Goal: Transaction & Acquisition: Purchase product/service

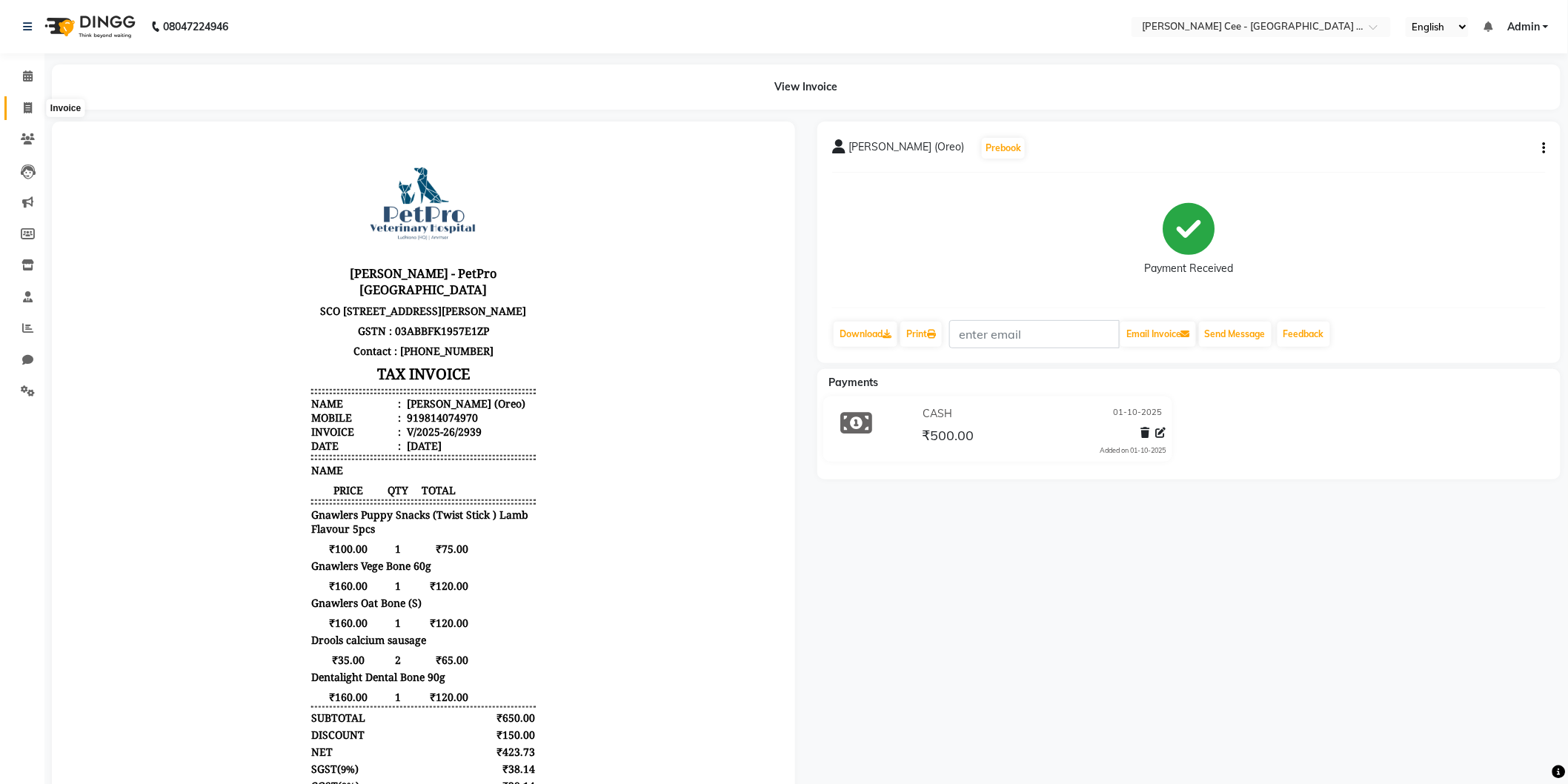
click at [31, 109] on icon at bounding box center [28, 107] width 8 height 11
select select "service"
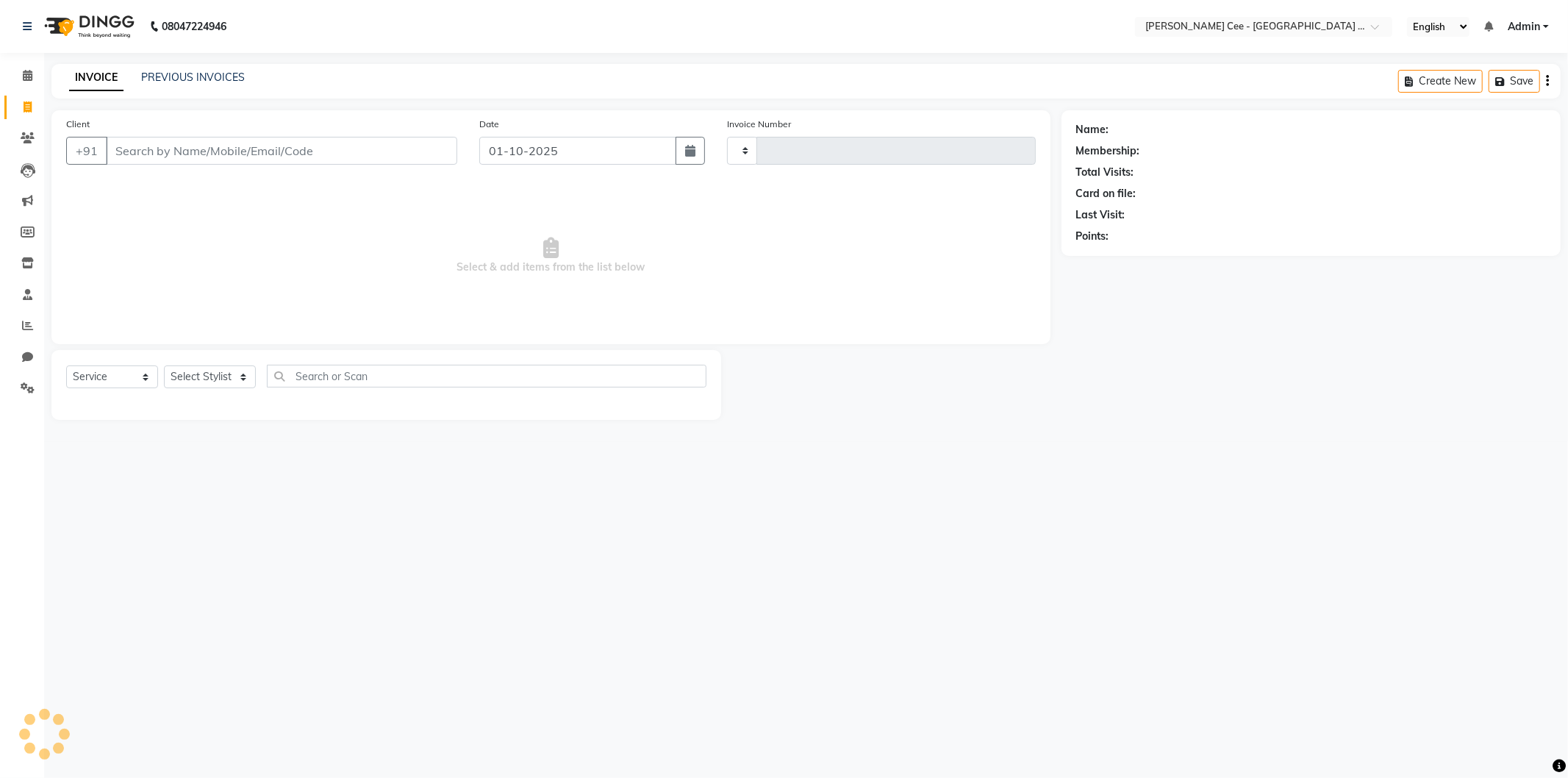
type input "2940"
select select "8239"
click at [155, 160] on input "Client" at bounding box center [281, 151] width 352 height 28
select select "product"
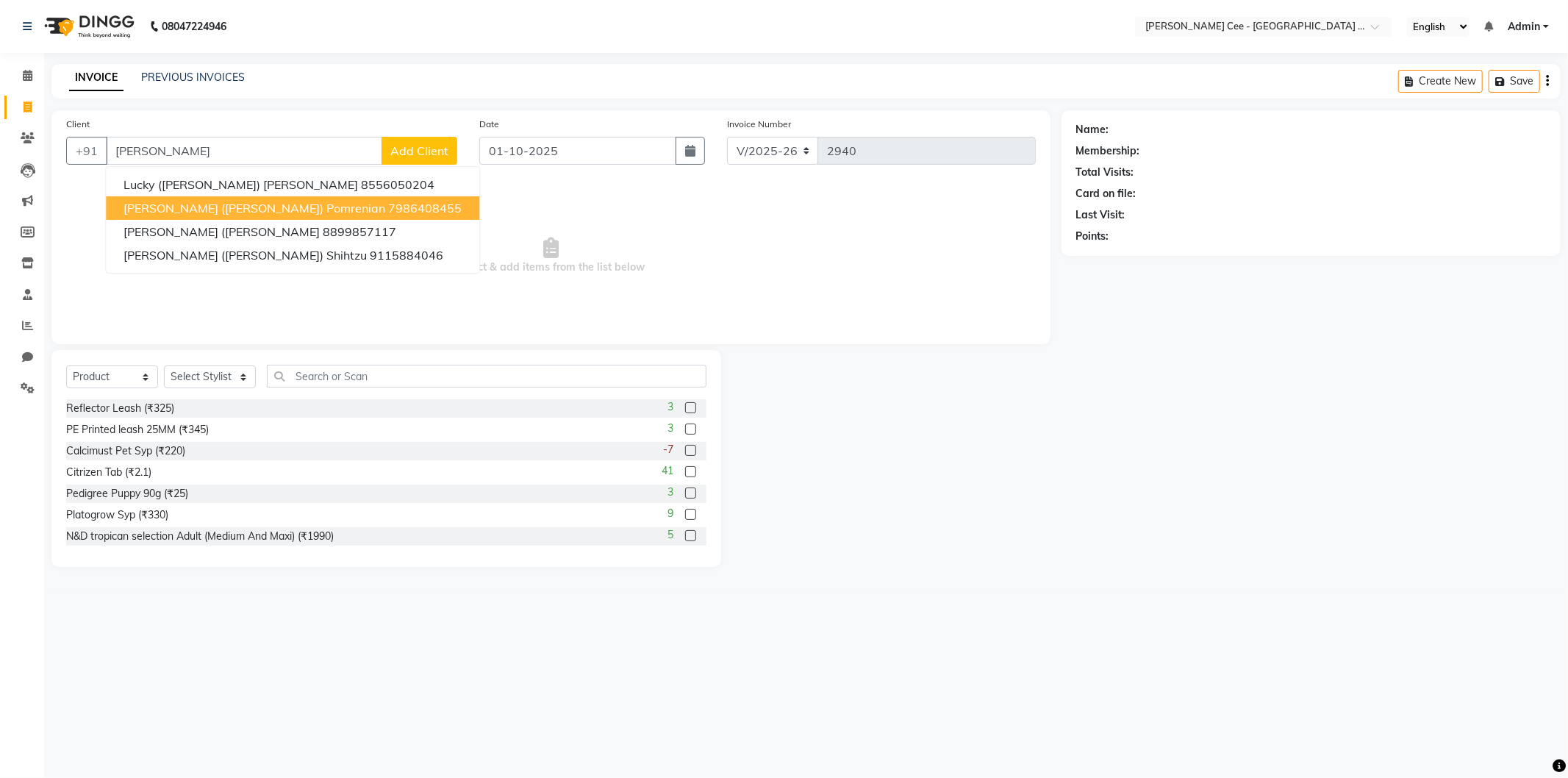
click at [388, 210] on ngb-highlight "7986408455" at bounding box center [425, 208] width 74 height 15
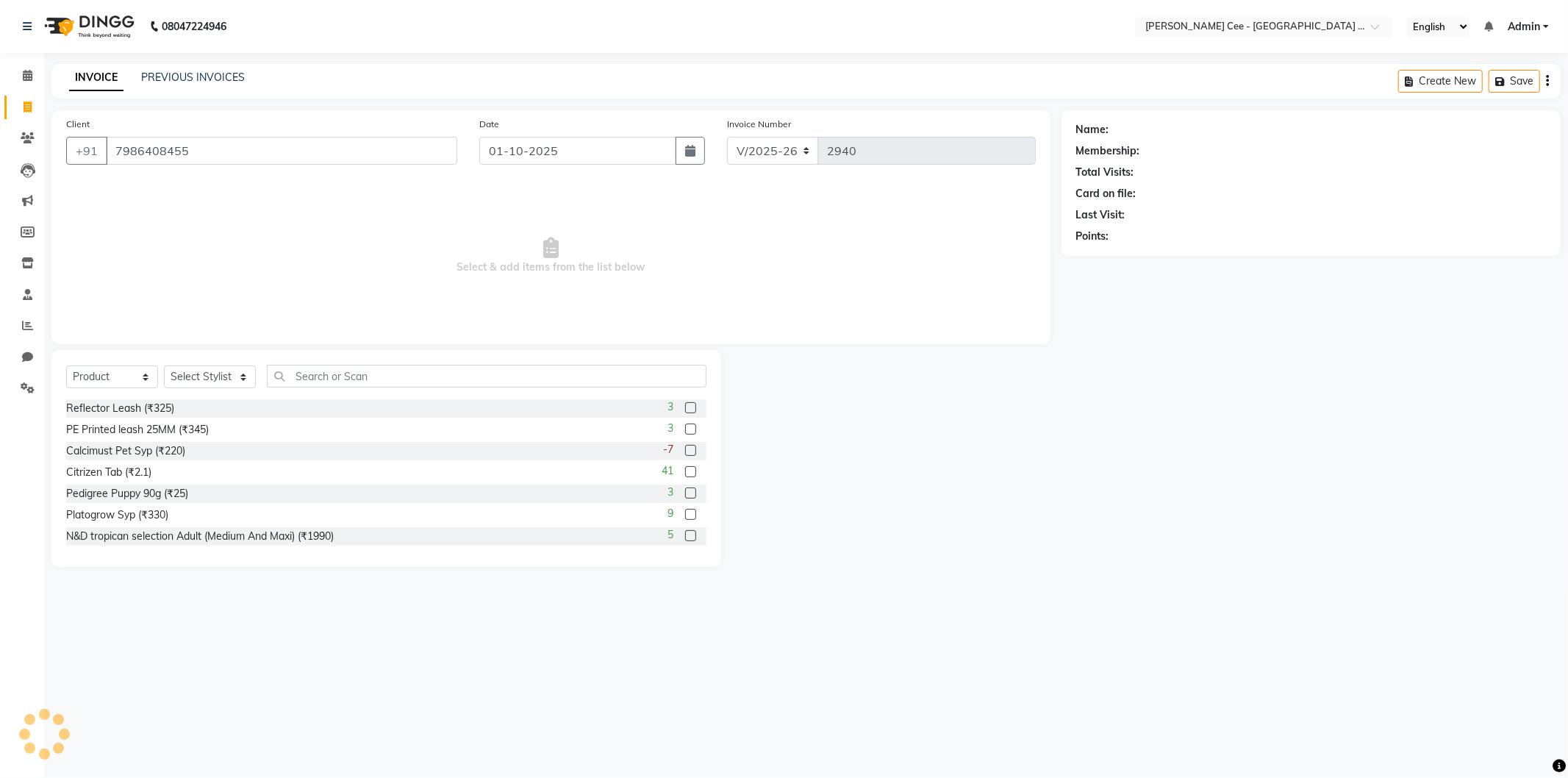
type input "7986408455"
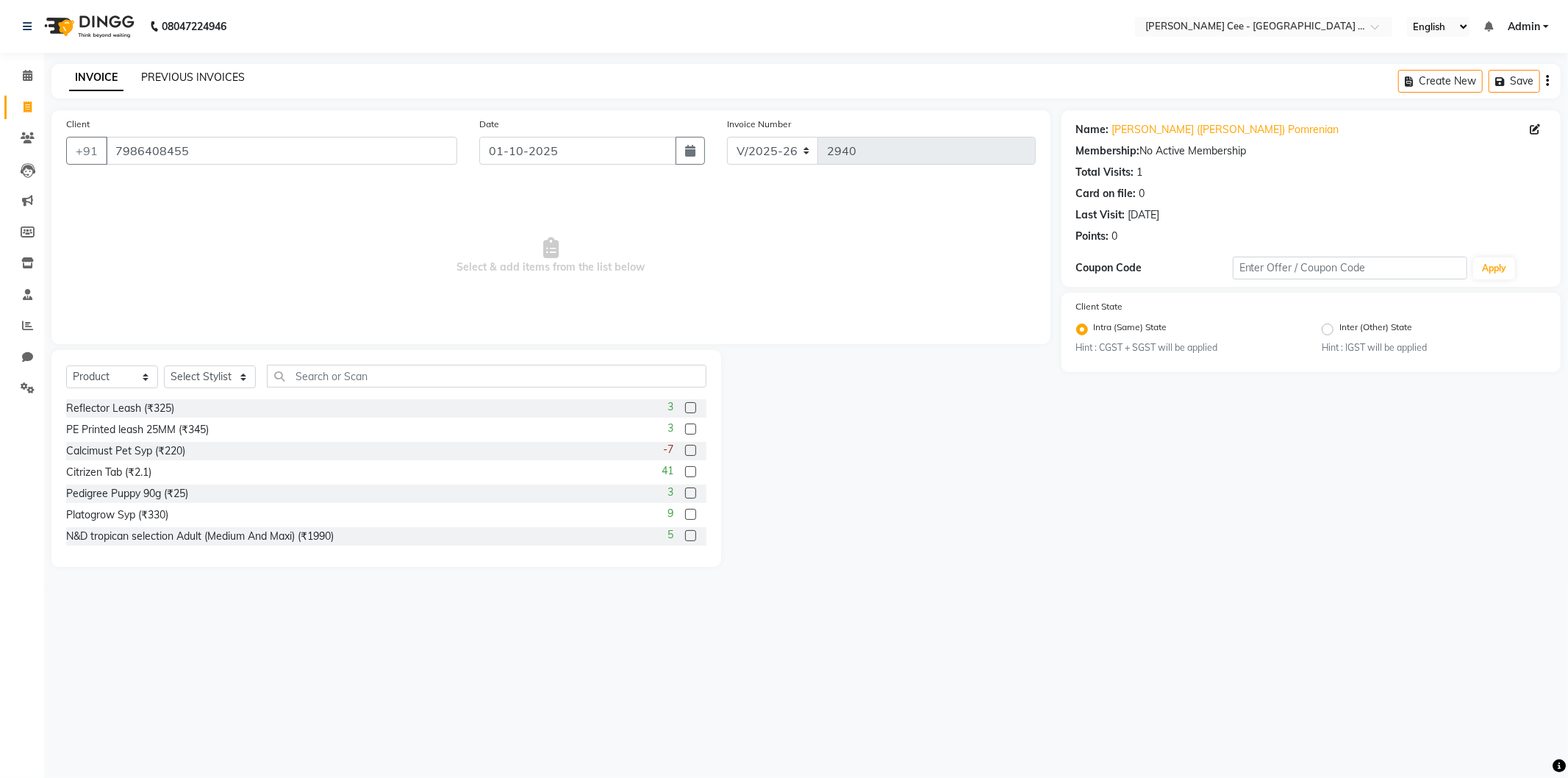
click at [186, 77] on link "PREVIOUS INVOICES" at bounding box center [193, 77] width 103 height 13
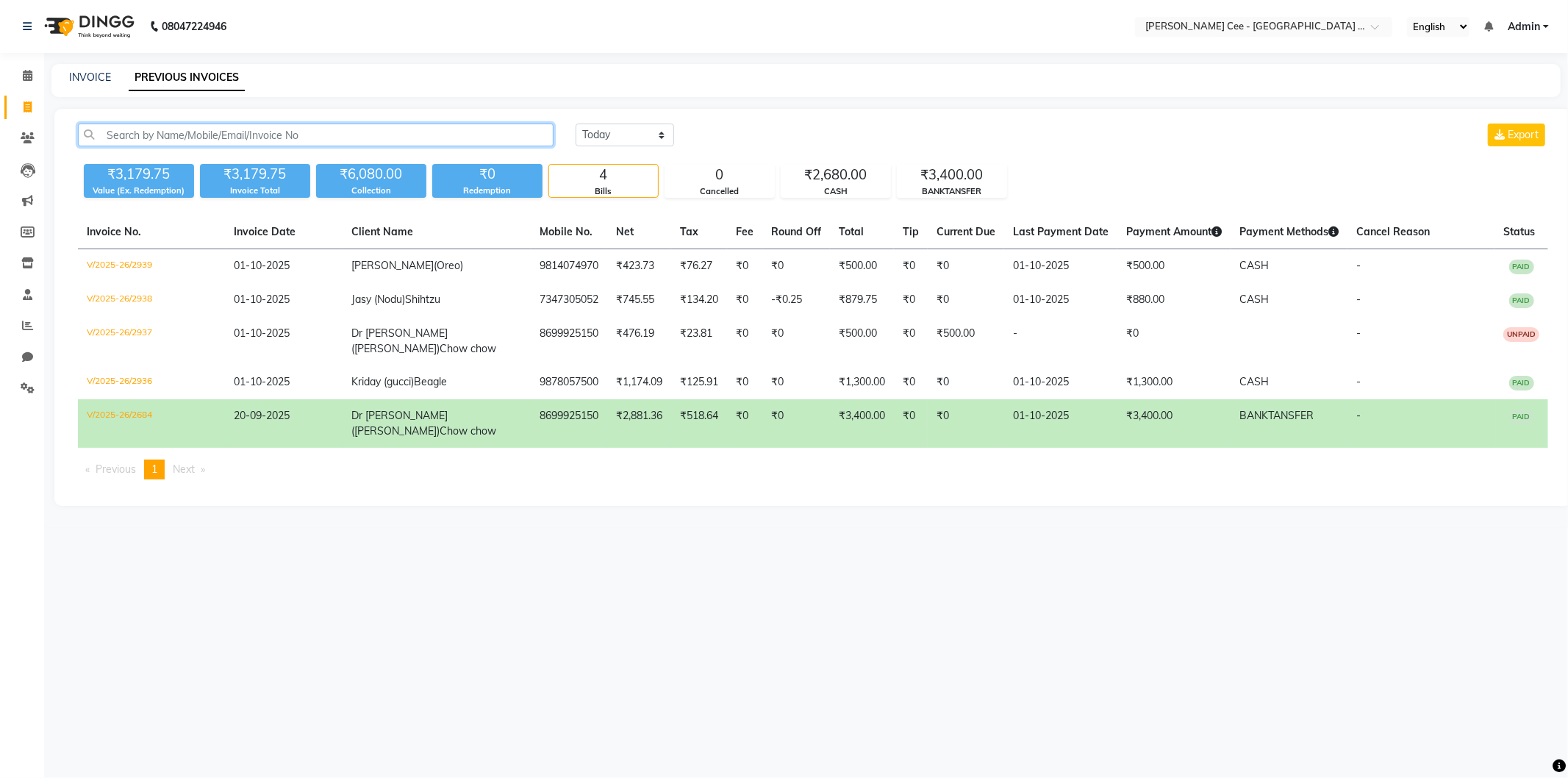
click at [337, 139] on input "text" at bounding box center [316, 135] width 475 height 23
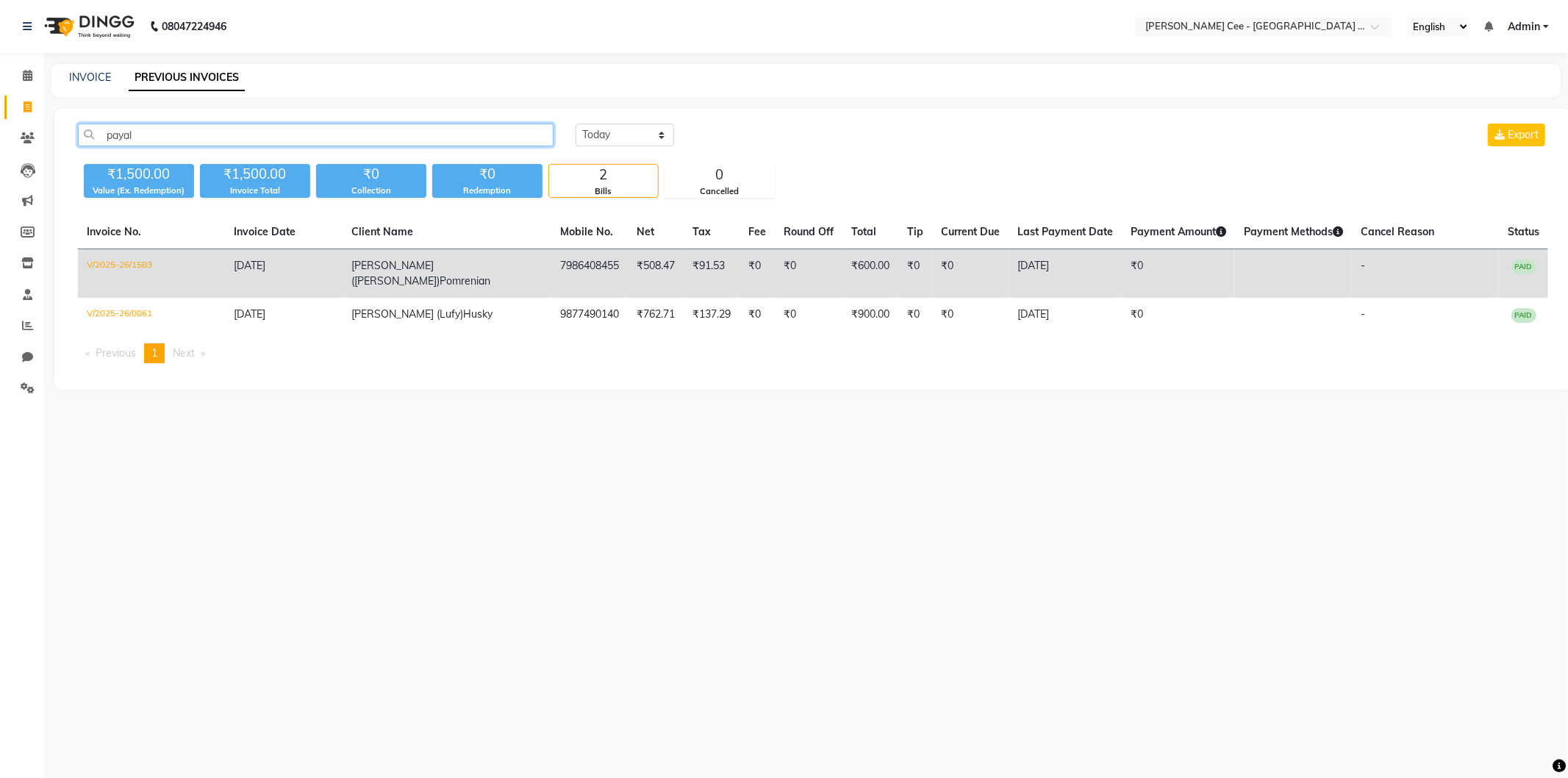
type input "payal"
click at [684, 254] on td "₹91.53" at bounding box center [711, 274] width 56 height 49
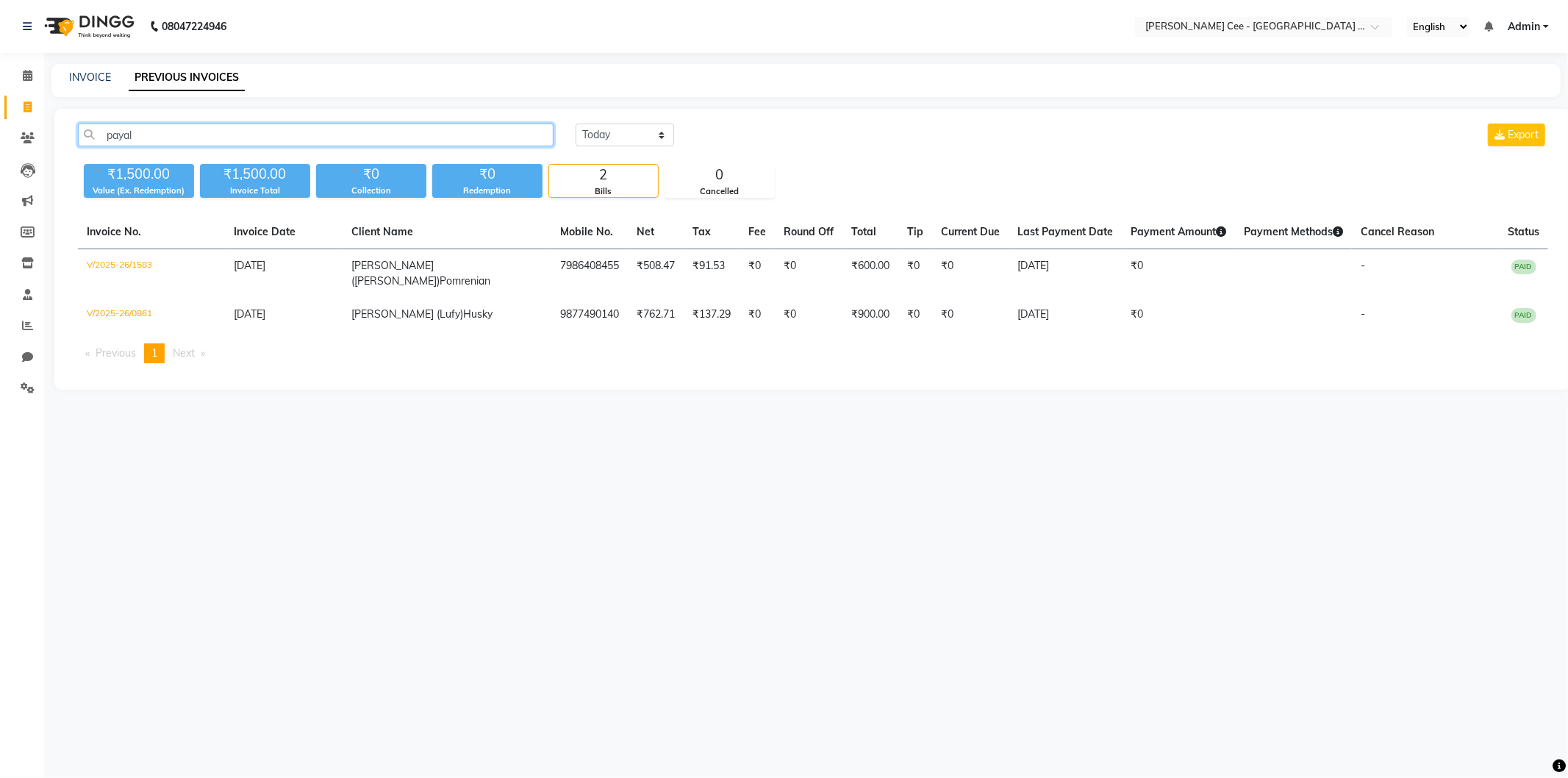
click at [132, 128] on input "payal" at bounding box center [316, 135] width 475 height 23
click at [291, 133] on input "payal" at bounding box center [316, 135] width 475 height 23
drag, startPoint x: 163, startPoint y: 110, endPoint x: 152, endPoint y: 129, distance: 22.0
click at [162, 111] on div "payal Today Yesterday Custom Range Export ₹1,500.00 Value (Ex. Redemption) ₹1,5…" at bounding box center [812, 249] width 1517 height 281
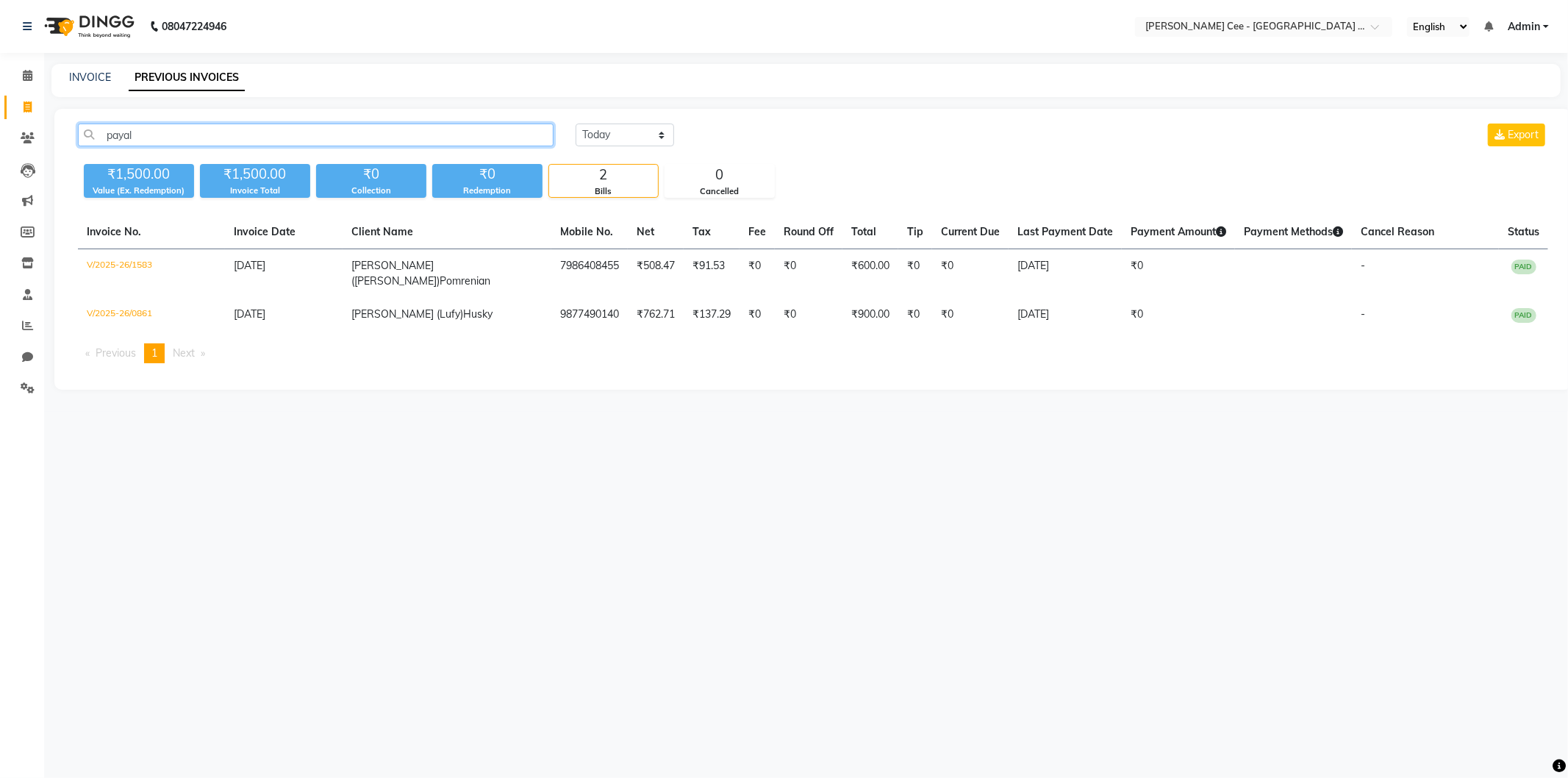
click at [151, 132] on input "payal" at bounding box center [316, 135] width 475 height 23
click at [74, 67] on div "INVOICE PREVIOUS INVOICES" at bounding box center [806, 80] width 1509 height 33
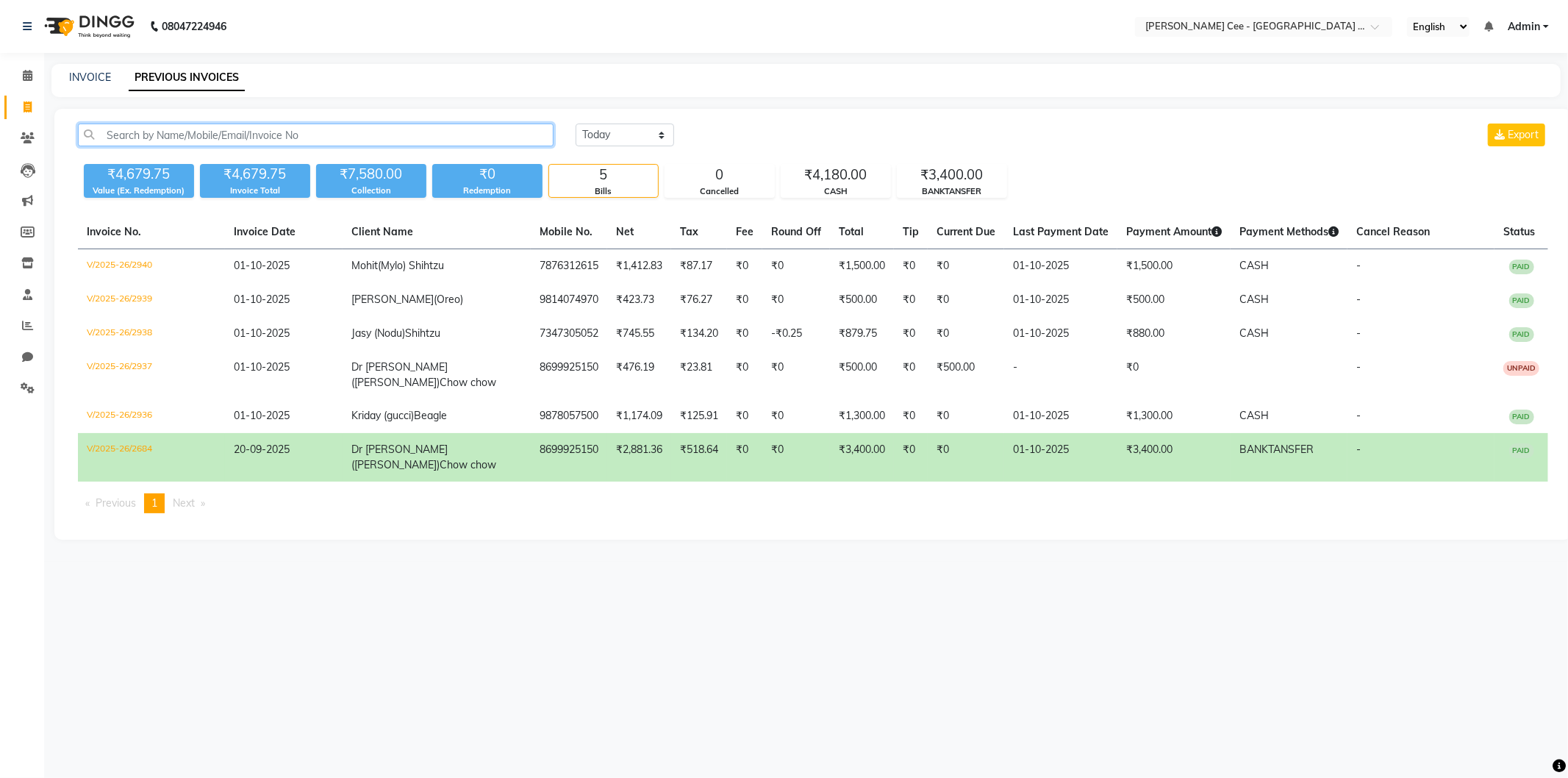
click at [155, 133] on input "text" at bounding box center [316, 135] width 475 height 23
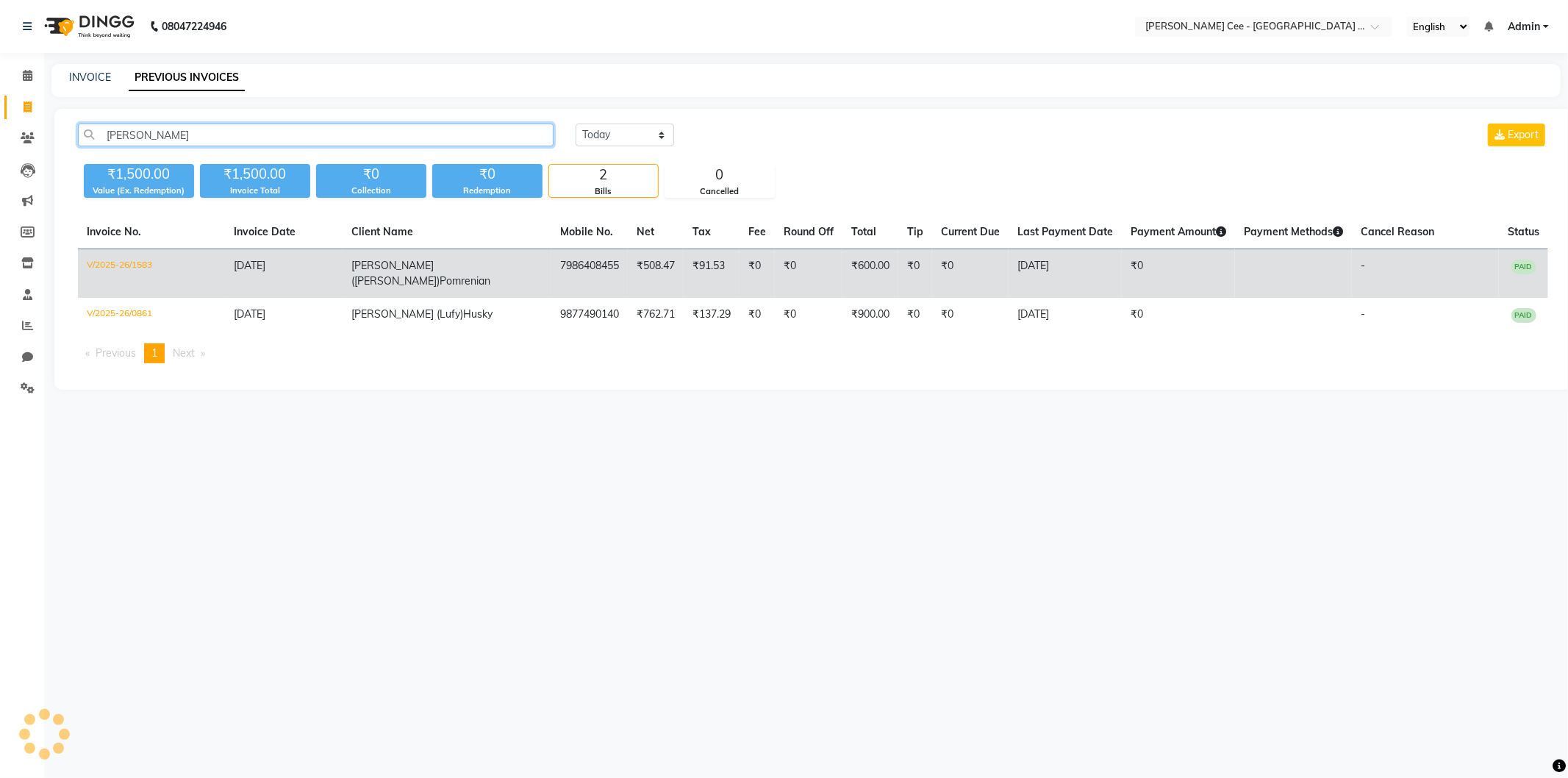
type input "Payal"
click at [628, 263] on td "₹508.47" at bounding box center [656, 274] width 56 height 49
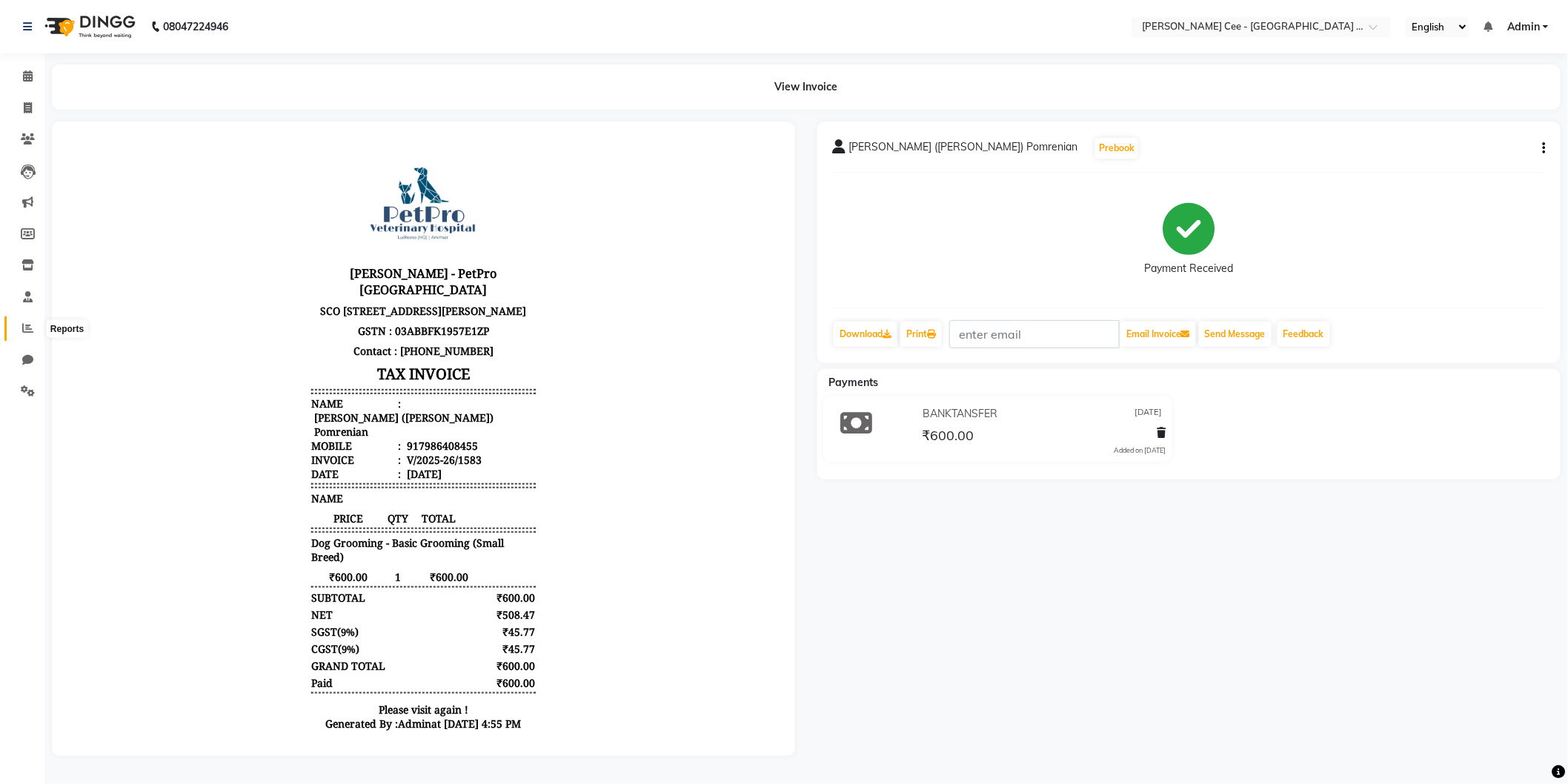
click at [26, 324] on icon at bounding box center [27, 327] width 11 height 11
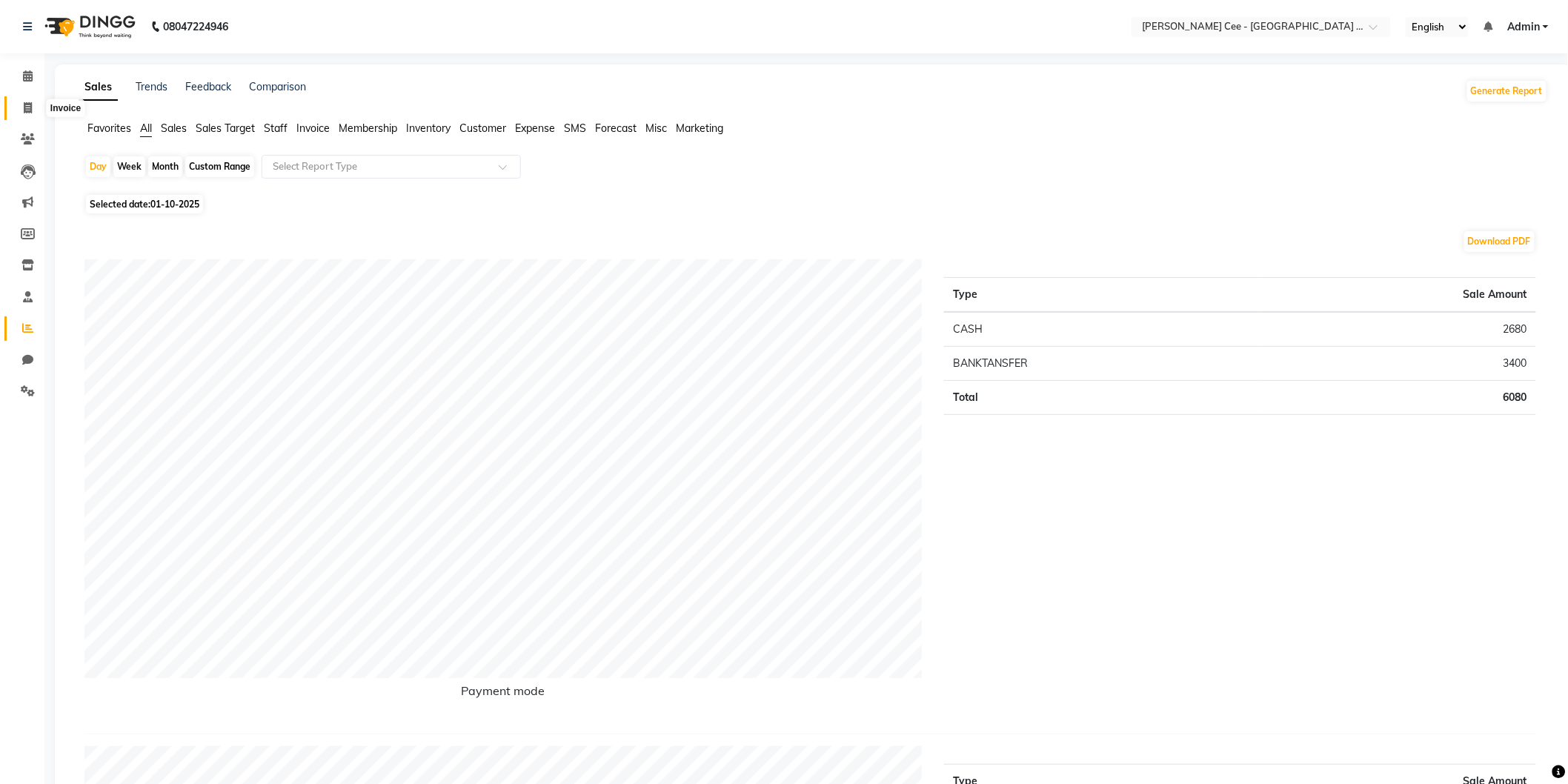
click at [32, 104] on span at bounding box center [27, 108] width 26 height 17
select select "service"
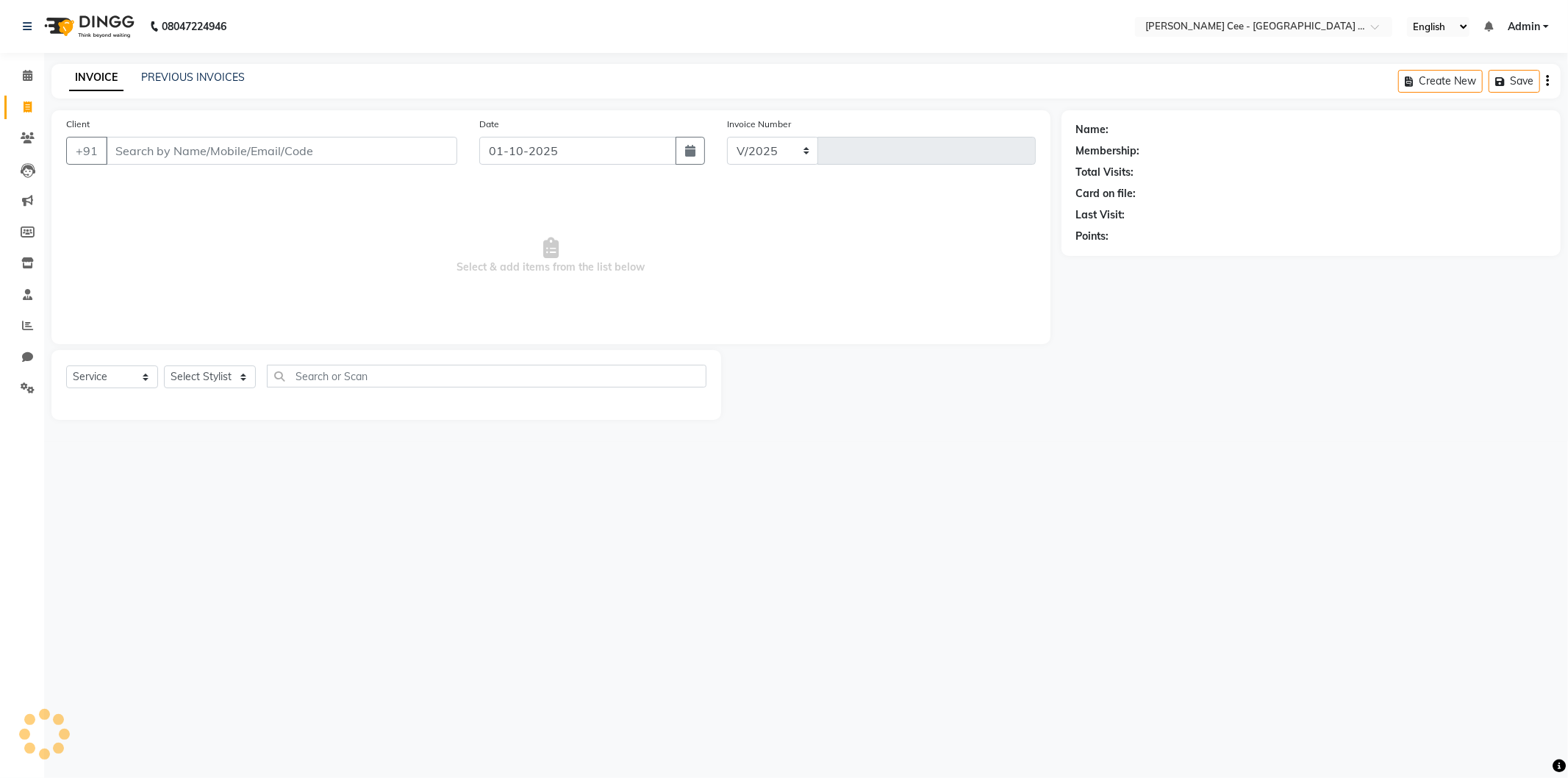
select select "8239"
type input "2940"
click at [230, 149] on input "Client" at bounding box center [281, 151] width 352 height 28
type input "mo"
select select "product"
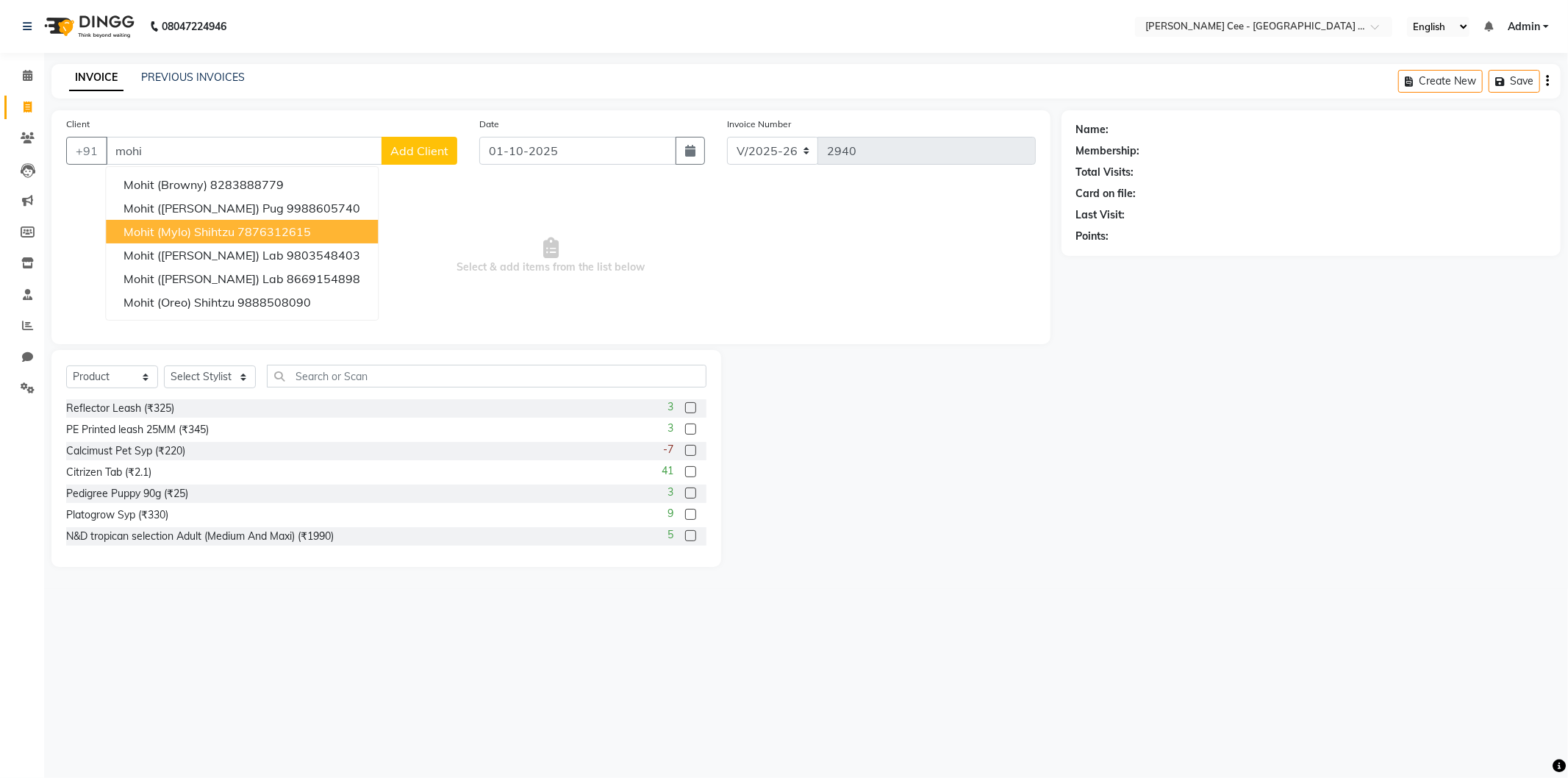
drag, startPoint x: 269, startPoint y: 228, endPoint x: 263, endPoint y: 260, distance: 32.6
click at [269, 226] on ngb-highlight "7876312615" at bounding box center [275, 231] width 74 height 15
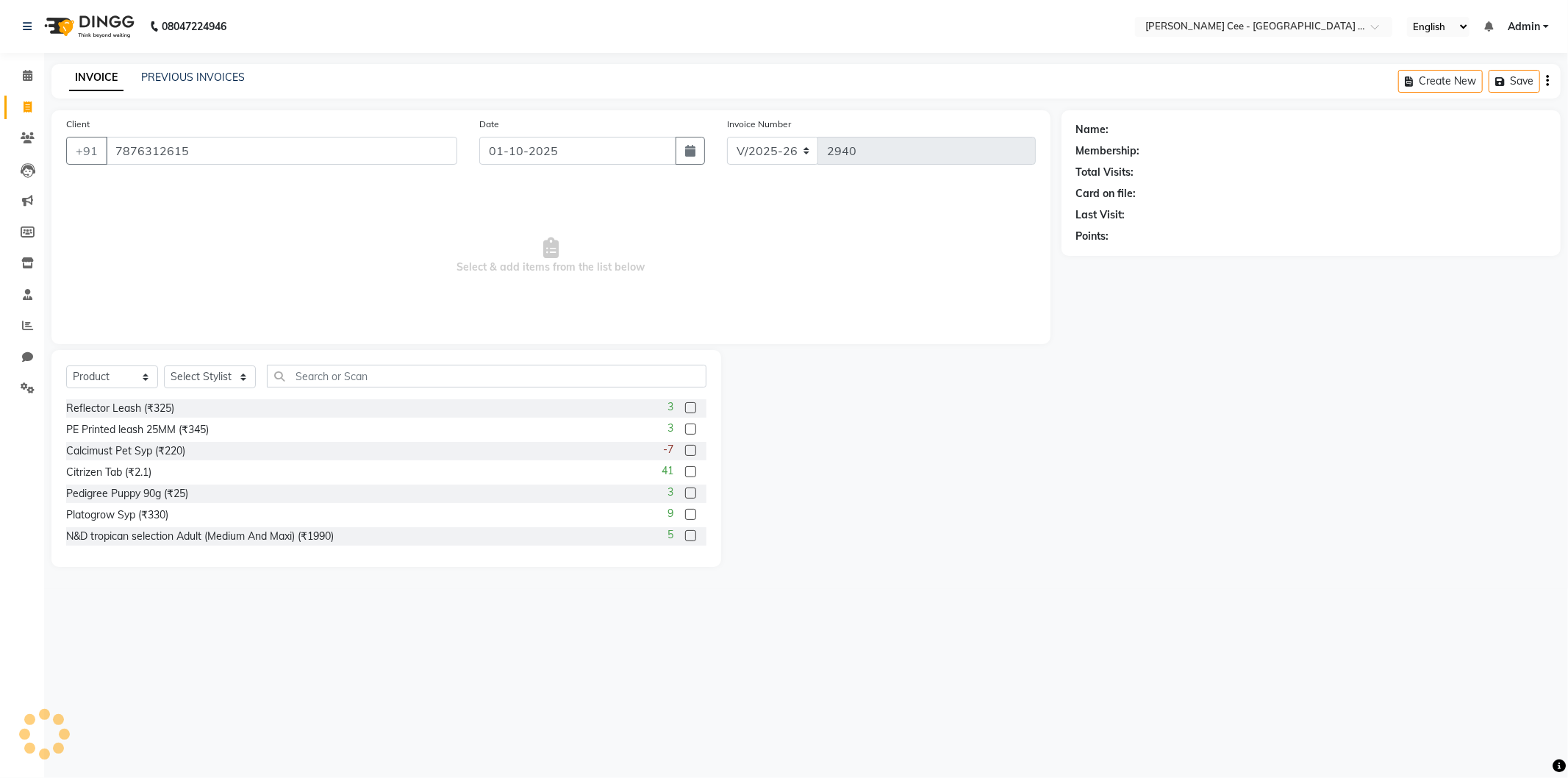
type input "7876312615"
radio input "false"
radio input "true"
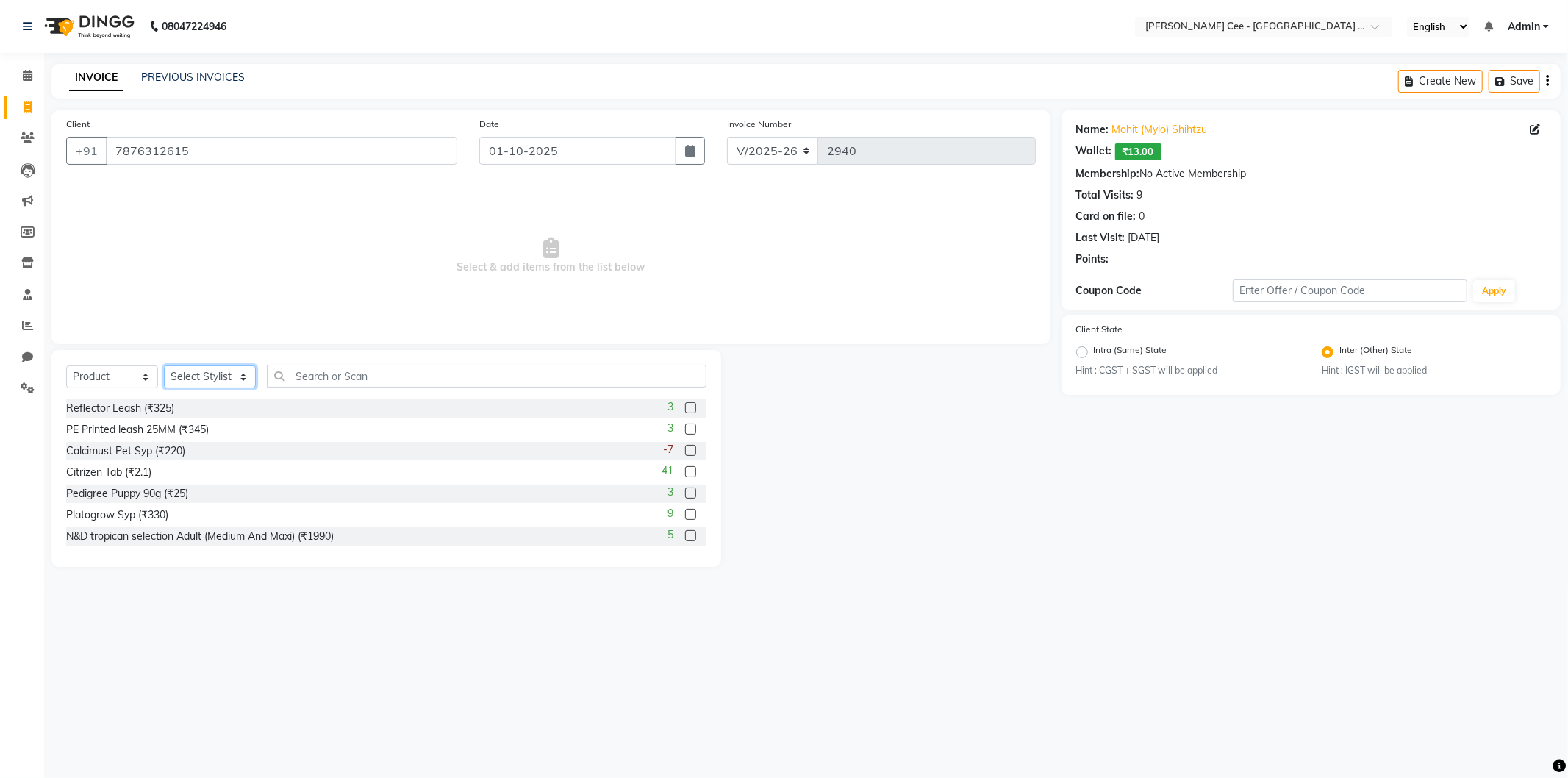
click at [189, 374] on select "Select Stylist Arsh (Helper) Avinash [PERSON_NAME] [PERSON_NAME] [PERSON_NAME] …" at bounding box center [210, 377] width 92 height 23
select select "80157"
click at [164, 366] on select "Select Stylist Arsh (Helper) Avinash [PERSON_NAME] [PERSON_NAME] [PERSON_NAME] …" at bounding box center [210, 377] width 92 height 23
drag, startPoint x: 130, startPoint y: 374, endPoint x: 126, endPoint y: 386, distance: 12.6
click at [130, 374] on select "Select Service Product Membership Package Voucher Prepaid Gift Card" at bounding box center [112, 377] width 92 height 23
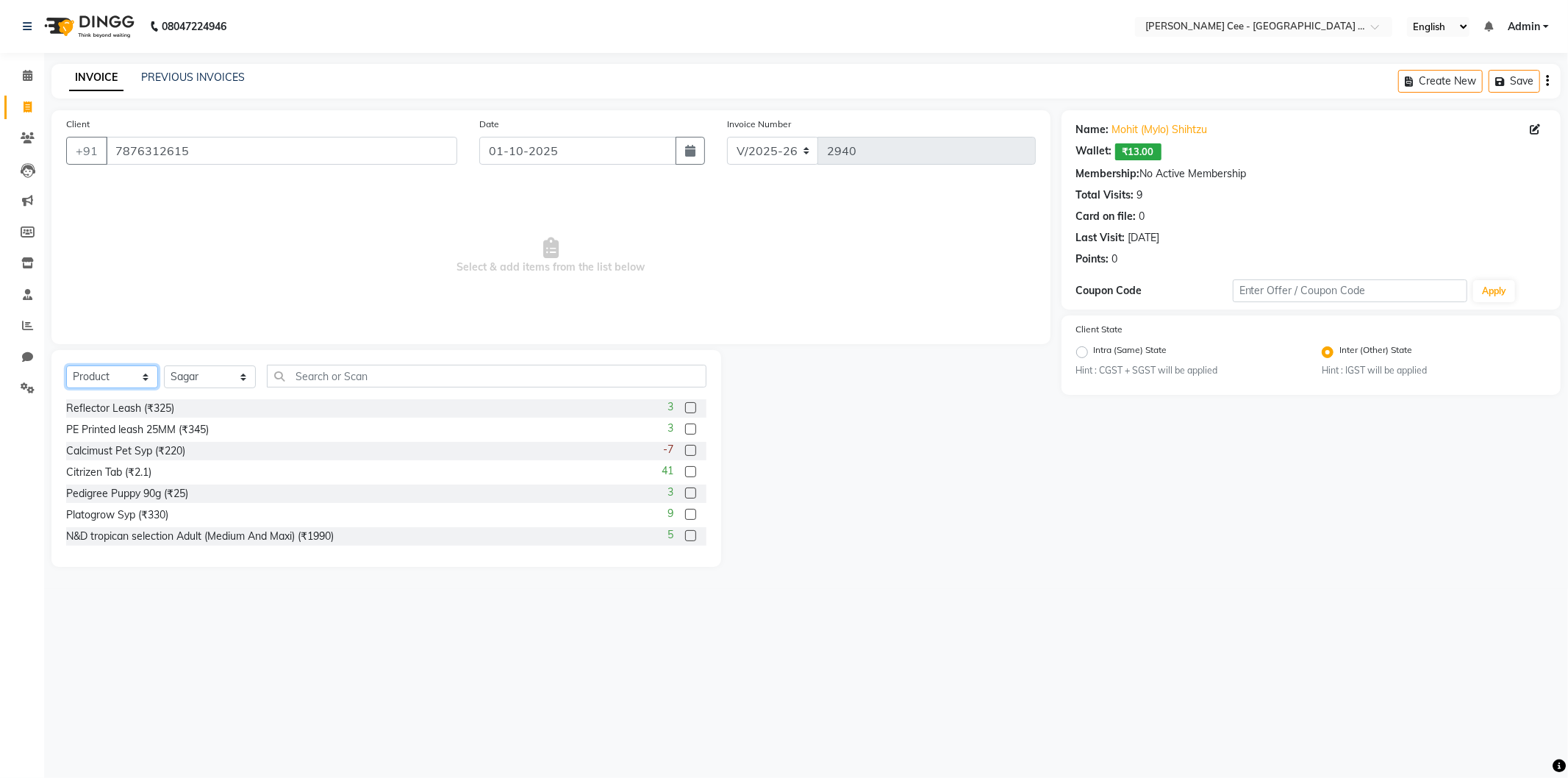
select select "service"
click at [66, 366] on select "Select Service Product Membership Package Voucher Prepaid Gift Card" at bounding box center [112, 377] width 92 height 23
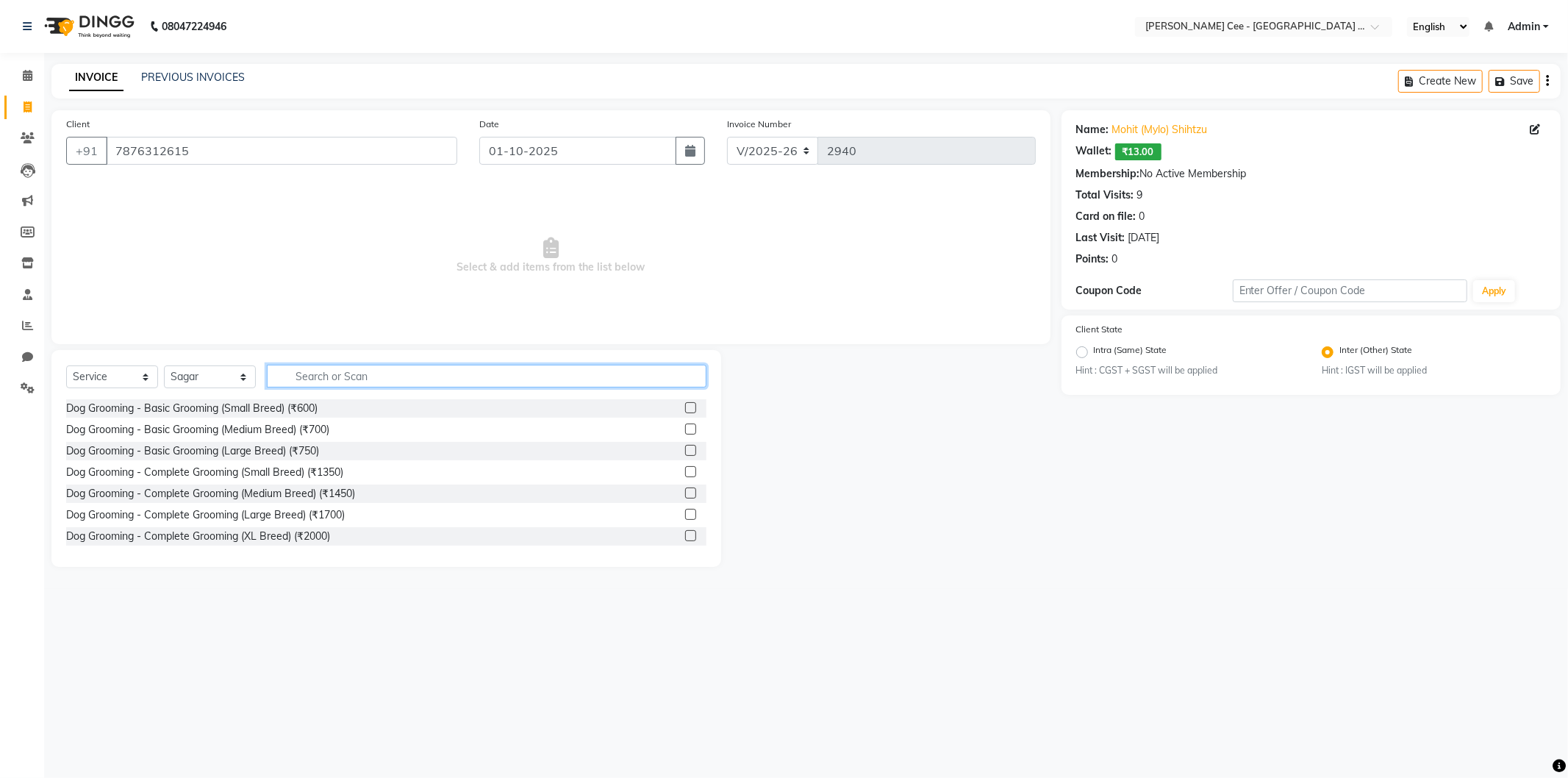
click at [287, 375] on input "text" at bounding box center [486, 376] width 439 height 23
type input "complete"
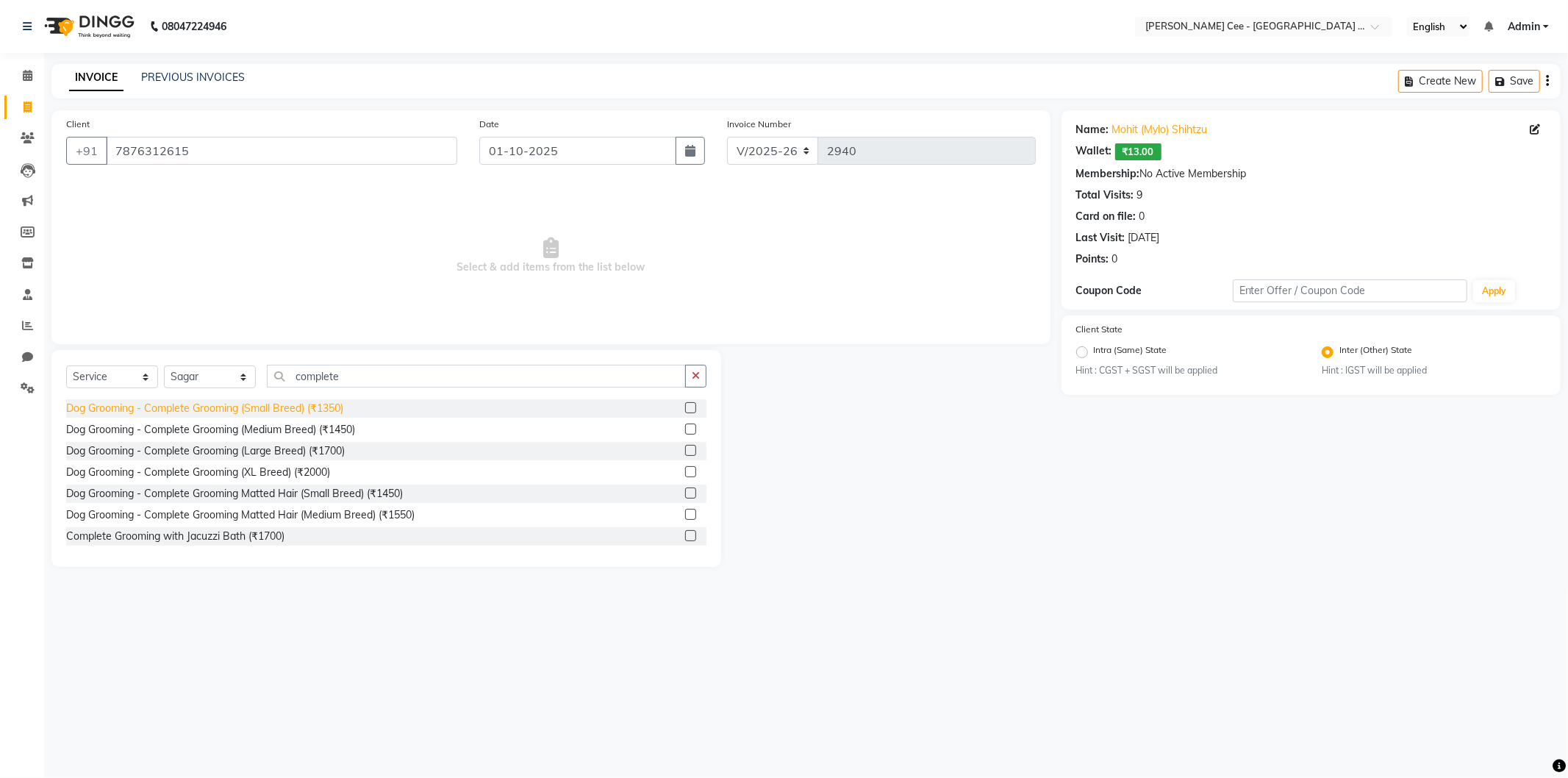
click at [289, 407] on div "Dog Grooming - Complete Grooming (Small Breed) (₹1350)" at bounding box center [205, 408] width 277 height 16
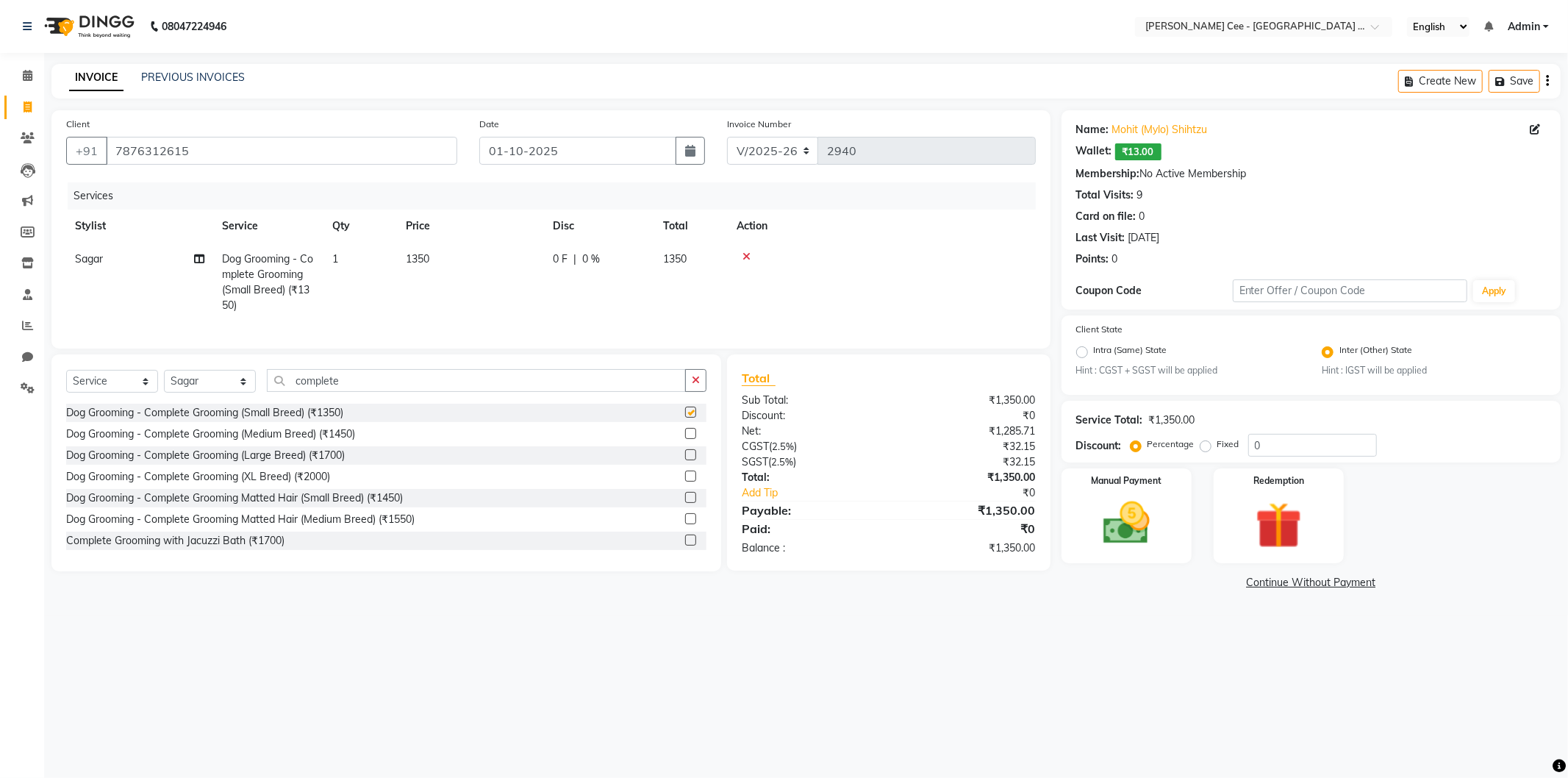
checkbox input "false"
click at [693, 385] on icon "button" at bounding box center [696, 380] width 8 height 11
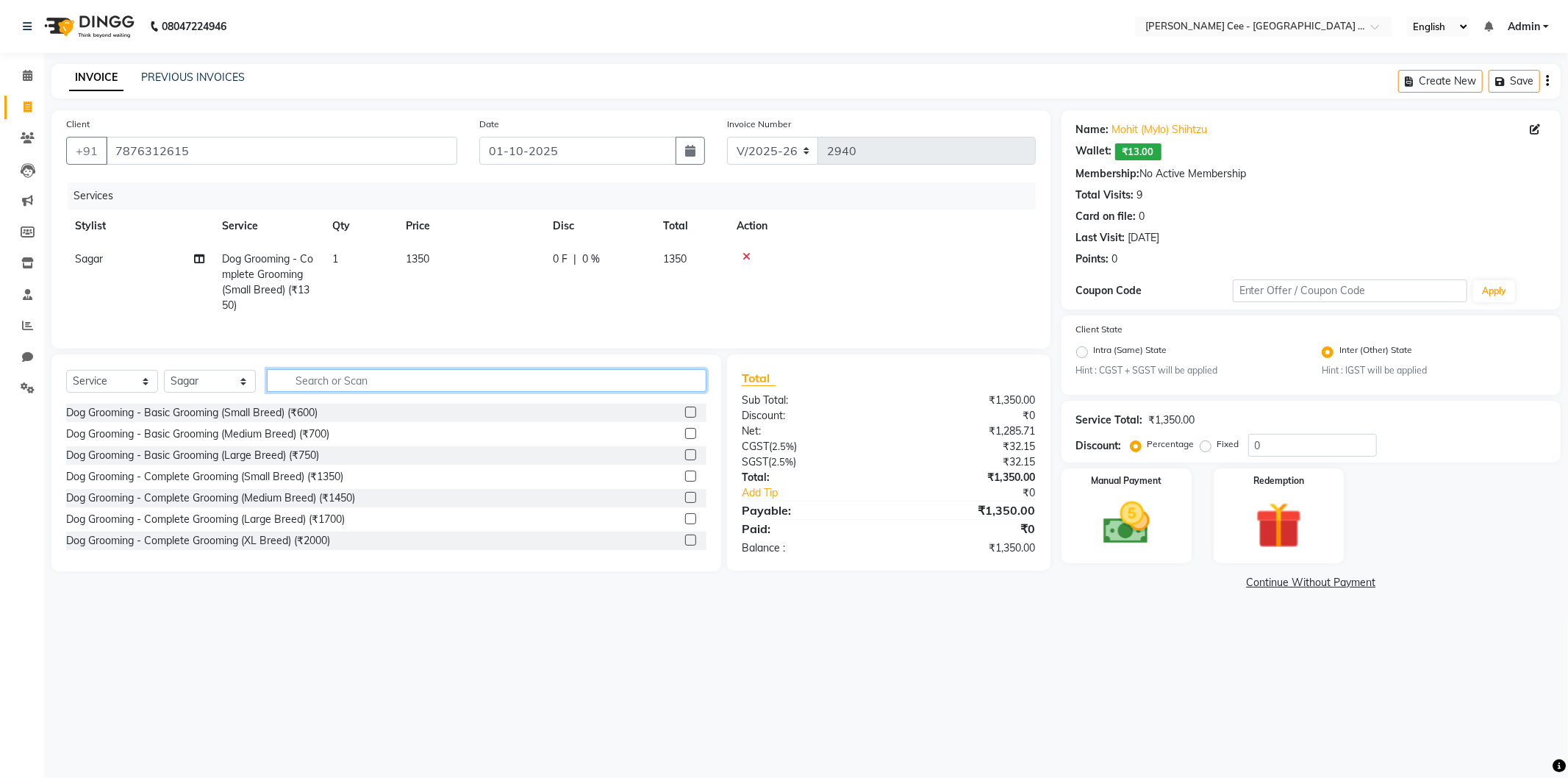
click at [622, 390] on input "text" at bounding box center [486, 380] width 439 height 23
click at [217, 392] on select "Select Stylist Arsh (Helper) Avinash [PERSON_NAME] [PERSON_NAME] [PERSON_NAME] …" at bounding box center [210, 381] width 92 height 23
select select "80155"
click at [164, 382] on select "Select Stylist Arsh (Helper) Avinash [PERSON_NAME] [PERSON_NAME] [PERSON_NAME] …" at bounding box center [210, 381] width 92 height 23
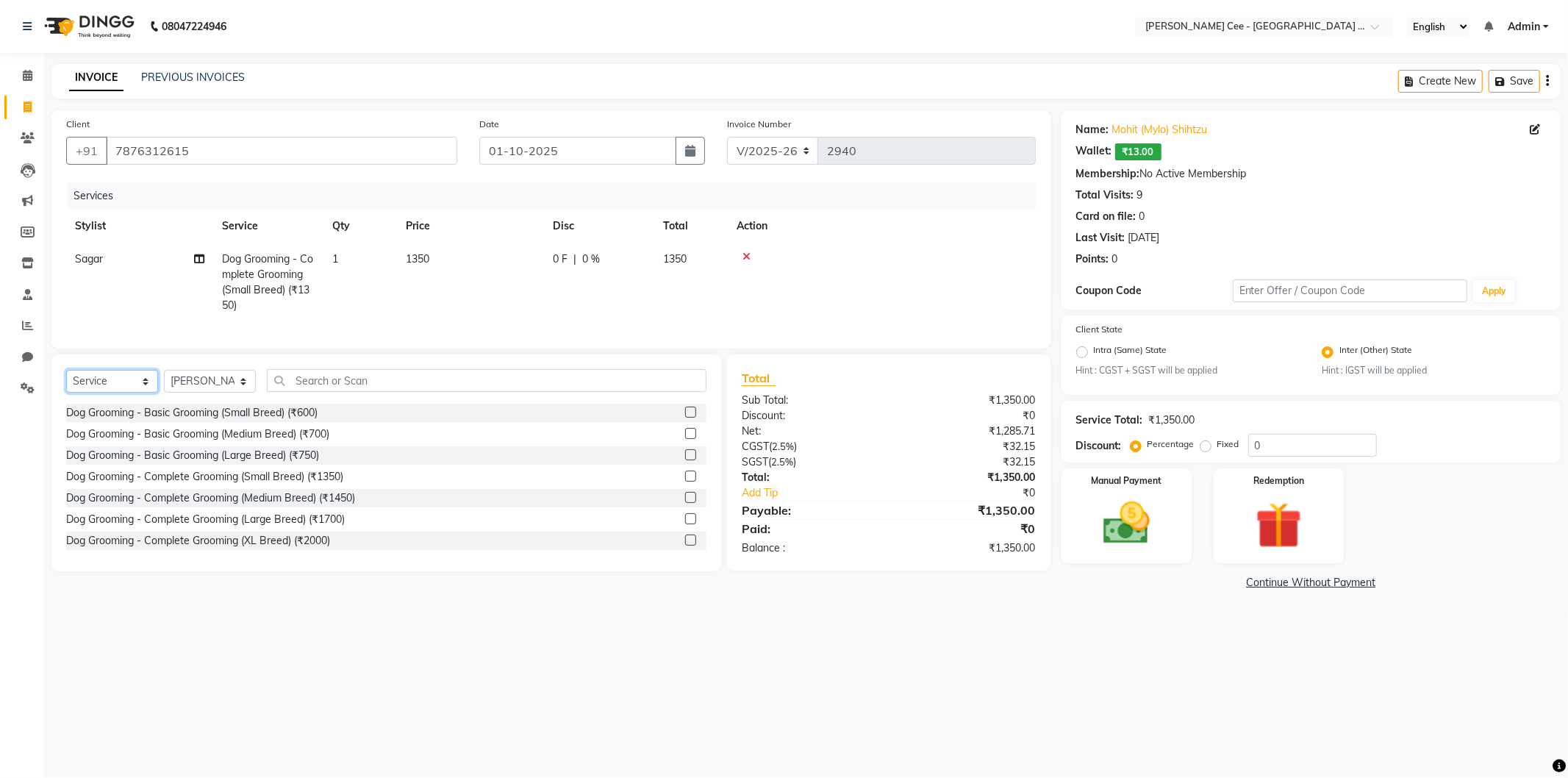
click at [116, 393] on select "Select Service Product Membership Package Voucher Prepaid Gift Card" at bounding box center [112, 381] width 92 height 23
select select "product"
click at [66, 382] on select "Select Service Product Membership Package Voucher Prepaid Gift Card" at bounding box center [112, 381] width 92 height 23
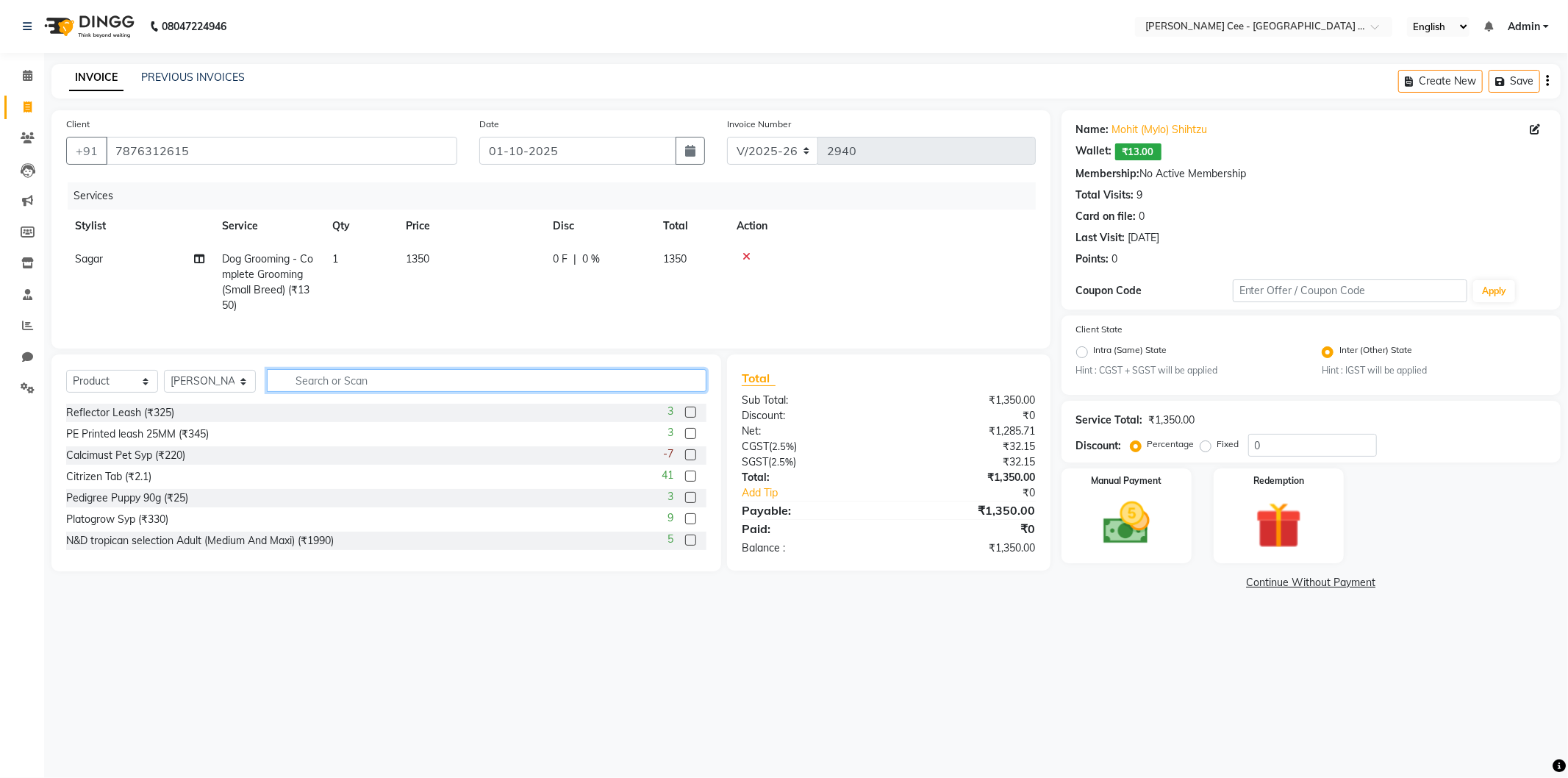
click at [410, 392] on input "text" at bounding box center [486, 380] width 439 height 23
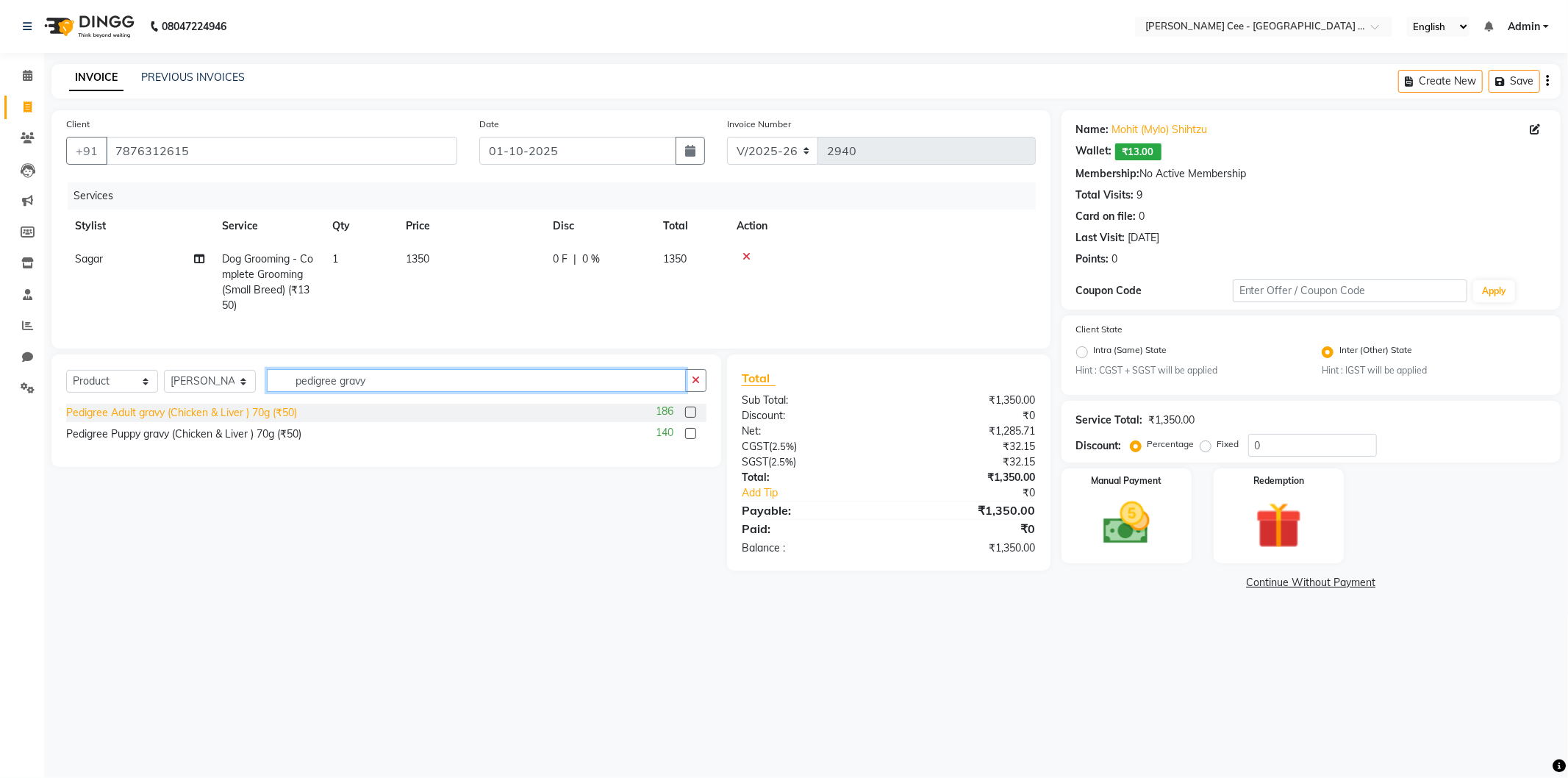
type input "pedigree gravy"
click at [275, 421] on div "Pedigree Adult gravy (Chicken & Liver ) 70g (₹50)" at bounding box center [182, 412] width 231 height 16
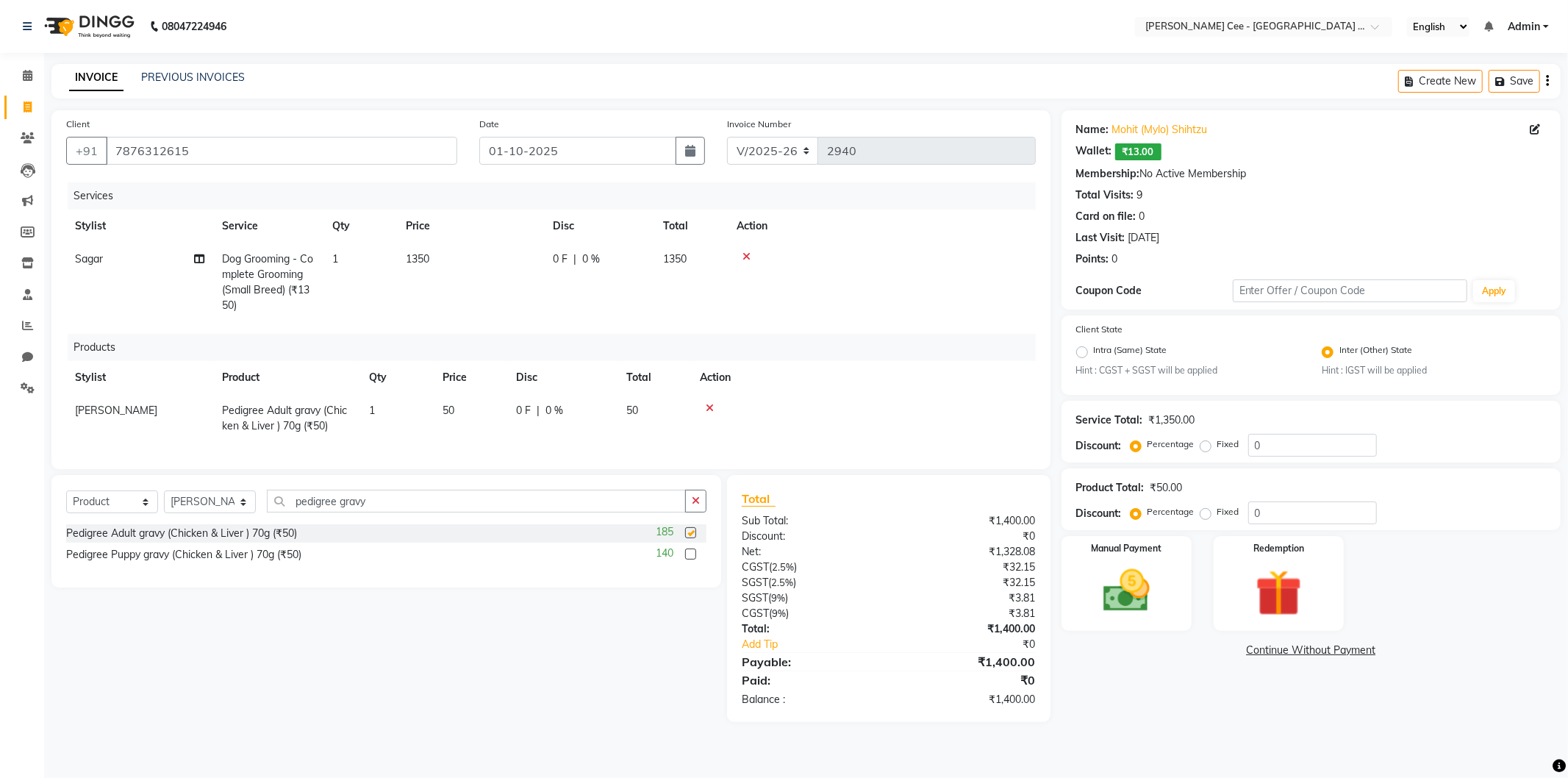
checkbox input "false"
click at [416, 412] on td "1" at bounding box center [397, 418] width 74 height 48
select select "80155"
click at [416, 412] on input "1" at bounding box center [397, 414] width 56 height 23
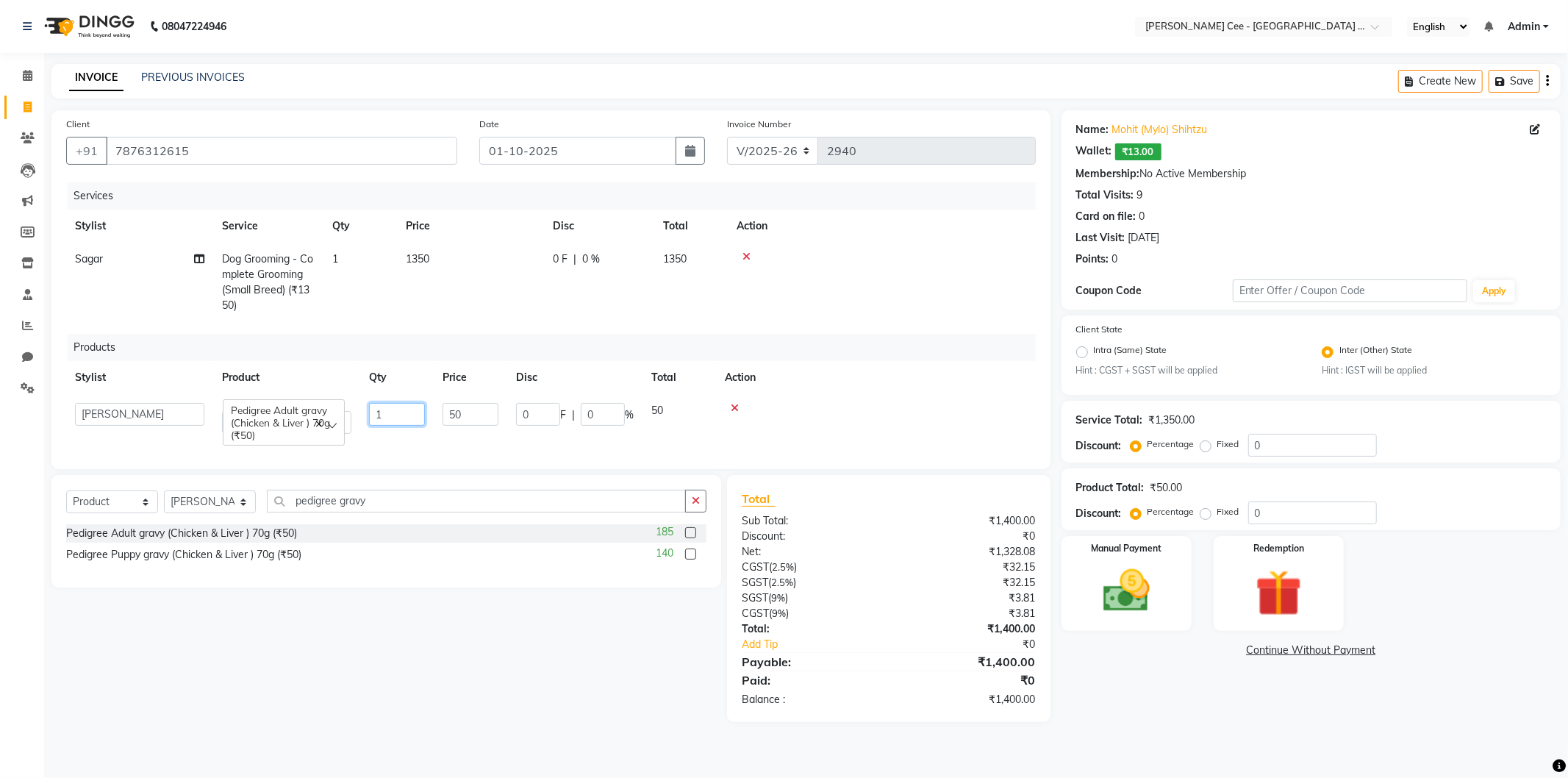
type input "5"
type input "3"
click at [961, 384] on th "Action" at bounding box center [863, 377] width 345 height 33
click at [576, 410] on div "0 F | 0 %" at bounding box center [561, 410] width 93 height 16
select select "80155"
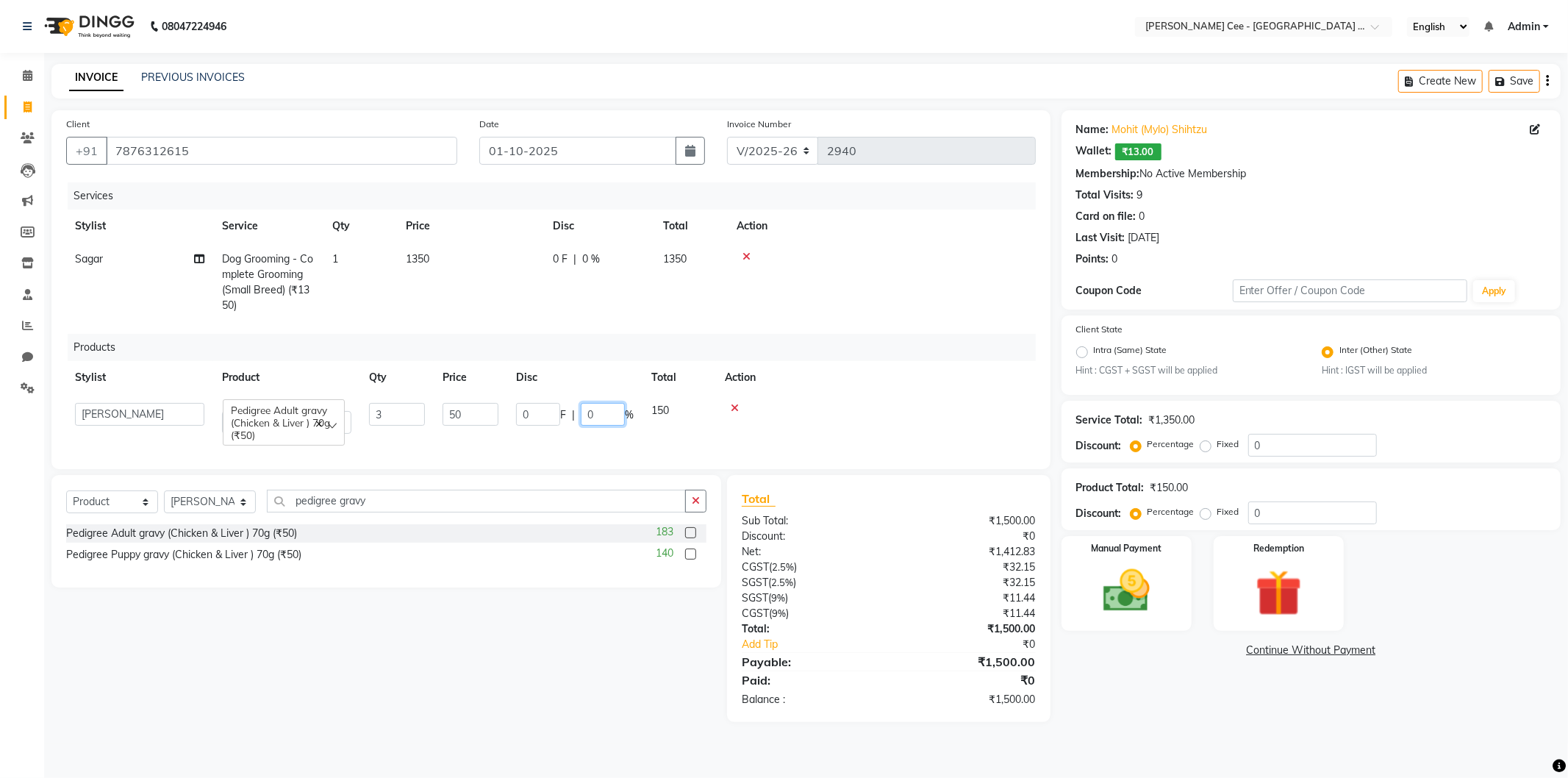
click at [588, 410] on input "0" at bounding box center [602, 414] width 44 height 23
type input "15"
click at [866, 383] on th "Action" at bounding box center [863, 377] width 345 height 33
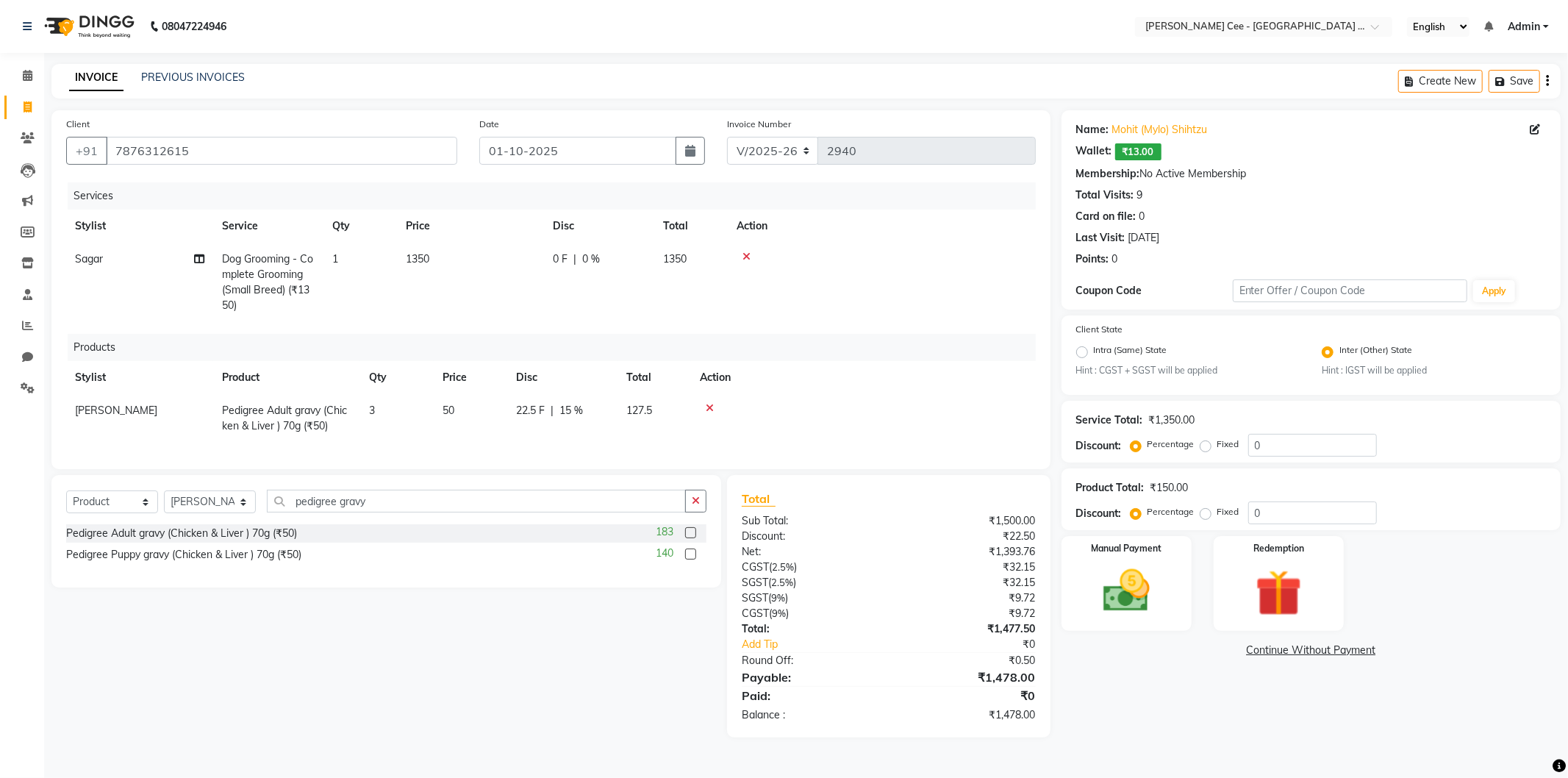
drag, startPoint x: 699, startPoint y: 513, endPoint x: 628, endPoint y: 532, distance: 73.5
click at [698, 506] on icon "button" at bounding box center [696, 500] width 8 height 11
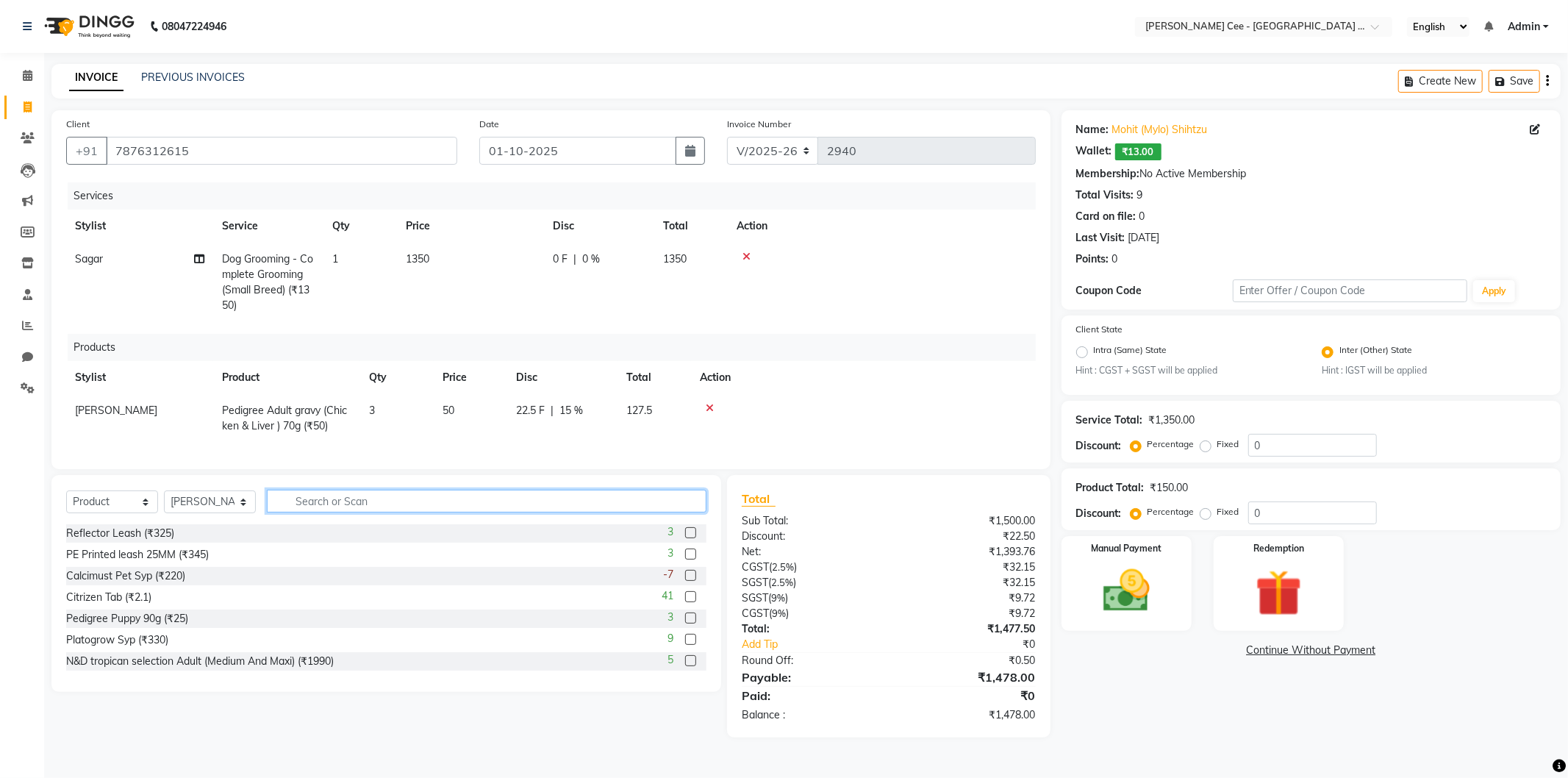
click at [531, 512] on input "text" at bounding box center [486, 501] width 439 height 23
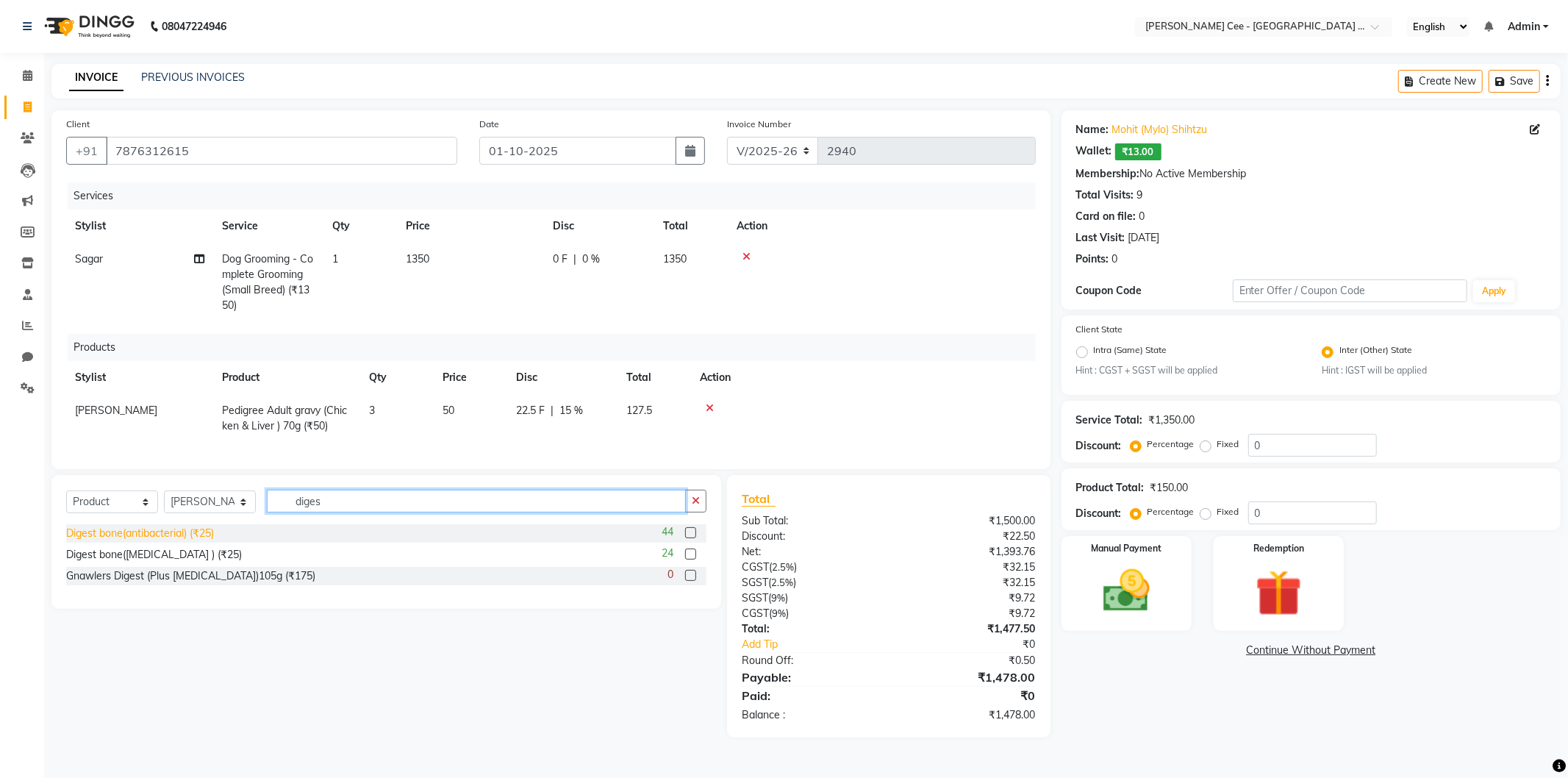
type input "diges"
click at [185, 541] on div "Digest bone(antibacterial) (₹25)" at bounding box center [140, 533] width 148 height 16
checkbox input "false"
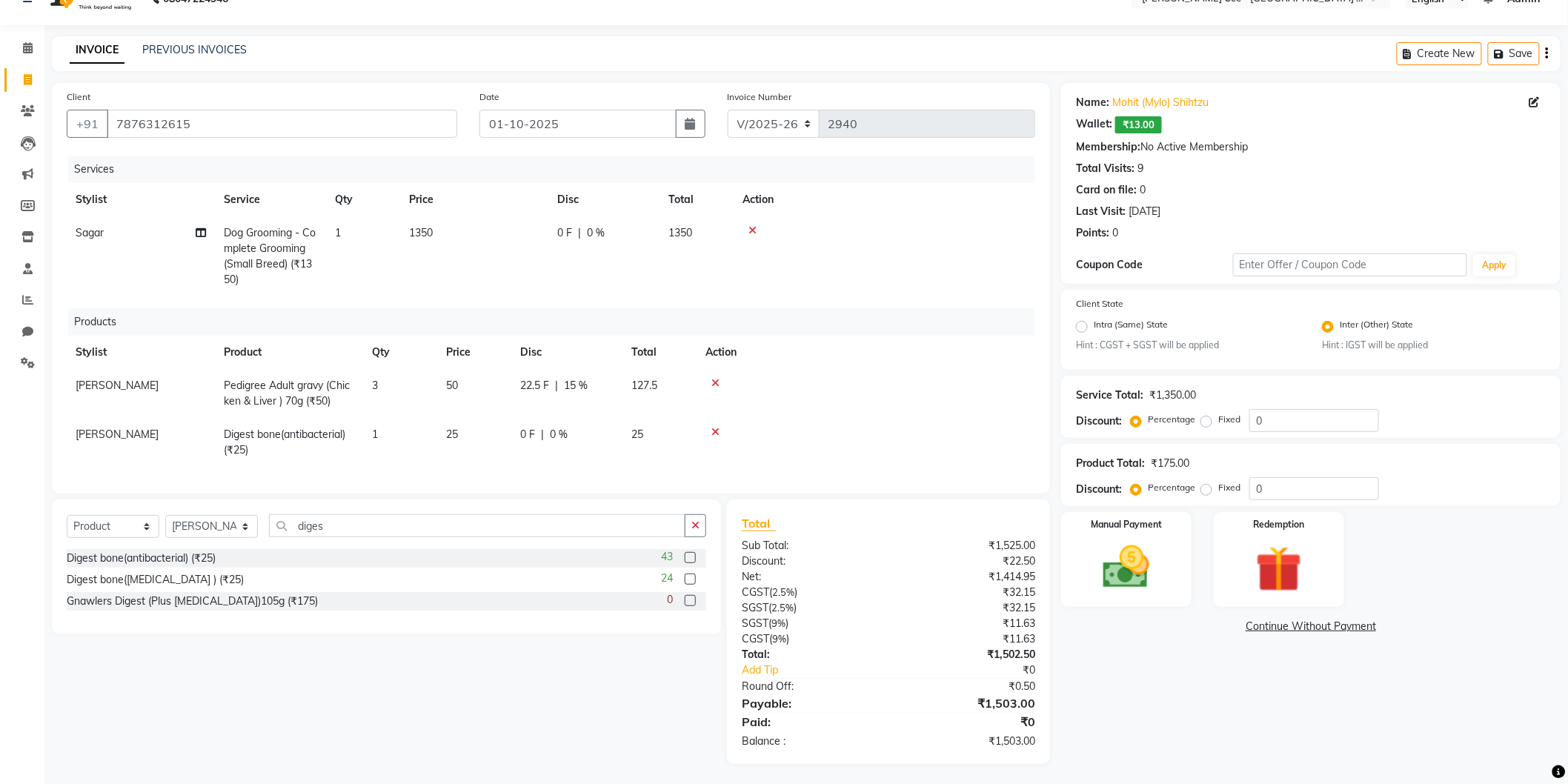
scroll to position [41, 0]
click at [541, 367] on td "22.5 F | 15 %" at bounding box center [567, 391] width 111 height 49
select select "80155"
drag, startPoint x: 549, startPoint y: 381, endPoint x: 556, endPoint y: 383, distance: 7.3
click at [555, 383] on input "22.5" at bounding box center [542, 387] width 45 height 23
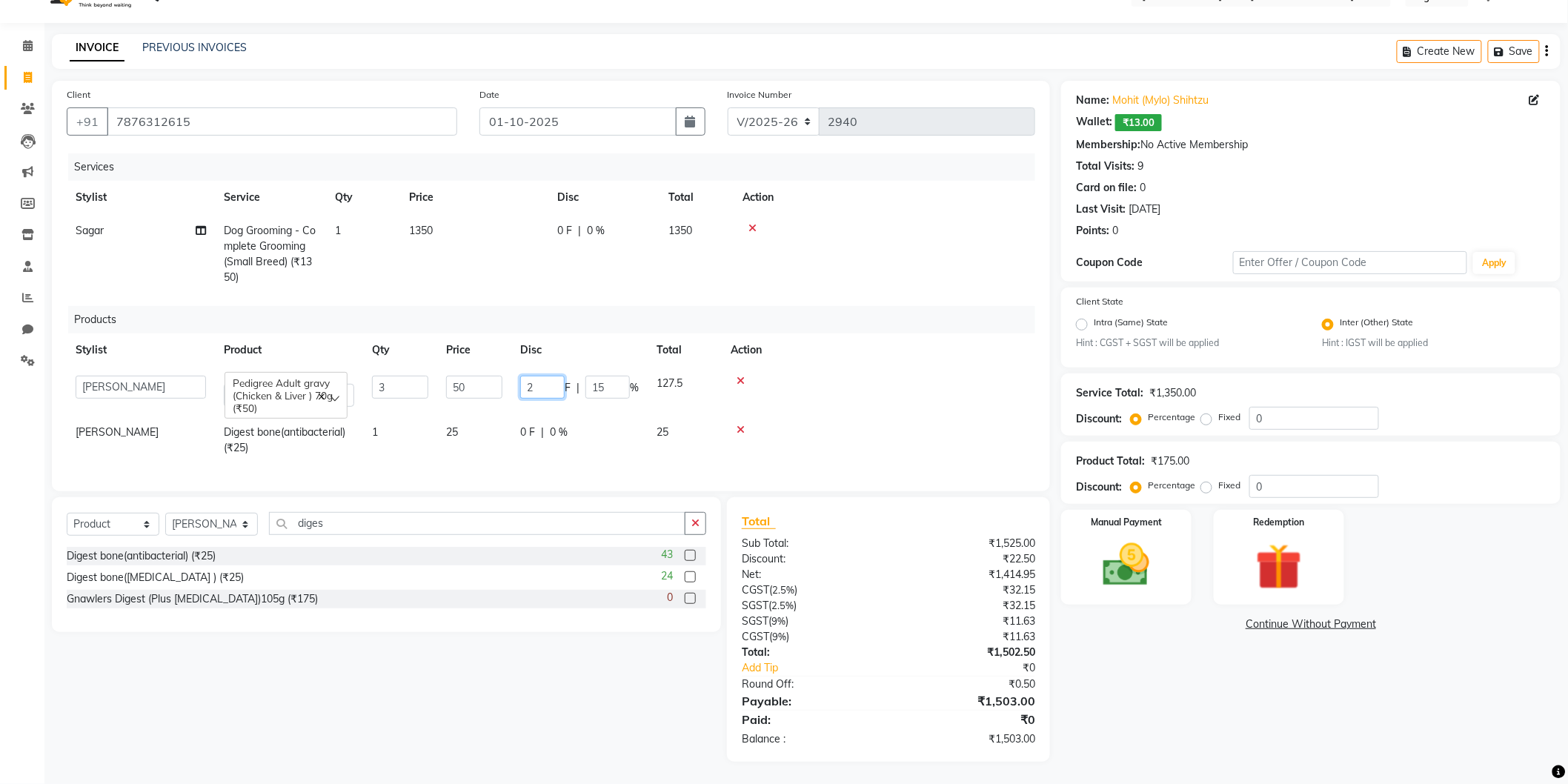
type input "25"
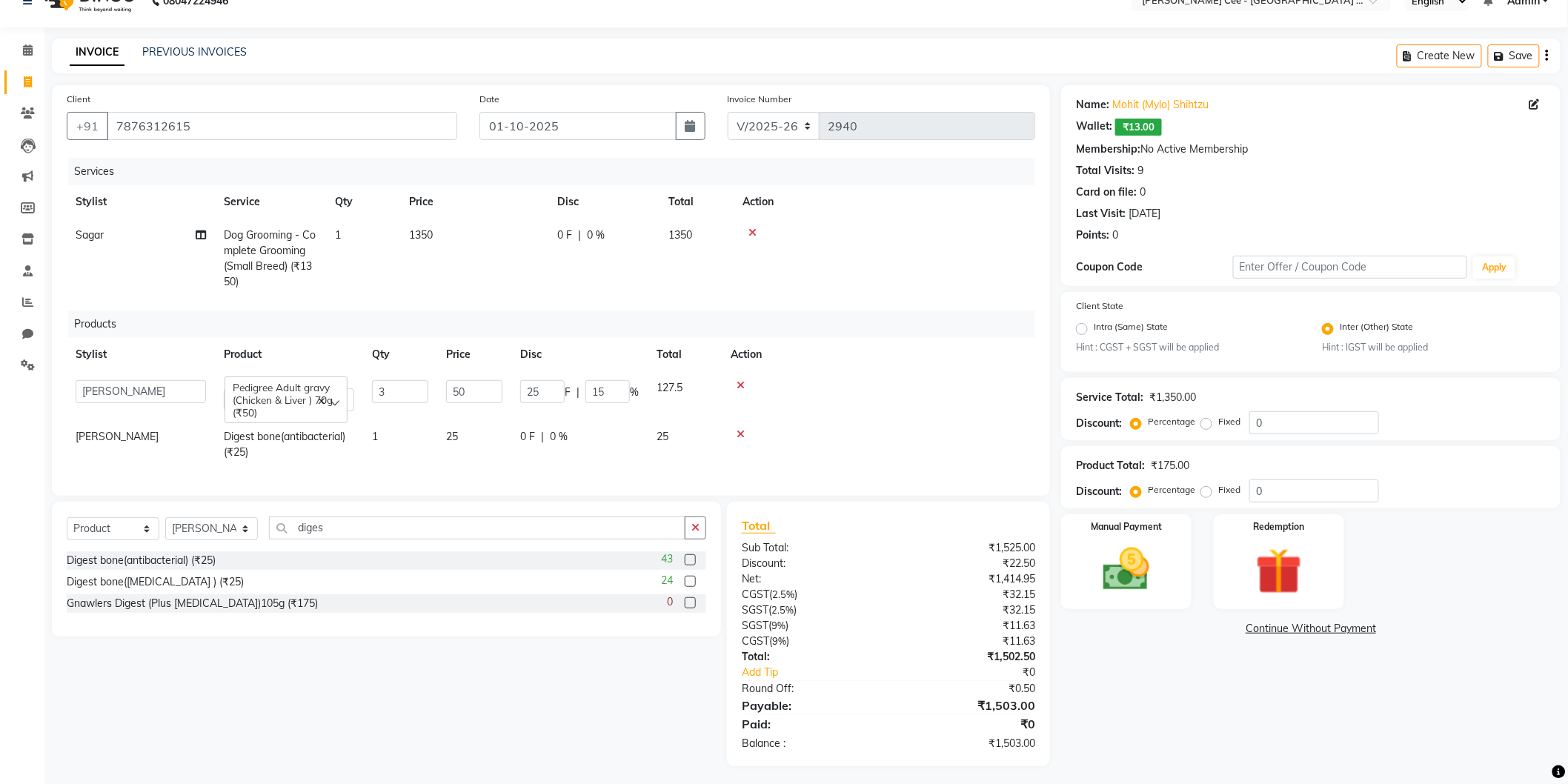
click at [849, 354] on th "Action" at bounding box center [878, 354] width 313 height 33
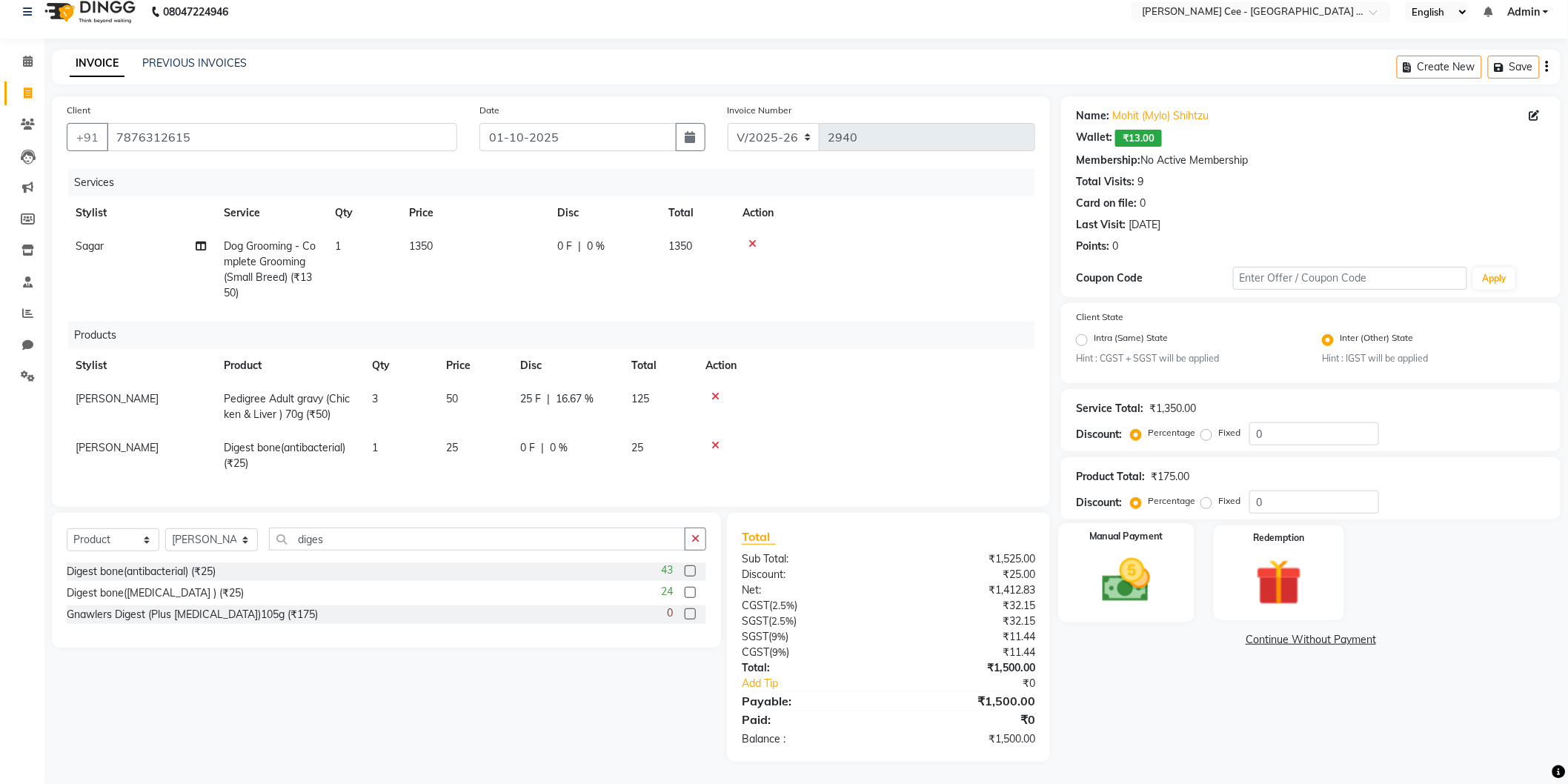
click at [1099, 530] on label "Manual Payment" at bounding box center [1127, 536] width 74 height 14
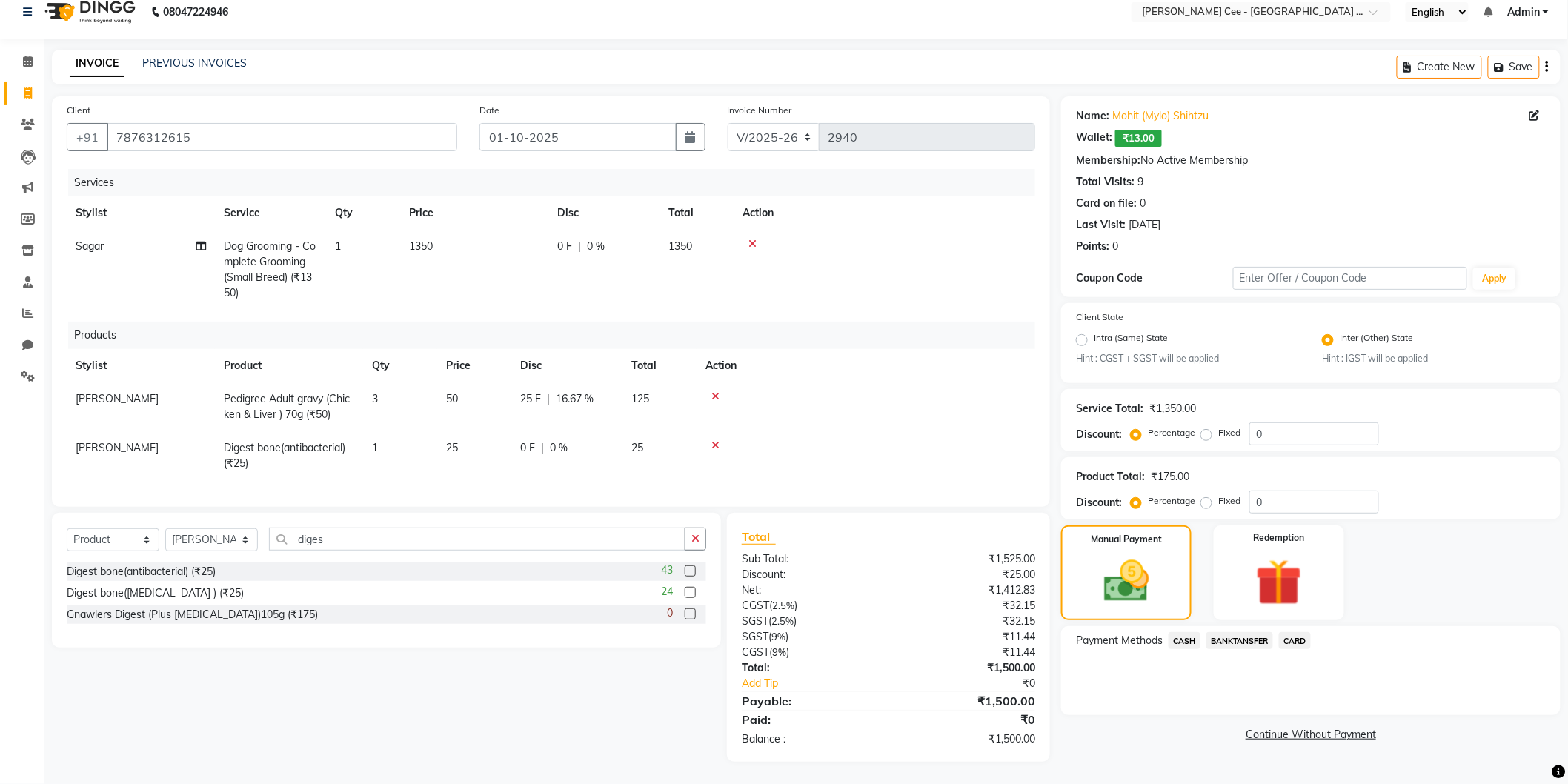
click at [1191, 632] on span "CASH" at bounding box center [1184, 640] width 32 height 17
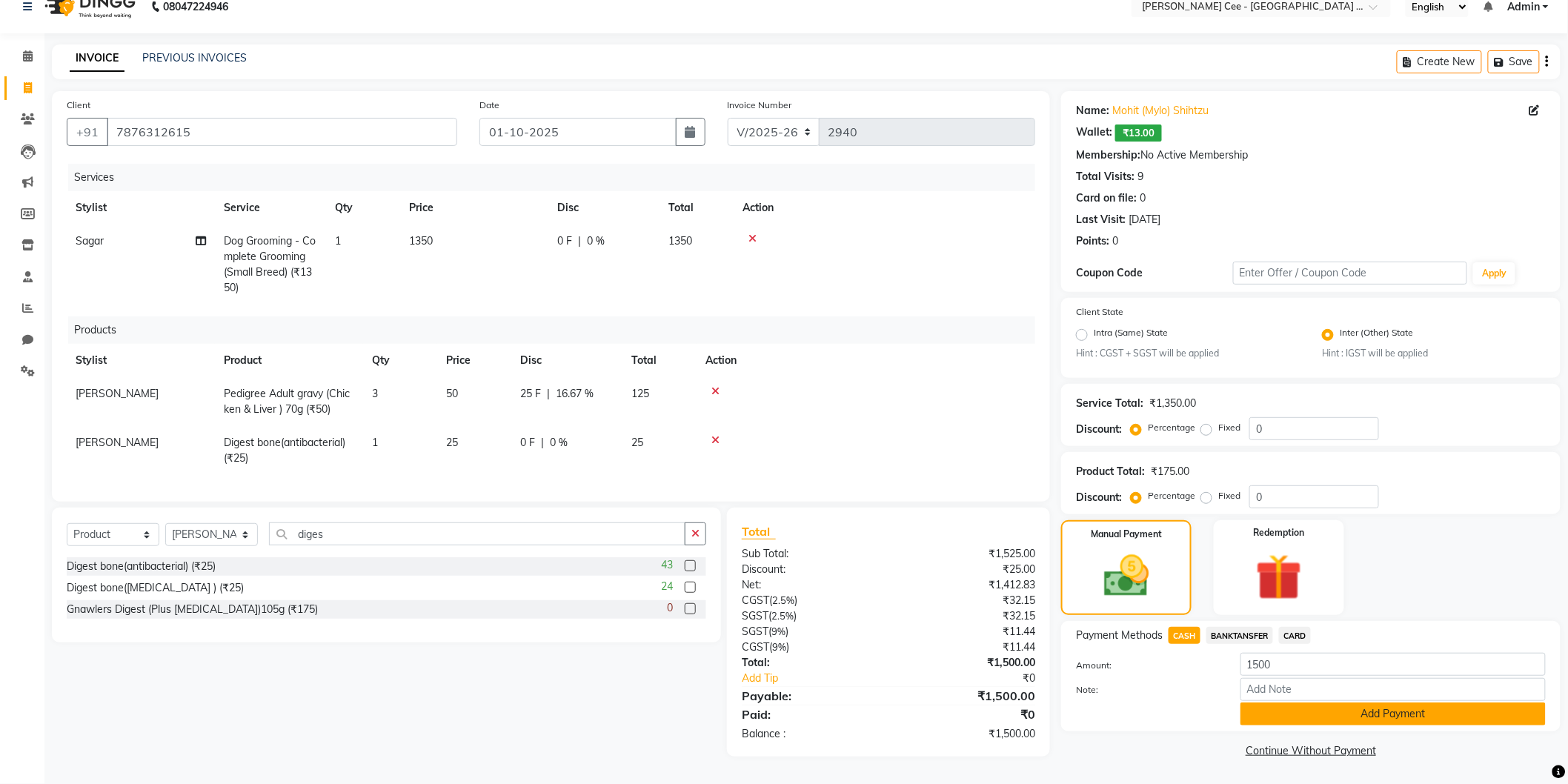
click at [1387, 704] on button "Add Payment" at bounding box center [1393, 714] width 305 height 23
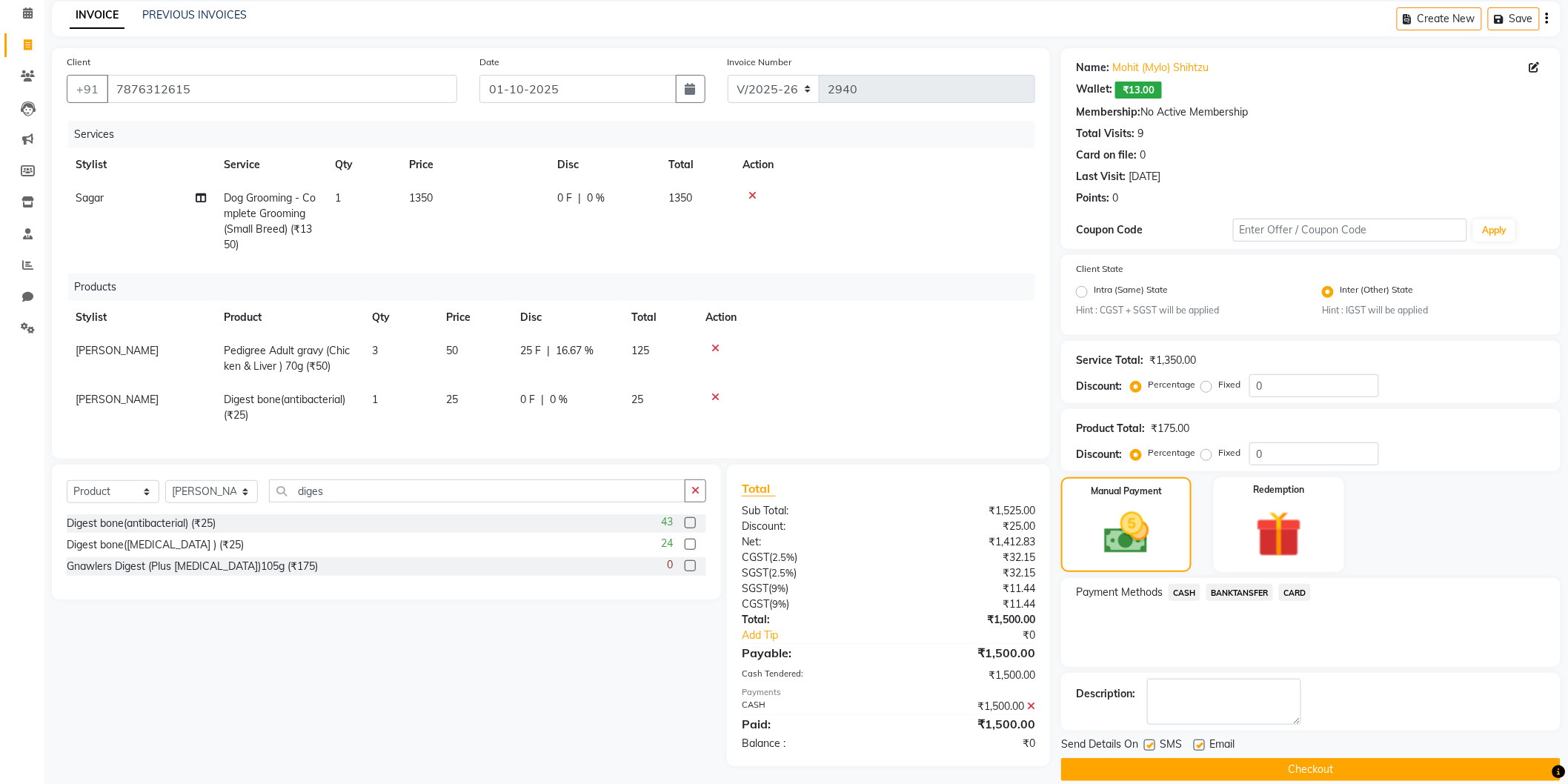
scroll to position [83, 0]
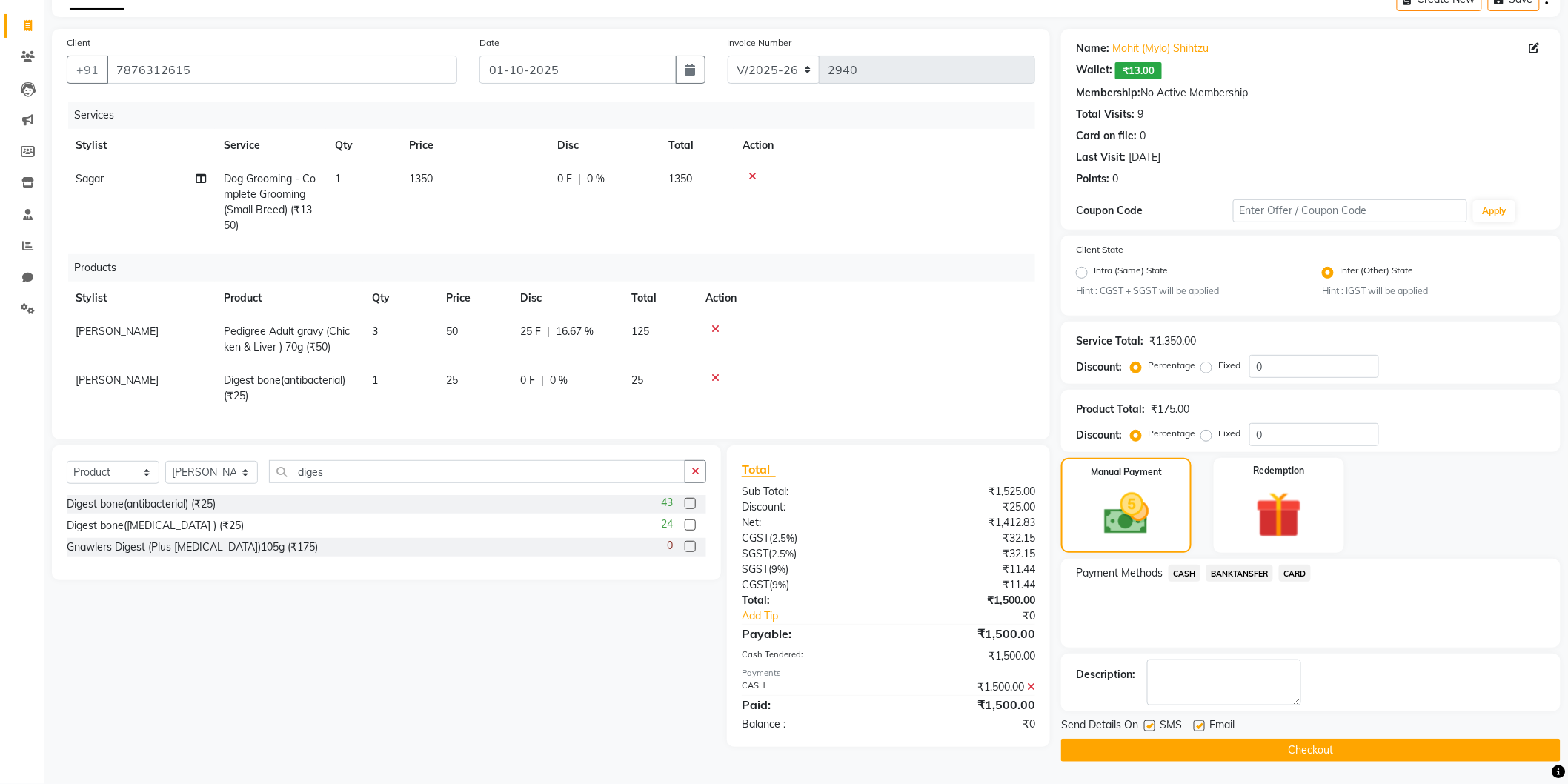
click at [1225, 744] on button "Checkout" at bounding box center [1311, 750] width 499 height 23
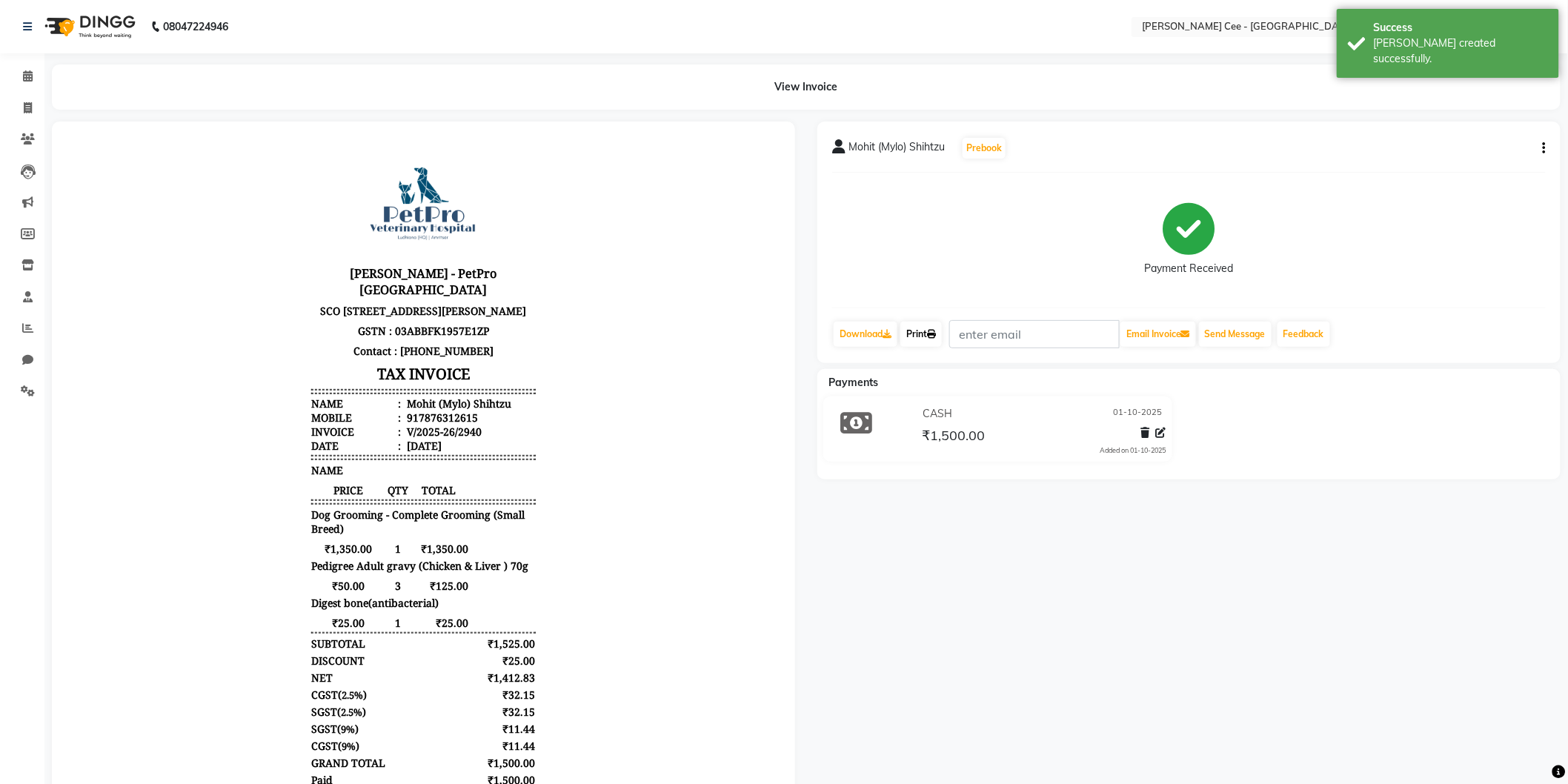
click at [920, 337] on link "Print" at bounding box center [921, 334] width 41 height 25
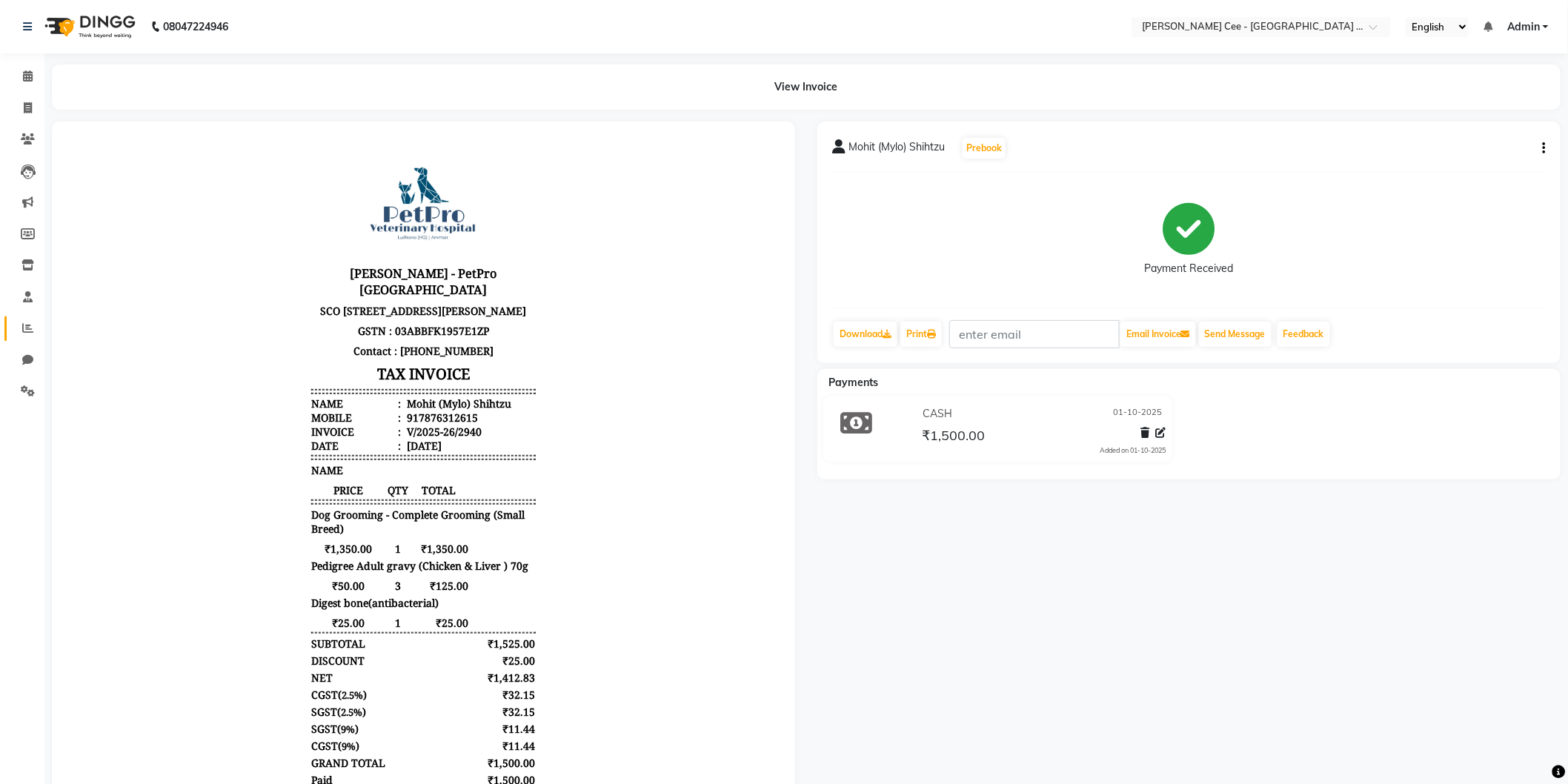
click at [18, 317] on link "Reports" at bounding box center [21, 329] width 36 height 25
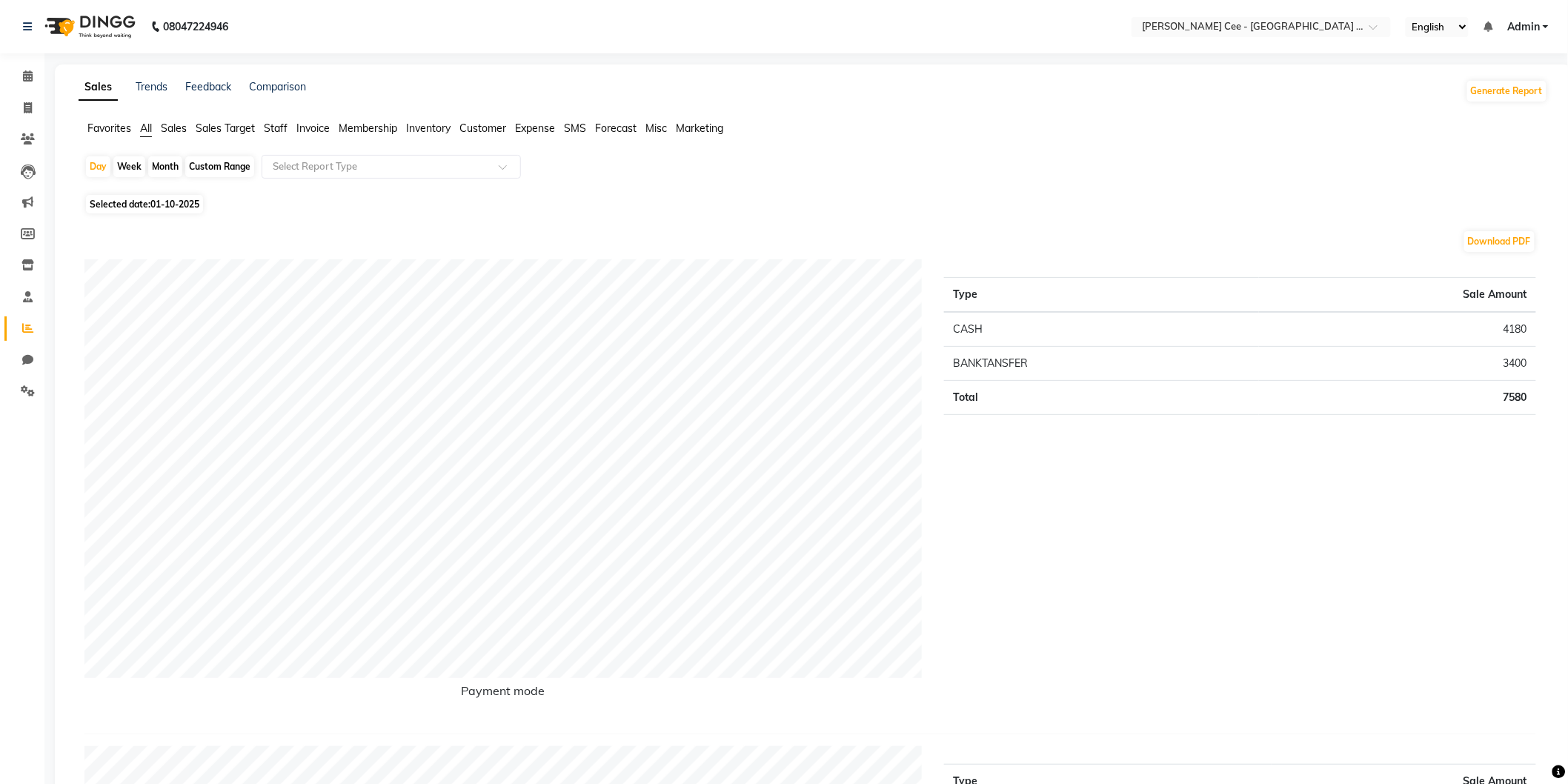
scroll to position [823, 0]
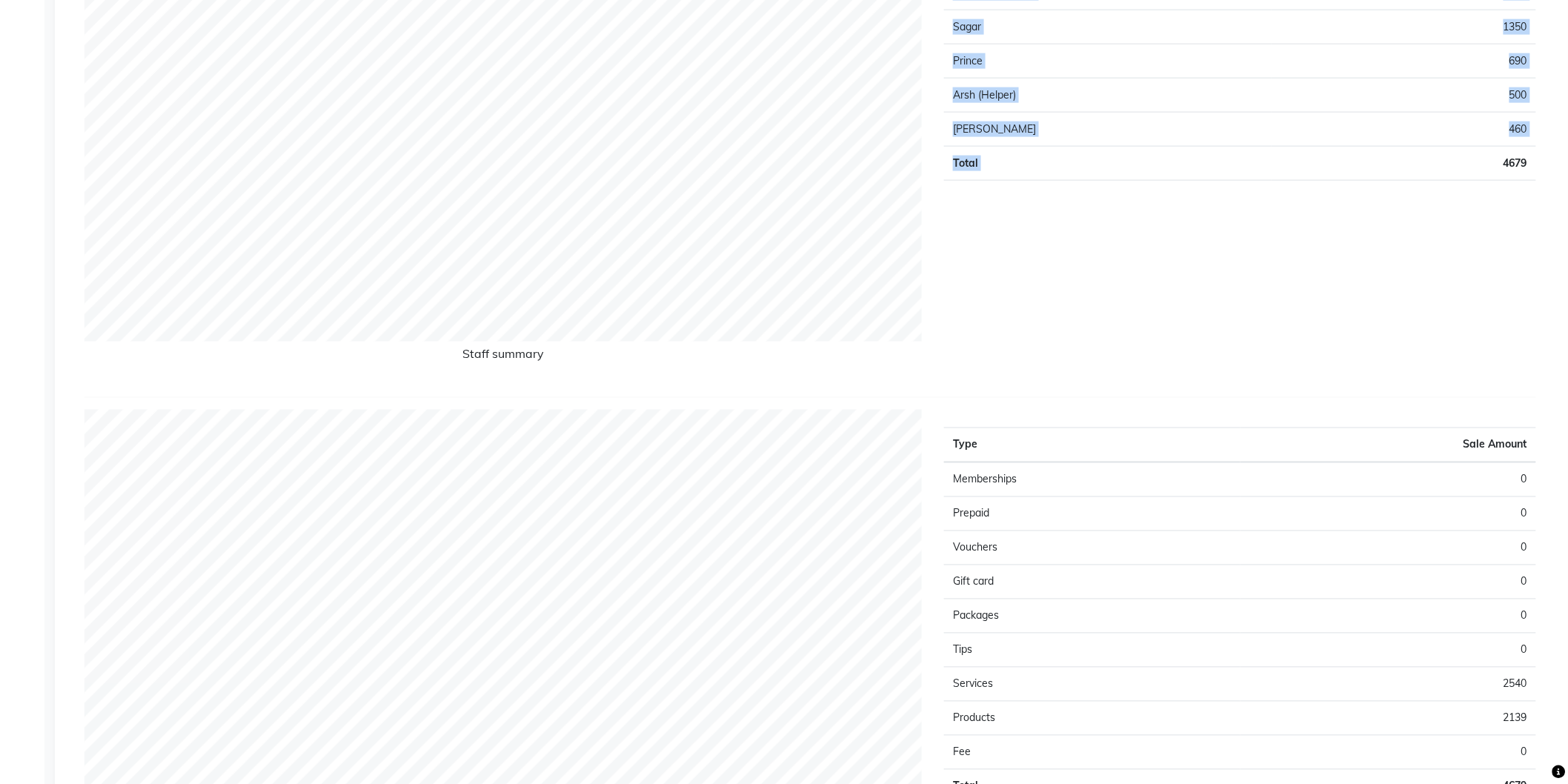
drag, startPoint x: 1502, startPoint y: 161, endPoint x: 1539, endPoint y: 160, distance: 37.0
click at [1539, 160] on div "Type Sale Amount Jashanpreet Singh 1679 Sagar 1350 Prince 690 Arsh (Helper) 500…" at bounding box center [1240, 154] width 614 height 463
click at [1324, 240] on div "Type Sale Amount Jashanpreet Singh 1679 Sagar 1350 Prince 690 Arsh (Helper) 500…" at bounding box center [1240, 154] width 614 height 463
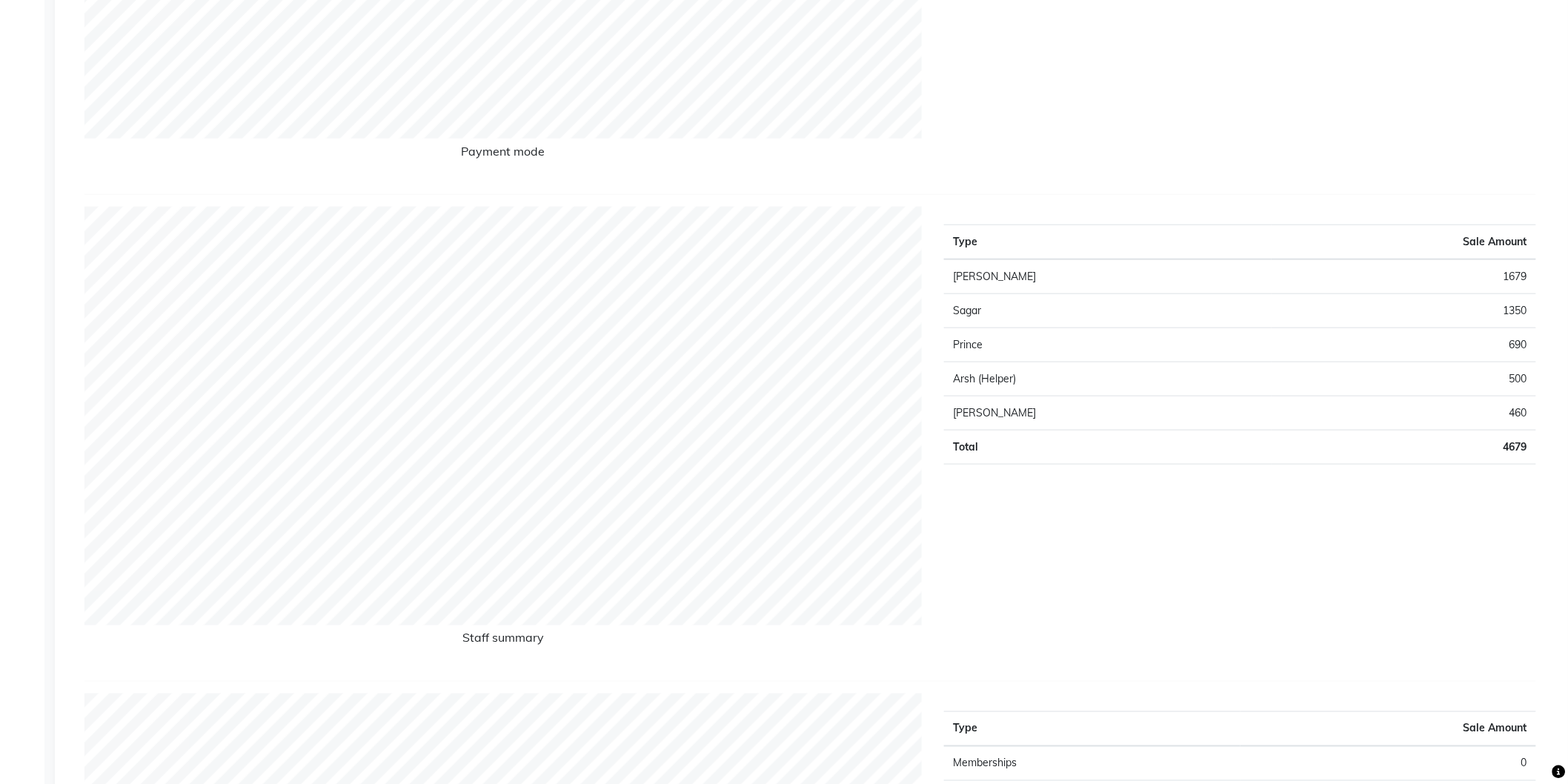
scroll to position [549, 0]
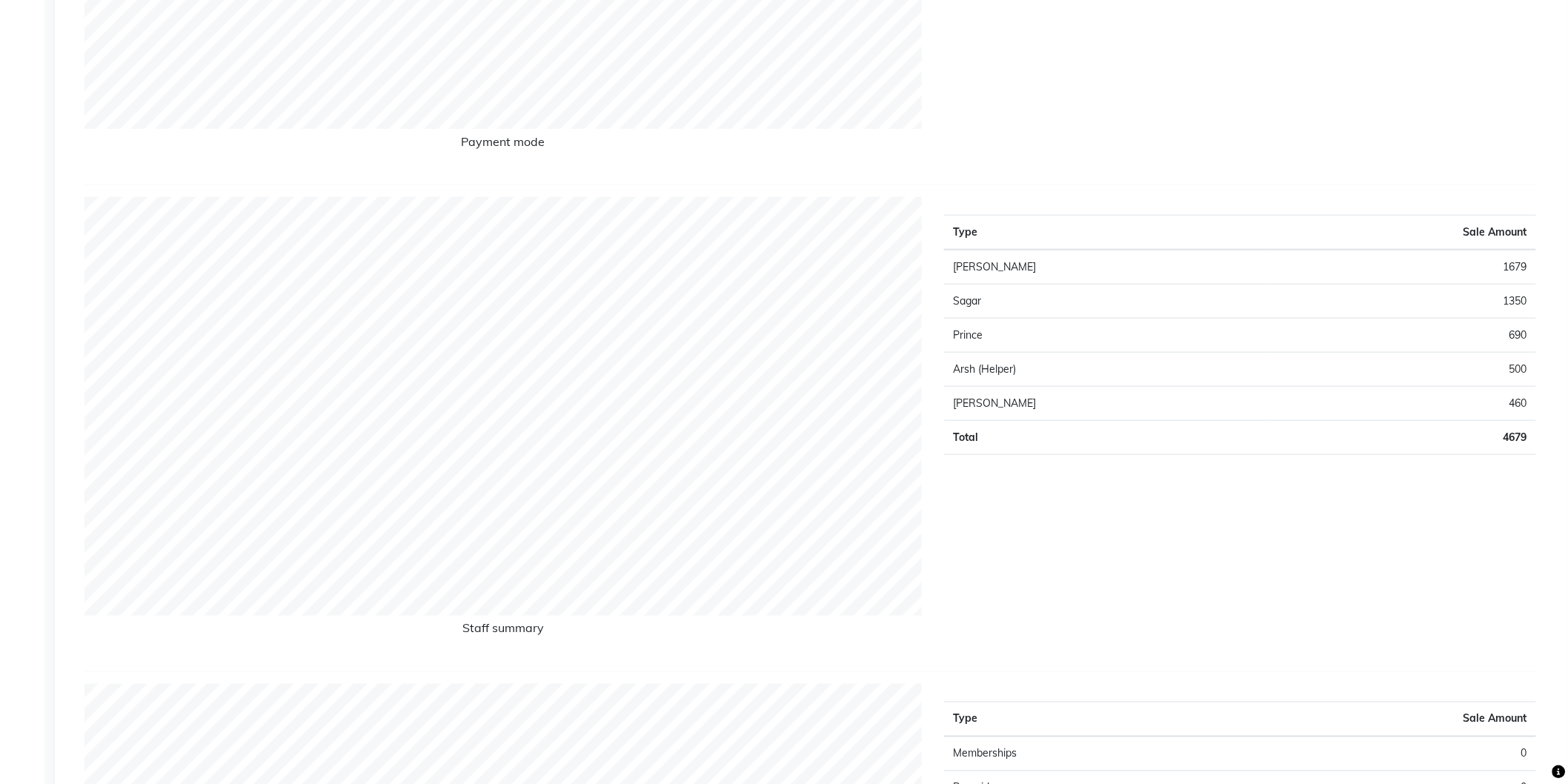
click at [934, 594] on div "Staff summary Type Sale Amount Jashanpreet Singh 1679 Sagar 1350 Prince 690 Ars…" at bounding box center [810, 429] width 1474 height 463
click at [986, 477] on div "Type Sale Amount Jashanpreet Singh 1679 Sagar 1350 Prince 690 Arsh (Helper) 500…" at bounding box center [1240, 429] width 614 height 463
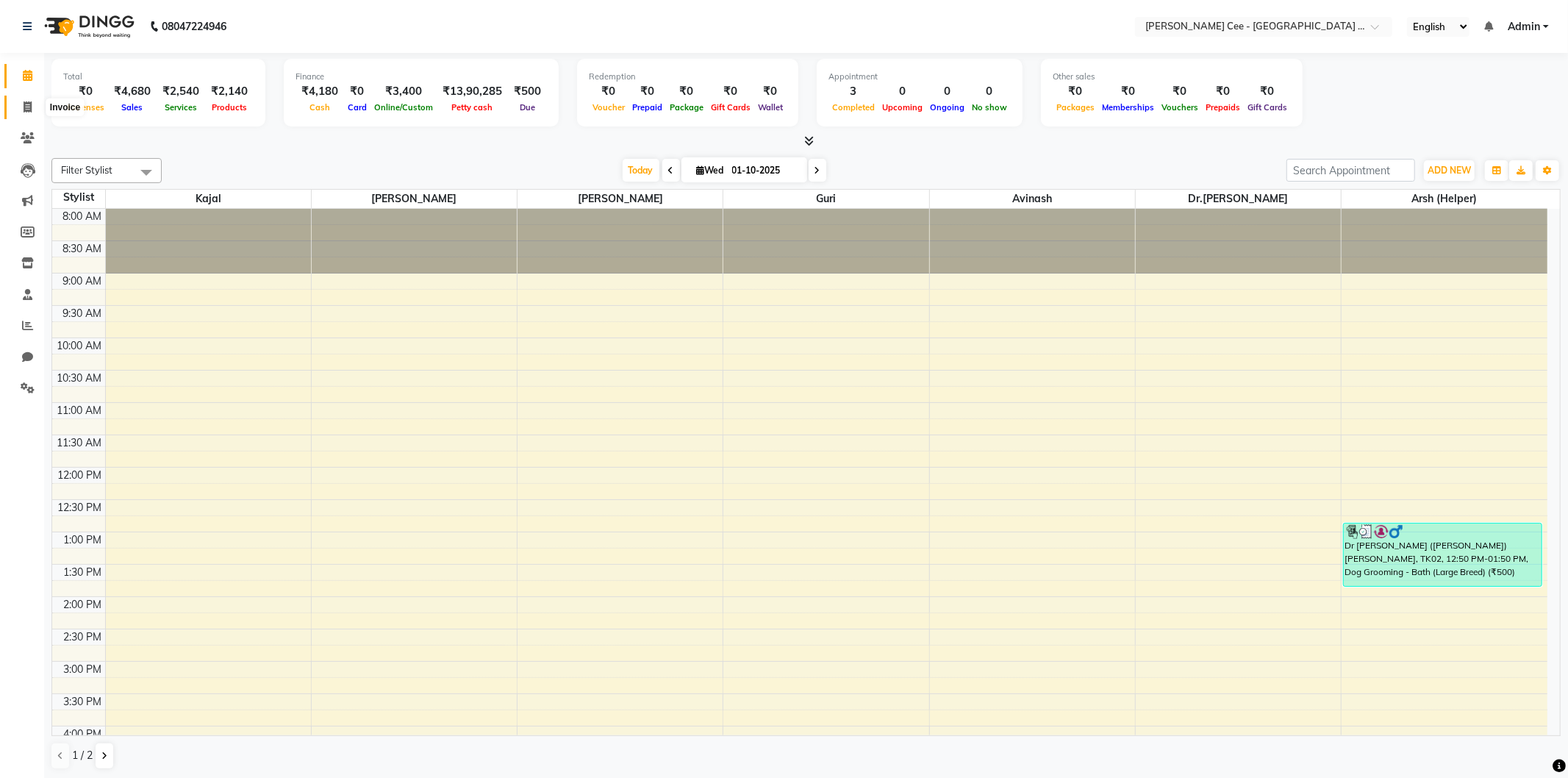
click at [31, 105] on icon at bounding box center [28, 107] width 8 height 11
select select "service"
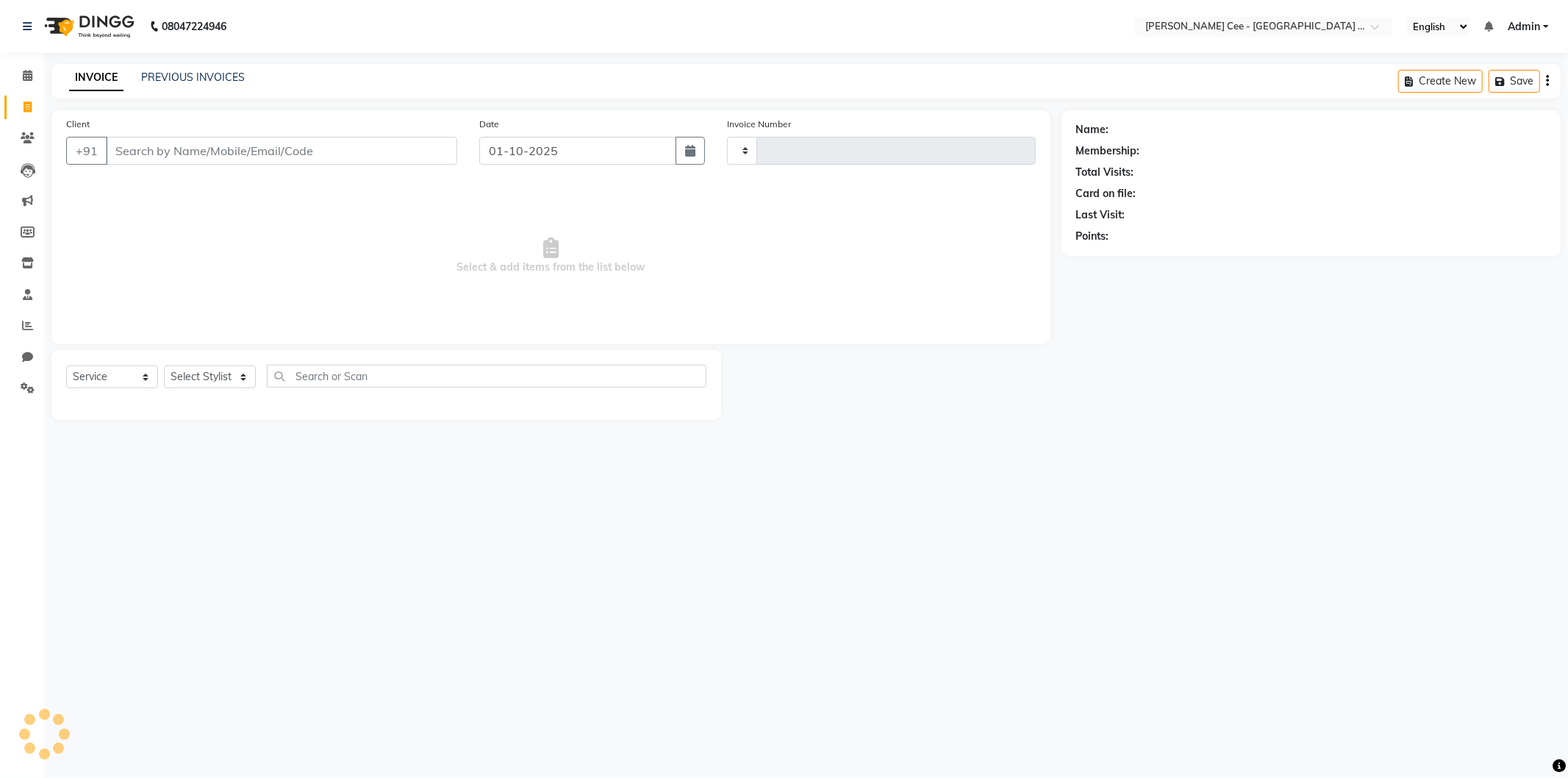
type input "2941"
select select "8239"
click at [139, 372] on select "Select Service Product Membership Package Voucher Prepaid Gift Card" at bounding box center [112, 377] width 92 height 23
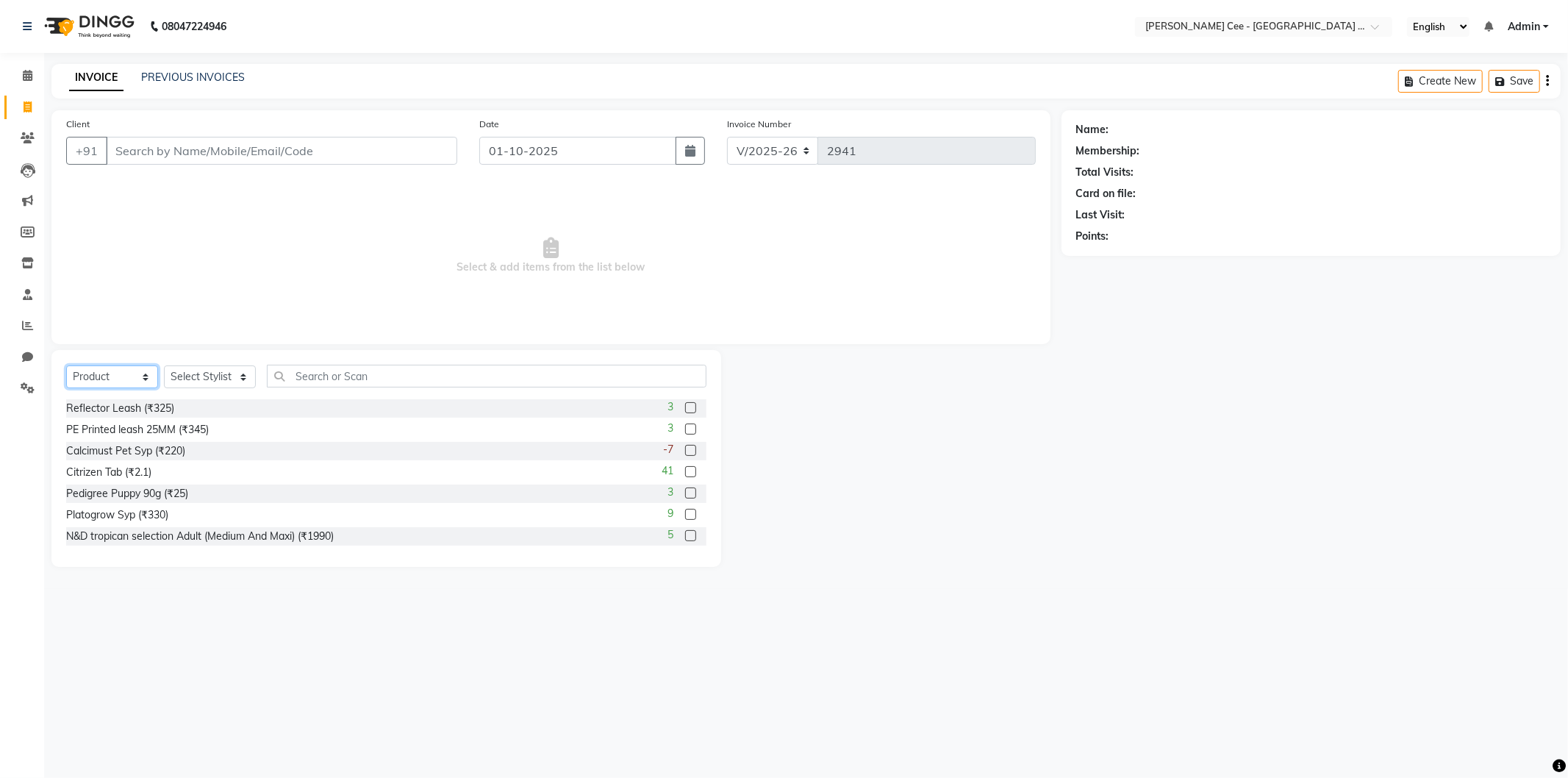
click at [139, 372] on select "Select Service Product Membership Package Voucher Prepaid Gift Card" at bounding box center [112, 377] width 92 height 23
select select "service"
click at [66, 366] on select "Select Service Product Membership Package Voucher Prepaid Gift Card" at bounding box center [112, 377] width 92 height 23
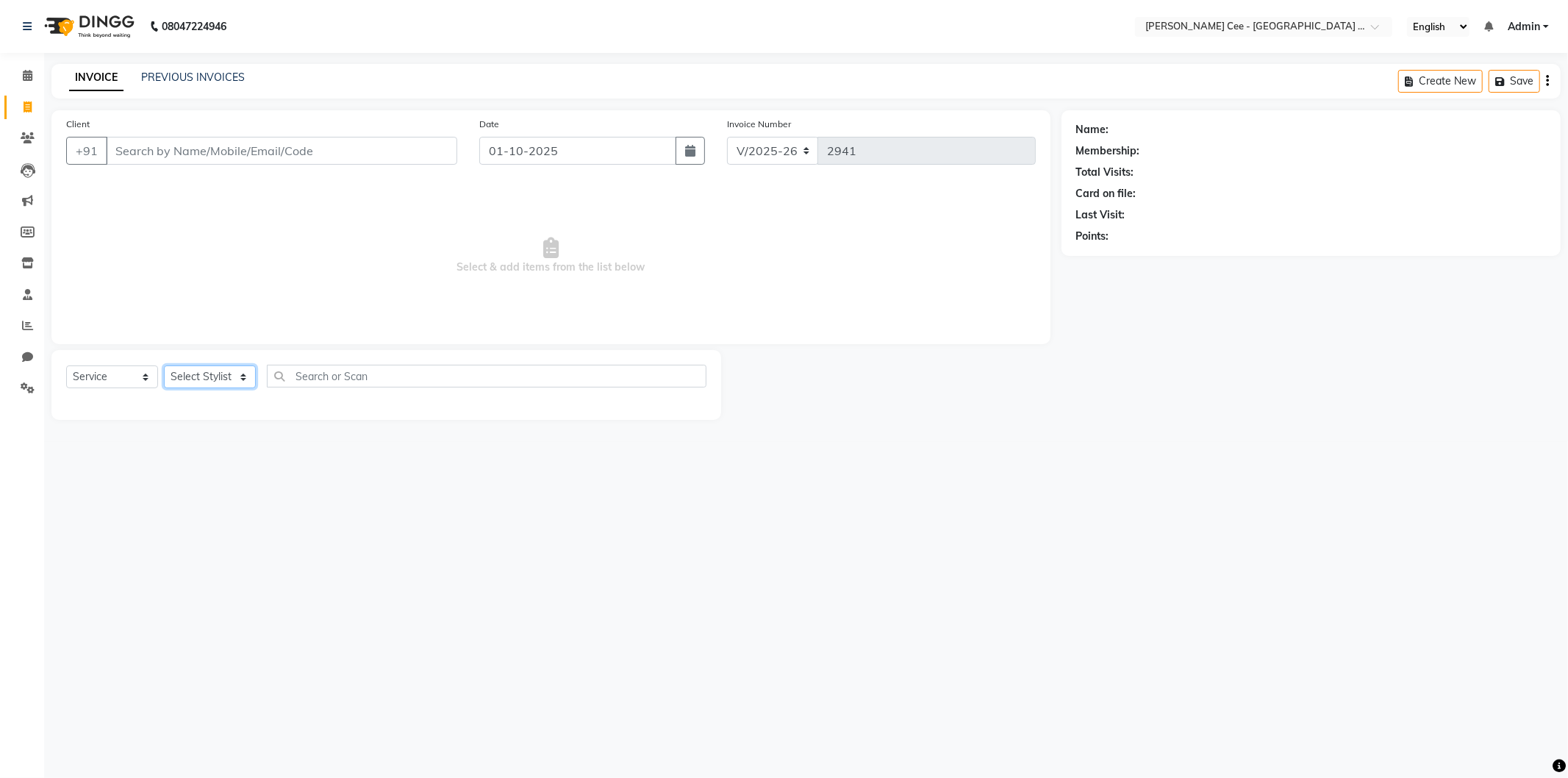
click at [175, 385] on select "Select Stylist Arsh (Helper) Avinash [PERSON_NAME] [PERSON_NAME] [PERSON_NAME] …" at bounding box center [210, 377] width 92 height 23
select select "93057"
click at [164, 366] on select "Select Stylist Arsh (Helper) Avinash [PERSON_NAME] [PERSON_NAME] [PERSON_NAME] …" at bounding box center [210, 377] width 92 height 23
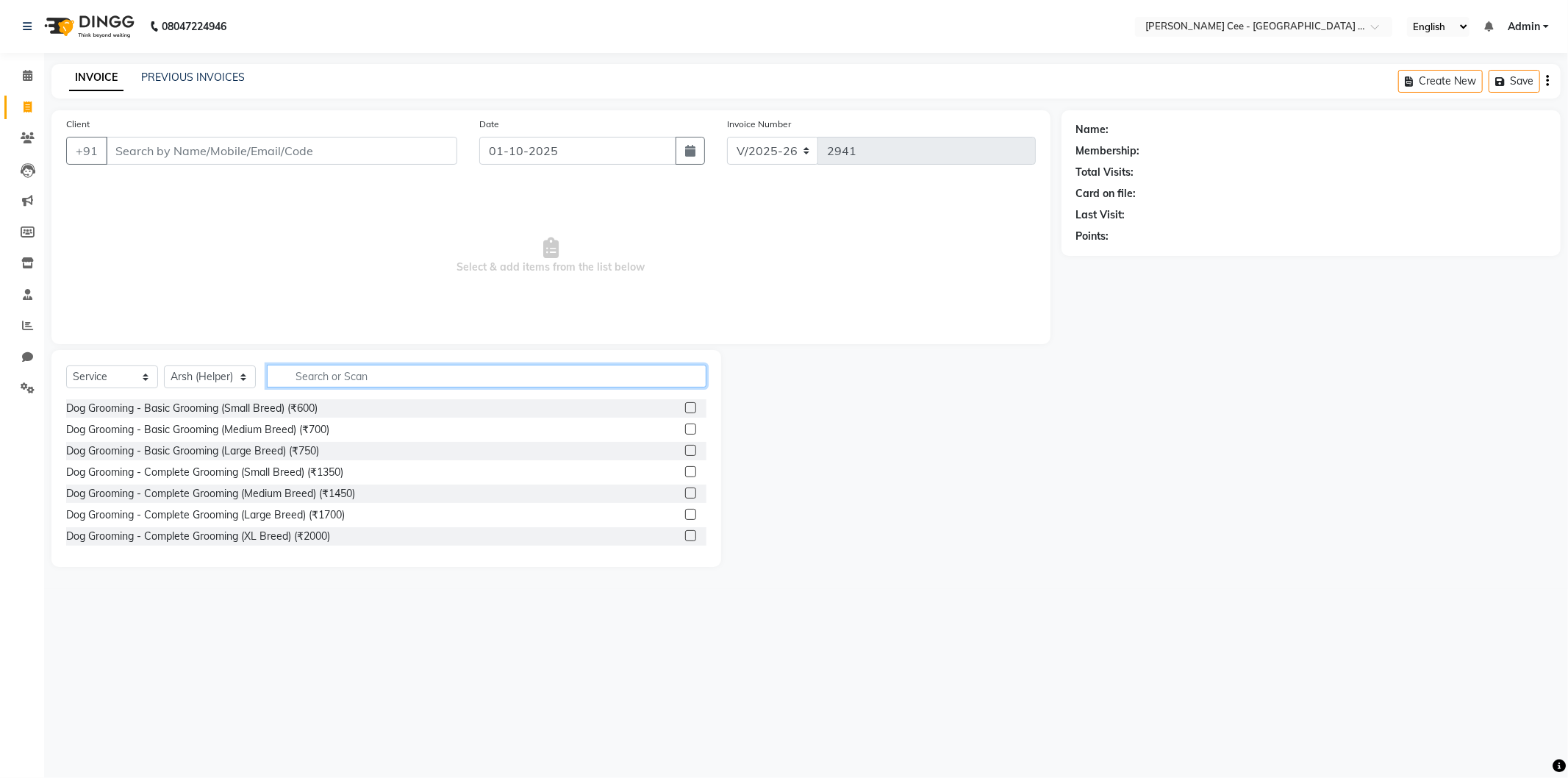
click at [329, 375] on input "text" at bounding box center [486, 376] width 439 height 23
type input "Basic"
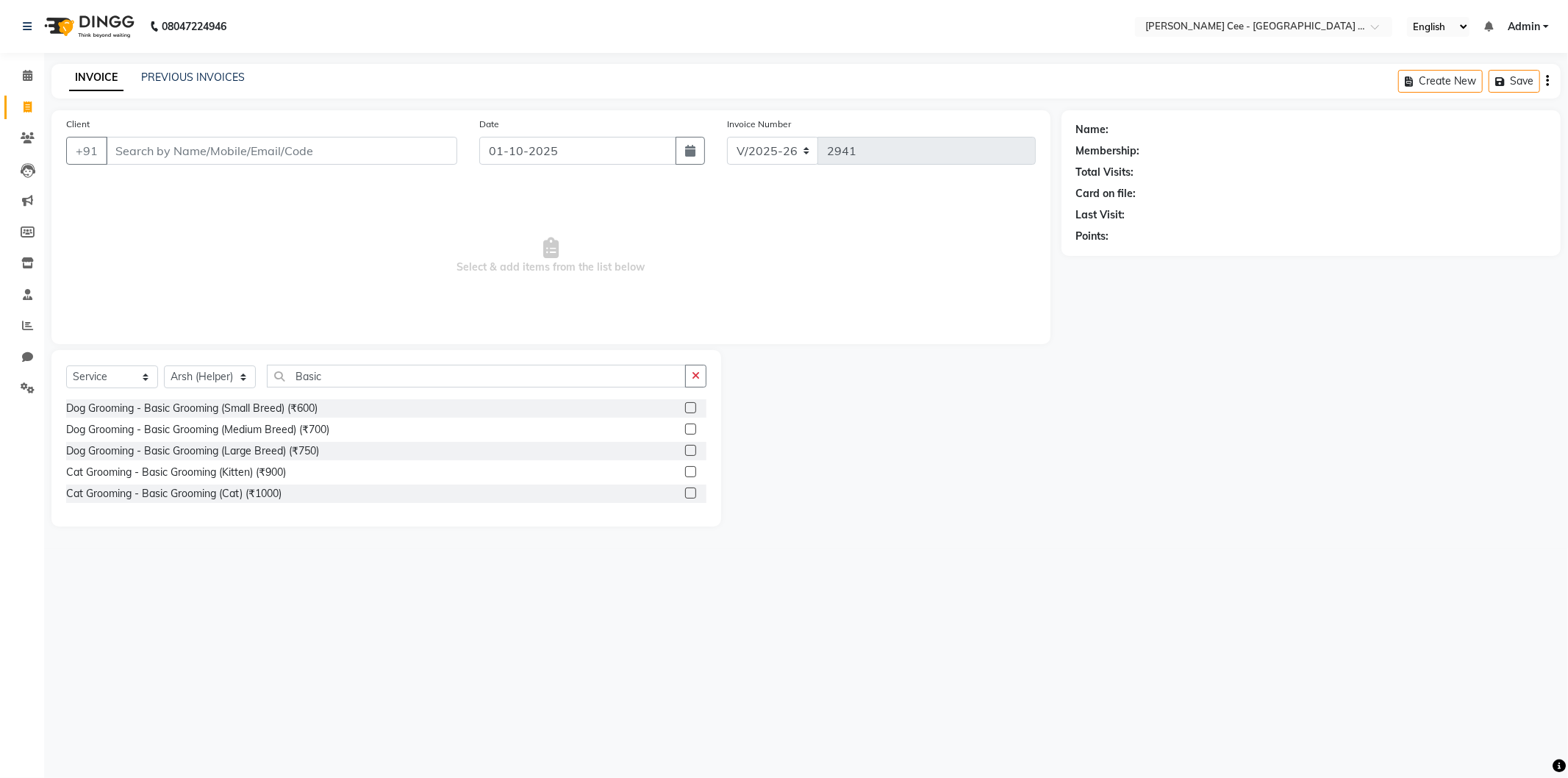
click at [689, 415] on div at bounding box center [690, 409] width 10 height 16
click at [688, 405] on label at bounding box center [690, 407] width 11 height 11
click at [688, 405] on input "checkbox" at bounding box center [690, 408] width 10 height 10
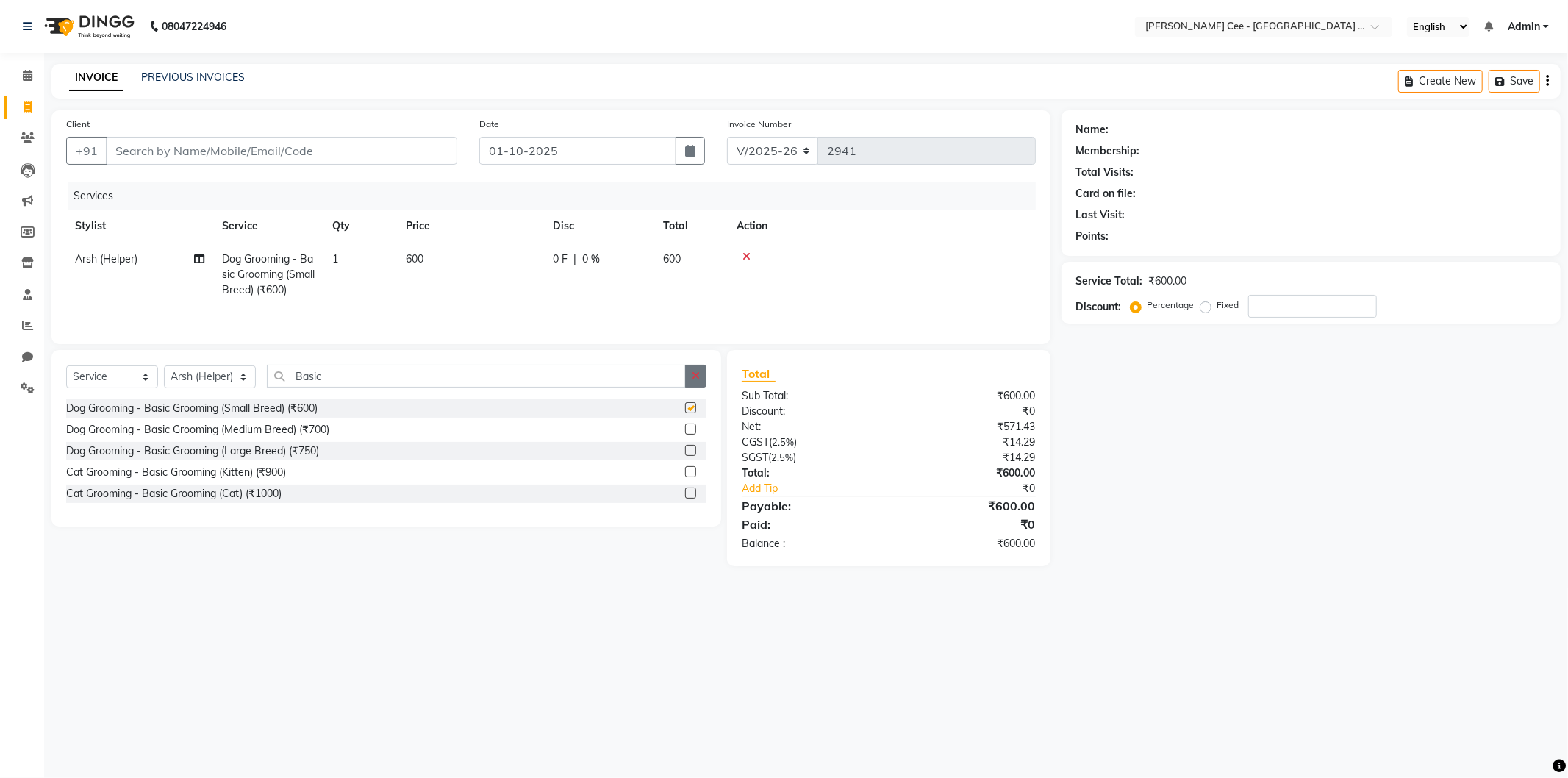
checkbox input "false"
click at [701, 380] on button "button" at bounding box center [696, 376] width 21 height 23
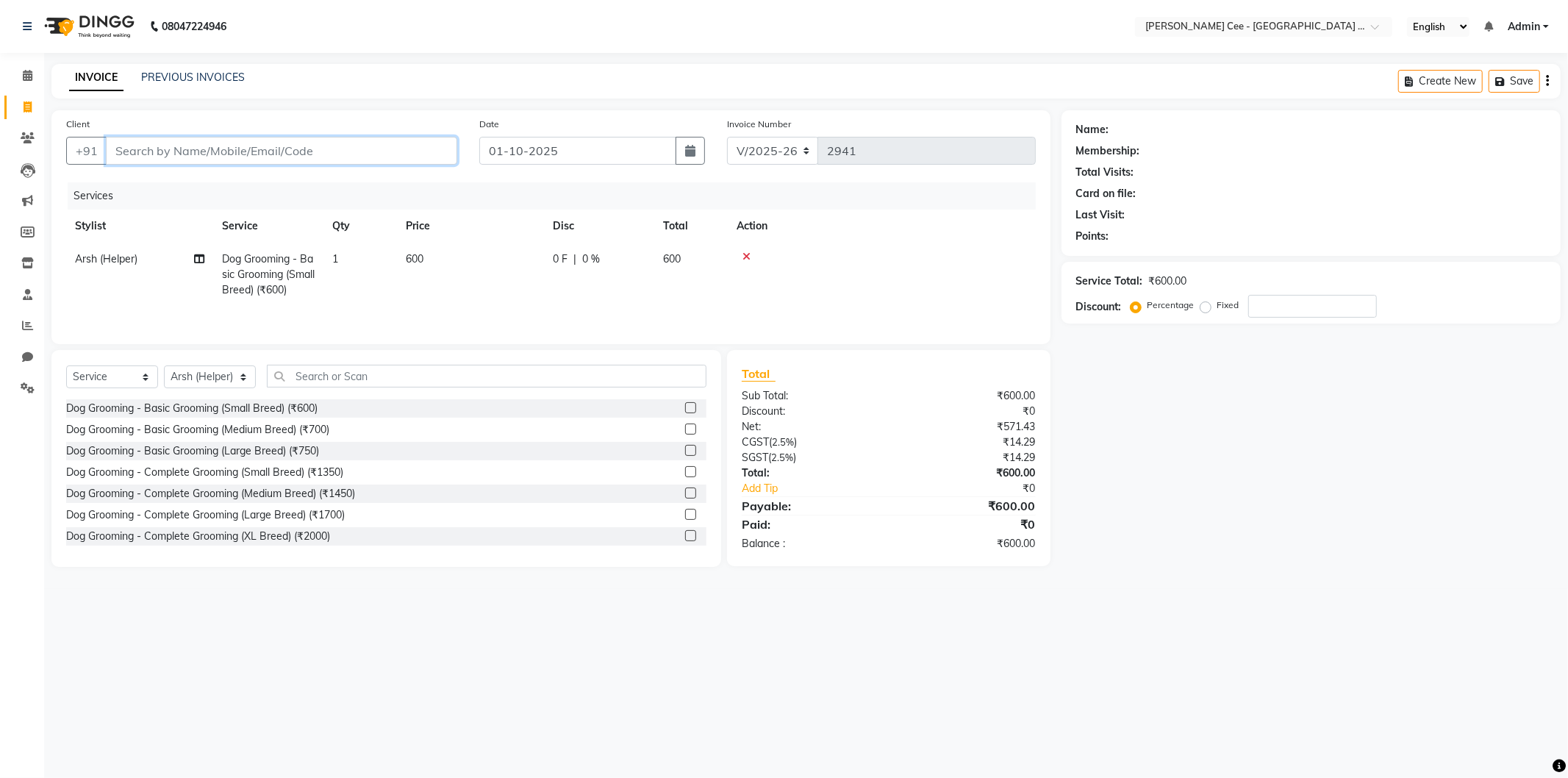
click at [180, 151] on input "Client" at bounding box center [281, 151] width 352 height 28
type input "p"
type input "0"
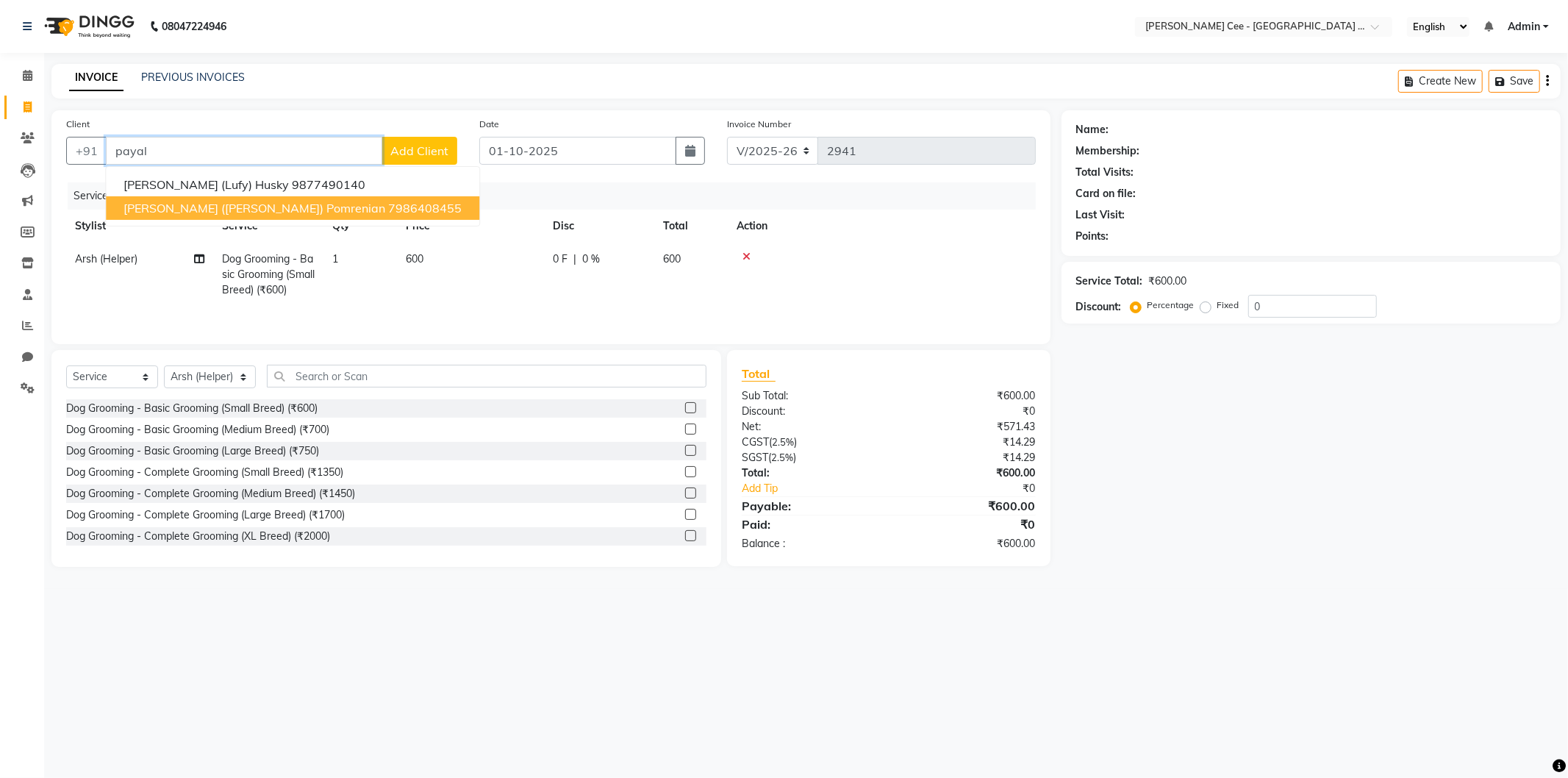
click at [169, 202] on span "Payal (Jojo) Pomrenian" at bounding box center [254, 208] width 261 height 15
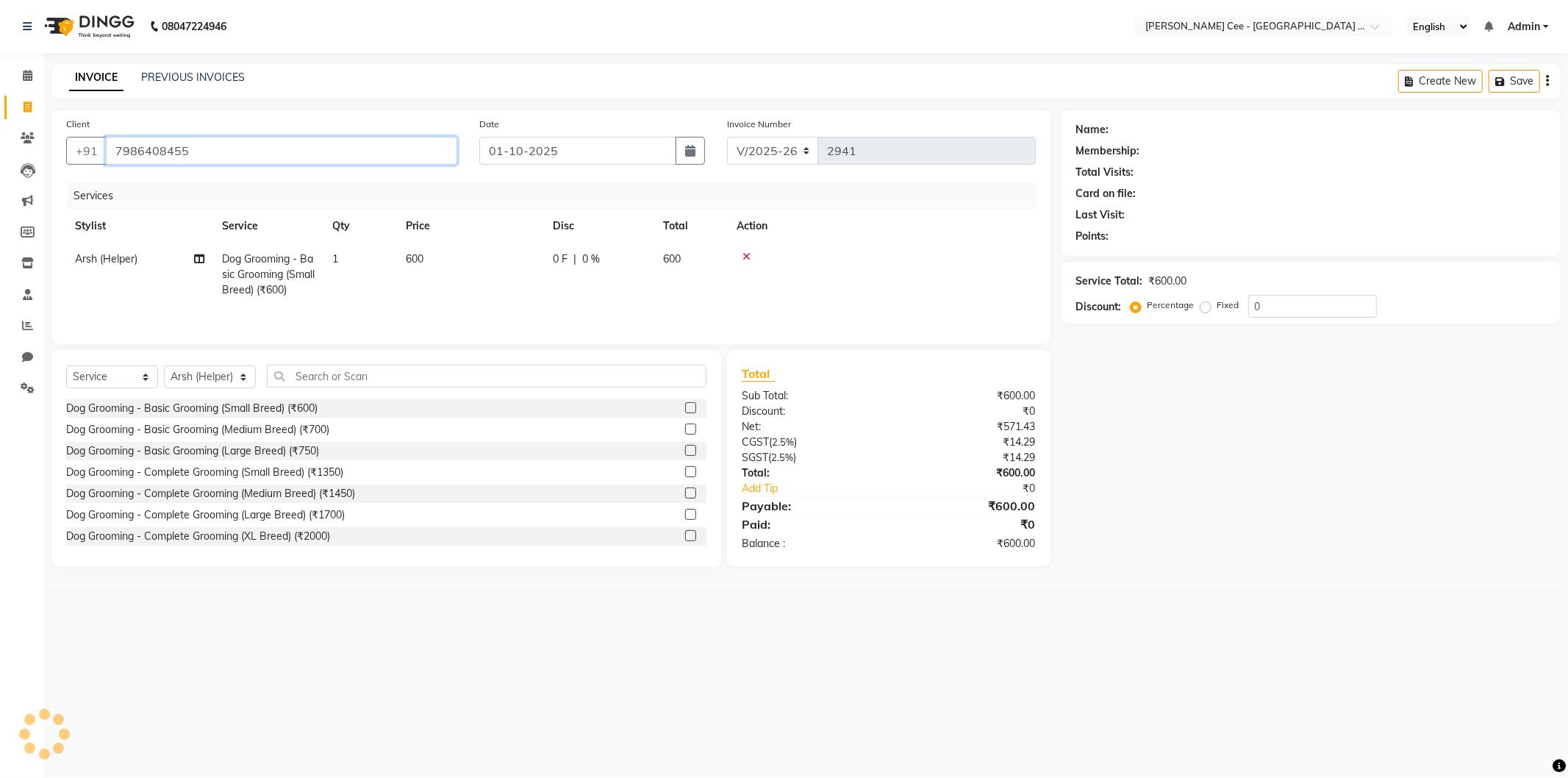
type input "7986408455"
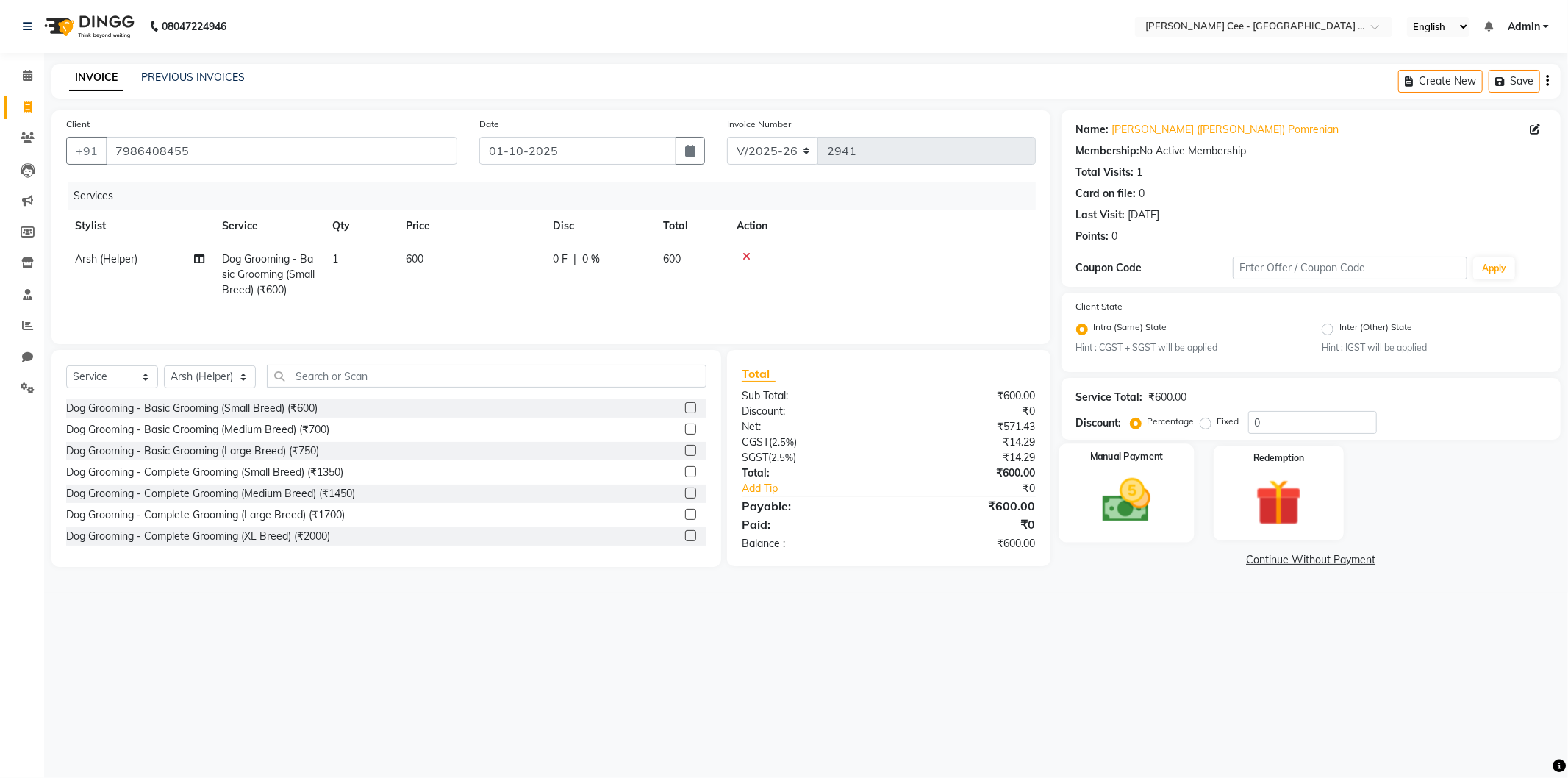
click at [1155, 508] on img at bounding box center [1126, 501] width 79 height 56
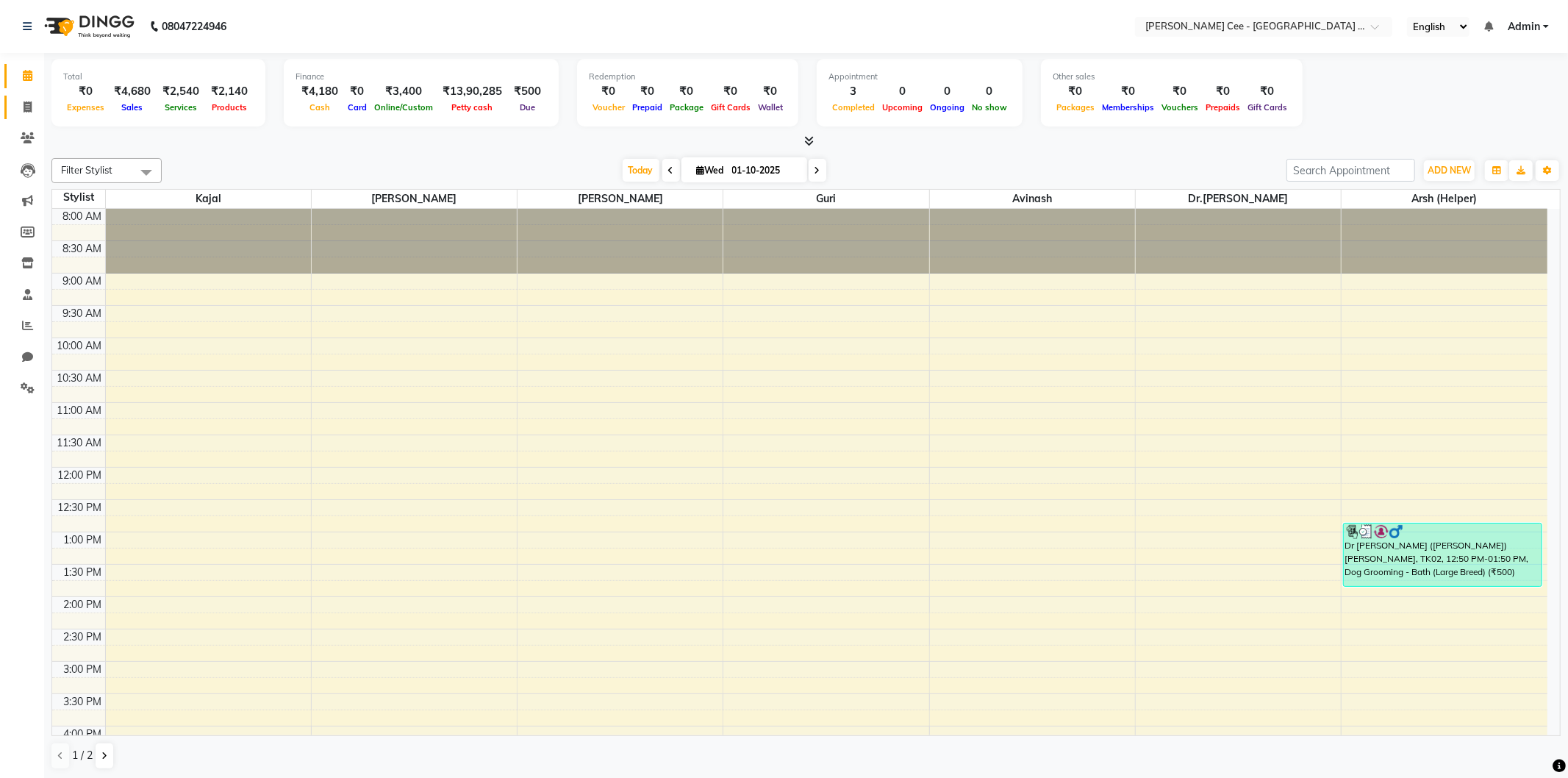
click at [25, 116] on link "Invoice" at bounding box center [21, 108] width 35 height 25
select select "service"
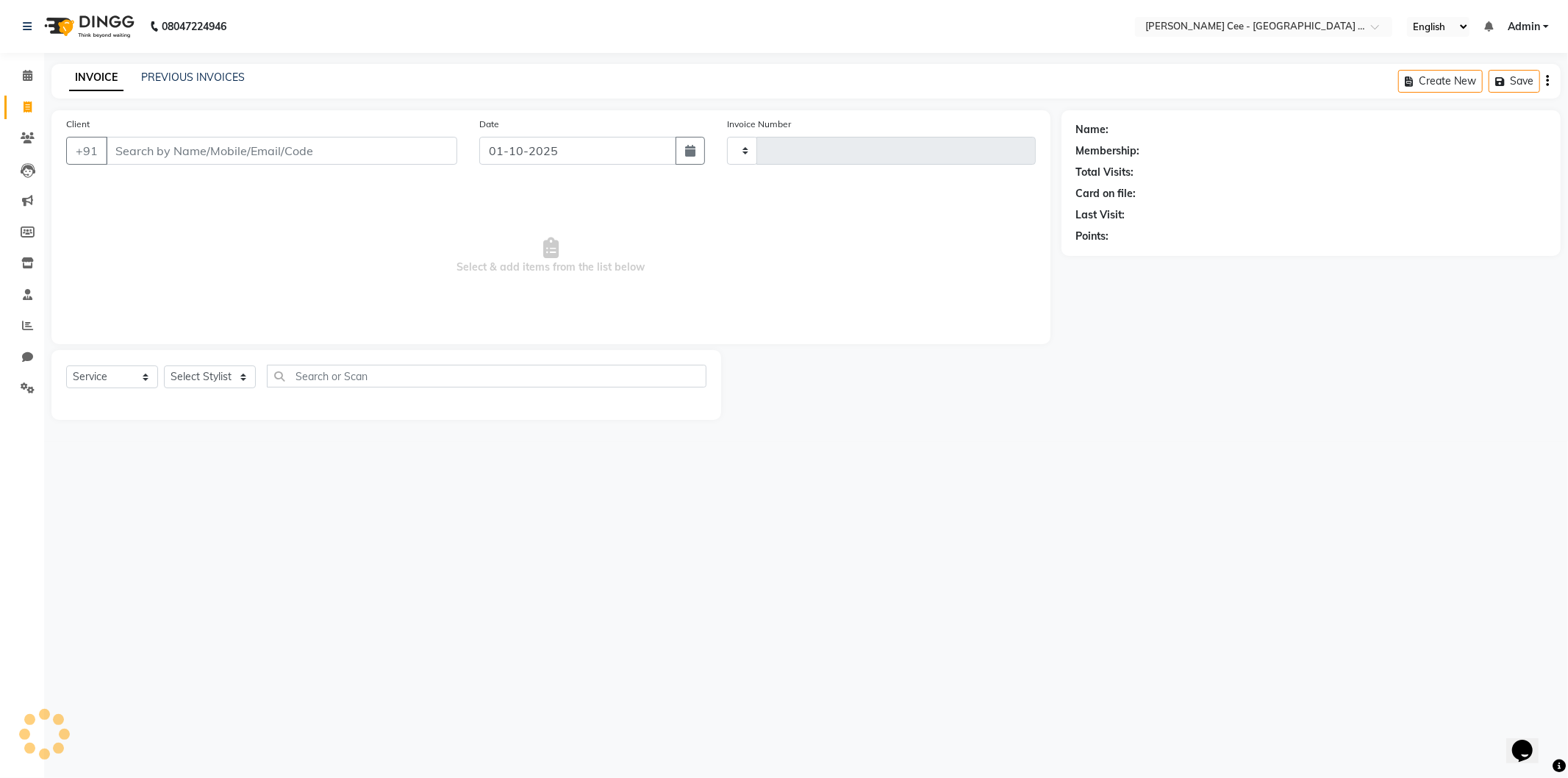
type input "2941"
select select "8239"
select select "product"
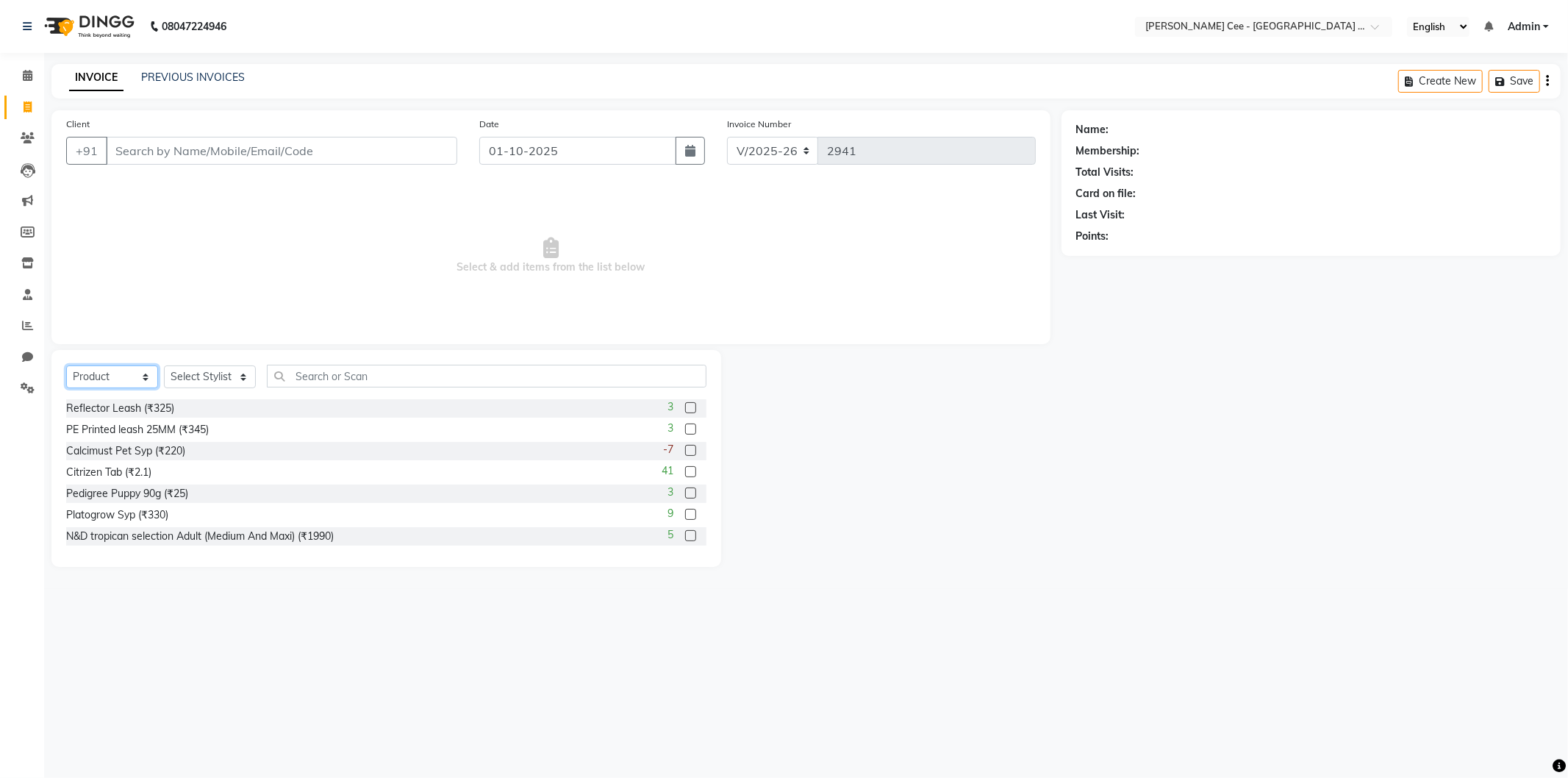
click at [129, 375] on select "Select Service Product Membership Package Voucher Prepaid Gift Card" at bounding box center [112, 377] width 92 height 23
click at [130, 376] on select "Select Service Product Membership Package Voucher Prepaid Gift Card" at bounding box center [112, 377] width 92 height 23
click at [200, 371] on select "Select Stylist Arsh (Helper) Avinash [PERSON_NAME] [PERSON_NAME] [PERSON_NAME] …" at bounding box center [210, 377] width 92 height 23
click at [164, 366] on select "Select Stylist Arsh (Helper) Avinash [PERSON_NAME] [PERSON_NAME] [PERSON_NAME] …" at bounding box center [210, 377] width 92 height 23
click at [206, 375] on select "Select Stylist Arsh (Helper) Avinash [PERSON_NAME] [PERSON_NAME] [PERSON_NAME] …" at bounding box center [210, 377] width 92 height 23
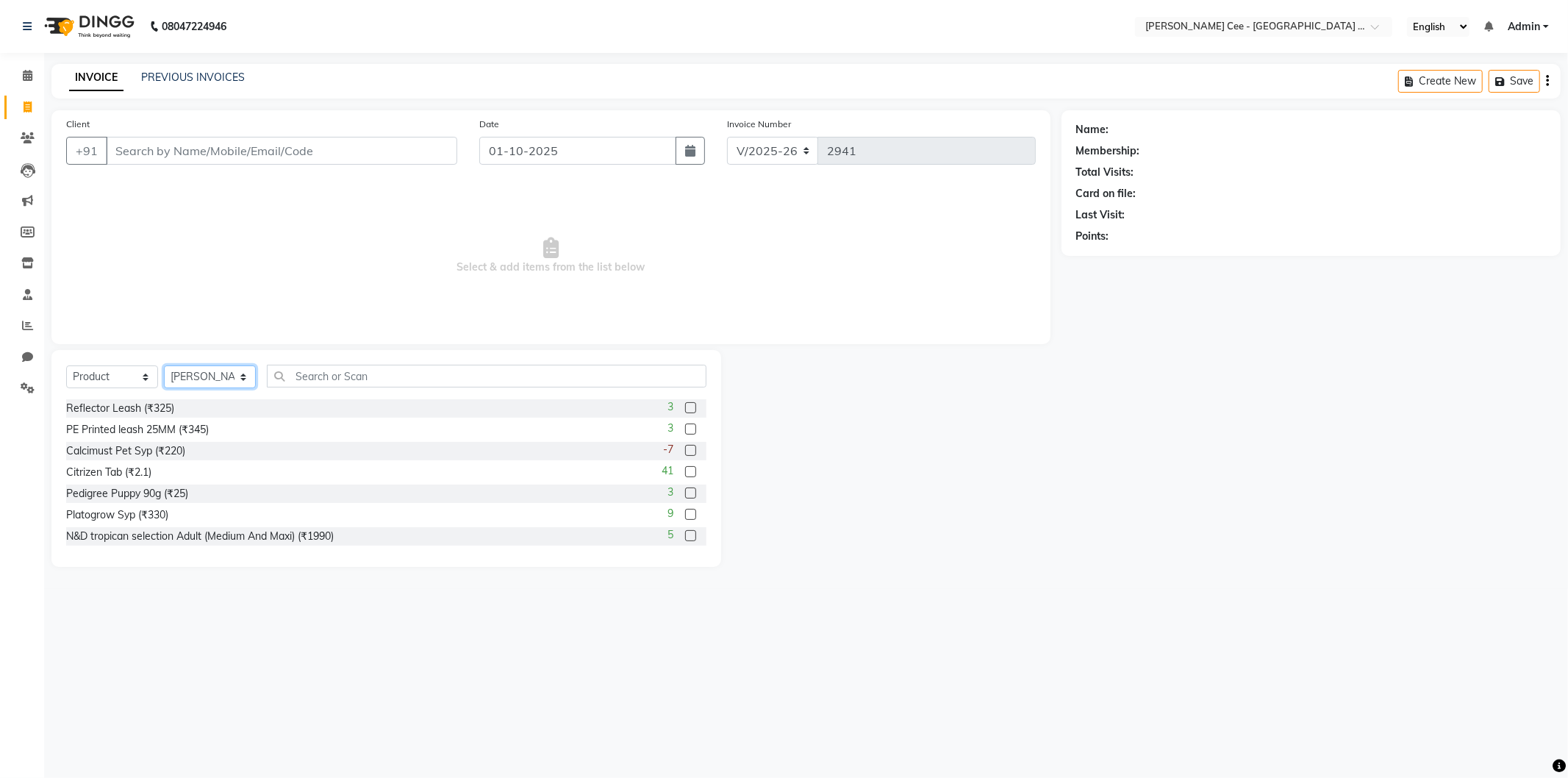
select select "80155"
click at [164, 366] on select "Select Stylist Arsh (Helper) Avinash [PERSON_NAME] [PERSON_NAME] [PERSON_NAME] …" at bounding box center [210, 377] width 92 height 23
click at [326, 375] on input "text" at bounding box center [486, 376] width 439 height 23
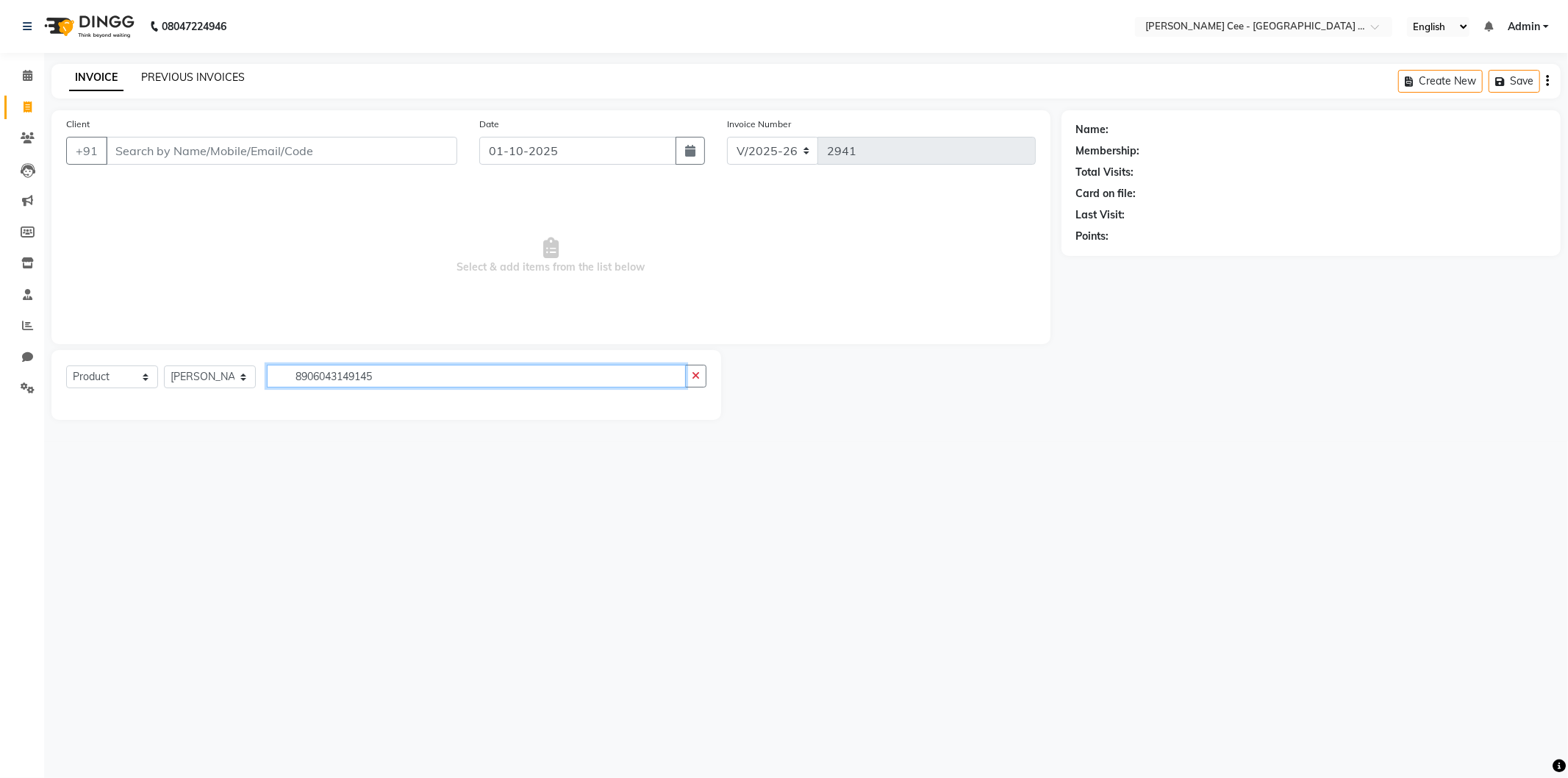
type input "8906043149145"
click at [220, 72] on link "PREVIOUS INVOICES" at bounding box center [193, 77] width 103 height 13
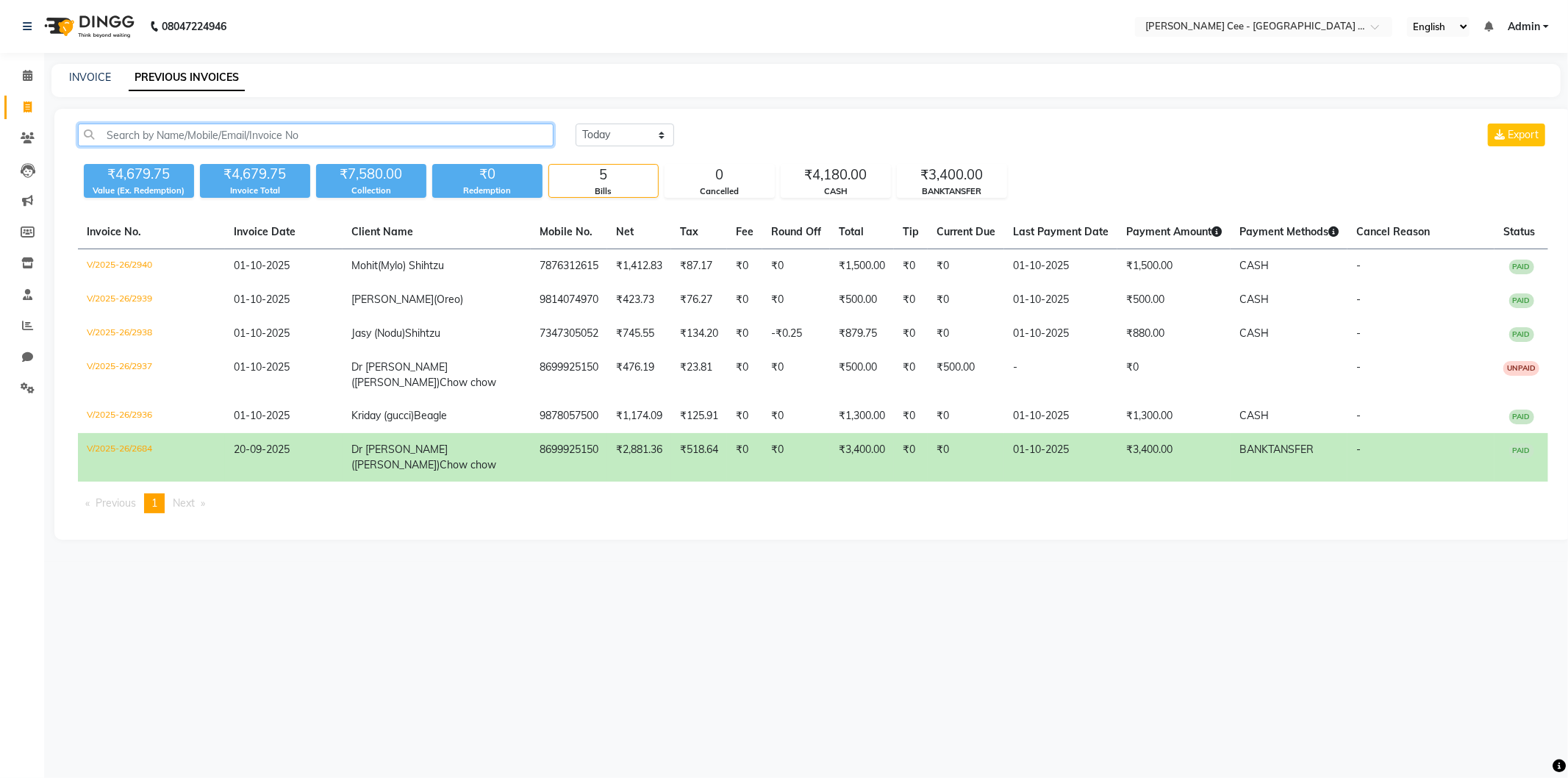
click at [424, 139] on input "text" at bounding box center [316, 135] width 475 height 23
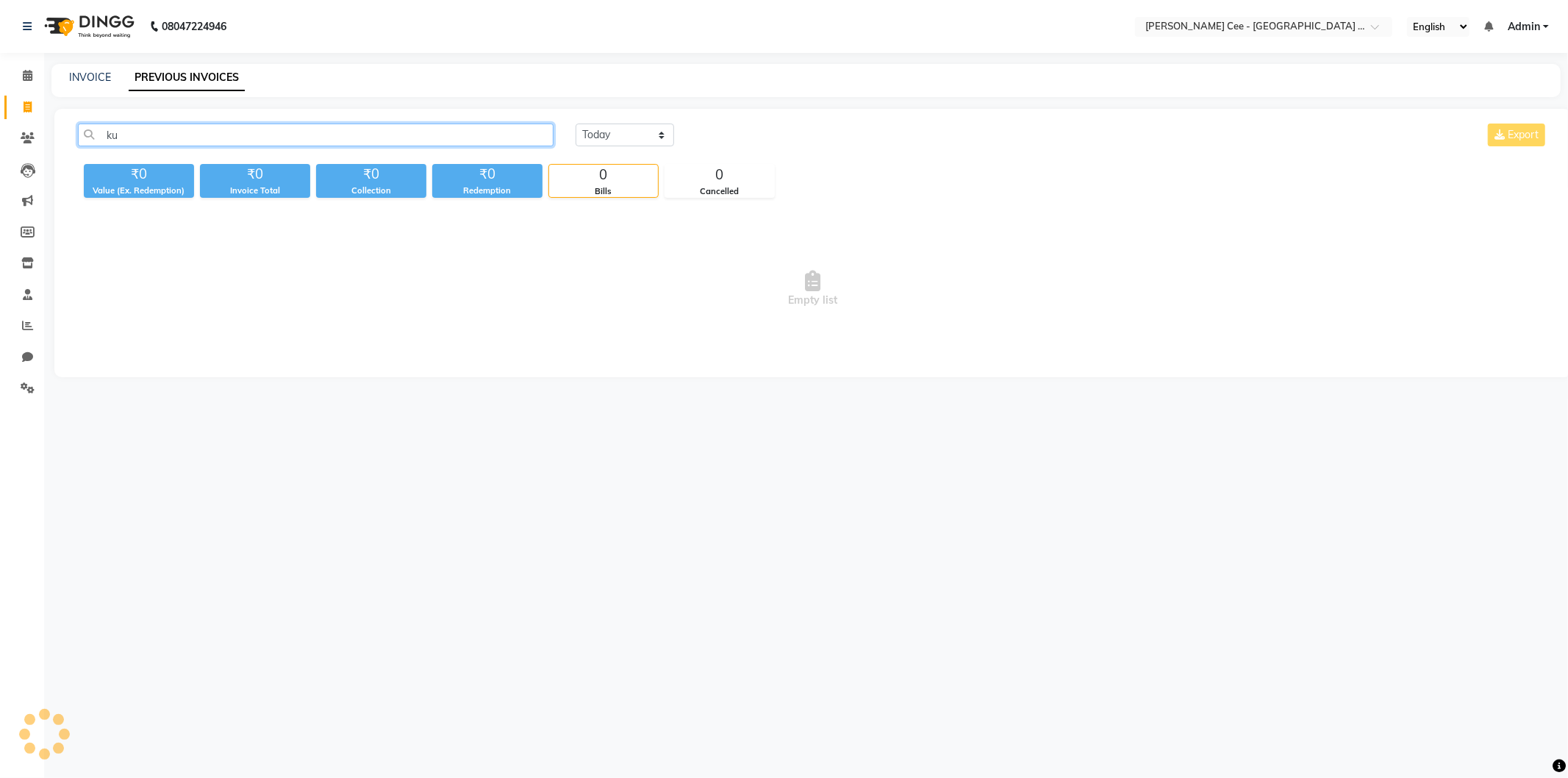
type input "k"
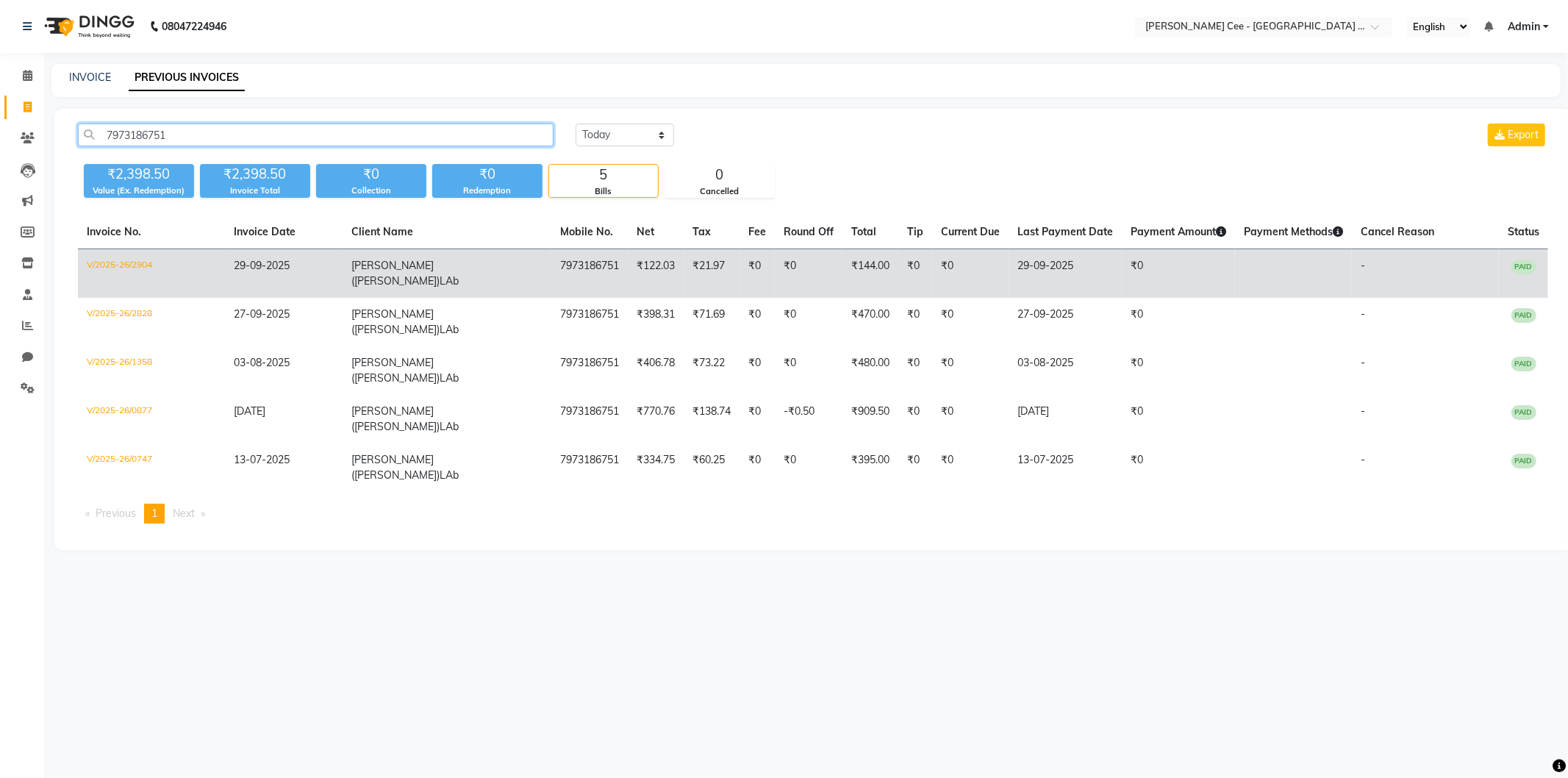
type input "7973186751"
click at [739, 269] on td "₹0" at bounding box center [757, 274] width 35 height 49
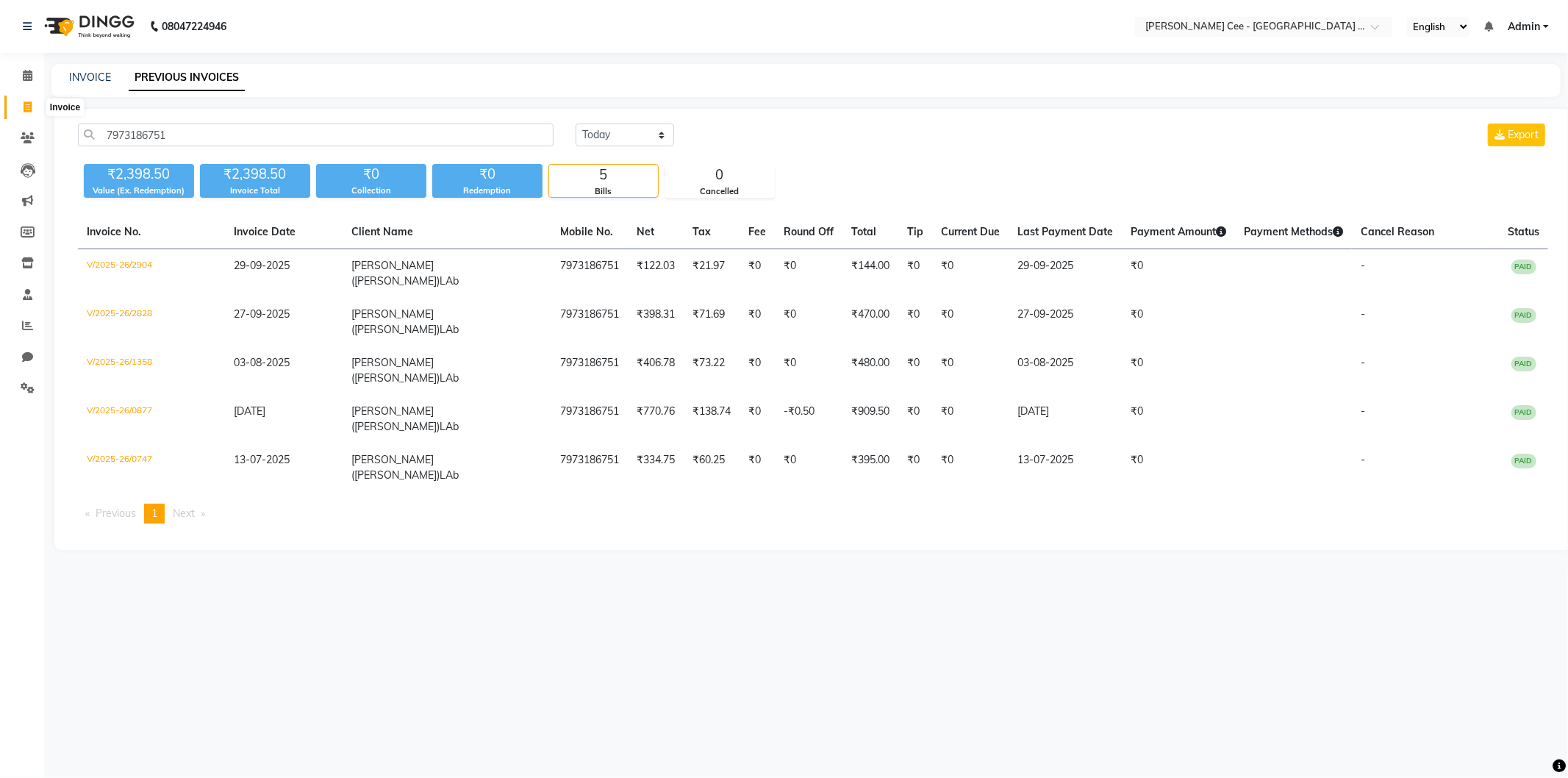
click at [25, 102] on icon at bounding box center [28, 107] width 8 height 11
select select "service"
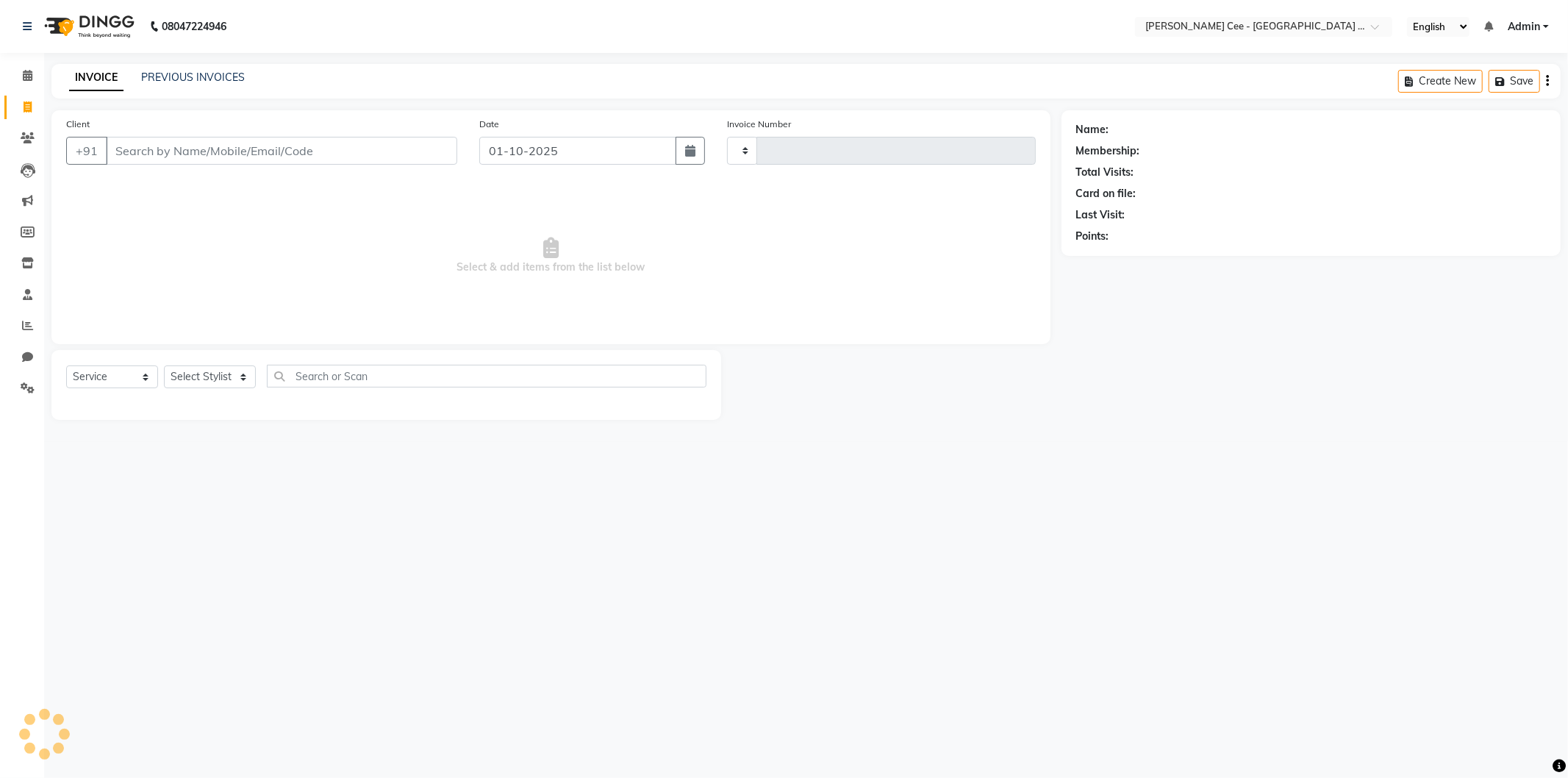
type input "2941"
select select "8239"
click at [182, 150] on input "Client" at bounding box center [281, 151] width 352 height 28
click at [180, 150] on input "Client" at bounding box center [281, 151] width 352 height 28
select select "product"
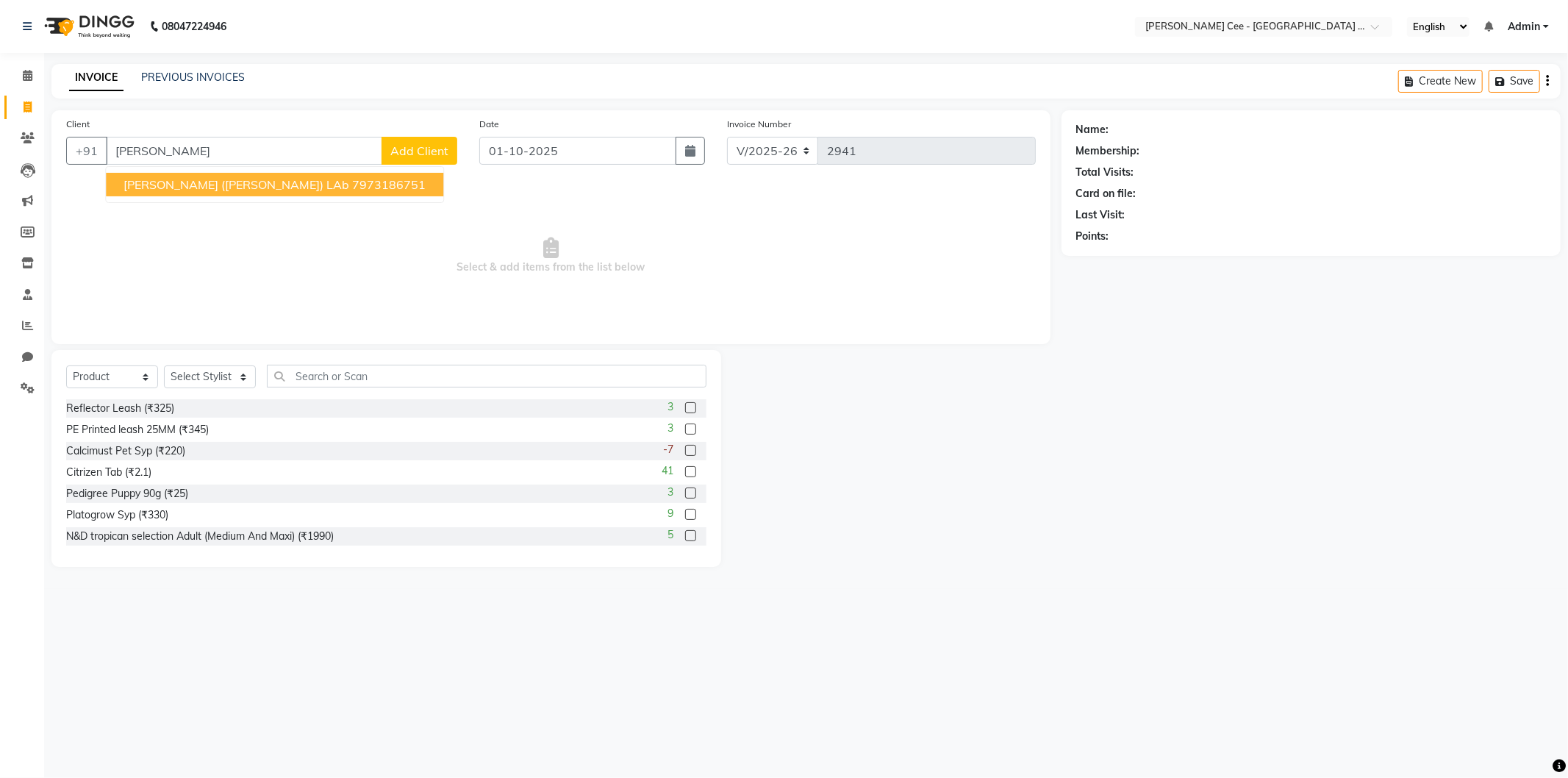
drag, startPoint x: 182, startPoint y: 180, endPoint x: 199, endPoint y: 213, distance: 37.1
click at [181, 180] on span "[PERSON_NAME] ([PERSON_NAME]) LAb" at bounding box center [236, 184] width 225 height 15
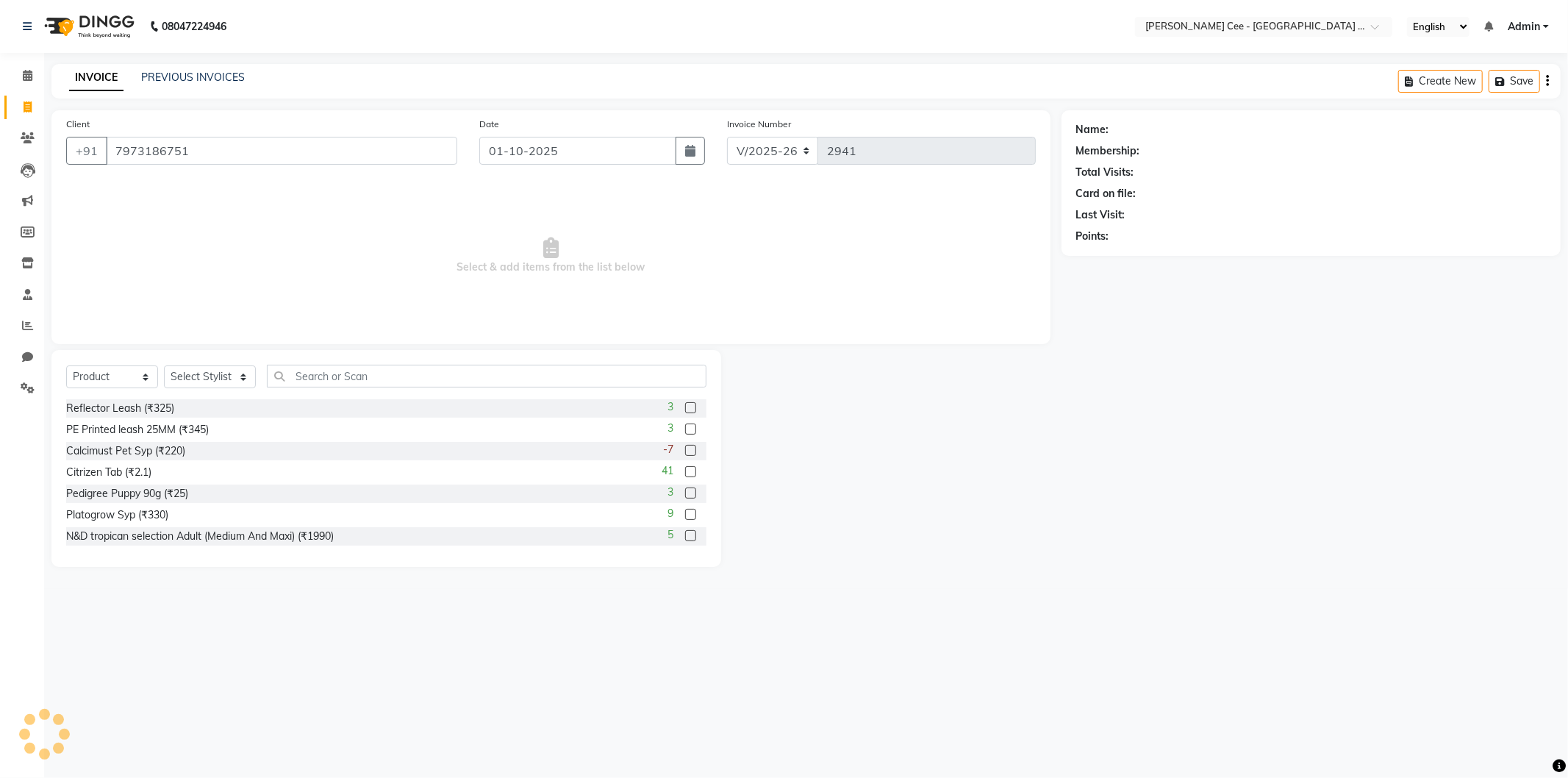
type input "7973186751"
radio input "false"
radio input "true"
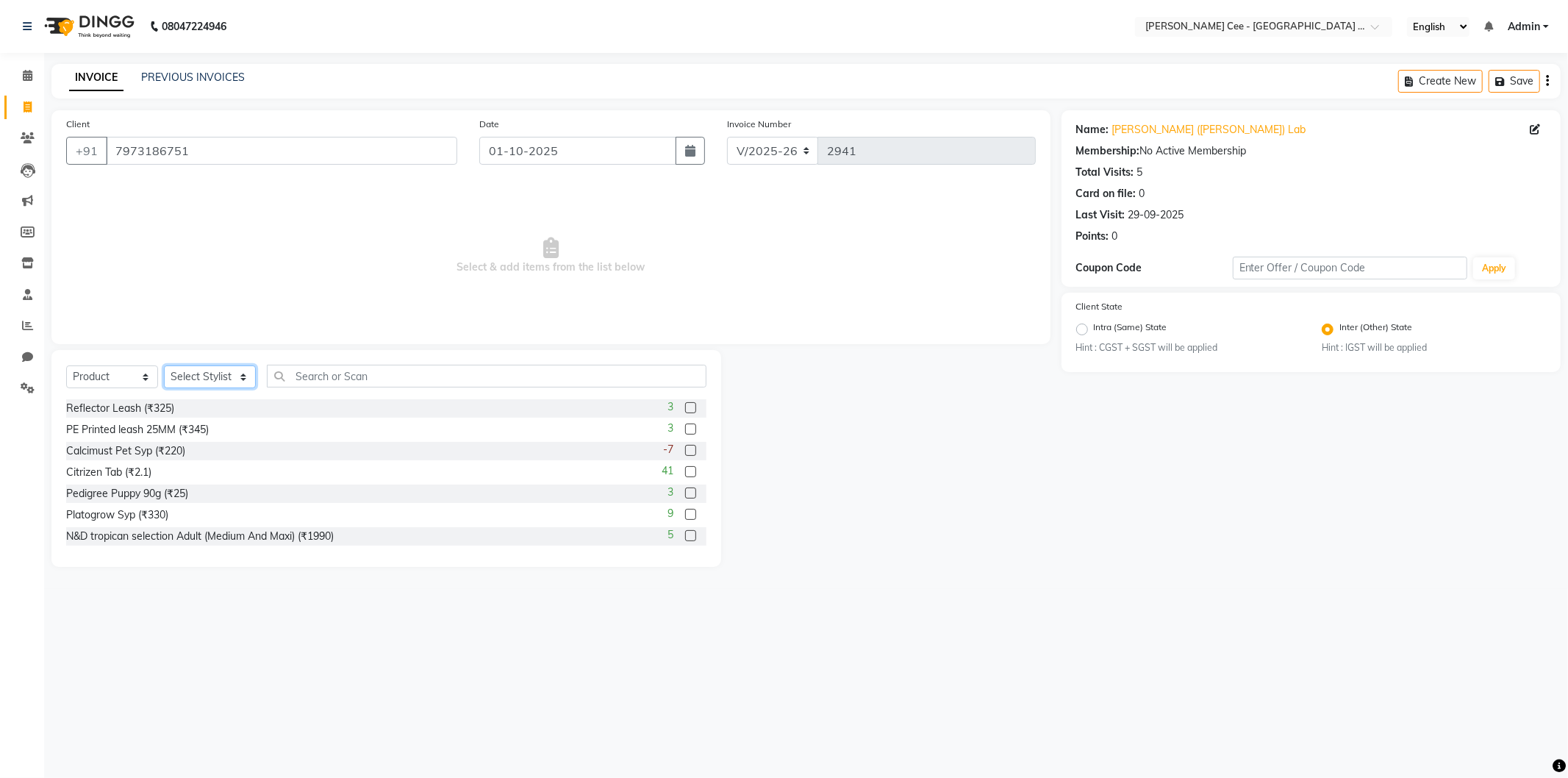
click at [231, 377] on select "Select Stylist Arsh (Helper) Avinash [PERSON_NAME] [PERSON_NAME] [PERSON_NAME] …" at bounding box center [210, 377] width 92 height 23
select select "80155"
click at [164, 366] on select "Select Stylist Arsh (Helper) Avinash [PERSON_NAME] [PERSON_NAME] [PERSON_NAME] …" at bounding box center [210, 377] width 92 height 23
click at [295, 384] on input "text" at bounding box center [486, 376] width 439 height 23
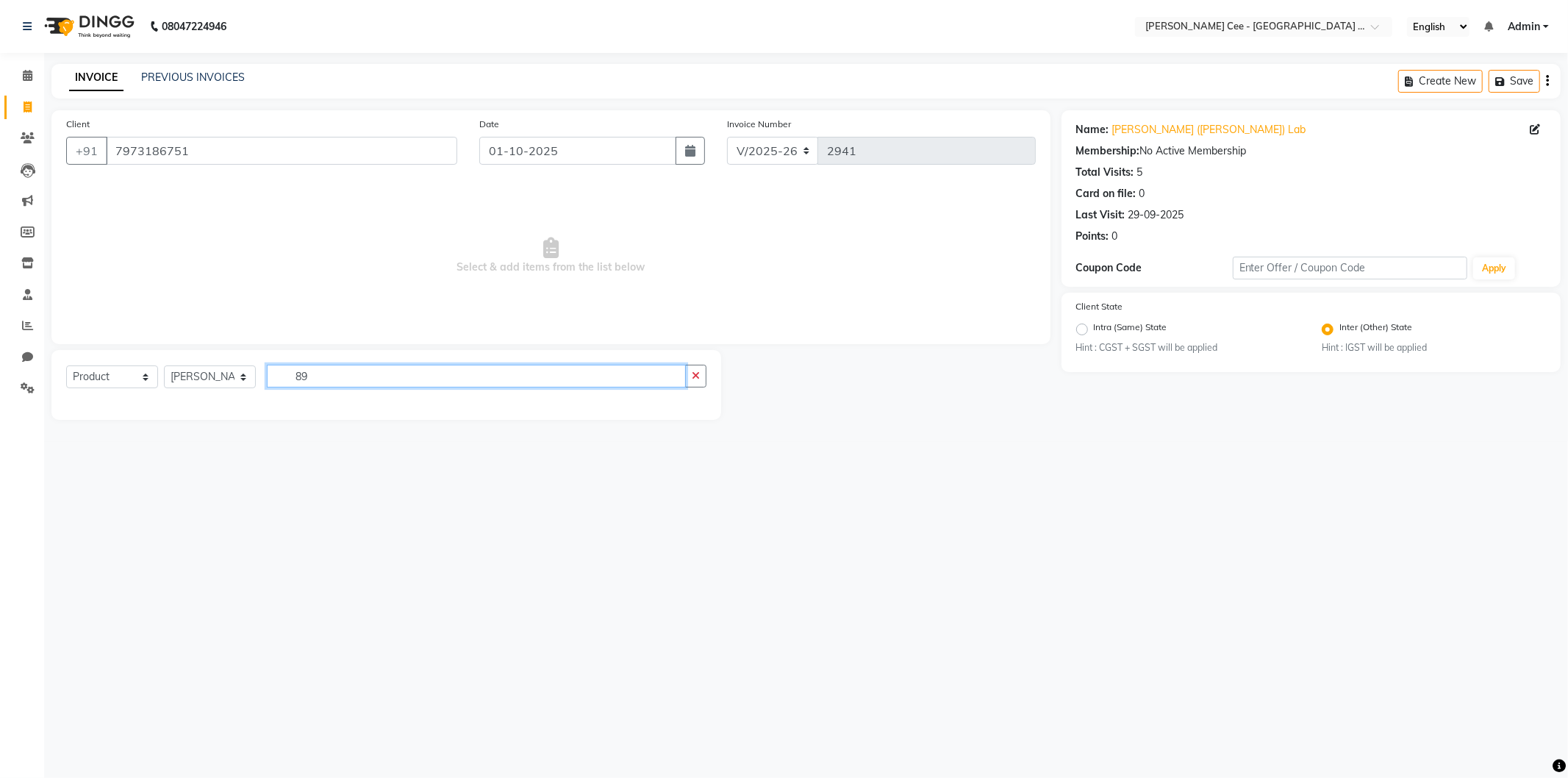
type input "8"
type input "Drools adult gravy"
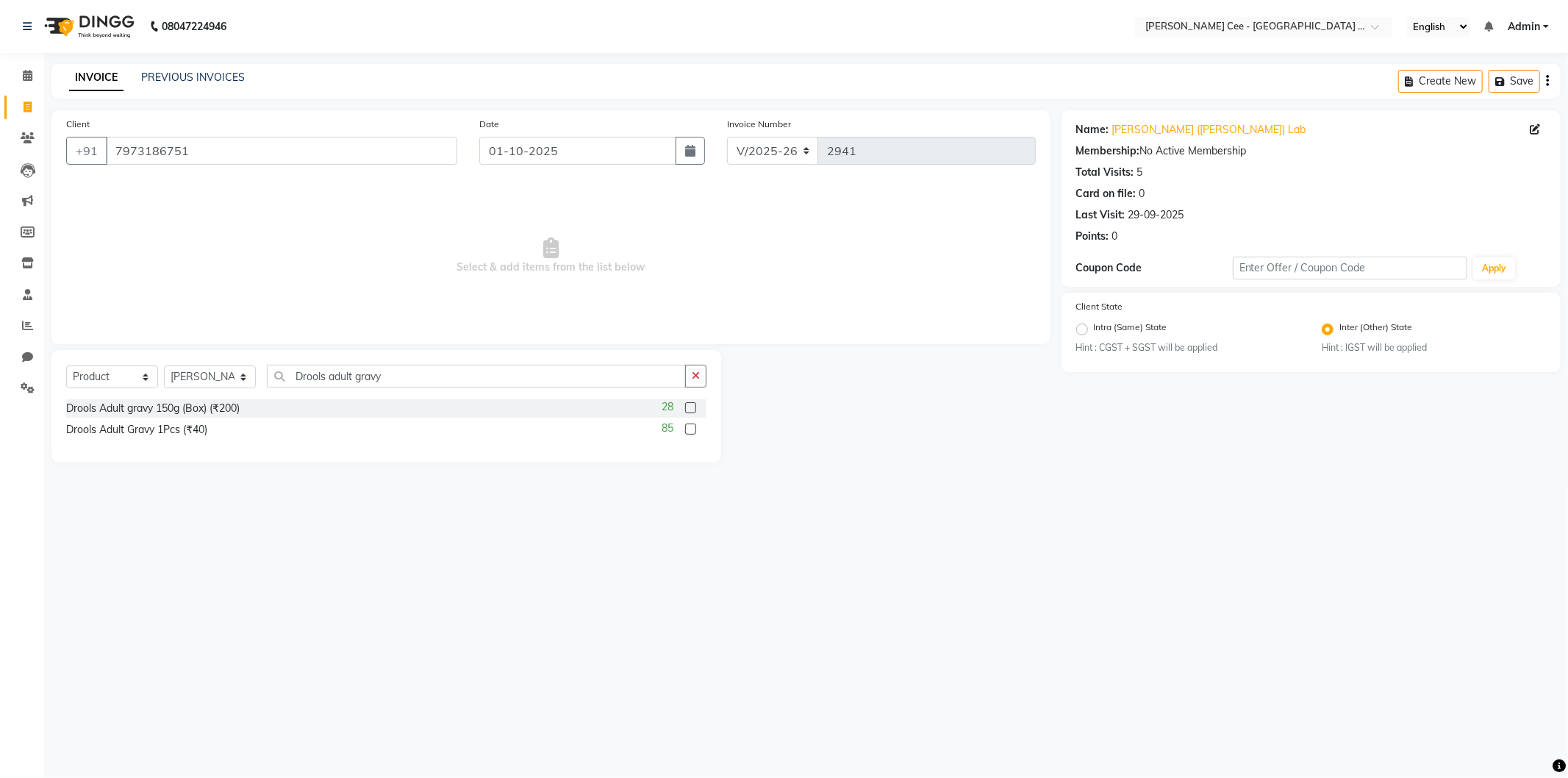
click at [687, 428] on label at bounding box center [690, 428] width 11 height 11
click at [687, 428] on input "checkbox" at bounding box center [690, 430] width 10 height 10
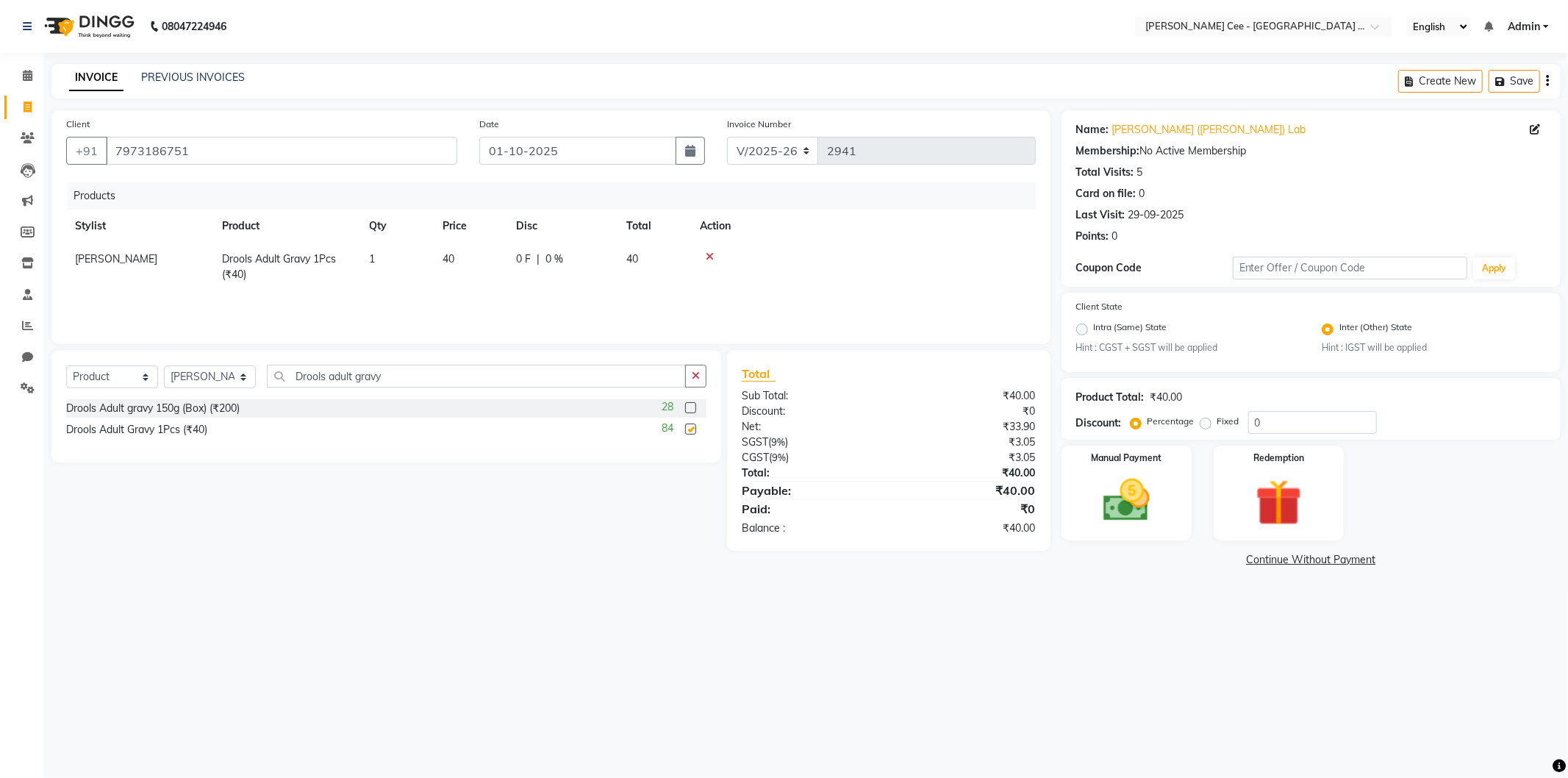
checkbox input "false"
click at [375, 259] on td "1" at bounding box center [397, 266] width 74 height 48
select select "80155"
type input "10"
click at [793, 281] on td at bounding box center [875, 263] width 320 height 42
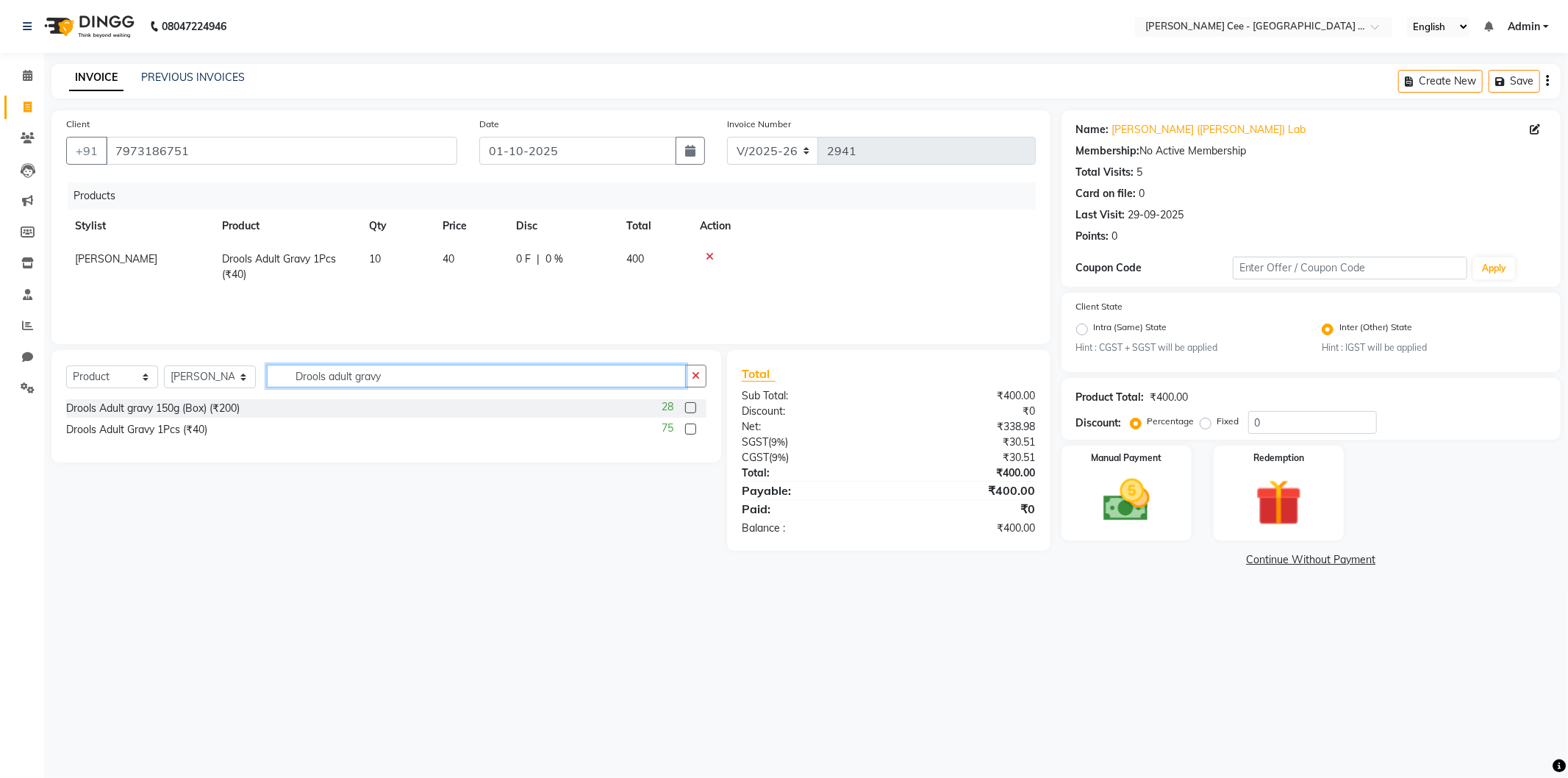
click at [355, 366] on input "Drools adult gravy" at bounding box center [475, 376] width 419 height 23
click at [357, 378] on input "Drools adult gravy" at bounding box center [475, 376] width 419 height 23
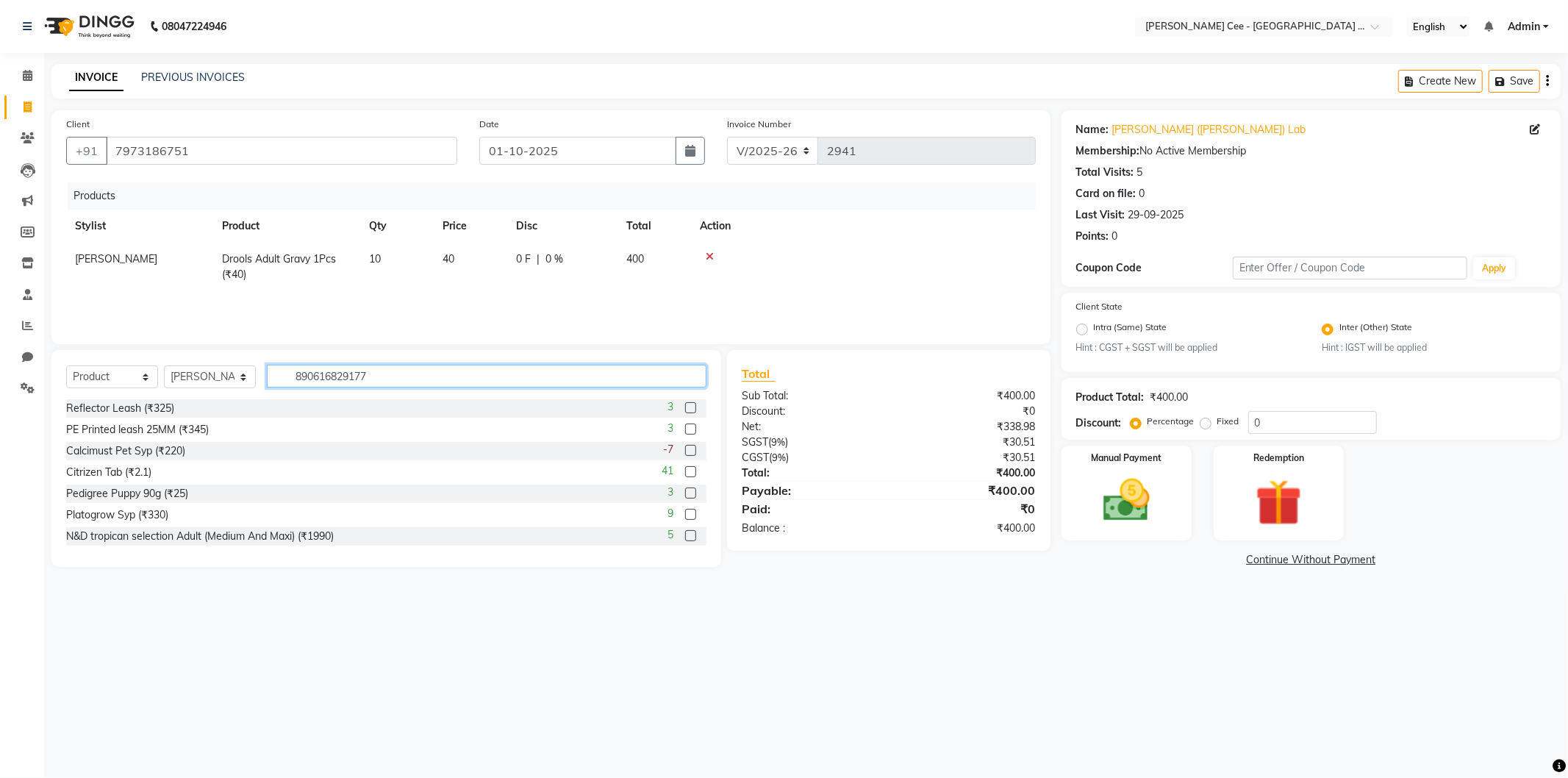
type input "8906168291774"
type input "8857127462585"
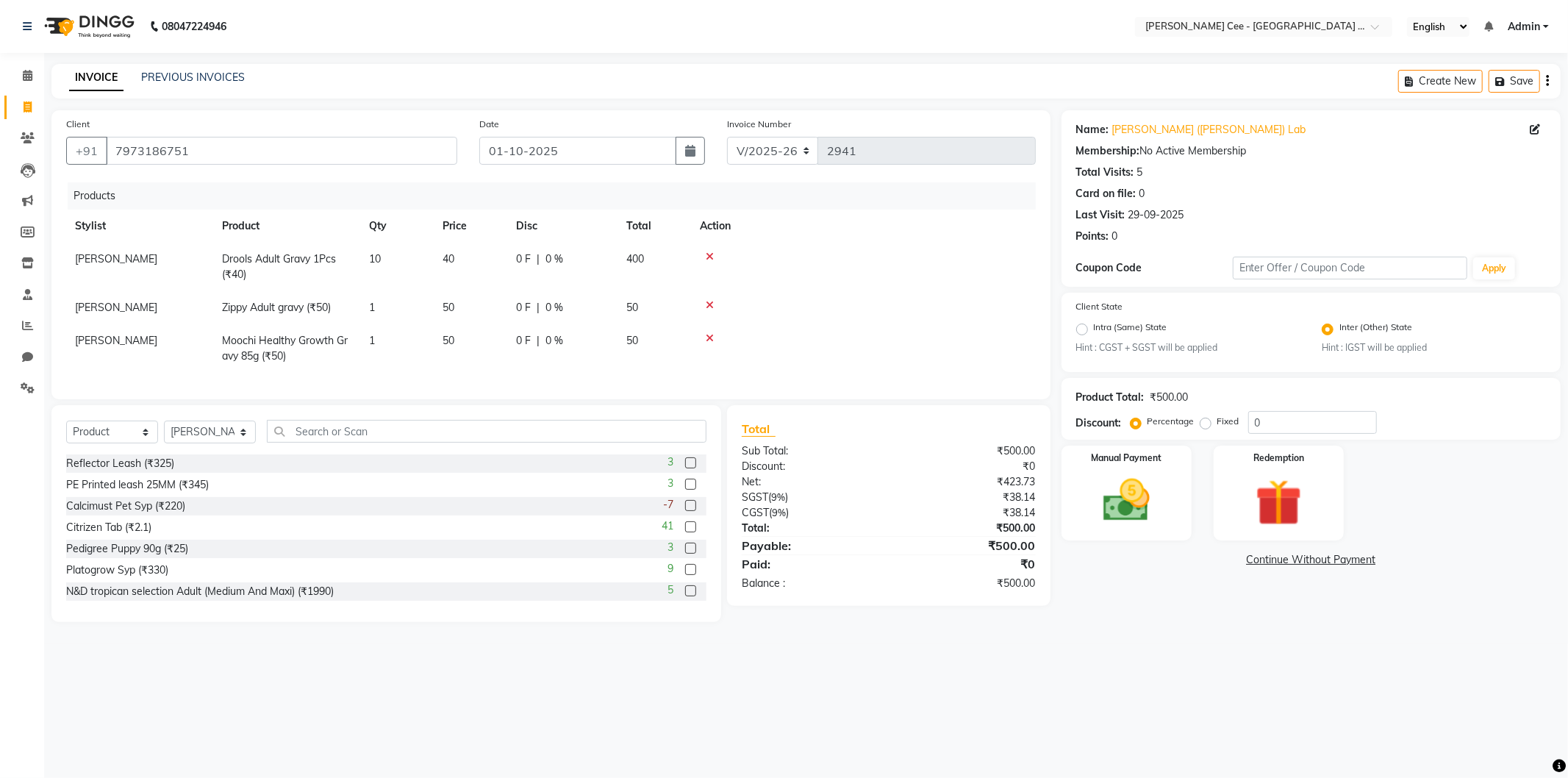
click at [370, 312] on span "1" at bounding box center [371, 307] width 6 height 13
select select "80155"
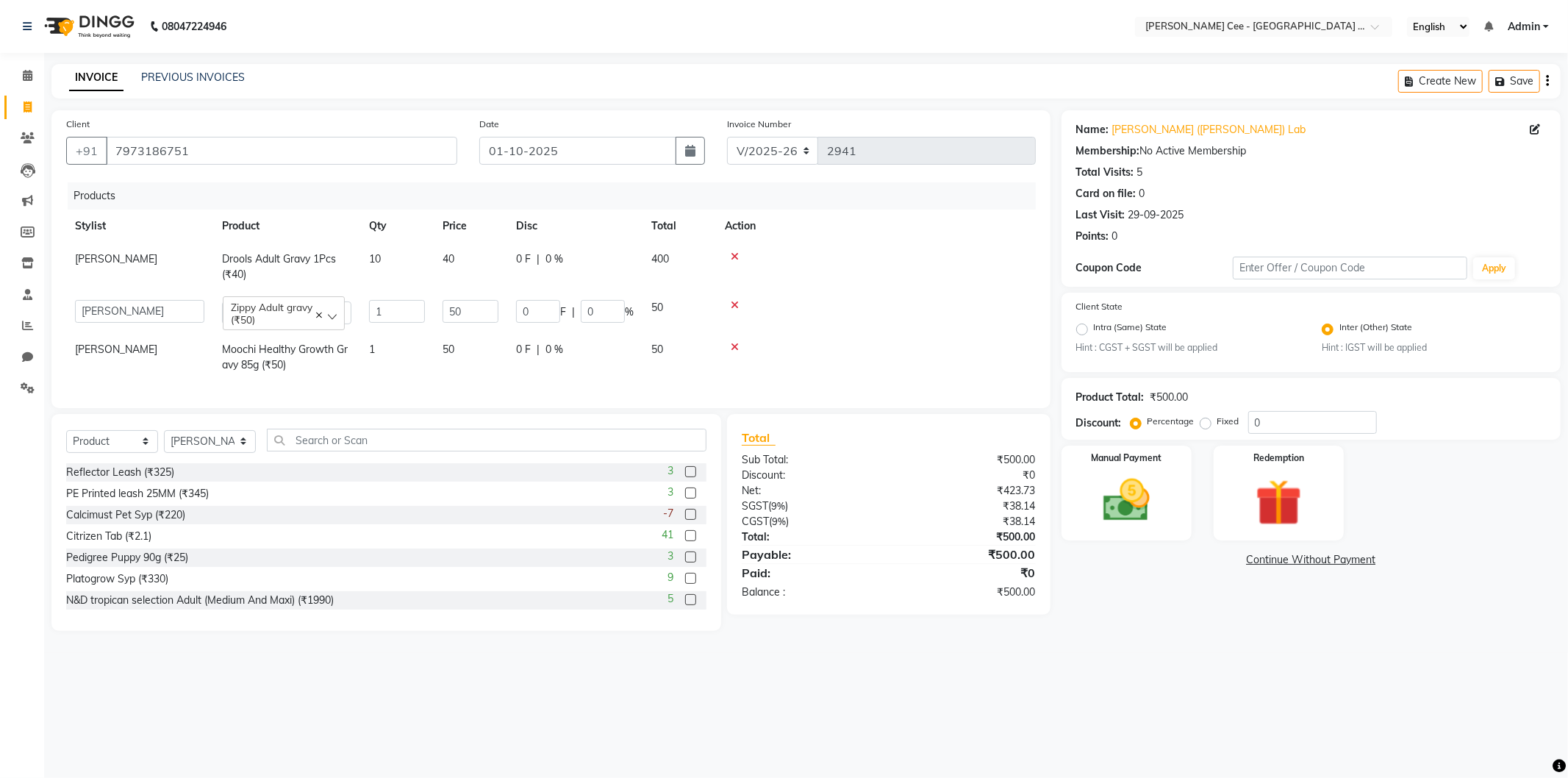
click at [370, 312] on input "1" at bounding box center [397, 312] width 56 height 23
click at [371, 319] on input "2" at bounding box center [397, 312] width 56 height 23
type input "3"
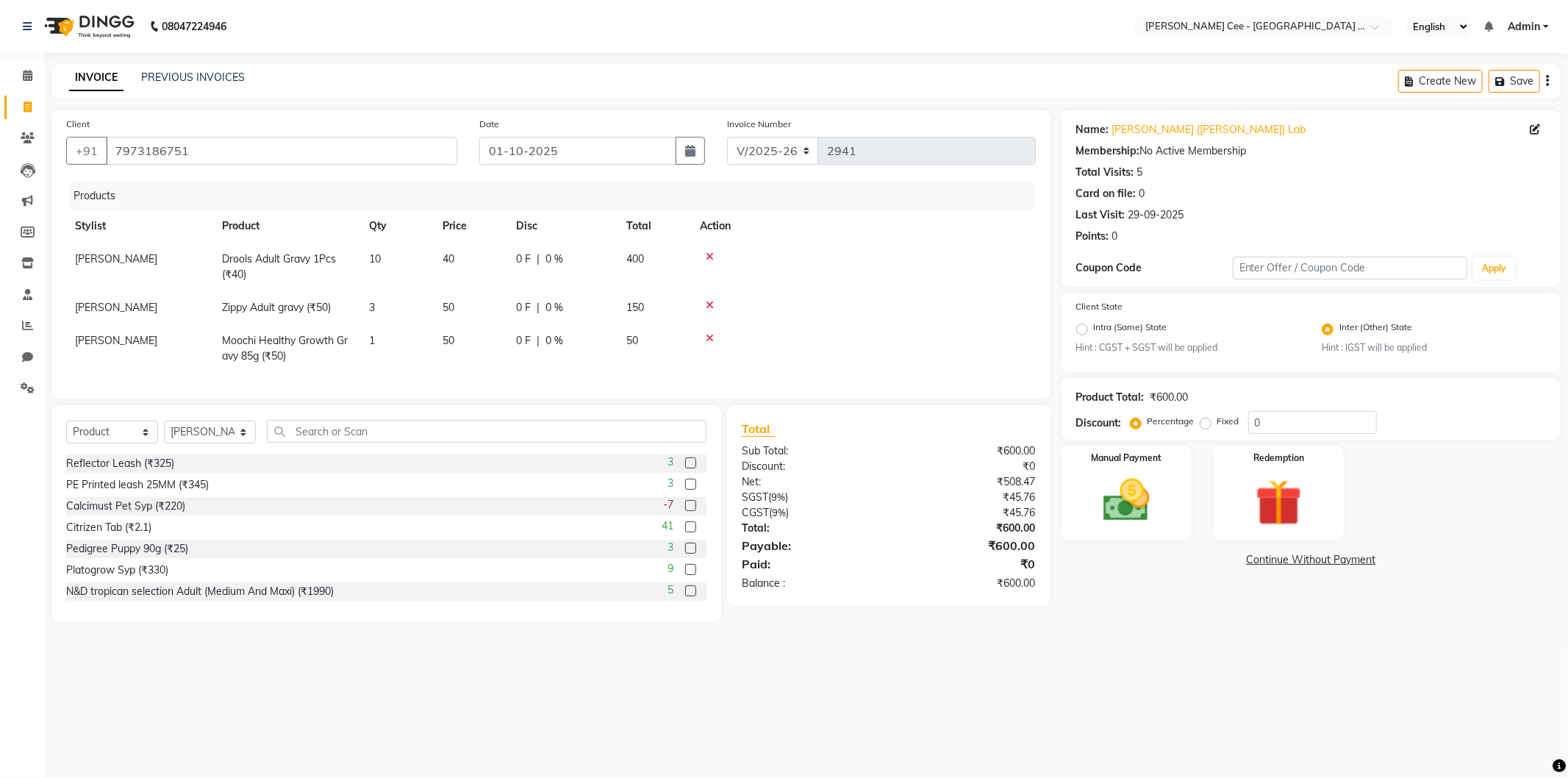
click at [361, 357] on td "1" at bounding box center [397, 348] width 74 height 48
select select "80155"
click at [390, 349] on input "1" at bounding box center [397, 344] width 56 height 23
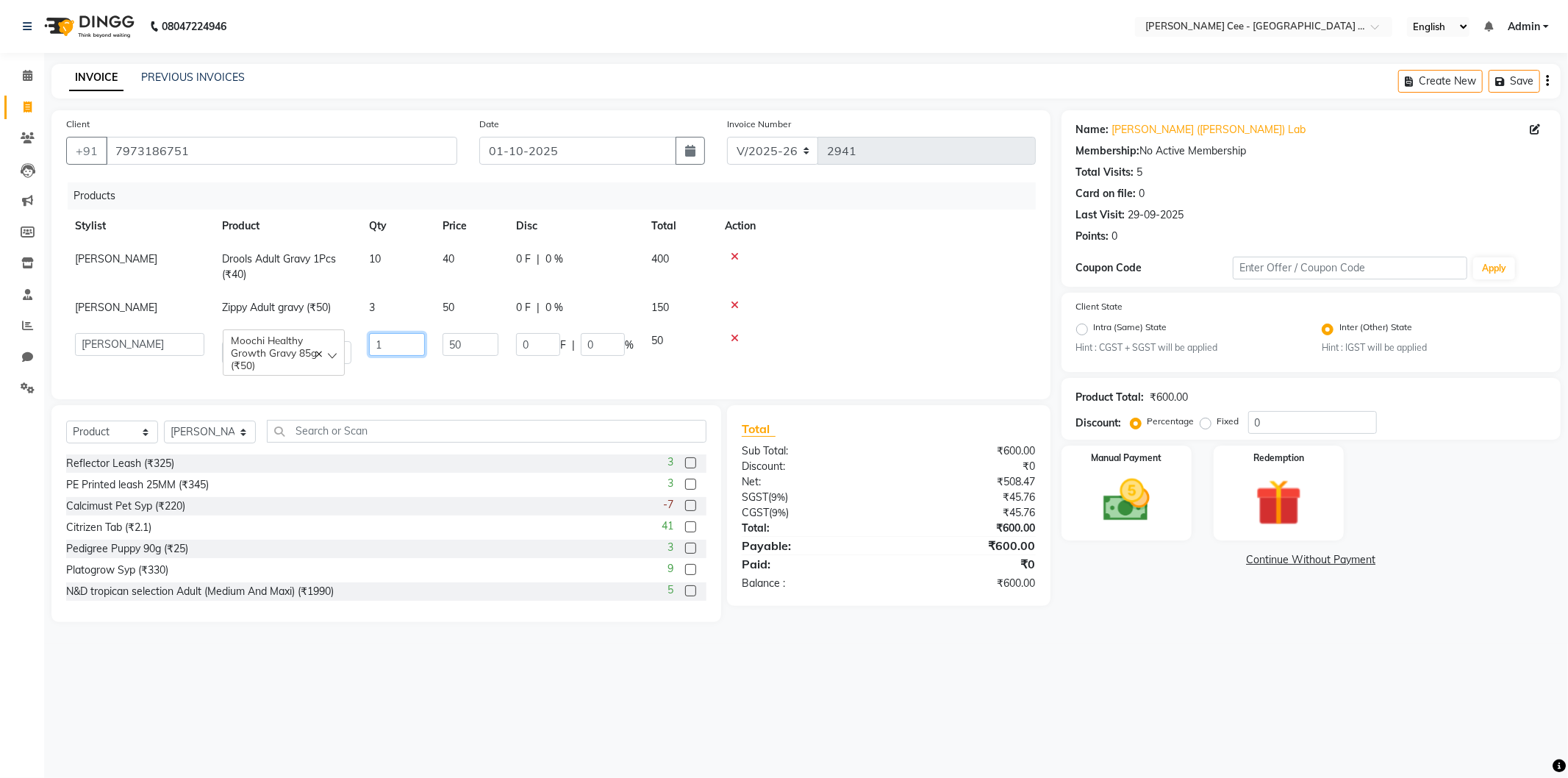
type input "3"
click at [795, 284] on td at bounding box center [863, 266] width 345 height 48
click at [1251, 424] on input "0" at bounding box center [1312, 422] width 129 height 23
type input "20"
click at [1152, 662] on div "08047224946 Select Location × Kay Cee - Petpro Amritsar, Amritsar English ENGLI…" at bounding box center [784, 389] width 1568 height 778
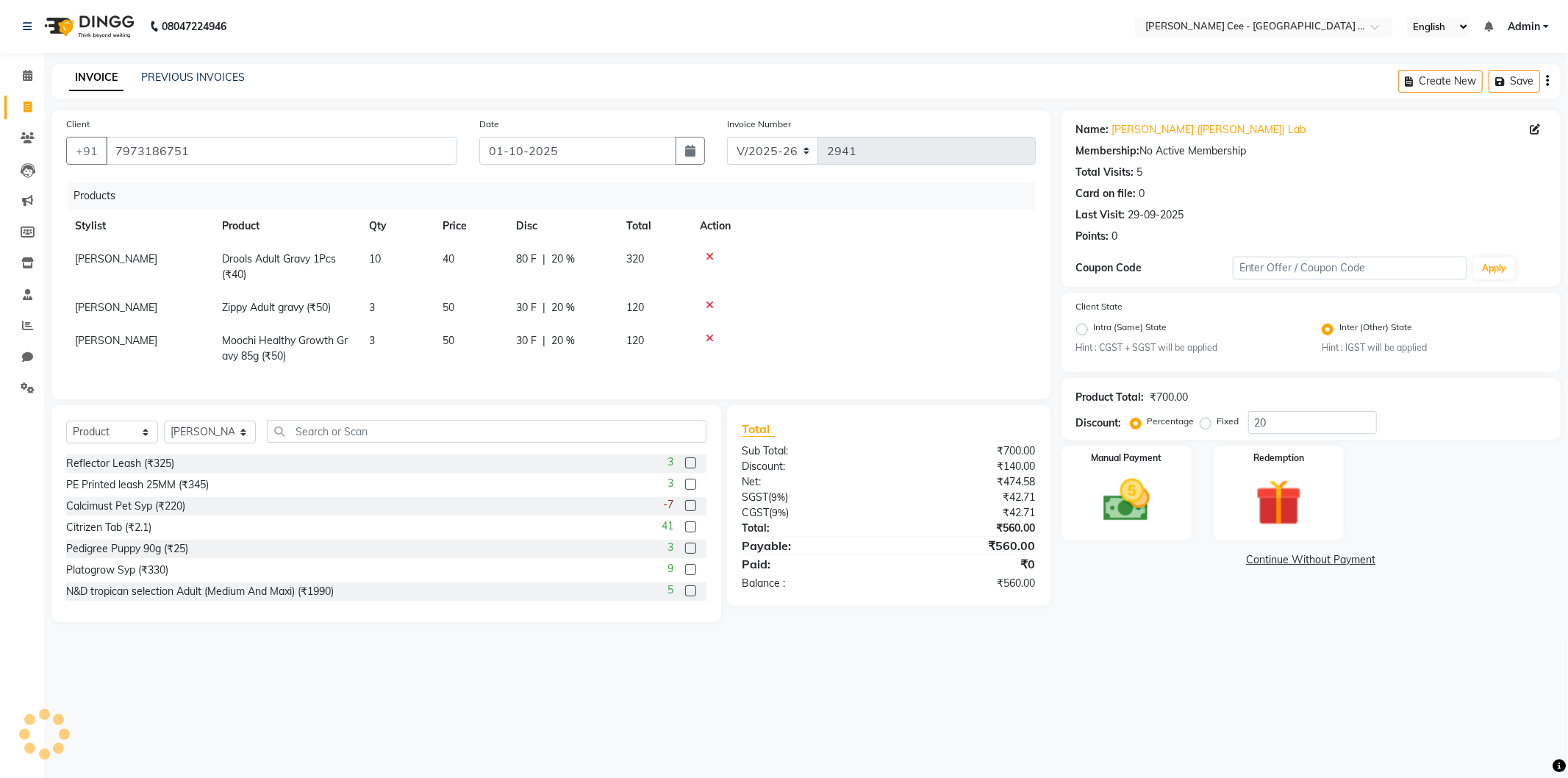
click at [523, 266] on span "80 F" at bounding box center [525, 259] width 20 height 16
select select "80155"
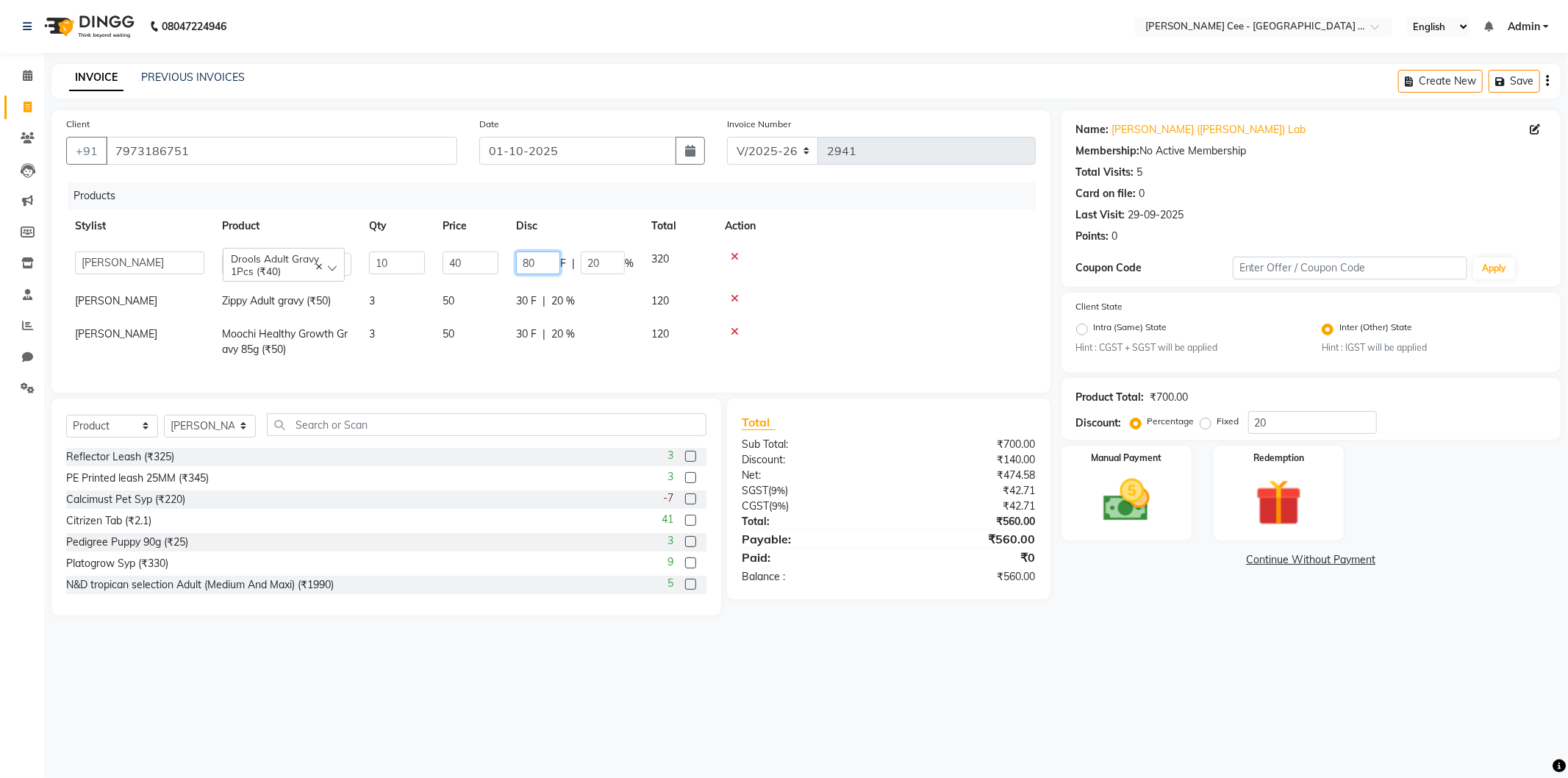
click at [526, 266] on input "80" at bounding box center [538, 263] width 44 height 23
type input "90"
click at [941, 317] on td at bounding box center [875, 301] width 320 height 33
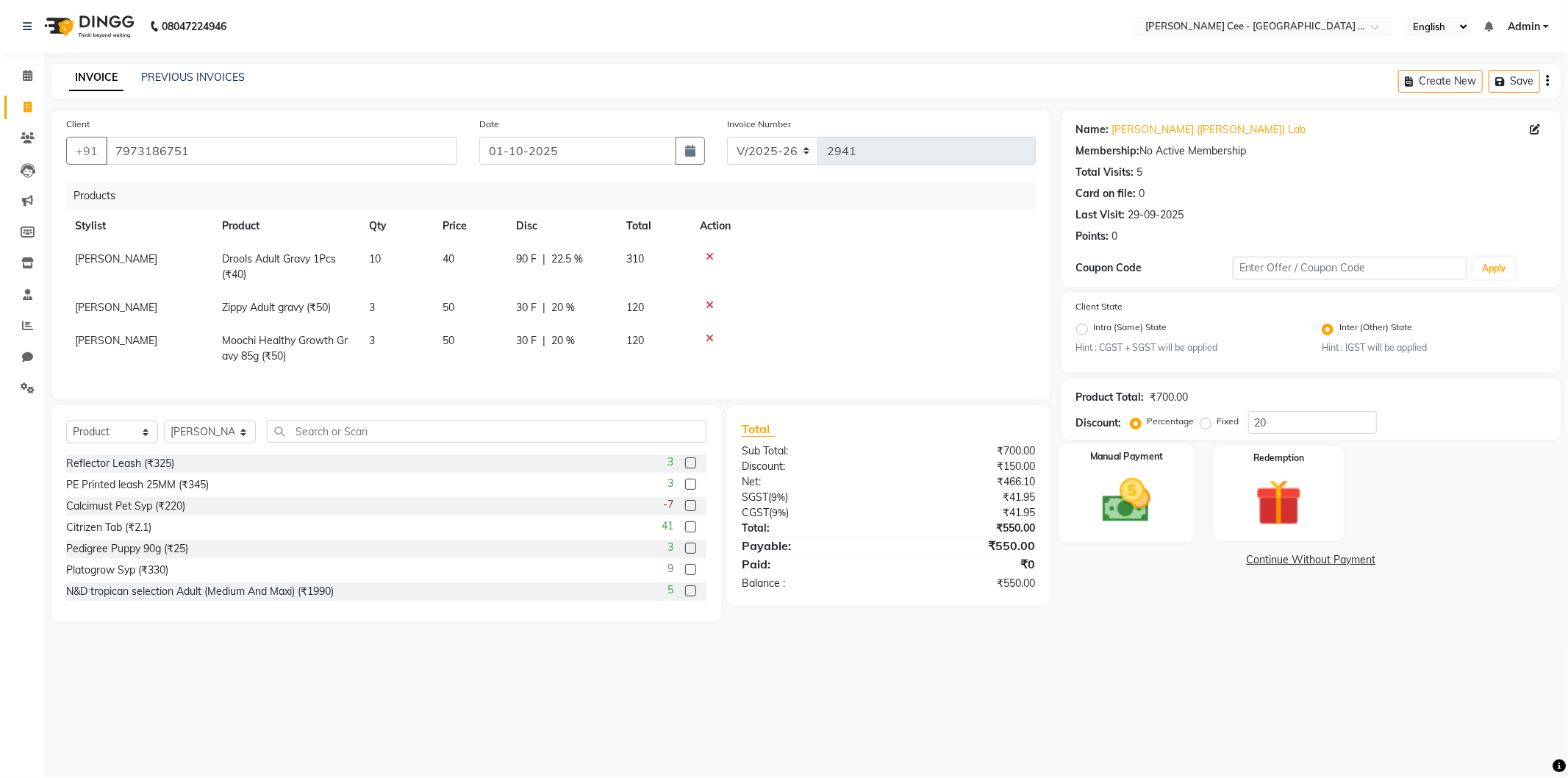
click at [1128, 496] on img at bounding box center [1126, 501] width 79 height 56
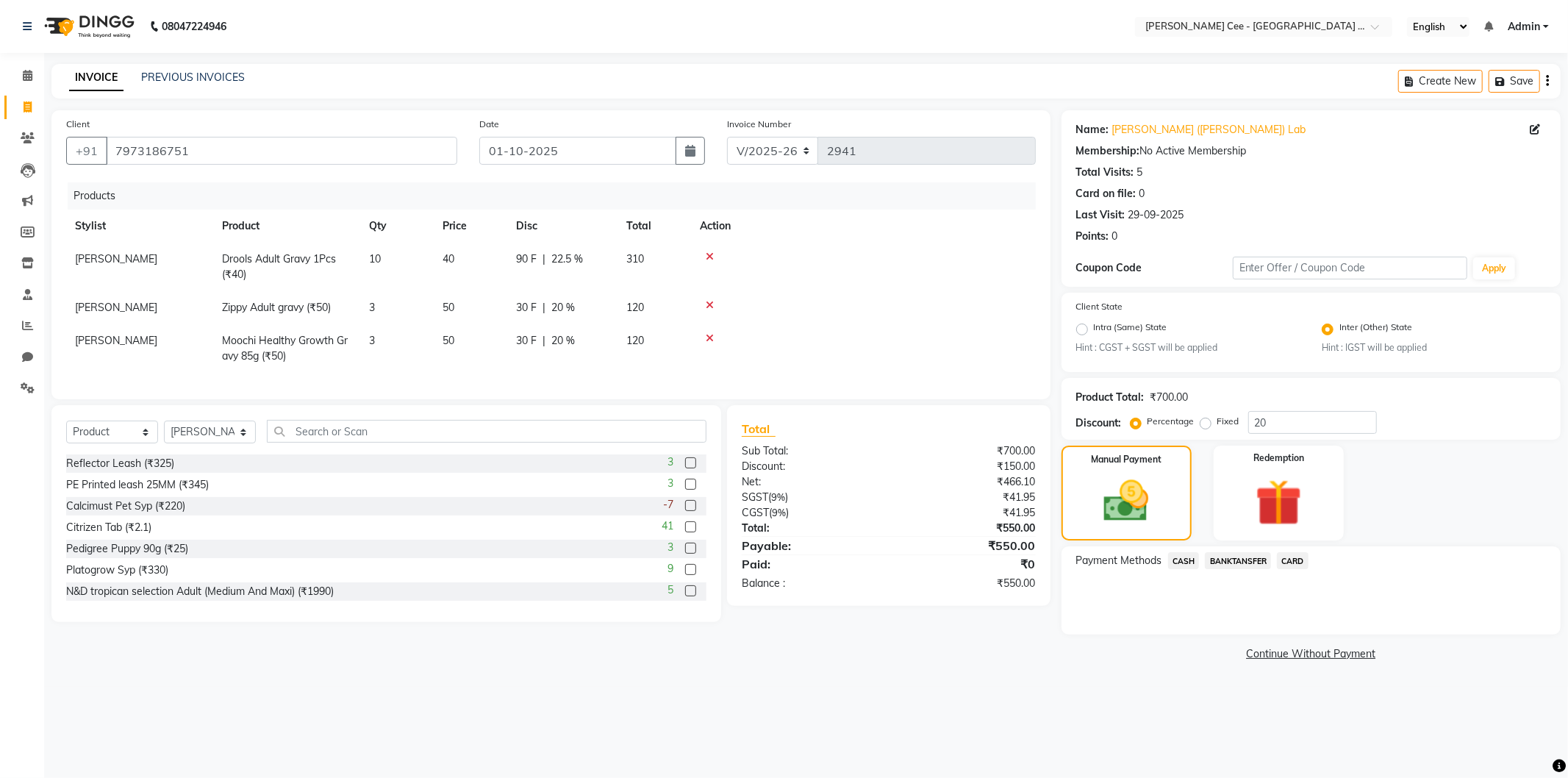
click at [1184, 560] on span "CASH" at bounding box center [1184, 560] width 32 height 17
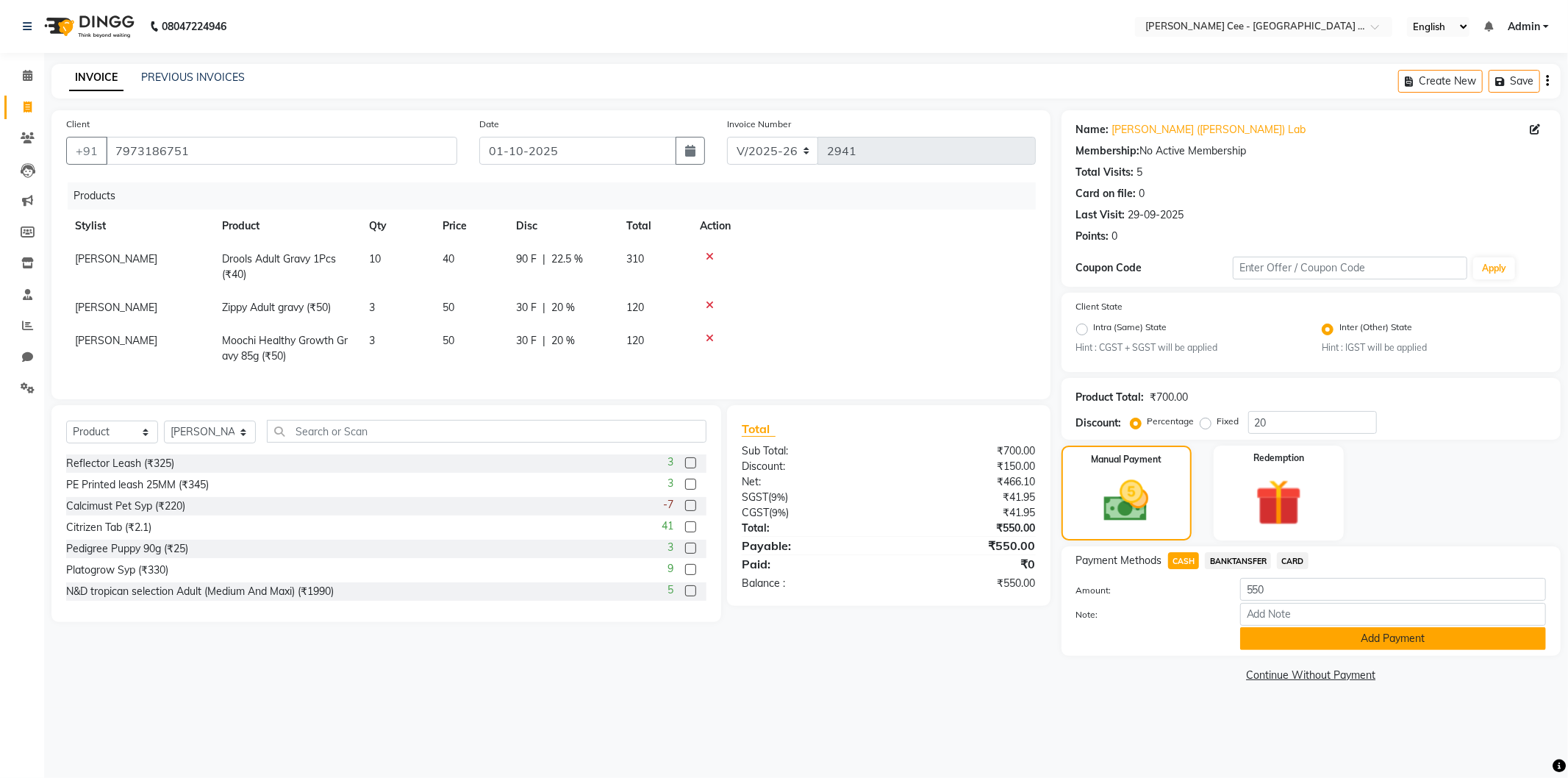
click at [1279, 639] on button "Add Payment" at bounding box center [1393, 639] width 306 height 23
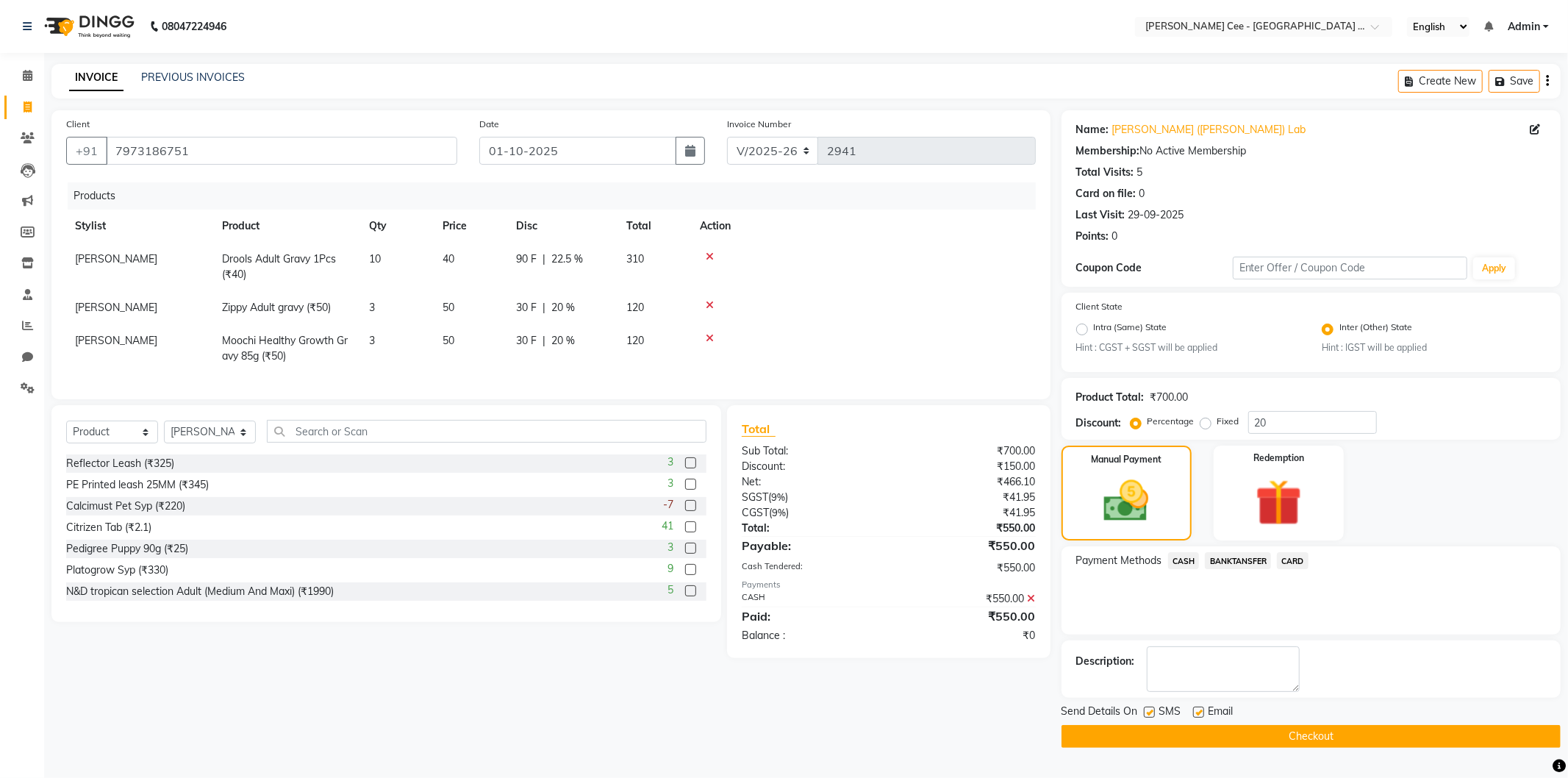
click at [1166, 748] on main "INVOICE PREVIOUS INVOICES Create New Save Client +91 7973186751 Date 01-10-2025…" at bounding box center [806, 416] width 1524 height 706
click at [1161, 732] on button "Checkout" at bounding box center [1311, 736] width 499 height 23
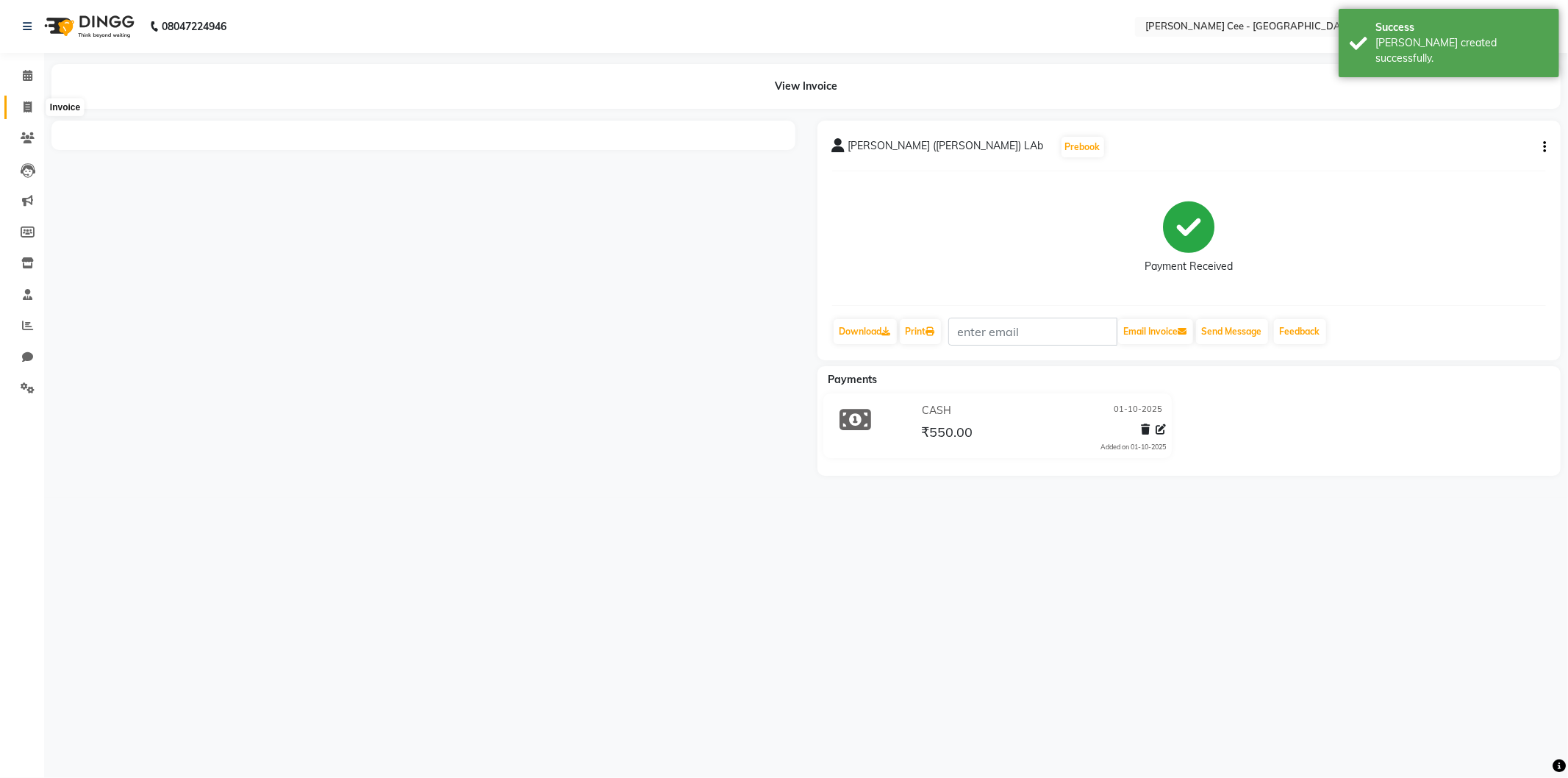
click at [28, 109] on icon at bounding box center [28, 107] width 8 height 11
select select "service"
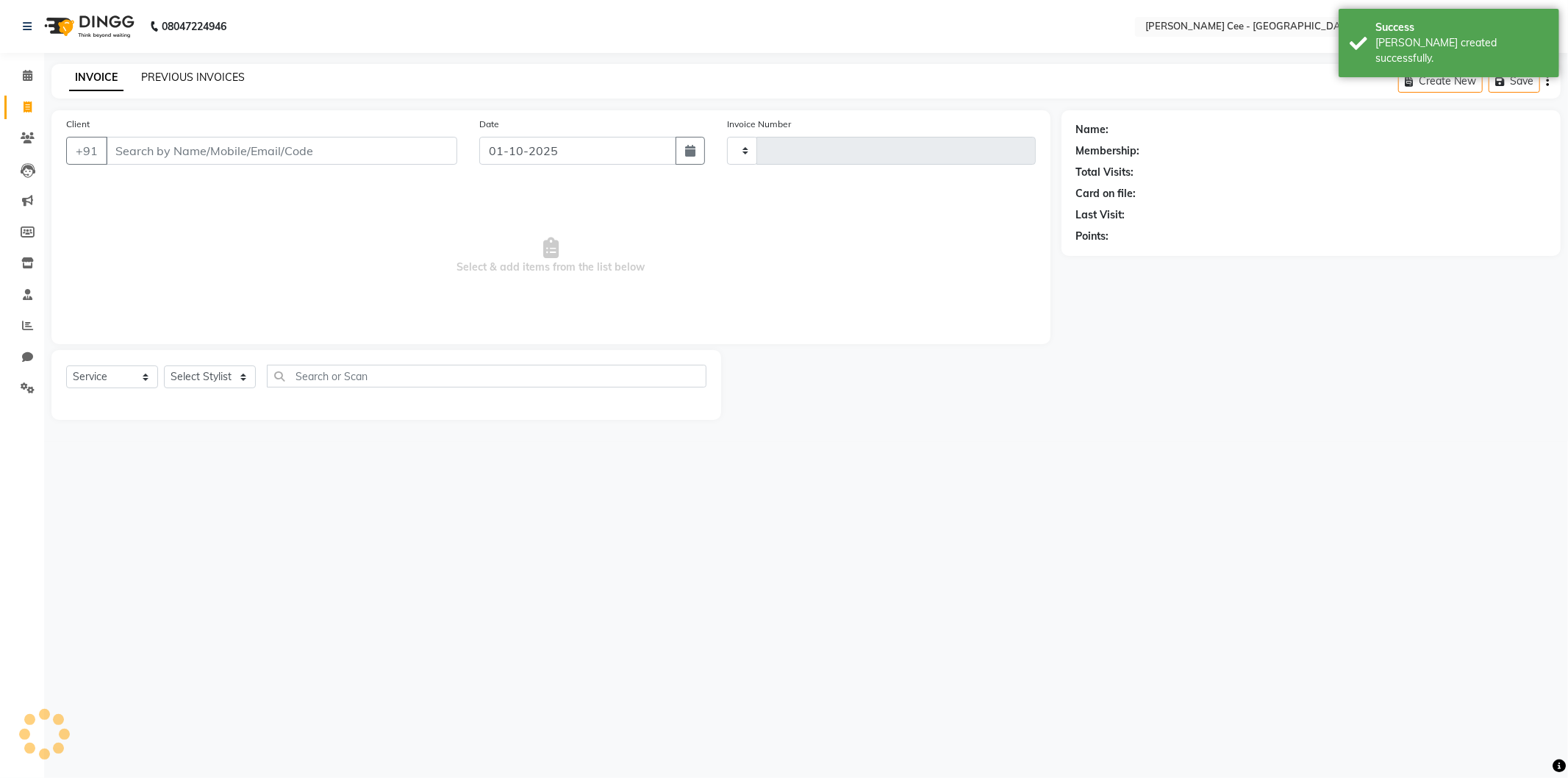
click at [172, 79] on link "PREVIOUS INVOICES" at bounding box center [193, 77] width 103 height 13
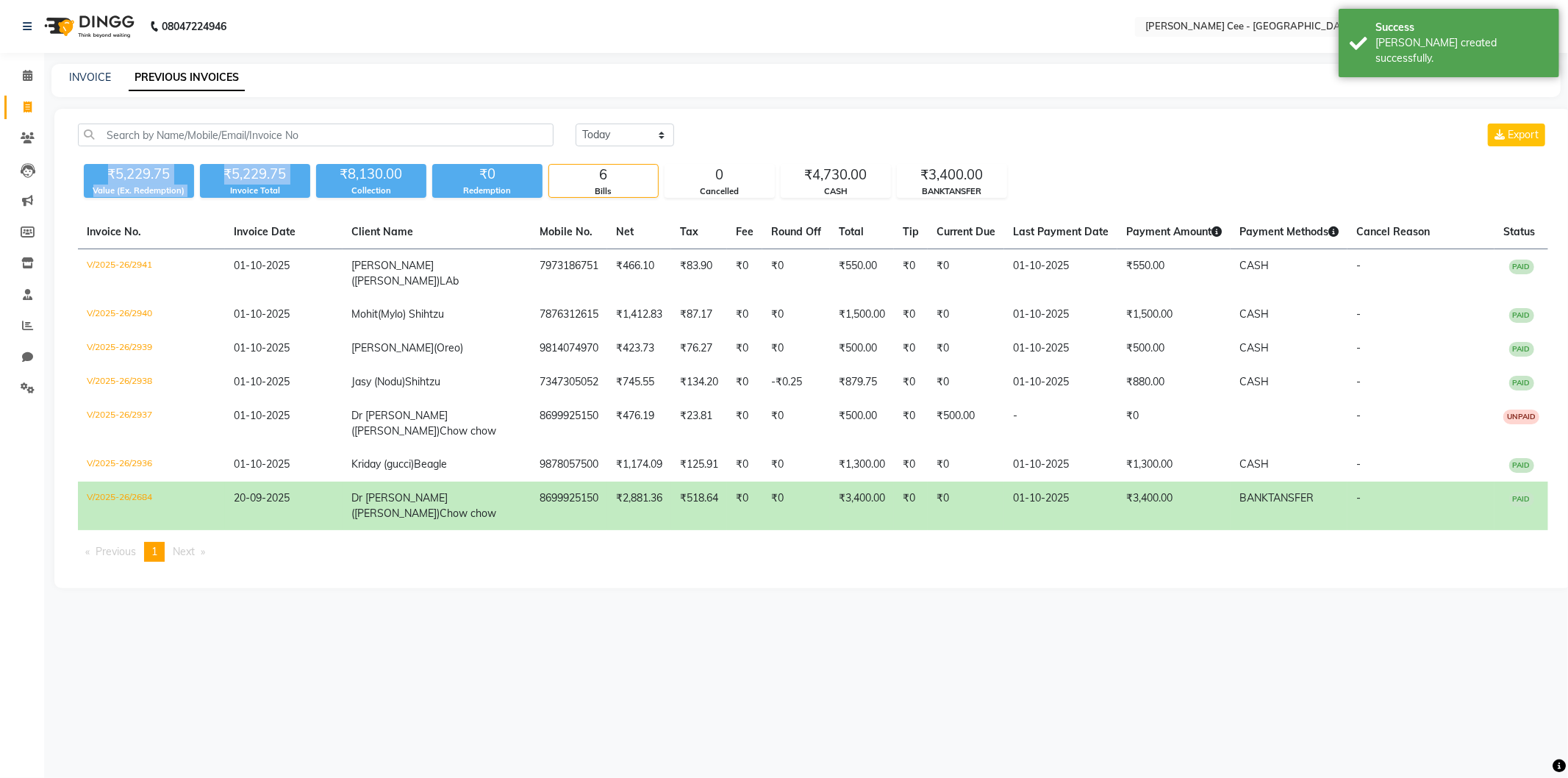
drag, startPoint x: 111, startPoint y: 179, endPoint x: 206, endPoint y: 184, distance: 95.1
click at [204, 184] on div "₹5,229.75 Value (Ex. Redemption) ₹5,229.75 Invoice Total ₹8,130.00 Collection ₹…" at bounding box center [812, 178] width 1470 height 39
click at [364, 635] on div "08047224946 Select Location × Kay Cee - Petpro Amritsar, Amritsar English ENGLI…" at bounding box center [784, 389] width 1568 height 778
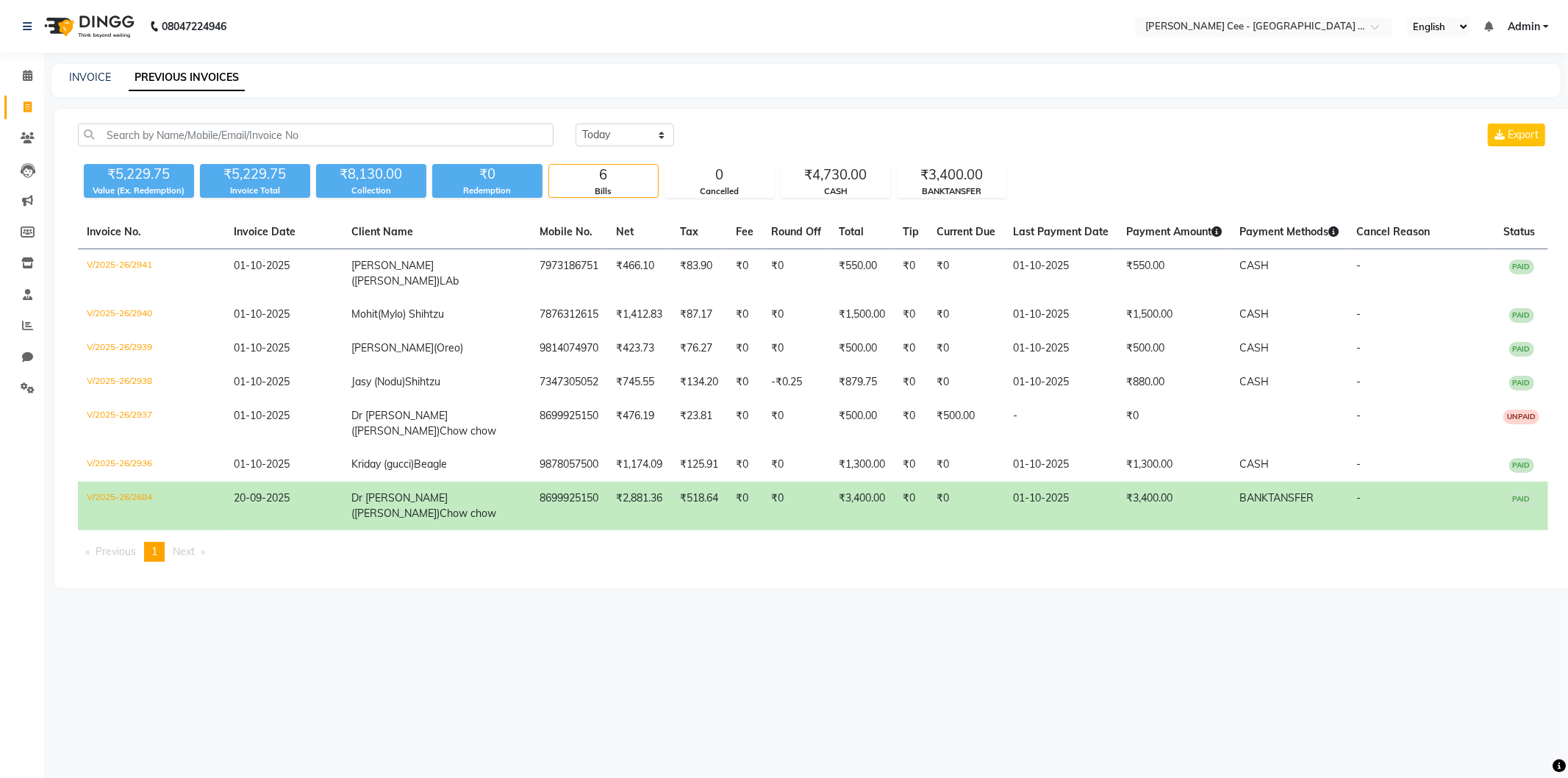
drag, startPoint x: 813, startPoint y: 84, endPoint x: 430, endPoint y: 86, distance: 383.0
click at [812, 85] on div "INVOICE PREVIOUS INVOICES" at bounding box center [806, 80] width 1509 height 33
click at [20, 75] on span at bounding box center [27, 75] width 25 height 17
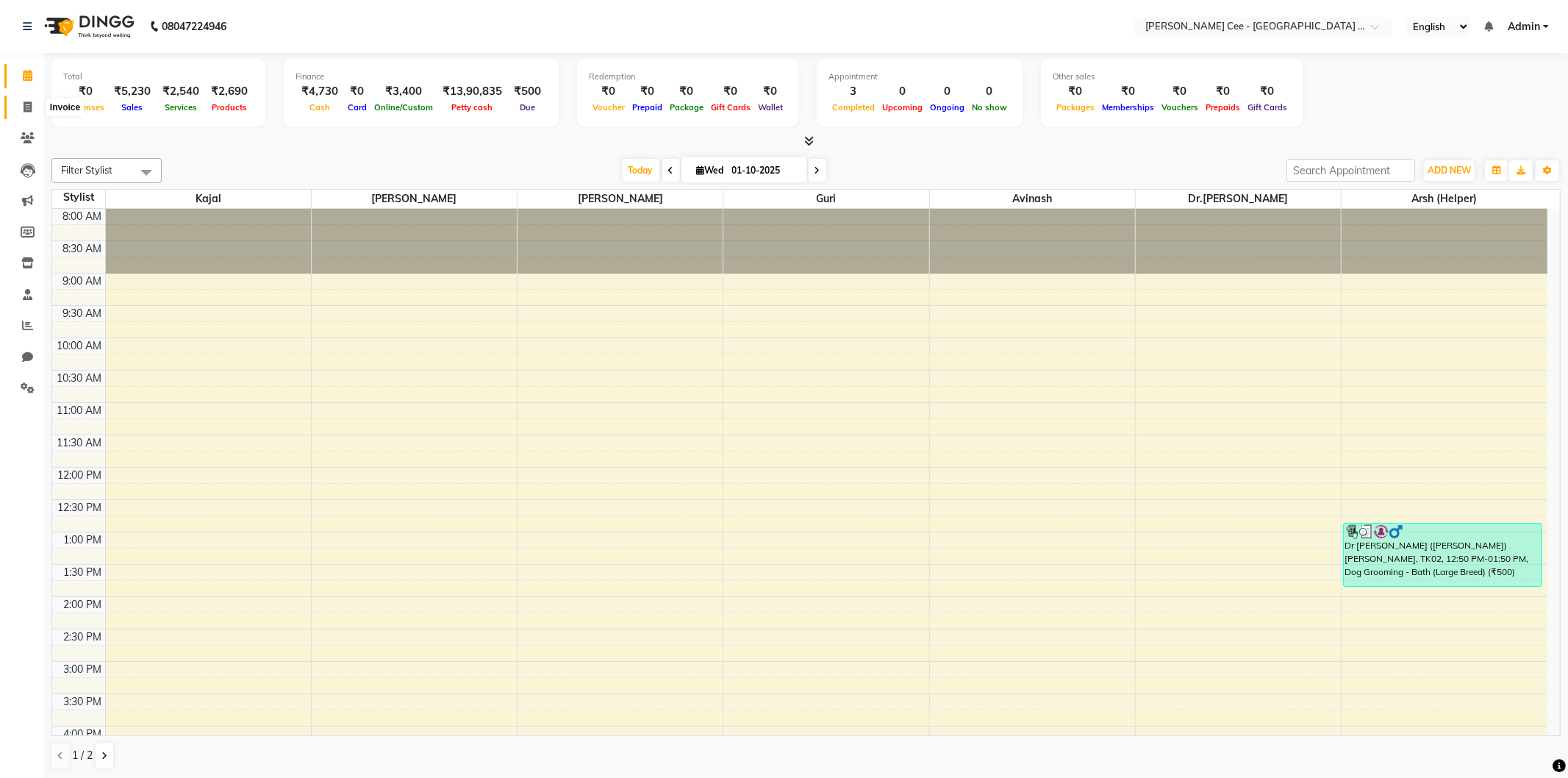
click at [25, 103] on icon at bounding box center [28, 107] width 8 height 11
select select "service"
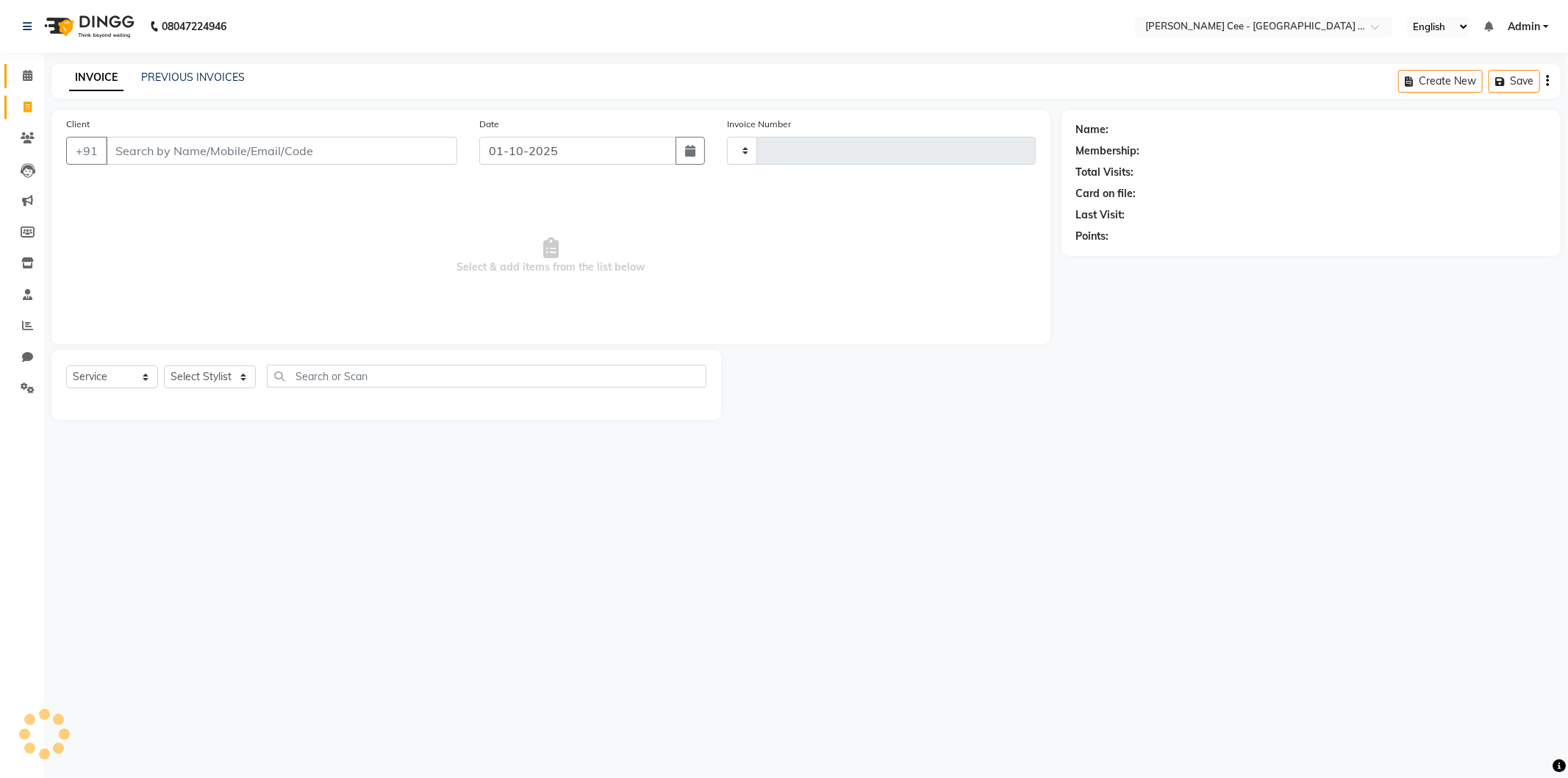
type input "2942"
select select "8239"
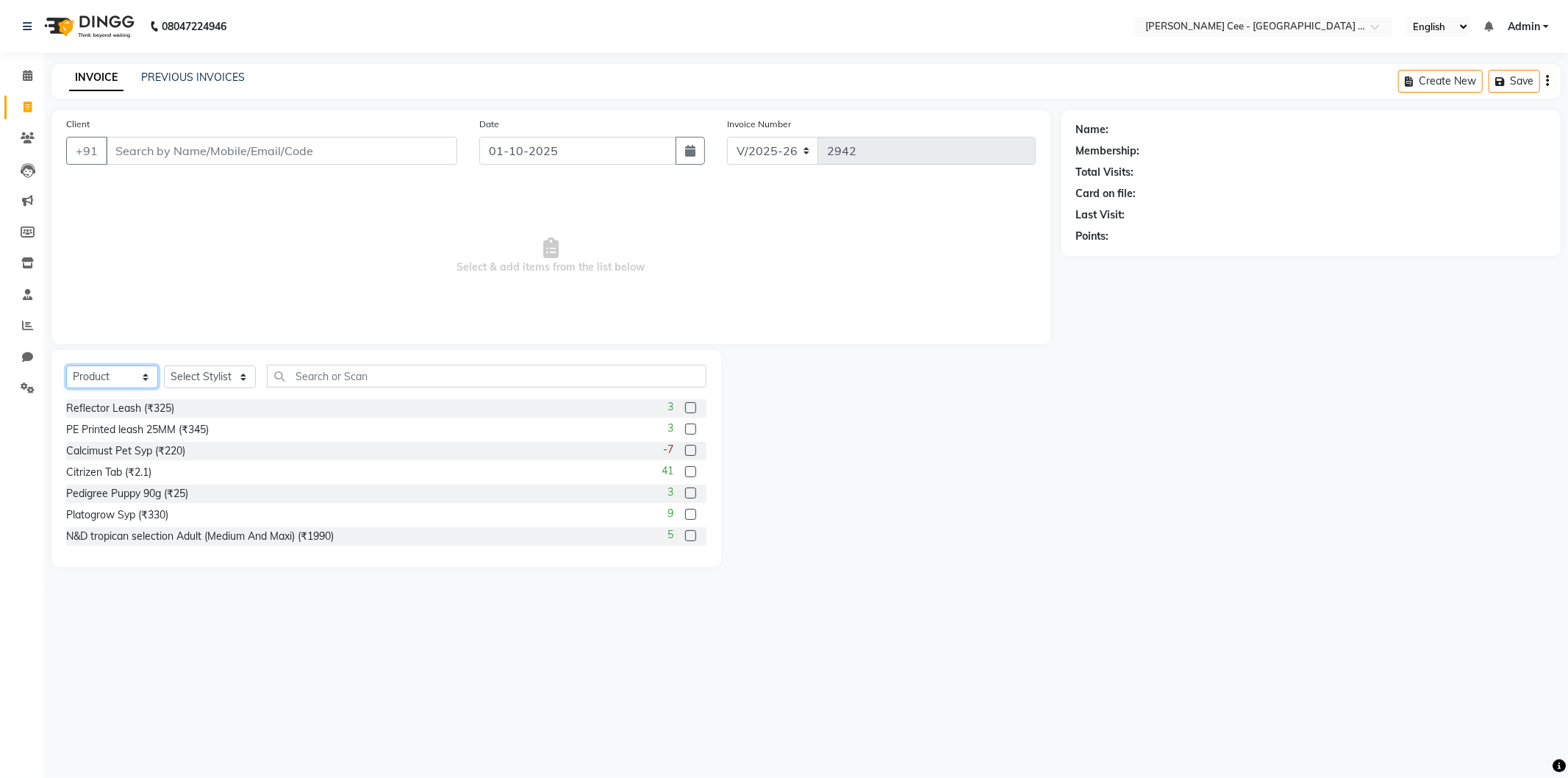
drag, startPoint x: 103, startPoint y: 373, endPoint x: 103, endPoint y: 380, distance: 7.0
click at [103, 373] on select "Select Service Product Membership Package Voucher Prepaid Gift Card" at bounding box center [112, 377] width 92 height 23
select select "service"
click at [66, 366] on select "Select Service Product Membership Package Voucher Prepaid Gift Card" at bounding box center [112, 377] width 92 height 23
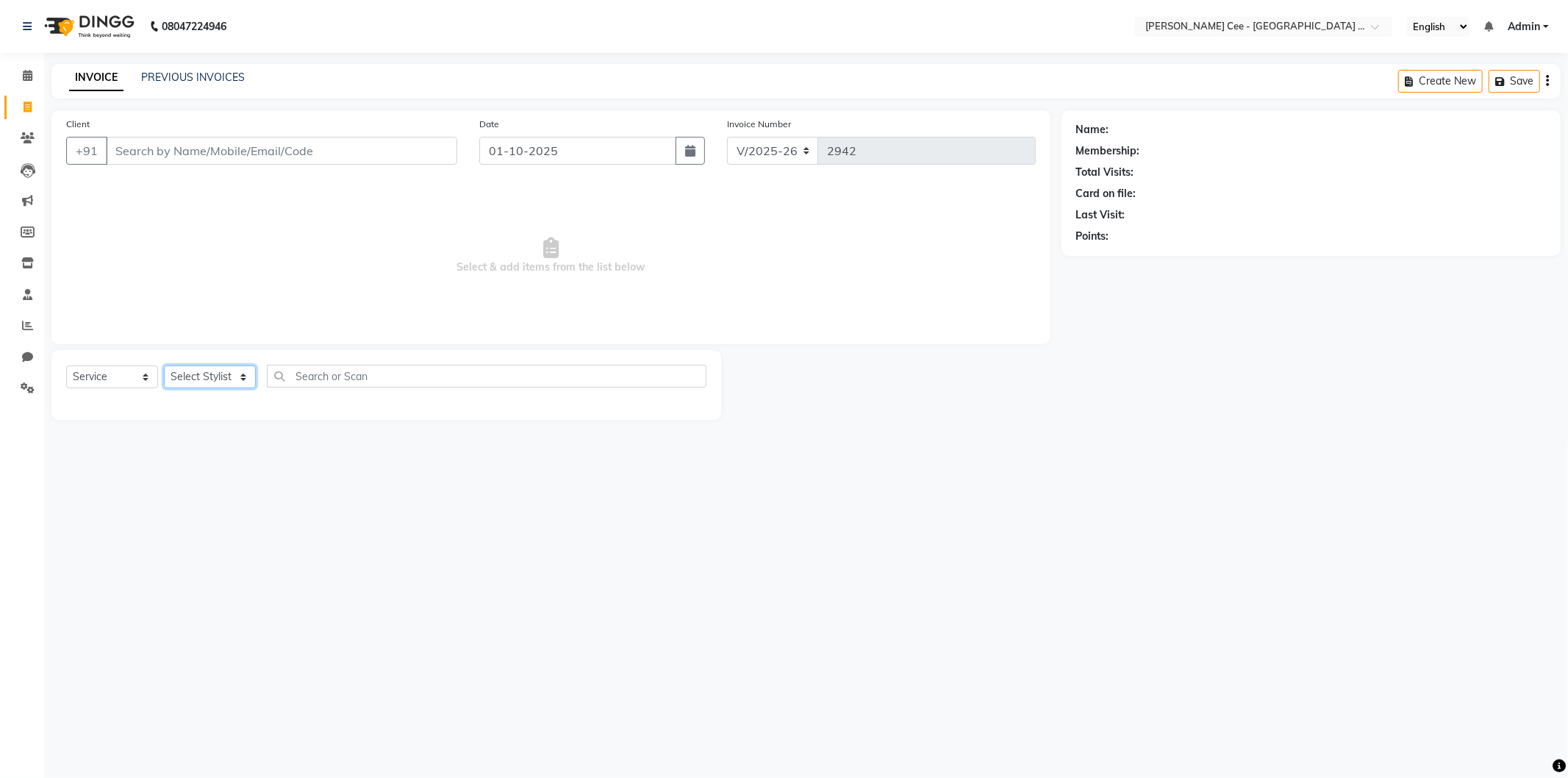
click at [211, 371] on select "Select Stylist Arsh (Helper) Avinash [PERSON_NAME] [PERSON_NAME] [PERSON_NAME] …" at bounding box center [210, 377] width 92 height 23
select select "93057"
click at [164, 366] on select "Select Stylist Arsh (Helper) Avinash [PERSON_NAME] [PERSON_NAME] [PERSON_NAME] …" at bounding box center [210, 377] width 92 height 23
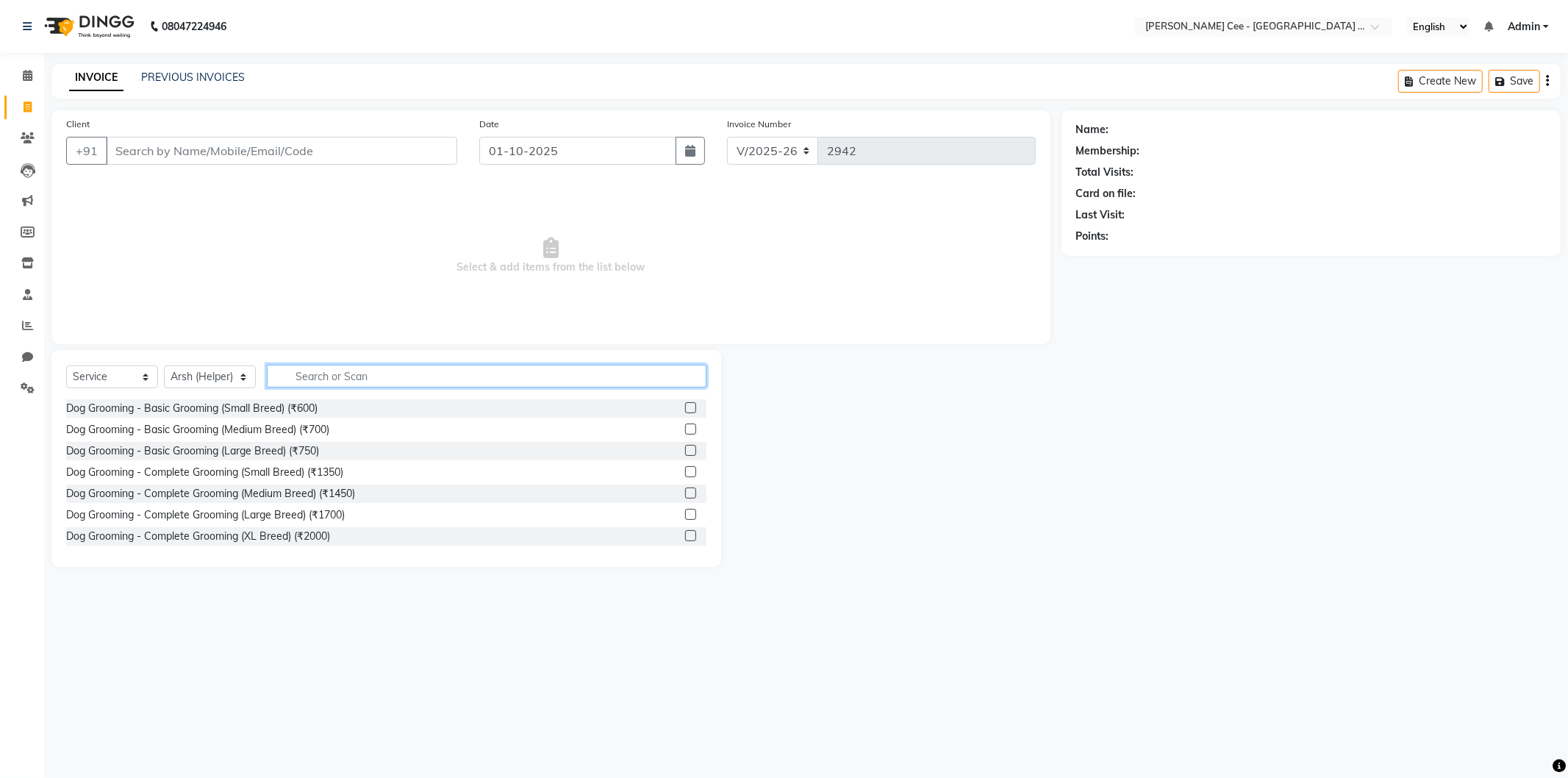
click at [293, 371] on input "text" at bounding box center [486, 376] width 439 height 23
type input "Basic"
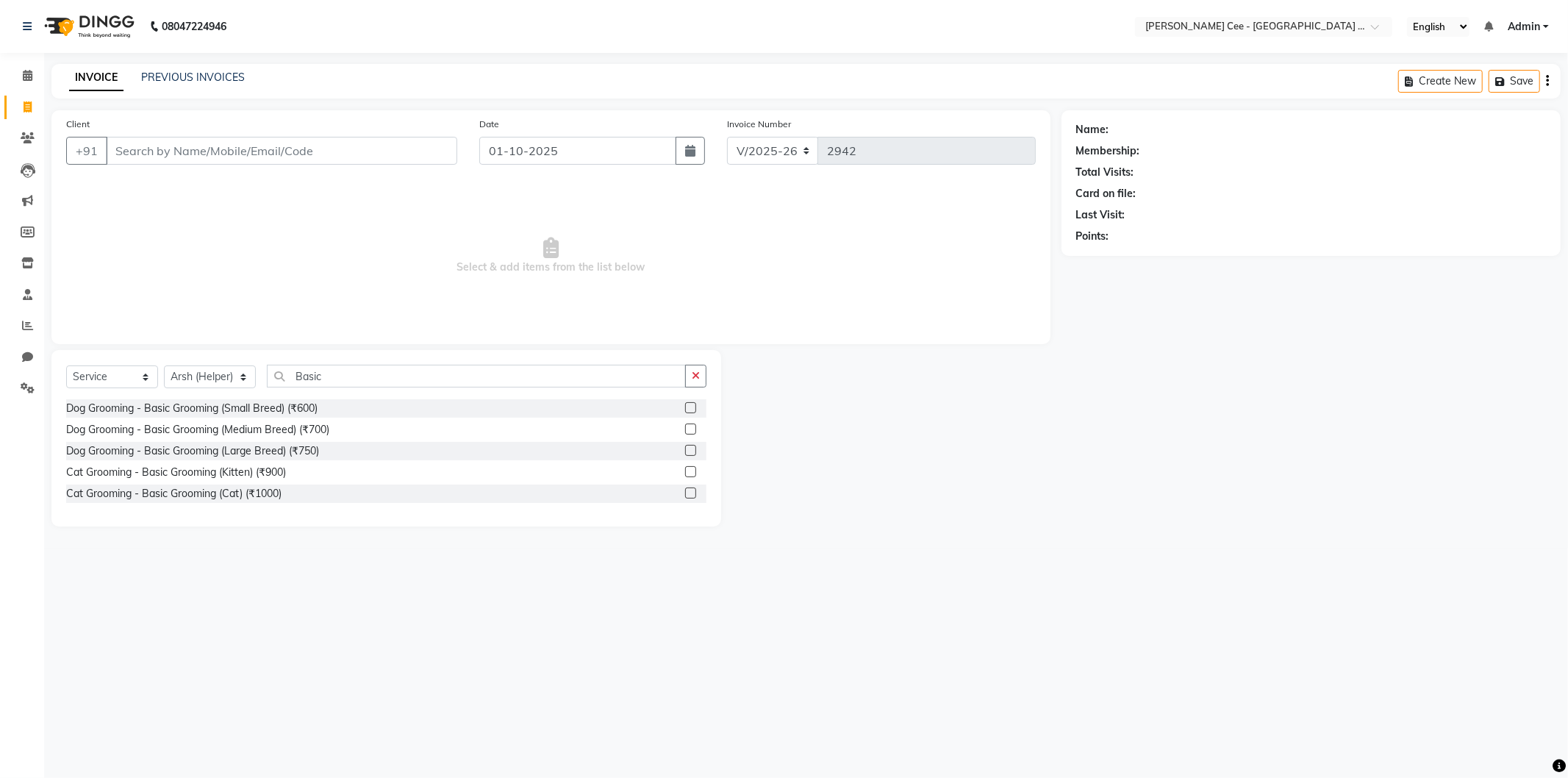
click at [691, 430] on label at bounding box center [690, 428] width 11 height 11
click at [691, 430] on input "checkbox" at bounding box center [690, 430] width 10 height 10
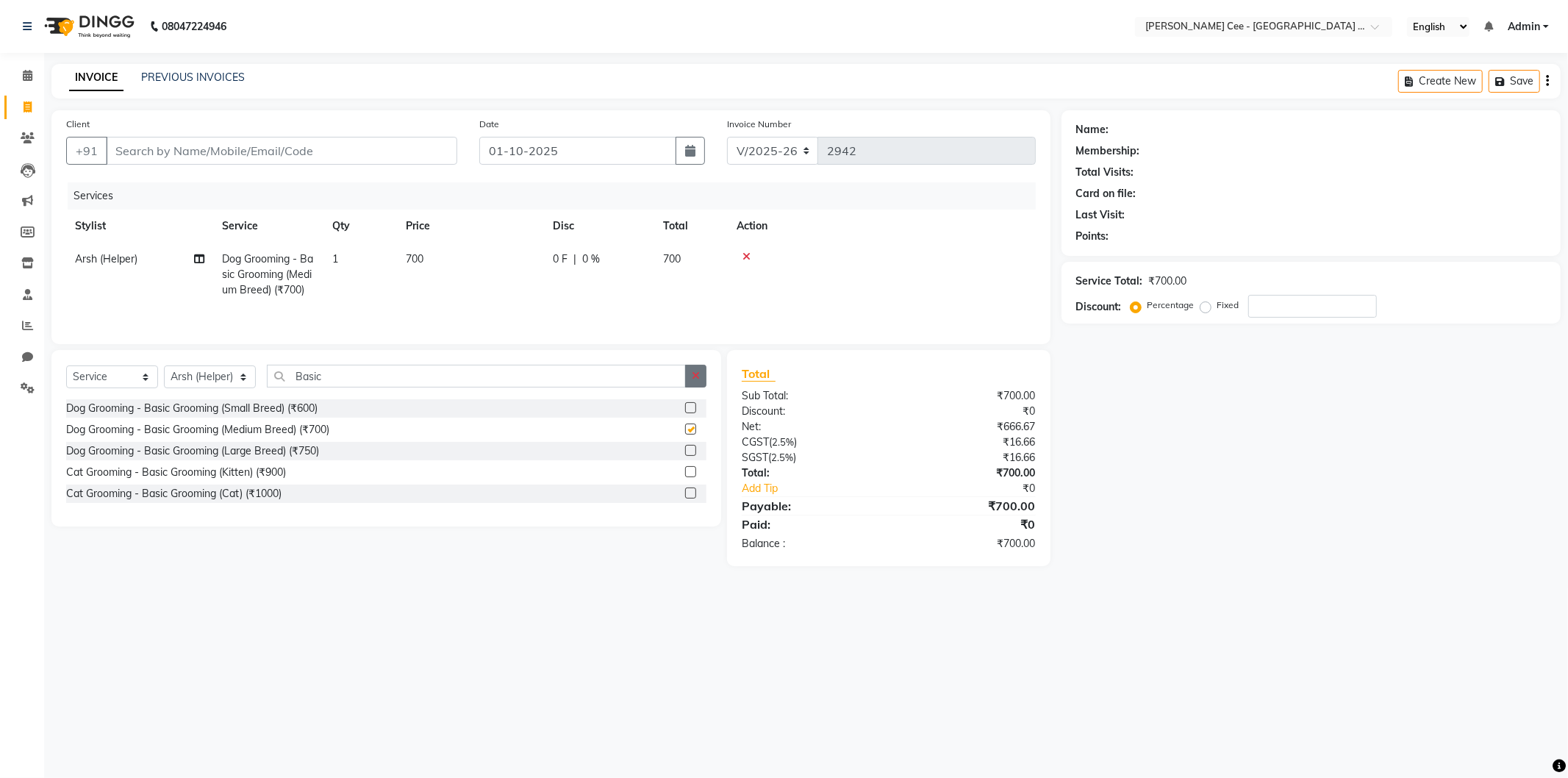
checkbox input "false"
click at [689, 380] on button "button" at bounding box center [696, 376] width 21 height 23
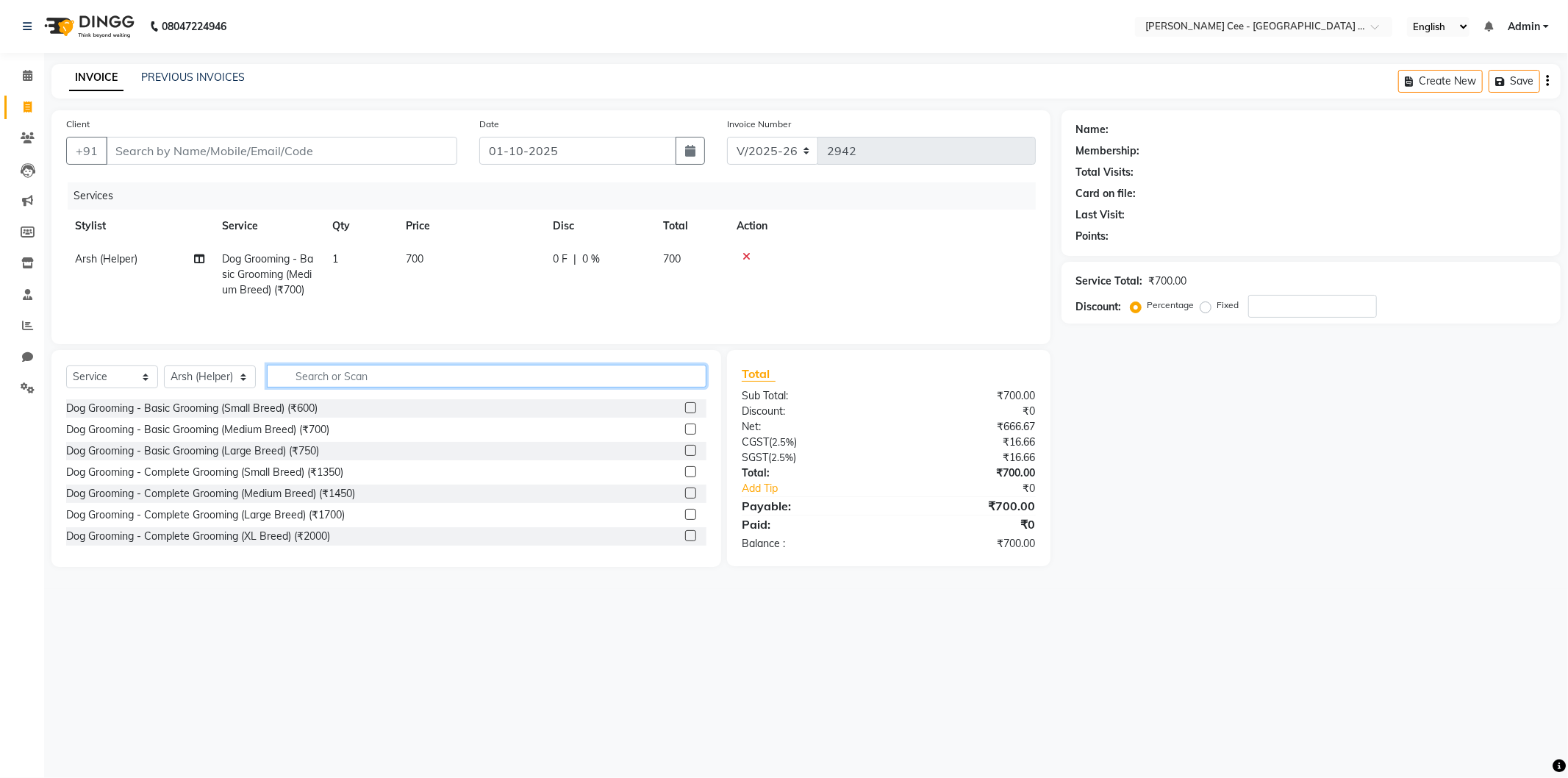
click at [346, 382] on input "text" at bounding box center [486, 376] width 439 height 23
click at [164, 379] on select "Select Stylist Arsh (Helper) Avinash [PERSON_NAME] [PERSON_NAME] [PERSON_NAME] …" at bounding box center [210, 377] width 92 height 23
select select "80155"
click at [164, 366] on select "Select Stylist Arsh (Helper) Avinash [PERSON_NAME] [PERSON_NAME] [PERSON_NAME] …" at bounding box center [210, 377] width 92 height 23
click at [362, 378] on input "text" at bounding box center [486, 376] width 439 height 23
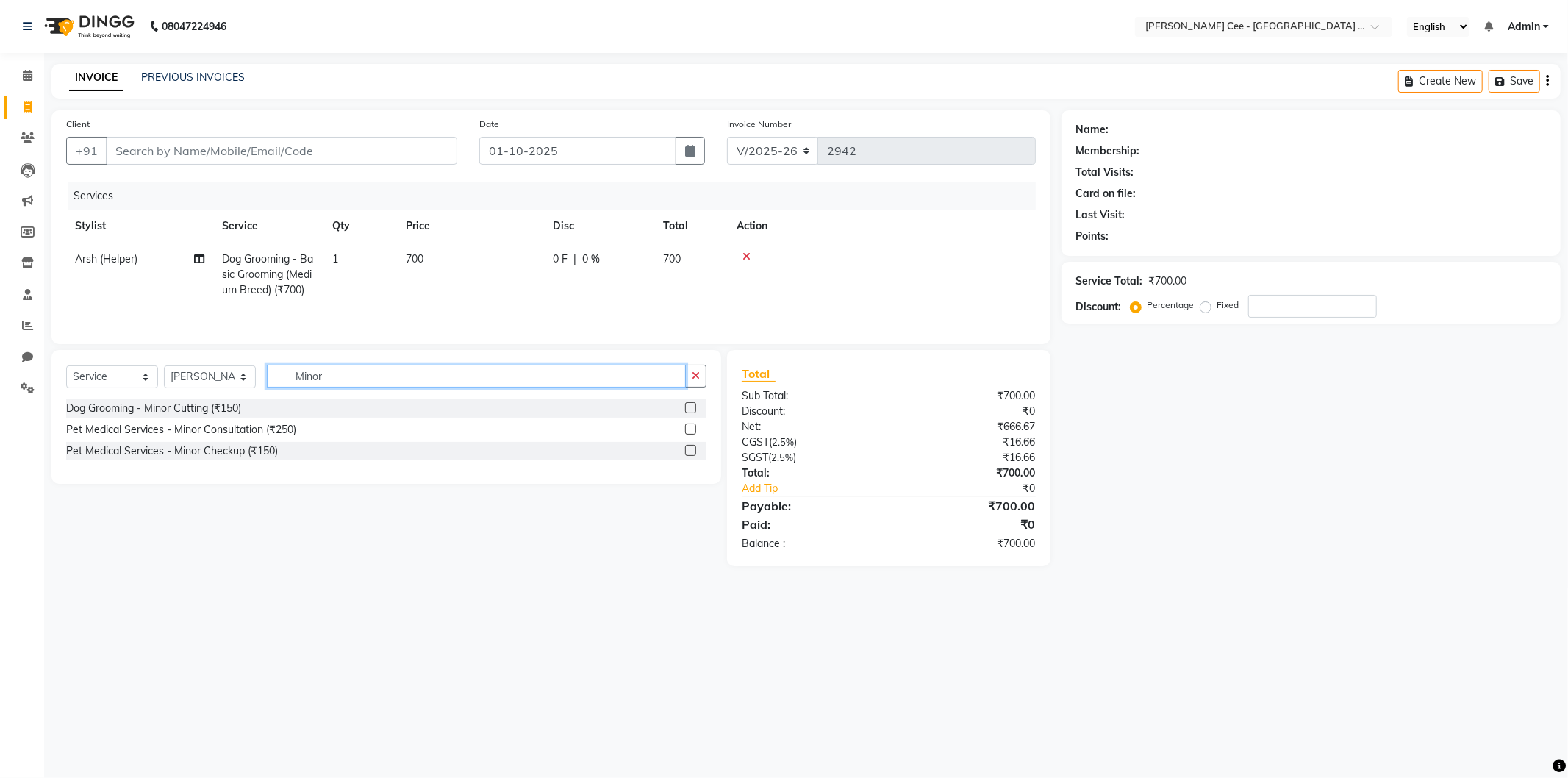
type input "Minor"
click at [691, 410] on label at bounding box center [690, 407] width 11 height 11
click at [691, 410] on input "checkbox" at bounding box center [690, 408] width 10 height 10
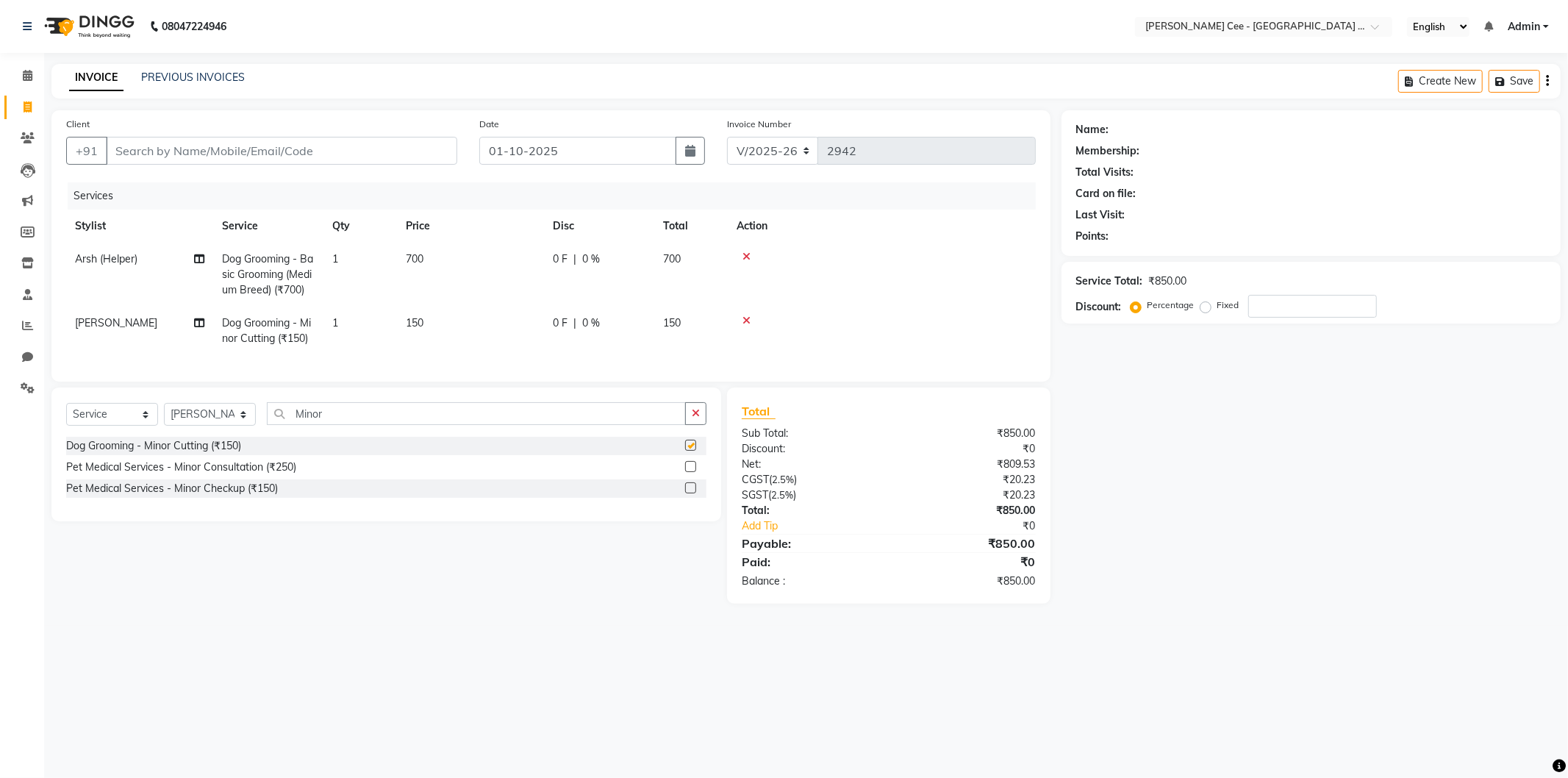
checkbox input "false"
click at [270, 157] on input "Client" at bounding box center [281, 151] width 352 height 28
type input "p"
type input "0"
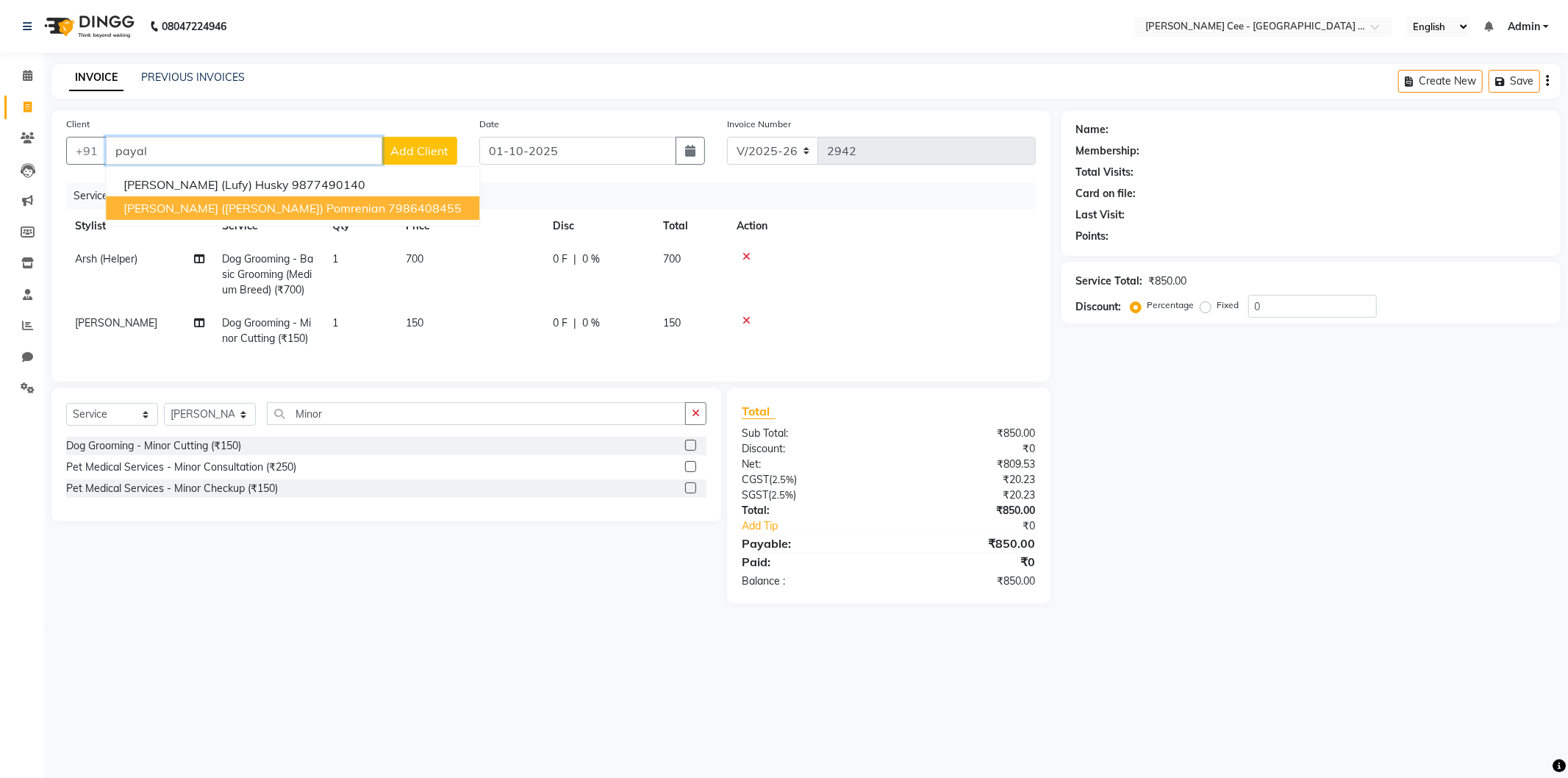
click at [244, 206] on span "Payal (Jojo) Pomrenian" at bounding box center [254, 208] width 261 height 15
type input "7986408455"
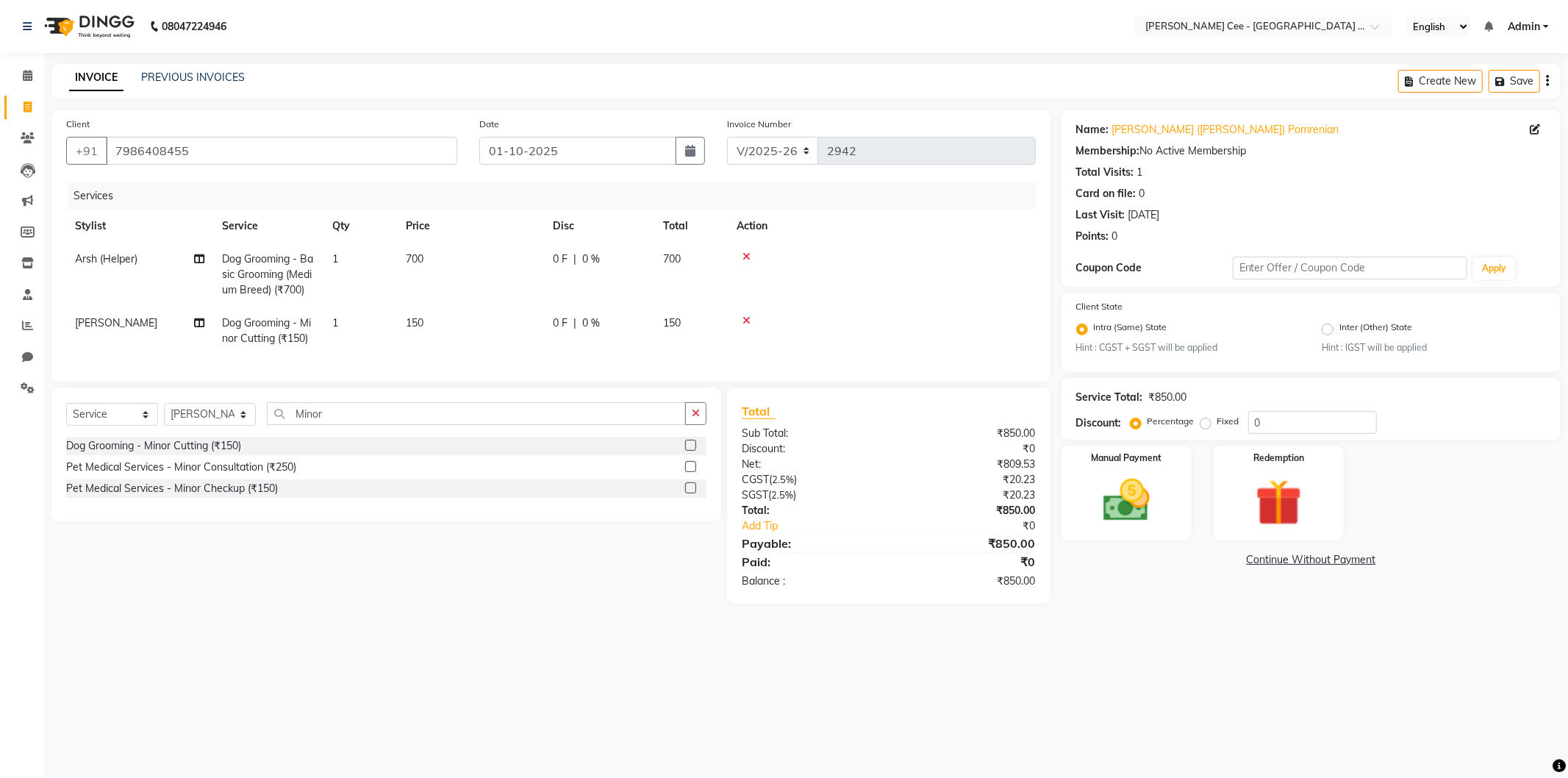
click at [420, 254] on span "700" at bounding box center [415, 259] width 18 height 13
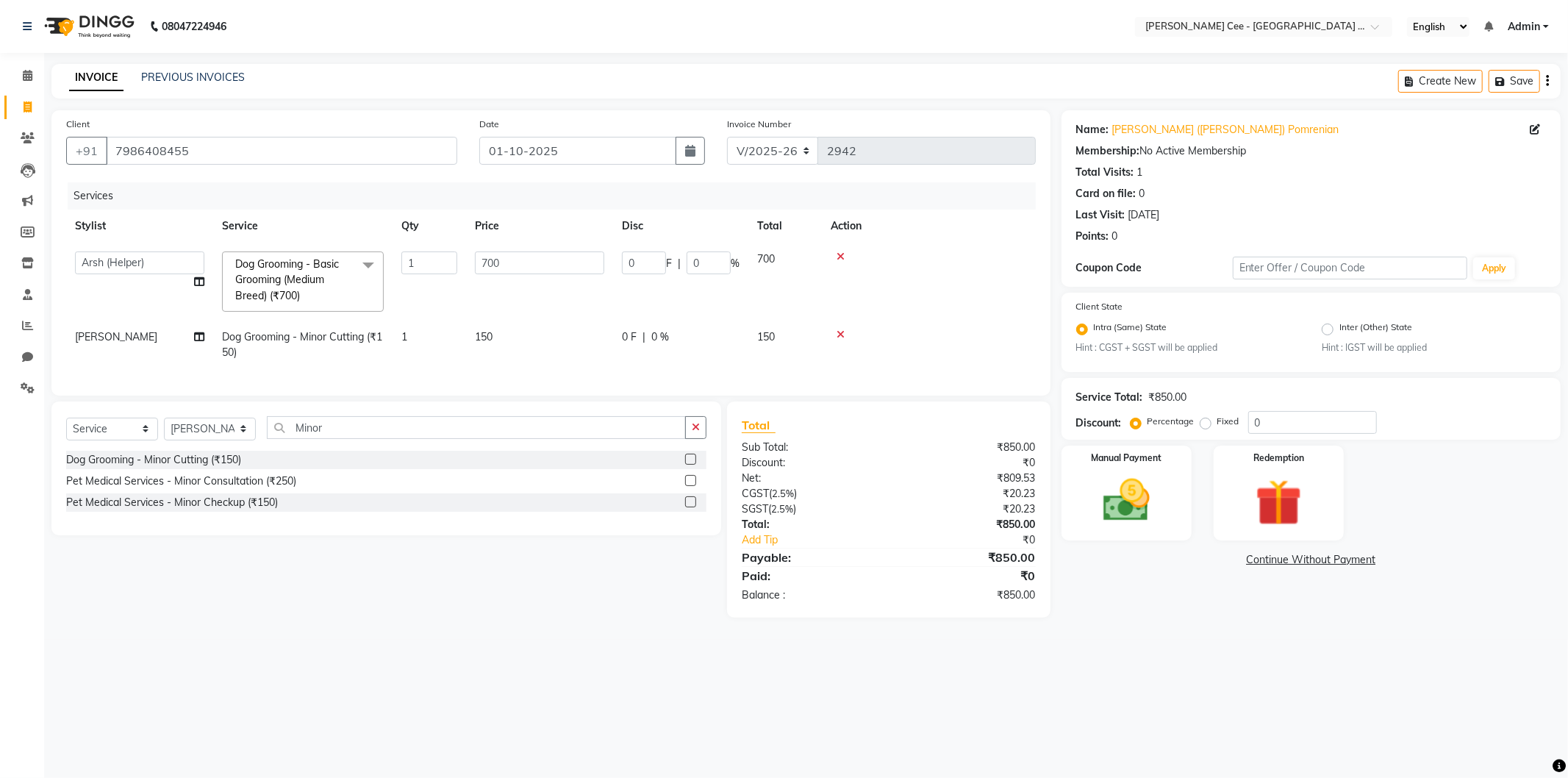
click at [839, 256] on icon at bounding box center [840, 257] width 8 height 11
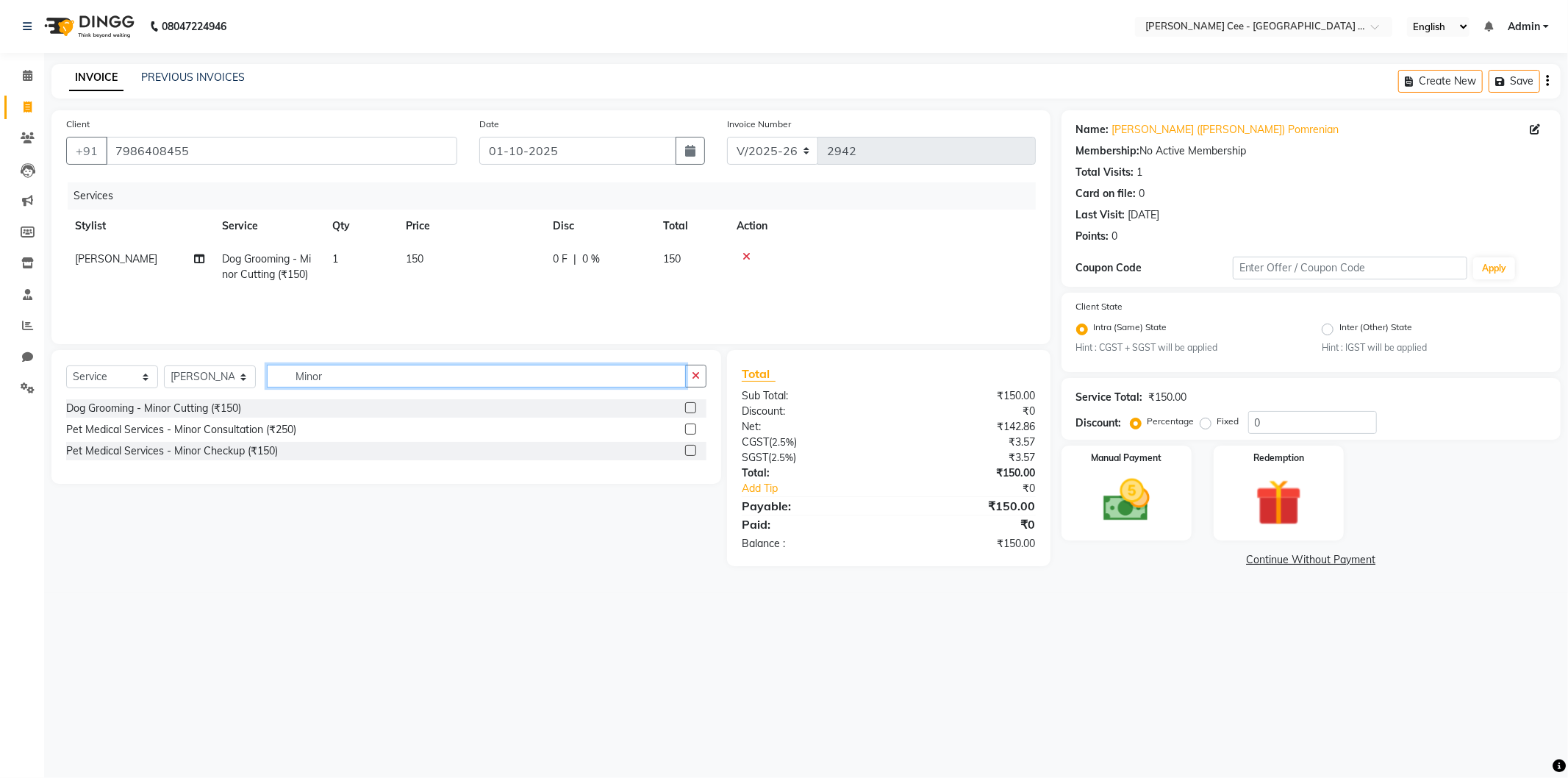
click at [355, 382] on input "Minor" at bounding box center [475, 376] width 419 height 23
type input "Basic"
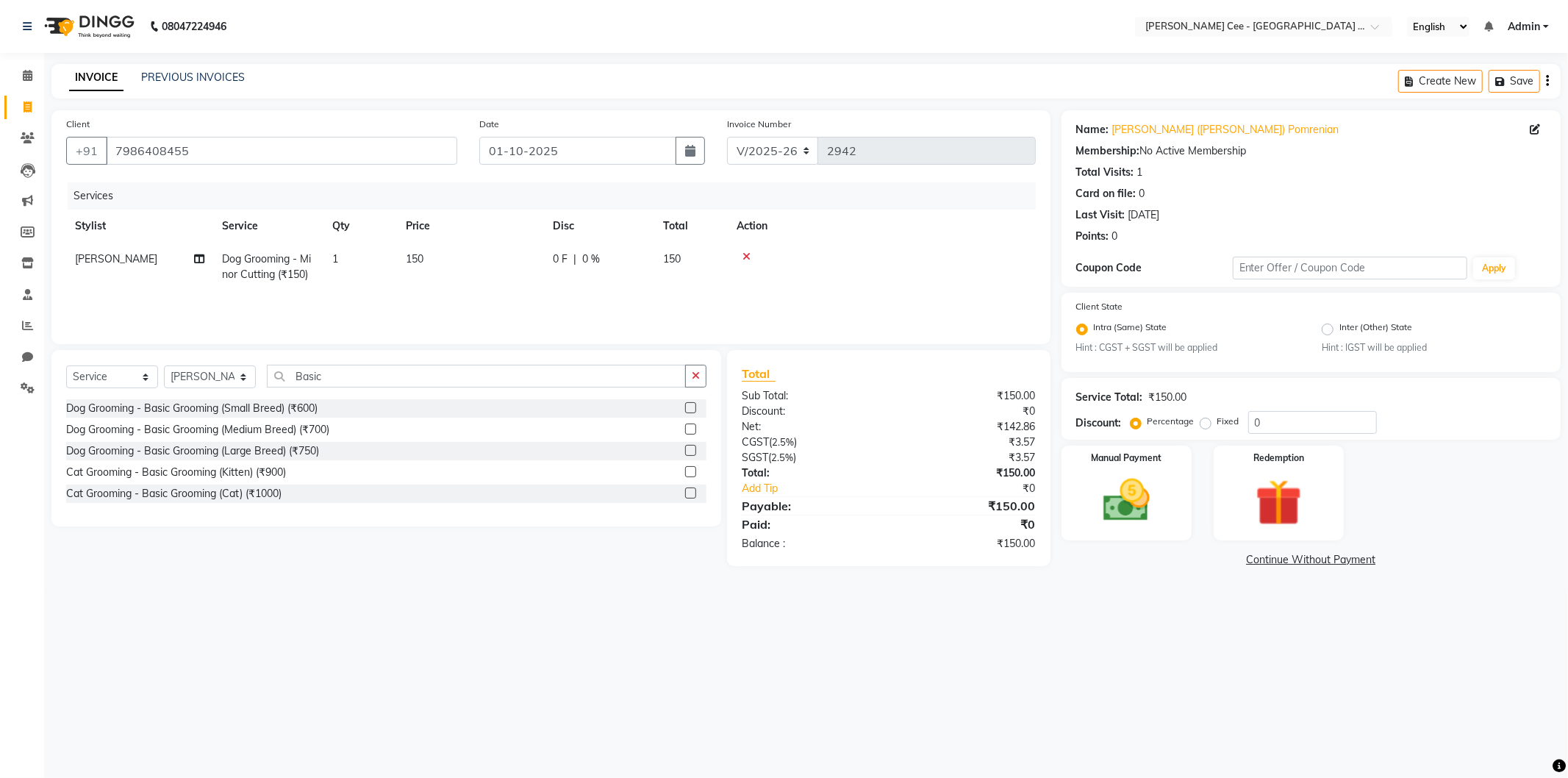
click at [688, 409] on label at bounding box center [690, 407] width 11 height 11
click at [688, 409] on input "checkbox" at bounding box center [690, 408] width 10 height 10
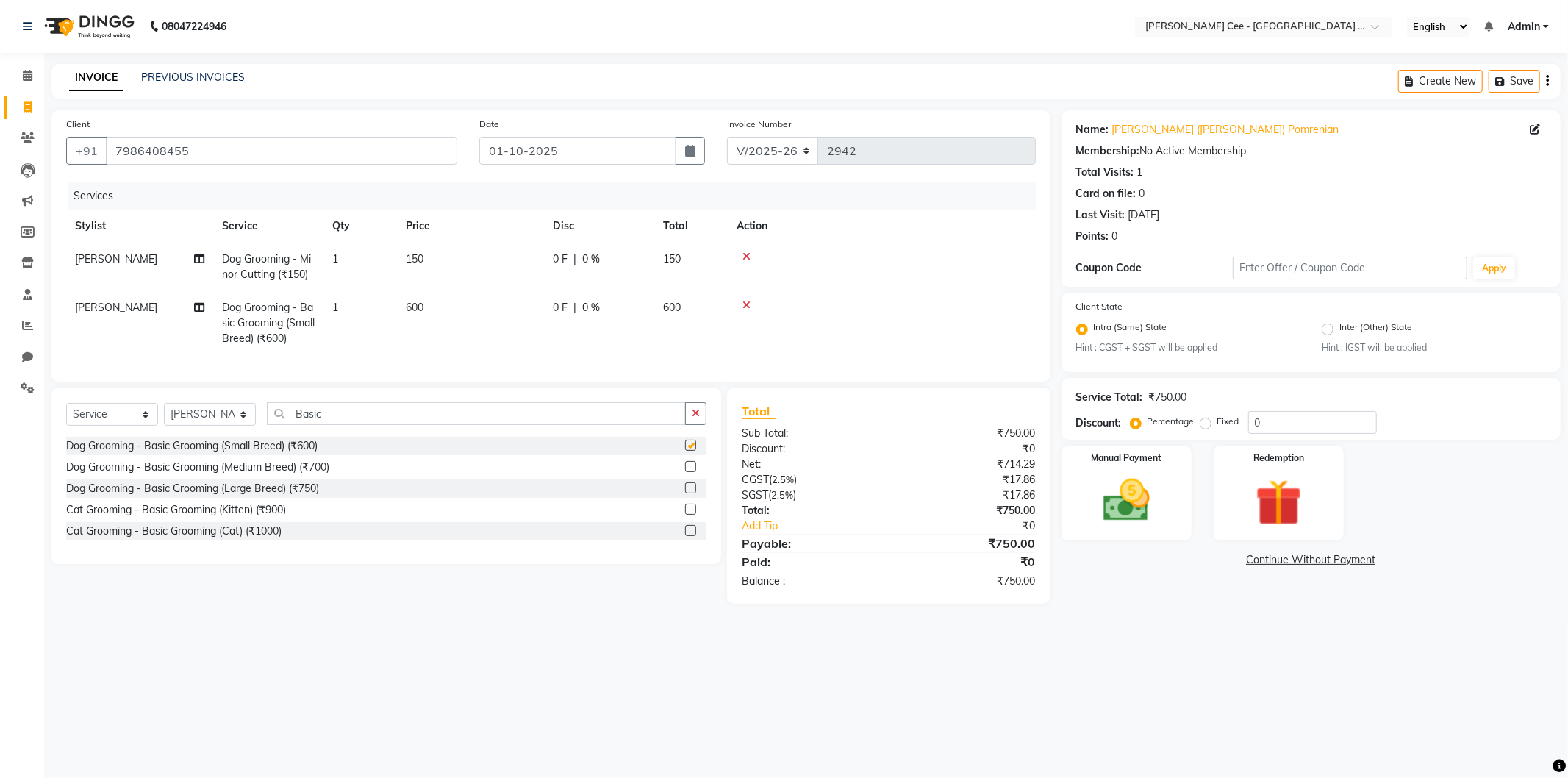
checkbox input "false"
click at [1170, 513] on div "Manual Payment" at bounding box center [1125, 494] width 135 height 98
click at [1222, 563] on span "BANKTANSFER" at bounding box center [1238, 560] width 66 height 17
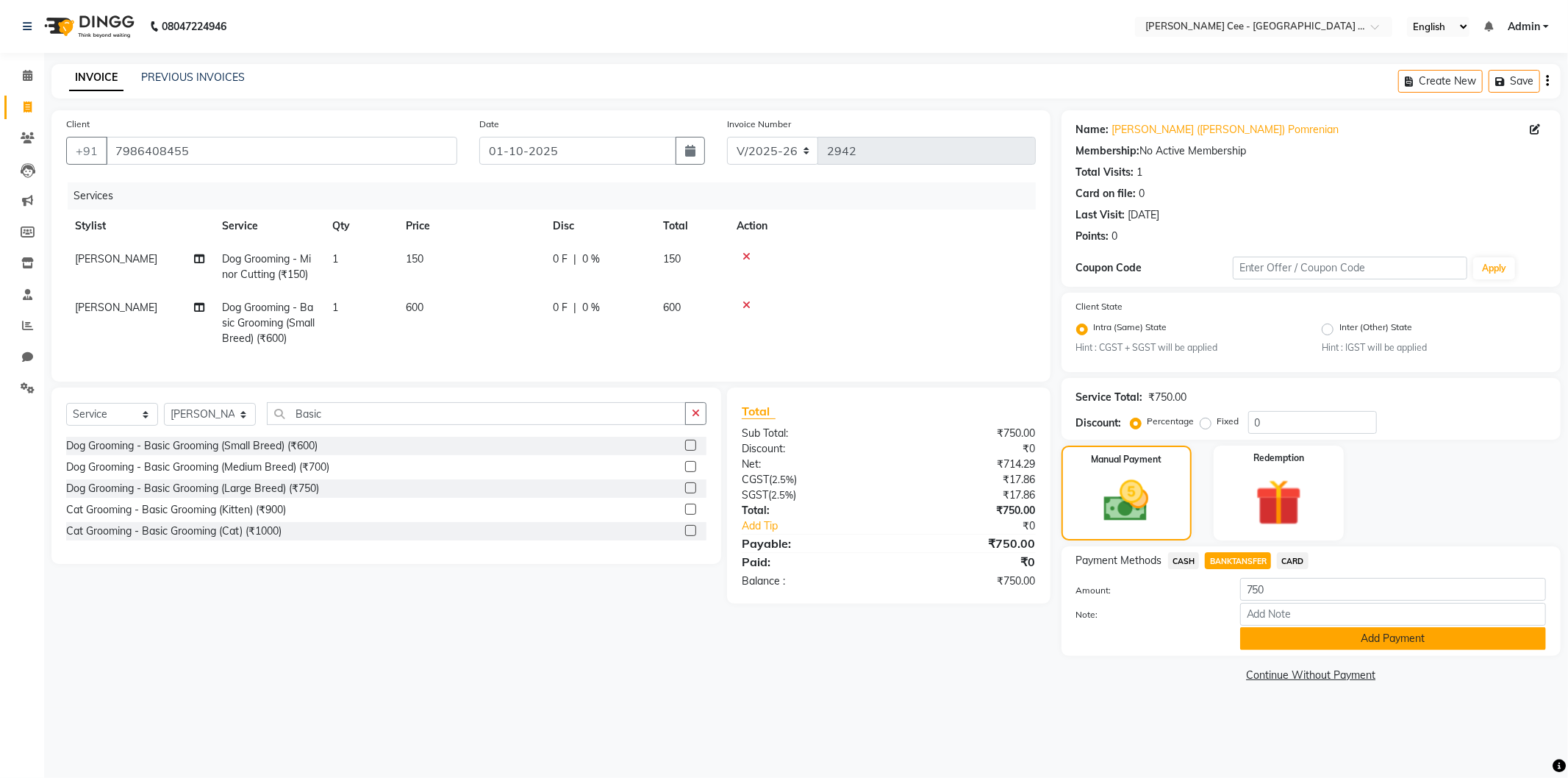
click at [1276, 635] on button "Add Payment" at bounding box center [1393, 639] width 306 height 23
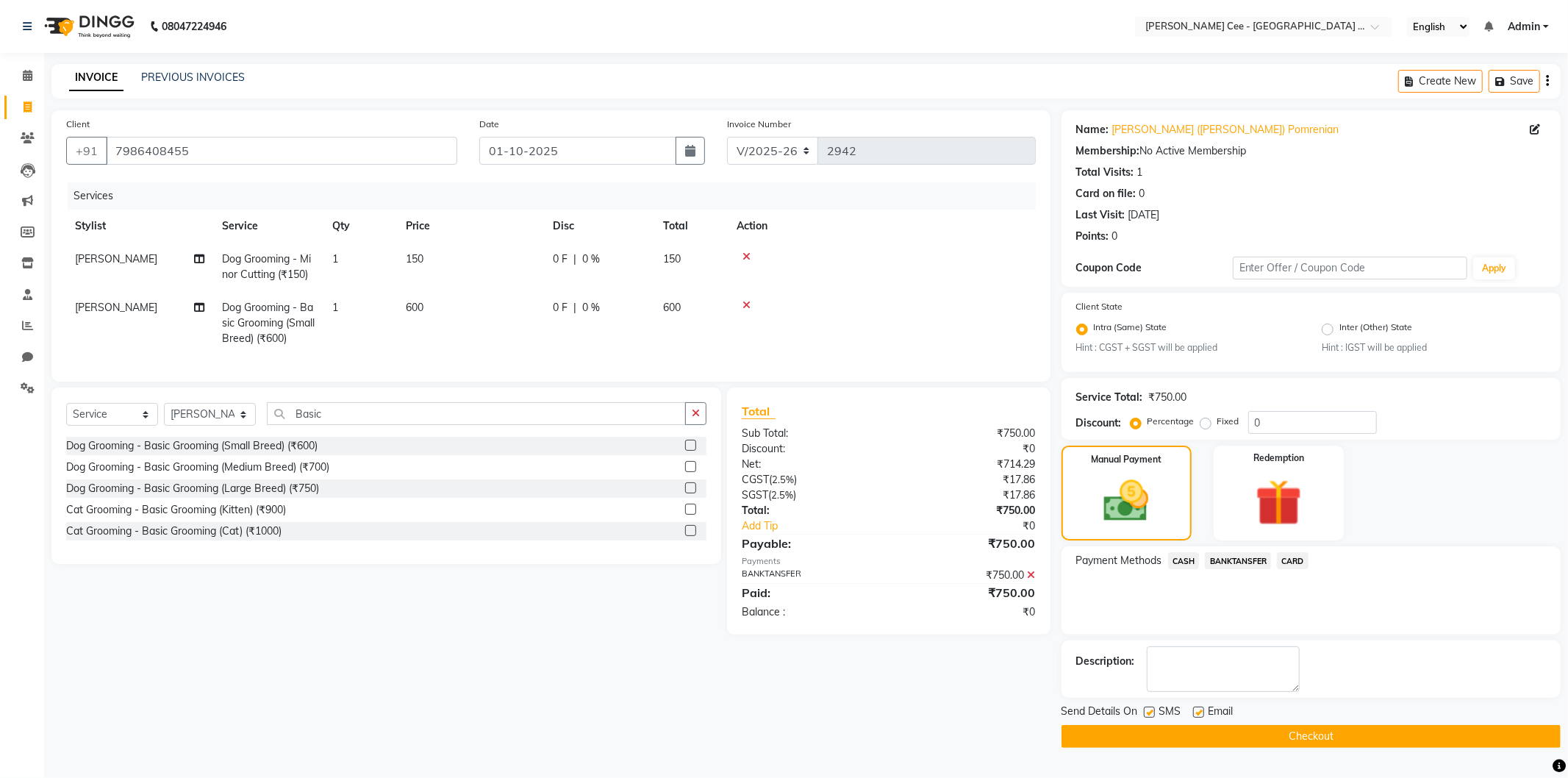
click at [1257, 743] on button "Checkout" at bounding box center [1311, 736] width 499 height 23
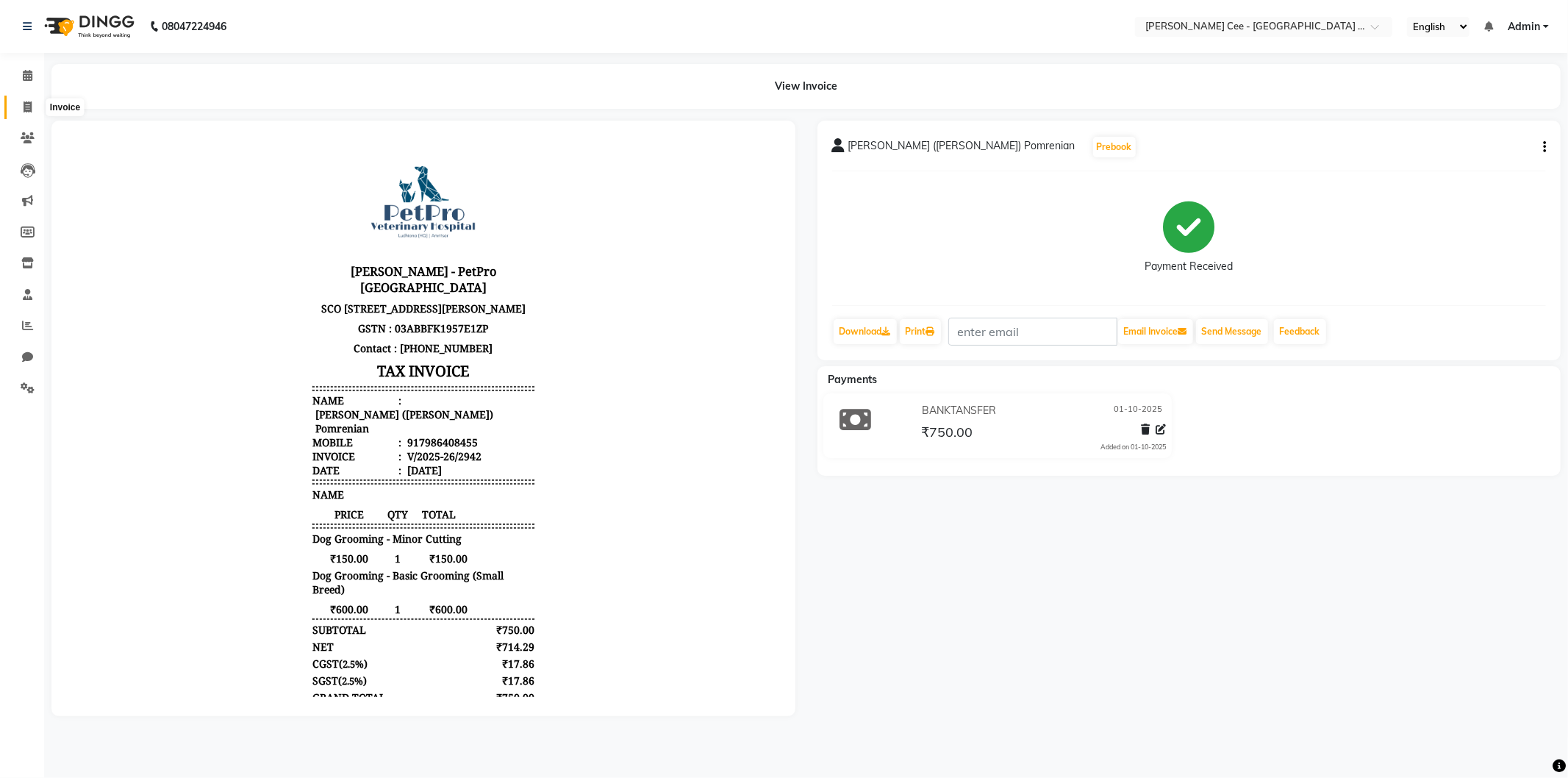
click at [25, 107] on icon at bounding box center [28, 107] width 8 height 11
select select "service"
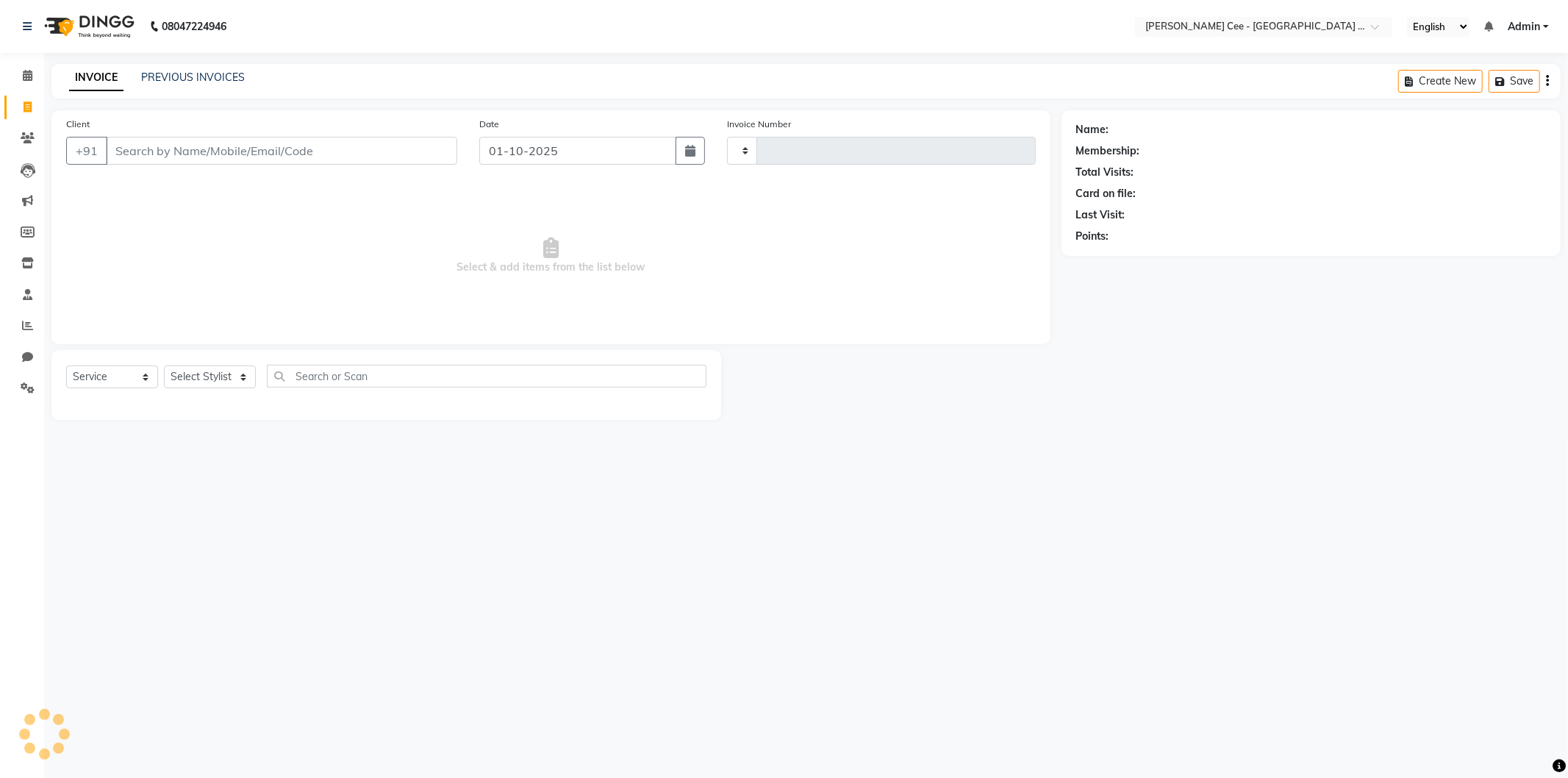
type input "2943"
select select "8239"
select select "product"
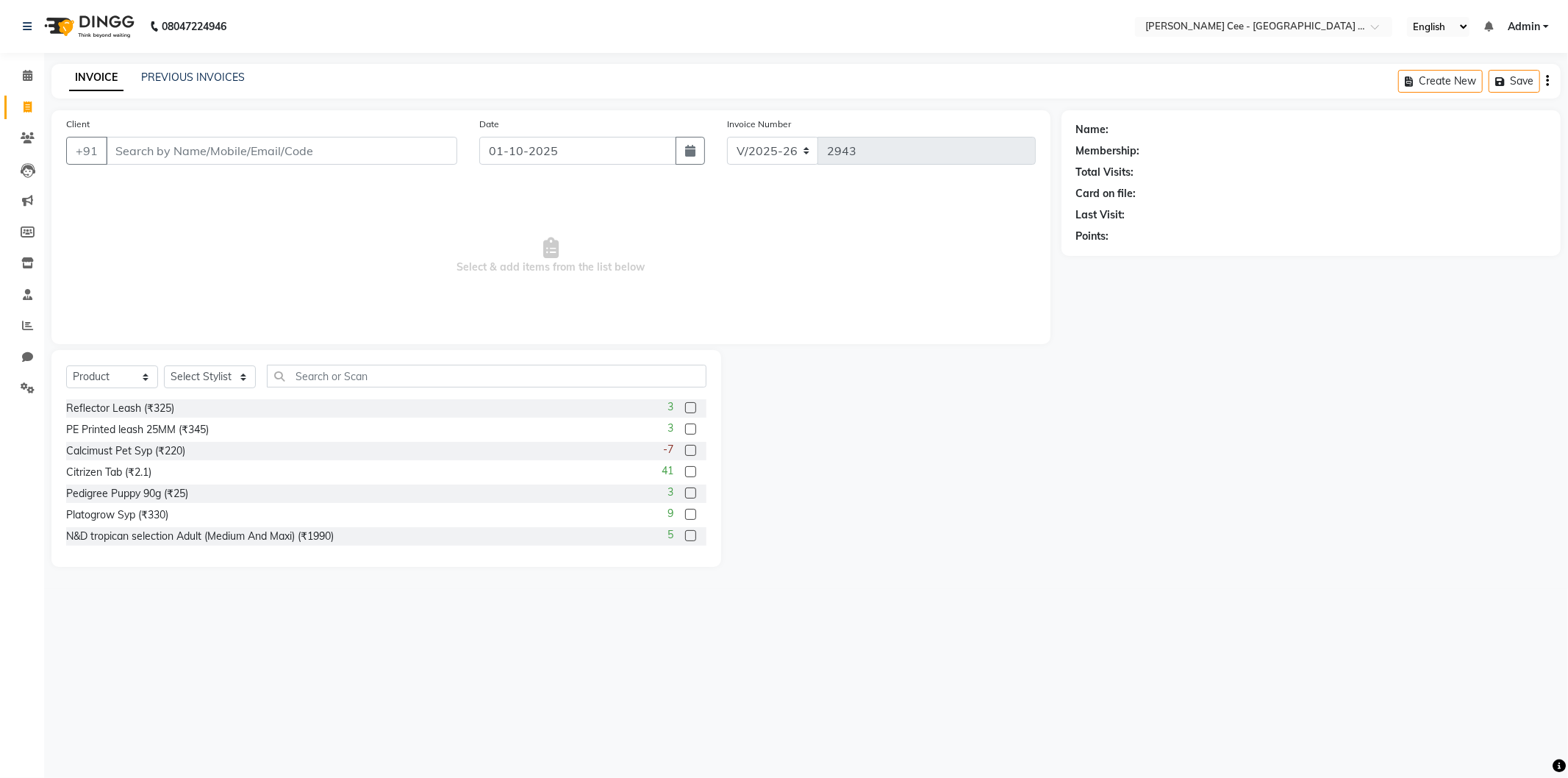
click at [159, 157] on input "Client" at bounding box center [281, 151] width 352 height 28
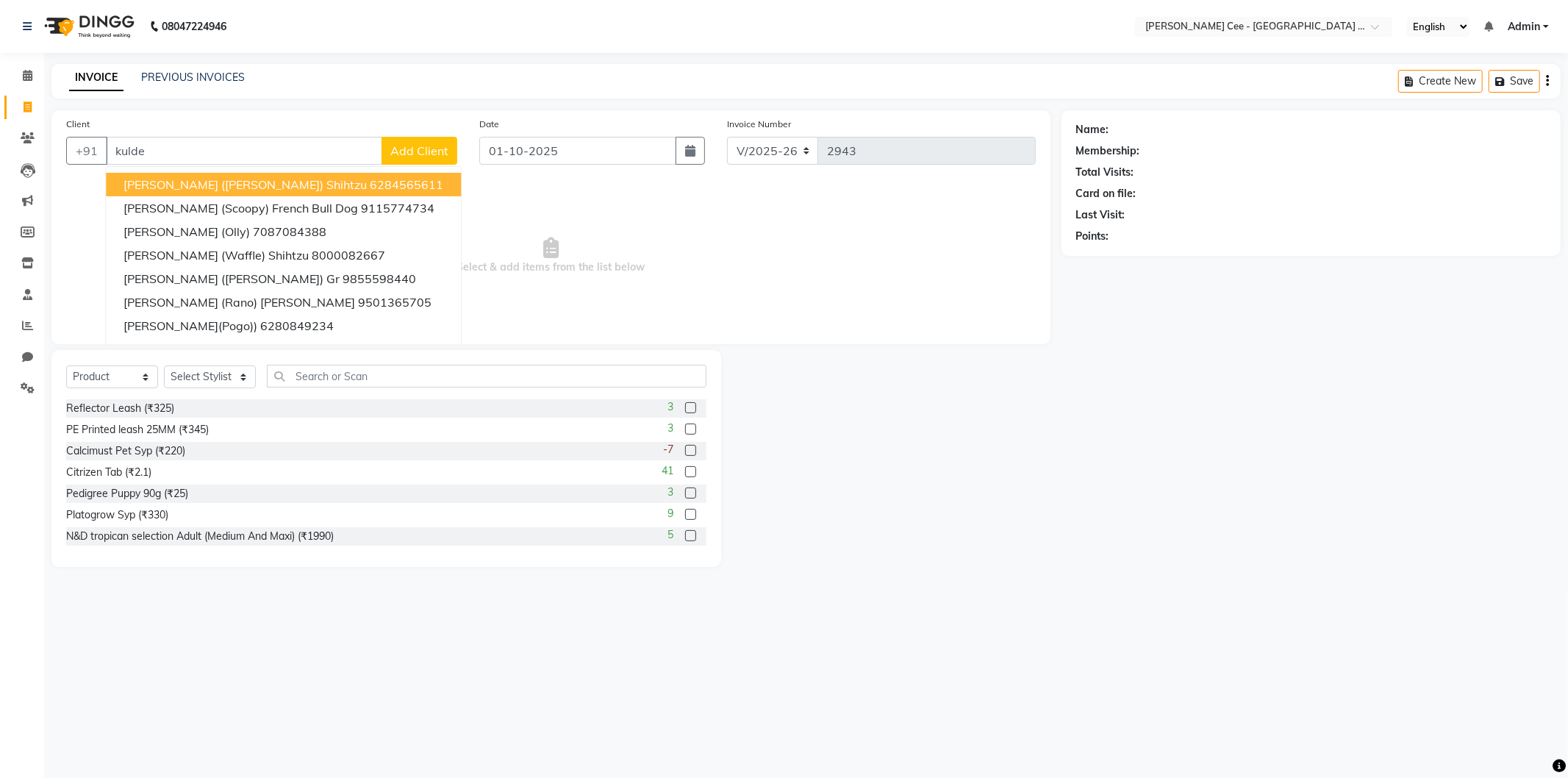
type input "kuldee"
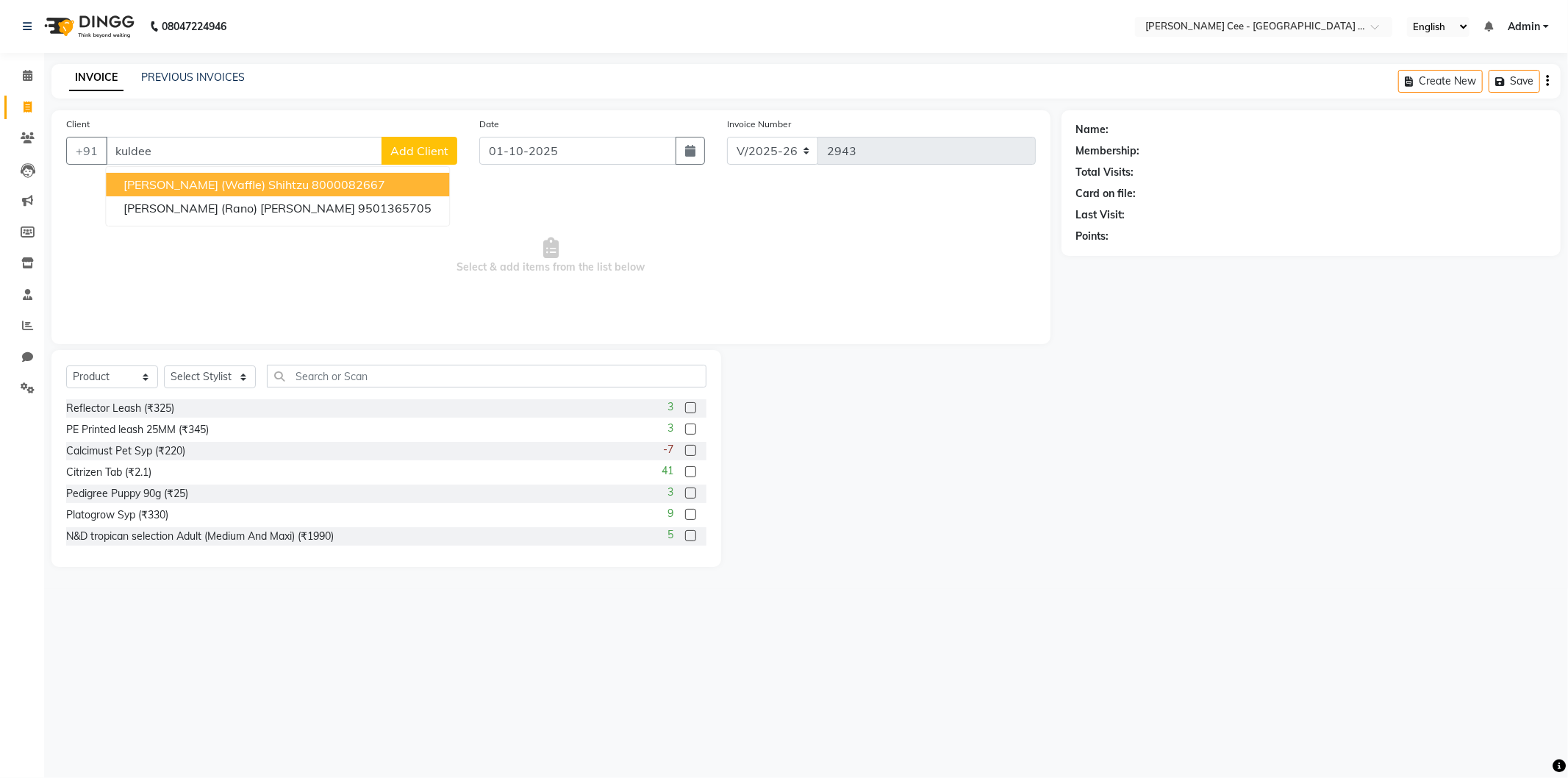
click at [167, 137] on input "kuldee" at bounding box center [243, 151] width 276 height 28
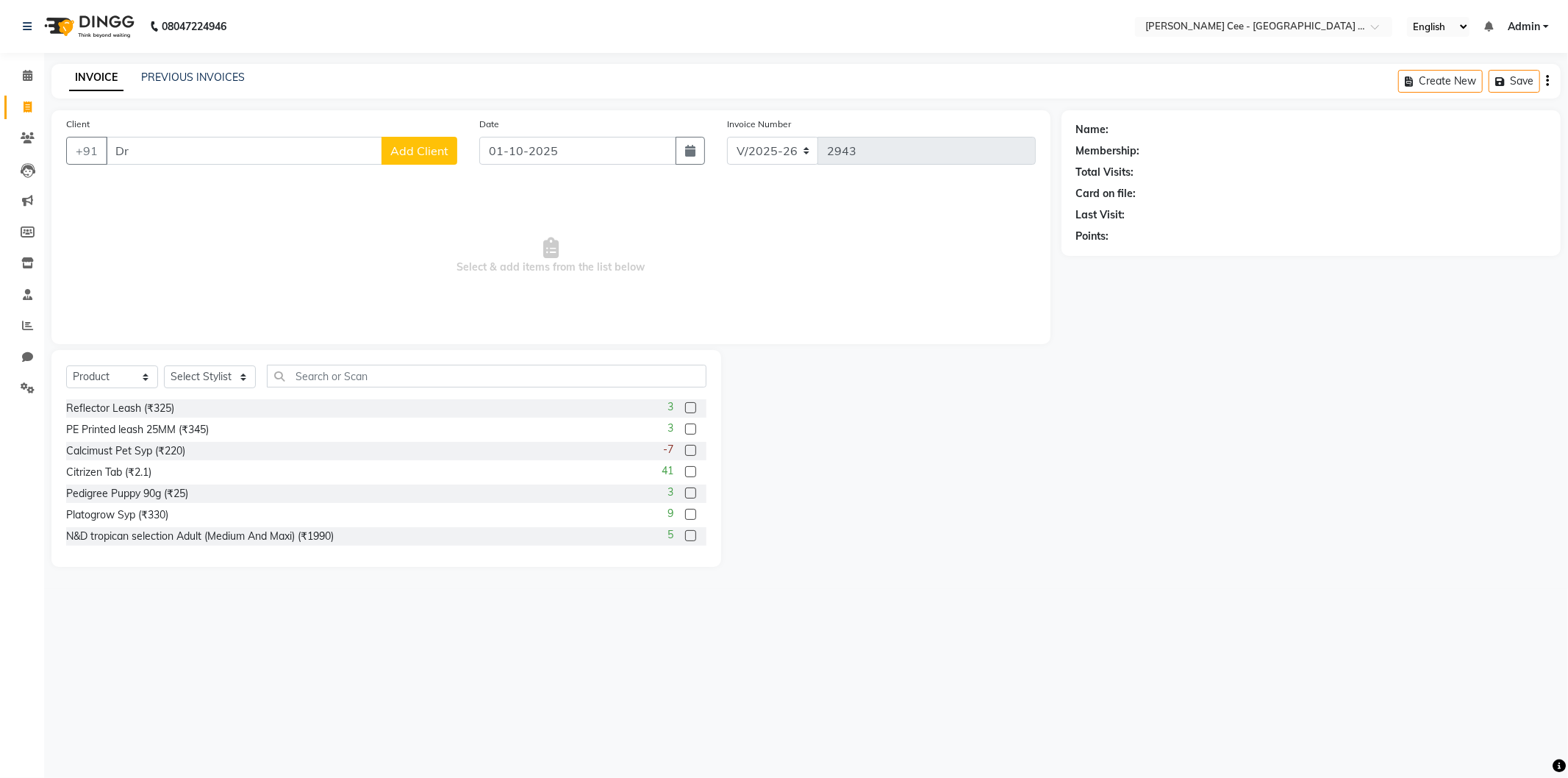
type input "D"
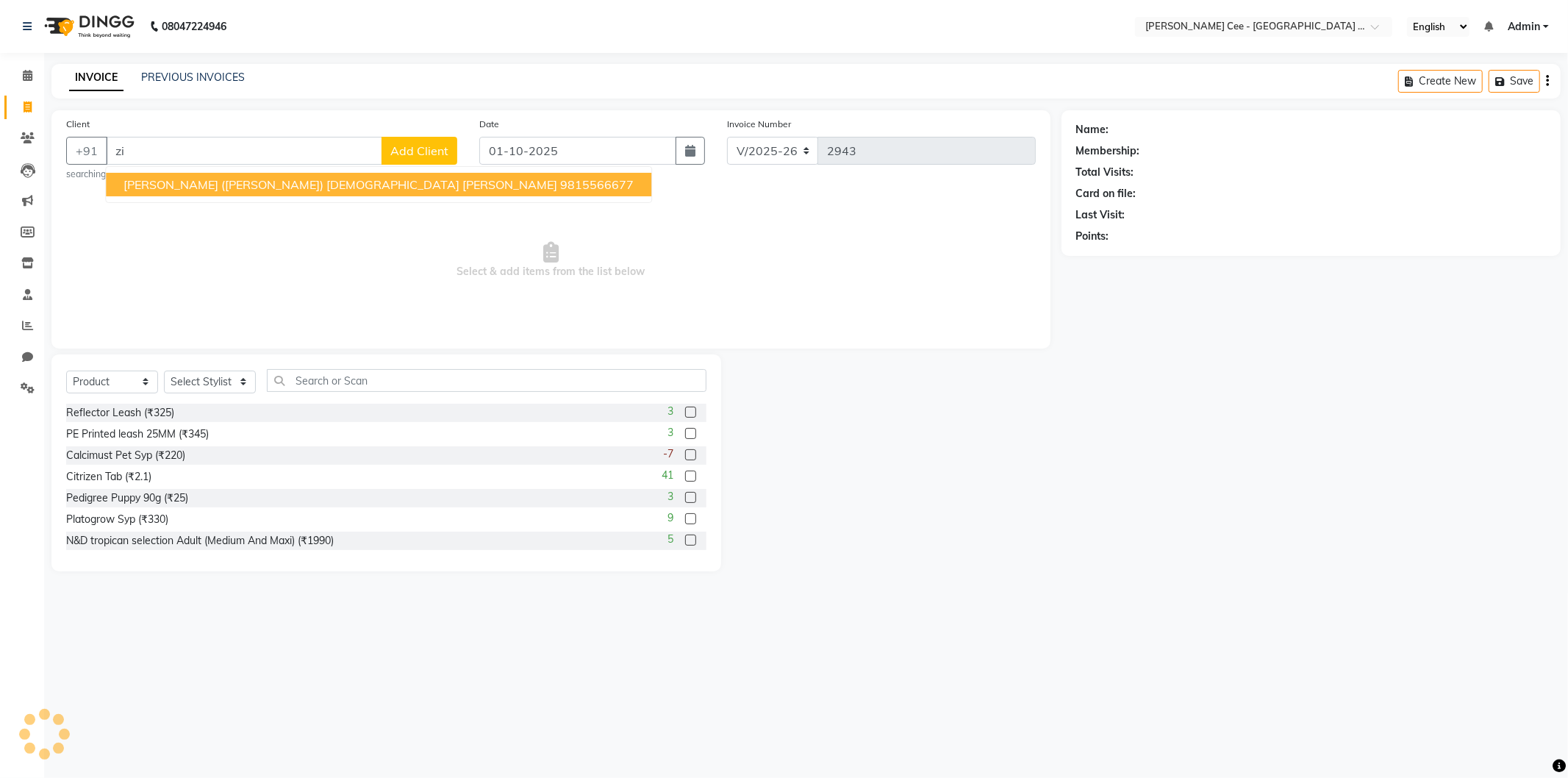
type input "z"
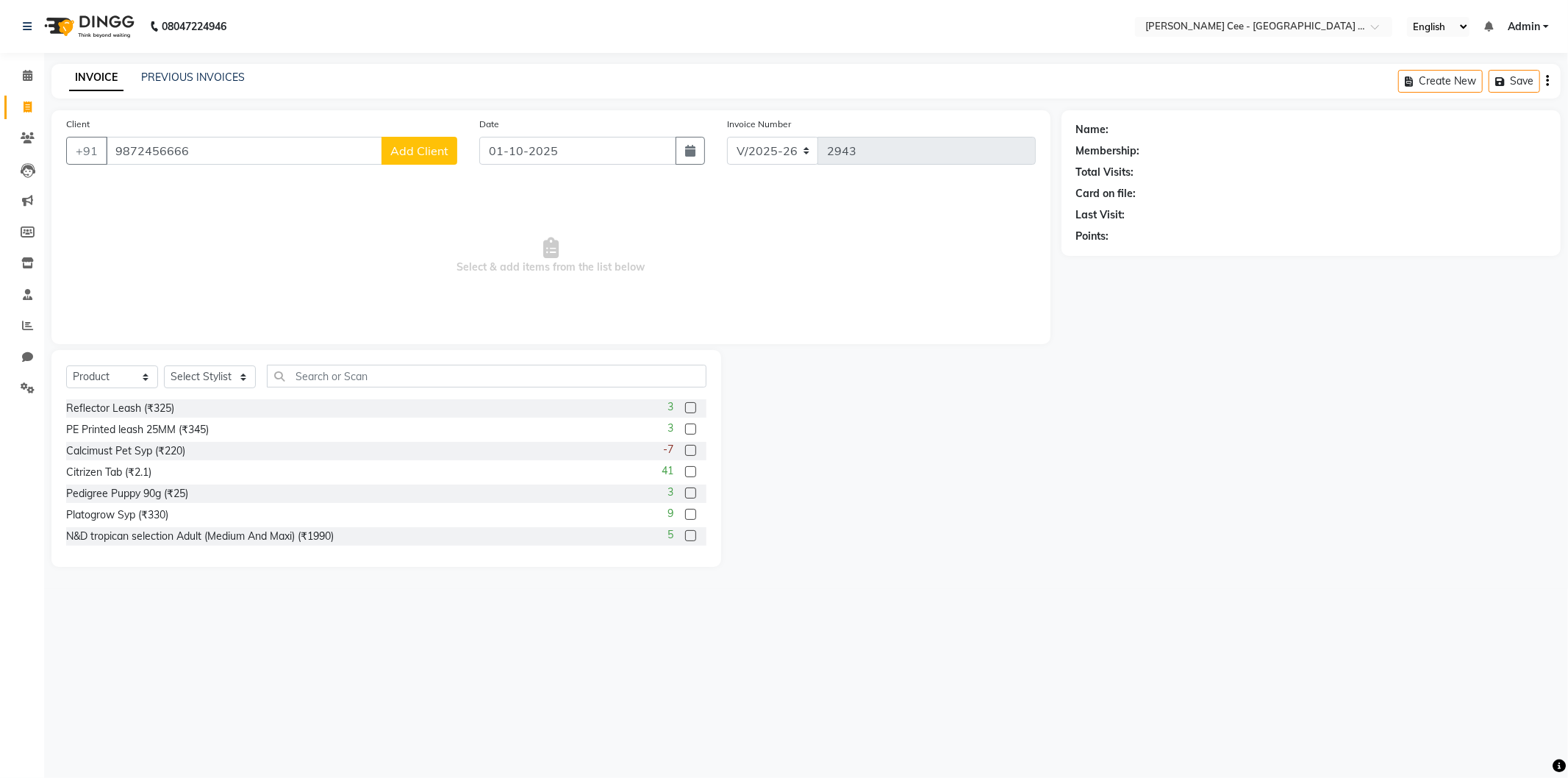
type input "9872456666"
click at [409, 151] on span "Add Client" at bounding box center [419, 151] width 58 height 15
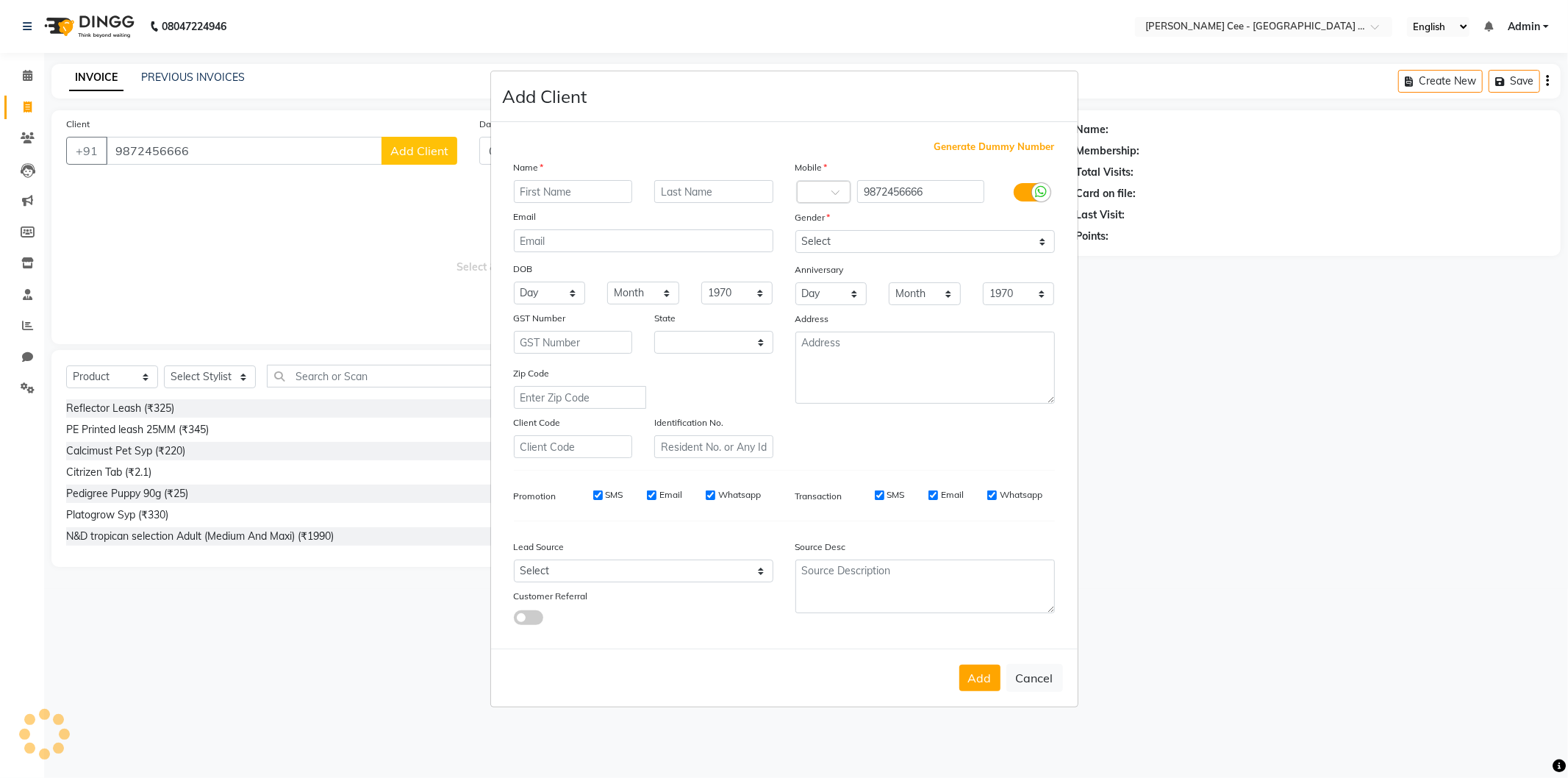
select select "22"
type input "Dr.Kuldeep"
click at [701, 196] on input "text" at bounding box center [713, 192] width 119 height 23
type input "Zinger"
drag, startPoint x: 879, startPoint y: 239, endPoint x: 865, endPoint y: 251, distance: 18.4
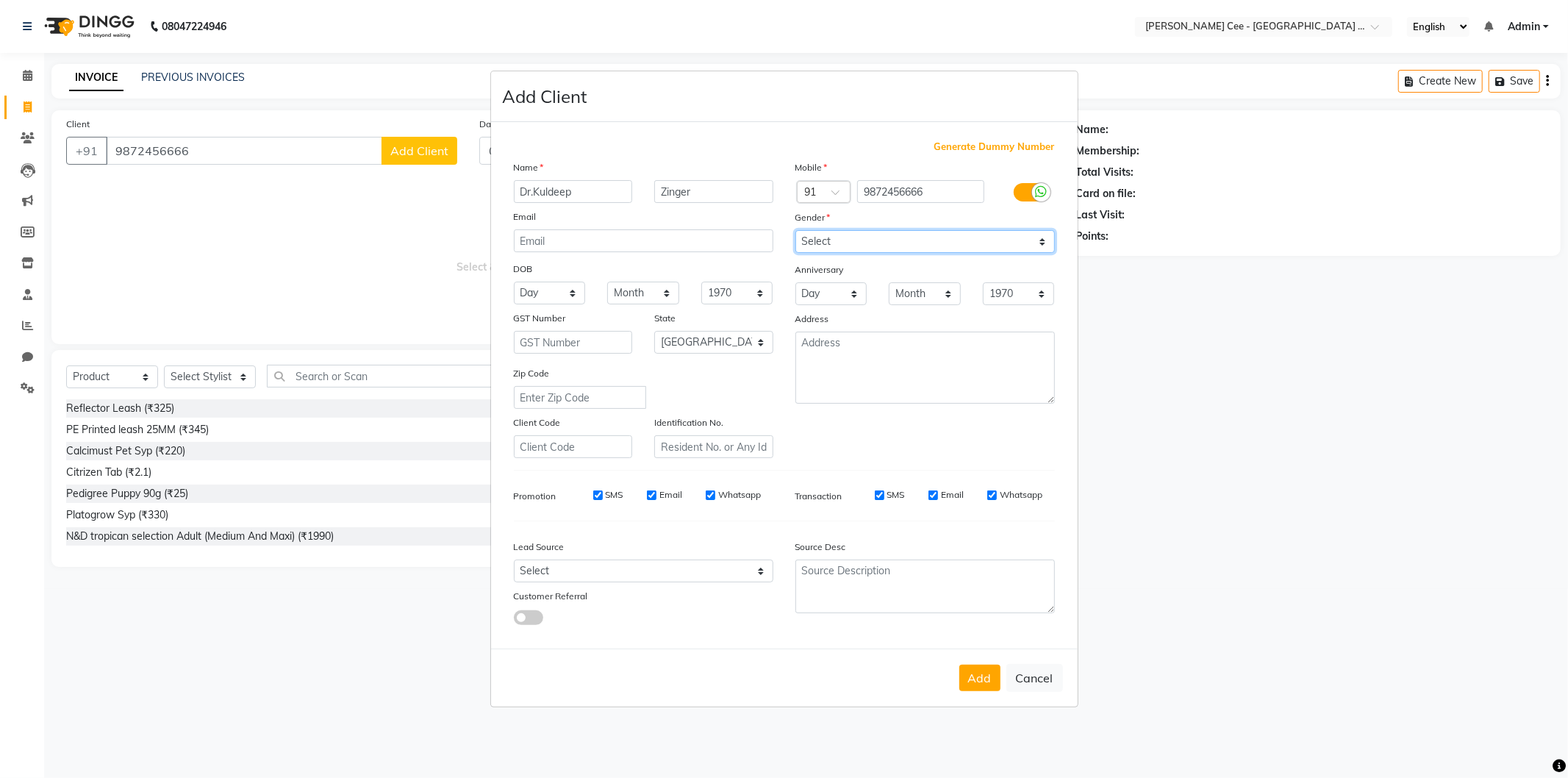
click at [879, 239] on select "Select Male Female Other Prefer Not To Say" at bounding box center [925, 242] width 260 height 23
select select "male"
click at [795, 230] on select "Select Male Female Other Prefer Not To Say" at bounding box center [925, 242] width 260 height 23
click at [975, 687] on button "Add" at bounding box center [979, 678] width 41 height 26
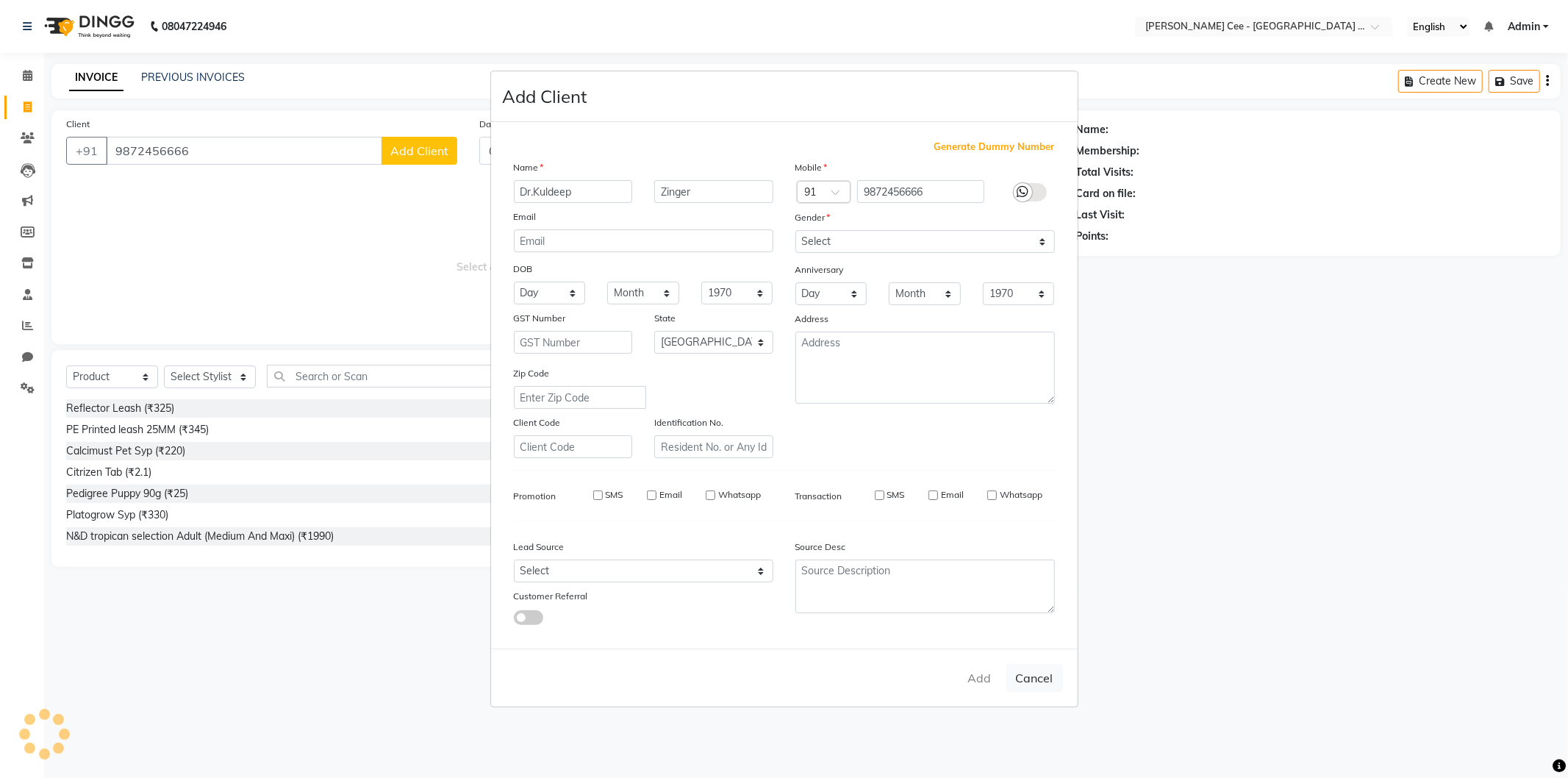
select select
select select "null"
select select
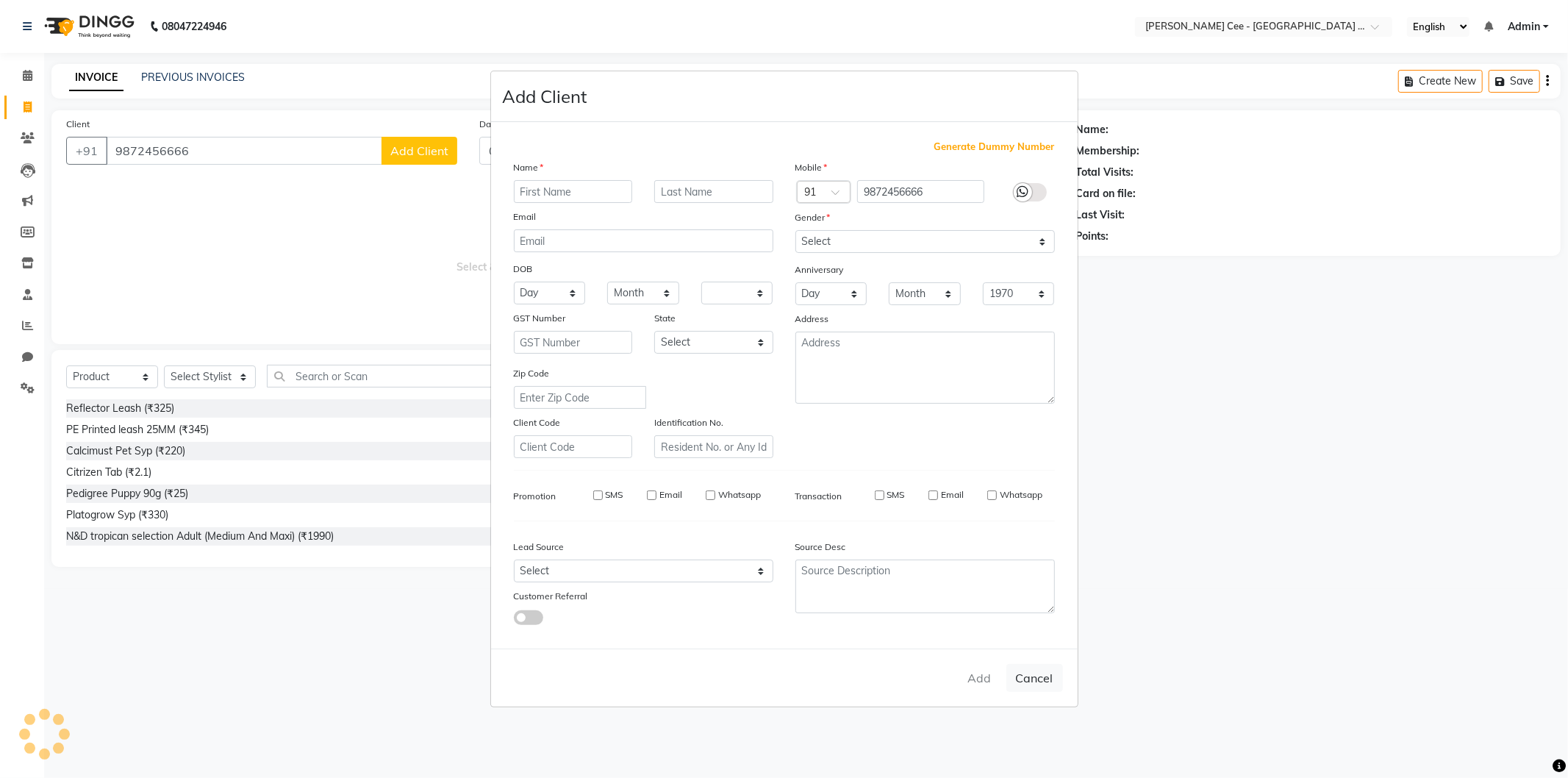
select select
checkbox input "false"
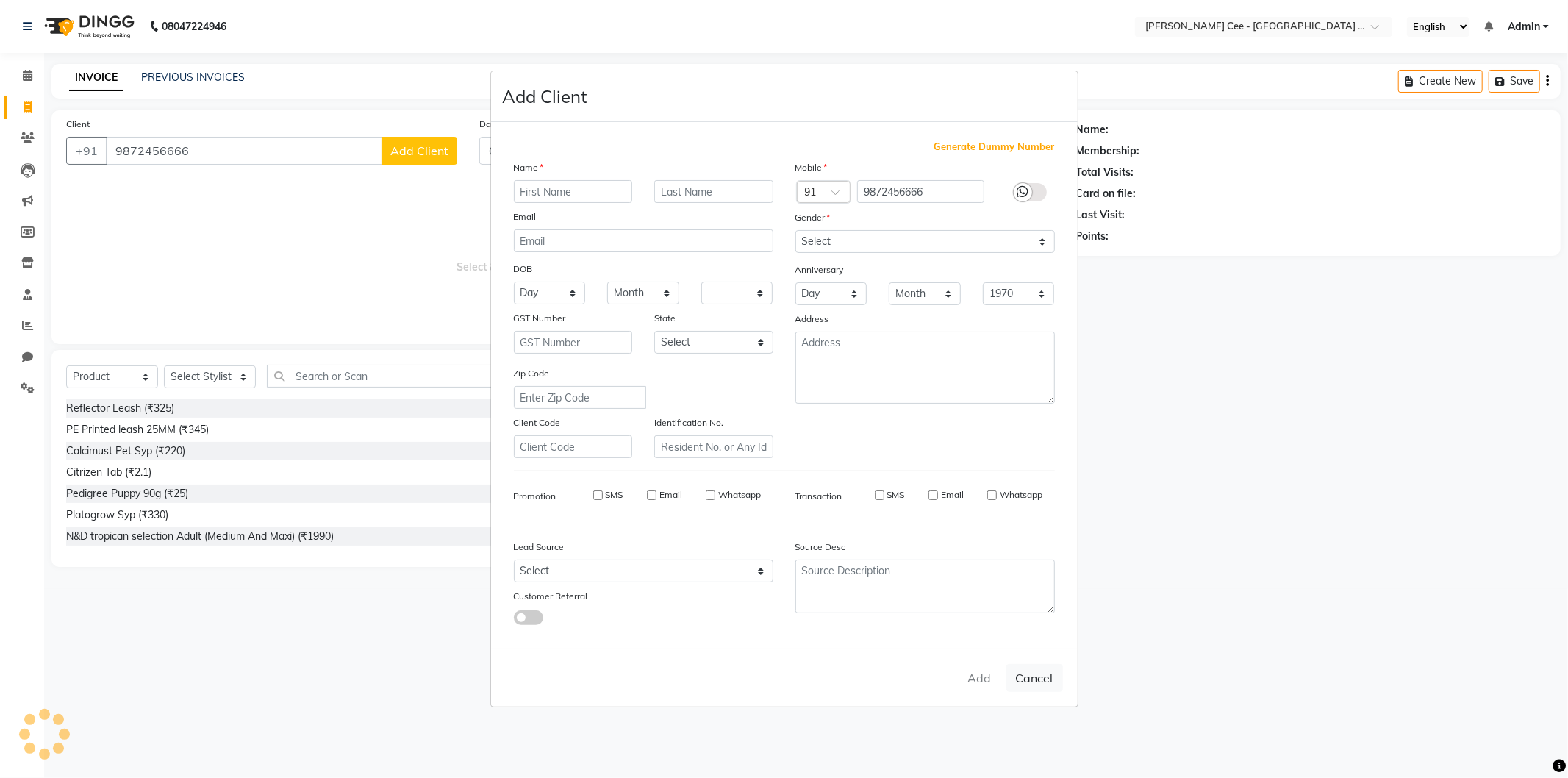
checkbox input "false"
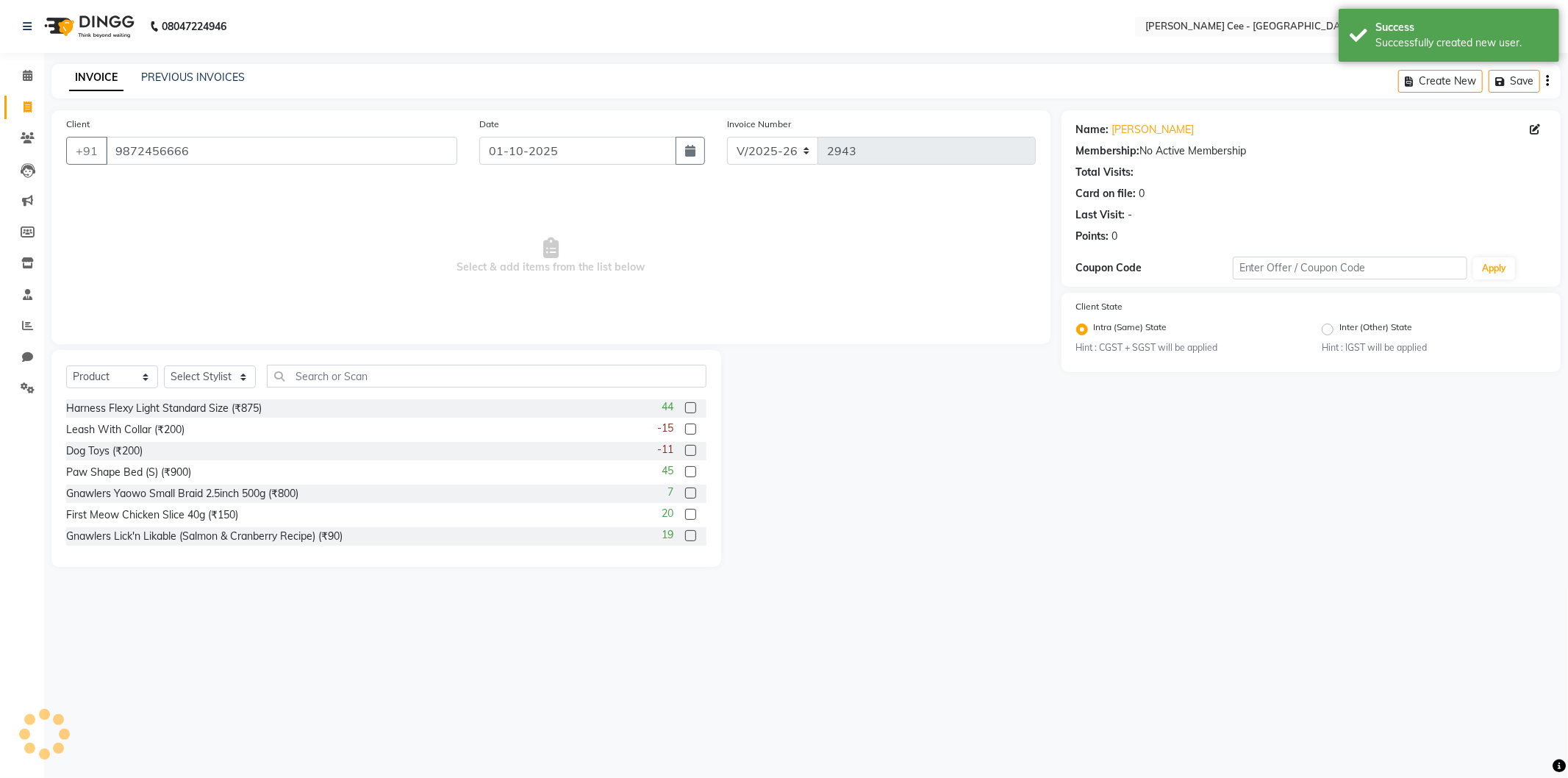
scroll to position [101, 0]
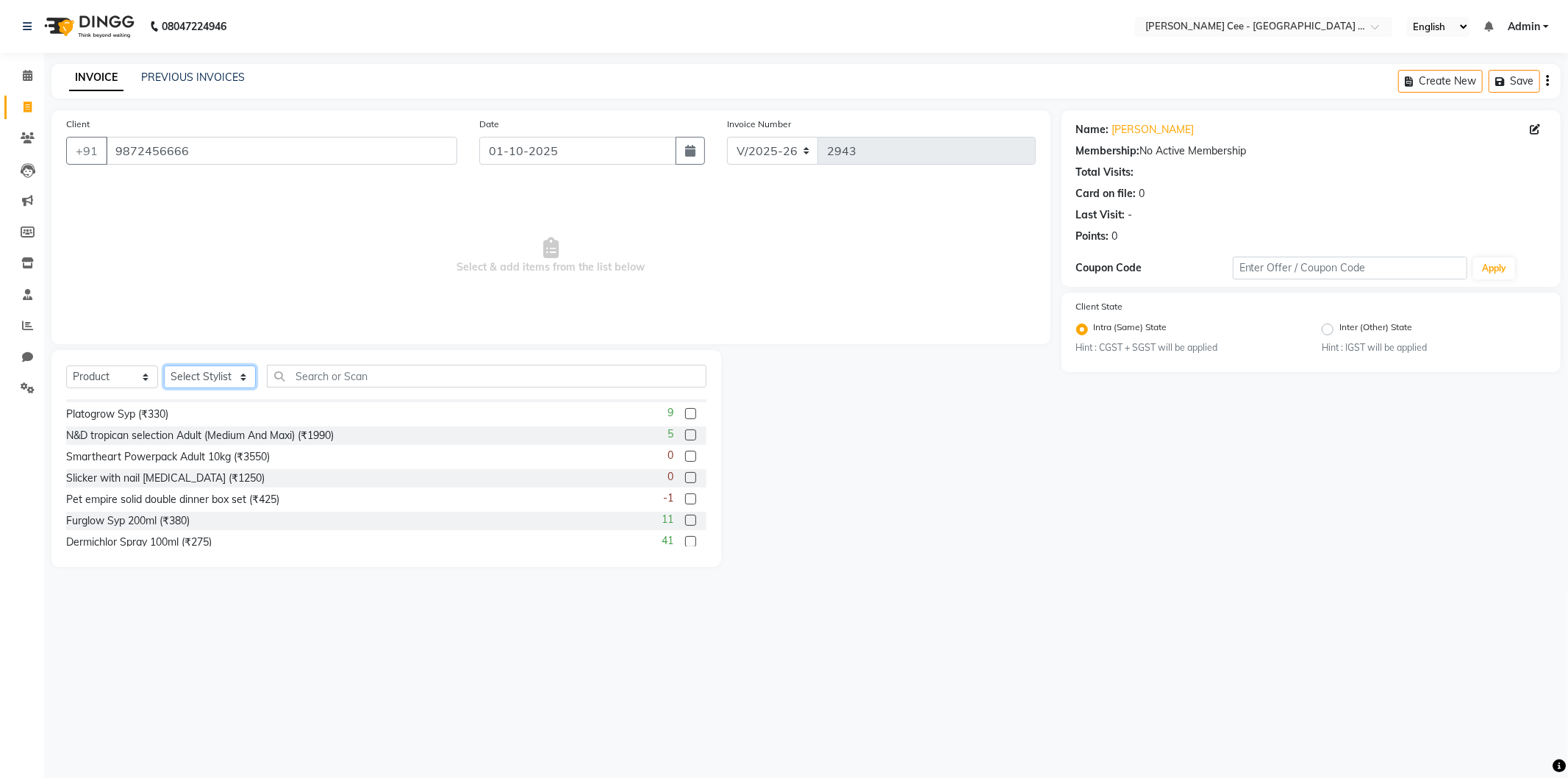
click at [173, 378] on select "Select Stylist Arsh (Helper) Avinash [PERSON_NAME] [PERSON_NAME] [PERSON_NAME] …" at bounding box center [210, 377] width 92 height 23
select select "80154"
click at [164, 366] on select "Select Stylist Arsh (Helper) Avinash [PERSON_NAME] [PERSON_NAME] [PERSON_NAME] …" at bounding box center [210, 377] width 92 height 23
click at [393, 366] on input "text" at bounding box center [486, 376] width 439 height 23
click at [96, 373] on select "Select Service Product Membership Package Voucher Prepaid Gift Card" at bounding box center [112, 377] width 92 height 23
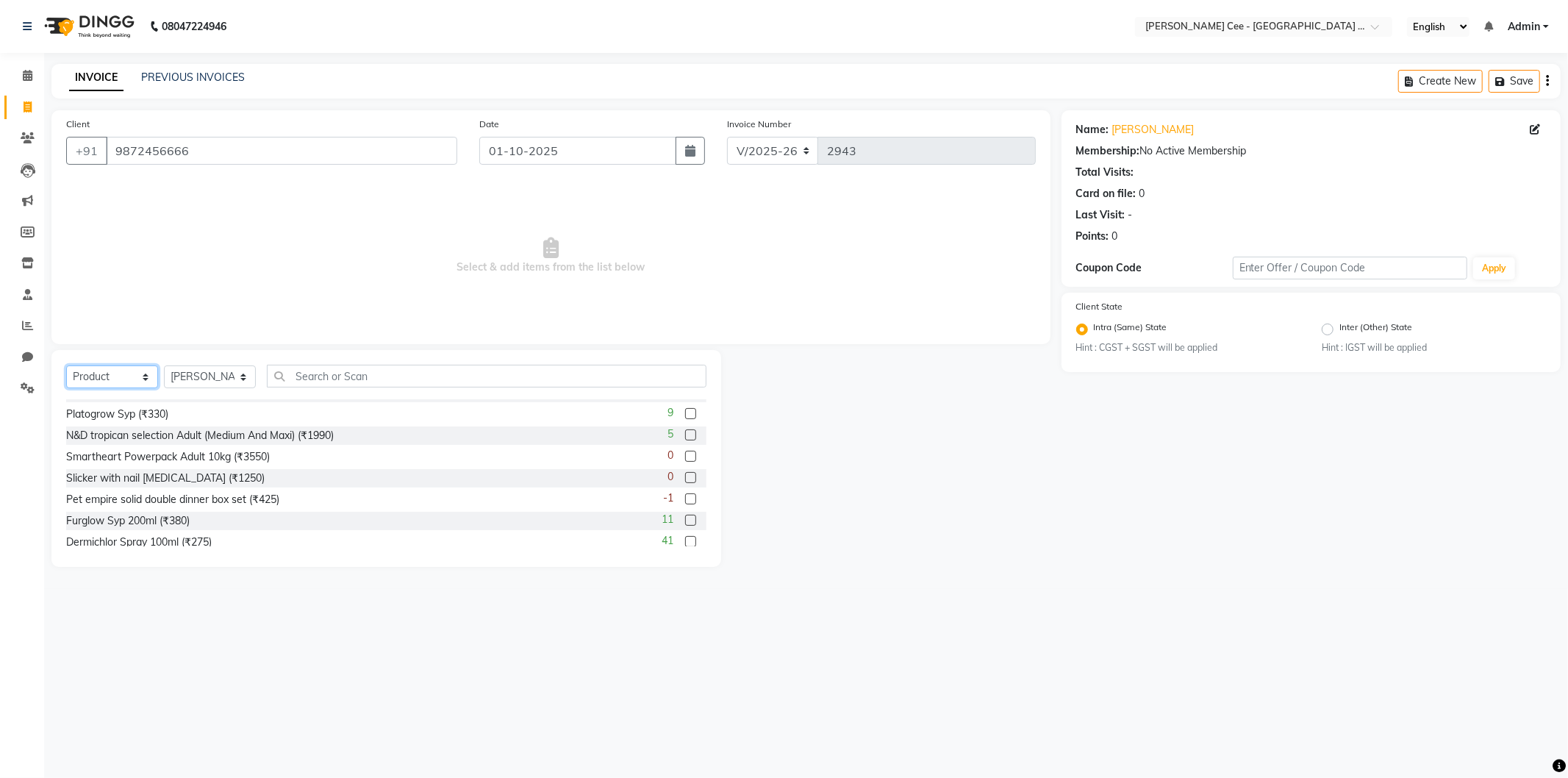
select select "service"
click at [66, 366] on select "Select Service Product Membership Package Voucher Prepaid Gift Card" at bounding box center [112, 377] width 92 height 23
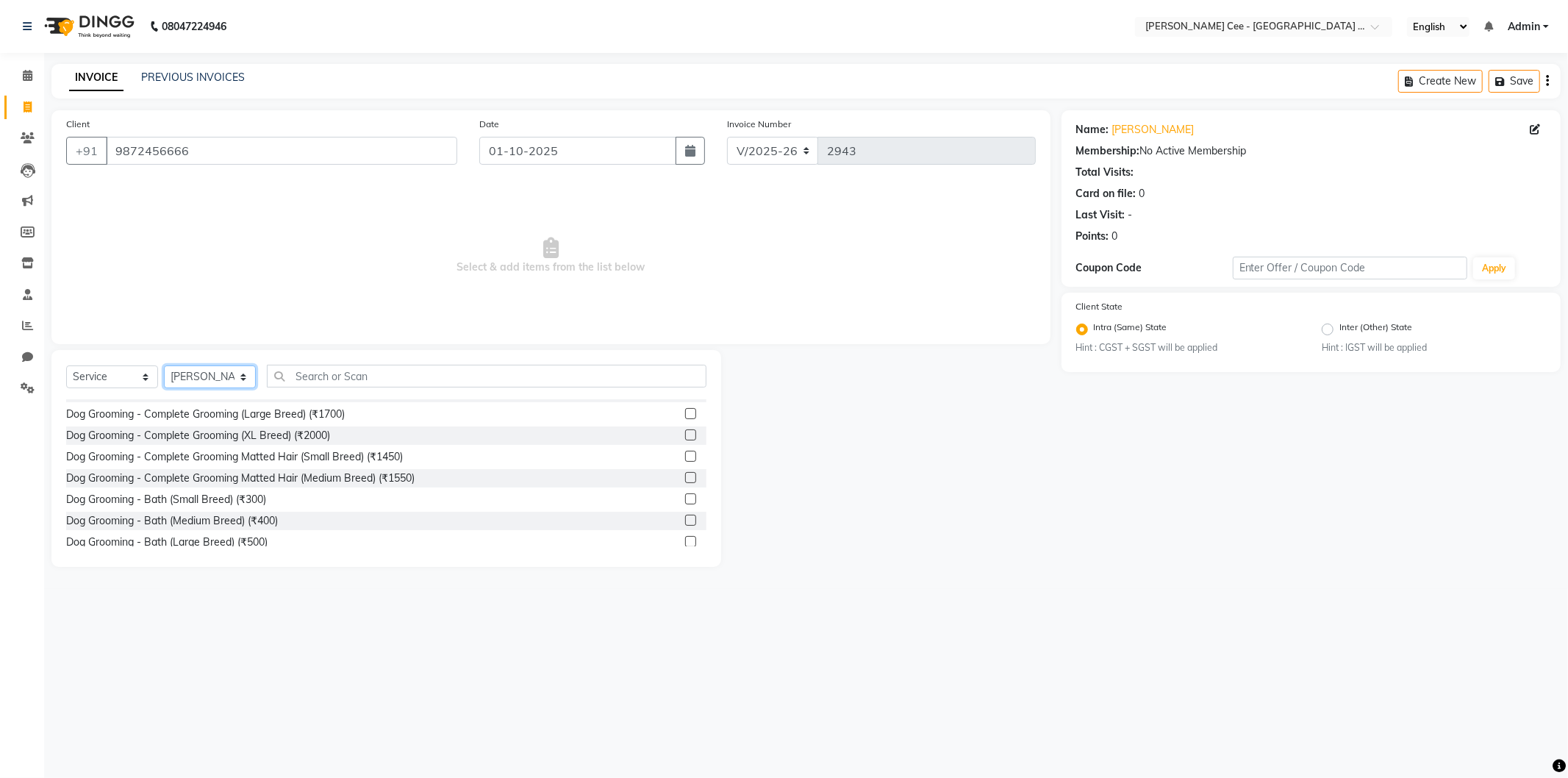
click at [230, 369] on select "Select Stylist Arsh (Helper) Avinash [PERSON_NAME] [PERSON_NAME] [PERSON_NAME] …" at bounding box center [210, 377] width 92 height 23
select select "86349"
click at [164, 366] on select "Select Stylist Arsh (Helper) Avinash [PERSON_NAME] [PERSON_NAME] [PERSON_NAME] …" at bounding box center [210, 377] width 92 height 23
click at [344, 372] on input "text" at bounding box center [486, 376] width 439 height 23
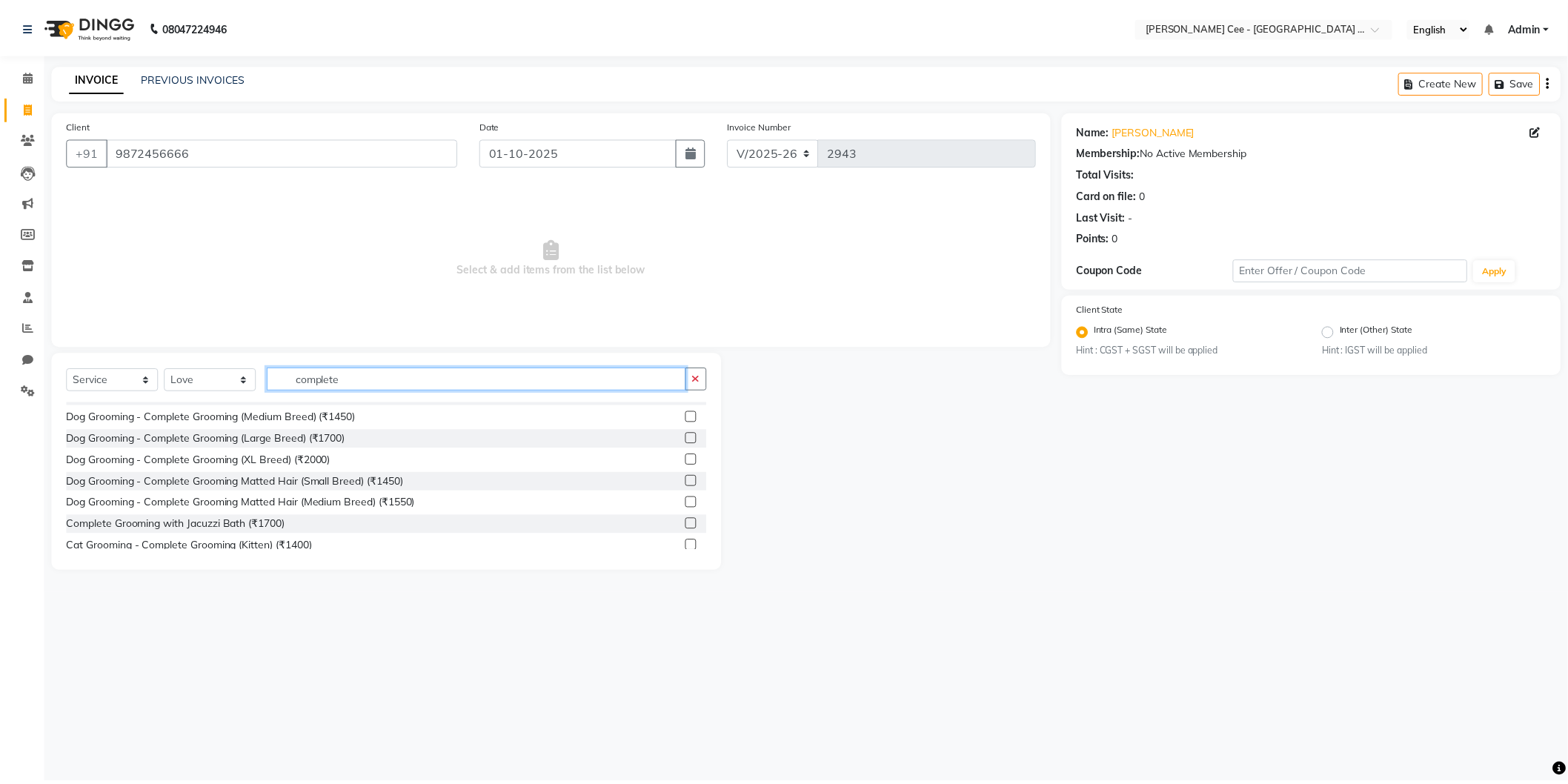
scroll to position [0, 0]
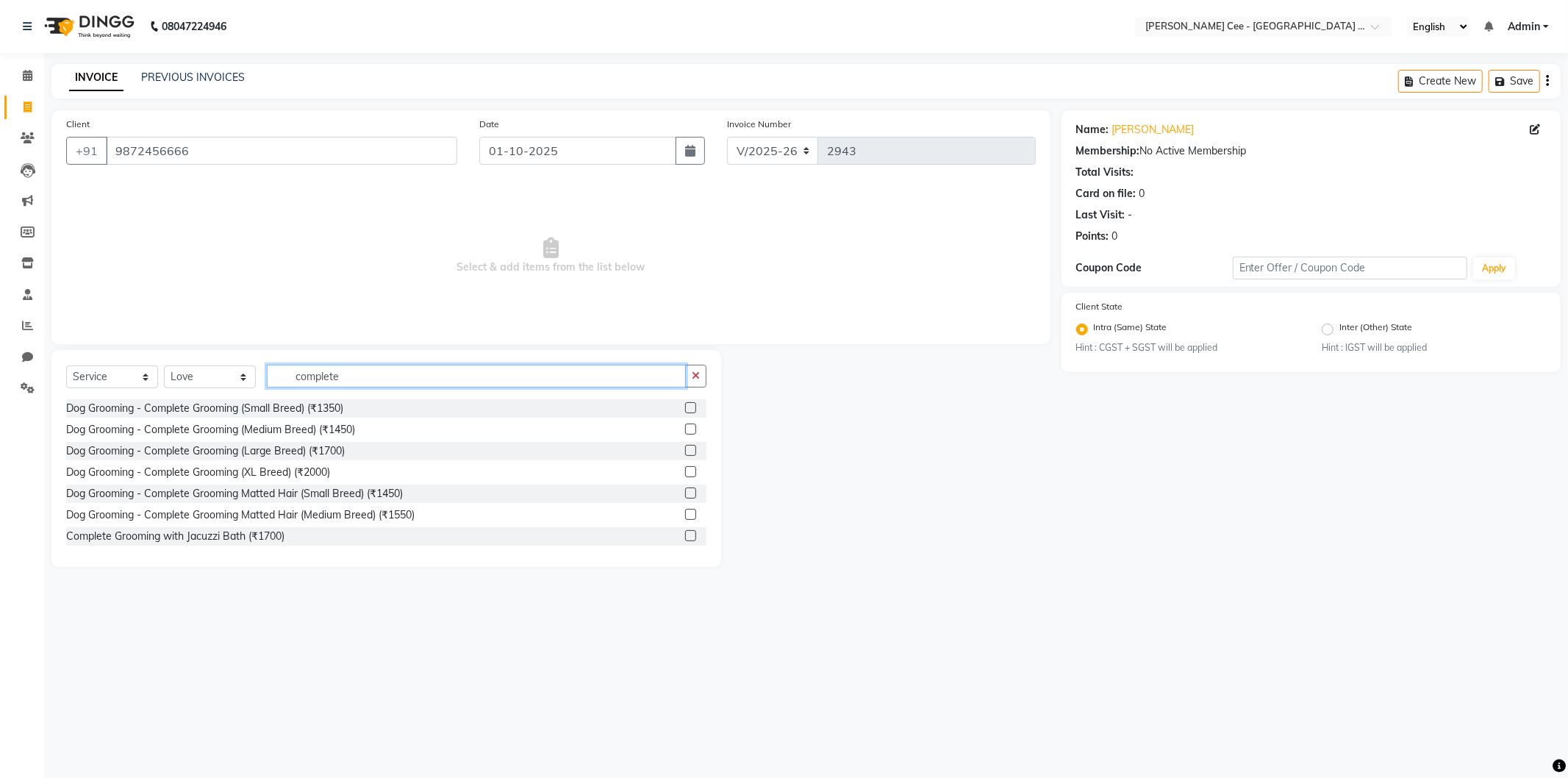
type input "complete"
click at [685, 431] on label at bounding box center [690, 428] width 11 height 11
click at [685, 431] on input "checkbox" at bounding box center [690, 430] width 10 height 10
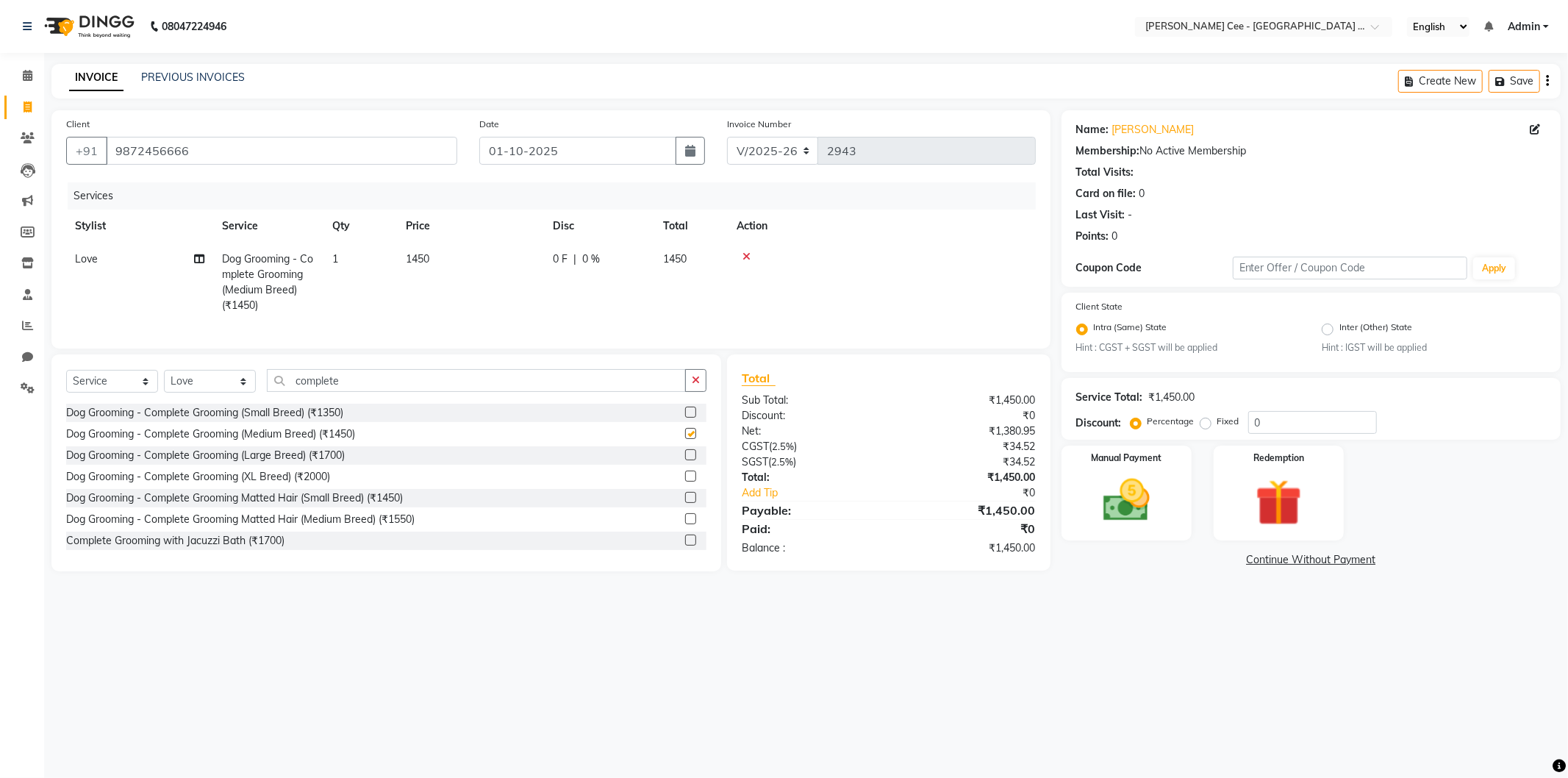
checkbox input "false"
click at [547, 259] on td "0 F | 0 %" at bounding box center [599, 282] width 110 height 80
select select "86349"
click at [629, 266] on input "0" at bounding box center [644, 263] width 44 height 23
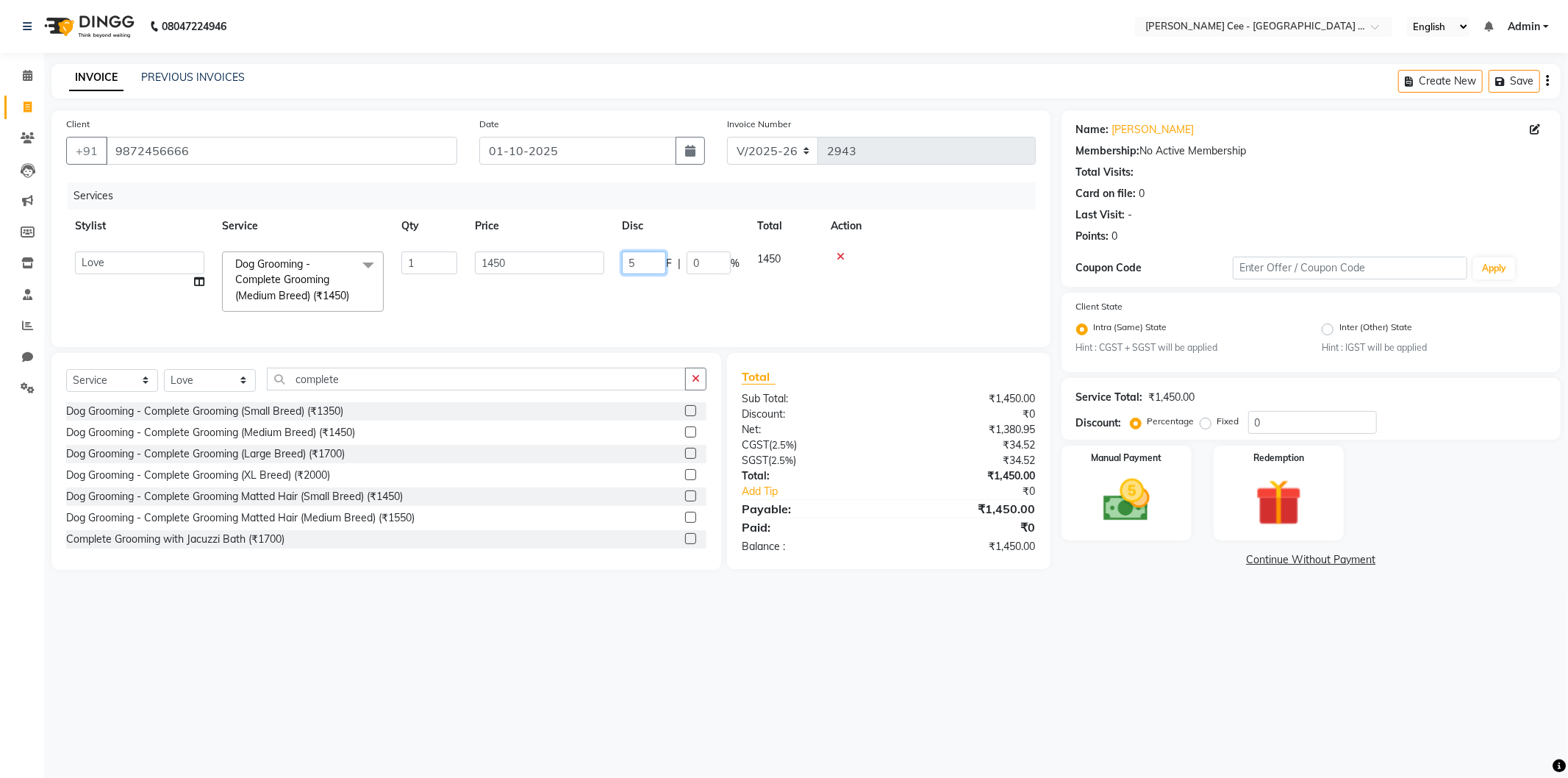
type input "50"
click at [867, 248] on td at bounding box center [928, 281] width 214 height 78
click at [1127, 513] on img at bounding box center [1126, 501] width 79 height 56
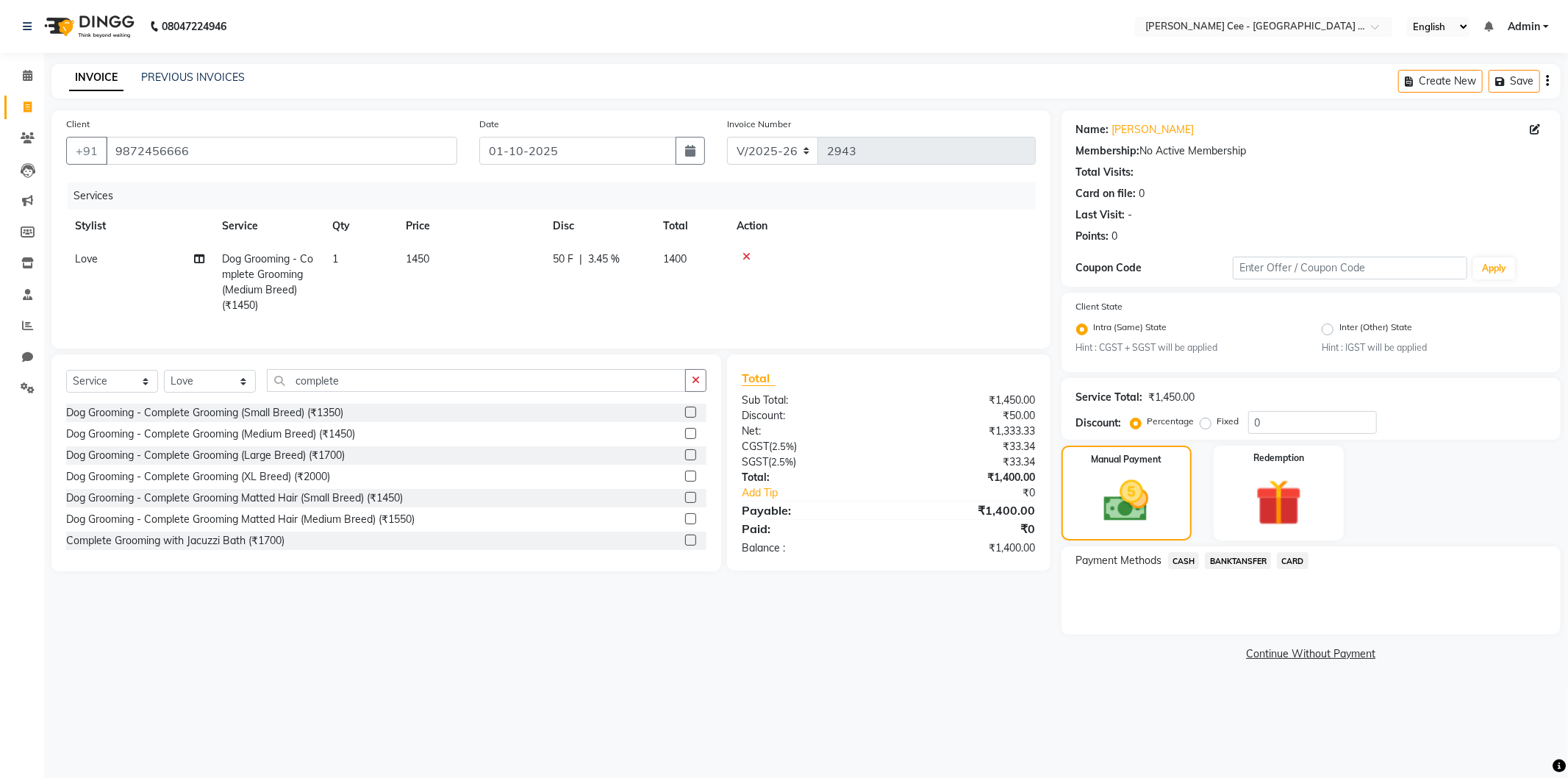
drag, startPoint x: 1184, startPoint y: 557, endPoint x: 1216, endPoint y: 576, distance: 37.2
click at [1184, 556] on span "CASH" at bounding box center [1184, 560] width 32 height 17
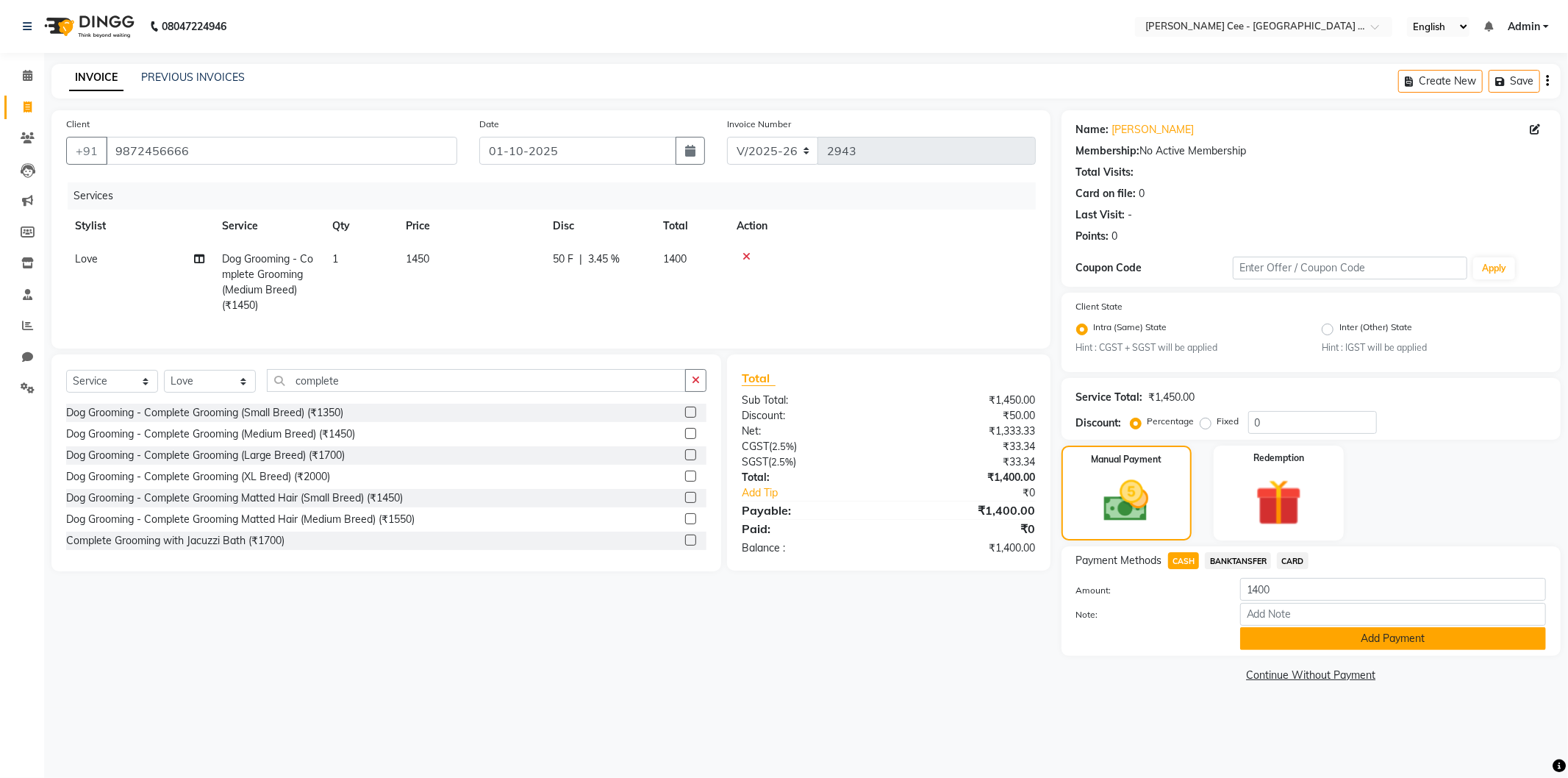
click at [1288, 642] on button "Add Payment" at bounding box center [1393, 639] width 306 height 23
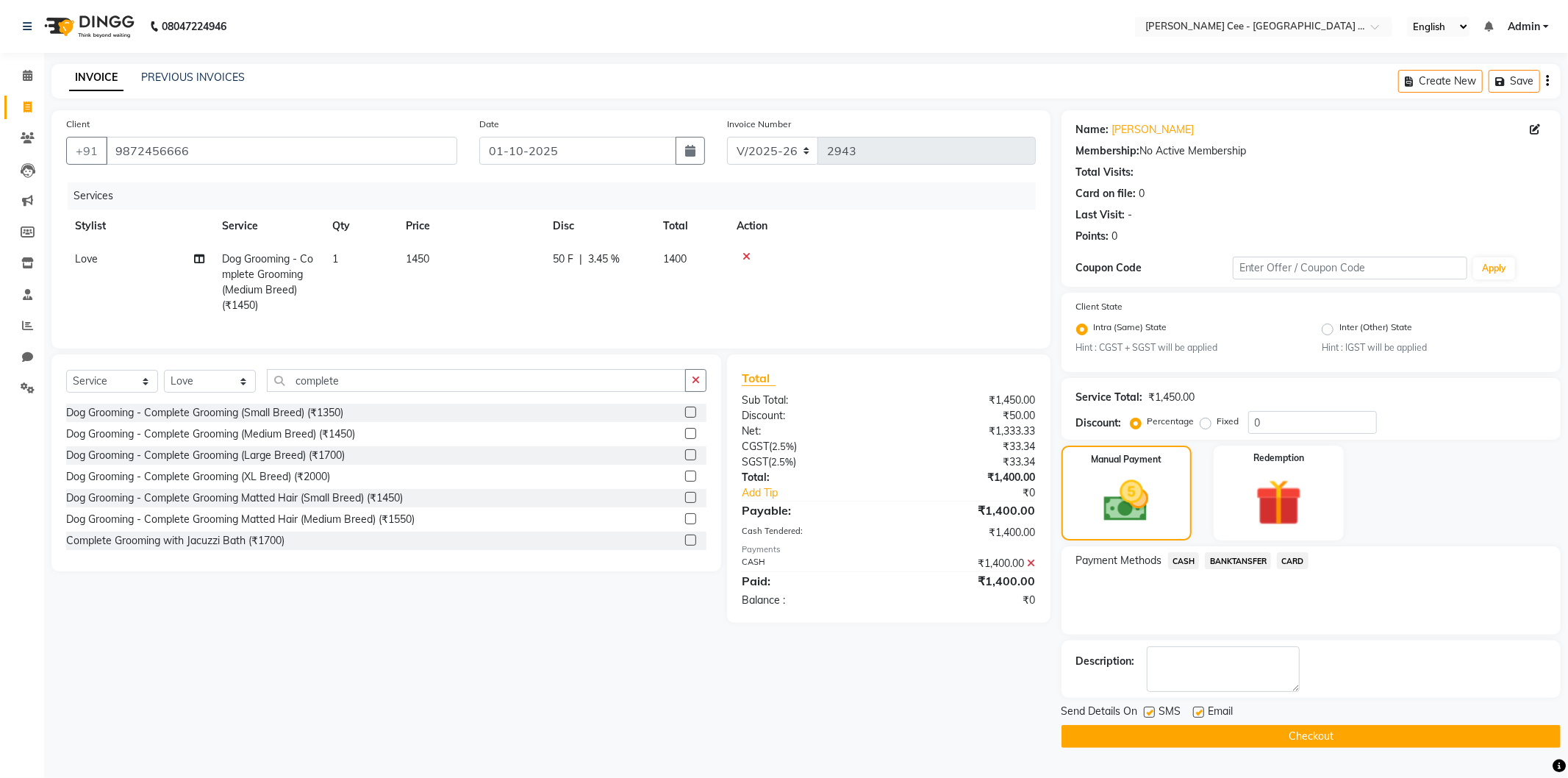
click at [1261, 747] on button "Checkout" at bounding box center [1311, 736] width 499 height 23
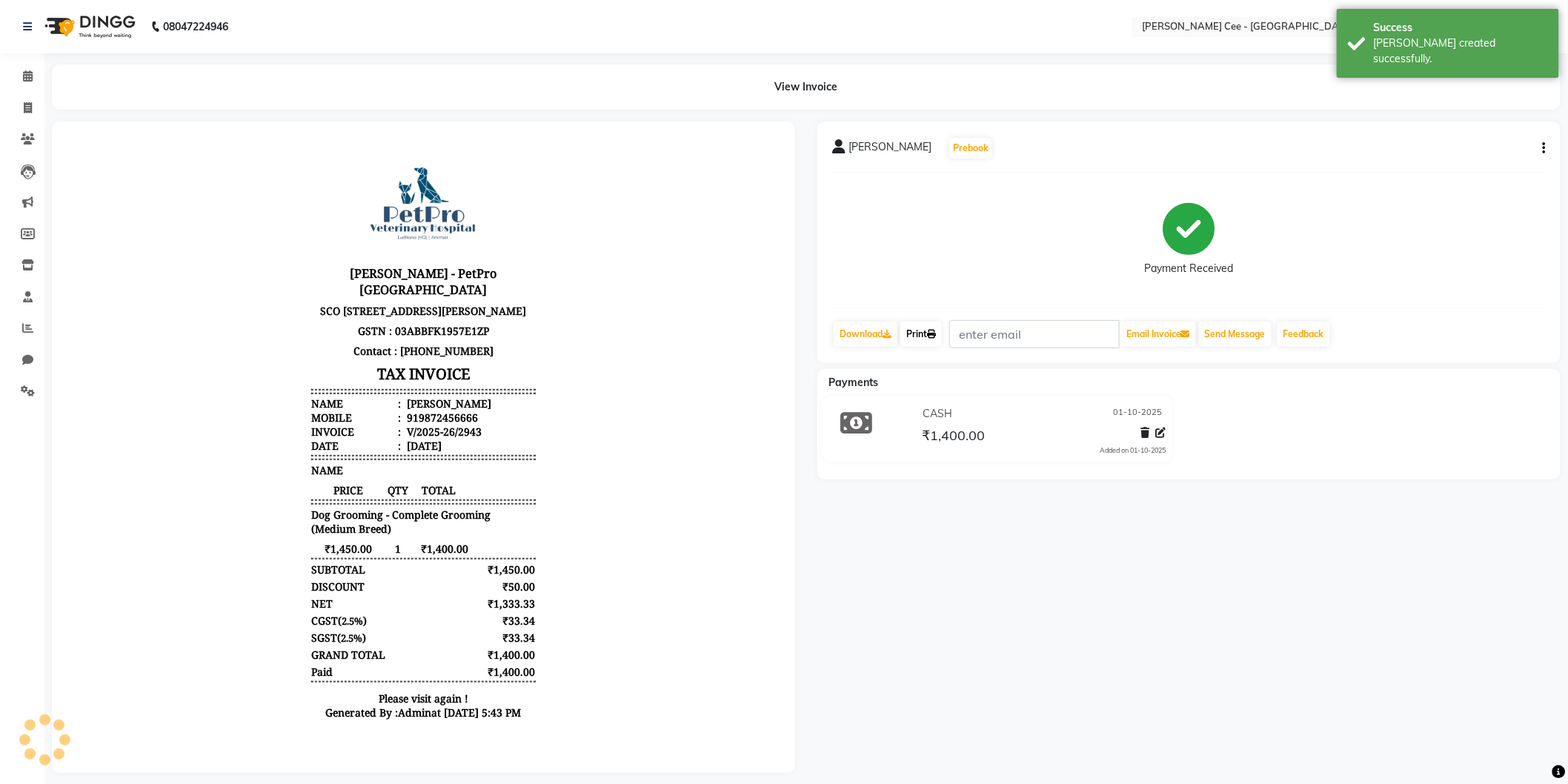
drag, startPoint x: 922, startPoint y: 344, endPoint x: 986, endPoint y: 405, distance: 88.4
click at [922, 344] on link "Print" at bounding box center [921, 334] width 41 height 25
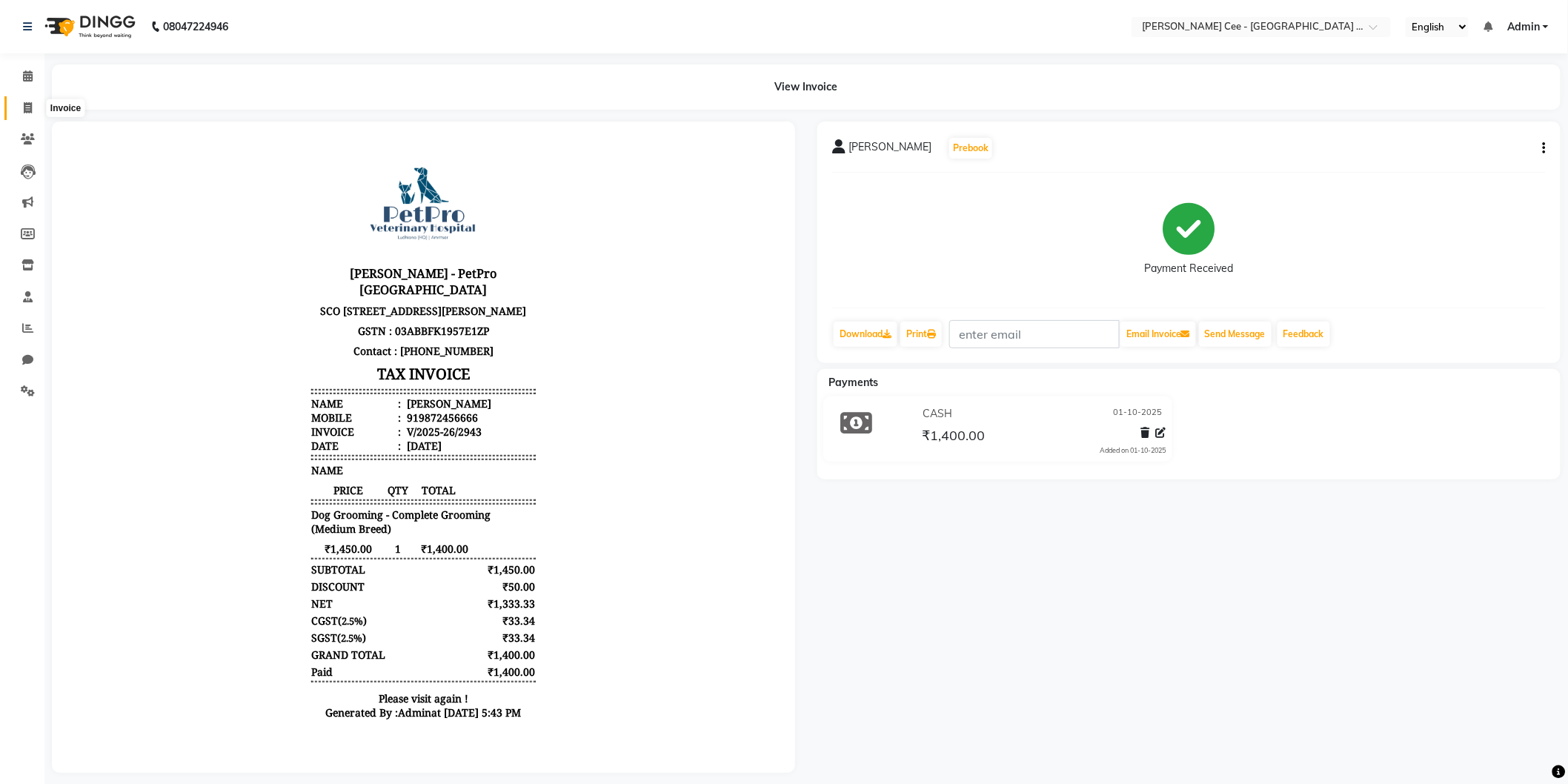
click at [20, 113] on span at bounding box center [27, 108] width 26 height 17
select select "service"
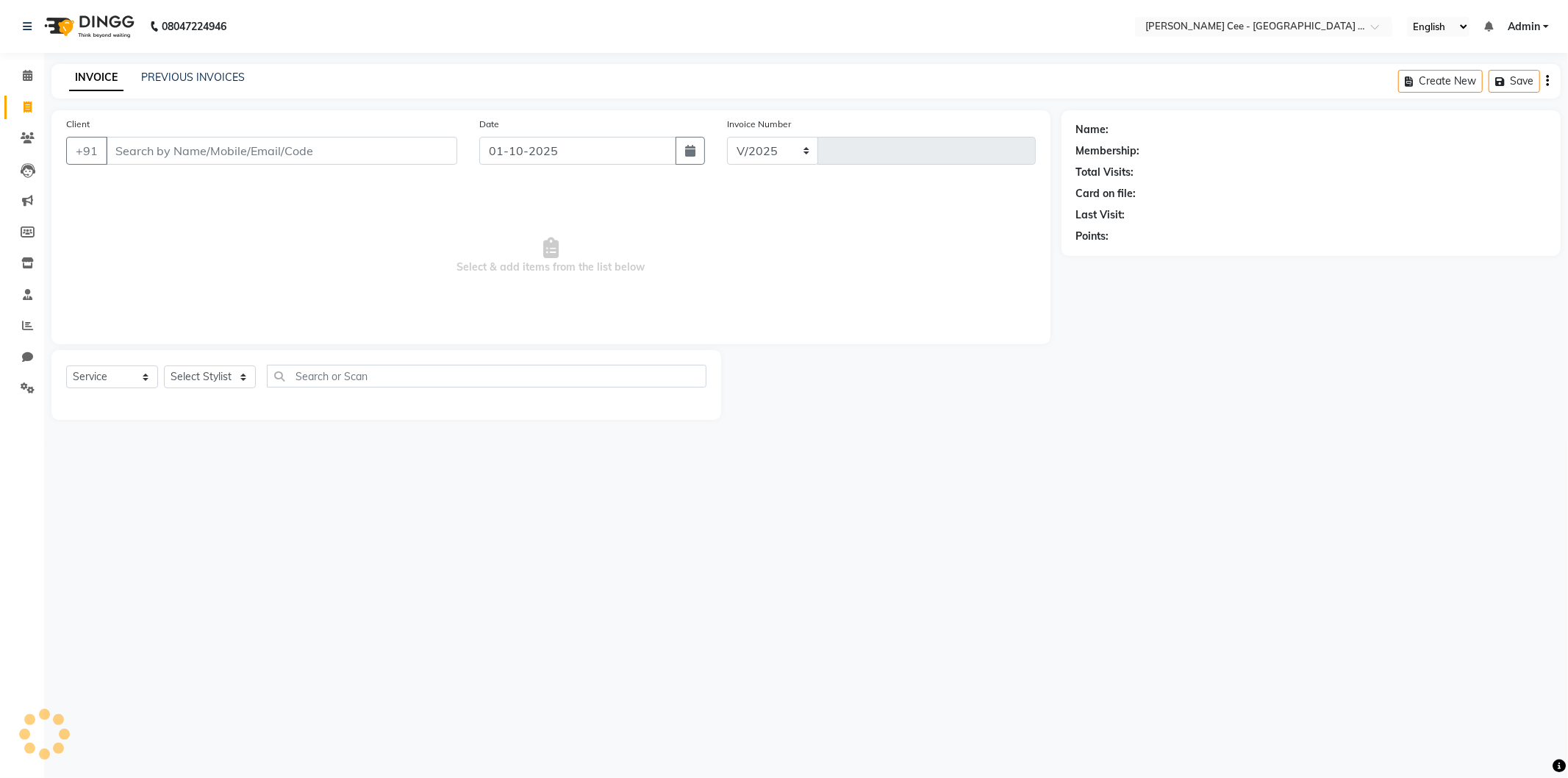
select select "8239"
type input "2944"
select select "product"
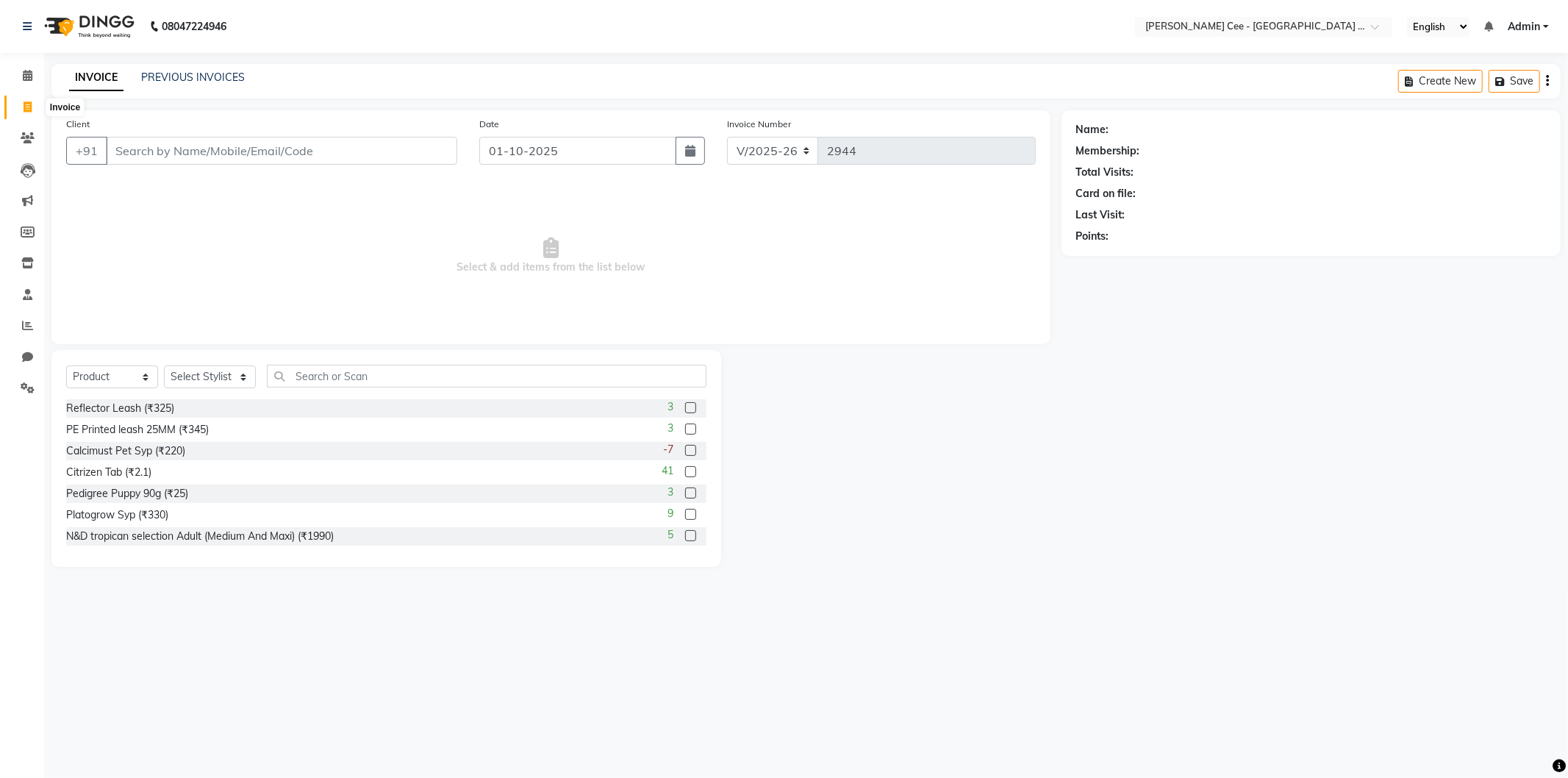
click at [30, 104] on icon at bounding box center [28, 107] width 8 height 11
select select "service"
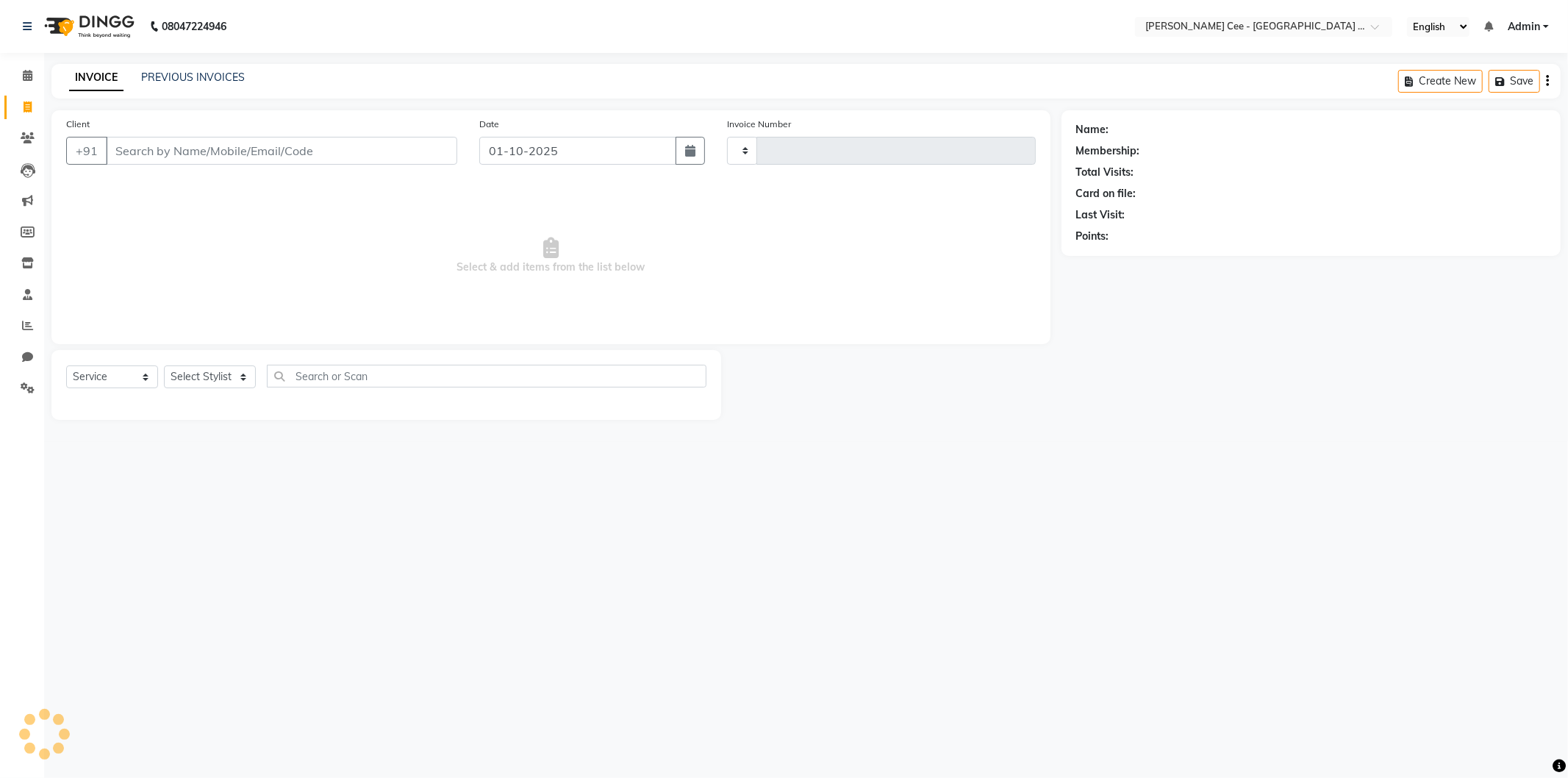
type input "2944"
select select "8239"
click at [121, 378] on select "Select Service Product Membership Package Voucher Prepaid Gift Card" at bounding box center [112, 377] width 92 height 23
select select "product"
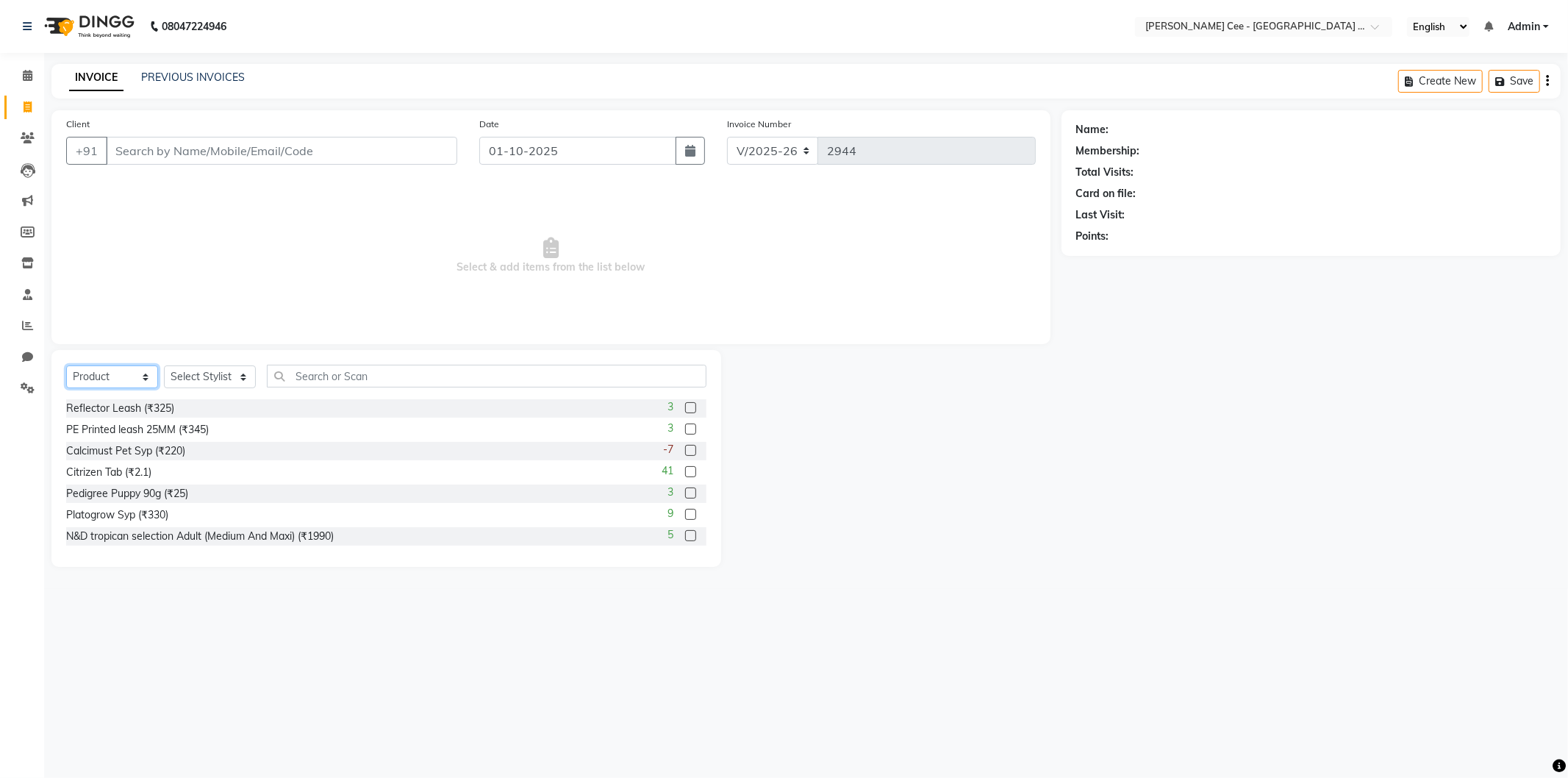
click at [66, 366] on select "Select Service Product Membership Package Voucher Prepaid Gift Card" at bounding box center [112, 377] width 92 height 23
click at [211, 380] on select "Select Stylist Arsh (Helper) Avinash [PERSON_NAME] [PERSON_NAME] [PERSON_NAME] …" at bounding box center [210, 377] width 92 height 23
select select "80154"
click at [164, 366] on select "Select Stylist Arsh (Helper) Avinash [PERSON_NAME] [PERSON_NAME] [PERSON_NAME] …" at bounding box center [210, 377] width 92 height 23
click at [366, 371] on input "text" at bounding box center [486, 376] width 439 height 23
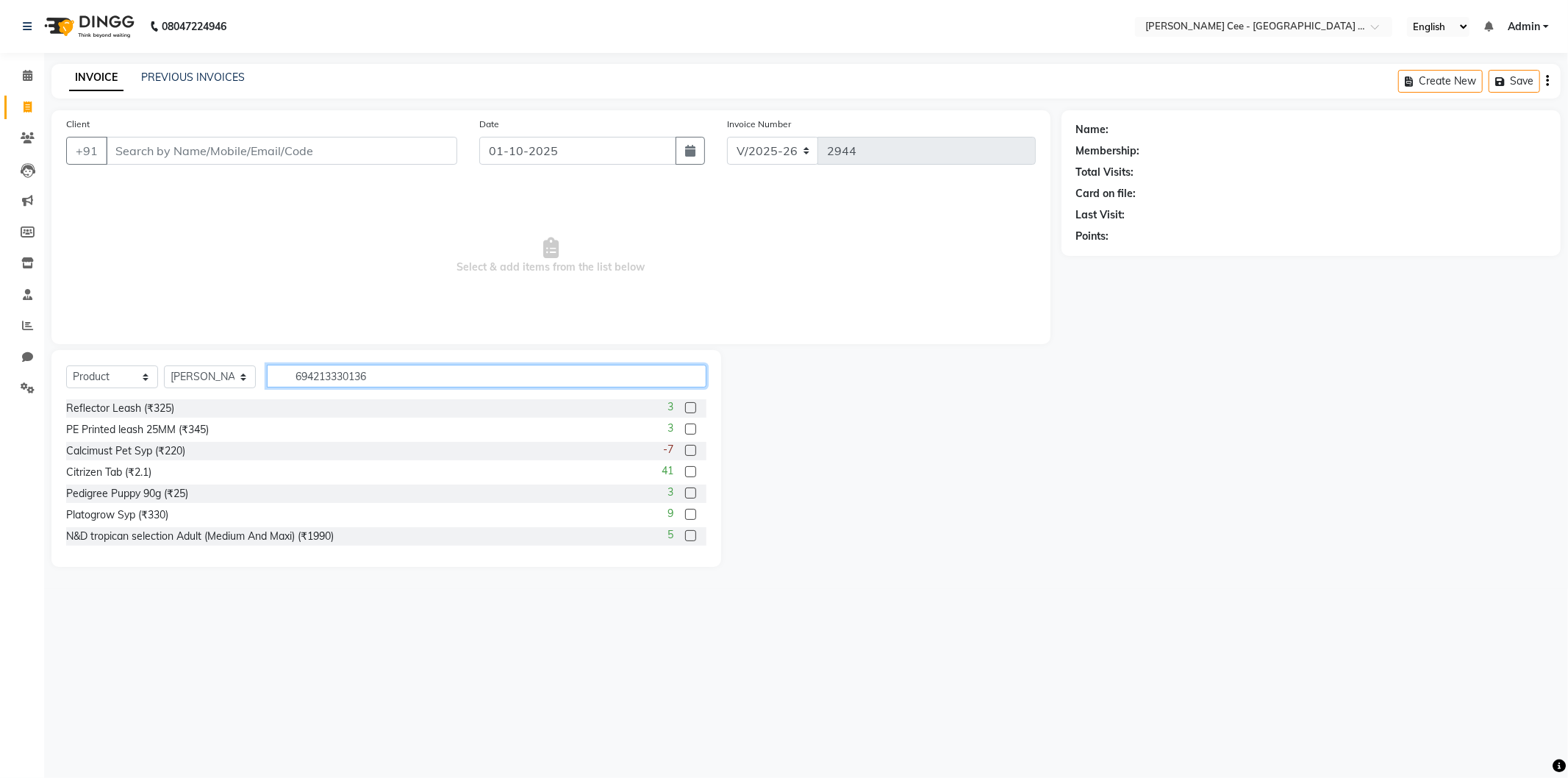
type input "6942133301361"
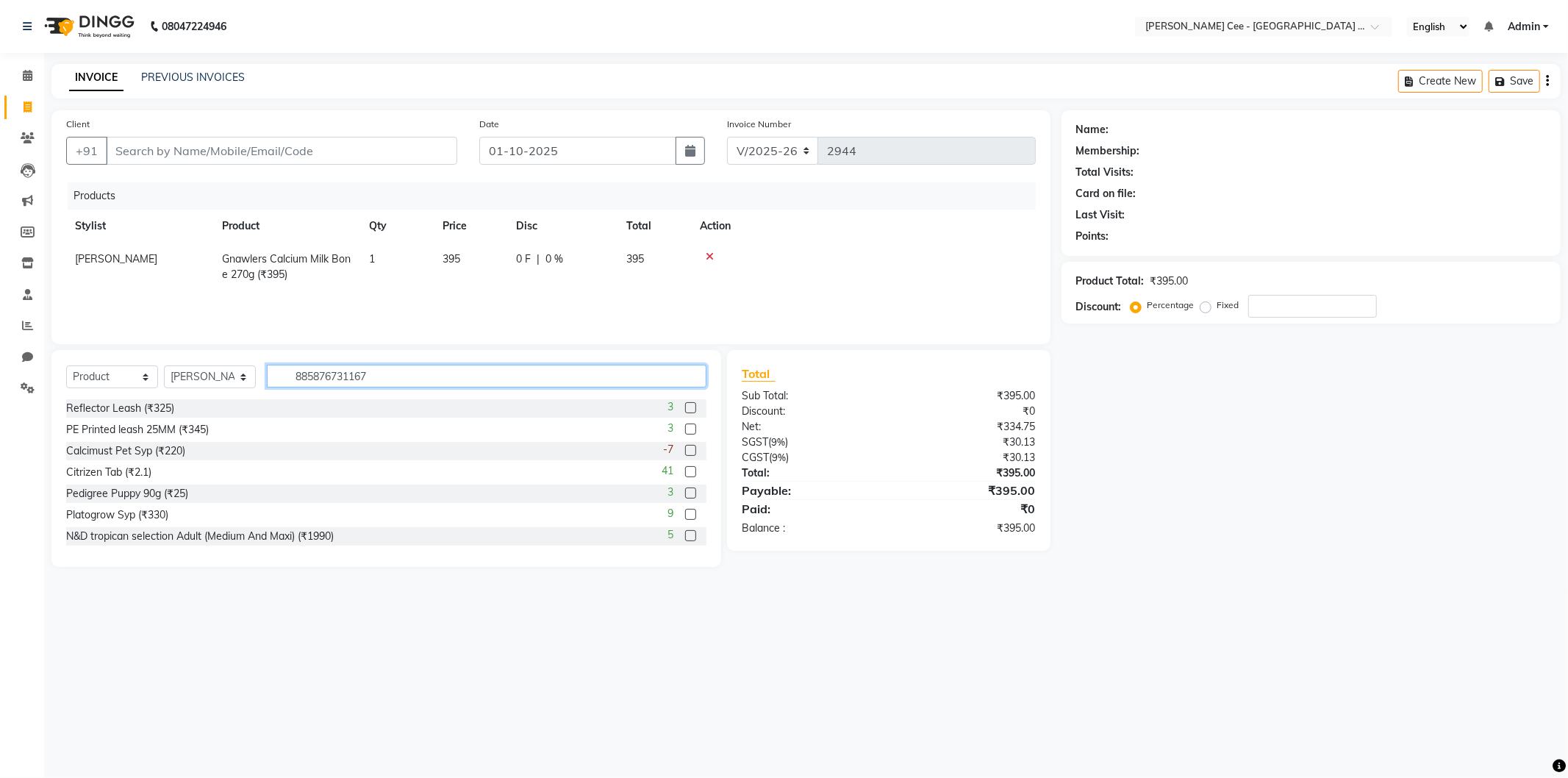
type input "8858767311677"
type input "6942133313272"
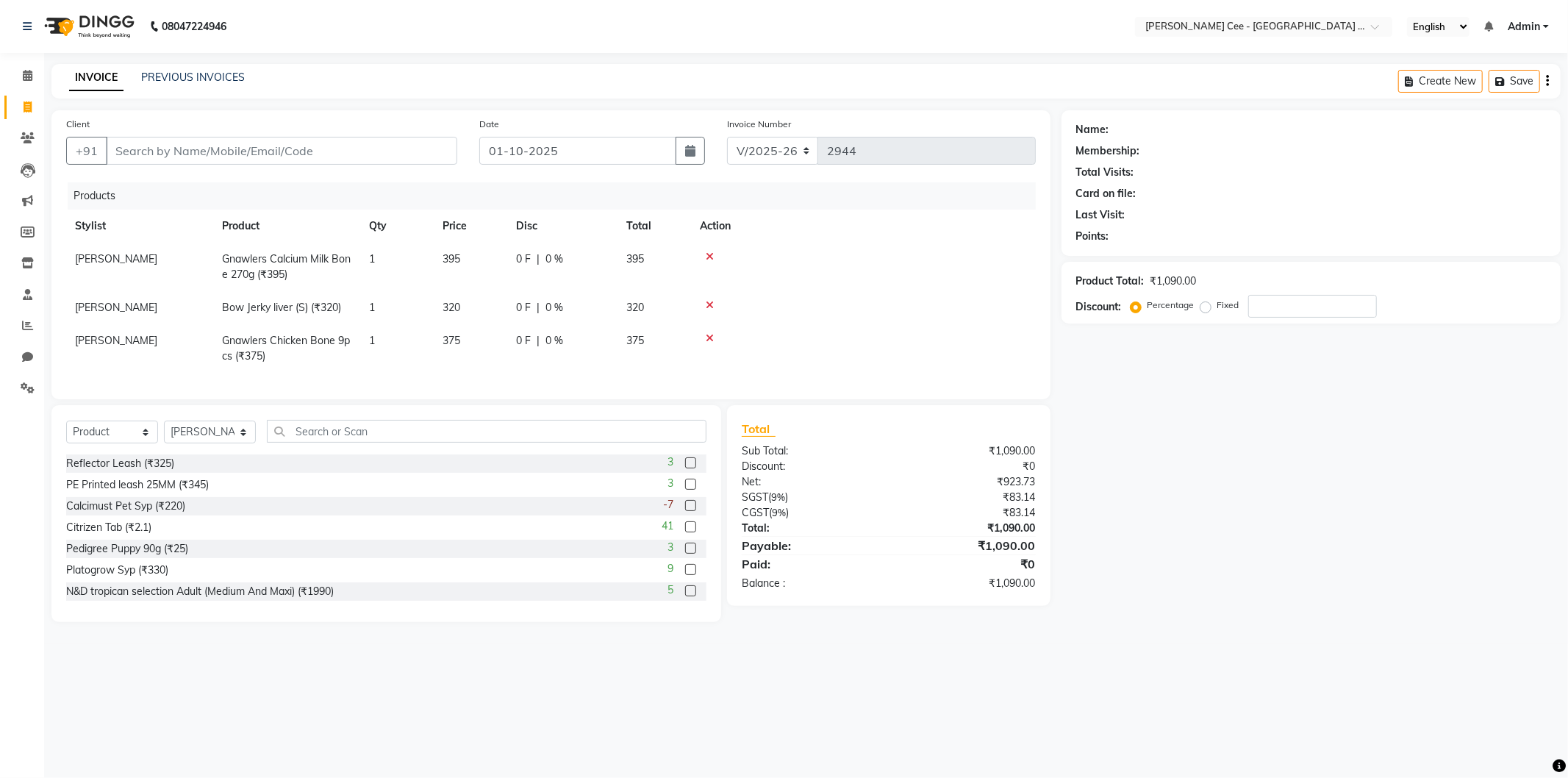
click at [706, 257] on icon at bounding box center [710, 257] width 8 height 11
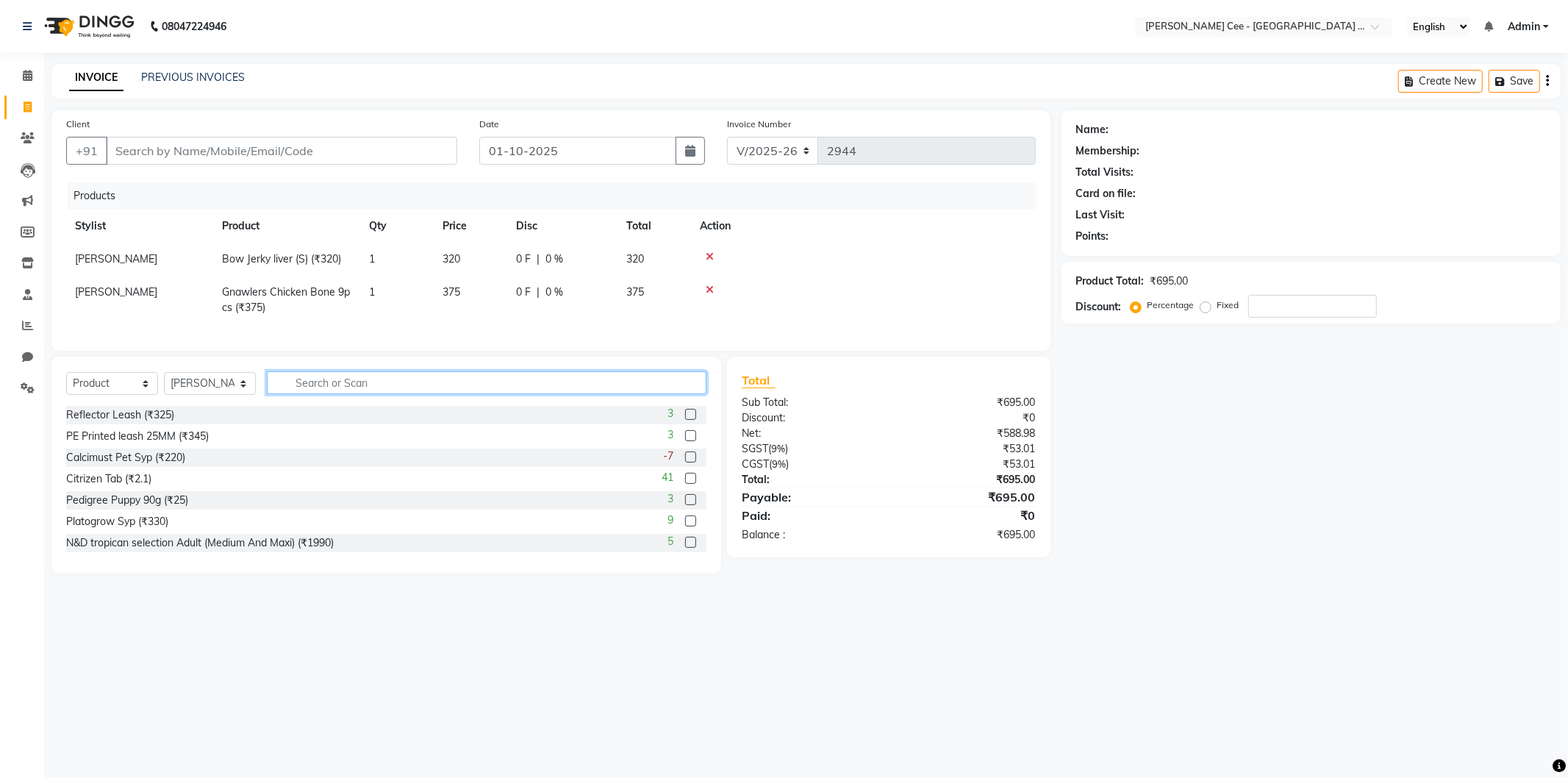
click at [339, 390] on input "text" at bounding box center [486, 383] width 439 height 23
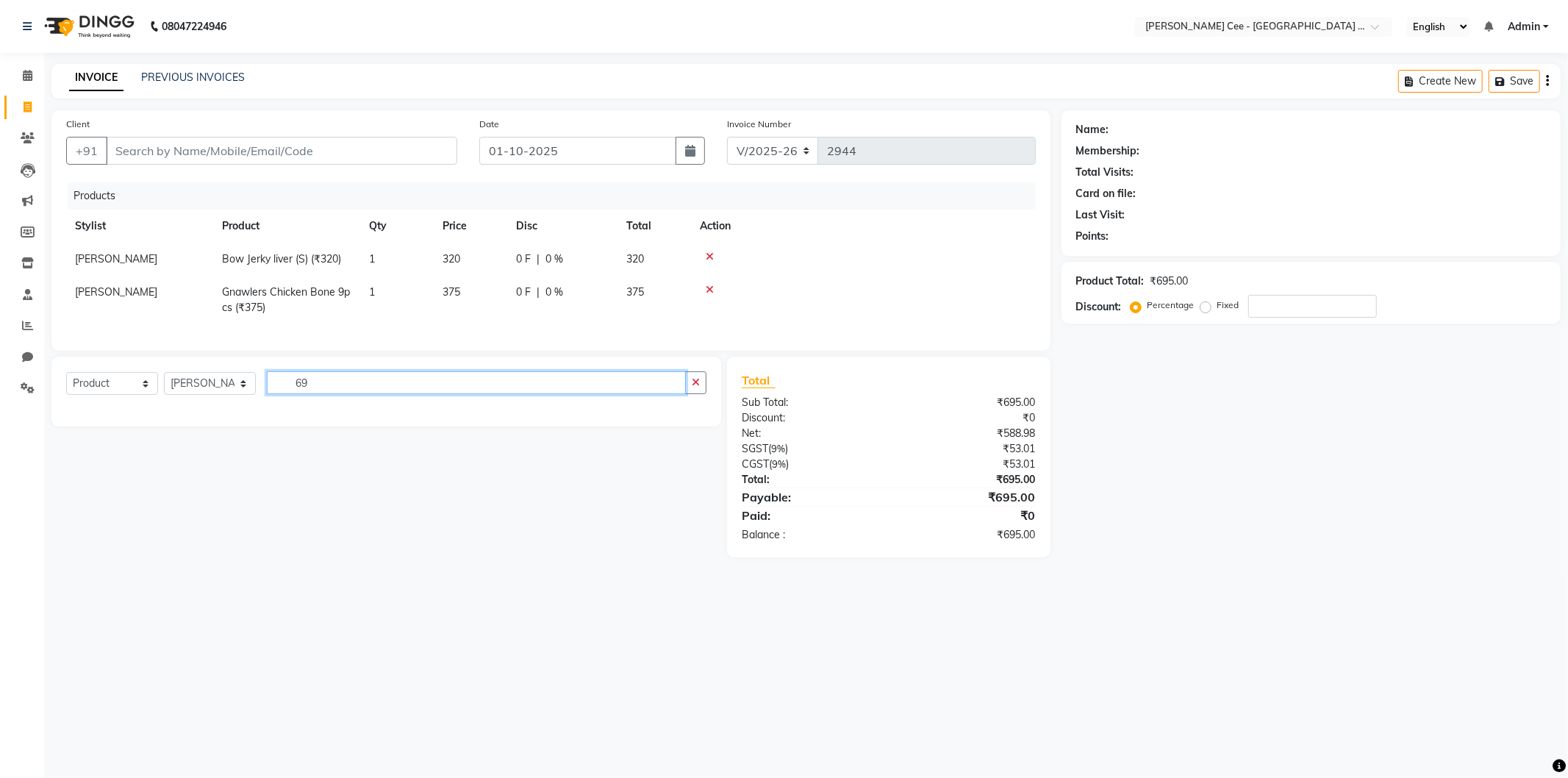
type input "6"
click at [383, 394] on input "Gnawlers calcium s" at bounding box center [475, 383] width 419 height 23
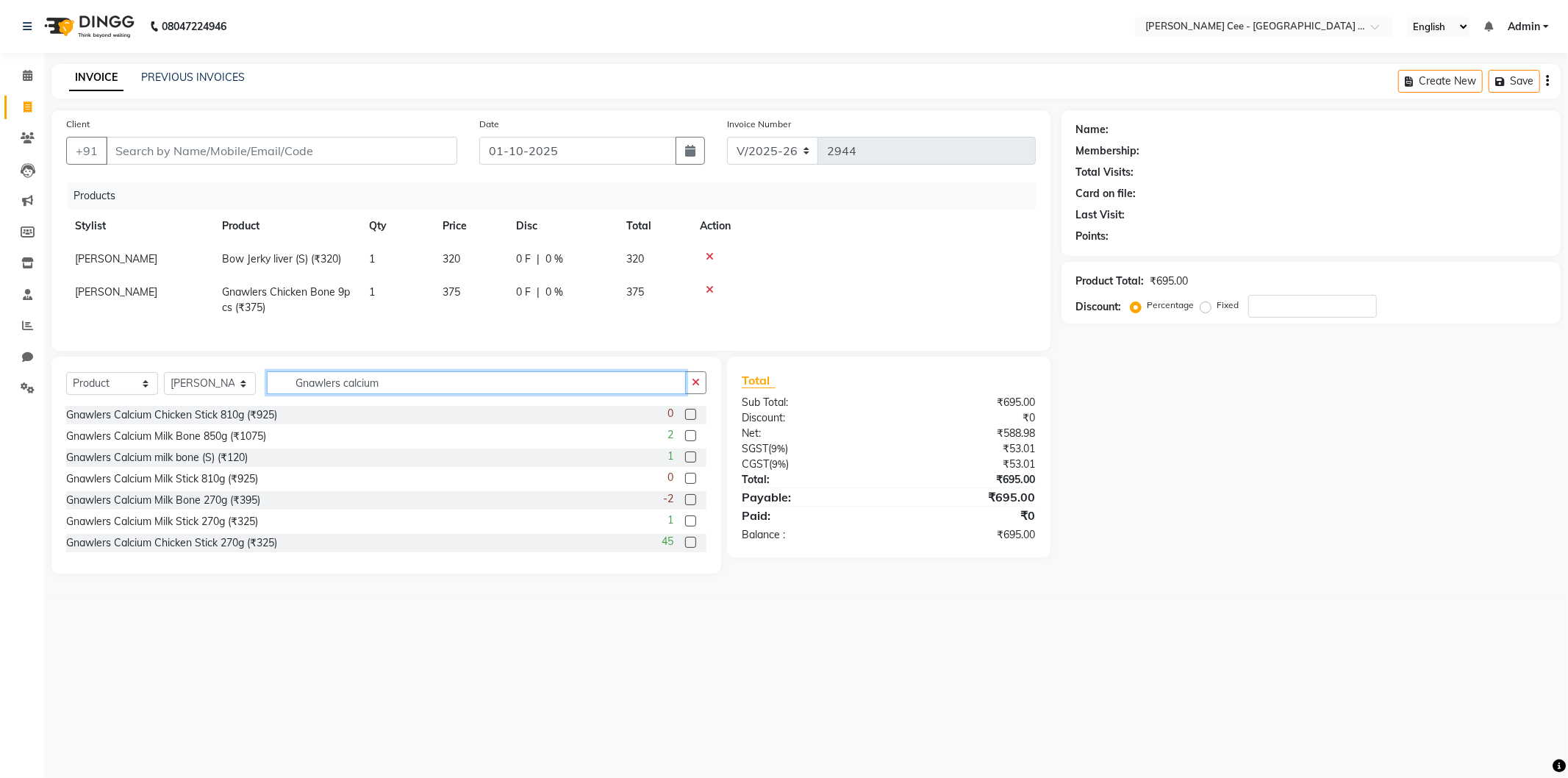
type input "Gnawlers calcium"
click at [685, 462] on label at bounding box center [690, 457] width 11 height 11
click at [685, 462] on input "checkbox" at bounding box center [690, 457] width 10 height 10
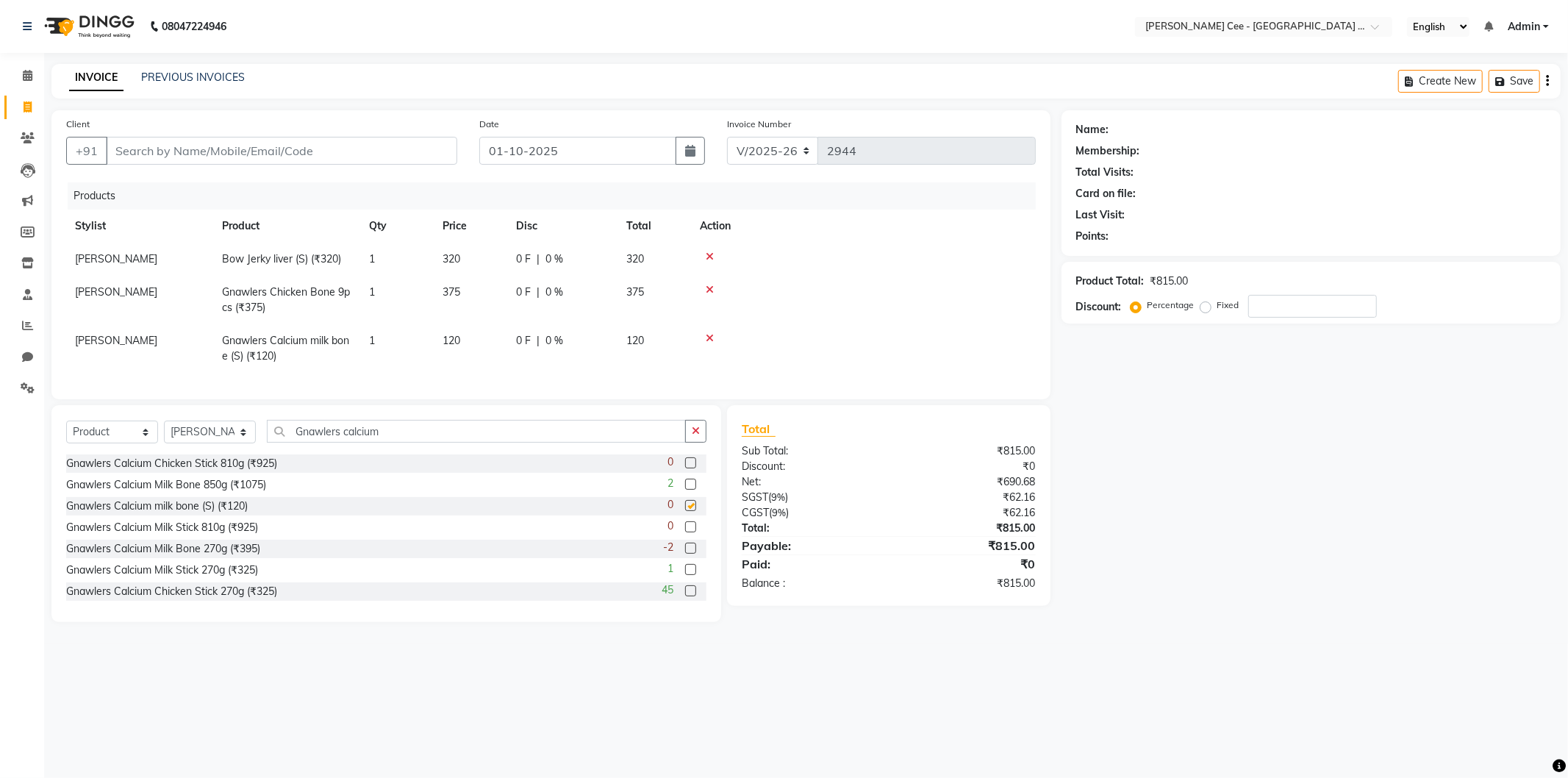
checkbox input "false"
click at [451, 344] on span "120" at bounding box center [452, 340] width 18 height 13
select select "80154"
click at [451, 344] on input "120" at bounding box center [470, 344] width 56 height 23
type input "30"
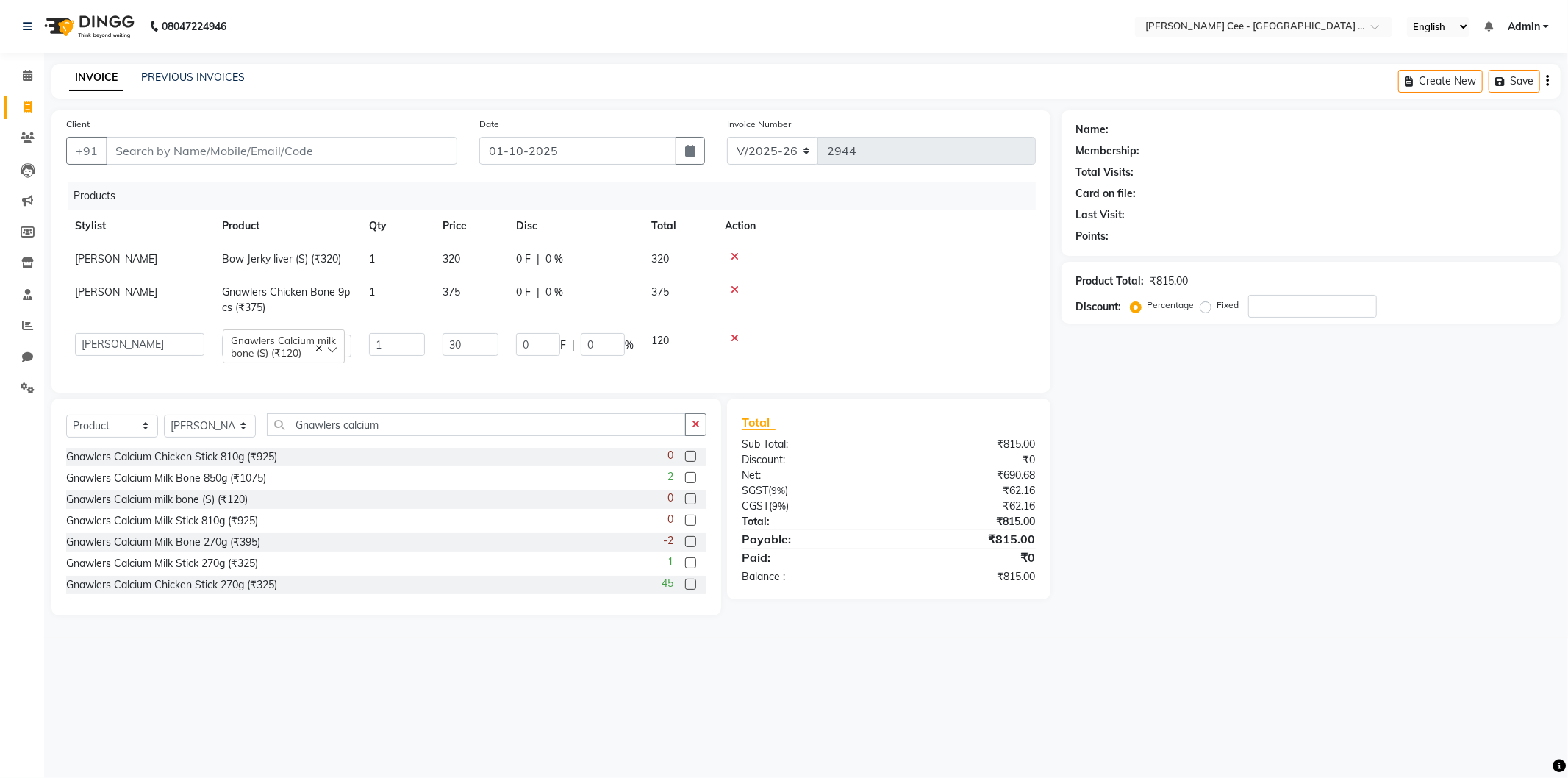
drag, startPoint x: 865, startPoint y: 330, endPoint x: 466, endPoint y: 331, distance: 399.0
click at [864, 330] on td at bounding box center [875, 344] width 320 height 42
click at [378, 339] on td "1" at bounding box center [397, 348] width 74 height 48
select select "80154"
type input "2"
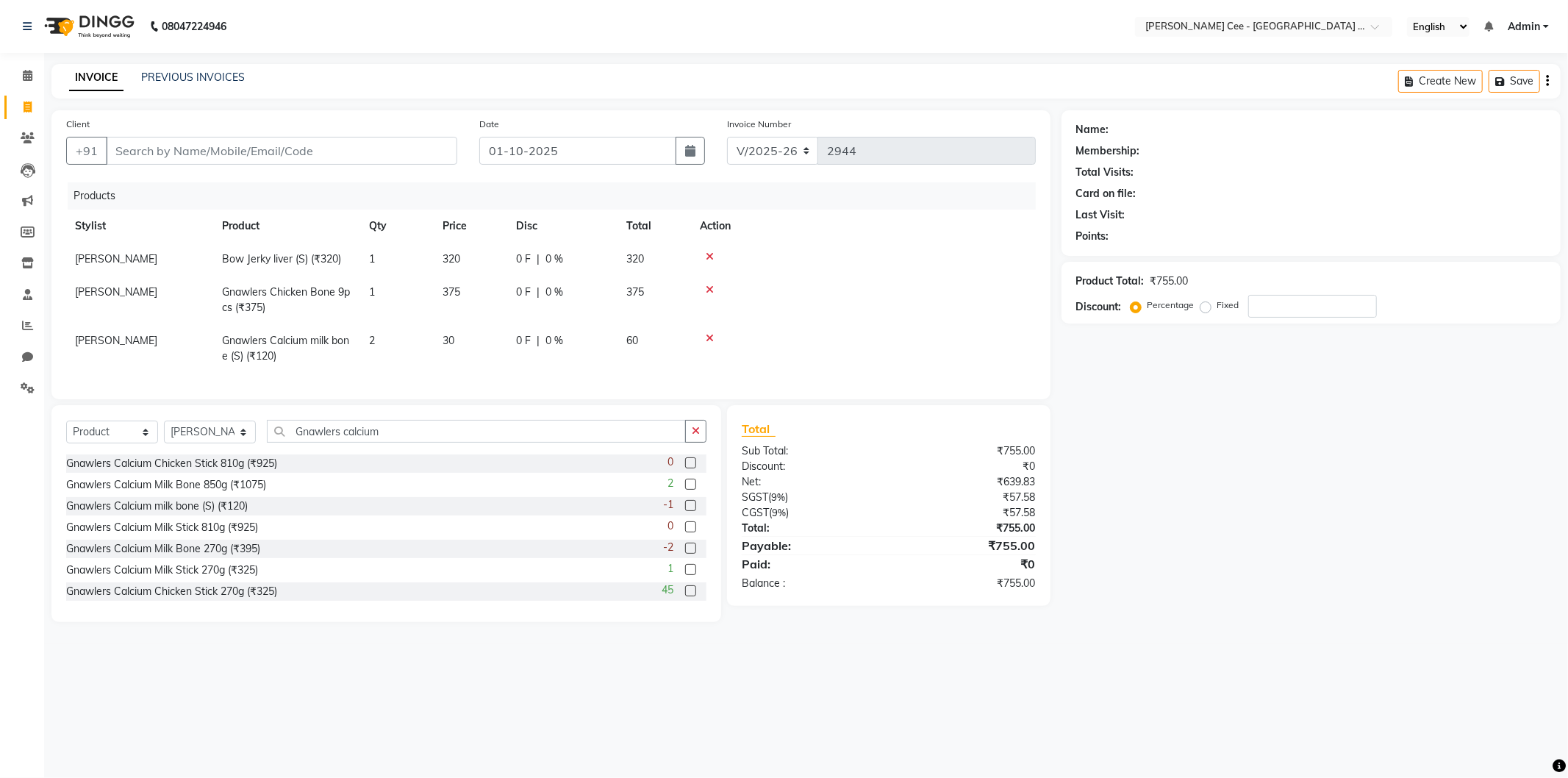
click at [1289, 513] on div "Name: Membership: Total Visits: Card on file: Last Visit: Points: Product Total…" at bounding box center [1316, 366] width 510 height 512
click at [325, 443] on input "Gnawlers calcium" at bounding box center [475, 431] width 419 height 23
click at [324, 443] on input "Gnawlers calcium" at bounding box center [475, 431] width 419 height 23
click at [321, 443] on input "Gnawlers calcium" at bounding box center [475, 431] width 419 height 23
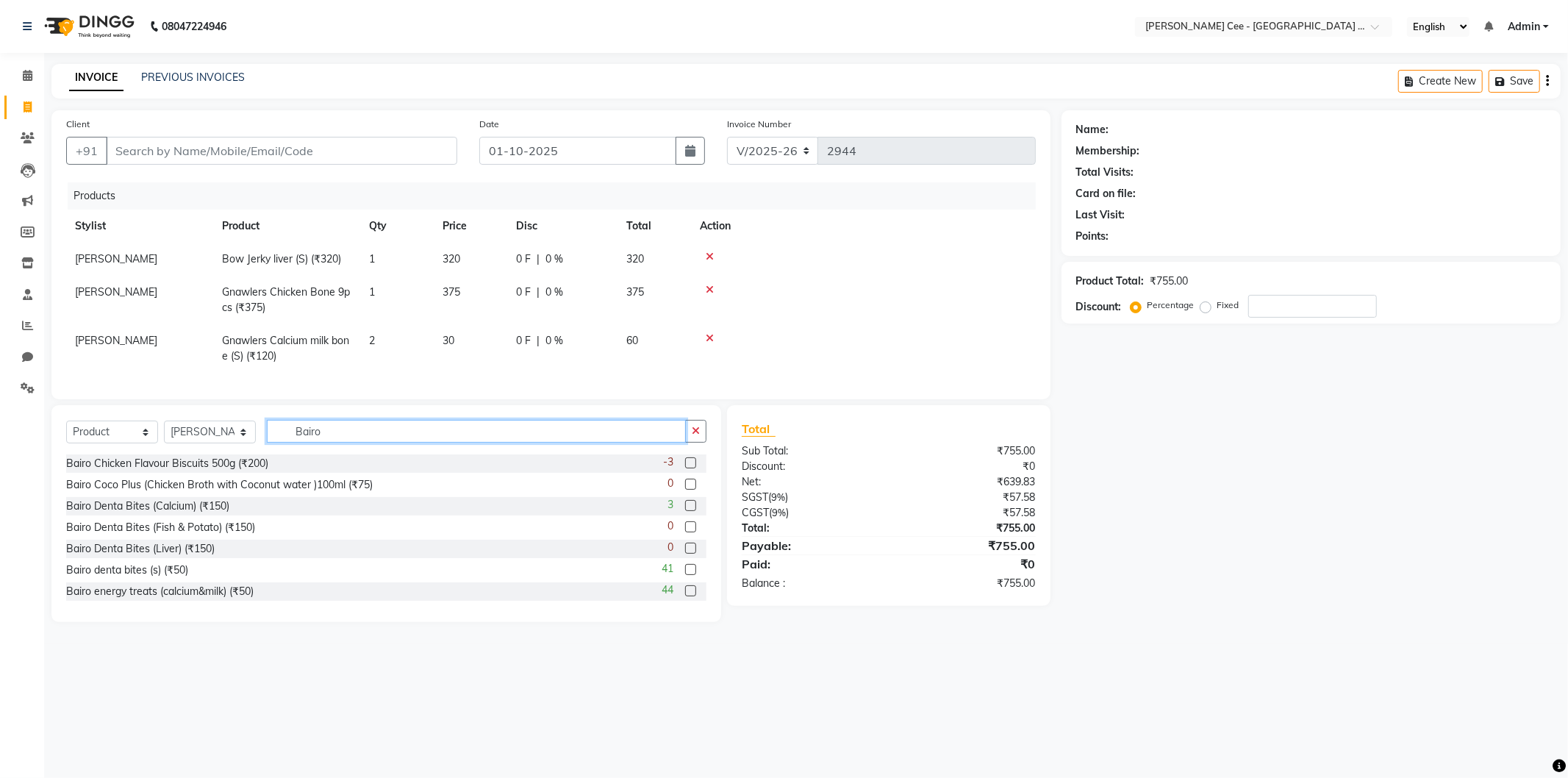
type input "Bairo"
click at [685, 468] on label at bounding box center [690, 462] width 11 height 11
click at [685, 468] on input "checkbox" at bounding box center [690, 464] width 10 height 10
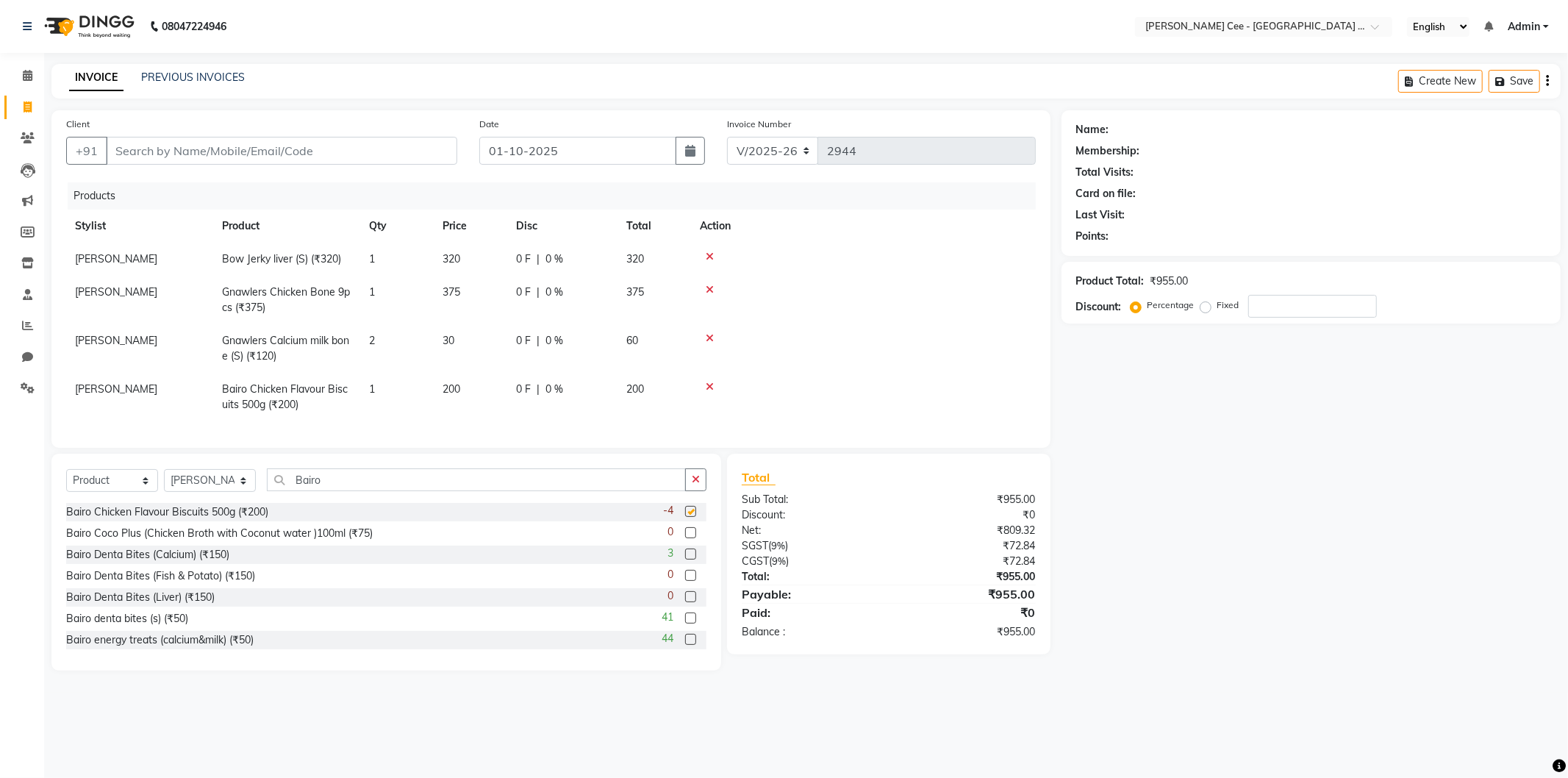
checkbox input "false"
click at [147, 146] on input "Client" at bounding box center [281, 151] width 352 height 28
type input "m"
type input "0"
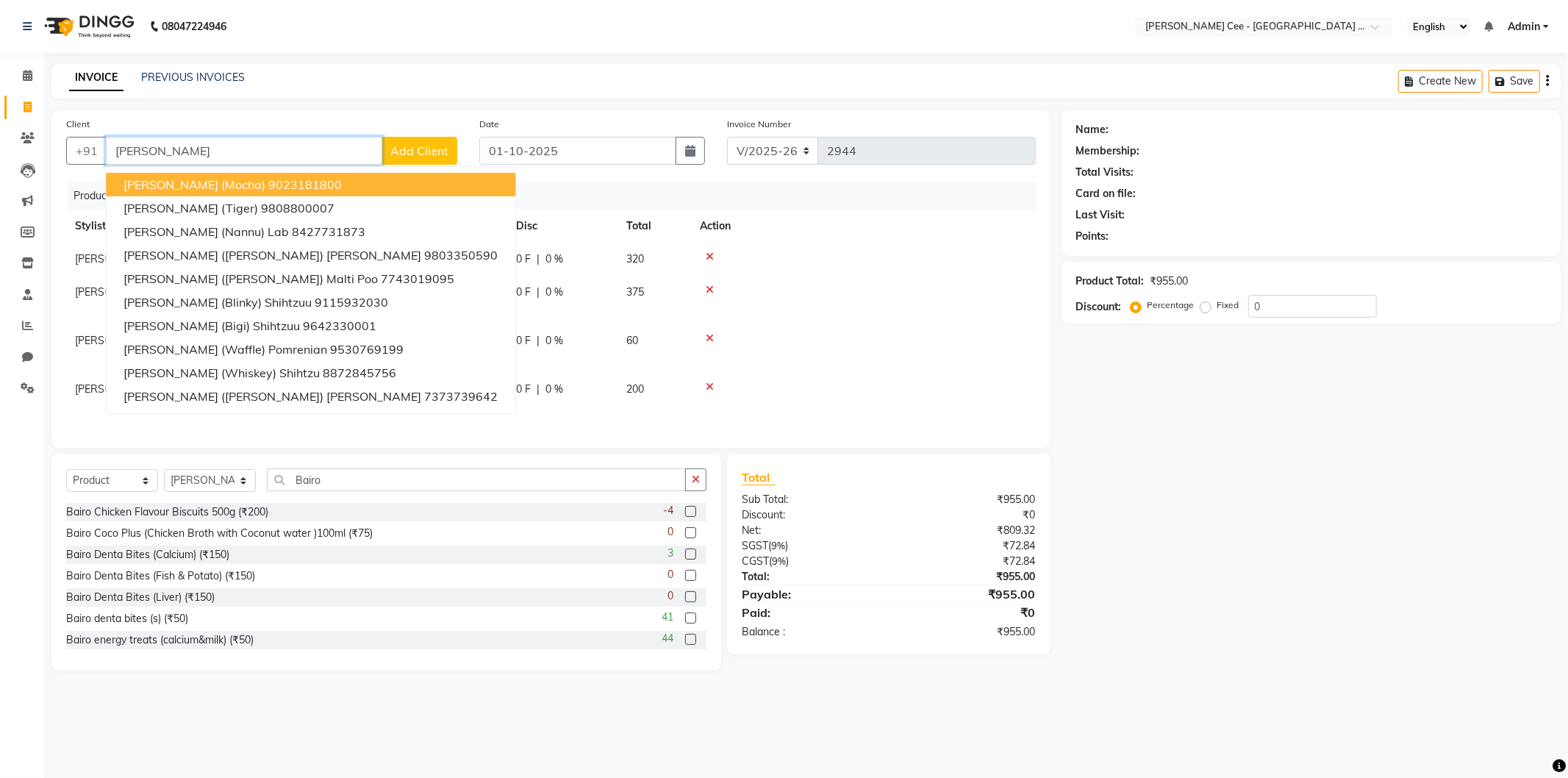
click at [180, 189] on span "Manpreet Singh (Mocha)" at bounding box center [194, 184] width 142 height 15
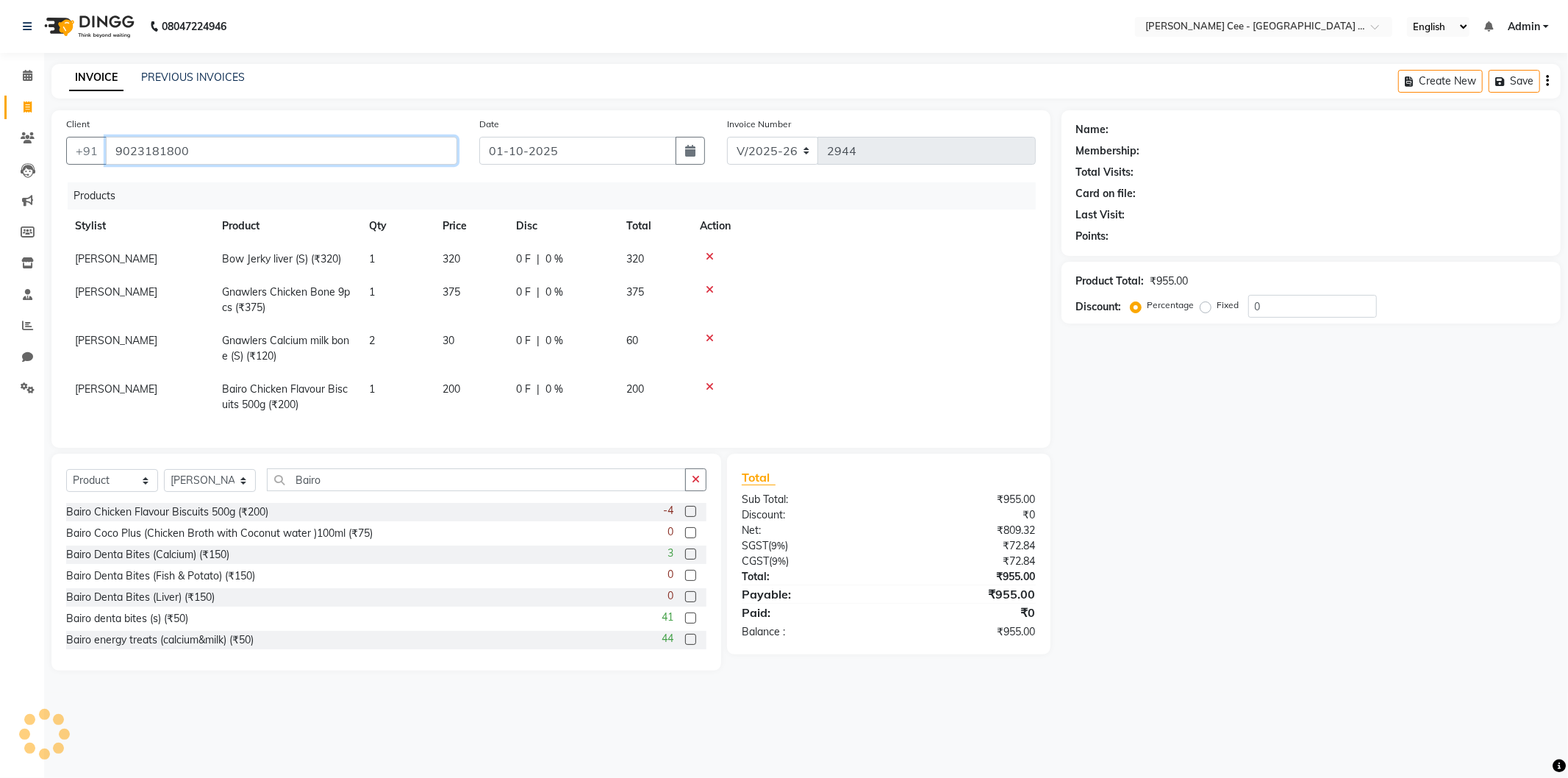
type input "9023181800"
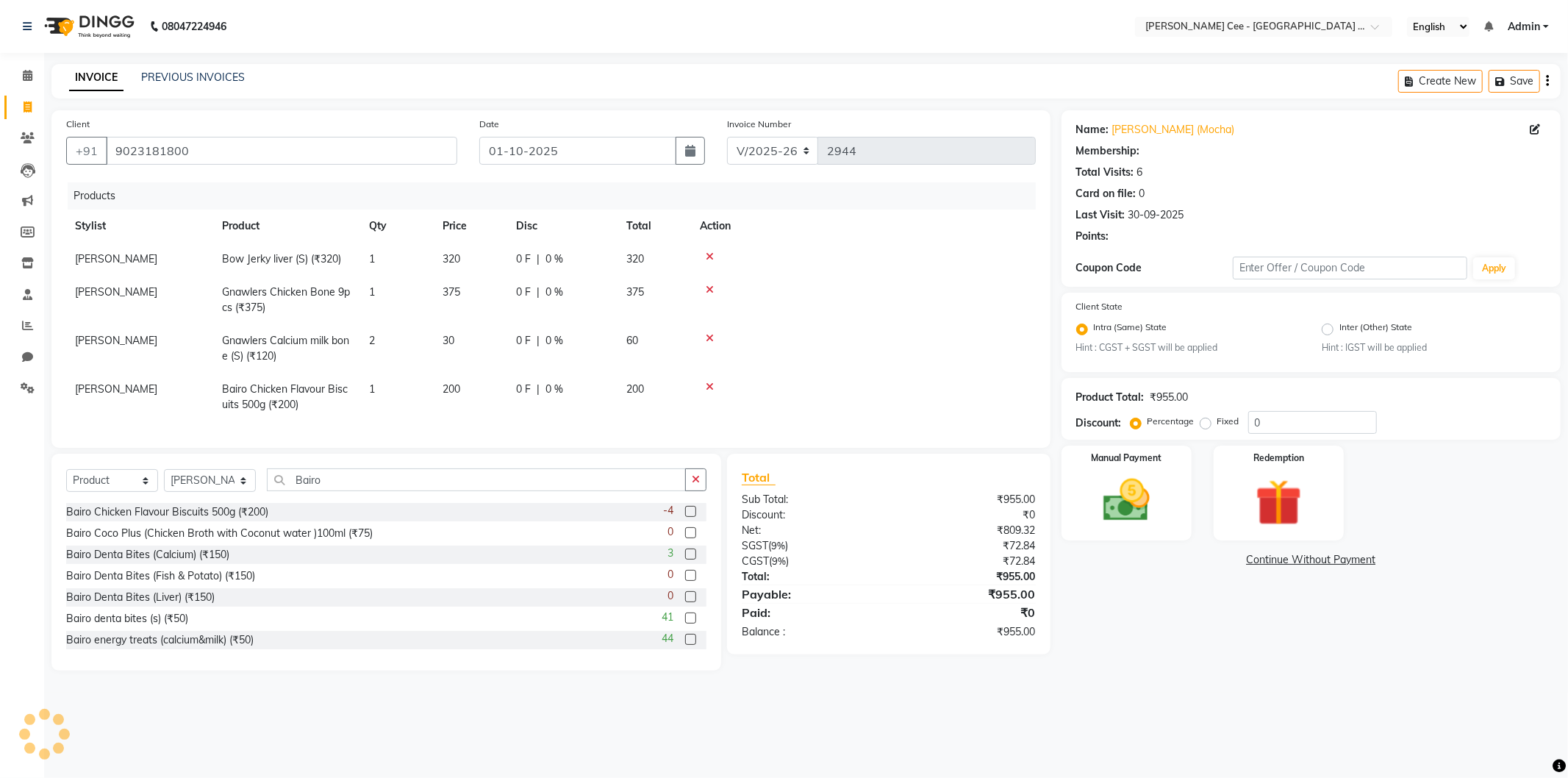
radio input "false"
radio input "true"
click at [1252, 425] on input "0" at bounding box center [1312, 422] width 129 height 23
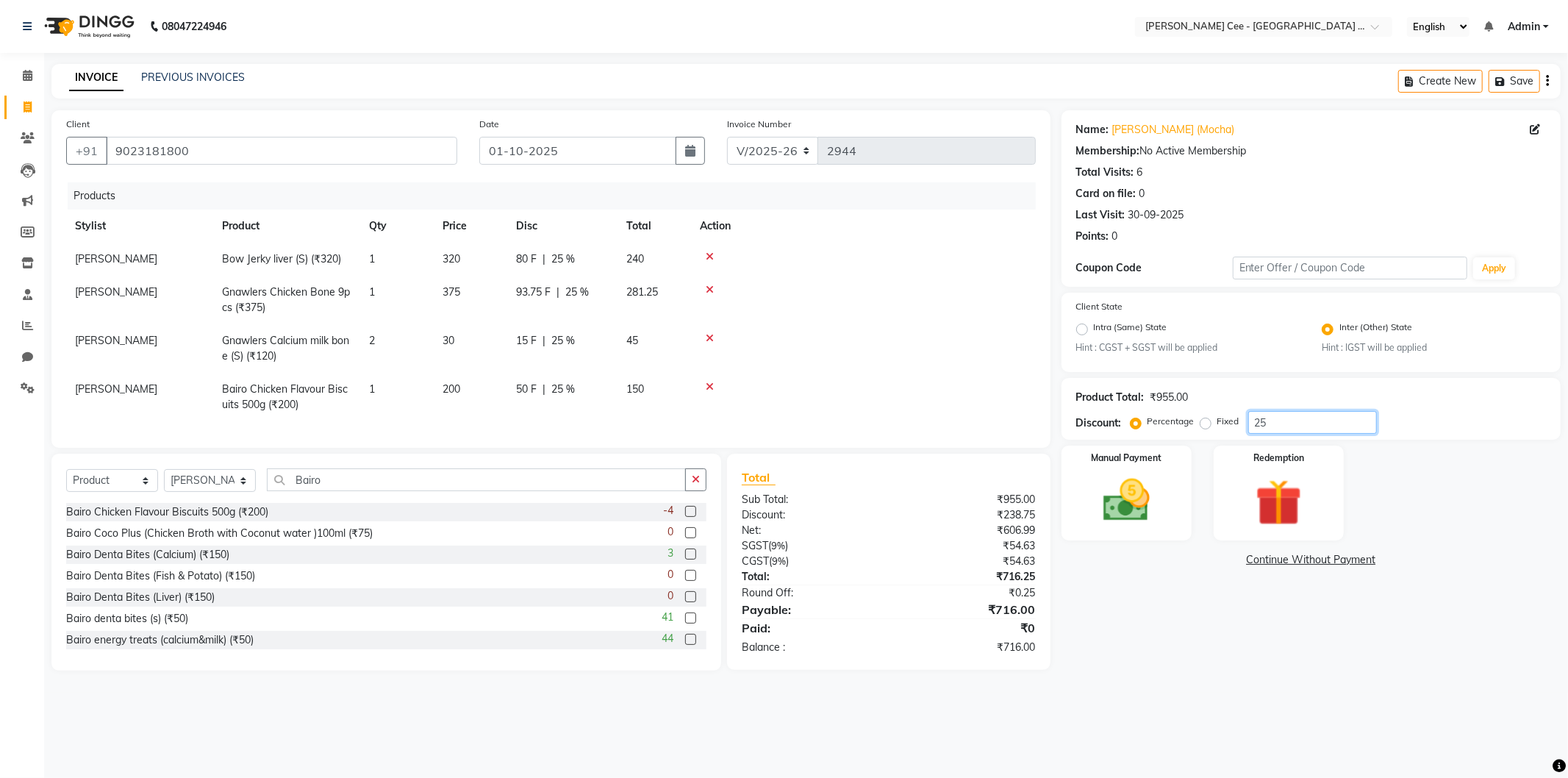
type input "25"
drag, startPoint x: 965, startPoint y: 364, endPoint x: 682, endPoint y: 292, distance: 292.0
click at [959, 363] on td at bounding box center [863, 348] width 345 height 48
click at [555, 341] on span "25 %" at bounding box center [562, 340] width 24 height 16
select select "80154"
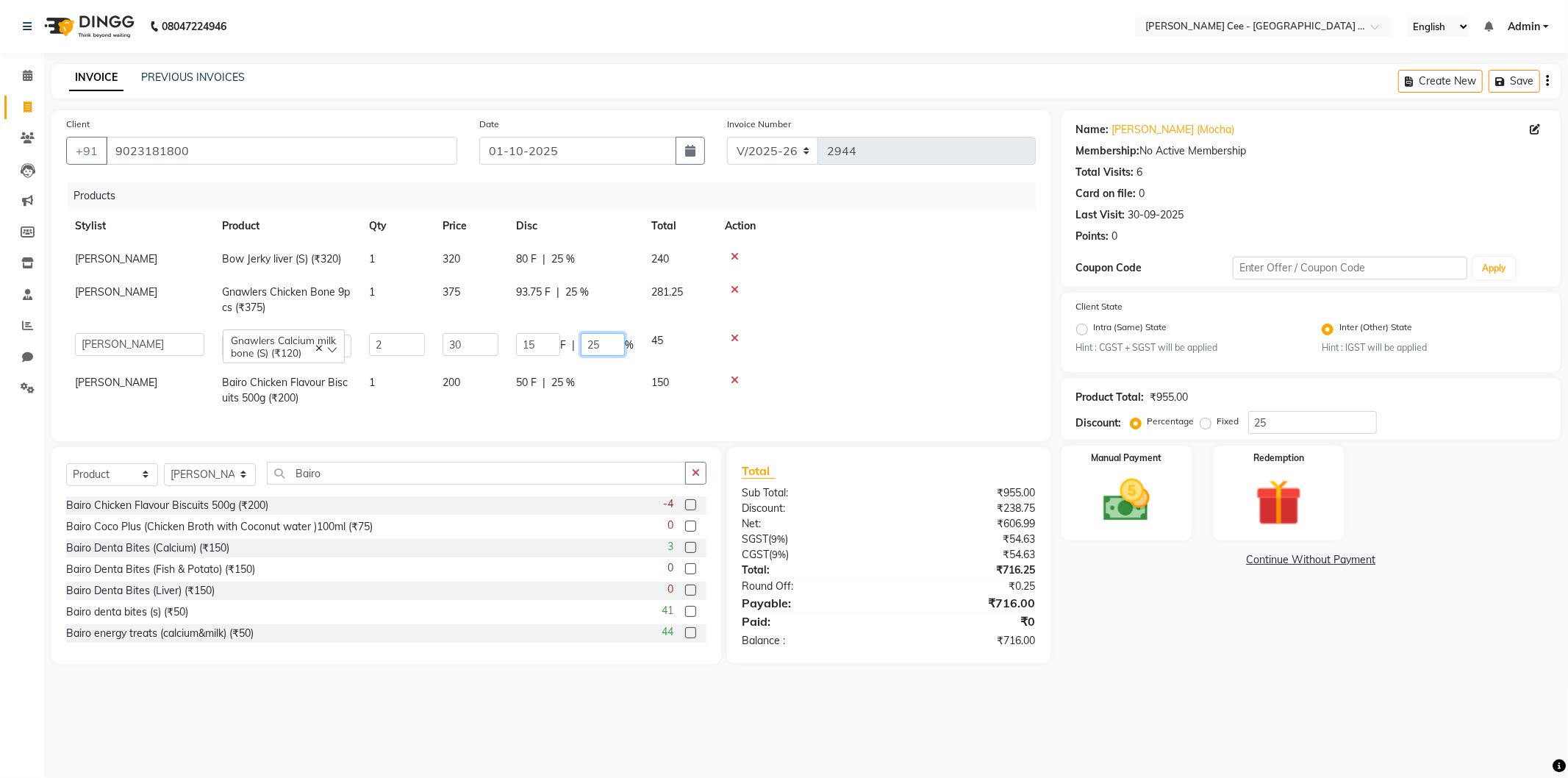
click at [589, 340] on input "25" at bounding box center [602, 344] width 44 height 23
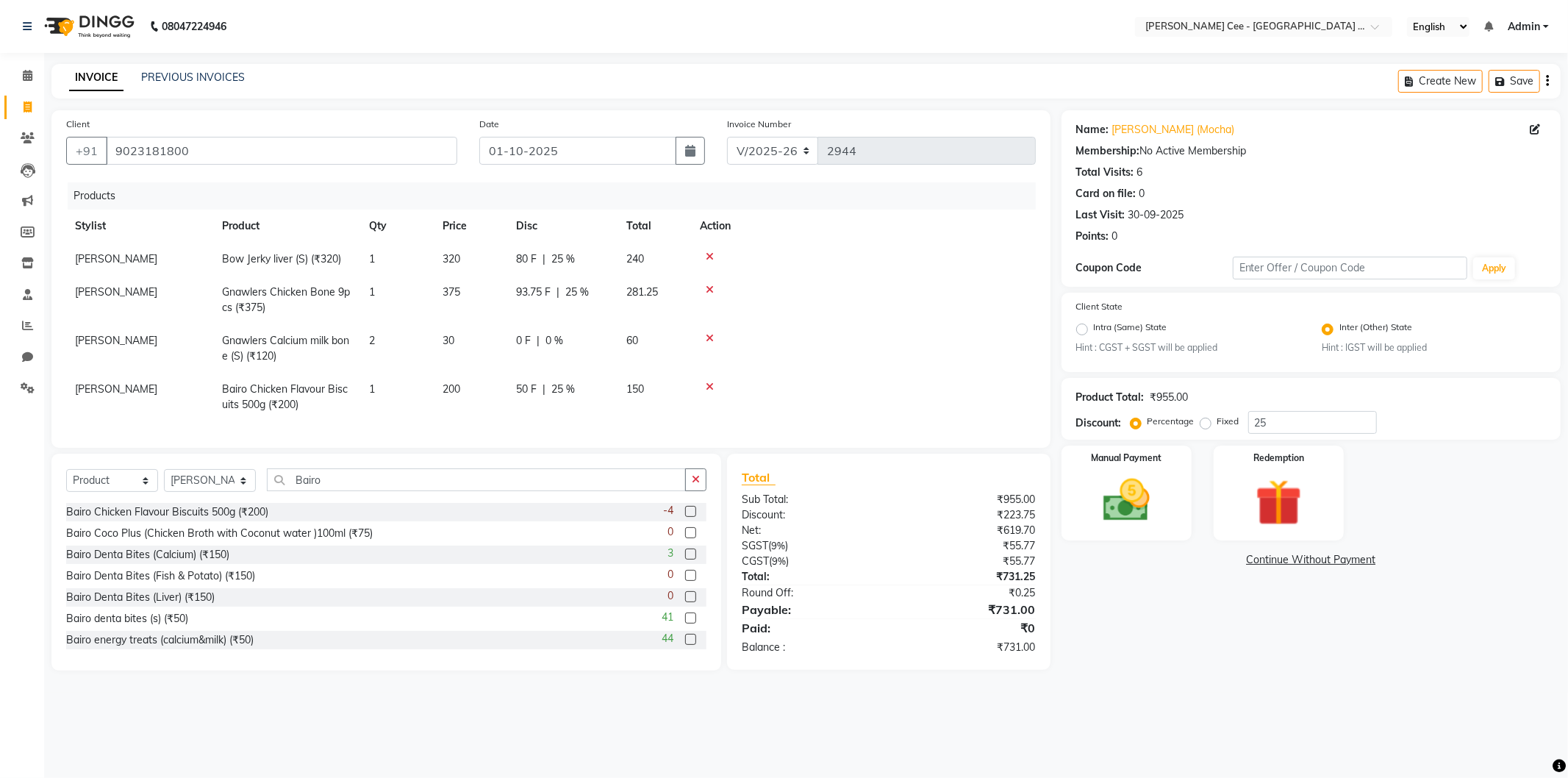
click at [932, 289] on div at bounding box center [863, 289] width 327 height 11
click at [559, 388] on span "25 %" at bounding box center [562, 389] width 24 height 16
select select "80154"
click at [597, 389] on input "25" at bounding box center [602, 393] width 44 height 23
click at [597, 388] on input "25" at bounding box center [602, 393] width 44 height 23
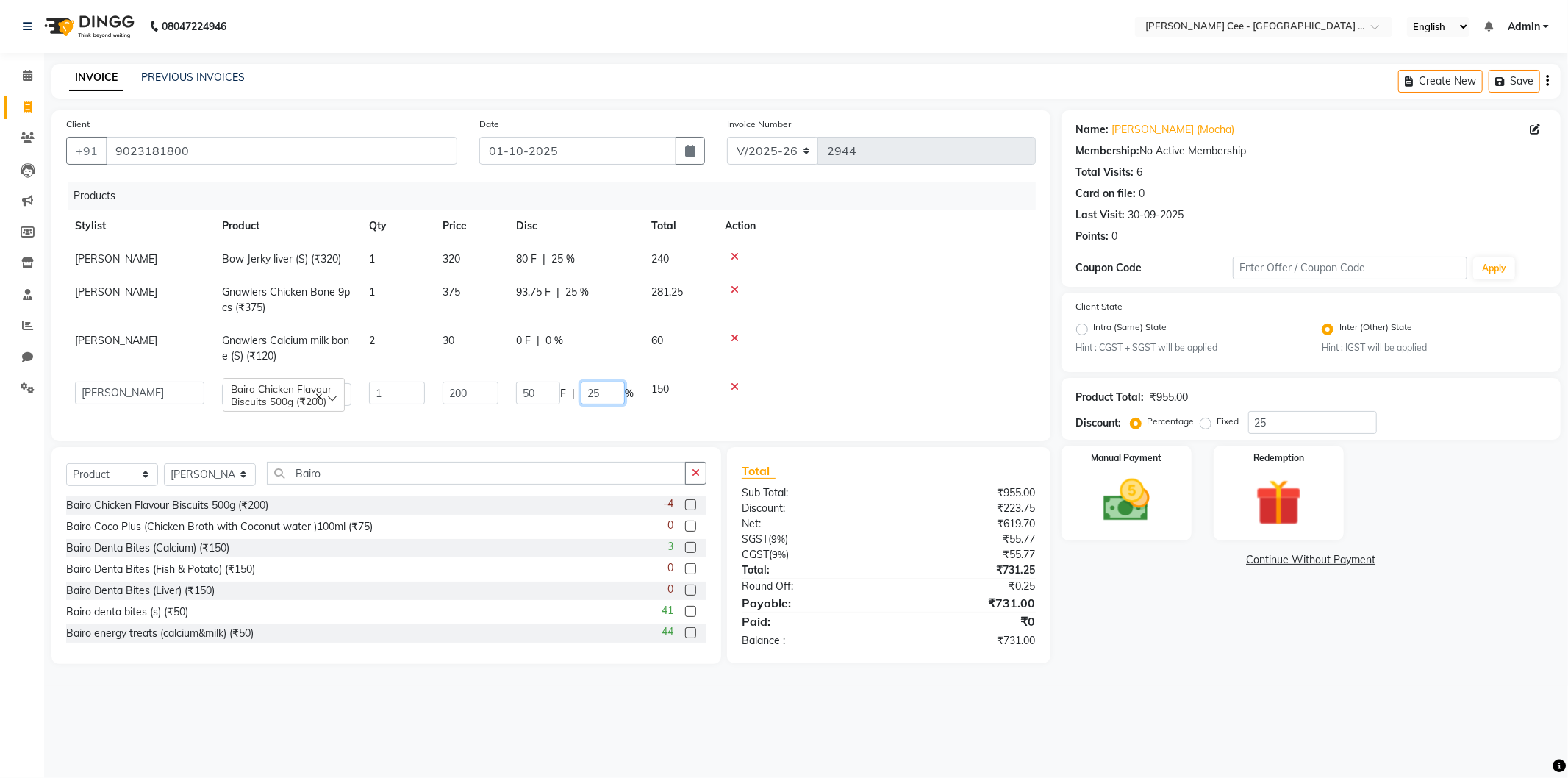
click at [597, 388] on input "25" at bounding box center [602, 393] width 44 height 23
type input "20"
click at [869, 365] on td at bounding box center [875, 348] width 320 height 48
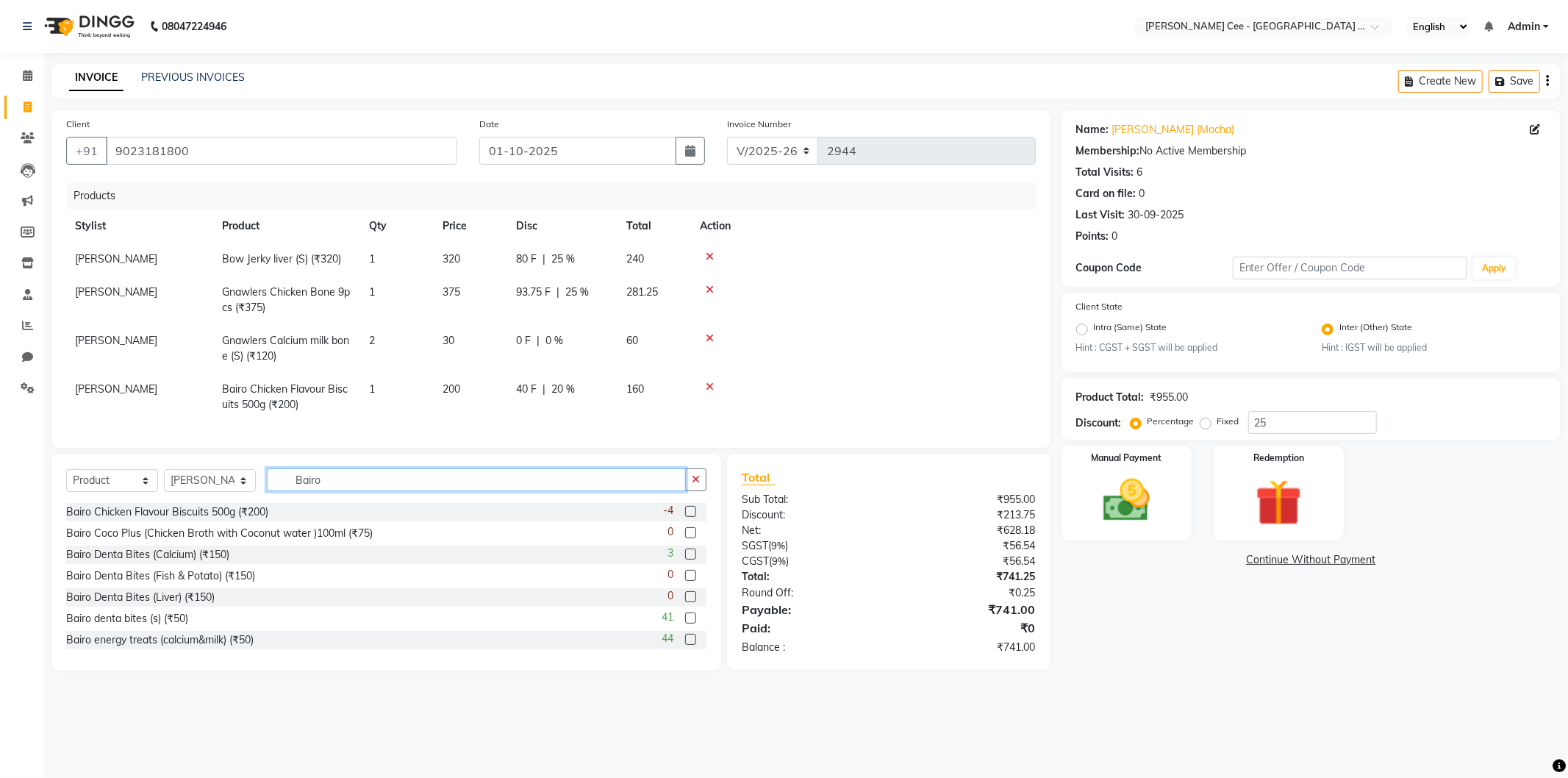
click at [311, 486] on input "Bairo" at bounding box center [475, 480] width 419 height 23
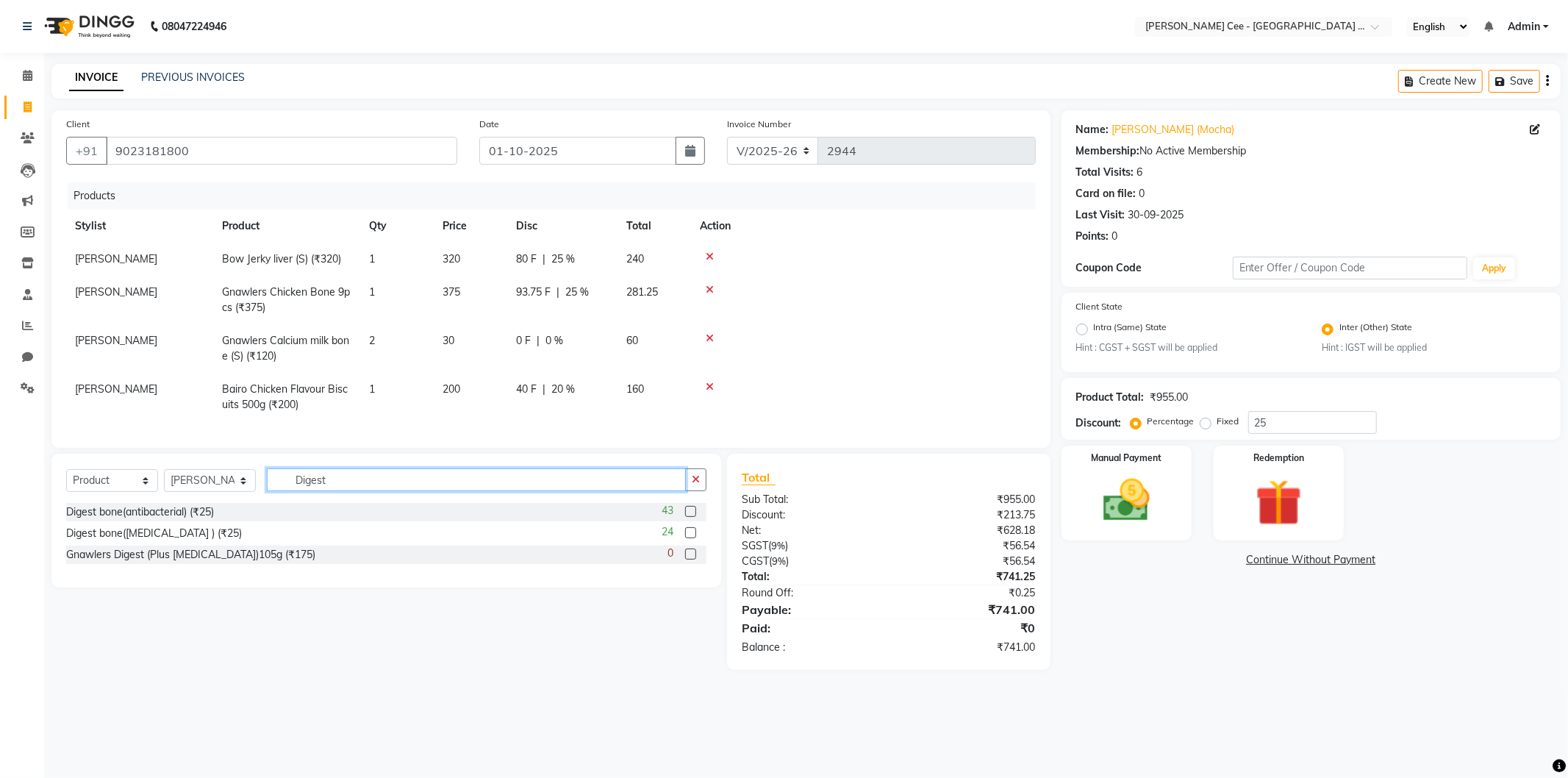
type input "Digest"
click at [689, 516] on label at bounding box center [690, 511] width 11 height 11
click at [689, 516] on input "checkbox" at bounding box center [690, 512] width 10 height 10
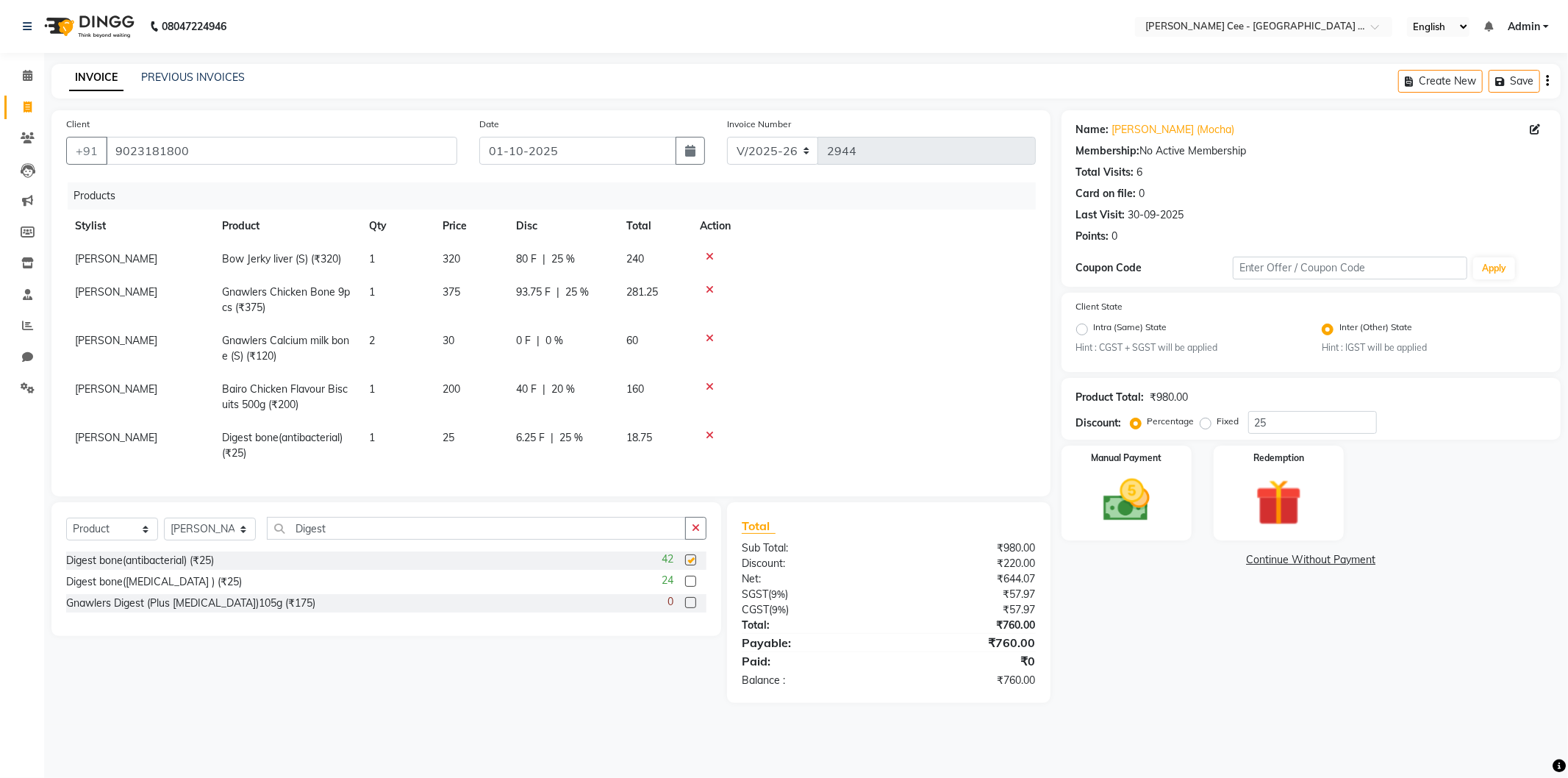
checkbox input "false"
click at [369, 439] on span "1" at bounding box center [371, 437] width 6 height 13
select select "80154"
click at [369, 439] on input "1" at bounding box center [397, 442] width 56 height 23
type input "10"
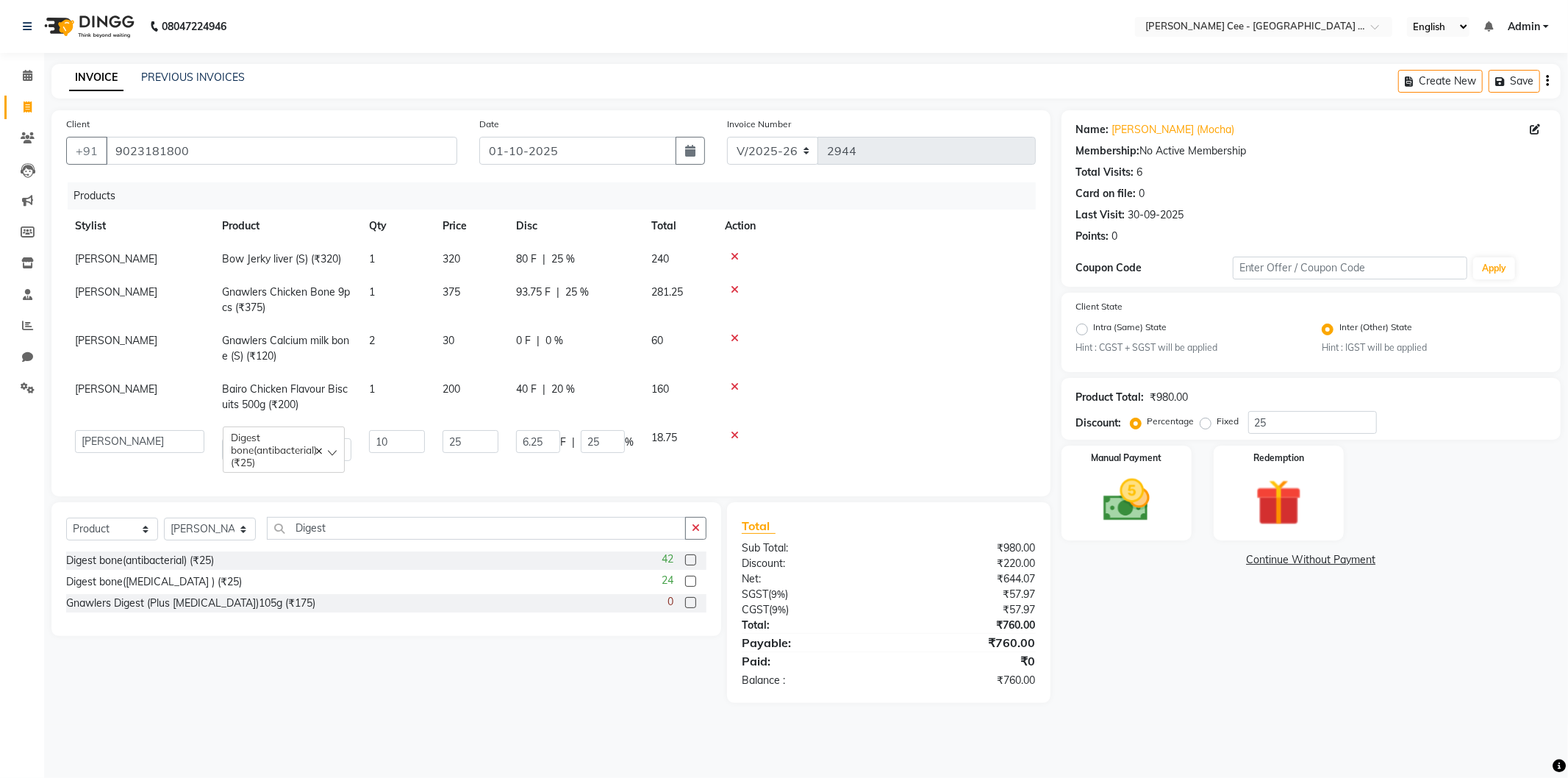
click at [839, 390] on div at bounding box center [875, 386] width 302 height 11
click at [524, 443] on span "62.5 F" at bounding box center [529, 438] width 29 height 16
select select "80154"
click at [524, 443] on input "62.5" at bounding box center [538, 442] width 44 height 23
click at [598, 444] on div "62.5 F | 25 %" at bounding box center [561, 438] width 93 height 16
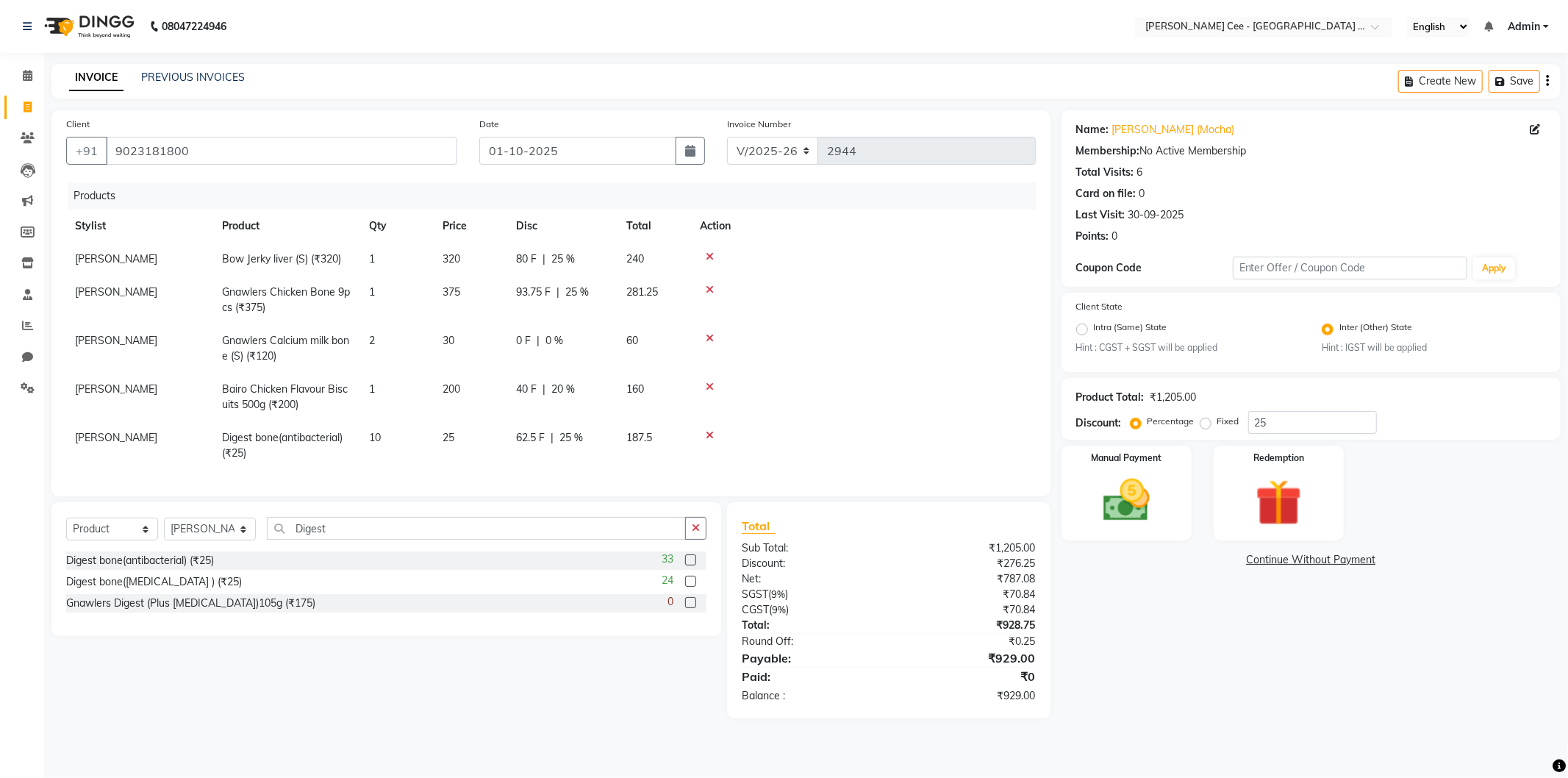
select select "80154"
click at [598, 444] on input "25" at bounding box center [602, 442] width 44 height 23
click at [598, 444] on input "25" at bounding box center [602, 442] width 44 height 23
click at [787, 426] on td at bounding box center [875, 445] width 320 height 48
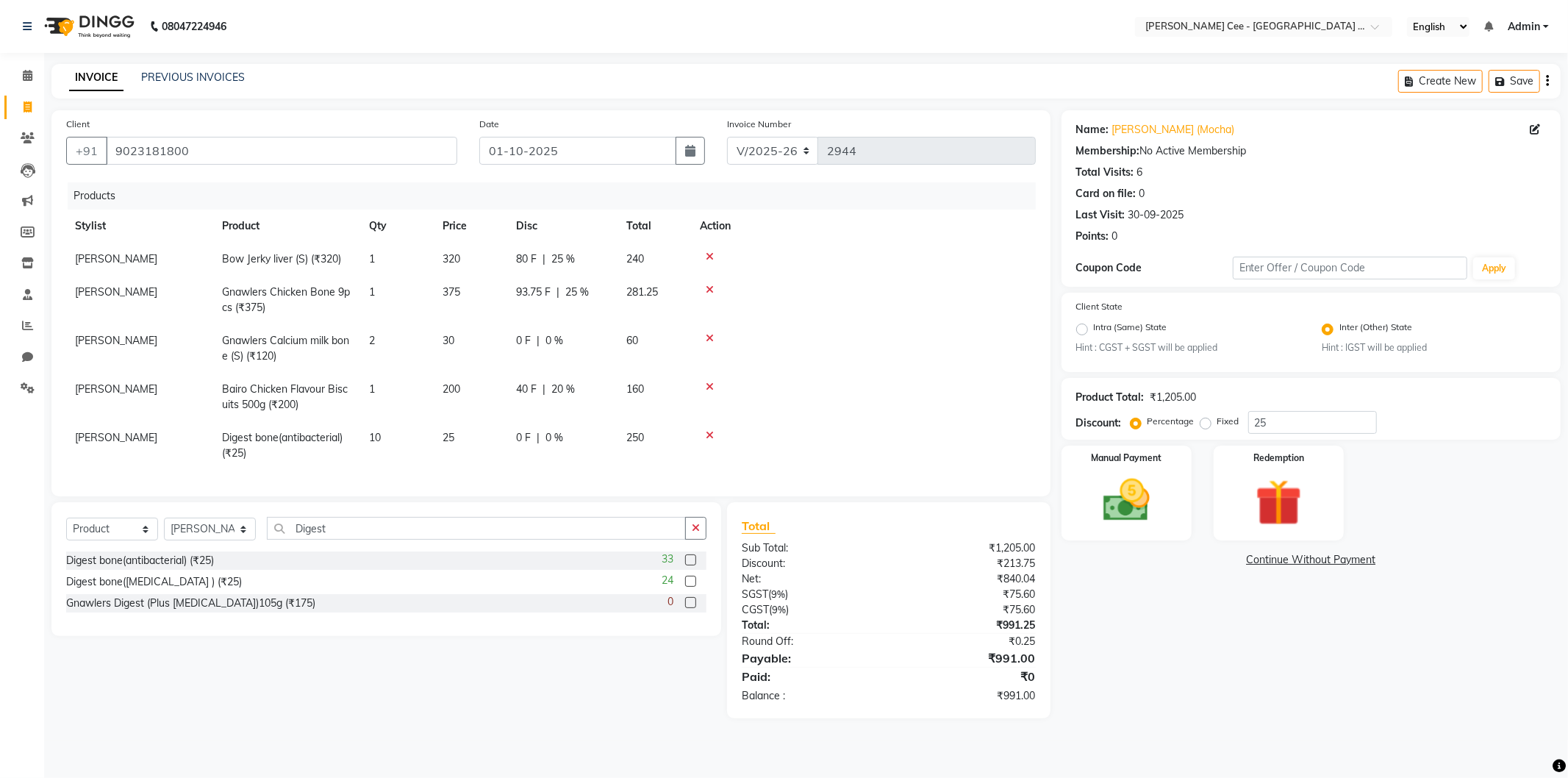
click at [853, 389] on div at bounding box center [863, 386] width 327 height 11
click at [1138, 489] on img at bounding box center [1126, 501] width 79 height 56
click at [1220, 562] on span "BANKTANSFER" at bounding box center [1238, 560] width 66 height 17
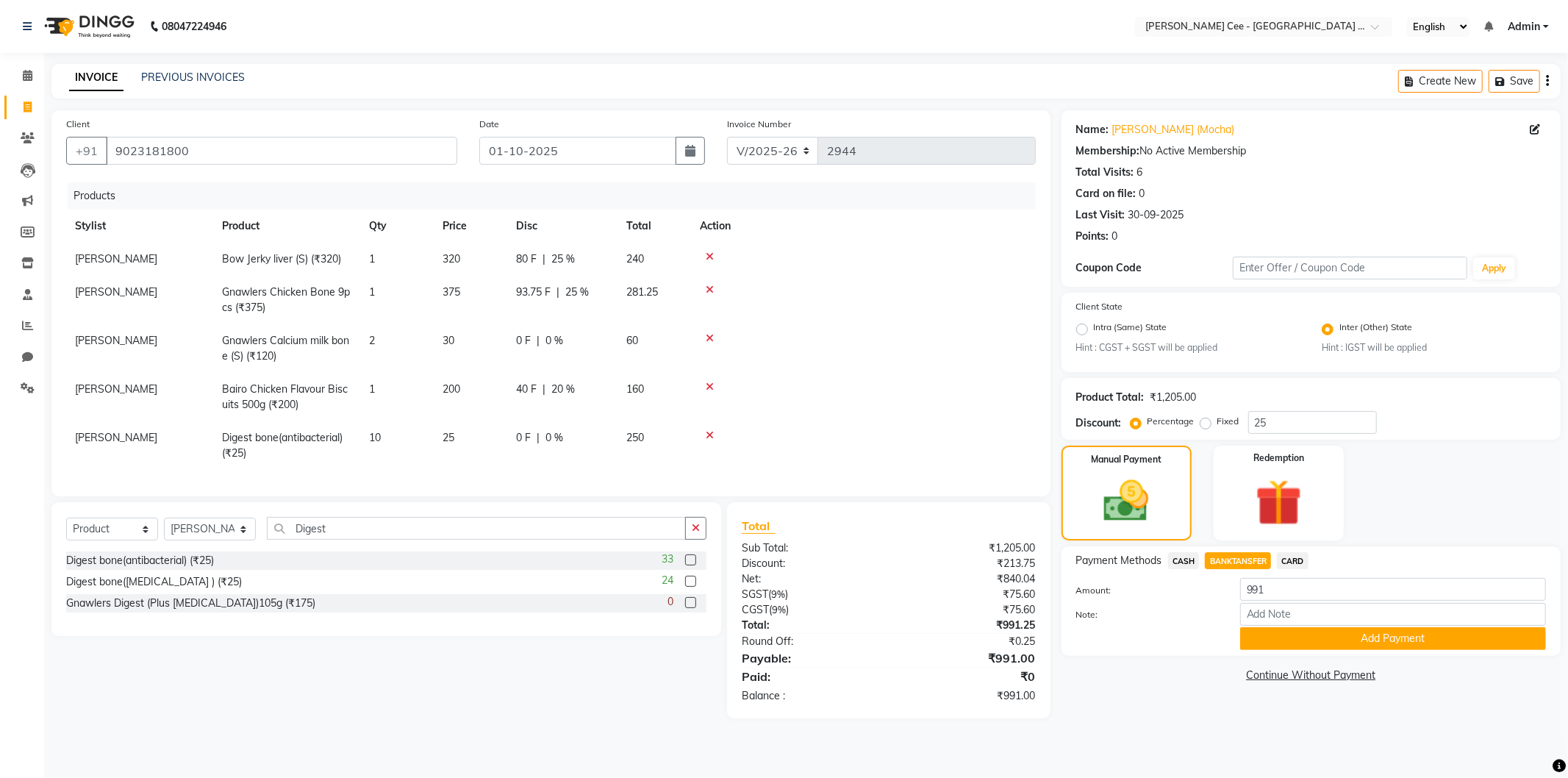
click at [511, 257] on td "80 F | 25 %" at bounding box center [562, 259] width 110 height 33
select select "80154"
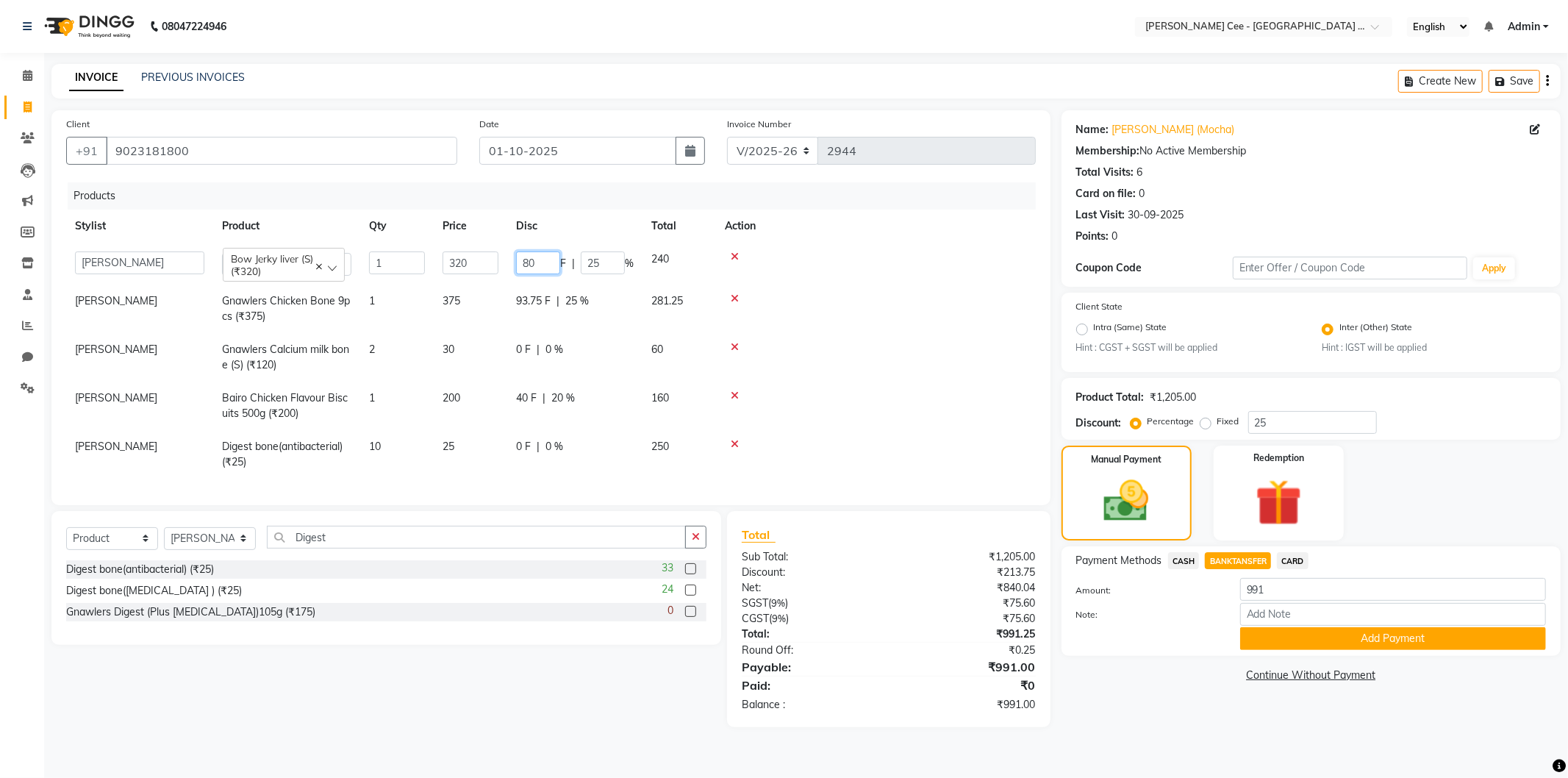
click at [526, 261] on input "80" at bounding box center [538, 263] width 44 height 23
type input "81"
click at [861, 331] on tbody "Arsh (Helper) Avinash Dr Kamalpreet Kaur Dr.Simran Guri Jashanpreet Singh Kajal…" at bounding box center [551, 361] width 970 height 236
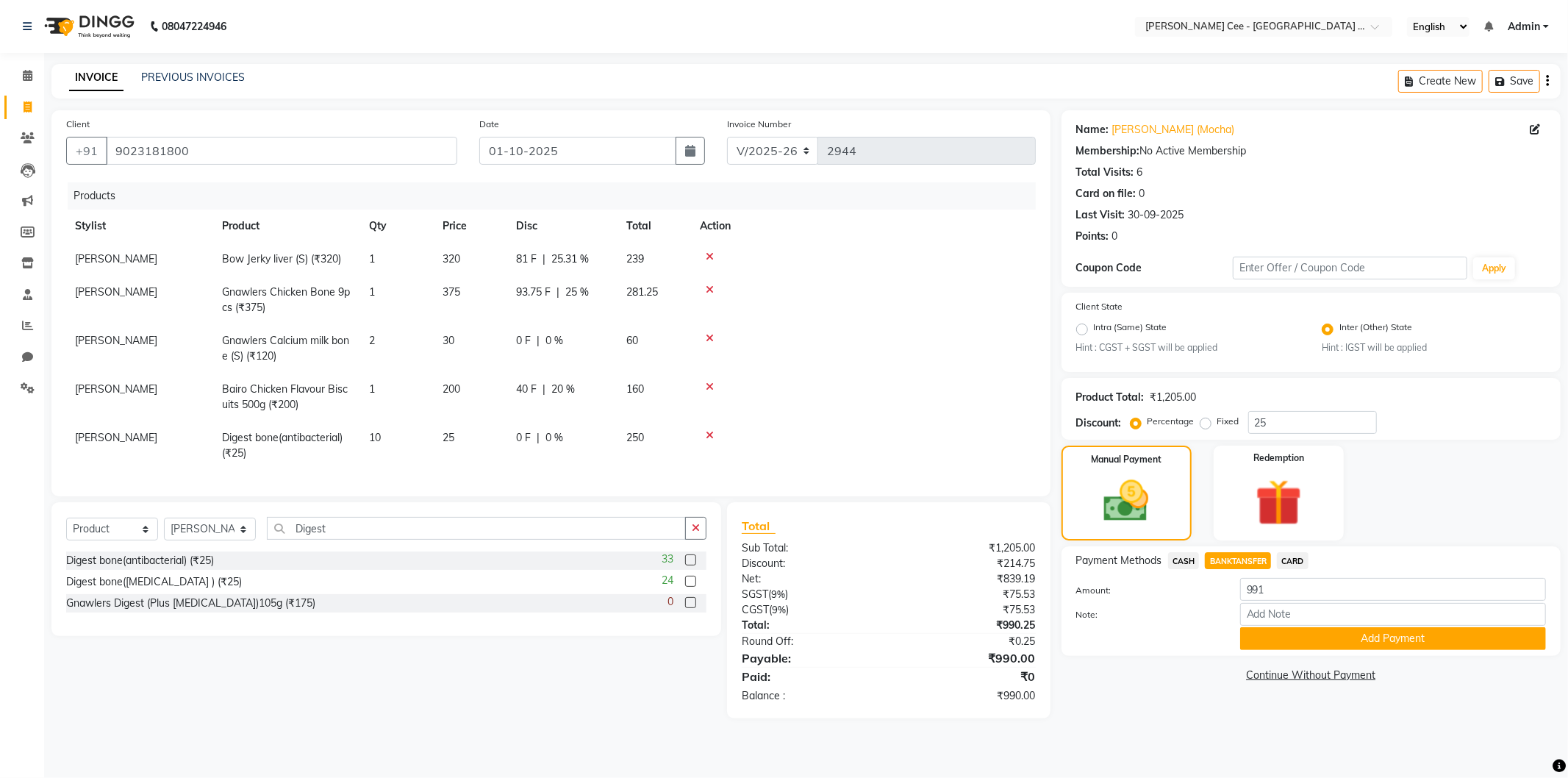
click at [889, 350] on td at bounding box center [863, 348] width 345 height 48
click at [1291, 553] on span "CARD" at bounding box center [1293, 560] width 32 height 17
type input "990"
click at [1221, 546] on div "Payment Methods CASH BANKTANSFER CARD Amount: 990 Note: Add Payment" at bounding box center [1311, 601] width 499 height 110
click at [1225, 557] on span "BANKTANSFER" at bounding box center [1238, 560] width 66 height 17
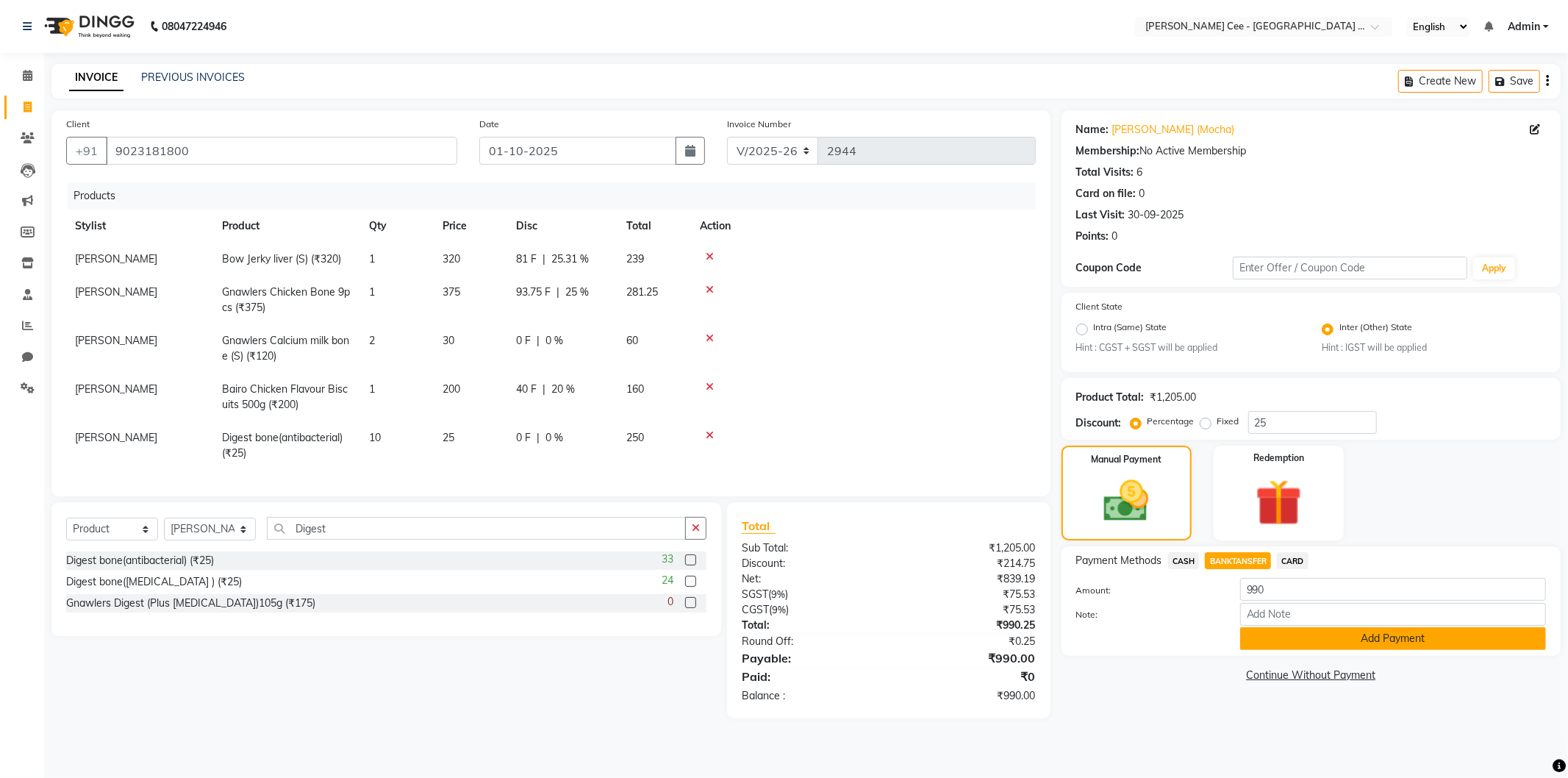
click at [1311, 636] on button "Add Payment" at bounding box center [1393, 639] width 306 height 23
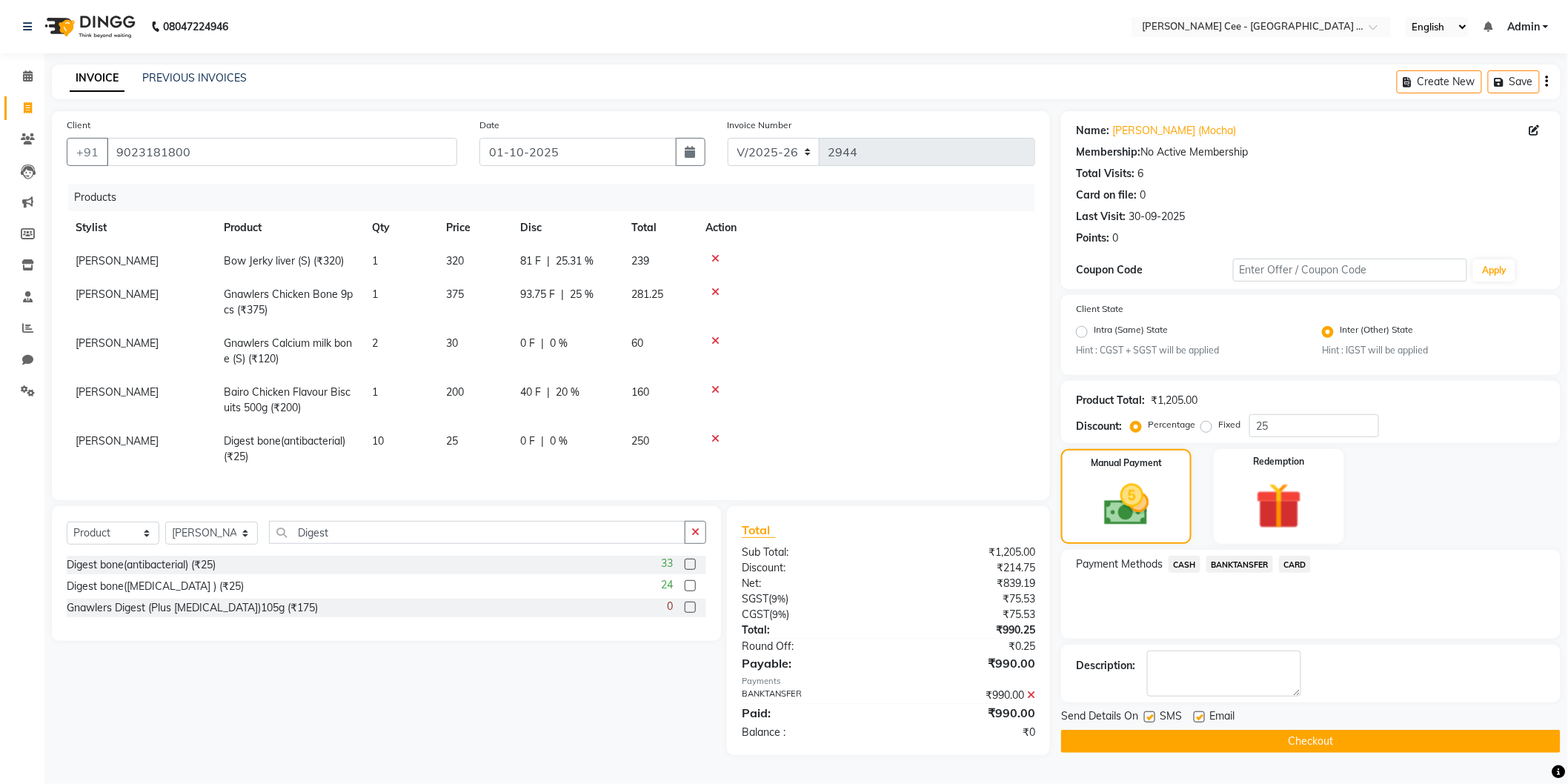
click at [1218, 741] on button "Checkout" at bounding box center [1311, 741] width 499 height 23
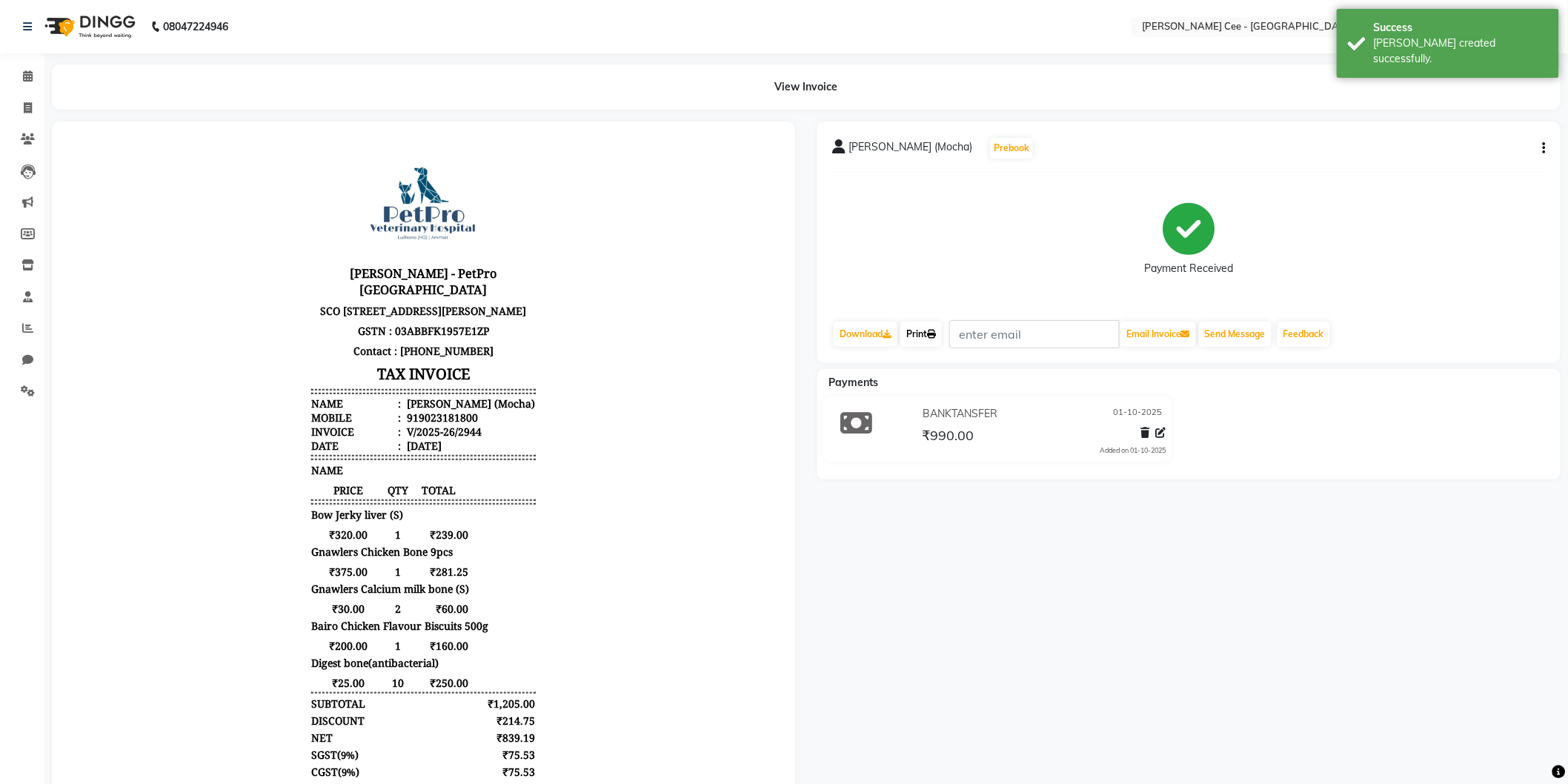
click at [936, 324] on link "Print" at bounding box center [921, 334] width 41 height 25
click at [18, 108] on span at bounding box center [27, 108] width 26 height 17
select select "service"
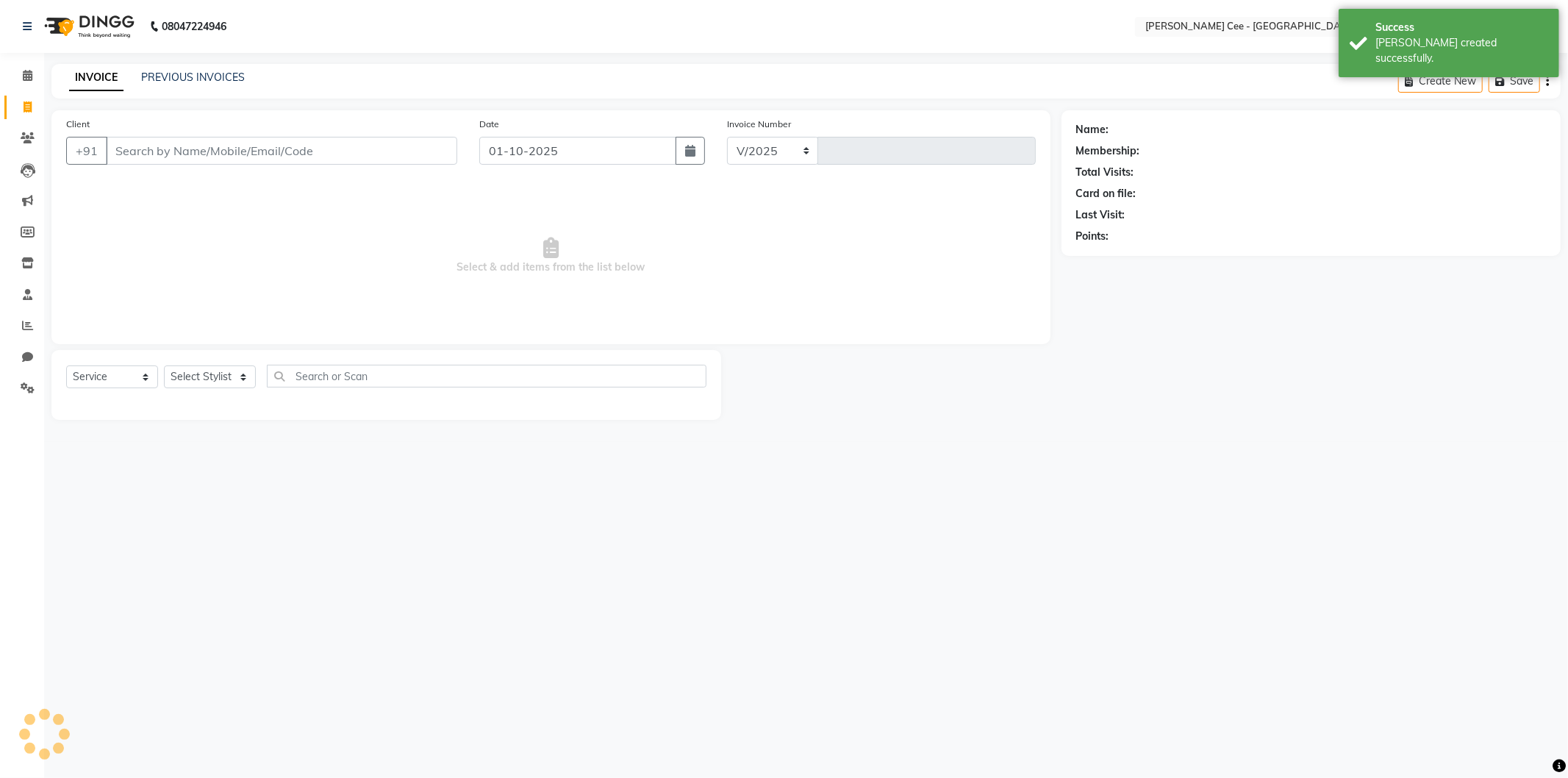
select select "8239"
type input "2945"
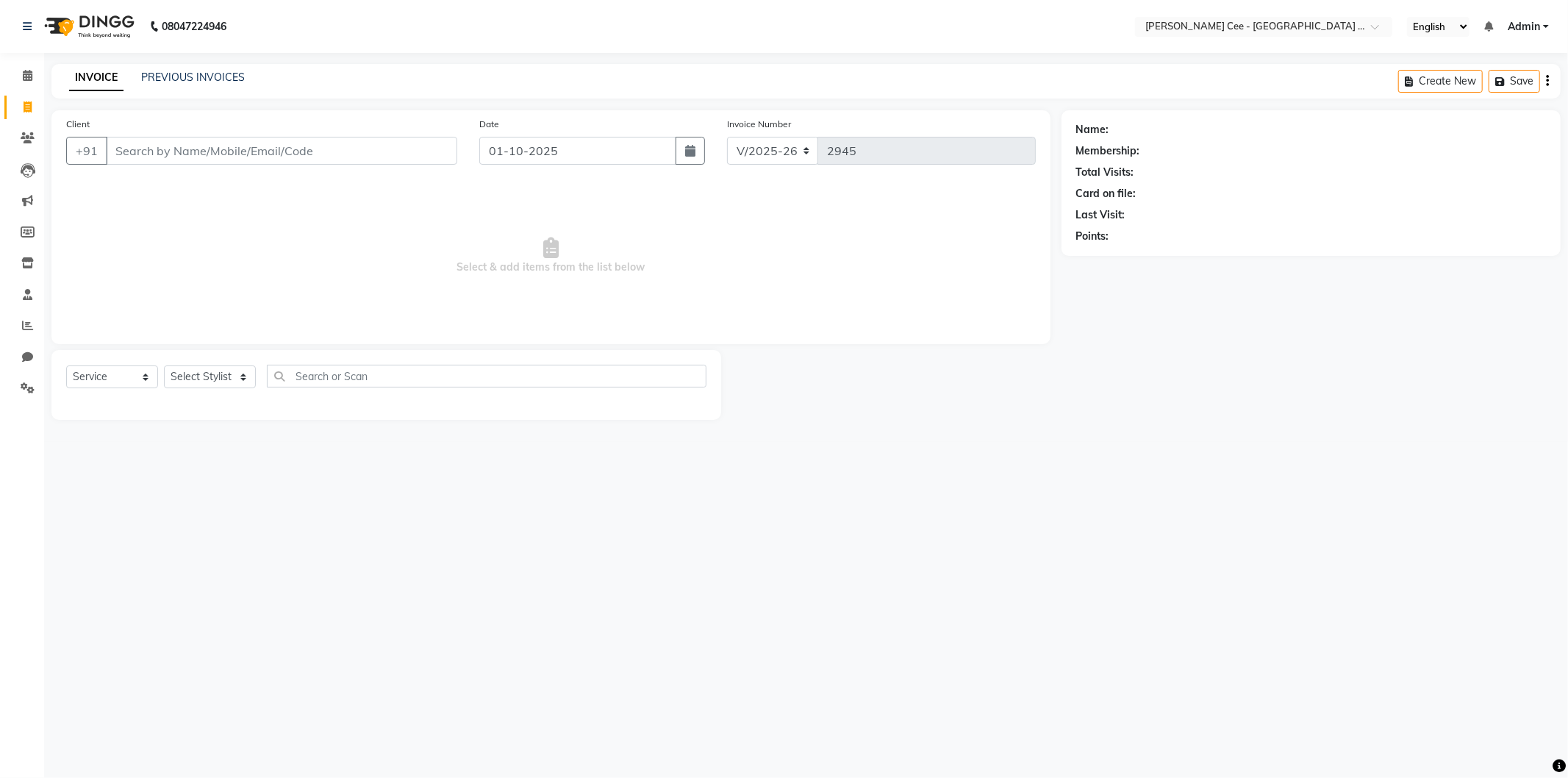
select select "product"
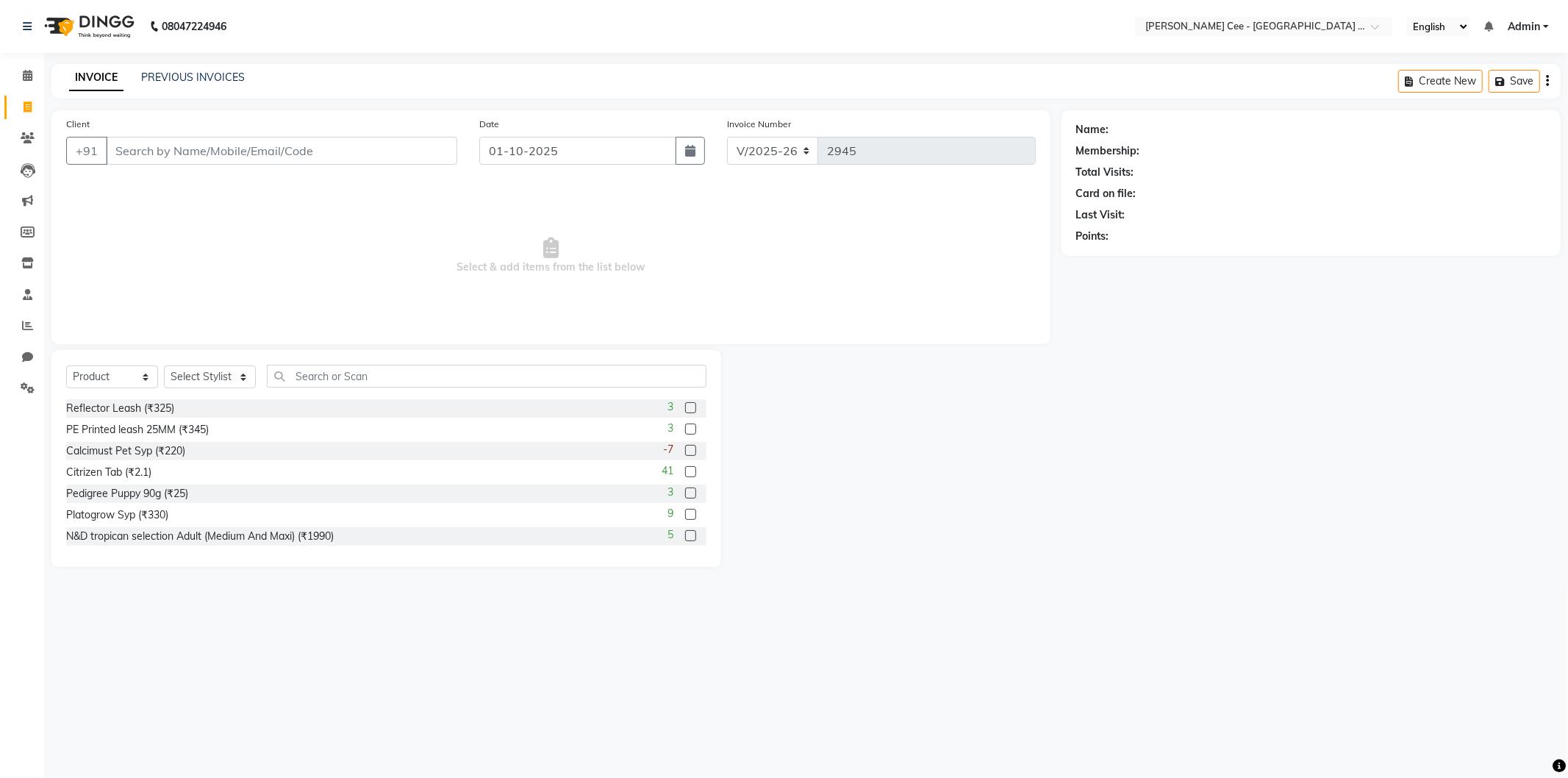
click at [145, 152] on input "Client" at bounding box center [281, 151] width 352 height 28
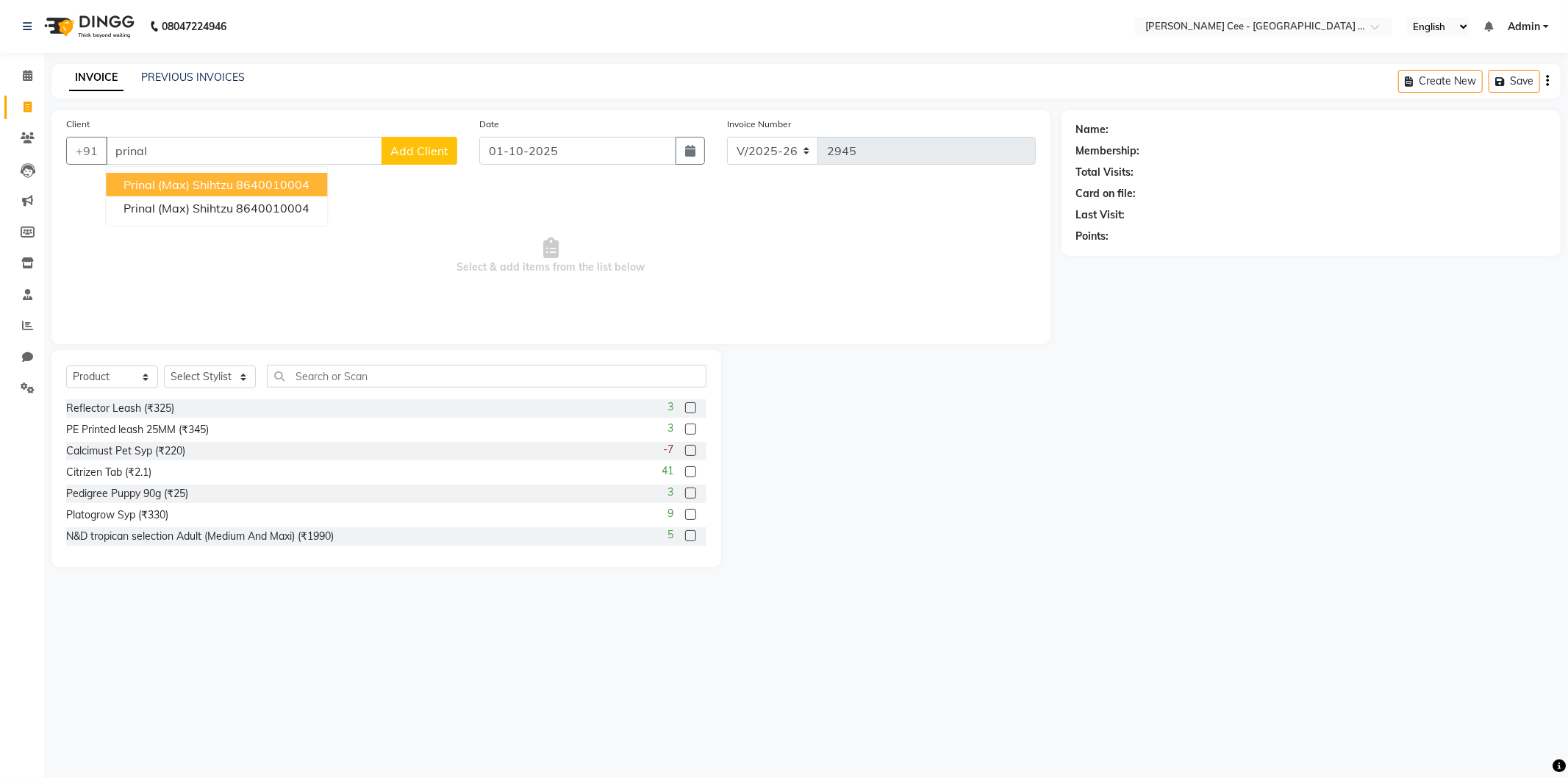
click at [229, 178] on span "Prinal (Max) Shihtzu" at bounding box center [179, 184] width 110 height 15
type input "8640010004"
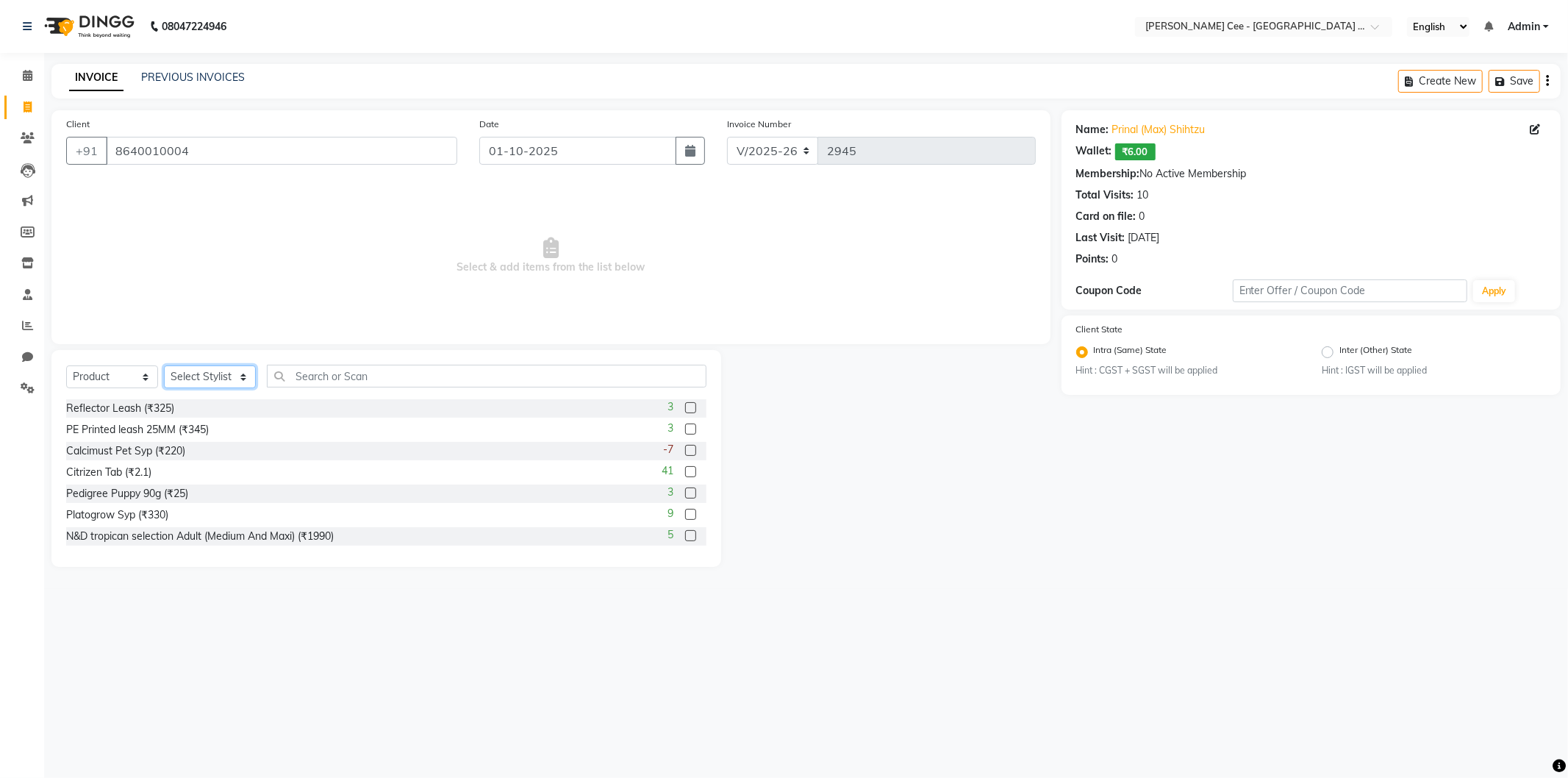
drag, startPoint x: 235, startPoint y: 379, endPoint x: 229, endPoint y: 386, distance: 9.2
click at [234, 379] on select "Select Stylist Arsh (Helper) Avinash [PERSON_NAME] [PERSON_NAME] [PERSON_NAME] …" at bounding box center [210, 377] width 92 height 23
select select "80155"
click at [164, 366] on select "Select Stylist Arsh (Helper) Avinash [PERSON_NAME] [PERSON_NAME] [PERSON_NAME] …" at bounding box center [210, 377] width 92 height 23
click at [341, 380] on input "text" at bounding box center [486, 376] width 439 height 23
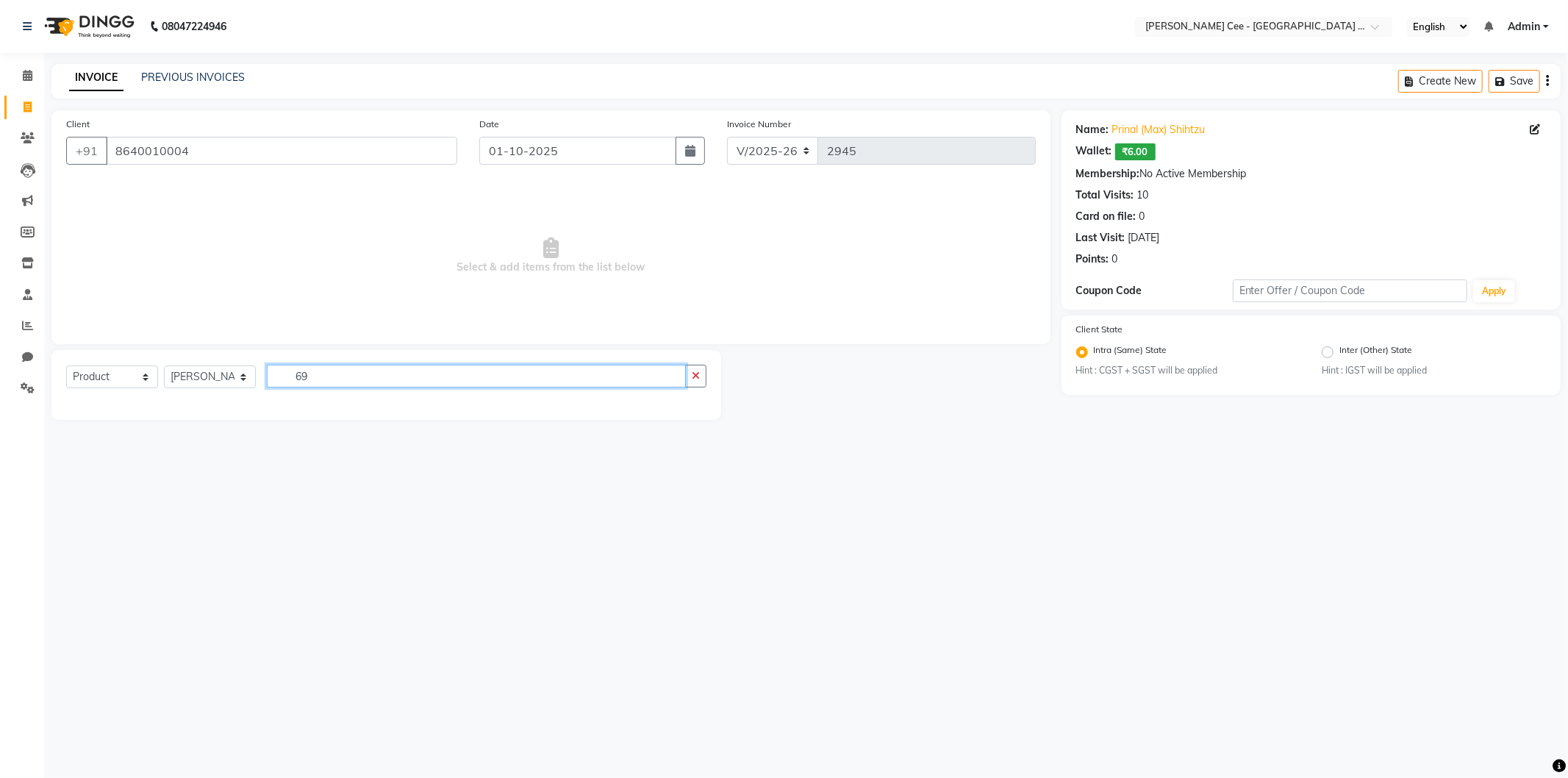
type input "6"
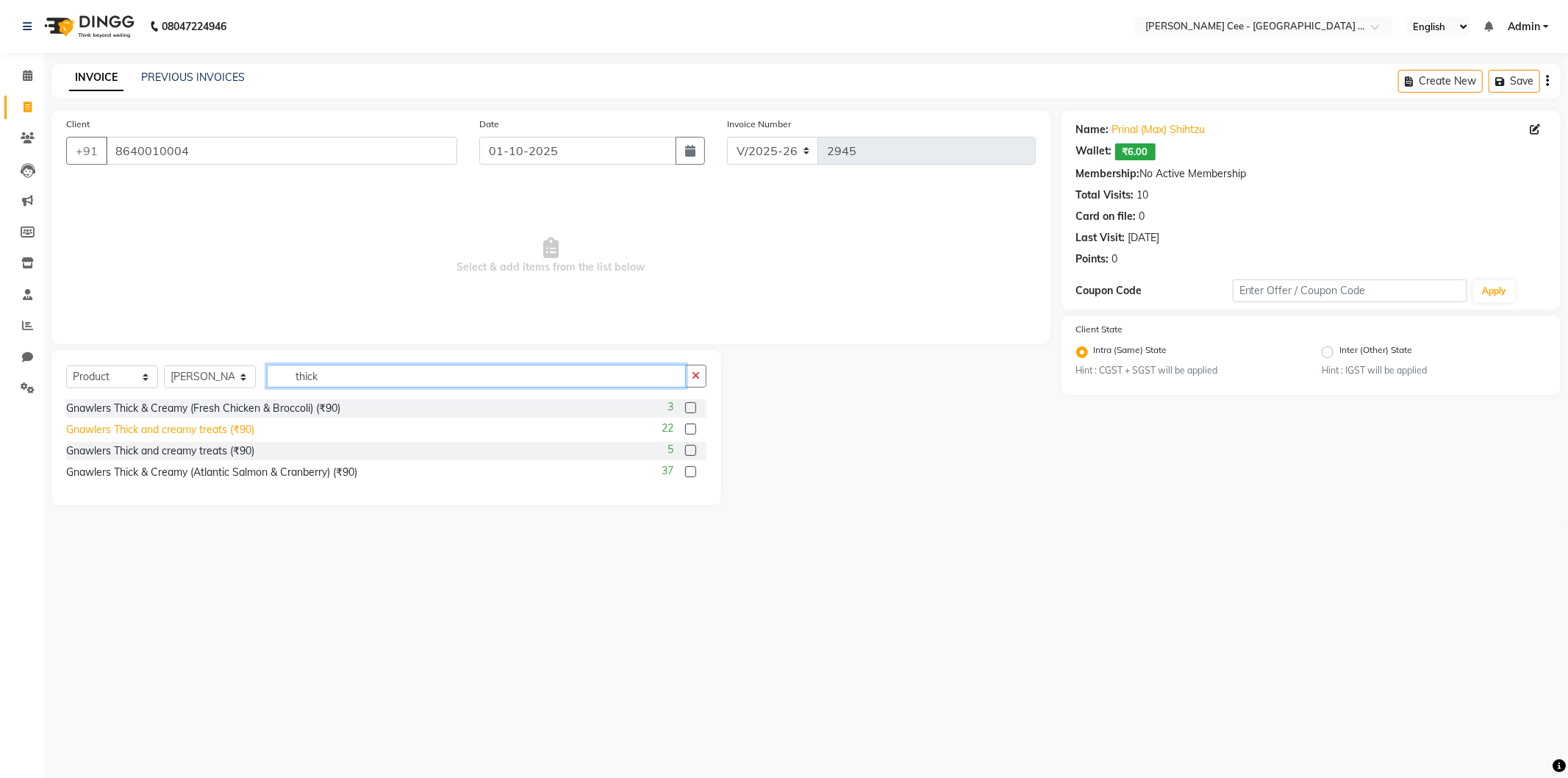
type input "thick"
click at [248, 423] on div "Gnawlers Thick and creamy treats (₹90)" at bounding box center [161, 430] width 189 height 16
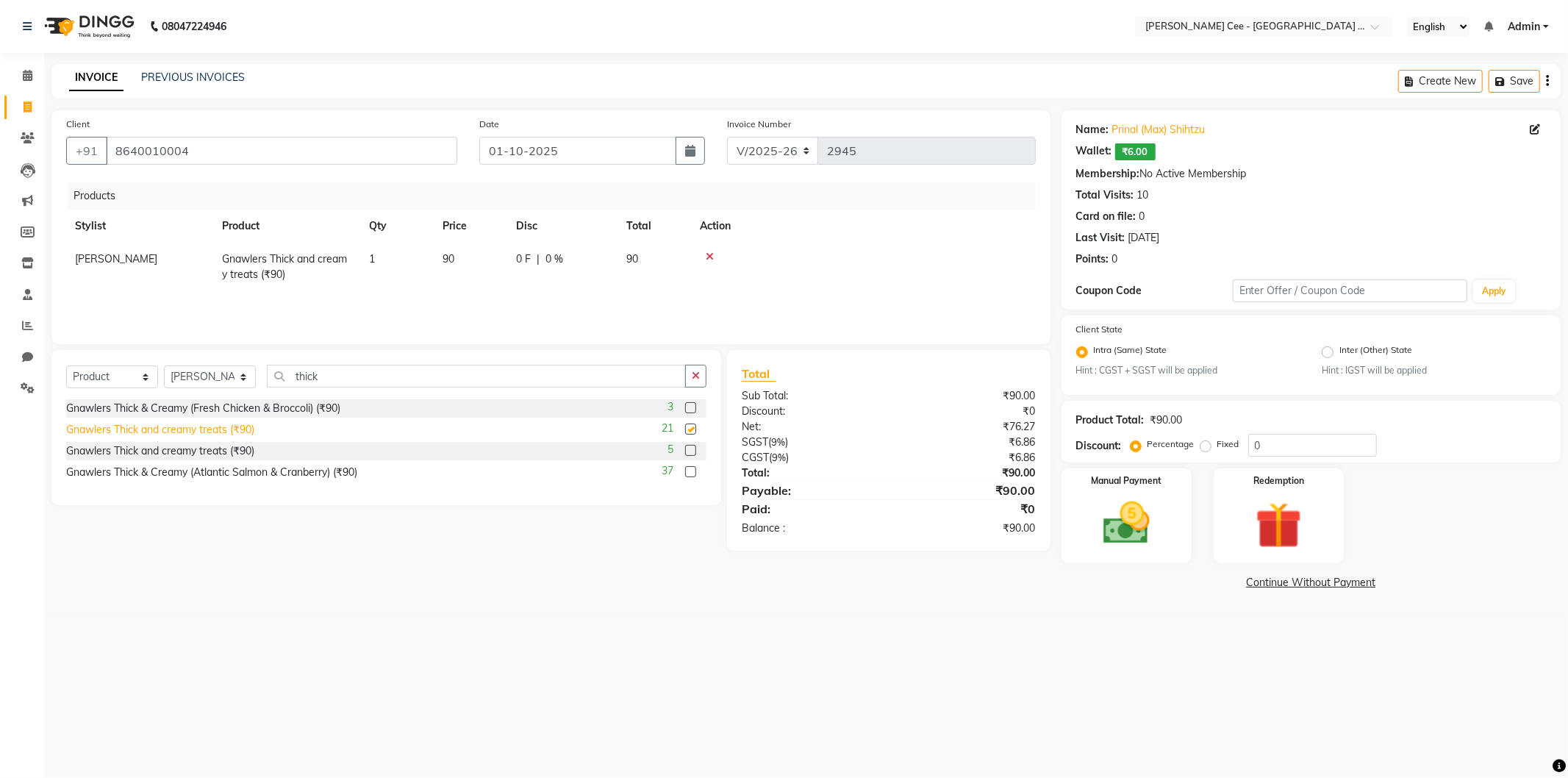
checkbox input "false"
click at [407, 263] on td "1" at bounding box center [397, 266] width 74 height 48
select select "80155"
click at [406, 263] on input "1" at bounding box center [397, 263] width 56 height 23
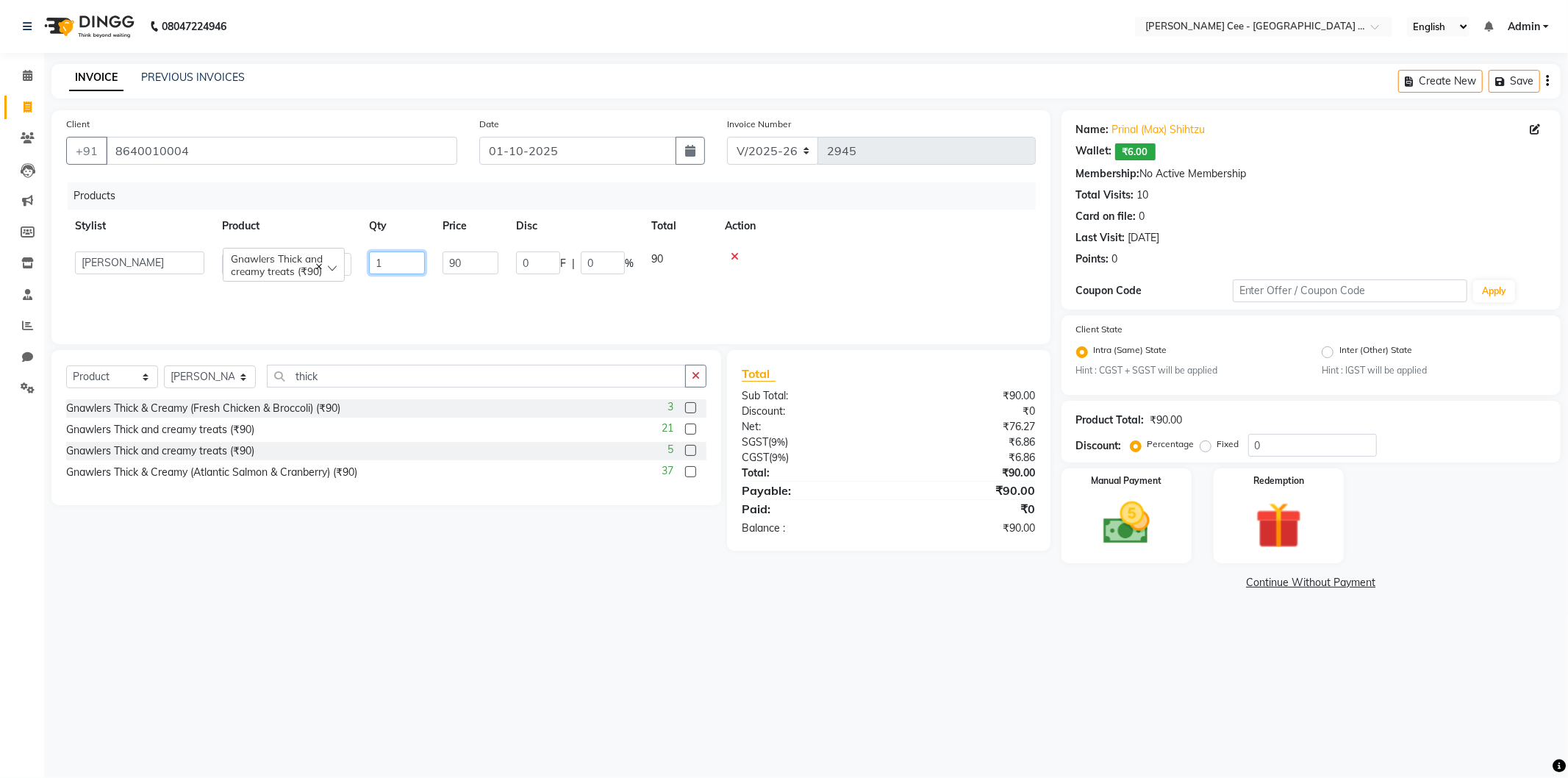
type input "2"
click at [779, 278] on td at bounding box center [875, 263] width 320 height 42
click at [581, 274] on td "0 F | 0 %" at bounding box center [562, 266] width 110 height 48
select select "80155"
click at [584, 260] on input "0" at bounding box center [602, 263] width 44 height 23
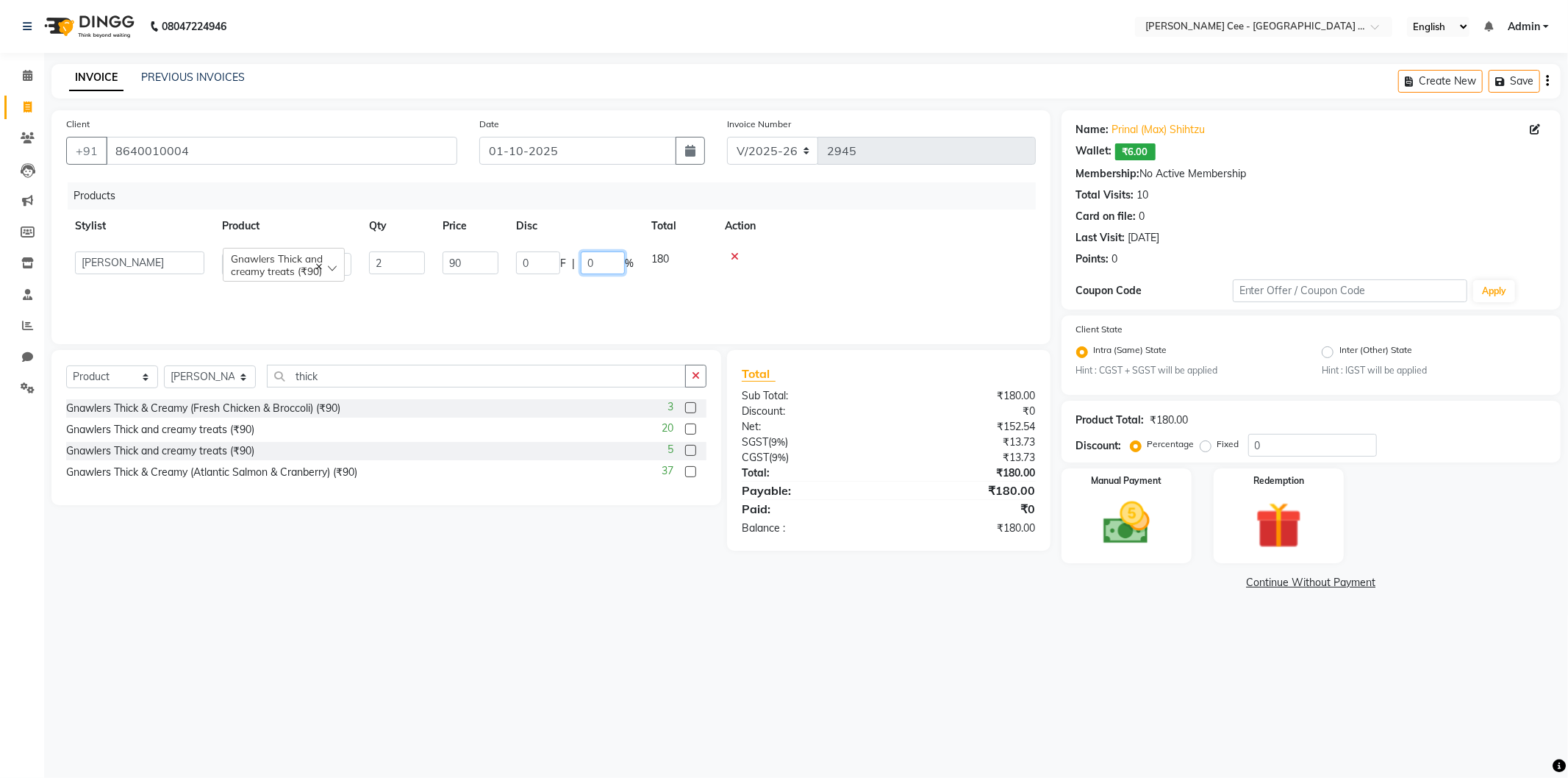
type input "20"
click at [851, 230] on th "Action" at bounding box center [863, 226] width 345 height 33
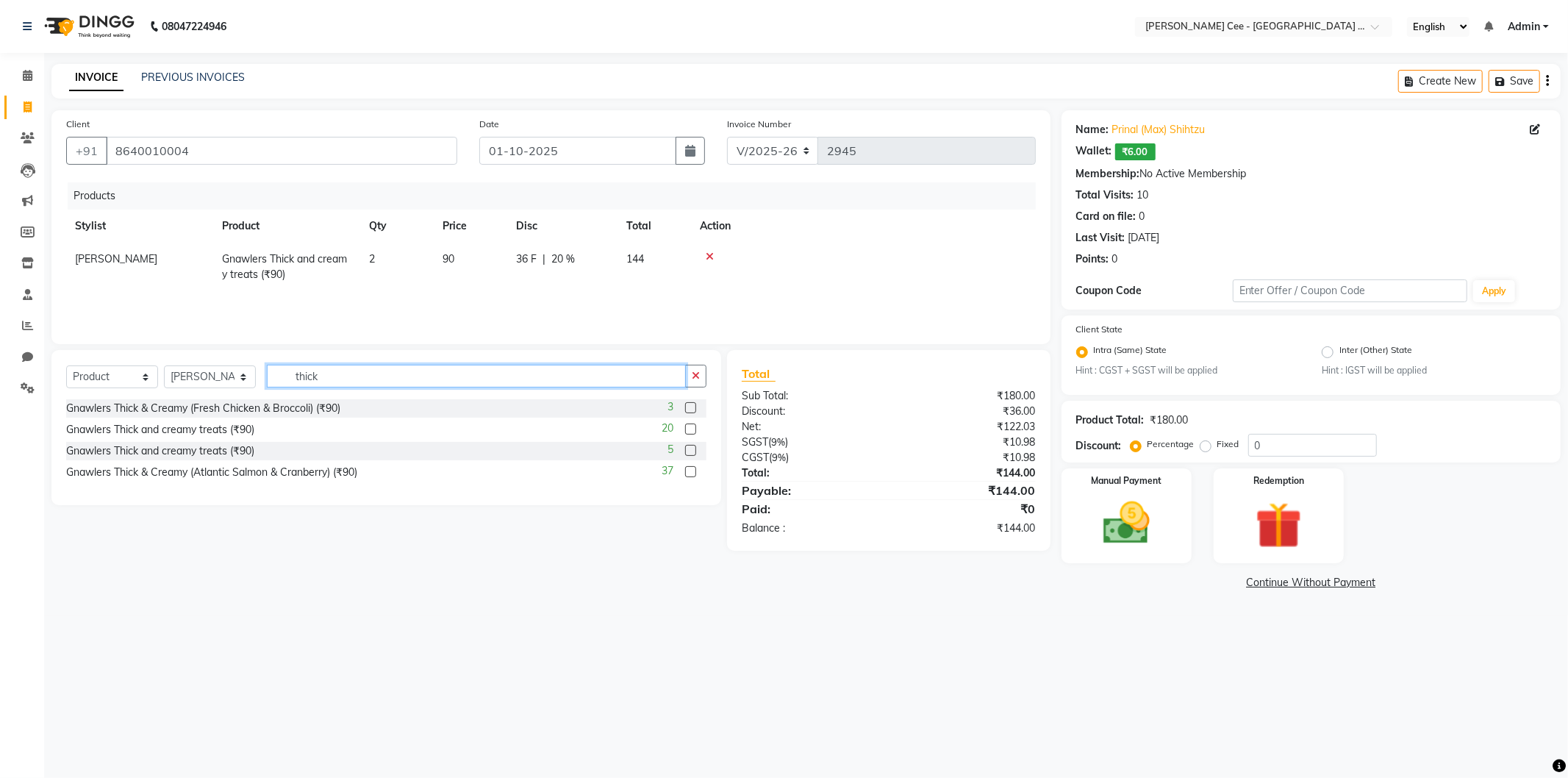
click at [400, 369] on input "thick" at bounding box center [475, 376] width 419 height 23
click at [400, 371] on input "thick" at bounding box center [475, 376] width 419 height 23
drag, startPoint x: 400, startPoint y: 371, endPoint x: 380, endPoint y: 364, distance: 21.2
click at [399, 371] on input "thick" at bounding box center [475, 376] width 419 height 23
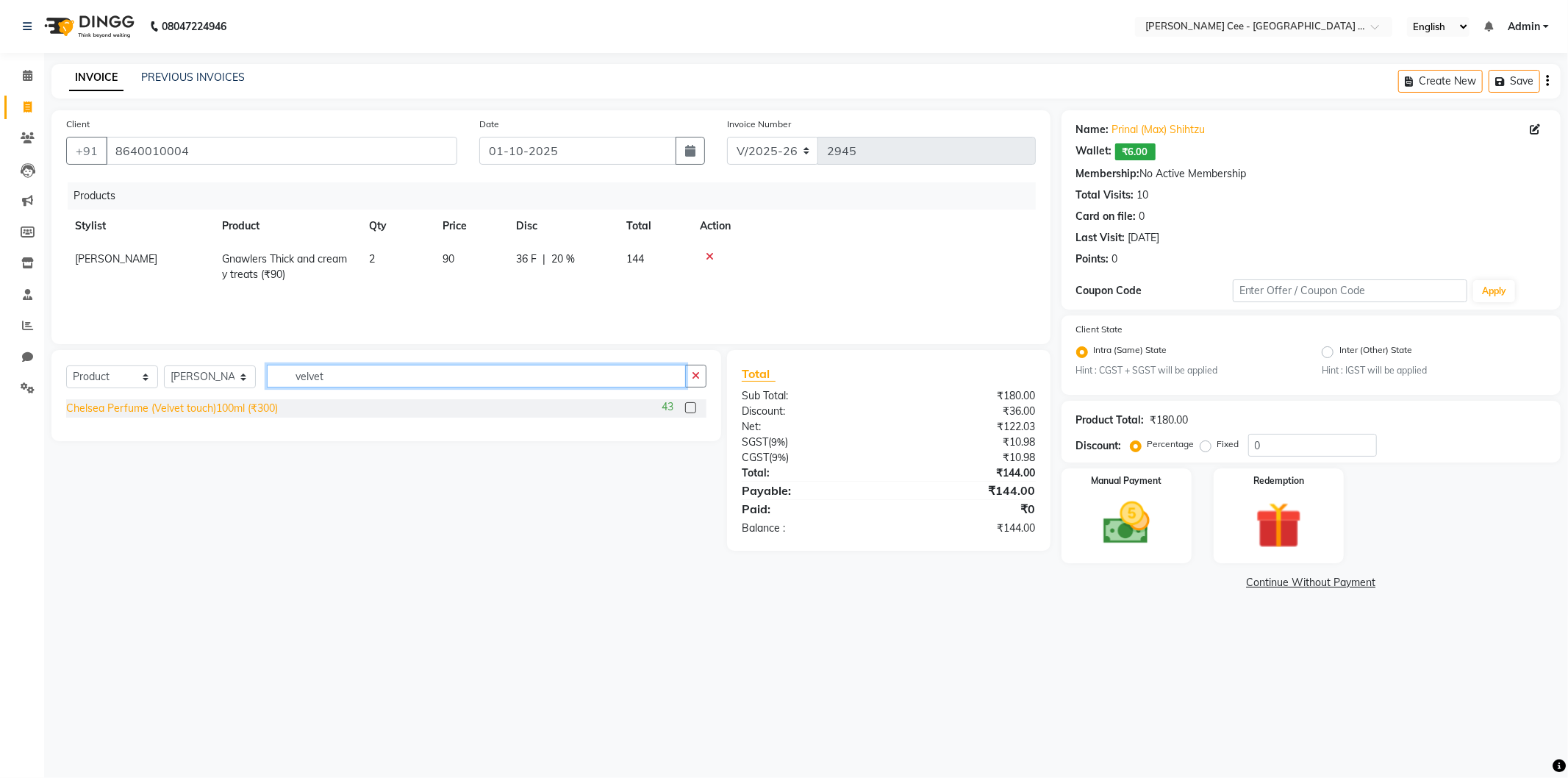
type input "velvet"
click at [265, 409] on div "Chelsea Perfume (Velvet touch)100ml (₹300)" at bounding box center [172, 408] width 211 height 16
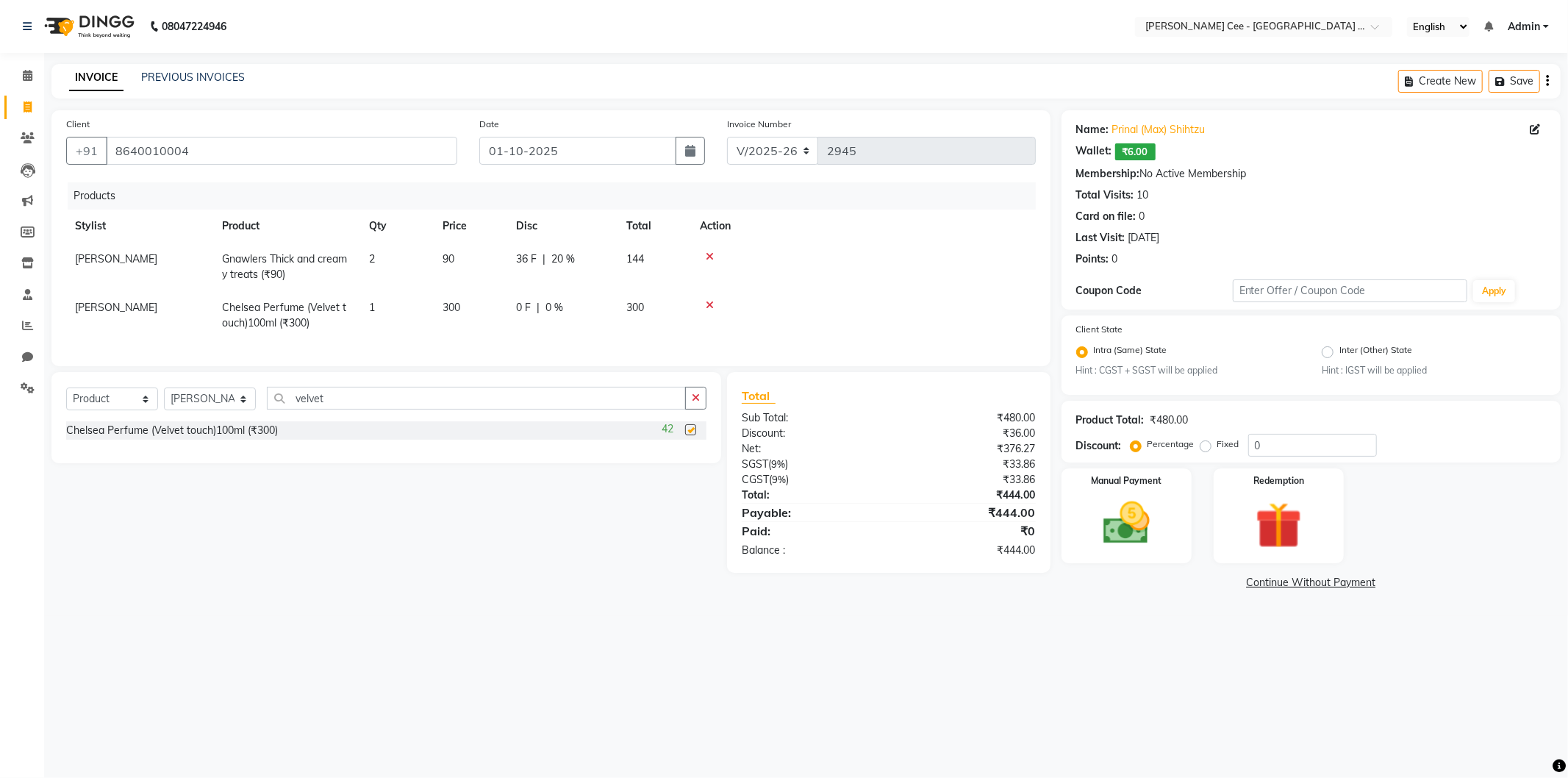
checkbox input "false"
click at [548, 314] on span "0 %" at bounding box center [554, 307] width 18 height 16
select select "80155"
click at [582, 310] on input "0" at bounding box center [602, 312] width 44 height 23
type input "20"
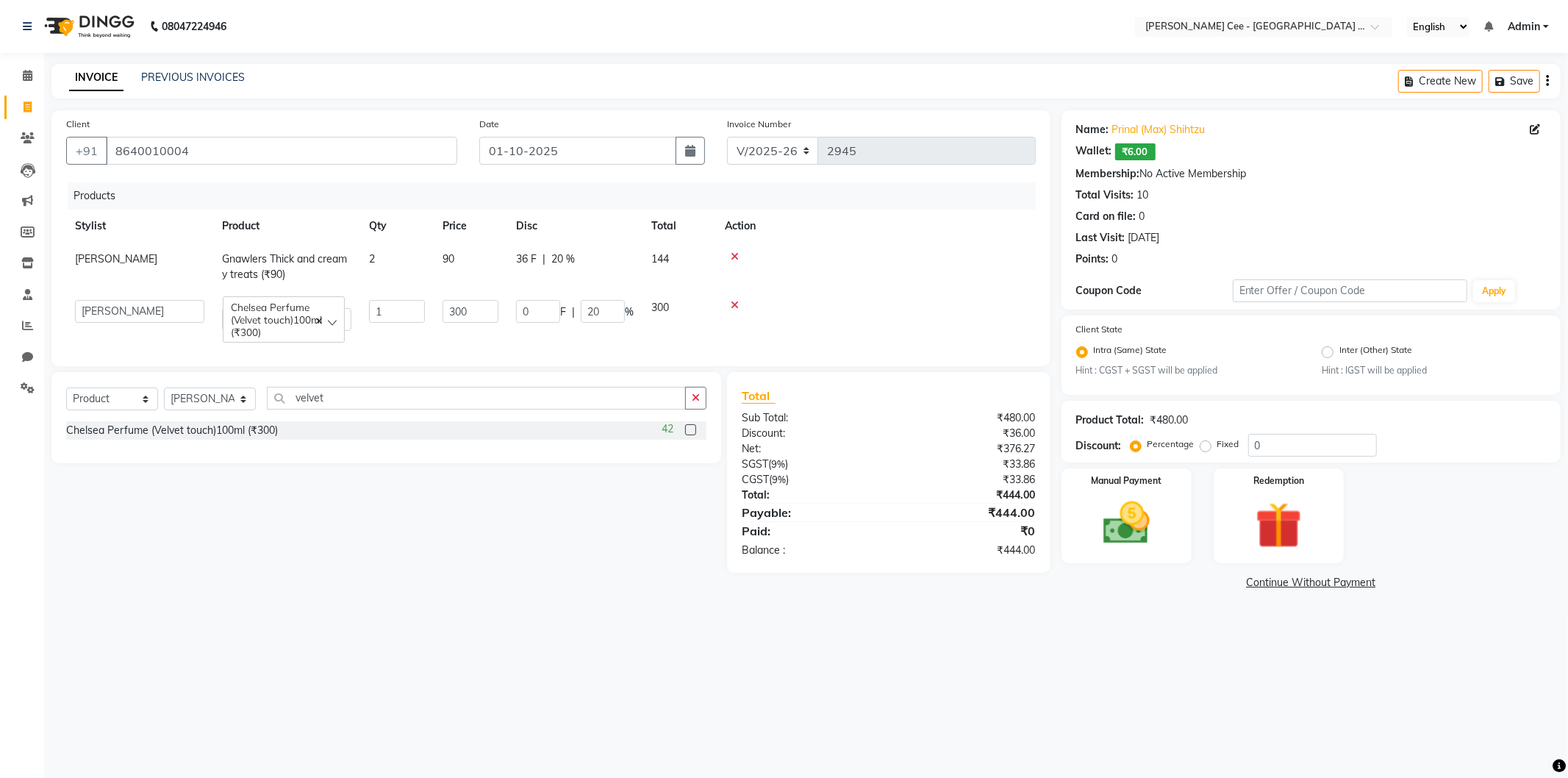
drag, startPoint x: 855, startPoint y: 259, endPoint x: 868, endPoint y: 259, distance: 13.0
click at [868, 259] on div at bounding box center [875, 257] width 302 height 11
click at [1123, 540] on img at bounding box center [1126, 523] width 79 height 56
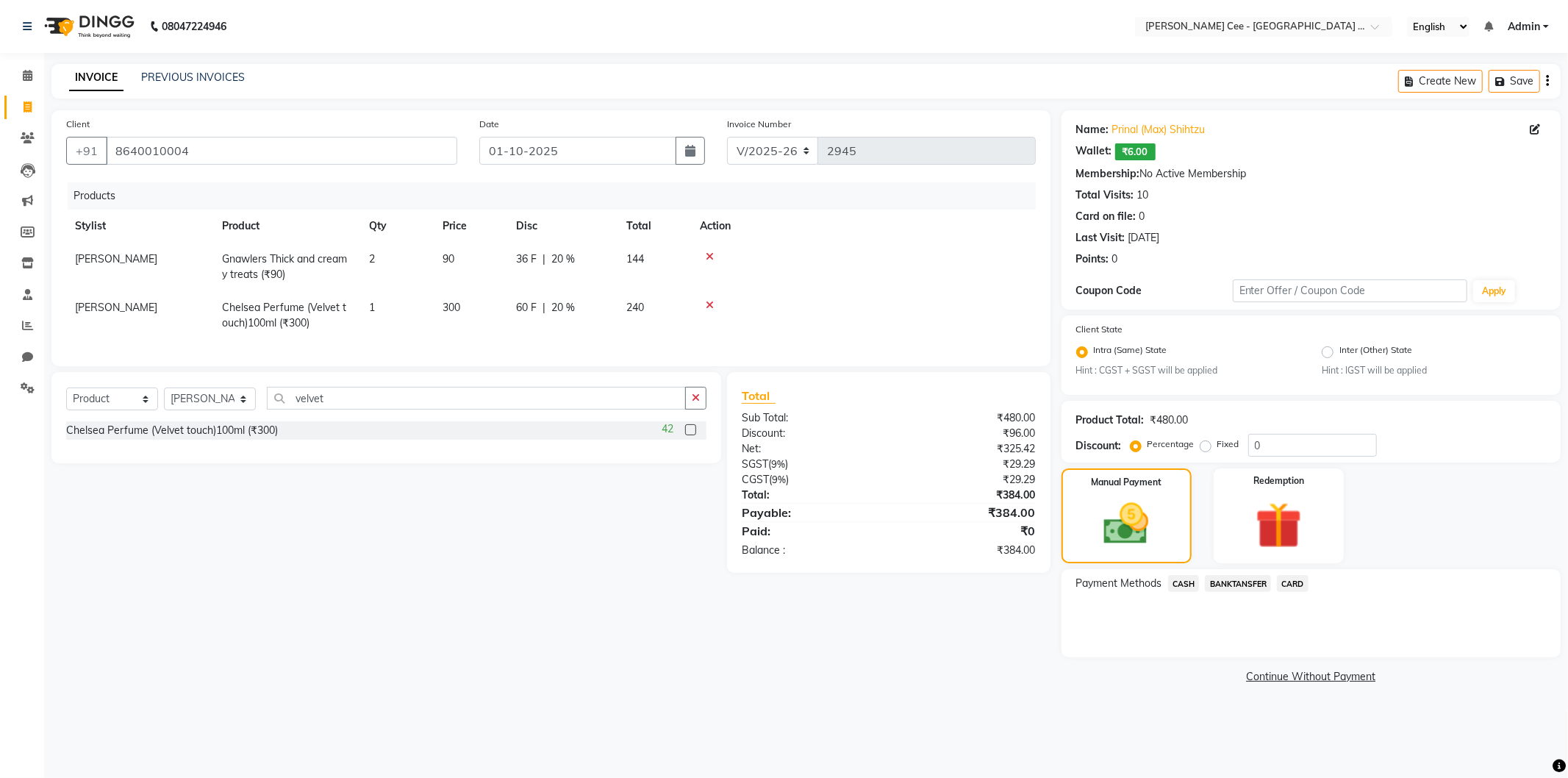
click at [1288, 582] on span "CARD" at bounding box center [1293, 583] width 32 height 17
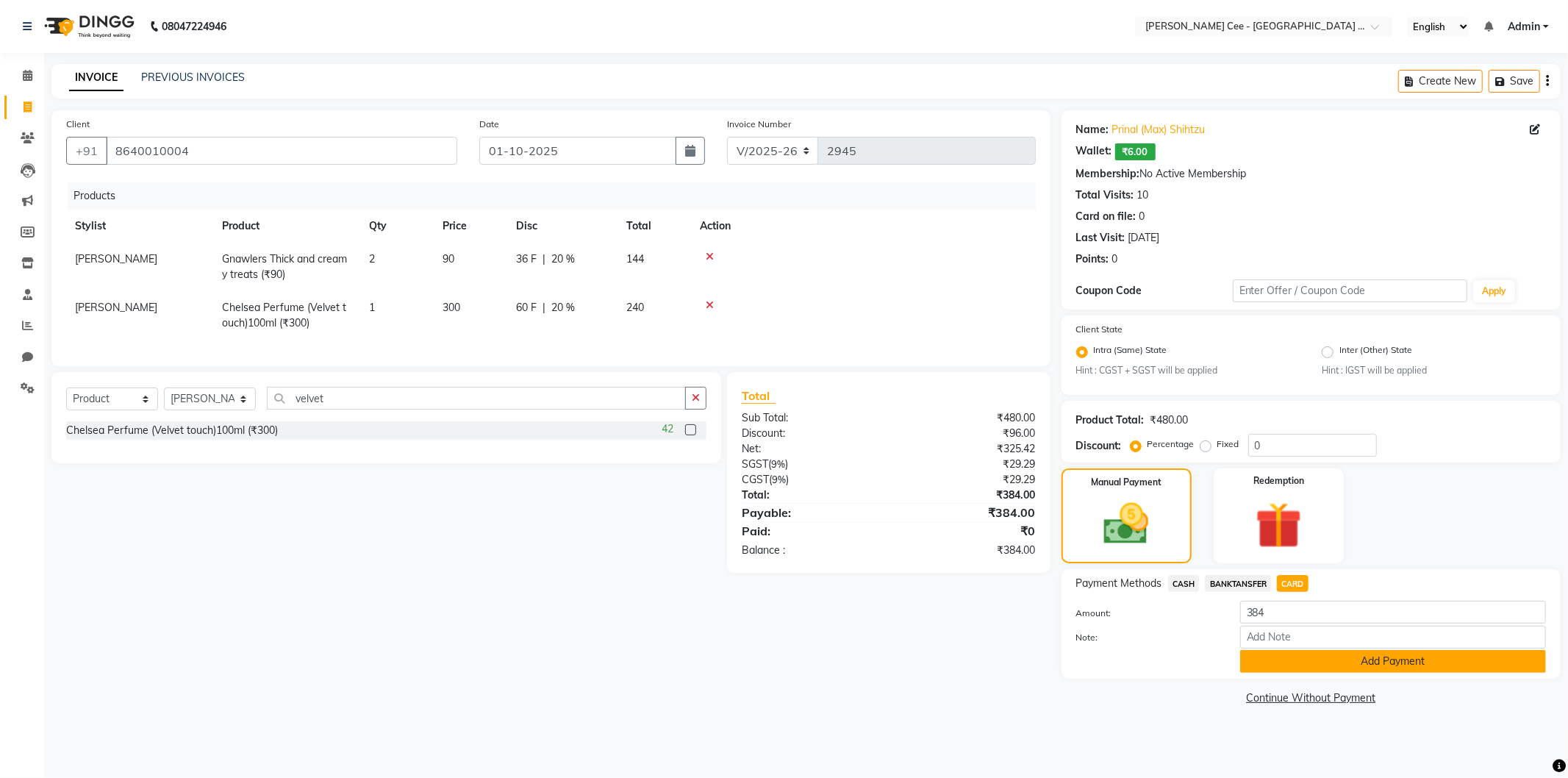
click at [1279, 664] on button "Add Payment" at bounding box center [1393, 662] width 306 height 23
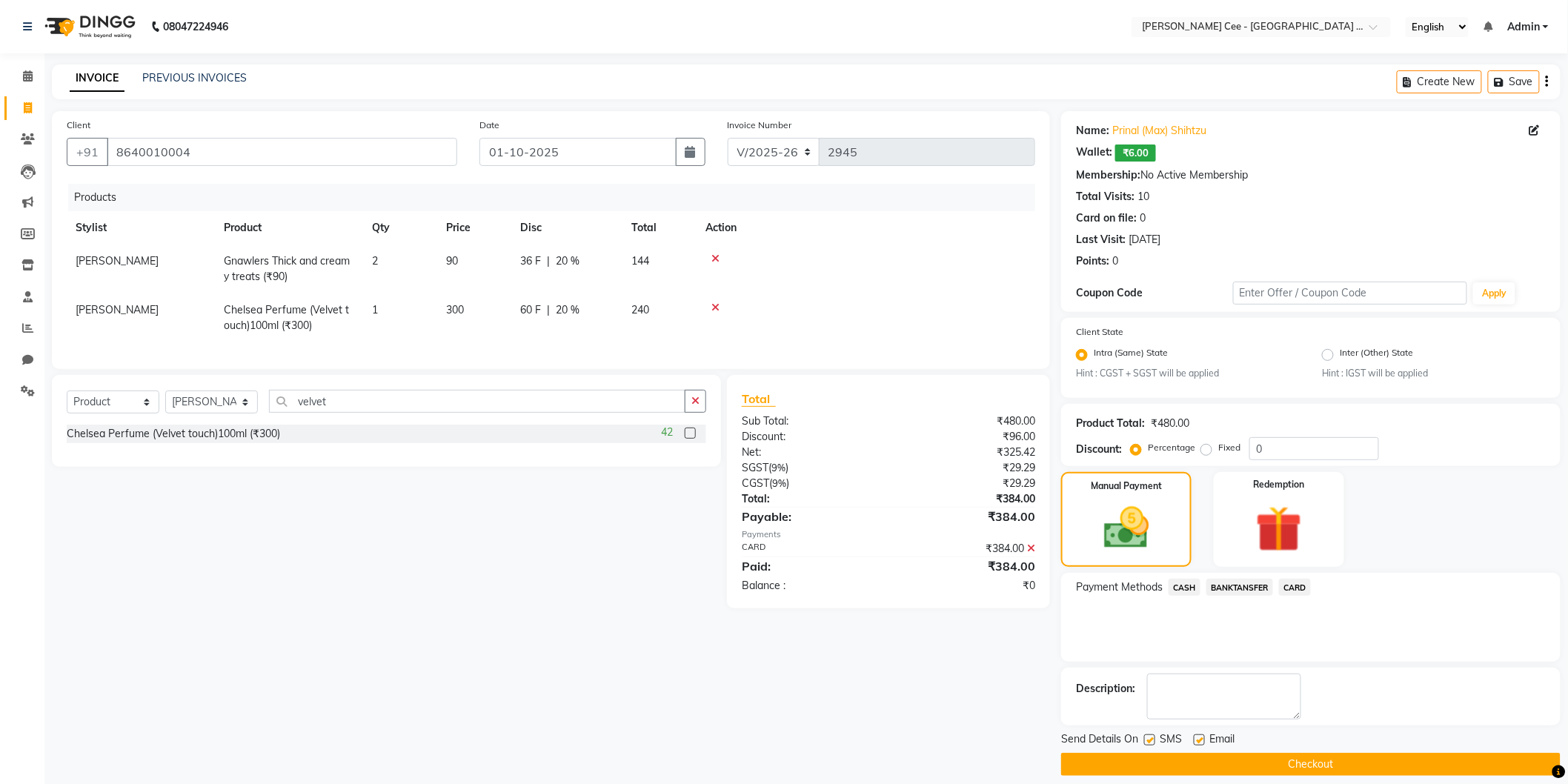
click at [1276, 758] on button "Checkout" at bounding box center [1311, 764] width 499 height 23
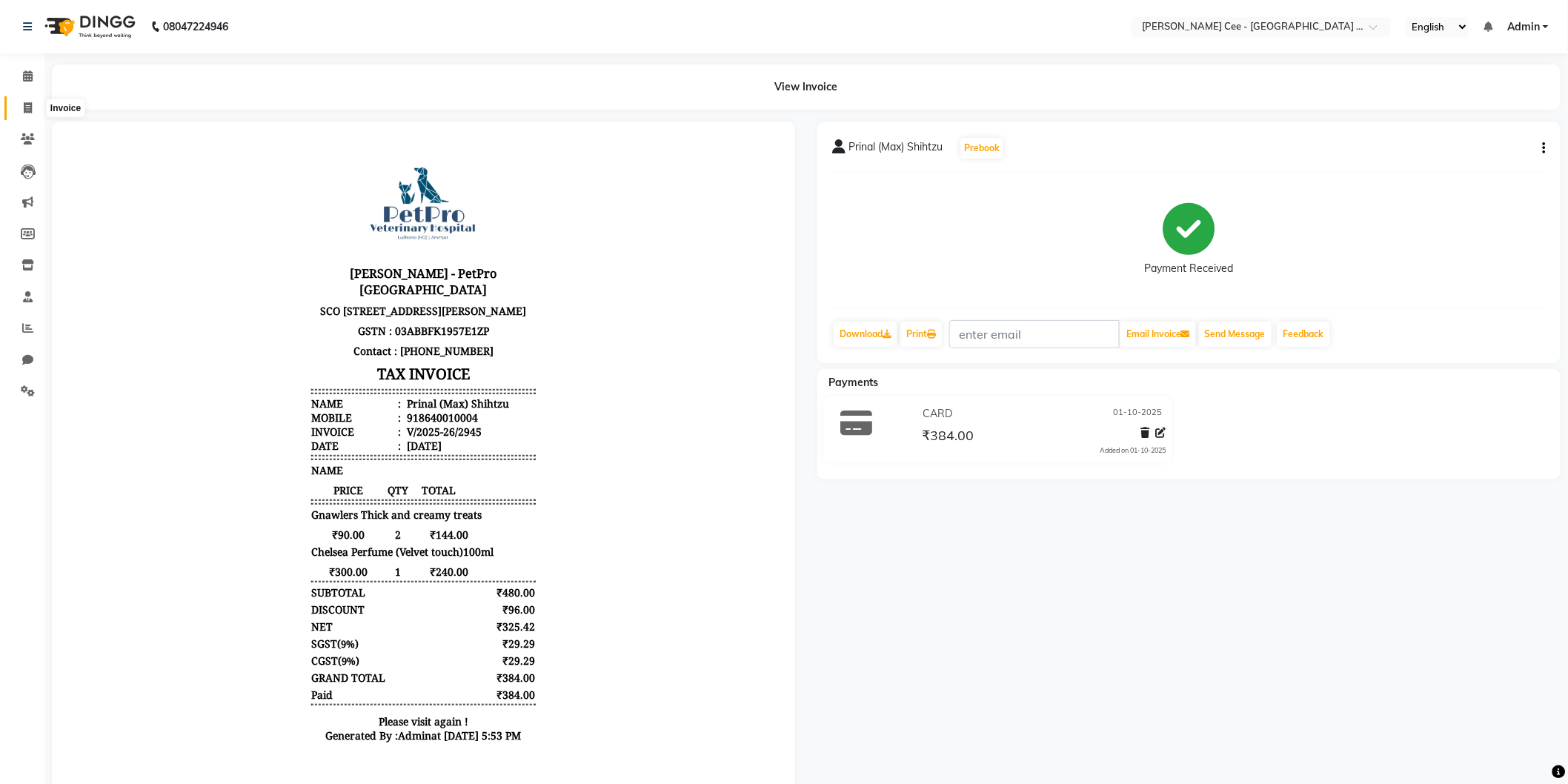
click at [30, 111] on icon at bounding box center [28, 107] width 8 height 11
select select "service"
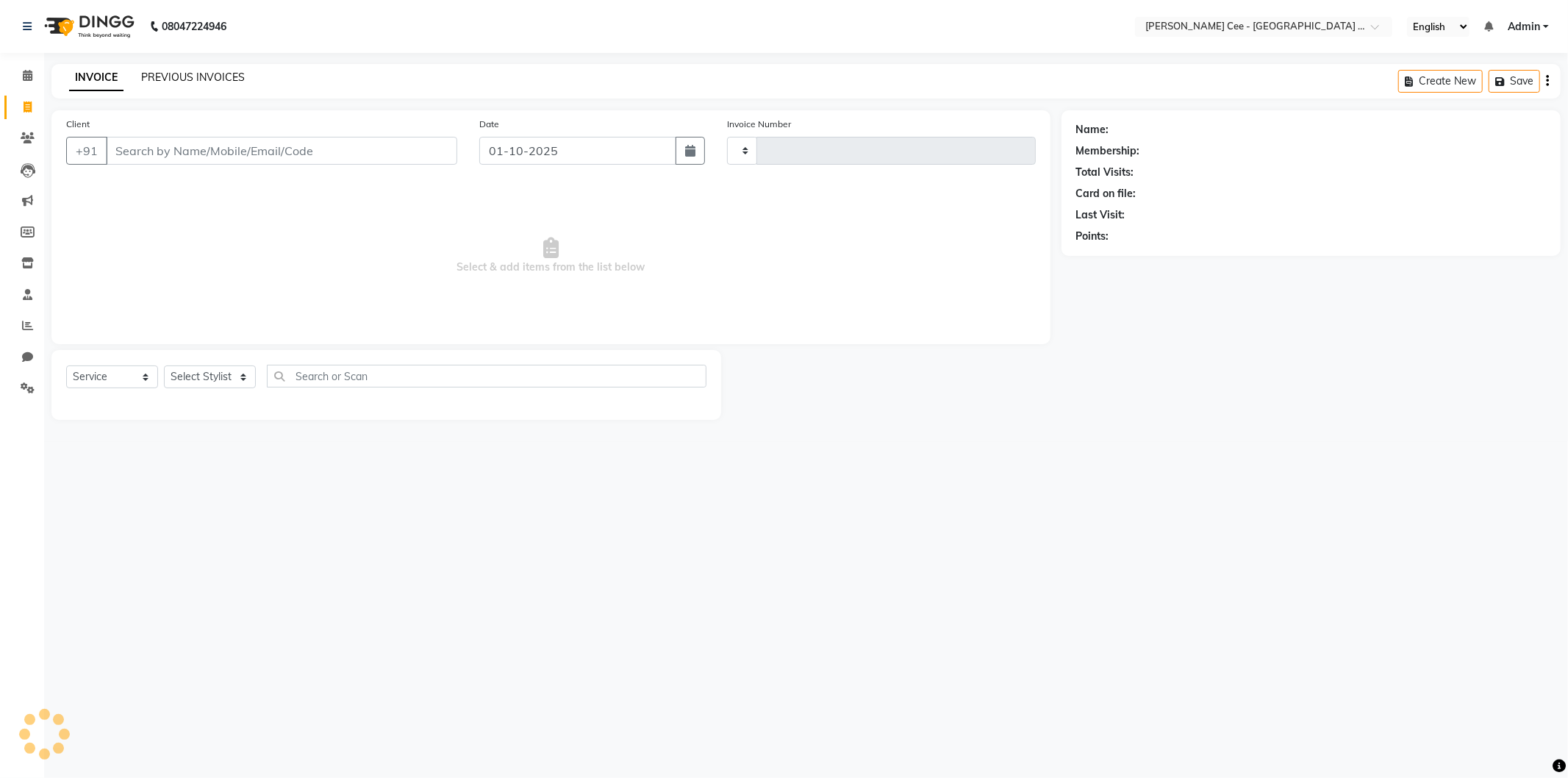
type input "2946"
select select "8239"
click at [202, 79] on link "PREVIOUS INVOICES" at bounding box center [193, 77] width 103 height 13
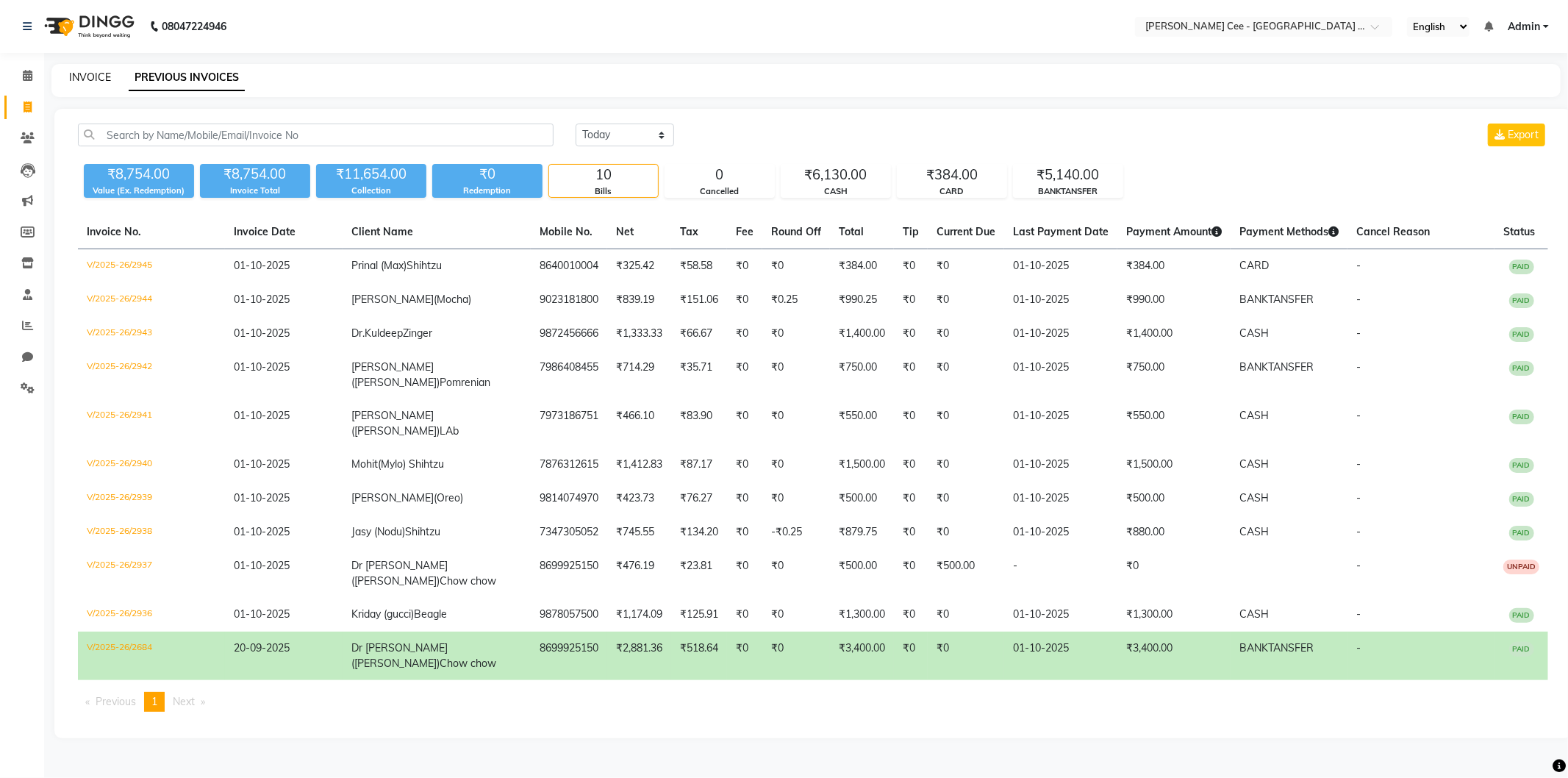
click at [109, 80] on link "INVOICE" at bounding box center [89, 77] width 42 height 13
select select "service"
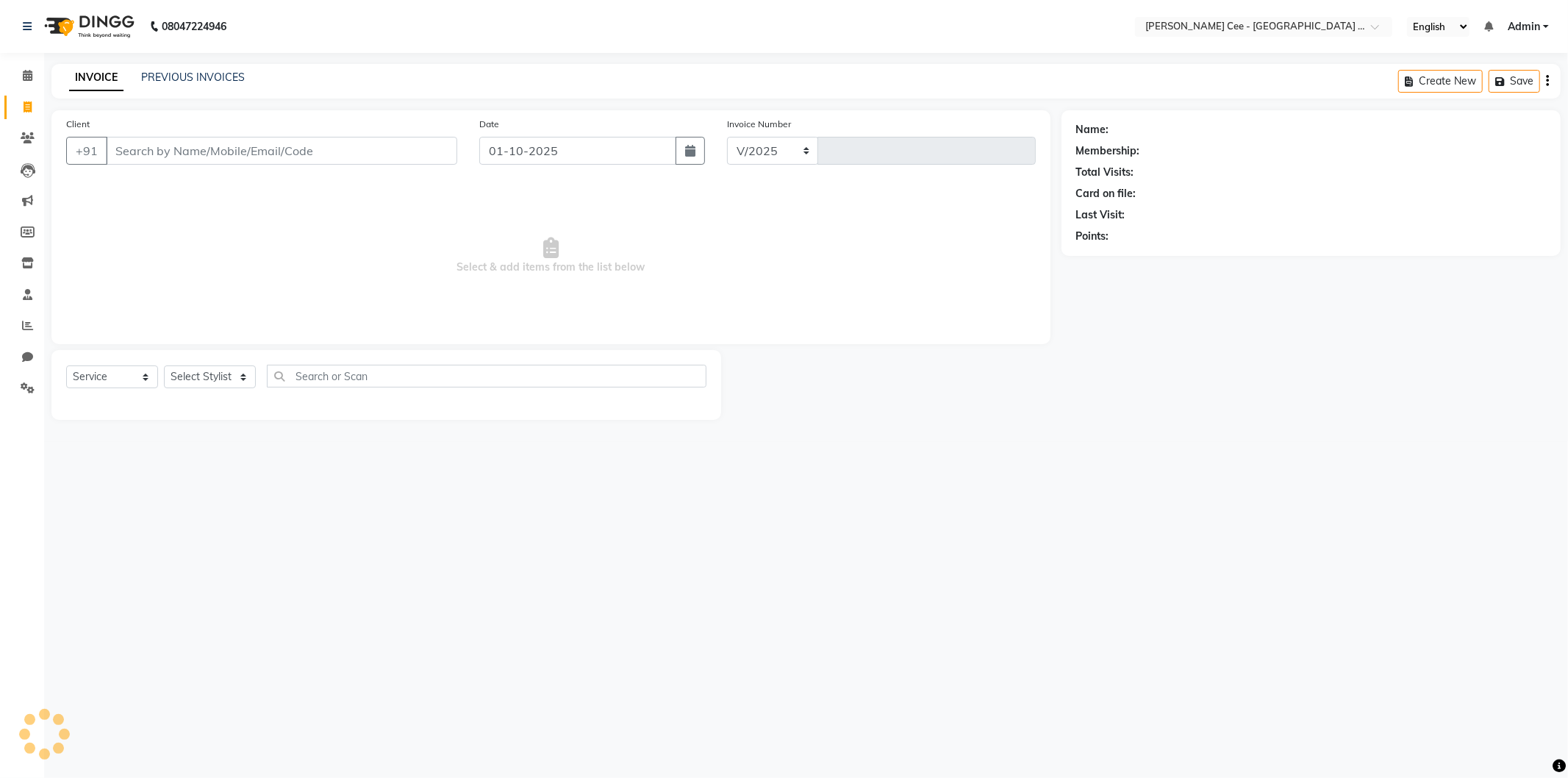
select select "8239"
type input "2946"
click at [158, 149] on input "Client" at bounding box center [281, 151] width 352 height 28
select select "product"
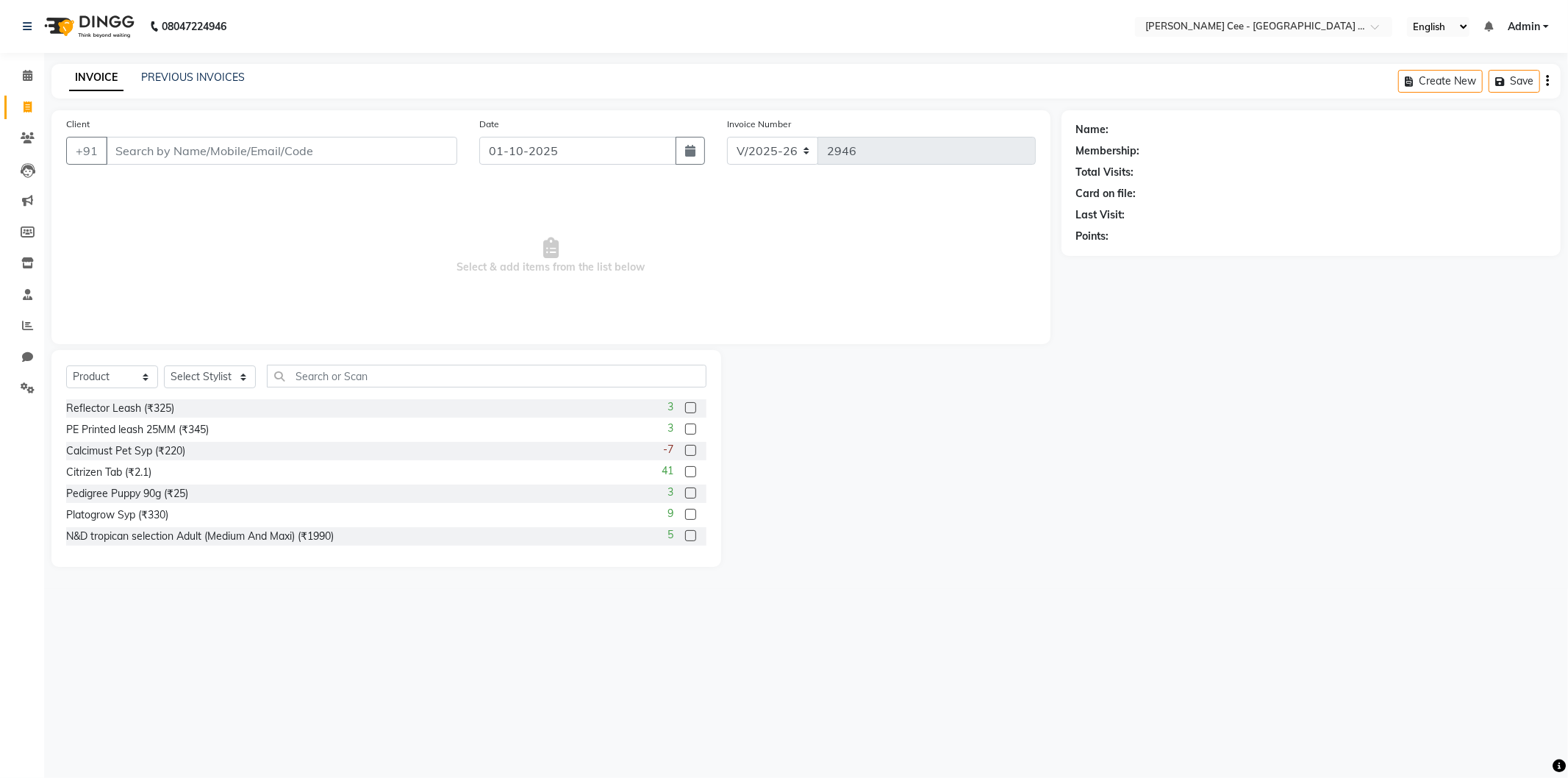
click at [277, 153] on input "Client" at bounding box center [281, 151] width 352 height 28
click at [275, 153] on input "Client" at bounding box center [281, 151] width 352 height 28
click at [140, 156] on input "Client" at bounding box center [281, 151] width 352 height 28
click at [128, 152] on input "Client" at bounding box center [281, 151] width 352 height 28
click at [131, 157] on input "Client" at bounding box center [281, 151] width 352 height 28
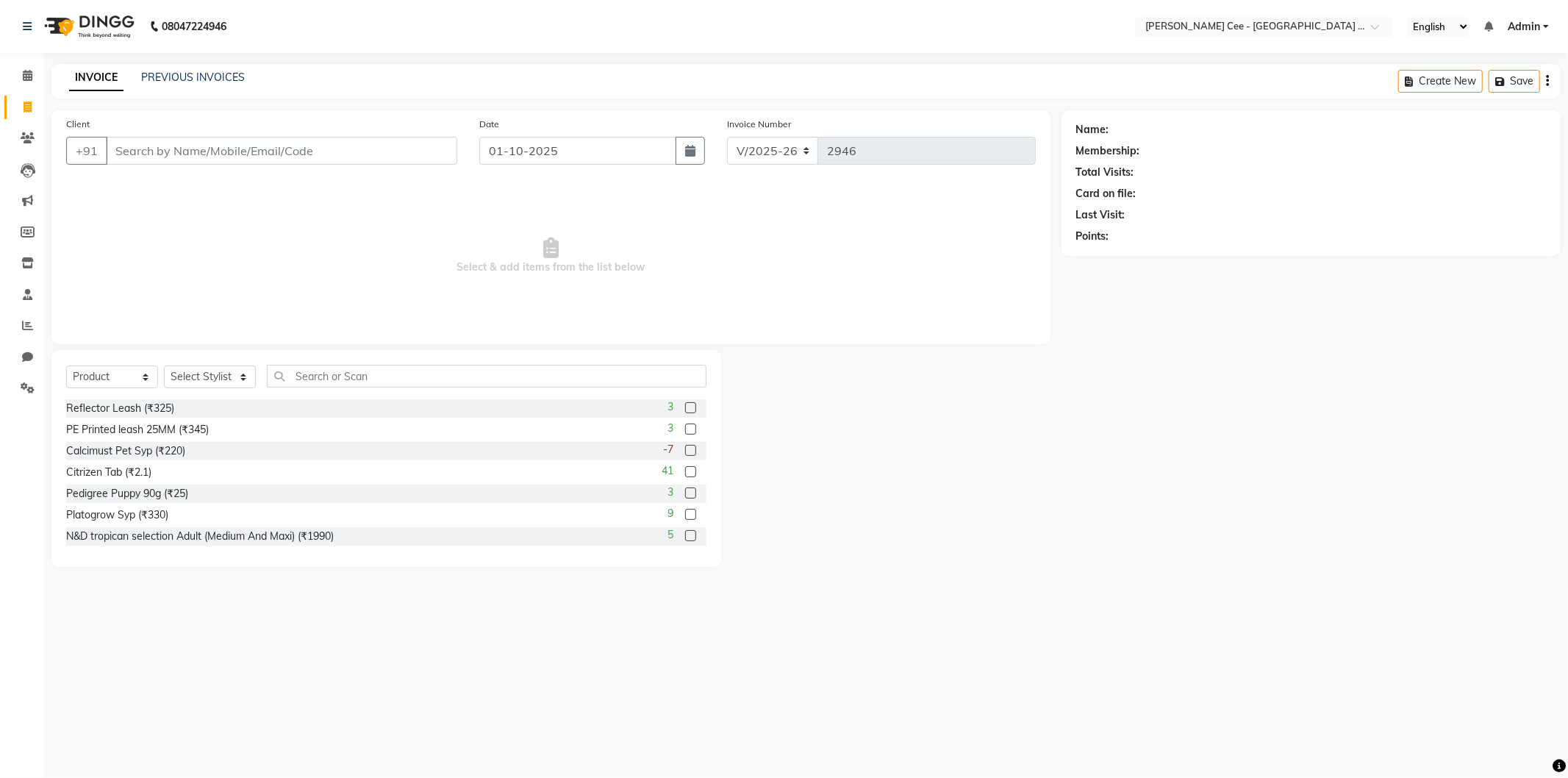
click at [134, 155] on input "Client" at bounding box center [281, 151] width 352 height 28
click at [159, 148] on input "Client" at bounding box center [281, 151] width 352 height 28
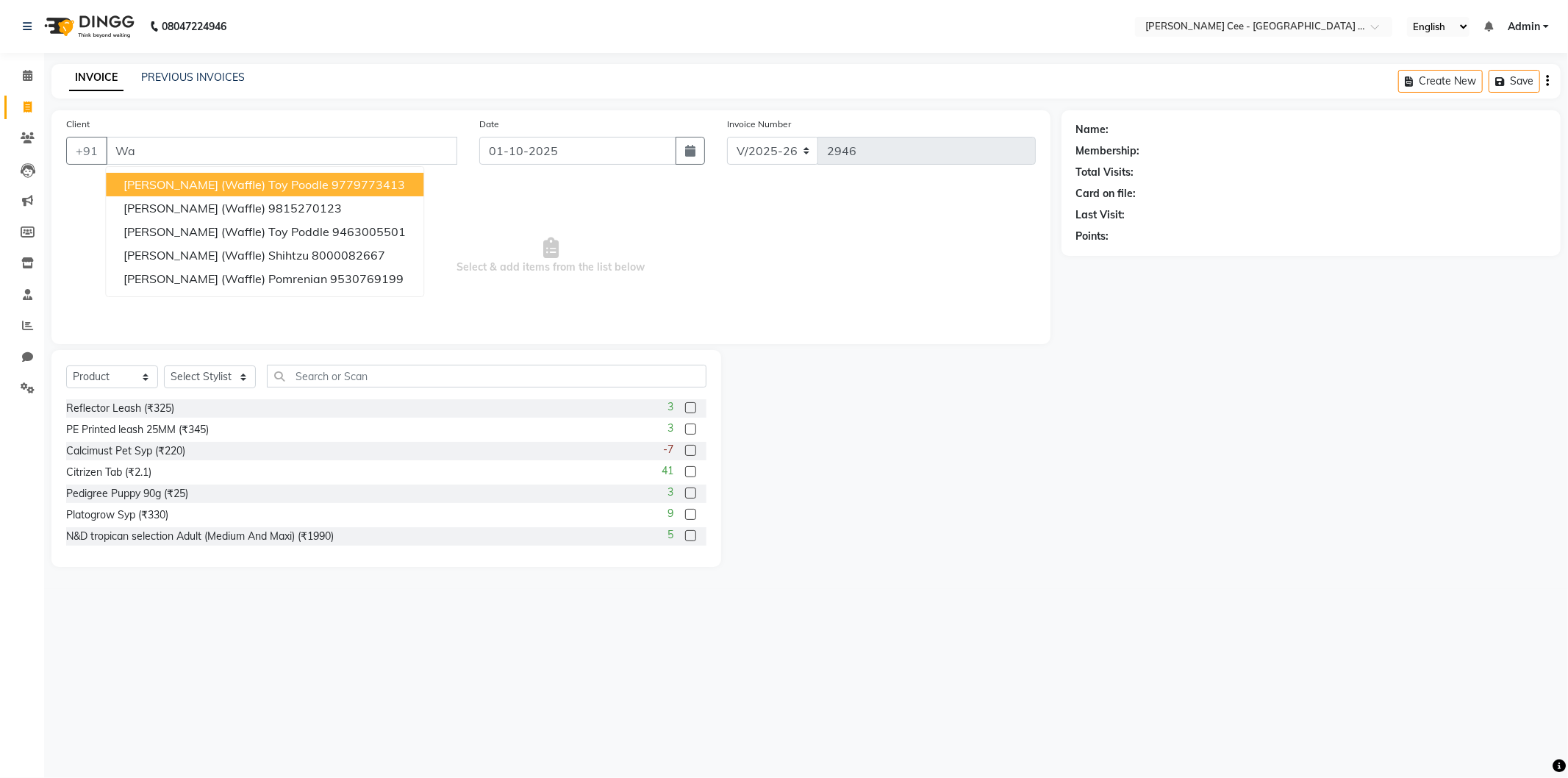
type input "W"
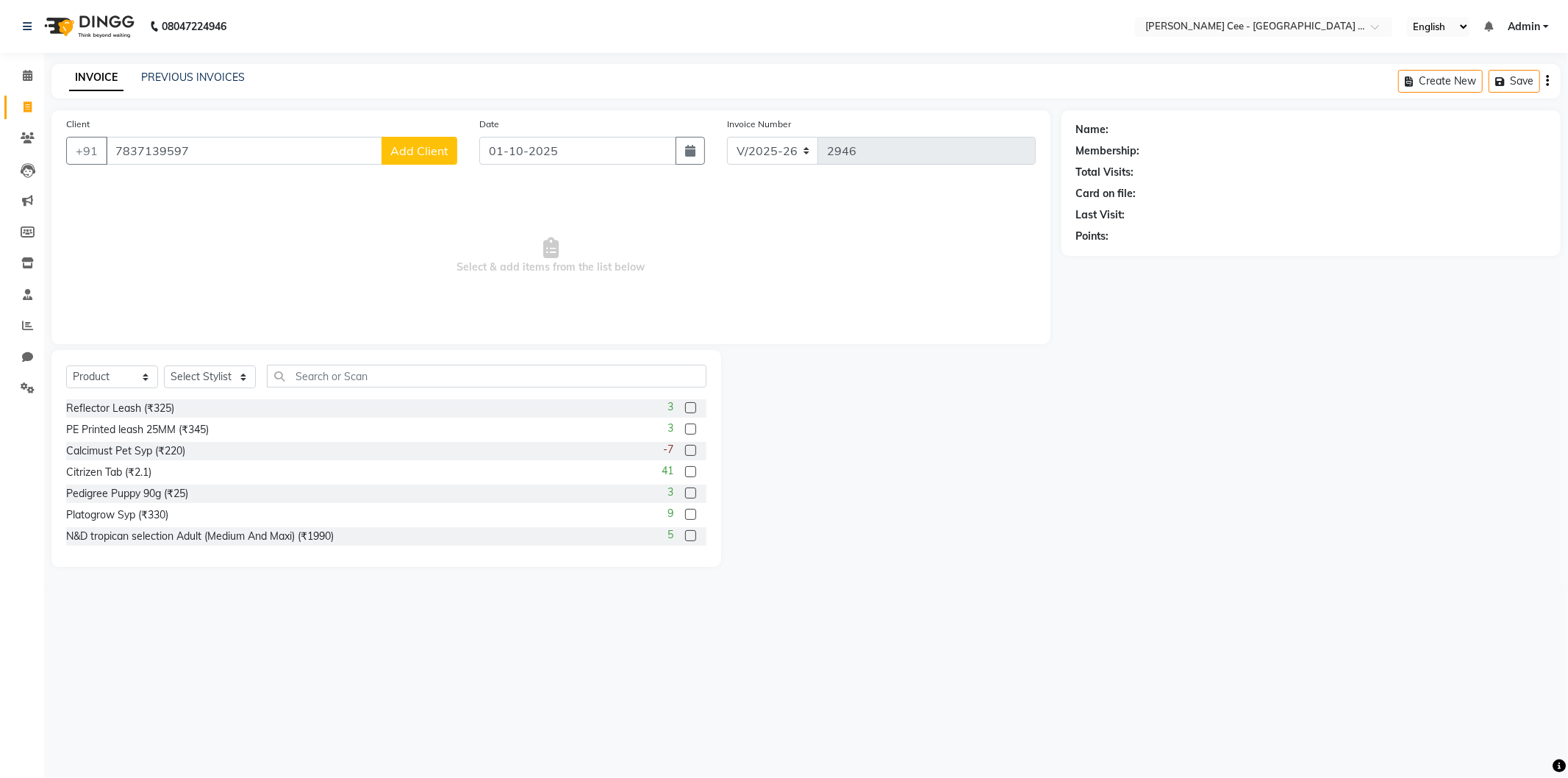
type input "7837139597"
click at [444, 153] on span "Add Client" at bounding box center [419, 151] width 58 height 15
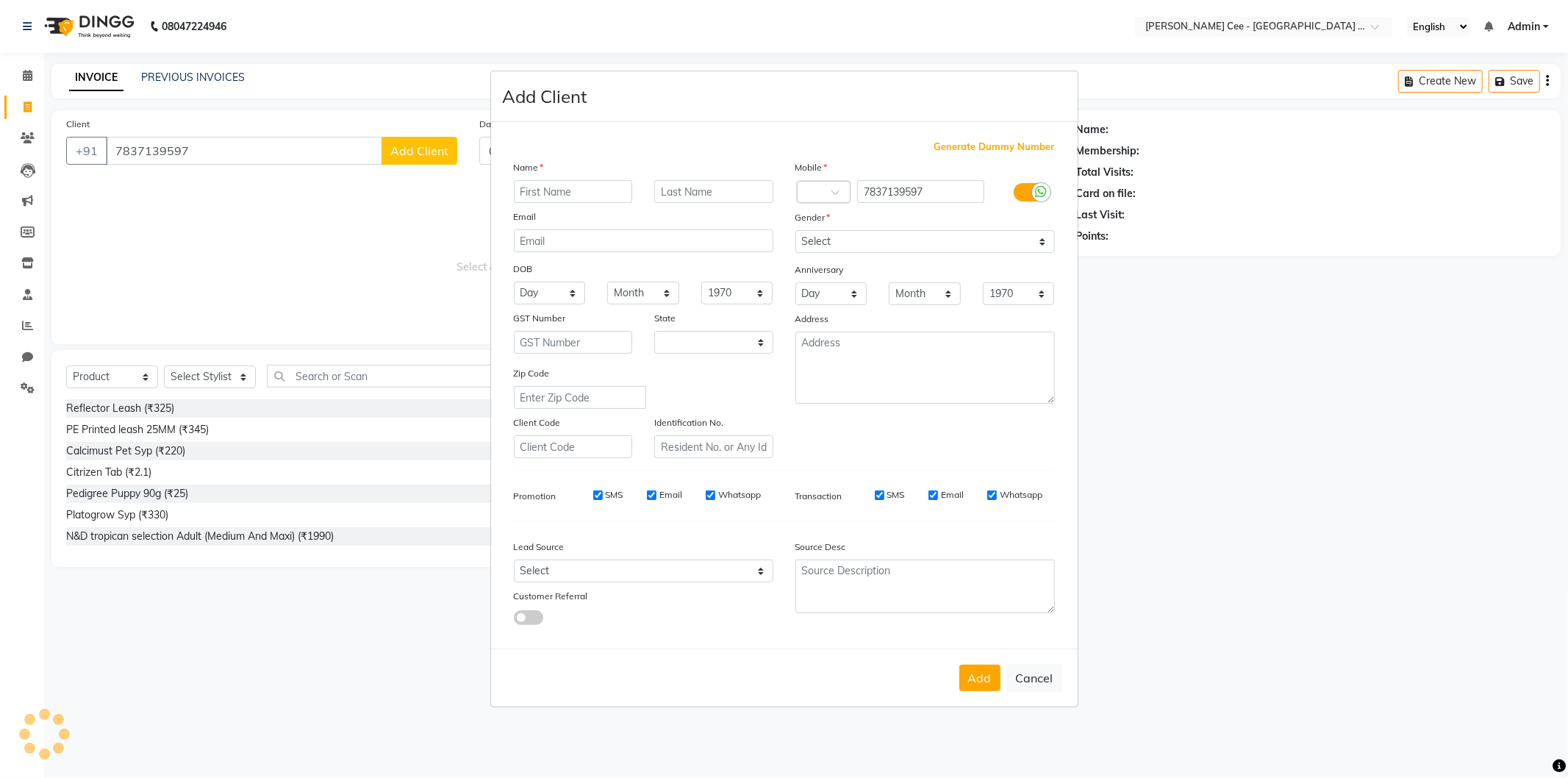
select select "22"
click at [572, 194] on input "text" at bounding box center [573, 192] width 119 height 23
type input "[PERSON_NAME] (waffle)"
click at [708, 180] on input "text" at bounding box center [713, 192] width 119 height 23
type input "Shihtzu"
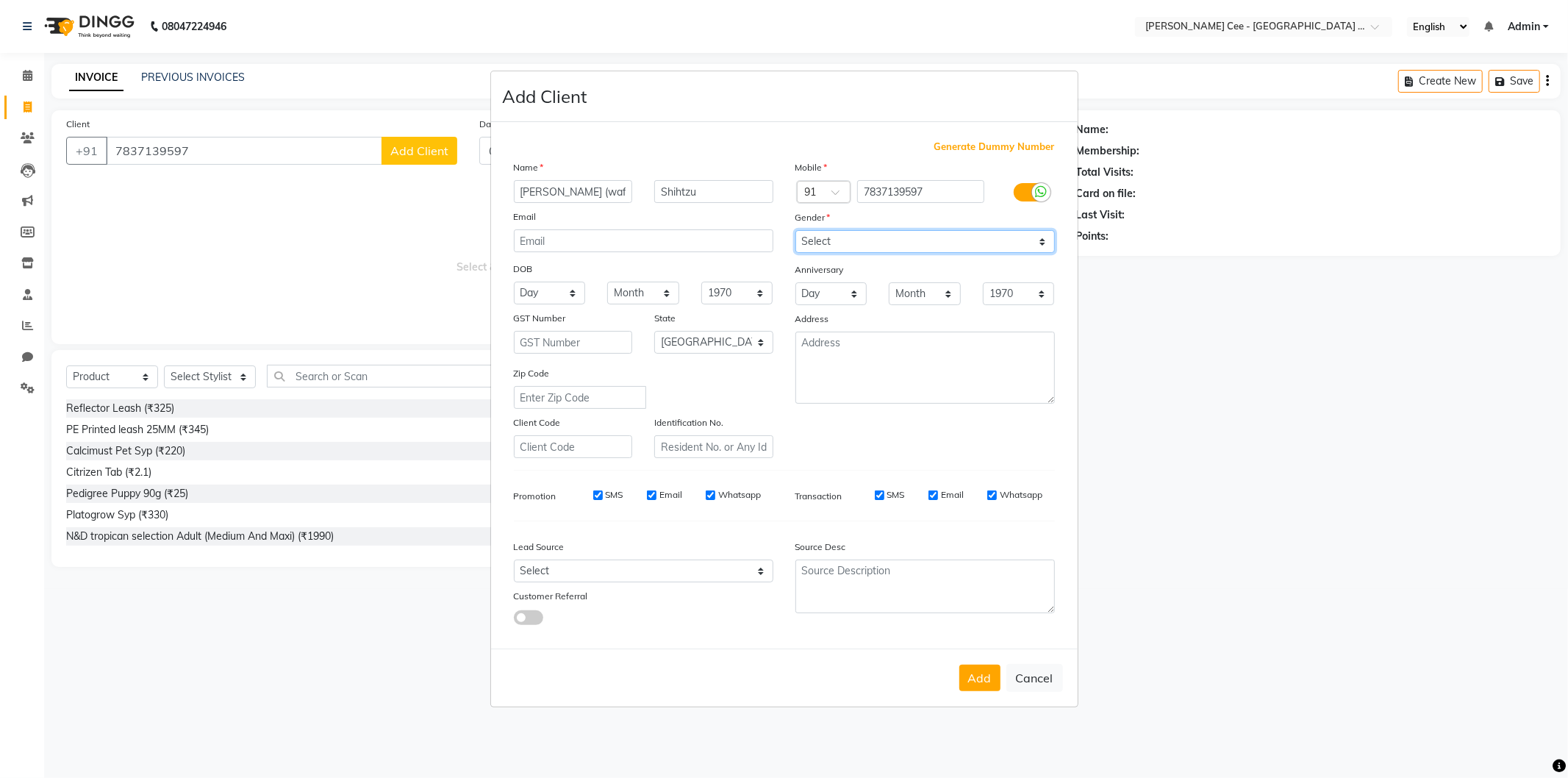
drag, startPoint x: 833, startPoint y: 241, endPoint x: 830, endPoint y: 252, distance: 11.4
click at [833, 241] on select "Select Male Female Other Prefer Not To Say" at bounding box center [925, 242] width 260 height 23
select select "male"
click at [795, 230] on select "Select Male Female Other Prefer Not To Say" at bounding box center [925, 242] width 260 height 23
drag, startPoint x: 747, startPoint y: 347, endPoint x: 741, endPoint y: 362, distance: 16.2
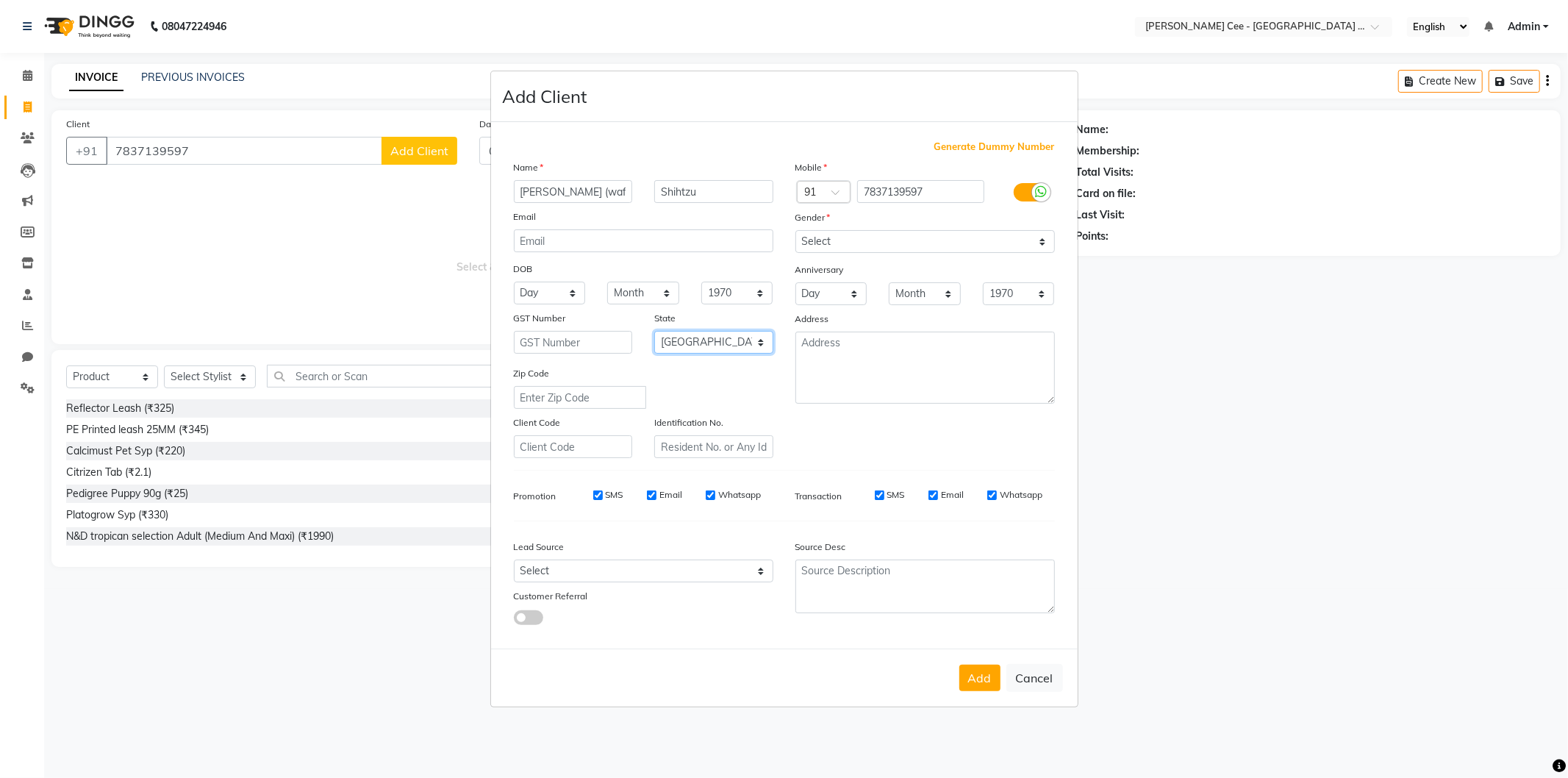
click at [741, 362] on div "Name Sejal (waffle) Shihtzu Email DOB Day 01 02 03 04 05 06 07 08 09 10 11 12 1…" at bounding box center [643, 309] width 281 height 298
click at [754, 353] on select "Select Andaman and Nicobar Islands Andhra Pradesh Arunachal Pradesh Assam Bihar…" at bounding box center [713, 342] width 119 height 23
select select "32"
click at [654, 330] on select "Select Andaman and Nicobar Islands Andhra Pradesh Arunachal Pradesh Assam Bihar…" at bounding box center [713, 342] width 119 height 23
drag, startPoint x: 706, startPoint y: 572, endPoint x: 700, endPoint y: 562, distance: 11.7
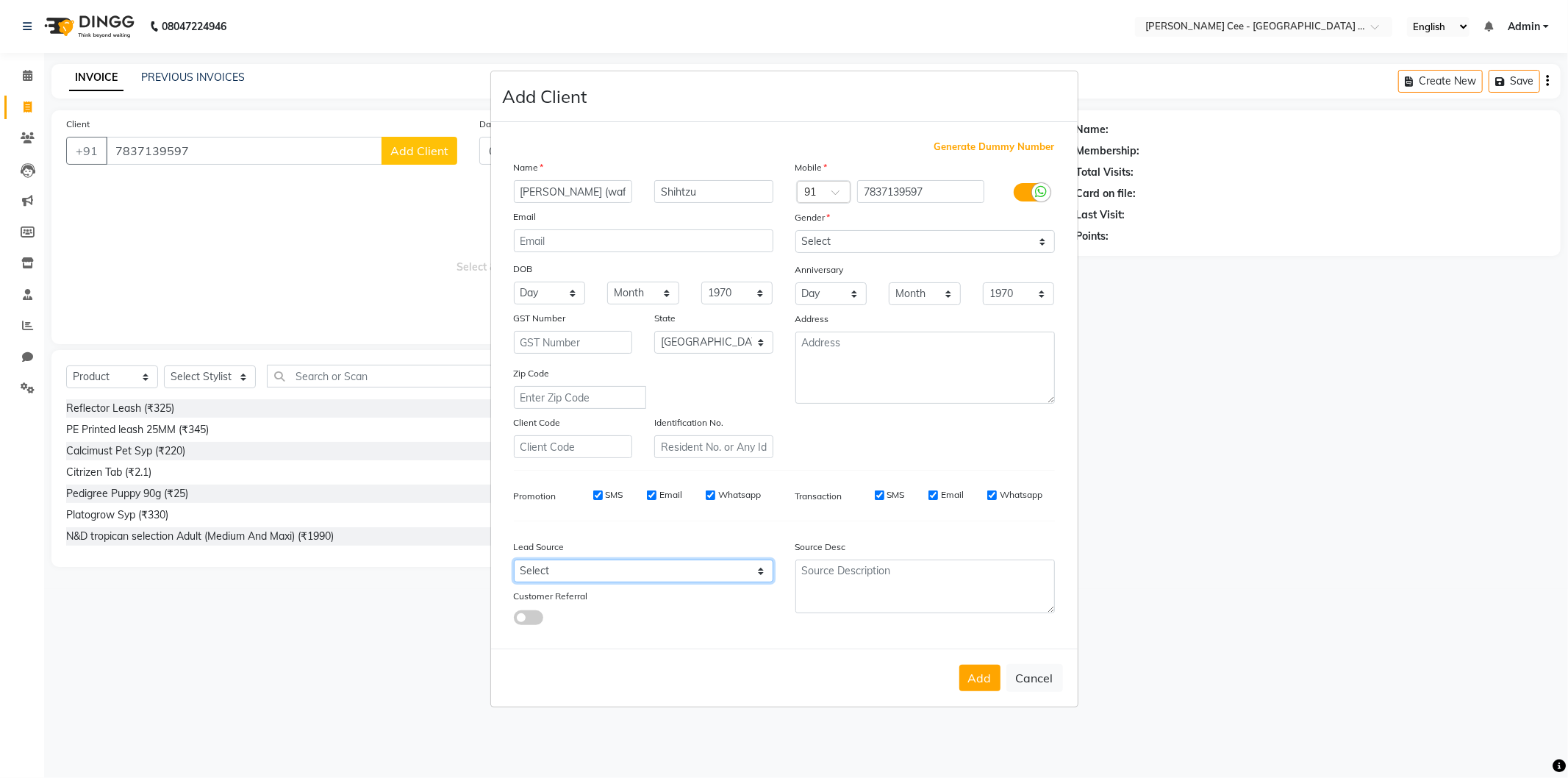
click at [706, 572] on select "Select Walk-in Referral Internet Friend Word of Mouth Advertisement Facebook Ju…" at bounding box center [643, 571] width 260 height 23
select select "54409"
click at [514, 560] on select "Select Walk-in Referral Internet Friend Word of Mouth Advertisement Facebook Ju…" at bounding box center [643, 571] width 260 height 23
click at [976, 674] on button "Add" at bounding box center [979, 678] width 41 height 26
select select
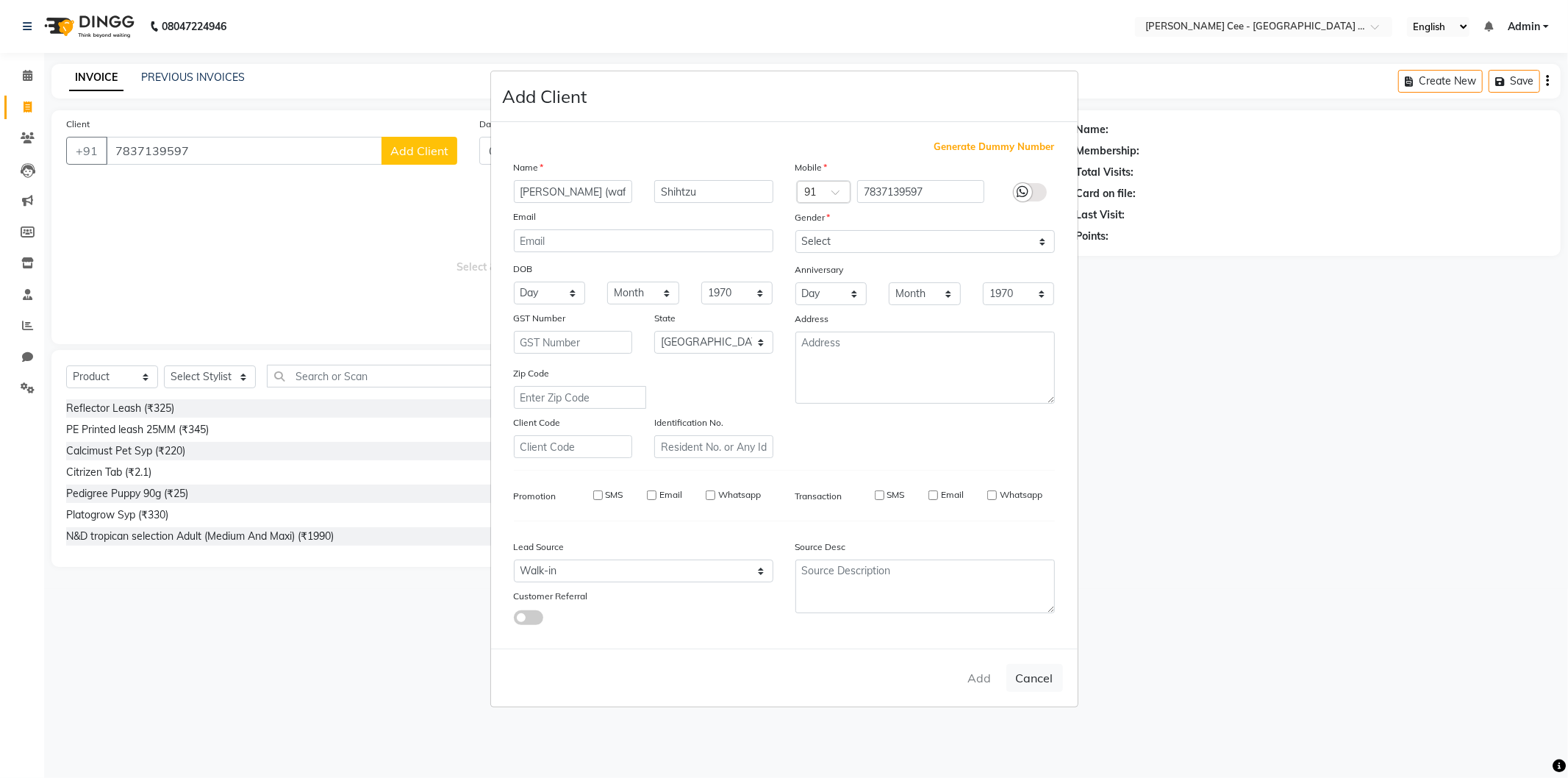
select select
select select "null"
select select
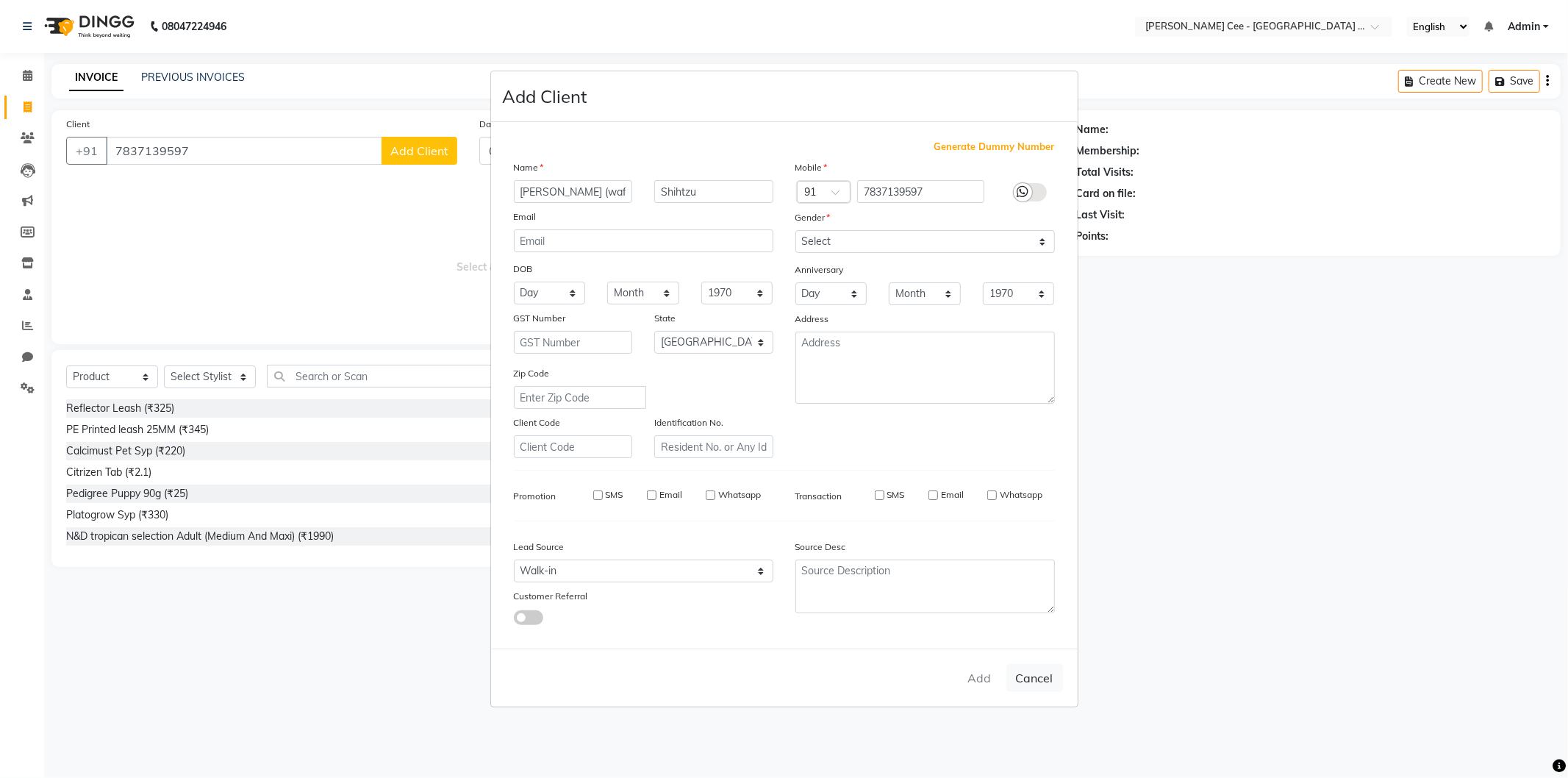
select select
checkbox input "false"
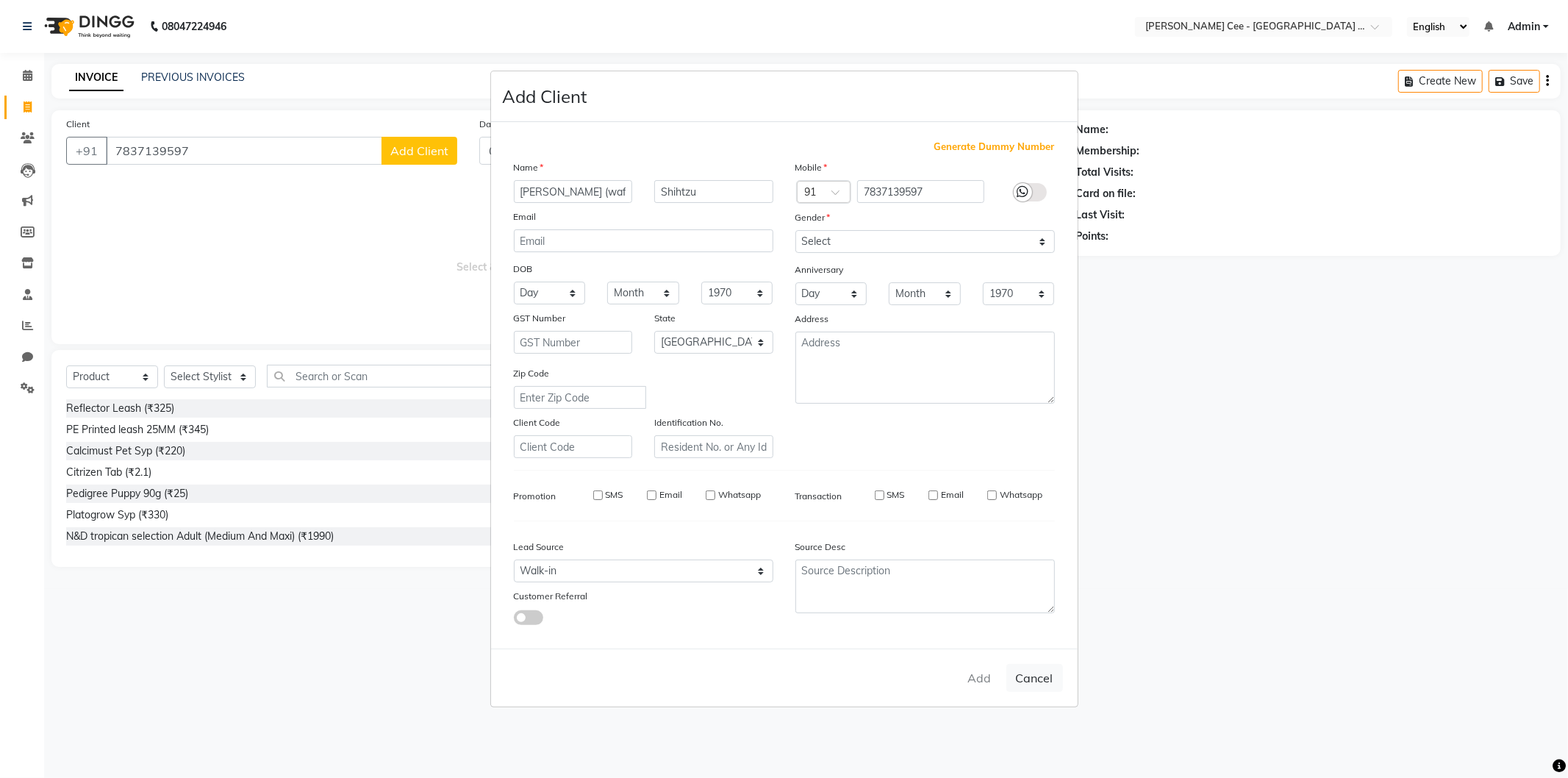
checkbox input "false"
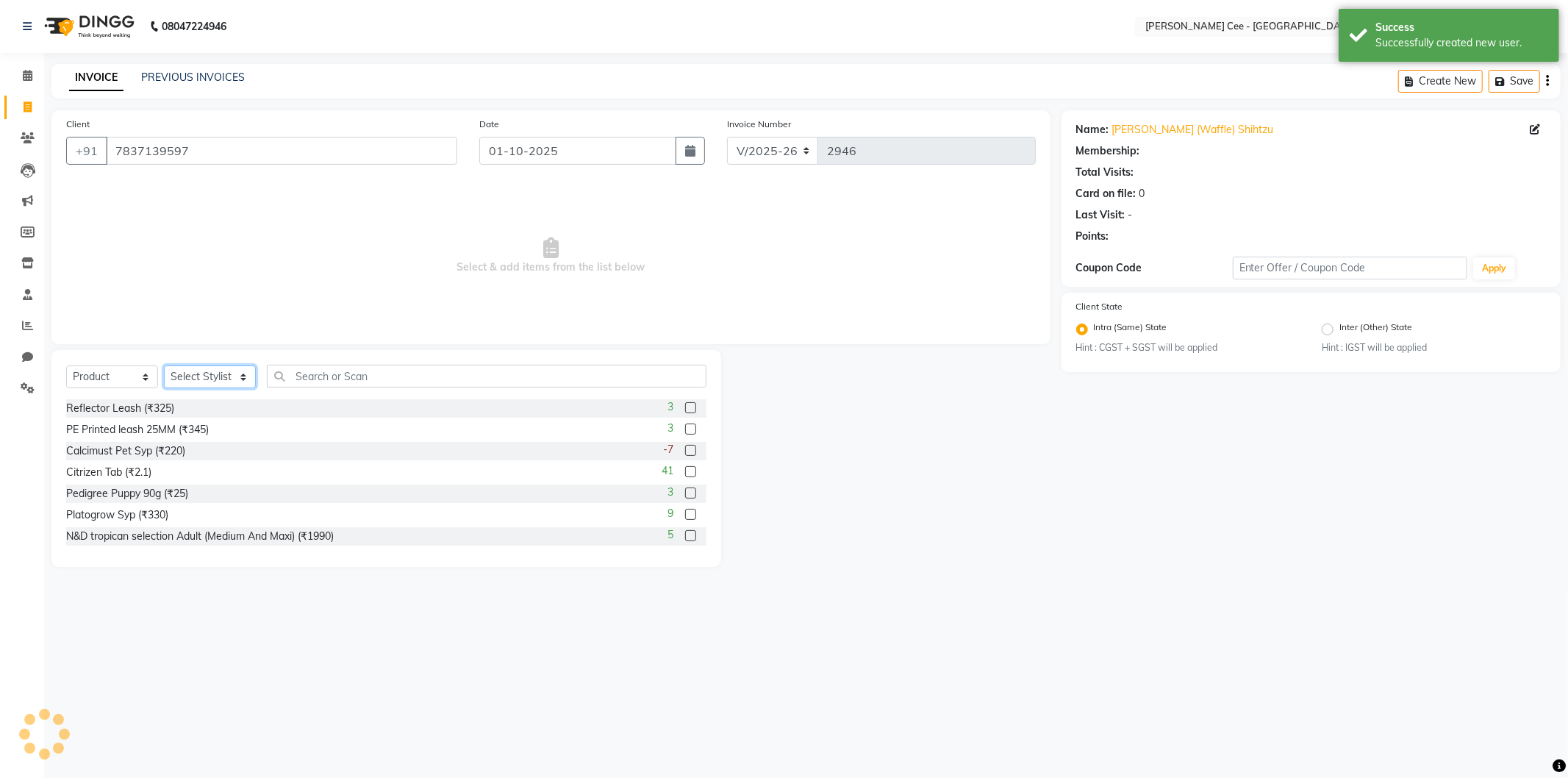
radio input "false"
radio input "true"
click at [230, 371] on select "Select Stylist Arsh (Helper) Avinash [PERSON_NAME] [PERSON_NAME] [PERSON_NAME] …" at bounding box center [210, 377] width 92 height 23
select select "80155"
click at [164, 366] on select "Select Stylist Arsh (Helper) Avinash [PERSON_NAME] [PERSON_NAME] [PERSON_NAME] …" at bounding box center [210, 377] width 92 height 23
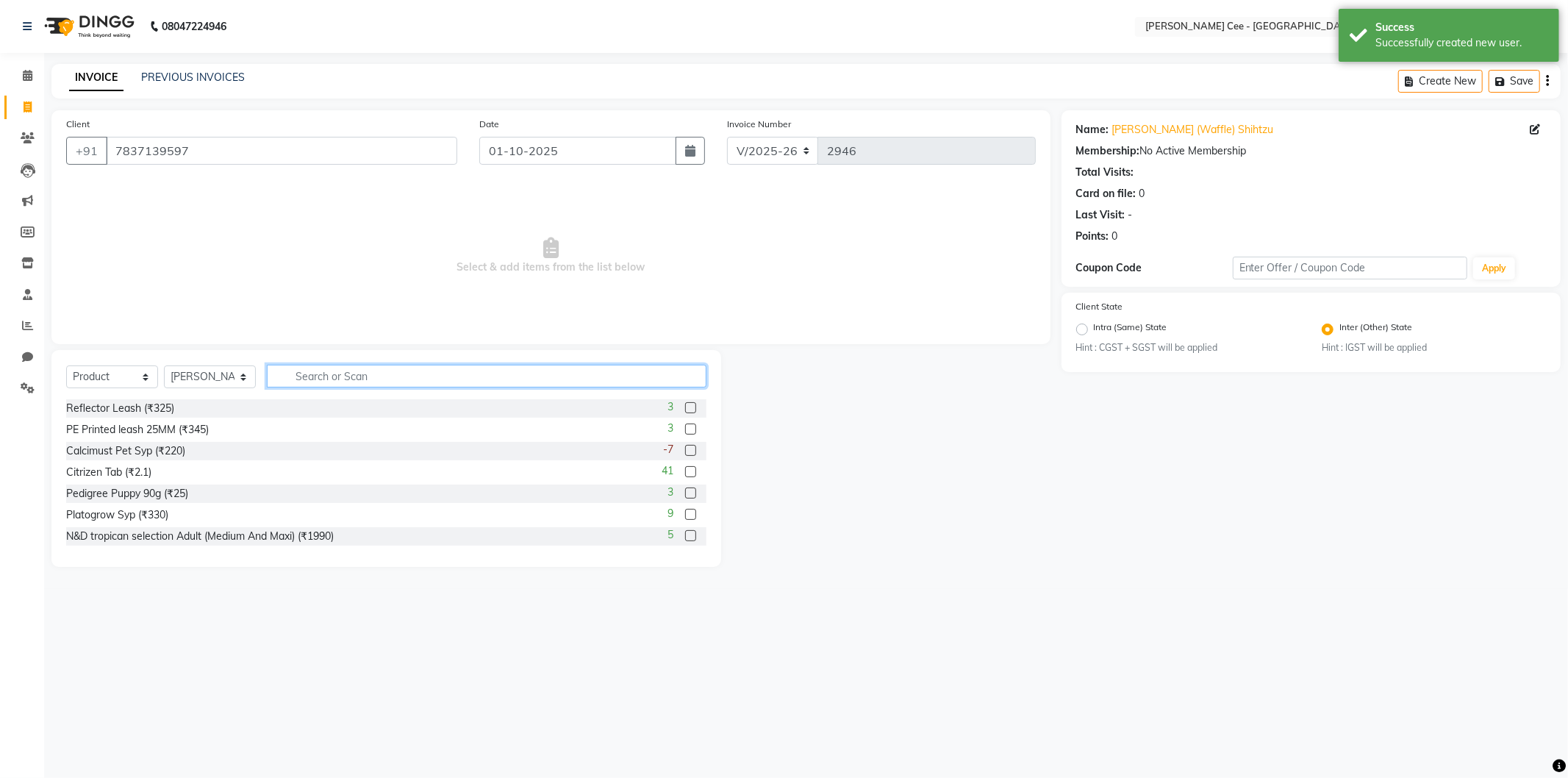
click at [393, 377] on input "text" at bounding box center [486, 376] width 439 height 23
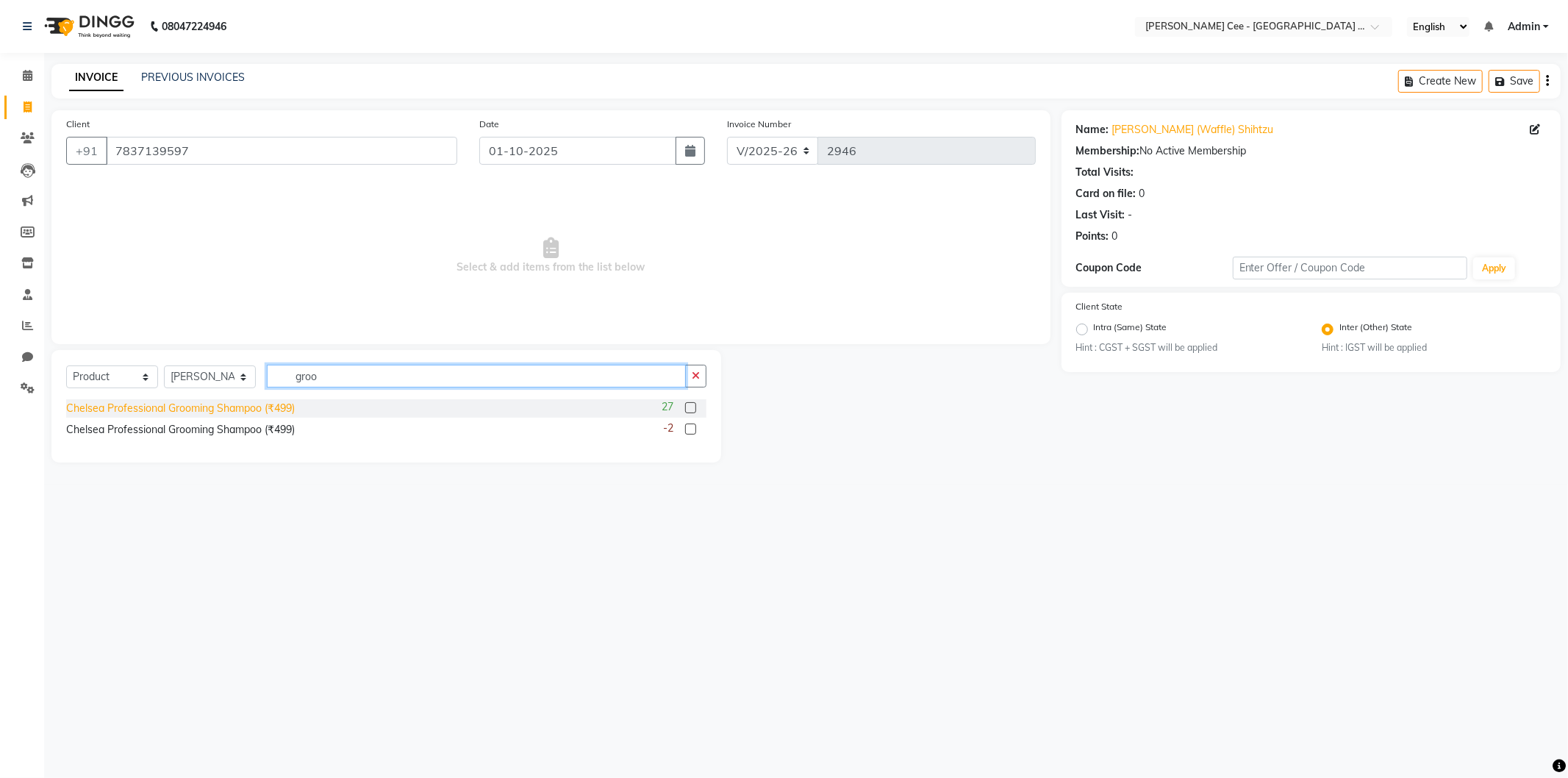
type input "groo"
click at [272, 407] on div "Chelsea Professional Grooming Shampoo (₹499)" at bounding box center [180, 408] width 229 height 16
checkbox input "false"
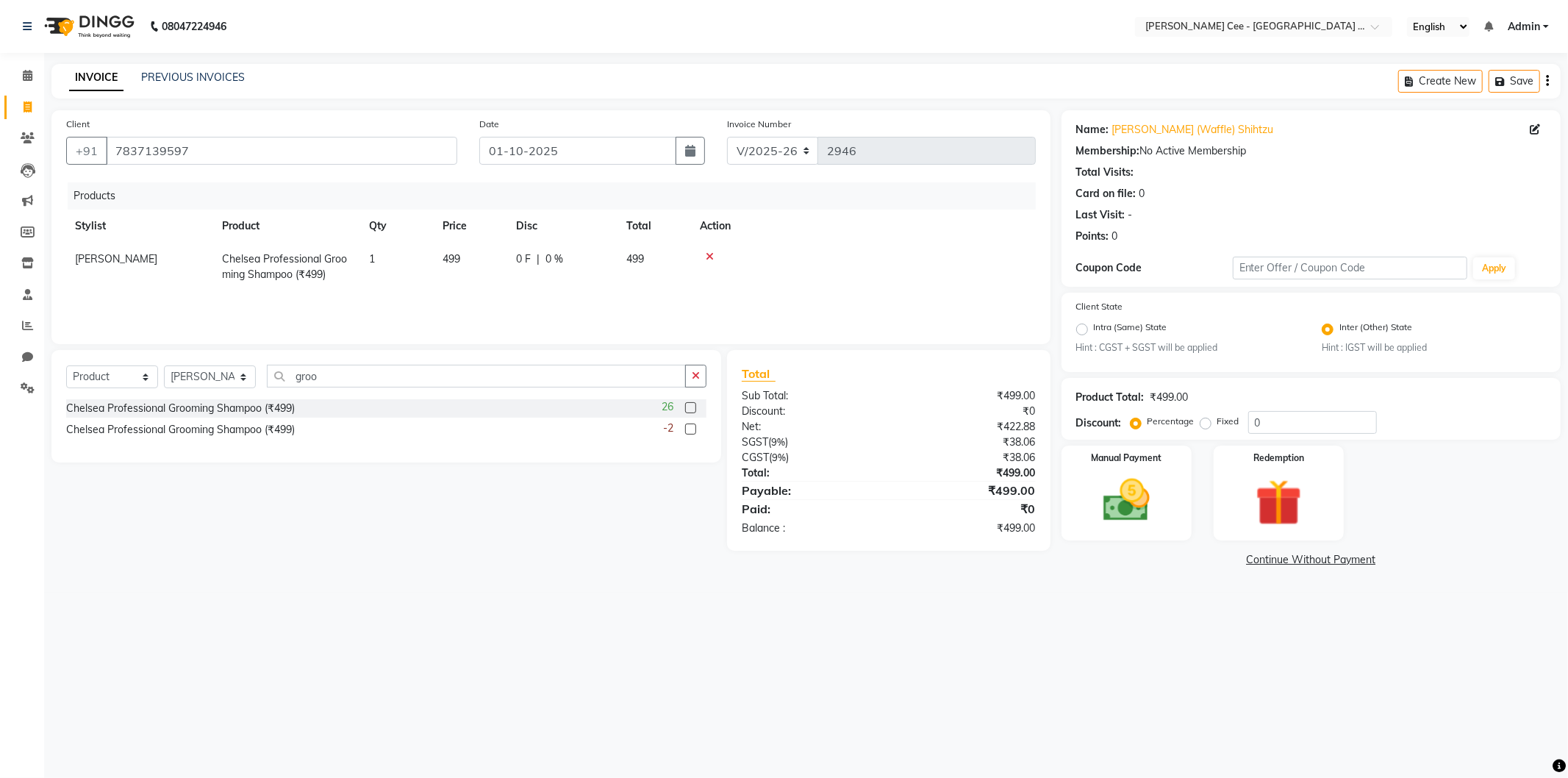
click at [554, 260] on span "0 %" at bounding box center [554, 259] width 18 height 16
select select "80155"
click at [580, 267] on input "0" at bounding box center [602, 263] width 44 height 23
type input "30"
click at [857, 267] on td at bounding box center [875, 266] width 320 height 48
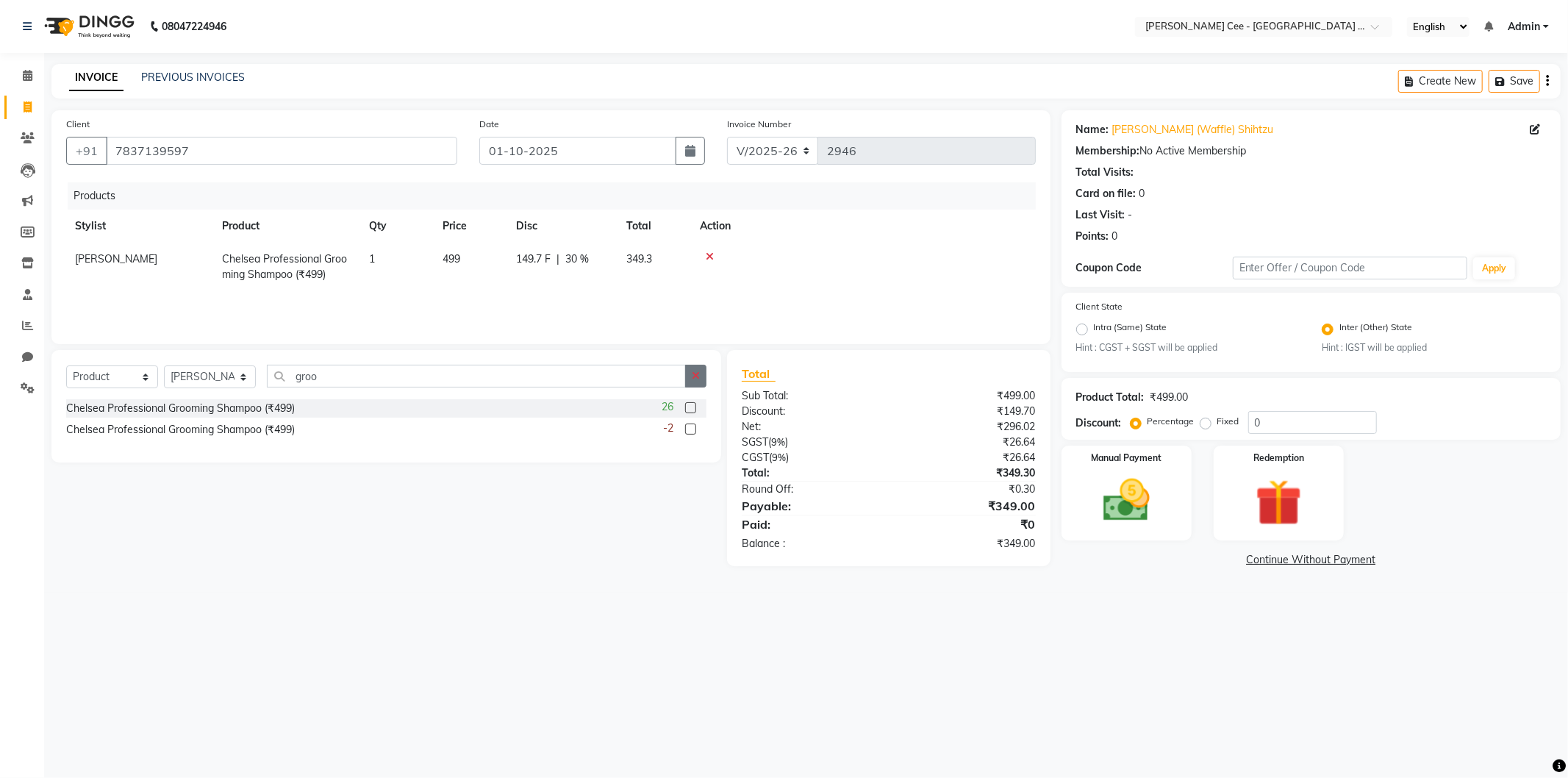
click at [701, 375] on button "button" at bounding box center [696, 376] width 21 height 23
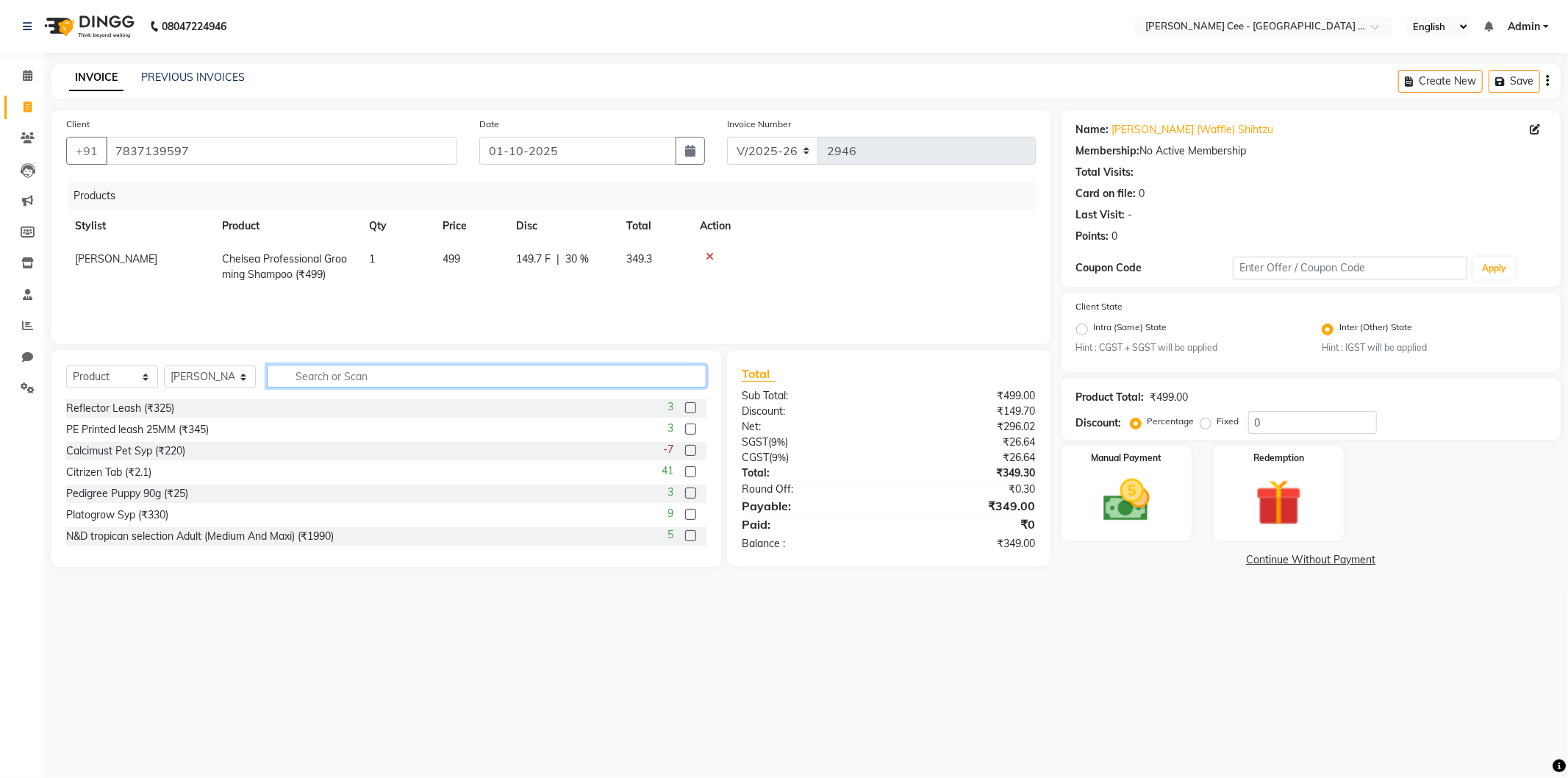
click at [585, 379] on input "text" at bounding box center [486, 376] width 439 height 23
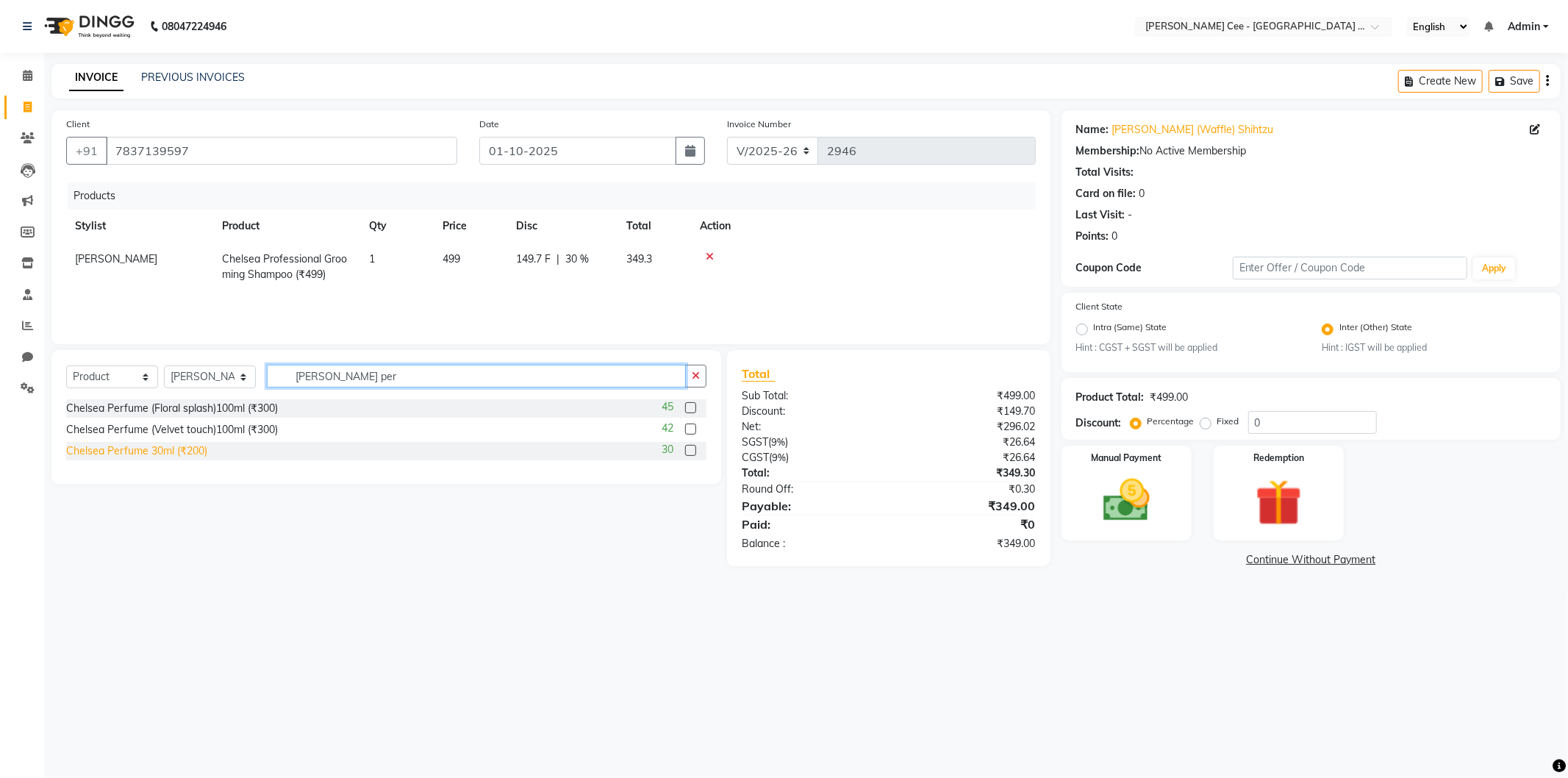
type input "chelsea per"
drag, startPoint x: 195, startPoint y: 453, endPoint x: 423, endPoint y: 348, distance: 251.0
click at [200, 449] on div "Chelsea Perfume 30ml (₹200)" at bounding box center [137, 451] width 141 height 16
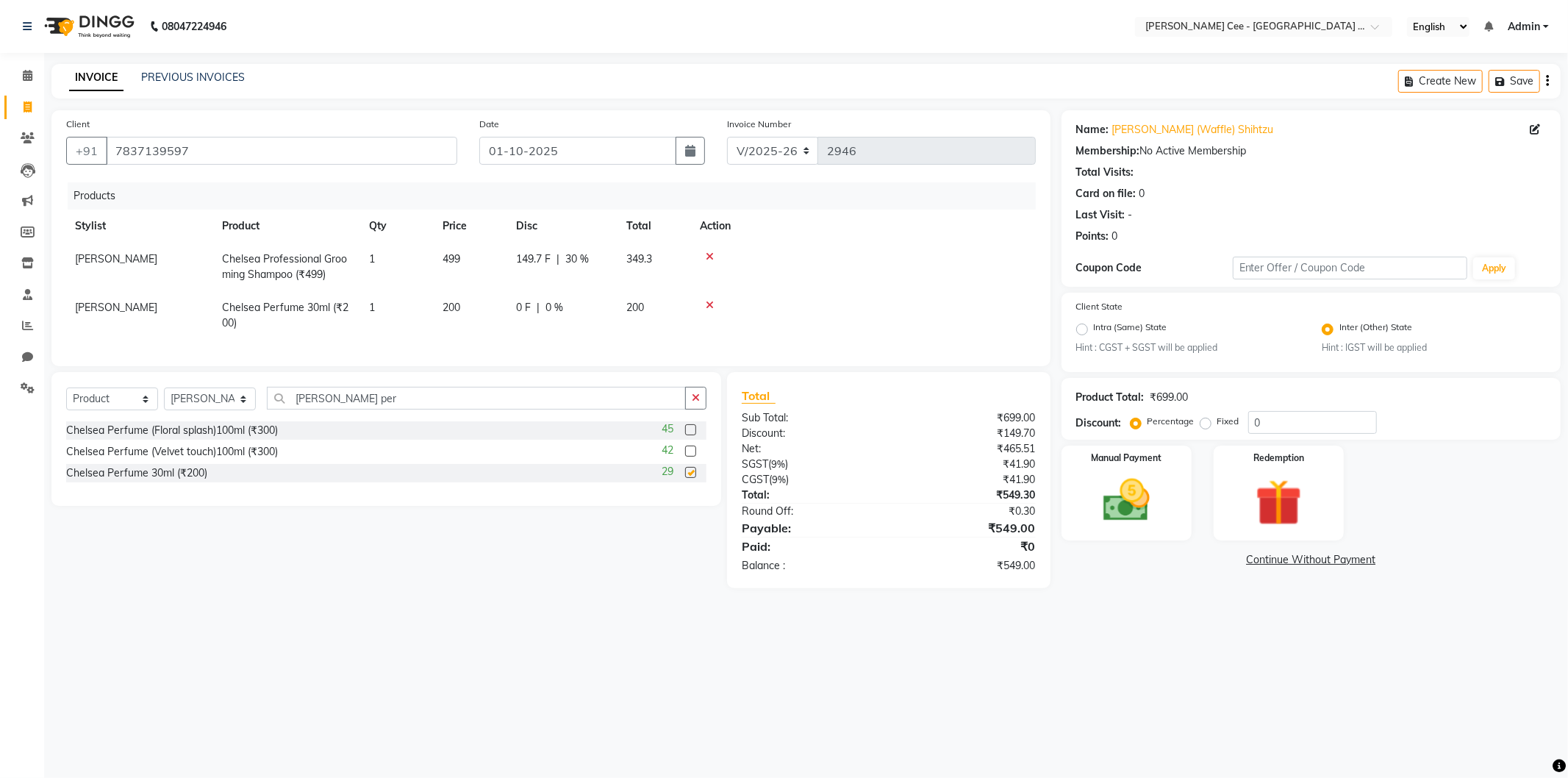
checkbox input "false"
click at [559, 313] on span "0 %" at bounding box center [554, 307] width 18 height 16
select select "80155"
click at [586, 309] on input "0" at bounding box center [602, 312] width 44 height 23
type input "20"
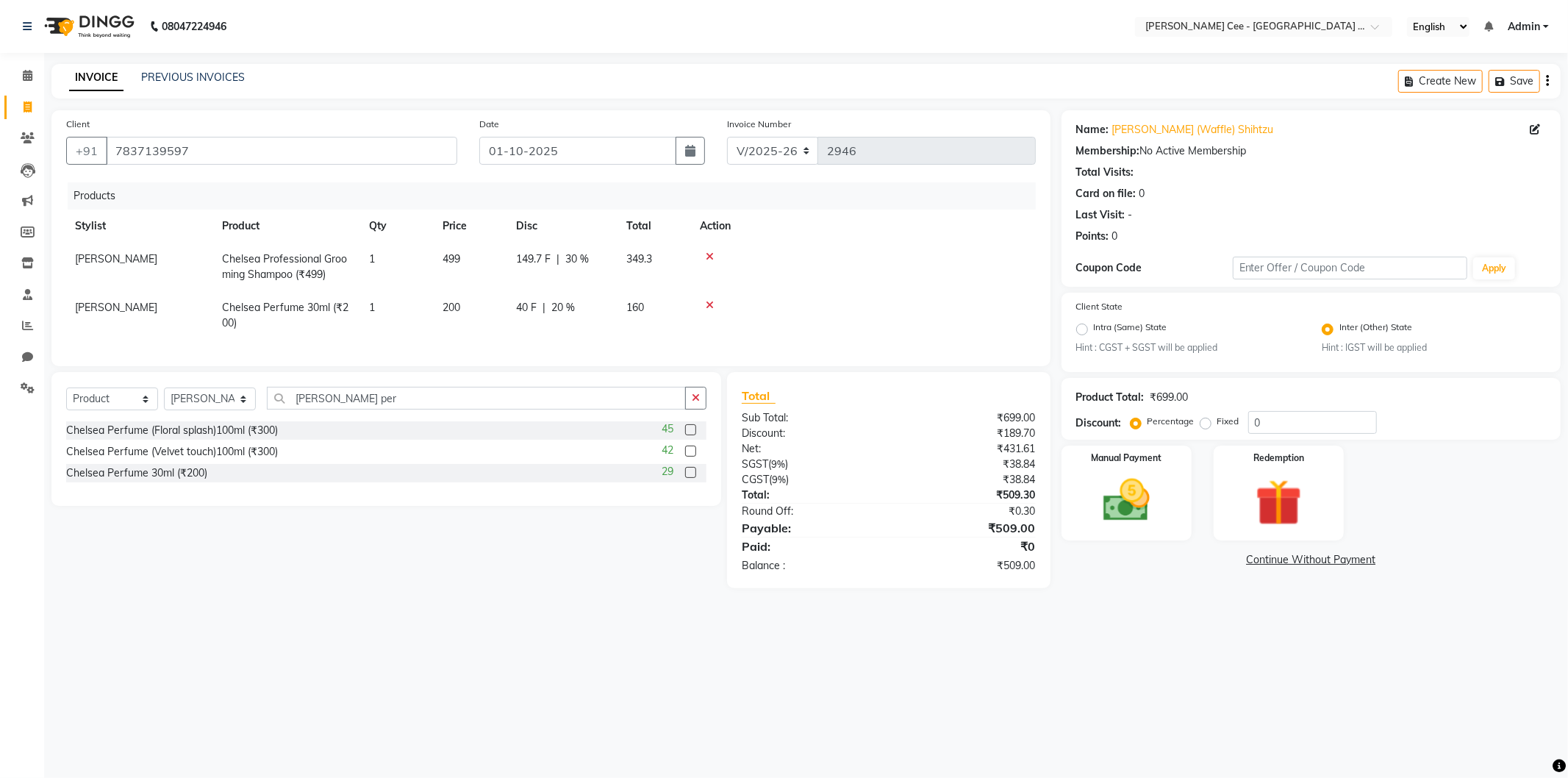
click at [823, 297] on td at bounding box center [863, 315] width 345 height 48
drag, startPoint x: 696, startPoint y: 415, endPoint x: 688, endPoint y: 414, distance: 8.1
click at [695, 403] on icon "button" at bounding box center [696, 398] width 8 height 11
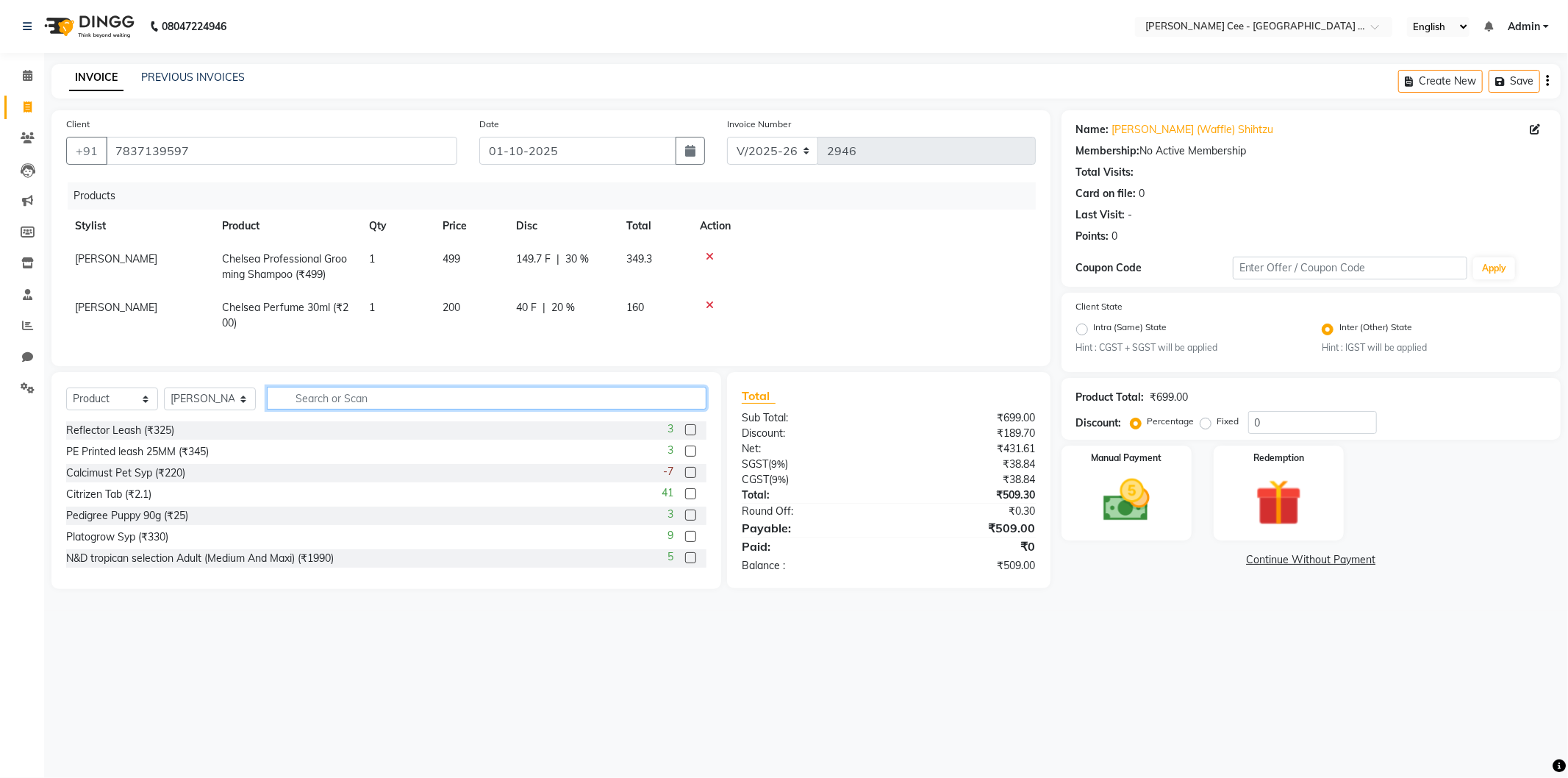
drag, startPoint x: 655, startPoint y: 414, endPoint x: 644, endPoint y: 409, distance: 12.1
click at [654, 409] on input "text" at bounding box center [486, 398] width 439 height 23
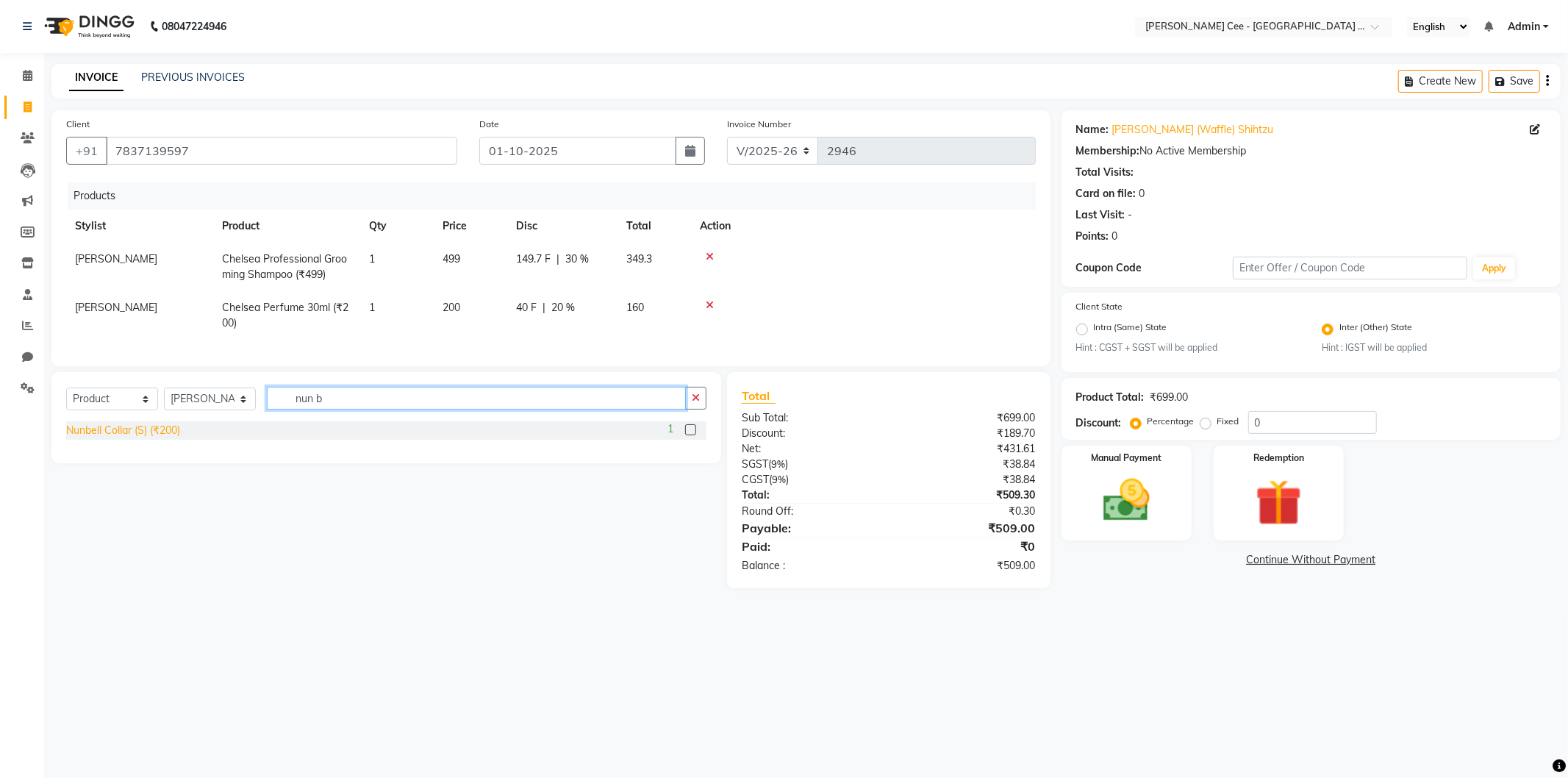
type input "nun b"
drag, startPoint x: 173, startPoint y: 447, endPoint x: 270, endPoint y: 419, distance: 101.0
click at [173, 438] on div "Nunbell Collar (S) (₹200)" at bounding box center [123, 430] width 114 height 16
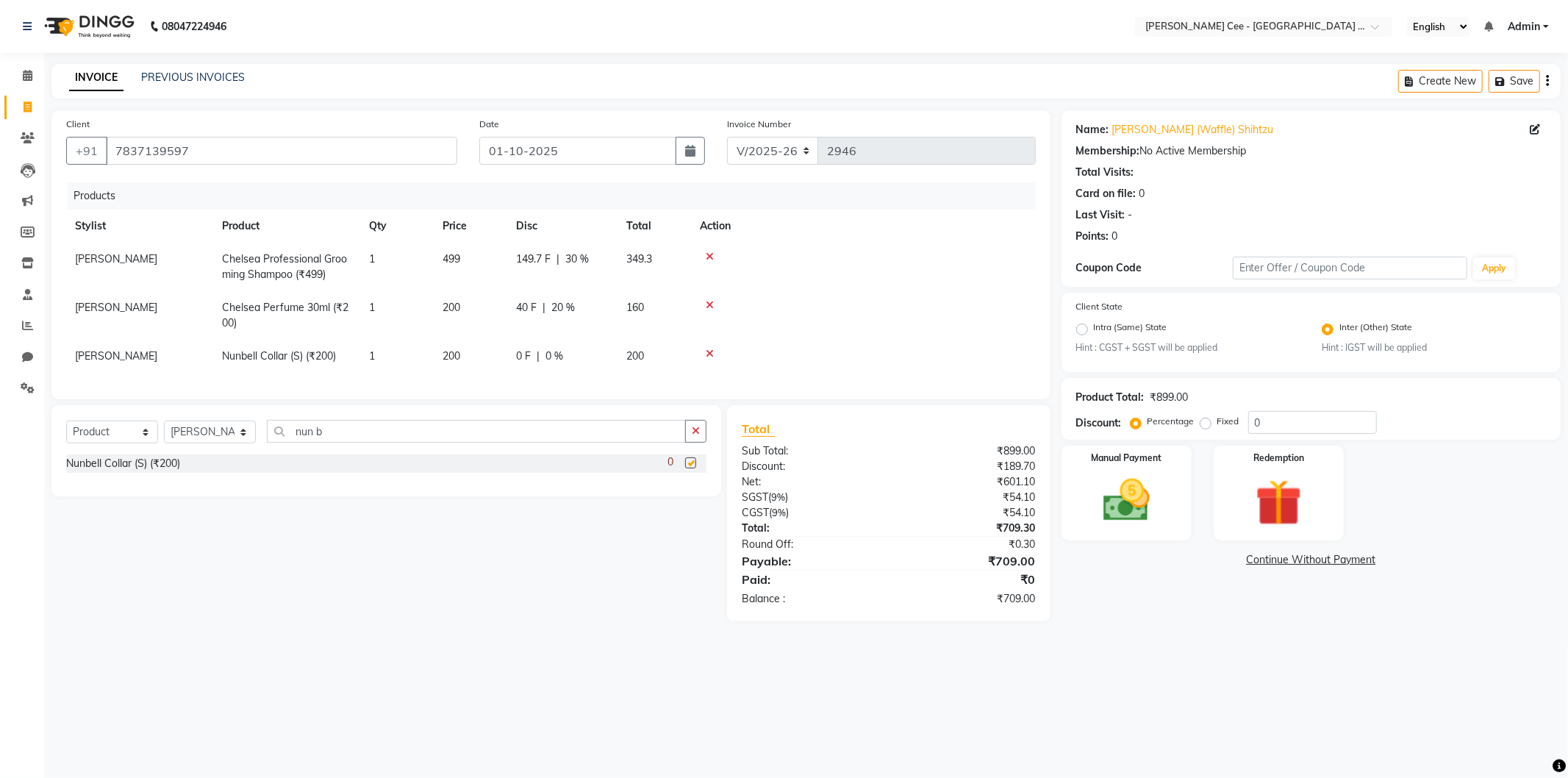
checkbox input "false"
click at [563, 364] on td "0 F | 0 %" at bounding box center [562, 356] width 110 height 33
select select "80155"
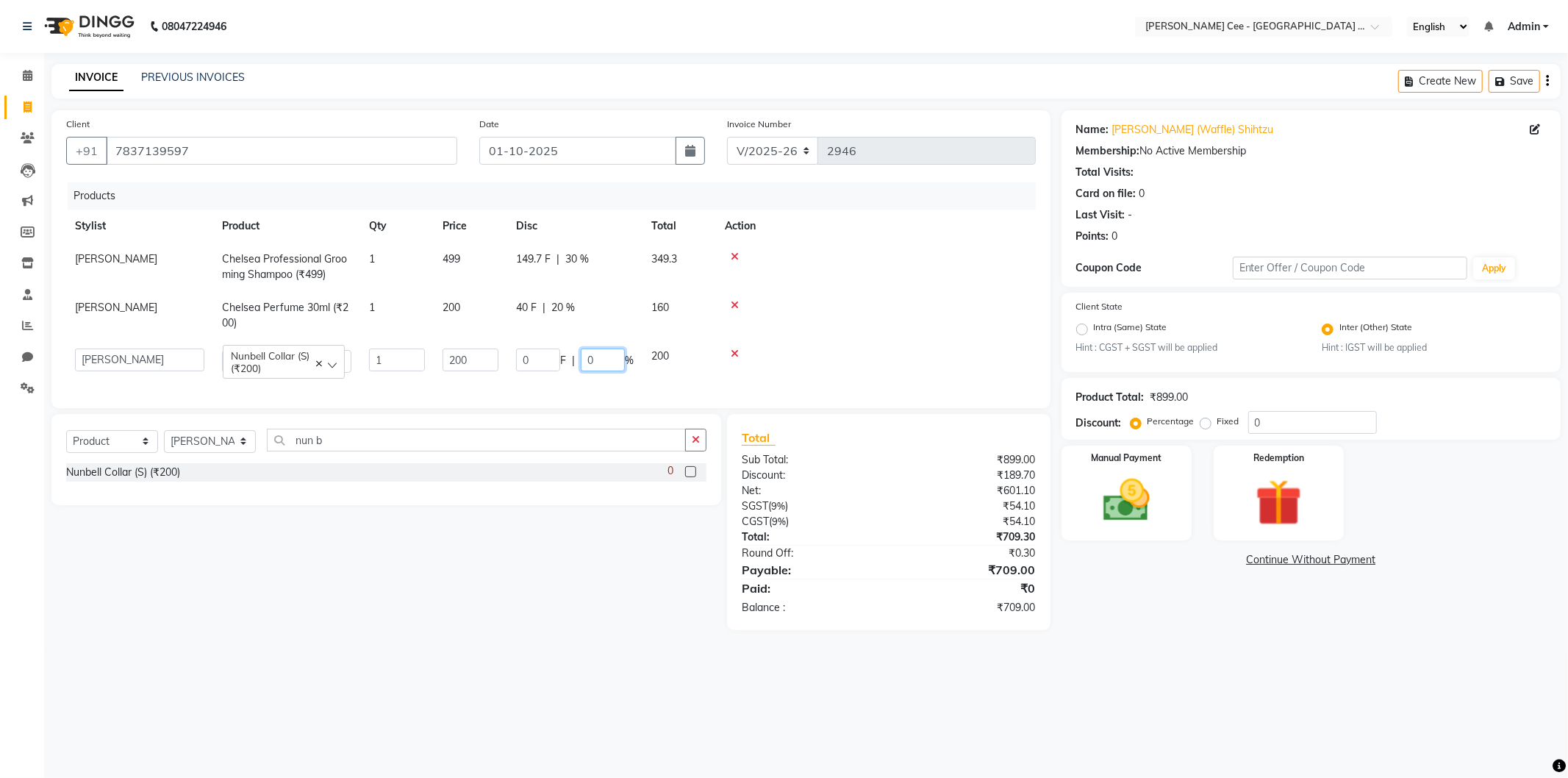
drag, startPoint x: 563, startPoint y: 364, endPoint x: 582, endPoint y: 358, distance: 19.9
click at [582, 358] on input "0" at bounding box center [602, 360] width 44 height 23
type input "20"
click at [991, 372] on td at bounding box center [875, 360] width 320 height 42
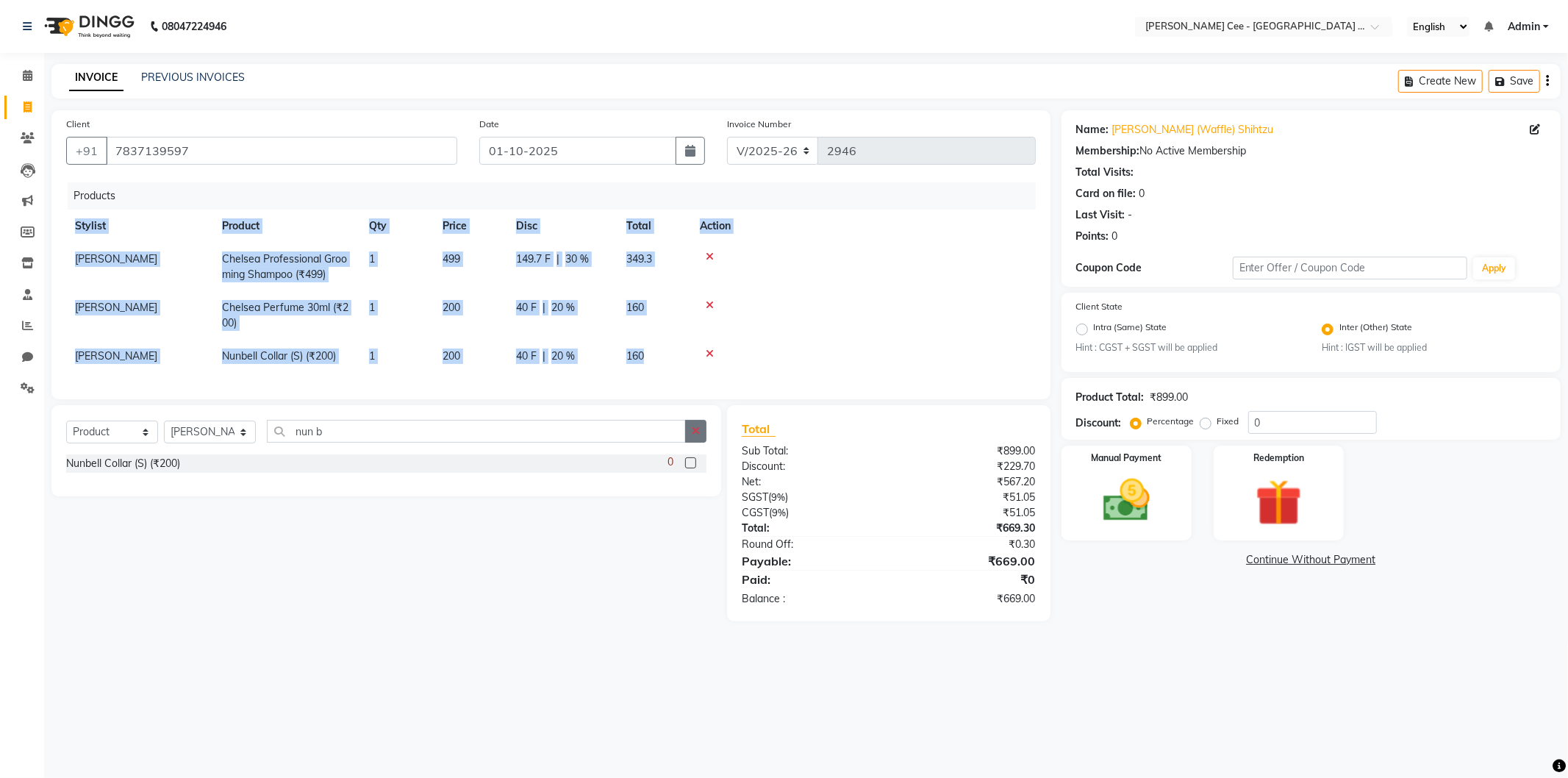
click at [701, 443] on button "button" at bounding box center [696, 431] width 21 height 23
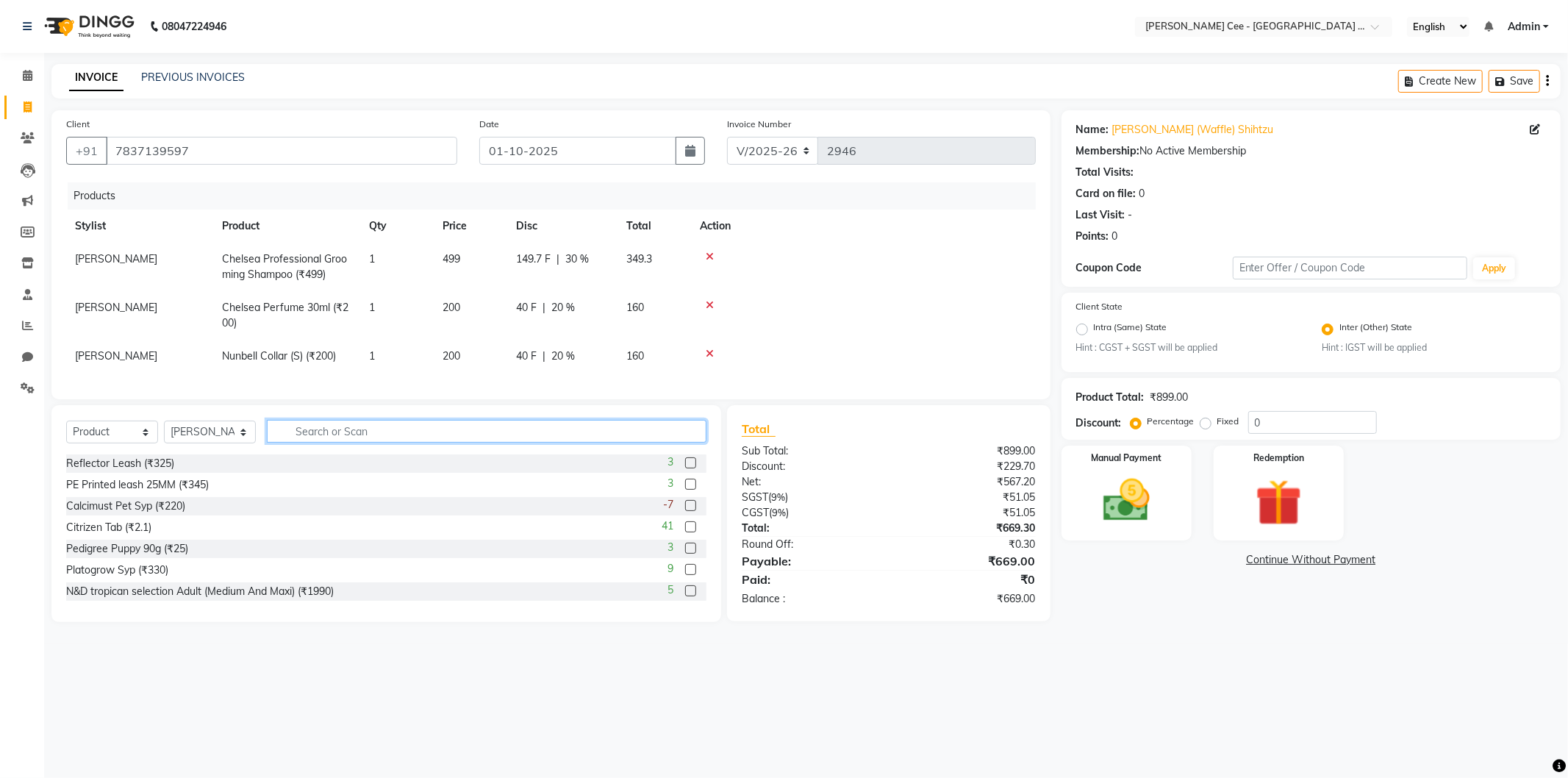
click at [637, 443] on input "text" at bounding box center [486, 431] width 439 height 23
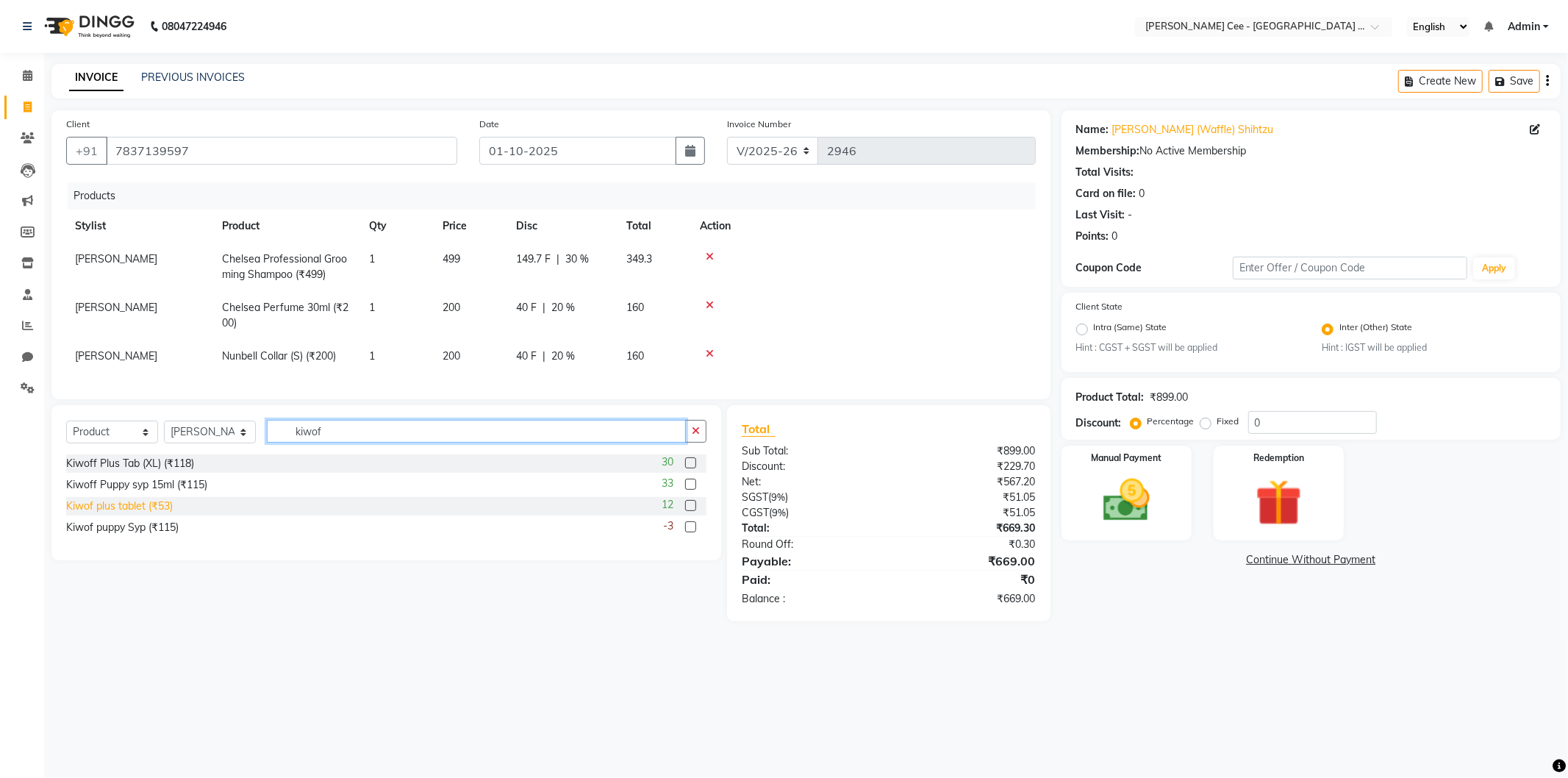
type input "kiwof"
click at [162, 514] on div "Kiwof plus tablet (₹53)" at bounding box center [120, 506] width 107 height 16
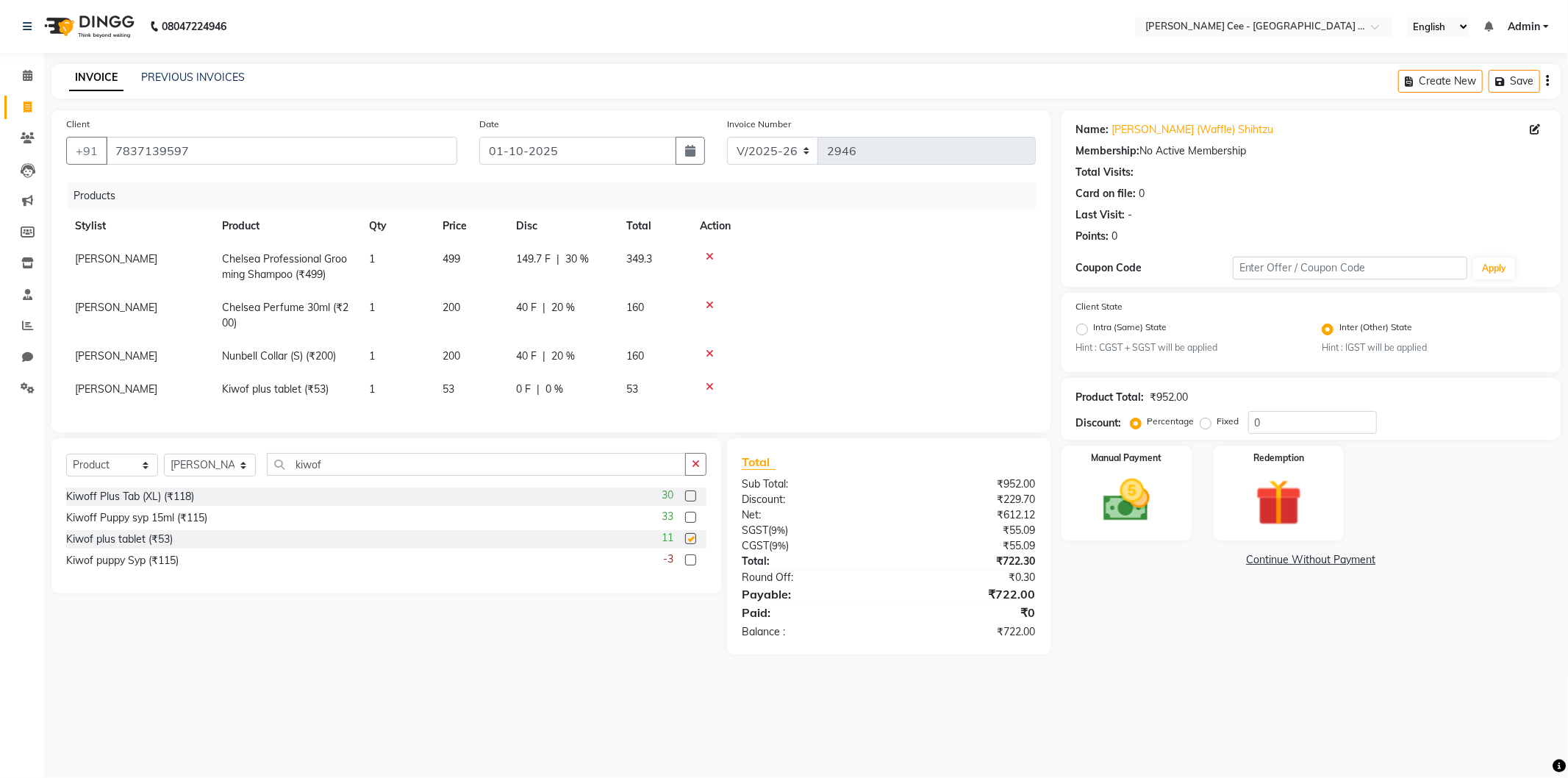
checkbox input "false"
click at [588, 385] on div "0 F | 0 %" at bounding box center [561, 389] width 93 height 16
select select "80155"
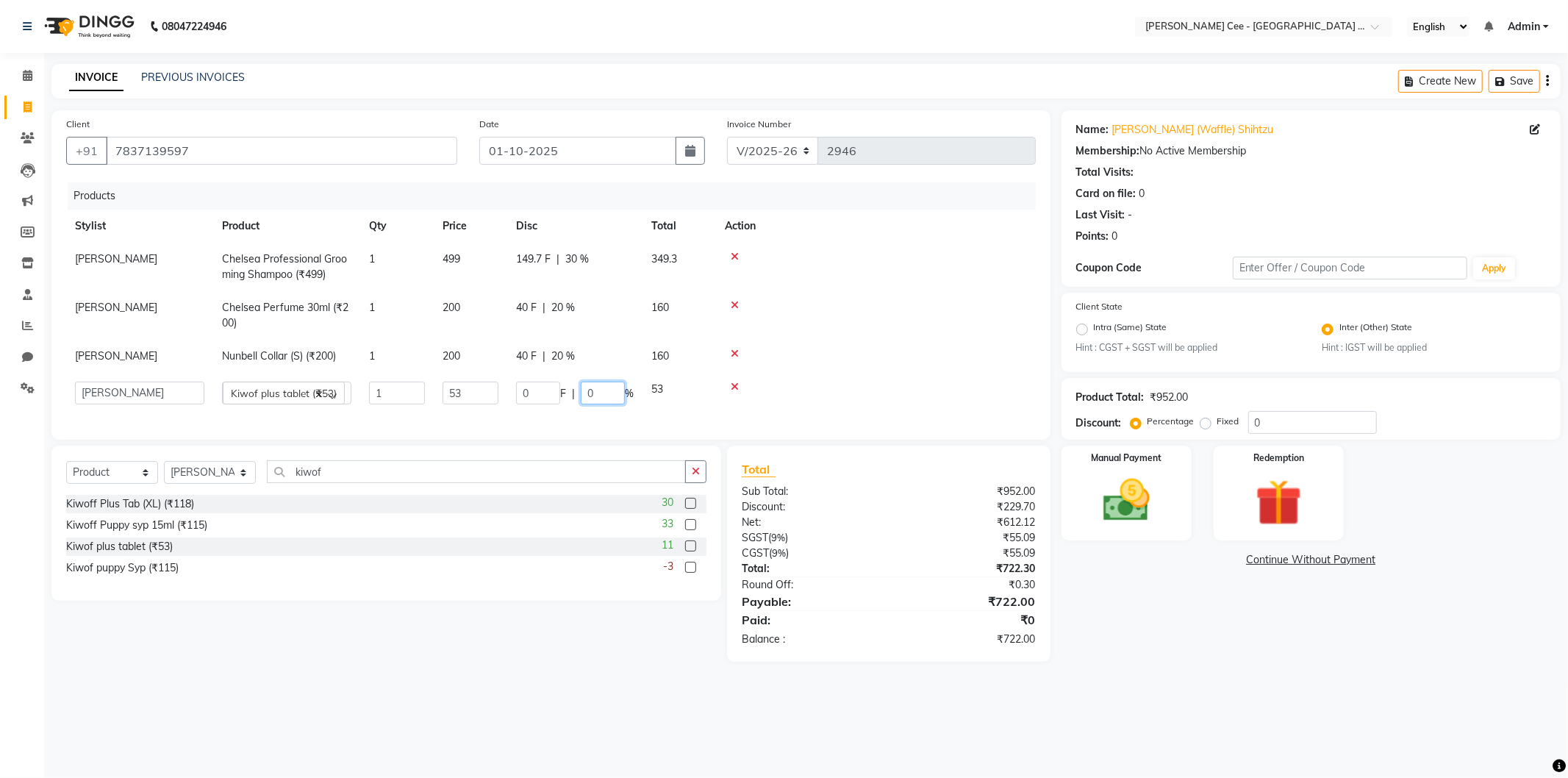
click at [582, 393] on input "0" at bounding box center [602, 393] width 44 height 23
click at [816, 339] on td at bounding box center [875, 356] width 320 height 33
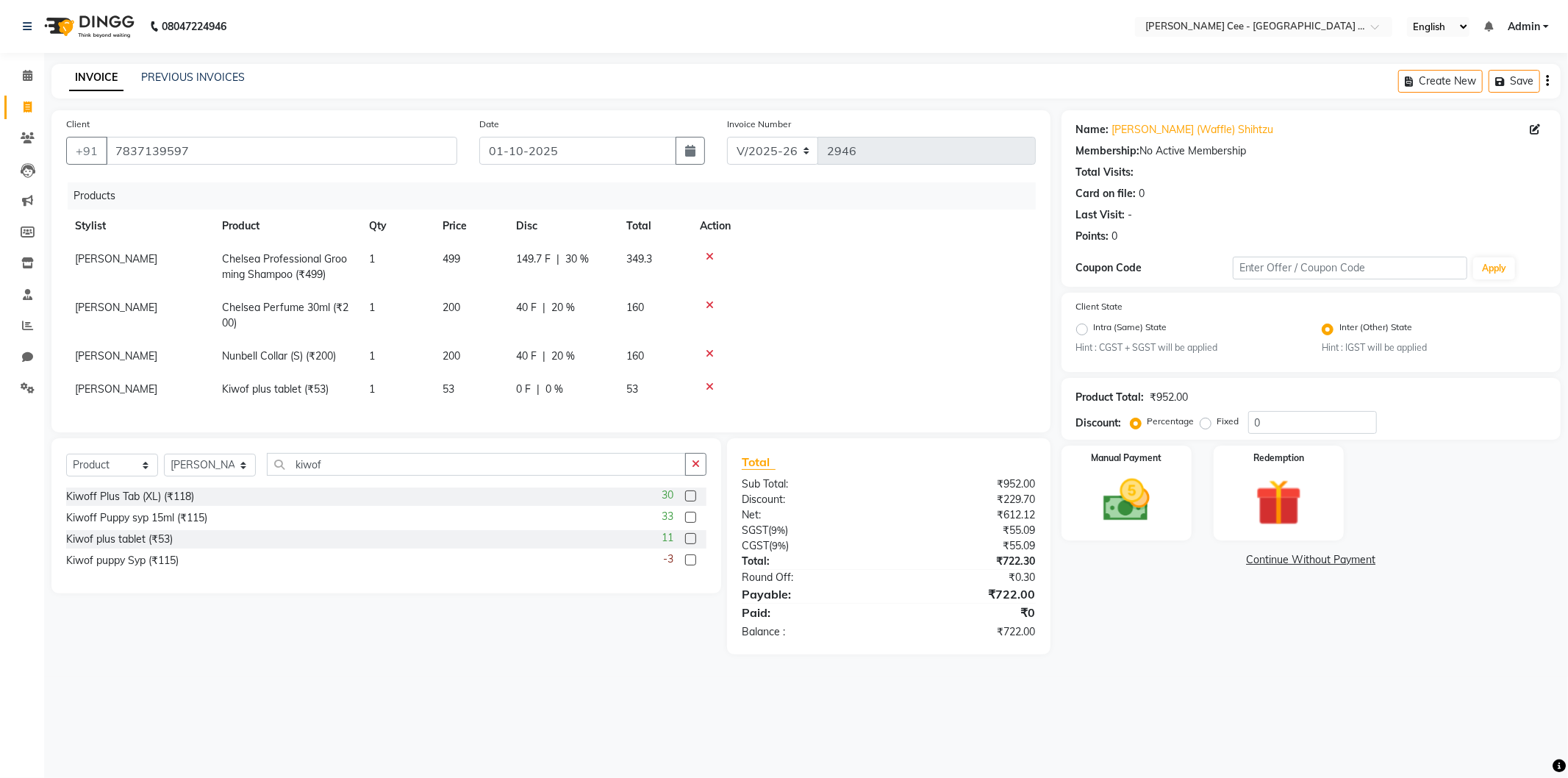
click at [534, 268] on td "149.7 F | 30 %" at bounding box center [562, 266] width 110 height 48
select select "80155"
click at [552, 262] on input "149.7" at bounding box center [538, 263] width 44 height 23
type input "150"
click at [824, 289] on td at bounding box center [875, 266] width 320 height 48
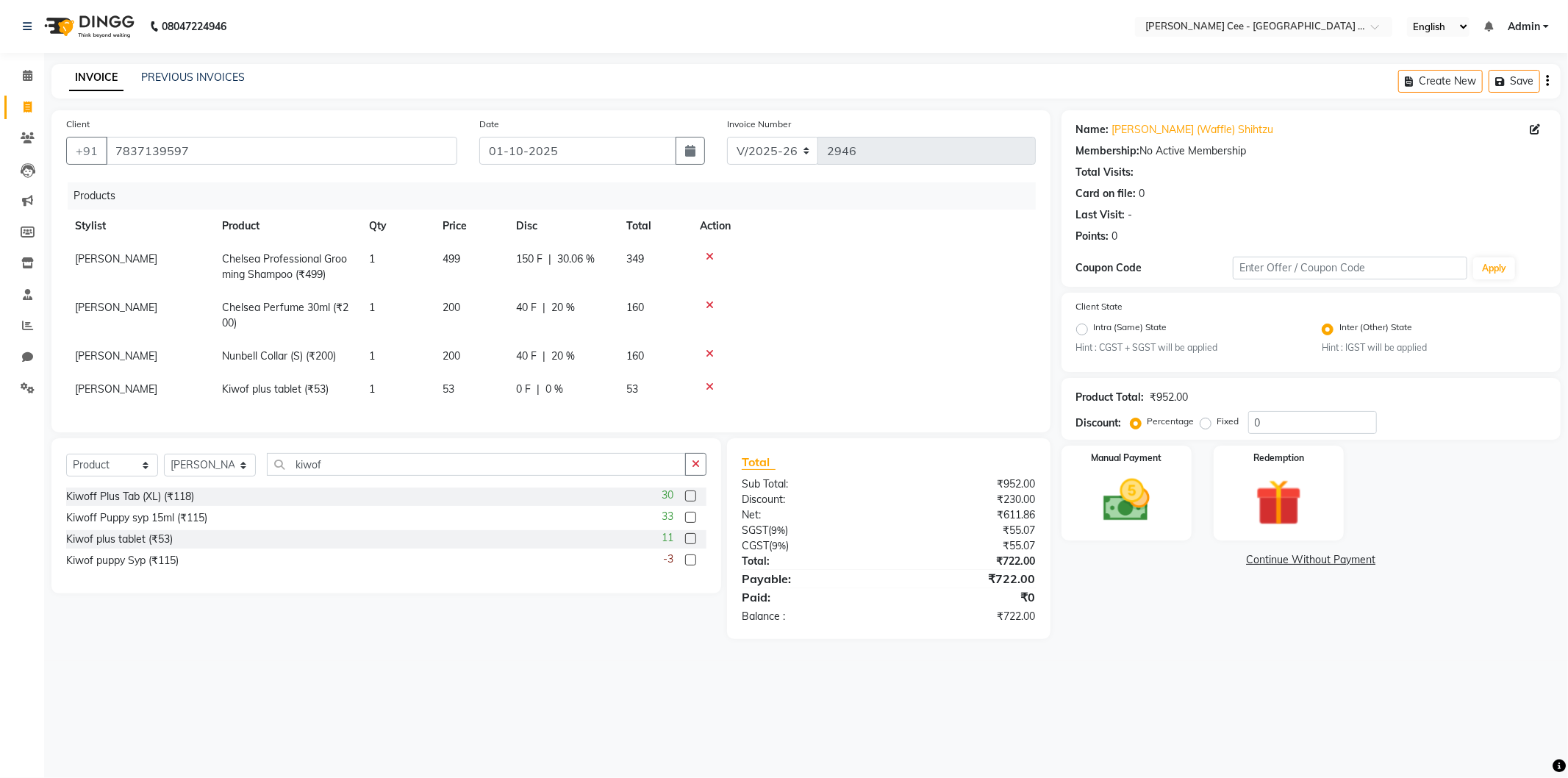
click at [544, 269] on td "150 F | 30.06 %" at bounding box center [562, 266] width 110 height 48
select select "80155"
click at [547, 266] on input "150" at bounding box center [538, 263] width 44 height 23
type input "151"
click at [829, 280] on td at bounding box center [875, 266] width 320 height 48
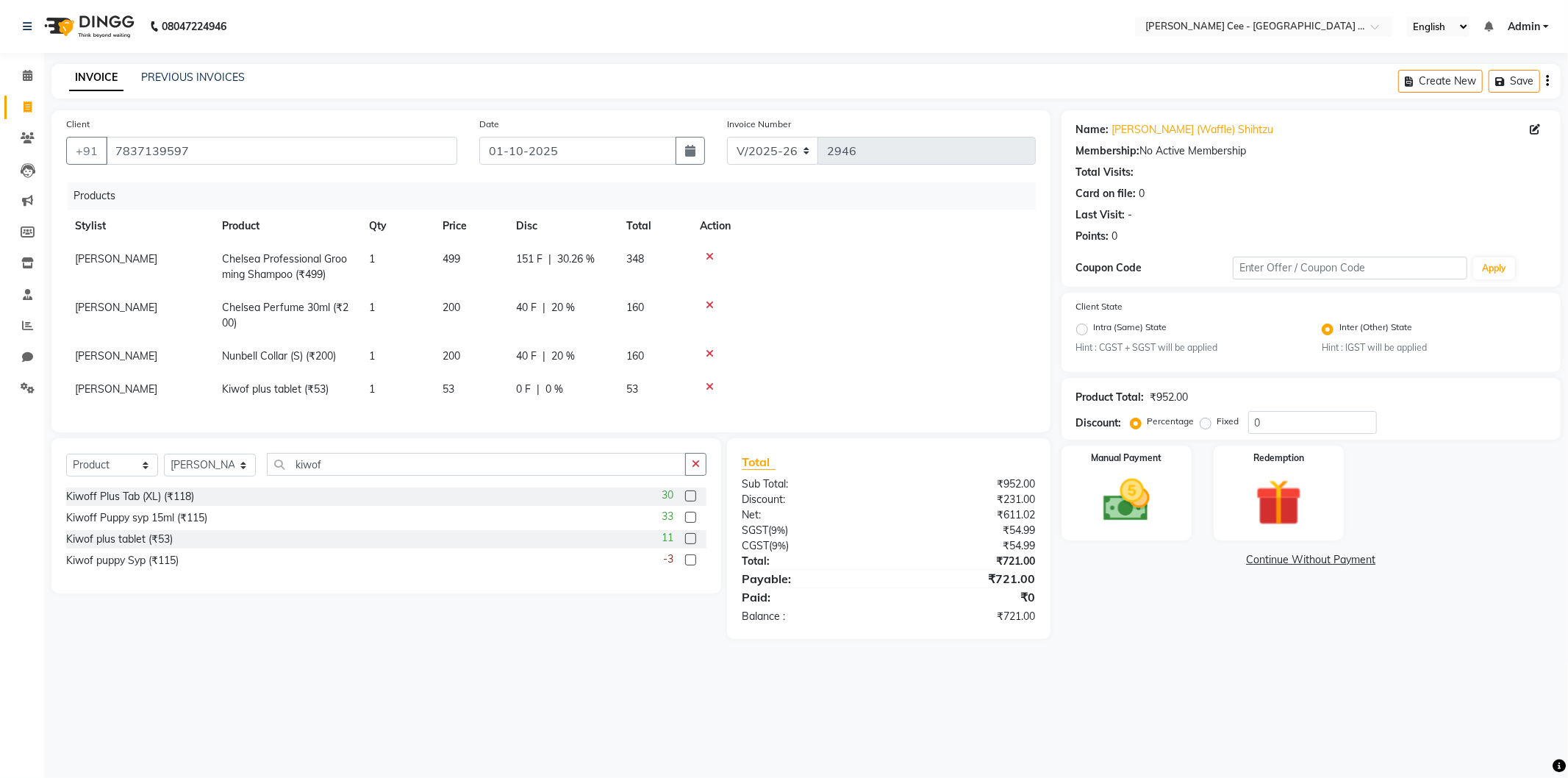
click at [531, 263] on span "151 F" at bounding box center [529, 259] width 26 height 16
select select "80155"
click at [544, 262] on input "151" at bounding box center [538, 263] width 44 height 23
type input "152"
click at [780, 268] on td at bounding box center [863, 266] width 345 height 48
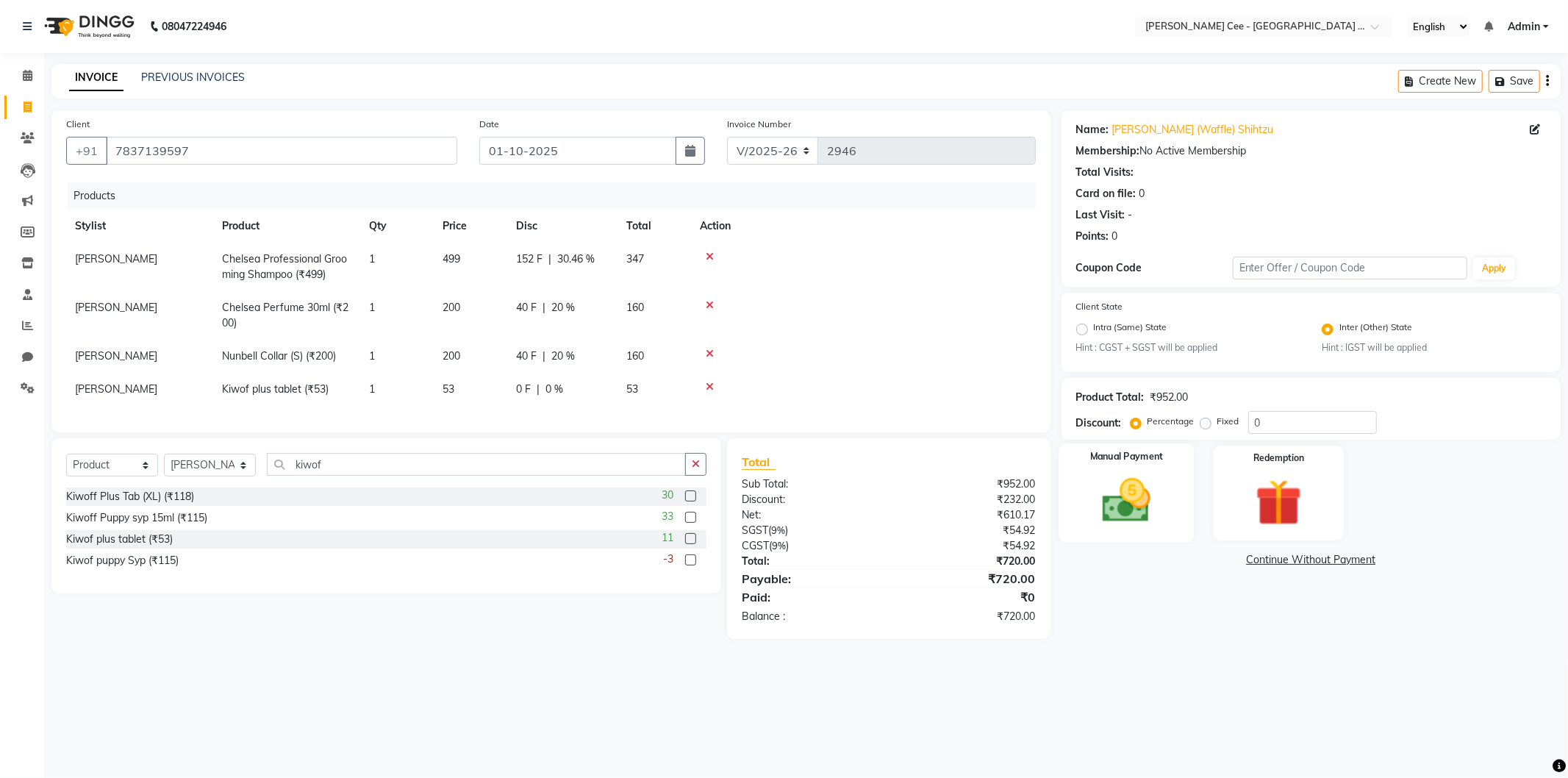
click at [1111, 516] on img at bounding box center [1126, 501] width 79 height 56
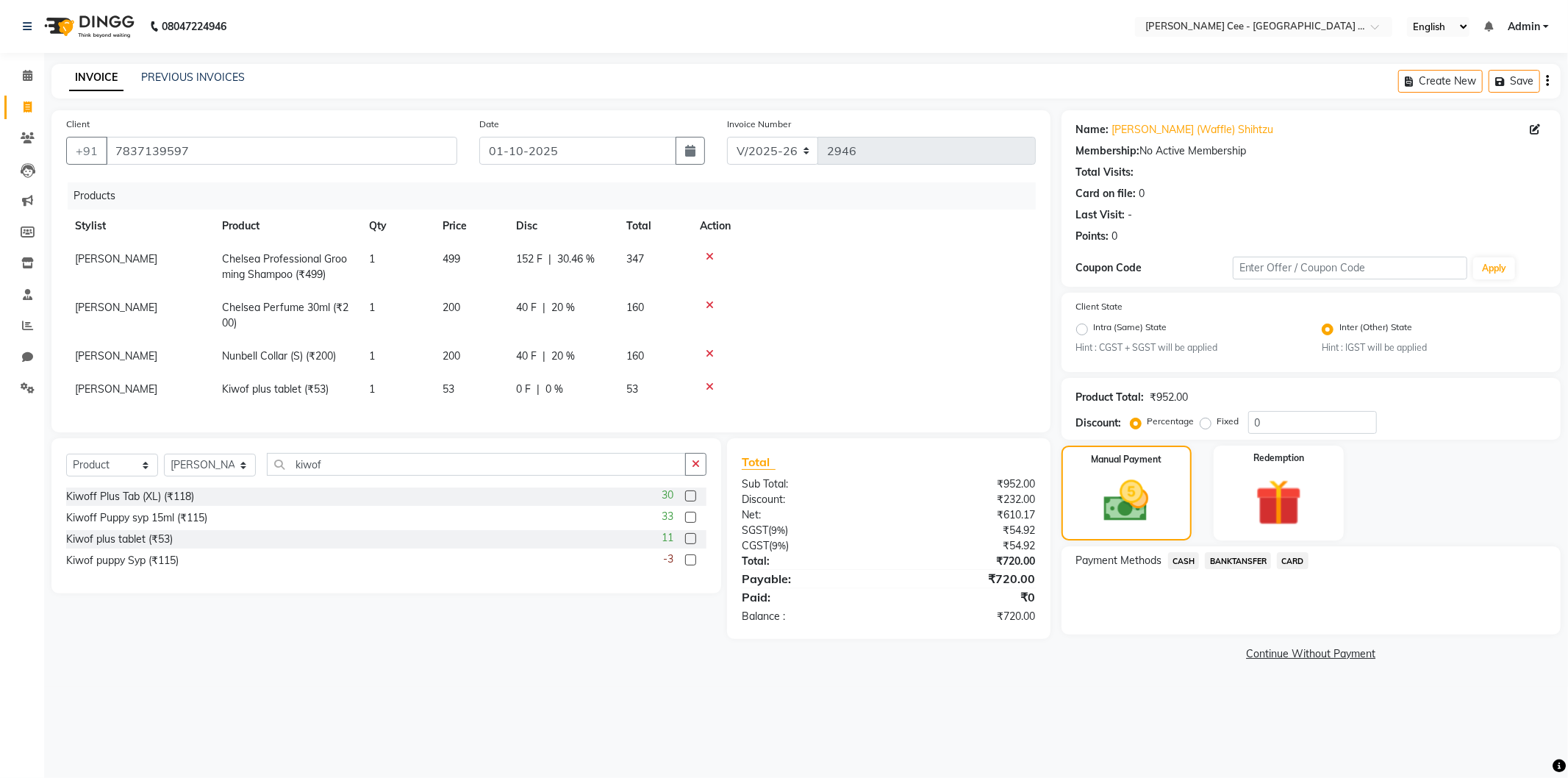
click at [1226, 562] on span "BANKTANSFER" at bounding box center [1238, 560] width 66 height 17
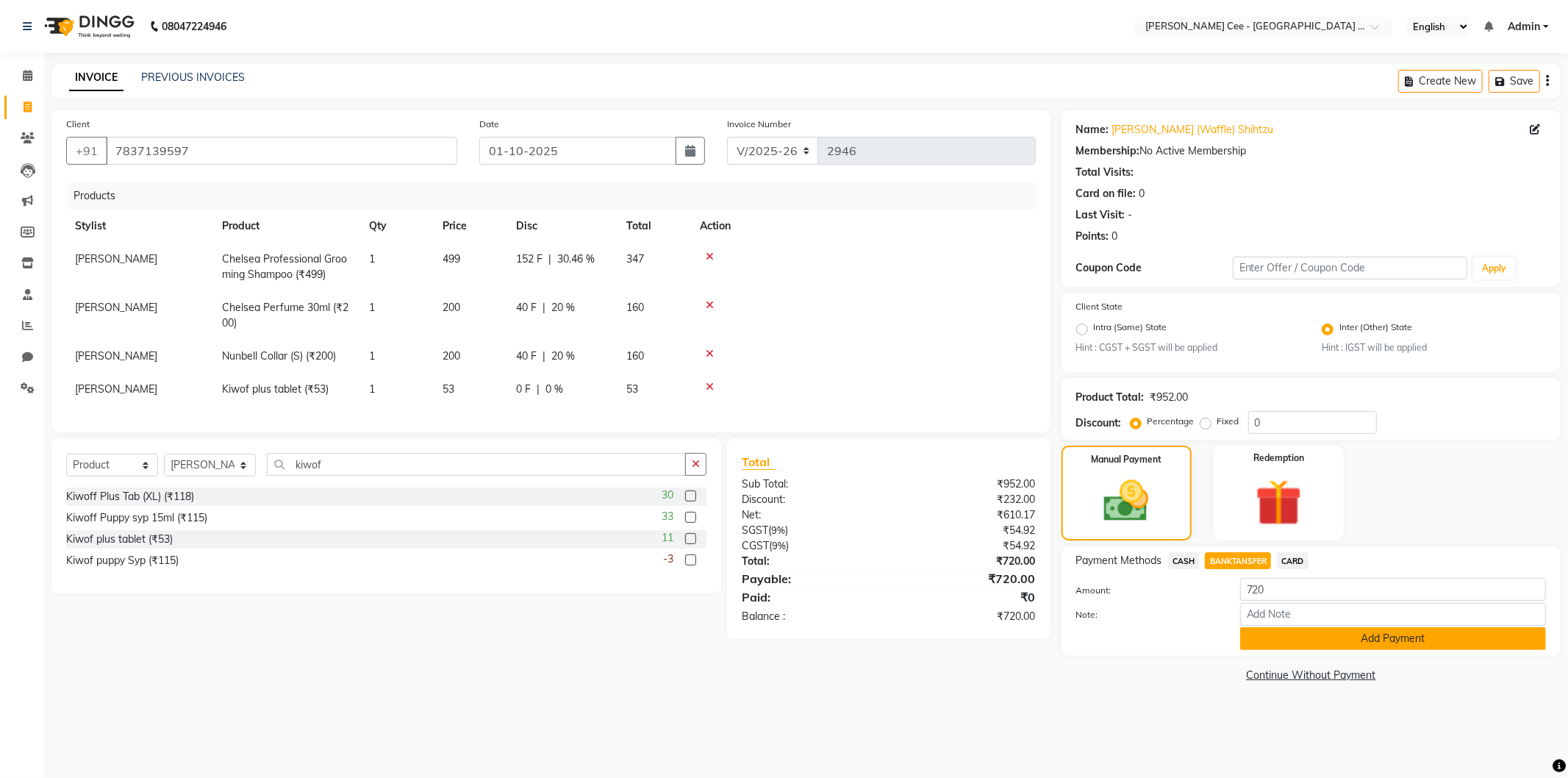
click at [1271, 628] on button "Add Payment" at bounding box center [1393, 639] width 306 height 23
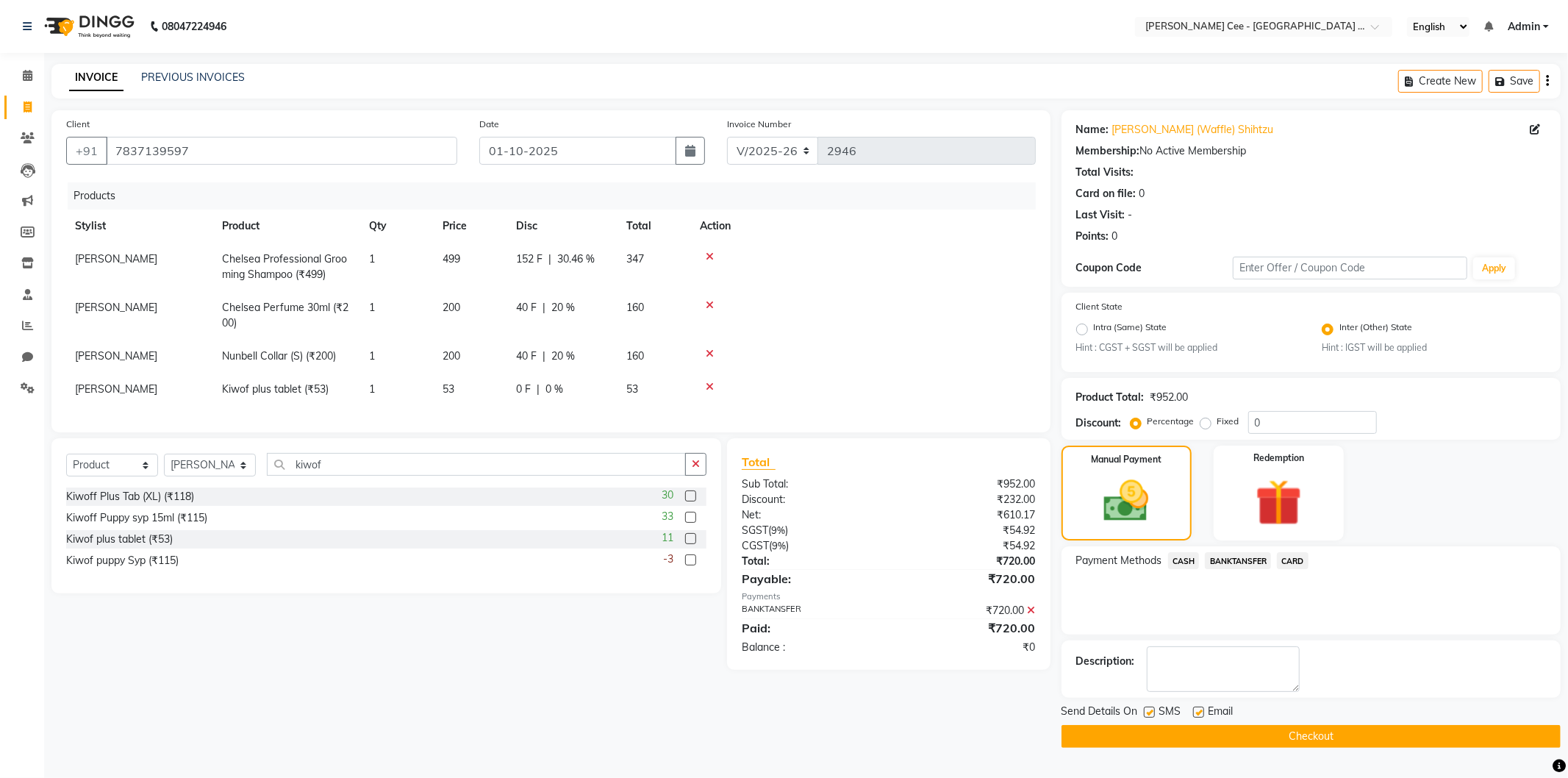
click at [1267, 744] on button "Checkout" at bounding box center [1311, 736] width 499 height 23
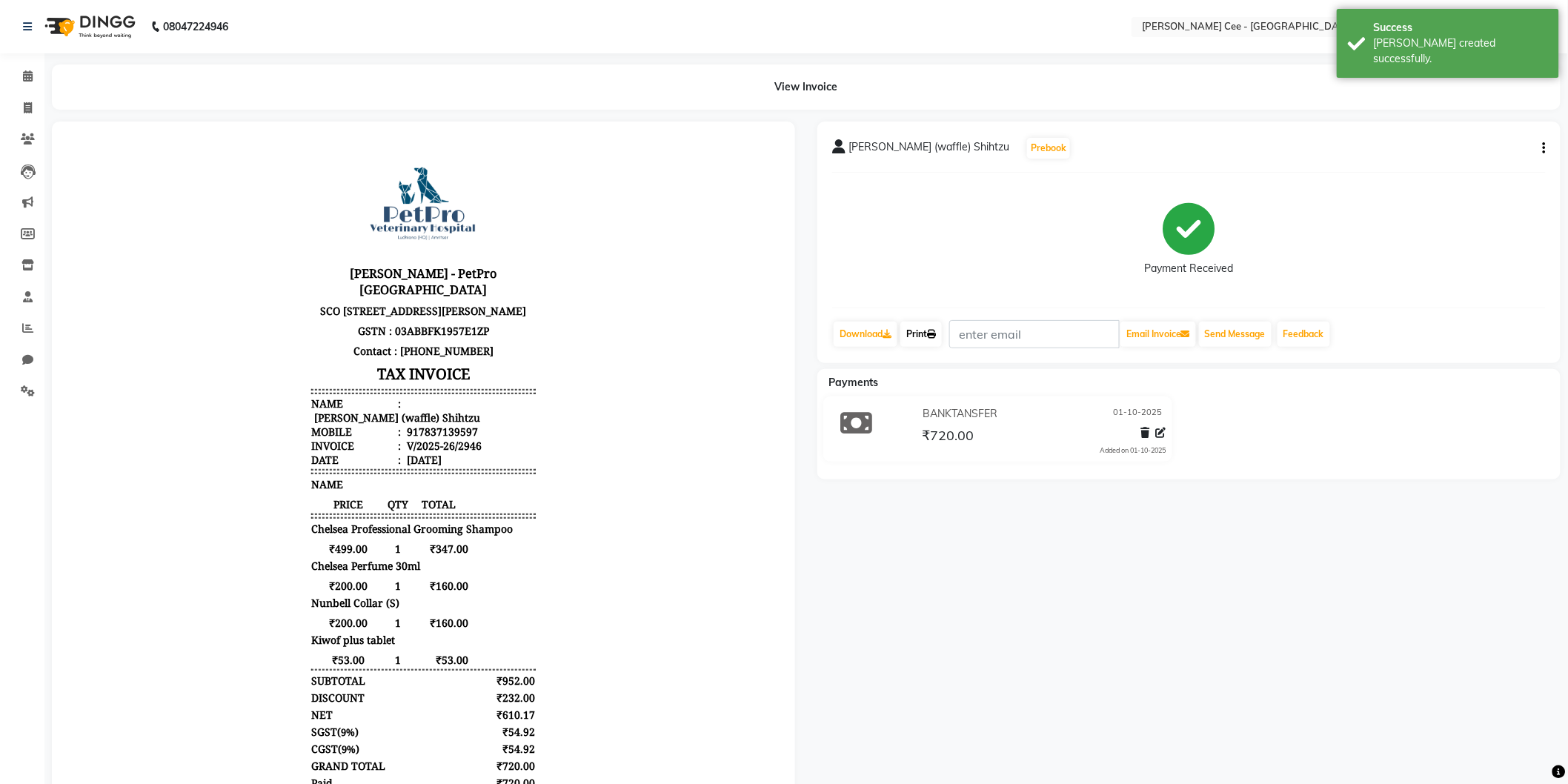
click at [942, 338] on link "Print" at bounding box center [921, 334] width 41 height 25
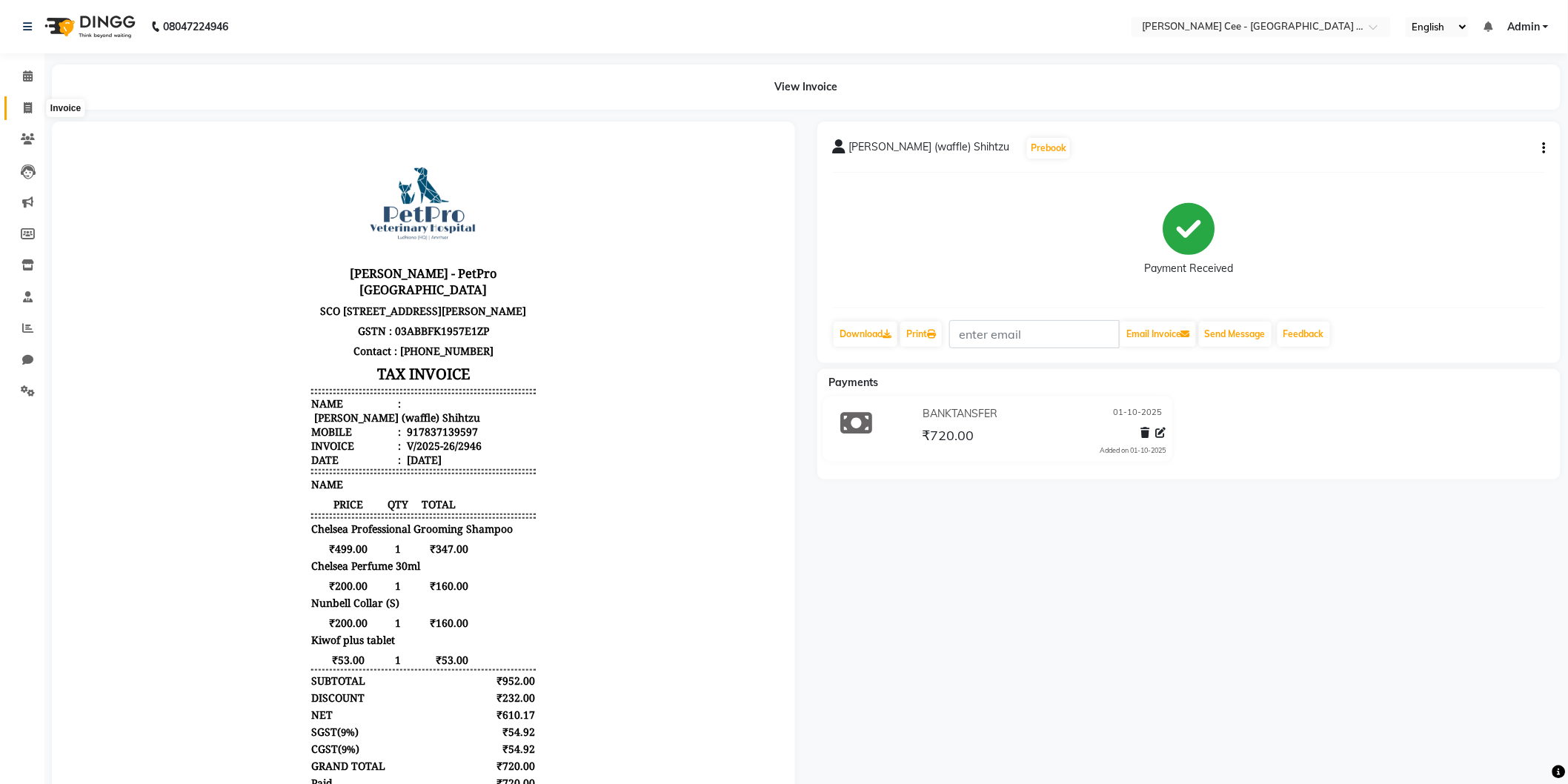
click at [31, 101] on span at bounding box center [27, 108] width 26 height 17
select select "service"
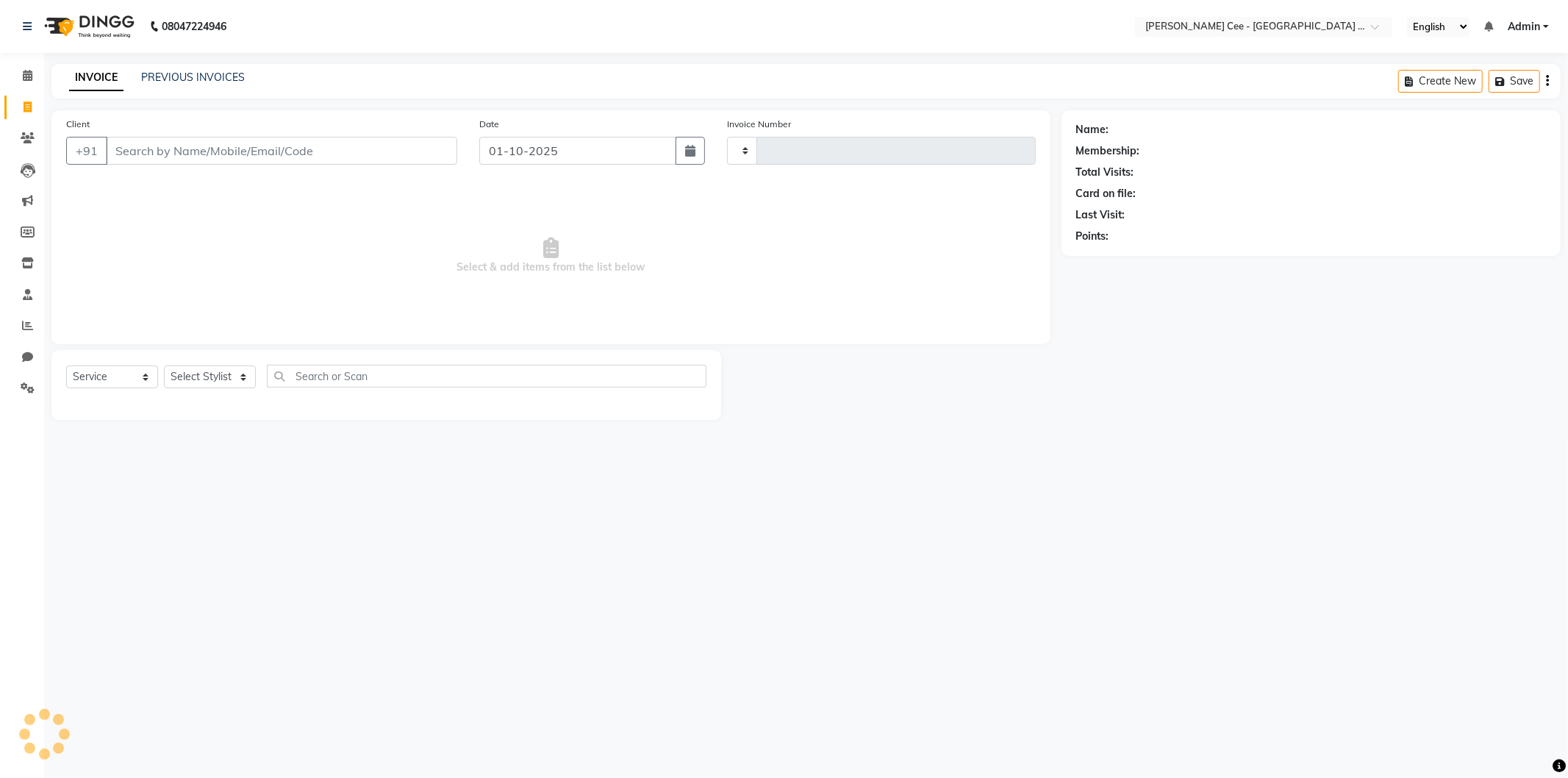
type input "2947"
select select "8239"
select select "product"
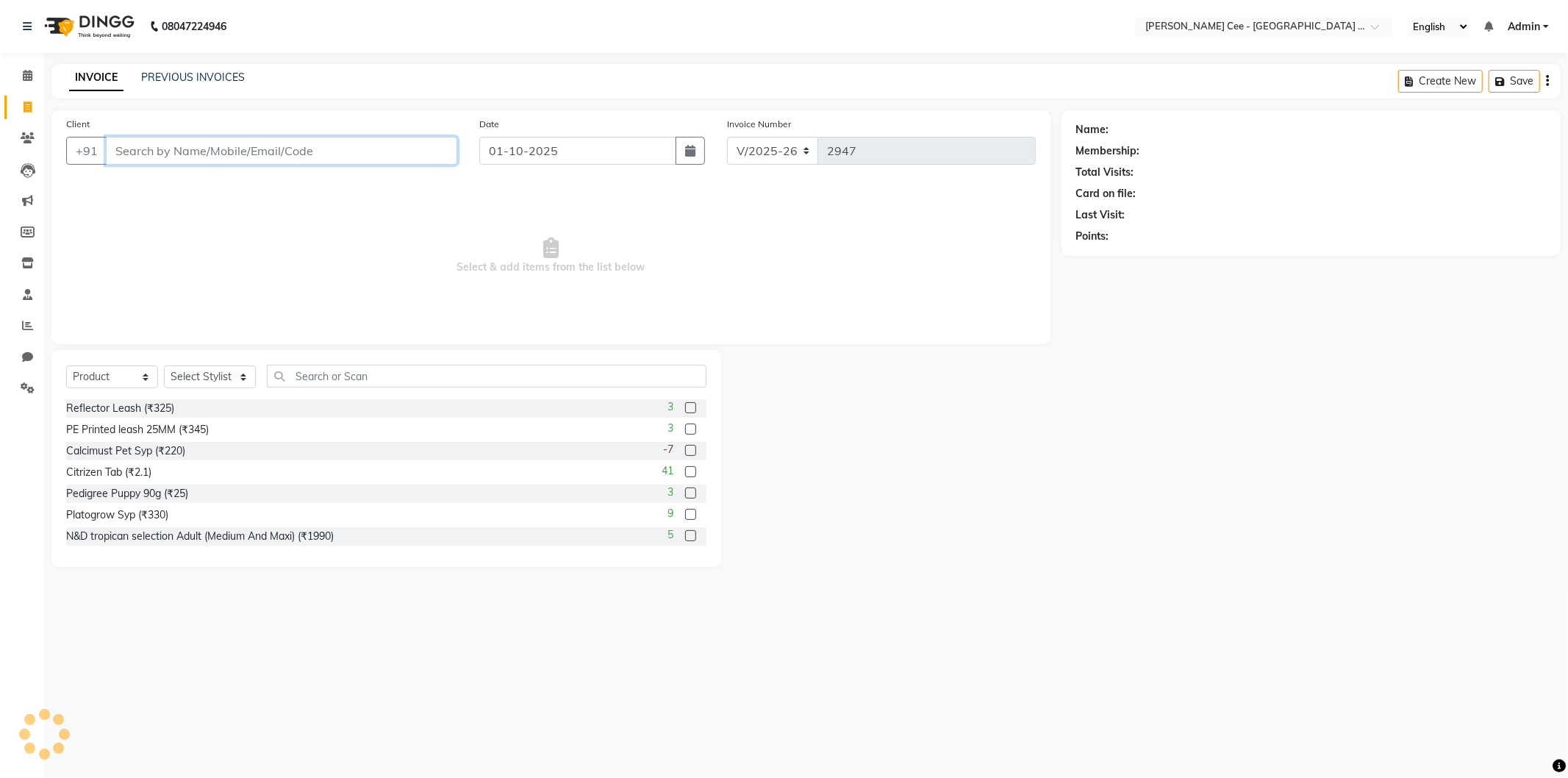
drag, startPoint x: 266, startPoint y: 152, endPoint x: 261, endPoint y: 137, distance: 15.8
click at [265, 152] on input "Client" at bounding box center [281, 151] width 352 height 28
type input "p"
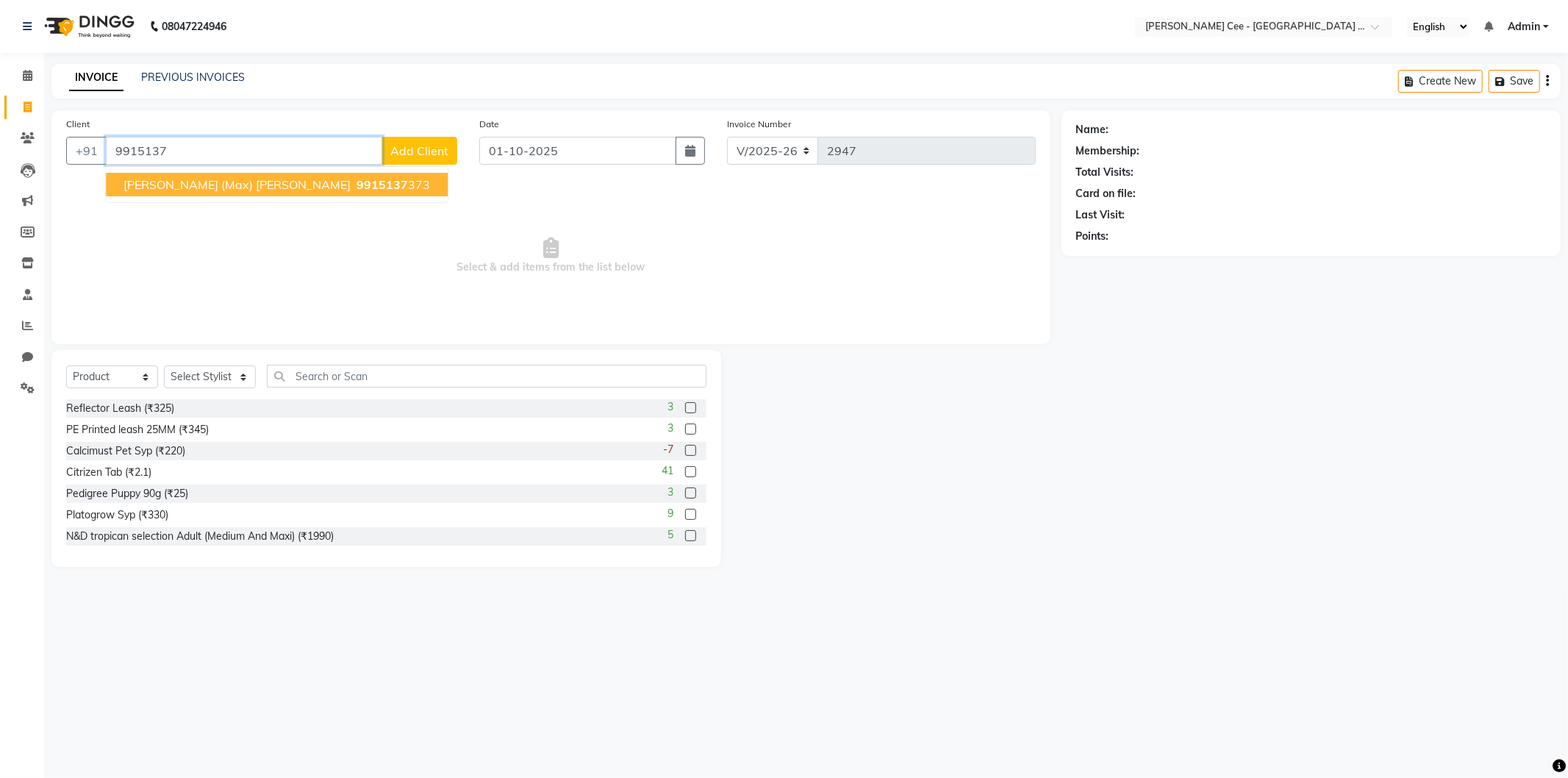
click at [344, 162] on input "9915137" at bounding box center [243, 151] width 276 height 28
type input "9"
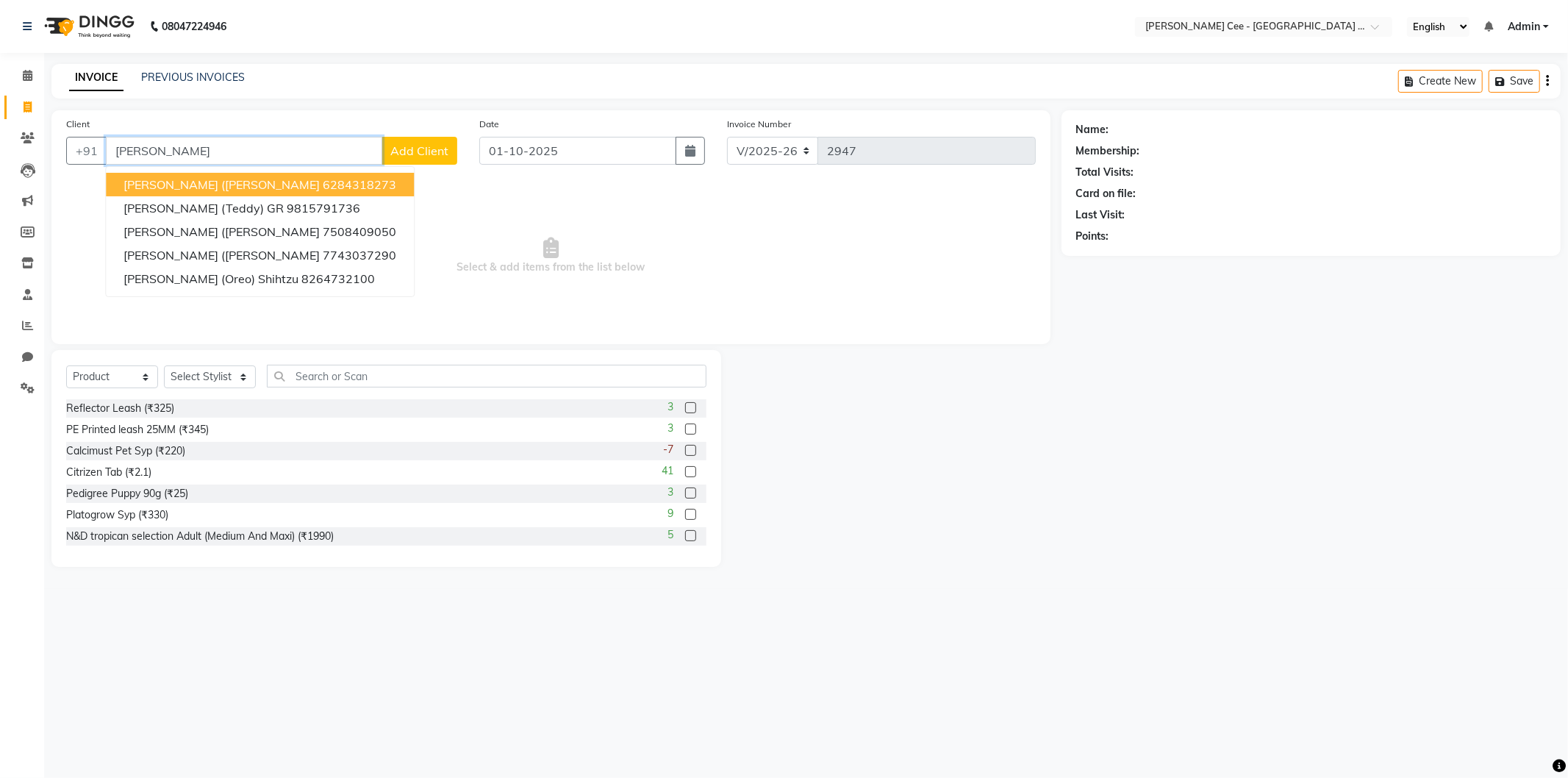
click at [156, 144] on input "sehaj" at bounding box center [243, 151] width 276 height 28
click at [154, 145] on input "sehaj" at bounding box center [243, 151] width 276 height 28
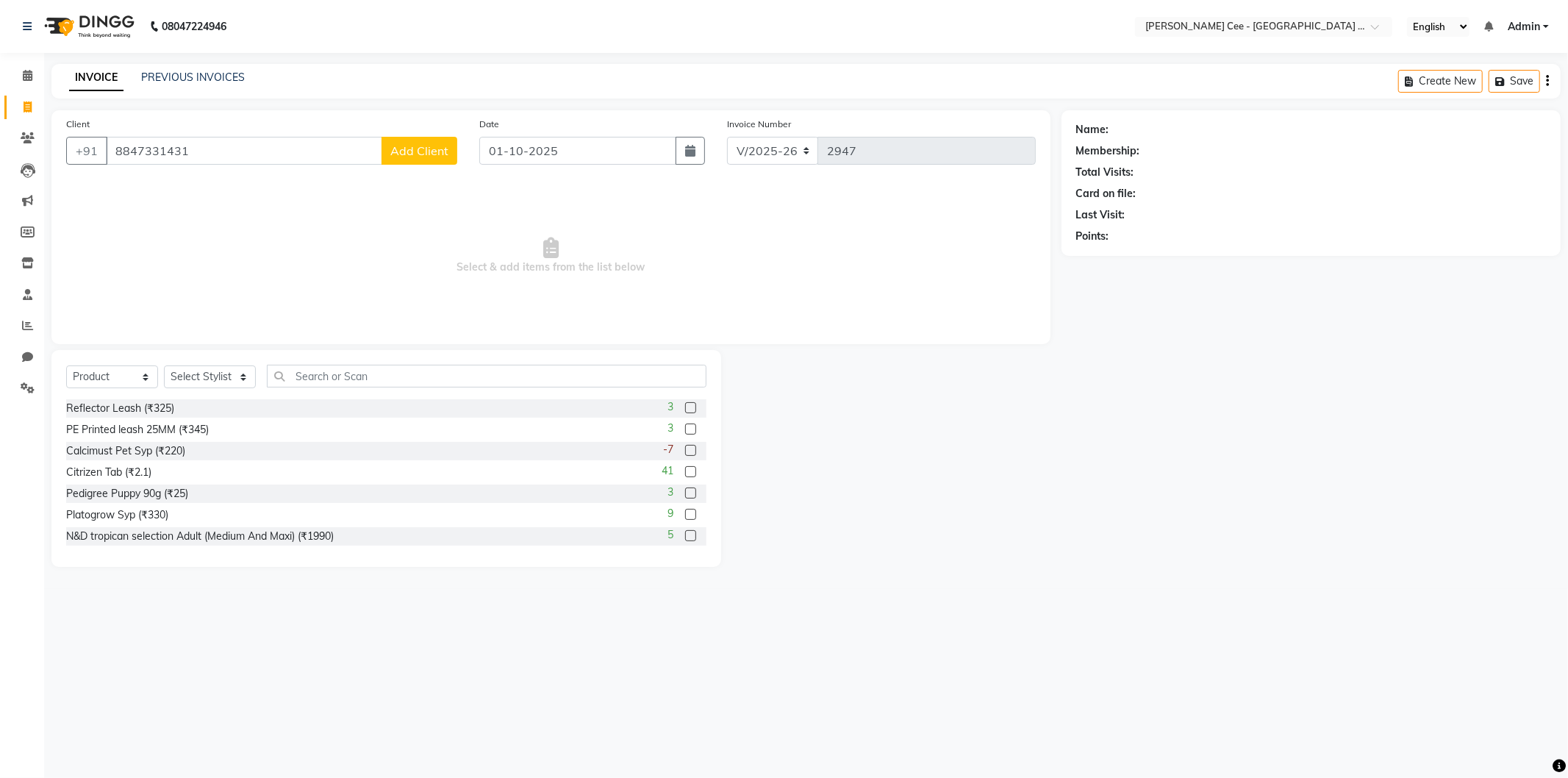
click at [415, 153] on span "Add Client" at bounding box center [419, 151] width 58 height 15
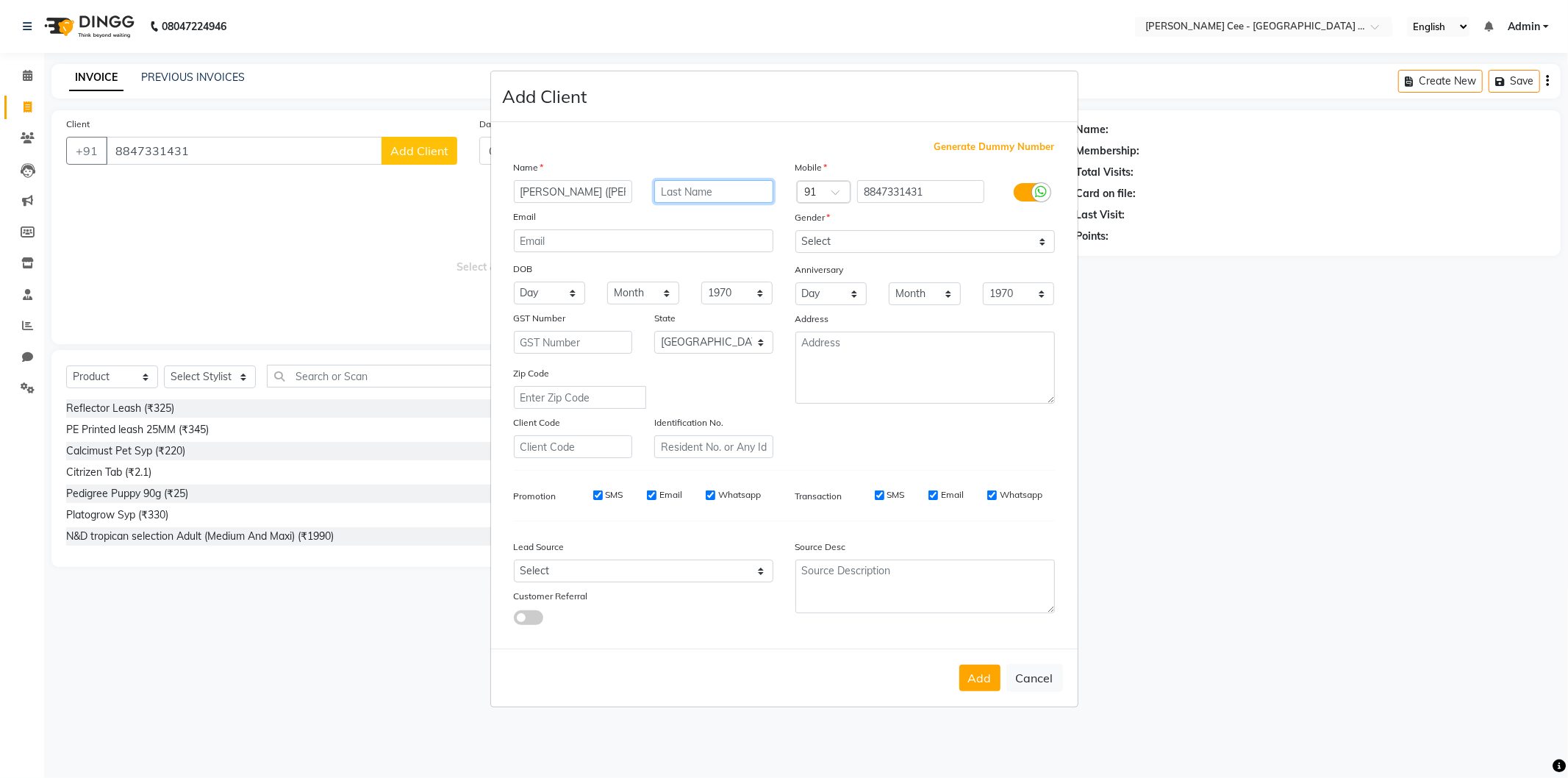
click at [710, 188] on input "text" at bounding box center [713, 192] width 119 height 23
drag, startPoint x: 841, startPoint y: 233, endPoint x: 833, endPoint y: 253, distance: 21.5
click at [841, 233] on select "Select Male Female Other Prefer Not To Say" at bounding box center [925, 242] width 260 height 23
click at [795, 230] on select "Select Male Female Other Prefer Not To Say" at bounding box center [925, 242] width 260 height 23
drag, startPoint x: 741, startPoint y: 337, endPoint x: 698, endPoint y: 267, distance: 82.2
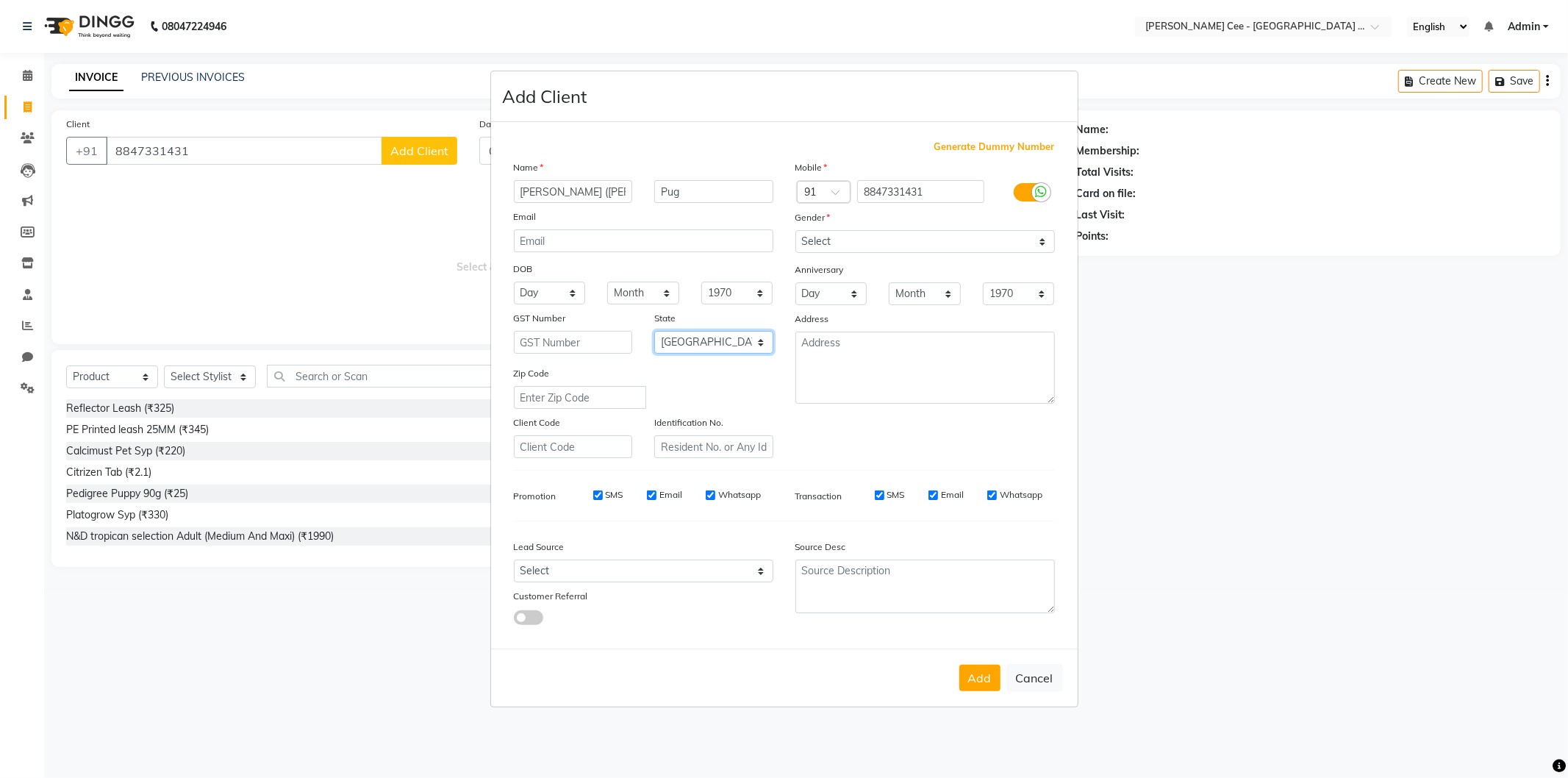
click at [741, 331] on select "Select Andaman and Nicobar Islands Andhra Pradesh Arunachal Pradesh Assam Bihar…" at bounding box center [713, 342] width 119 height 23
click at [654, 330] on select "Select Andaman and Nicobar Islands Andhra Pradesh Arunachal Pradesh Assam Bihar…" at bounding box center [713, 342] width 119 height 23
click at [717, 584] on div "Lead Source Select Walk-in Referral Internet Friend Word of Mouth Advertisement…" at bounding box center [643, 579] width 281 height 92
drag, startPoint x: 717, startPoint y: 584, endPoint x: 717, endPoint y: 575, distance: 9.0
click at [717, 579] on div "Lead Source Select Walk-in Referral Internet Friend Word of Mouth Advertisement…" at bounding box center [643, 579] width 281 height 92
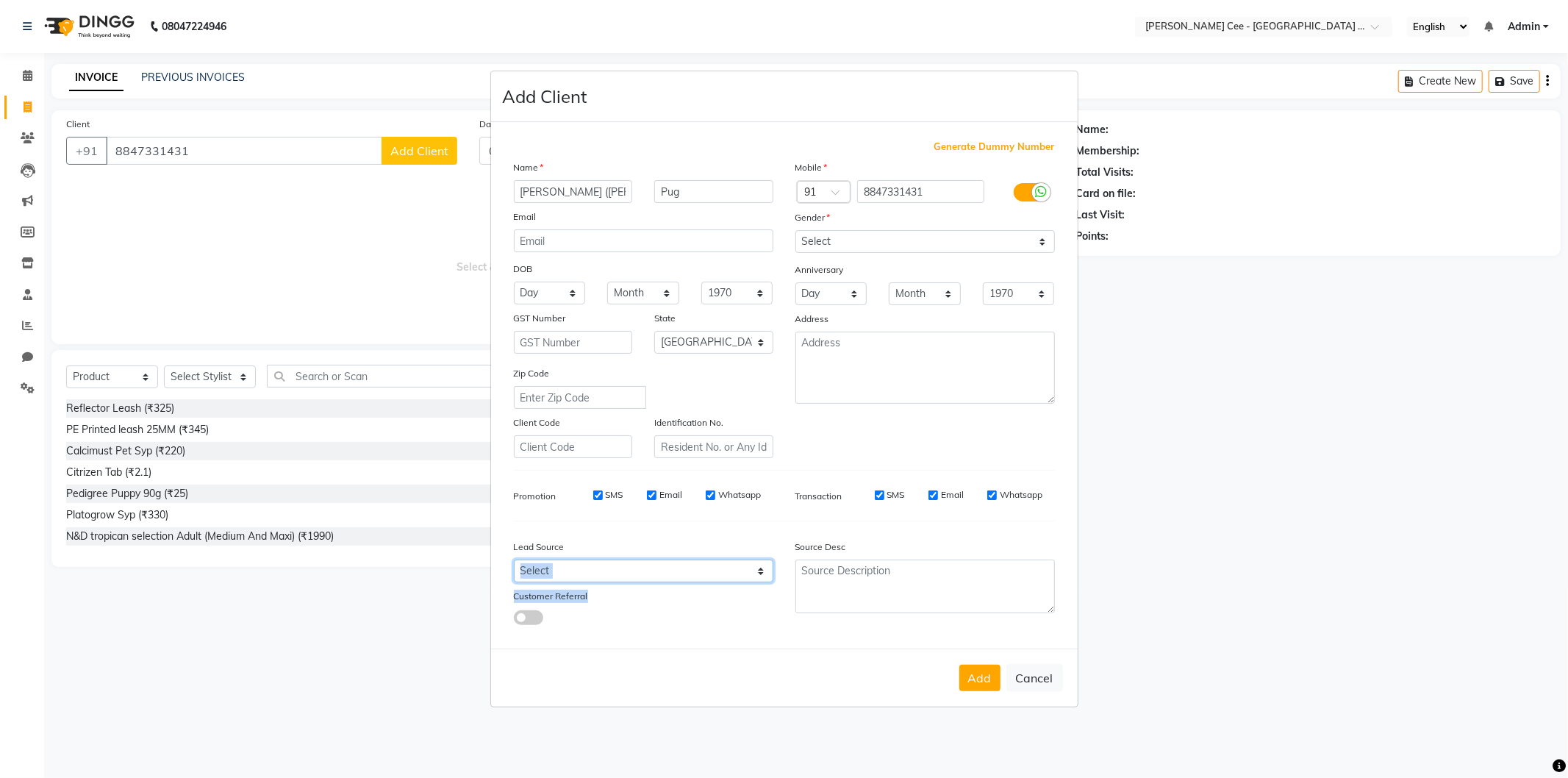
click at [643, 566] on select "Select Walk-in Referral Internet Friend Word of Mouth Advertisement Facebook Ju…" at bounding box center [643, 571] width 260 height 23
click at [514, 560] on select "Select Walk-in Referral Internet Friend Word of Mouth Advertisement Facebook Ju…" at bounding box center [643, 571] width 260 height 23
click at [980, 686] on button "Add" at bounding box center [979, 678] width 41 height 26
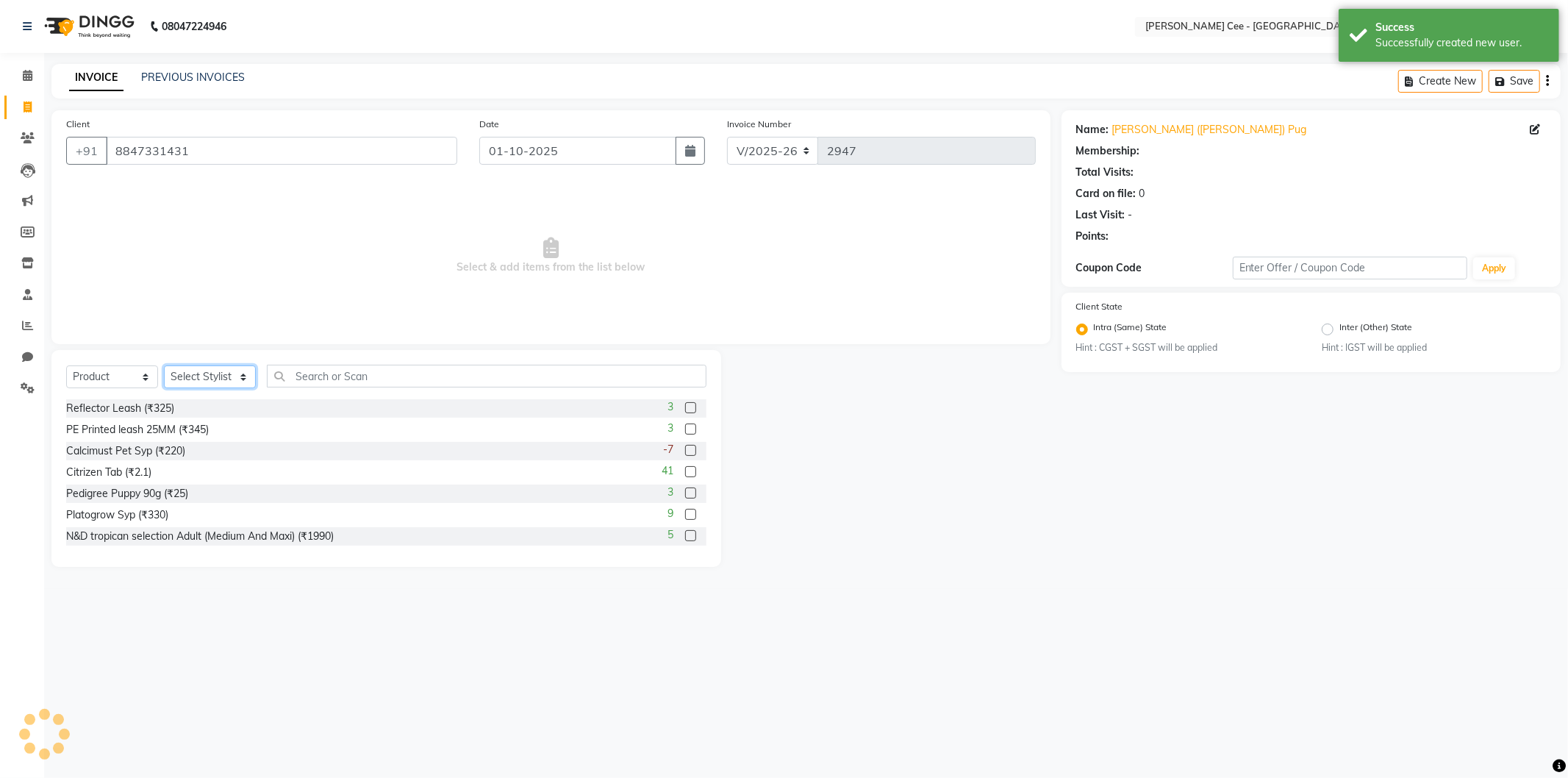
click at [196, 383] on select "Select Stylist Arsh (Helper) Avinash [PERSON_NAME] [PERSON_NAME] [PERSON_NAME] …" at bounding box center [210, 377] width 92 height 23
click at [164, 366] on select "Select Stylist Arsh (Helper) Avinash [PERSON_NAME] [PERSON_NAME] [PERSON_NAME] …" at bounding box center [210, 377] width 92 height 23
drag, startPoint x: 127, startPoint y: 366, endPoint x: 126, endPoint y: 388, distance: 22.0
click at [127, 366] on select "Select Service Product Membership Package Voucher Prepaid Gift Card" at bounding box center [112, 377] width 92 height 23
click at [66, 366] on select "Select Service Product Membership Package Voucher Prepaid Gift Card" at bounding box center [112, 377] width 92 height 23
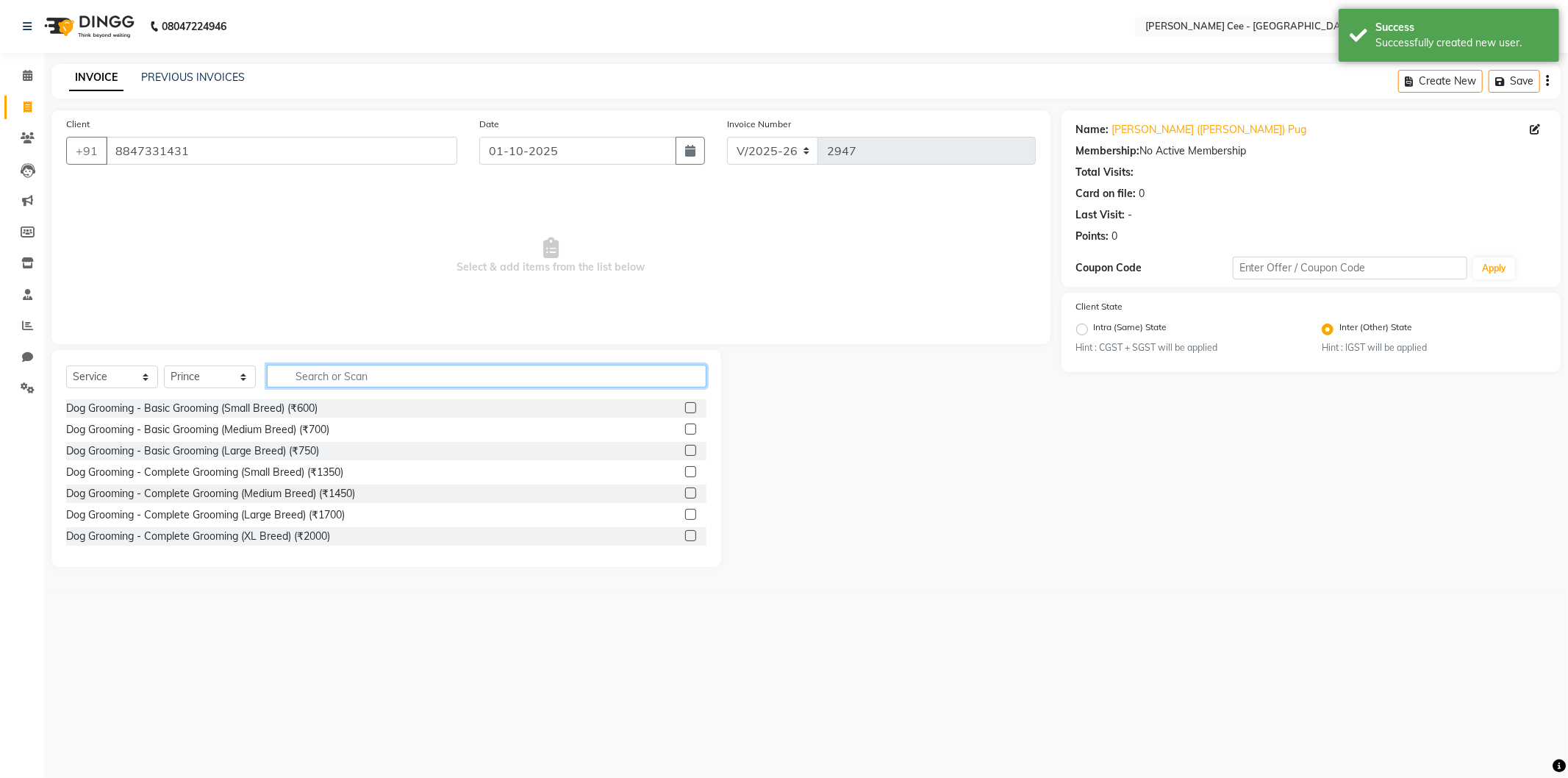
drag, startPoint x: 321, startPoint y: 380, endPoint x: 327, endPoint y: 375, distance: 7.8
click at [324, 377] on input "text" at bounding box center [486, 376] width 439 height 23
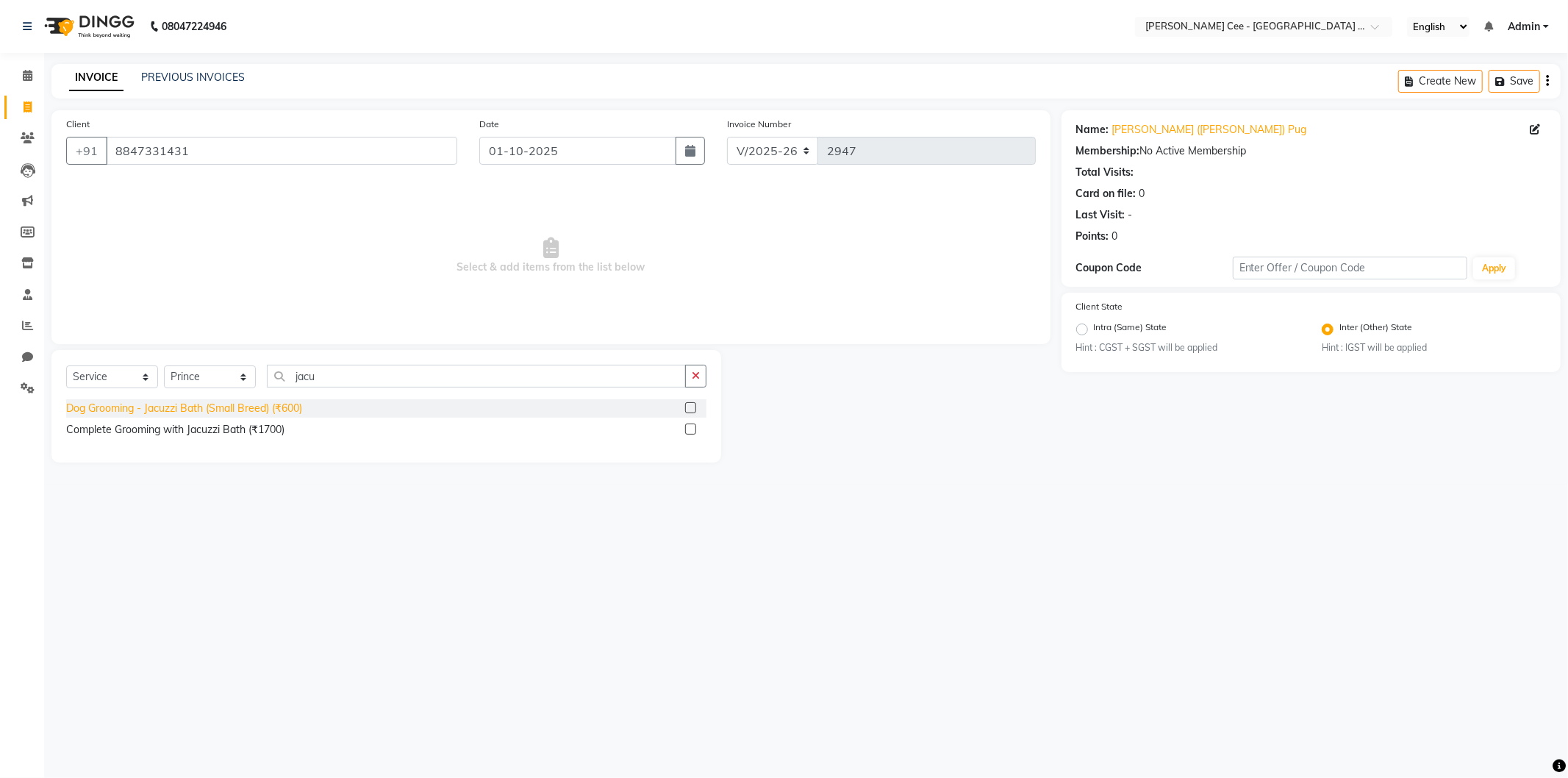
click at [287, 413] on div "Dog Grooming - Jacuzzi Bath (Small Breed) (₹600)" at bounding box center [184, 408] width 236 height 16
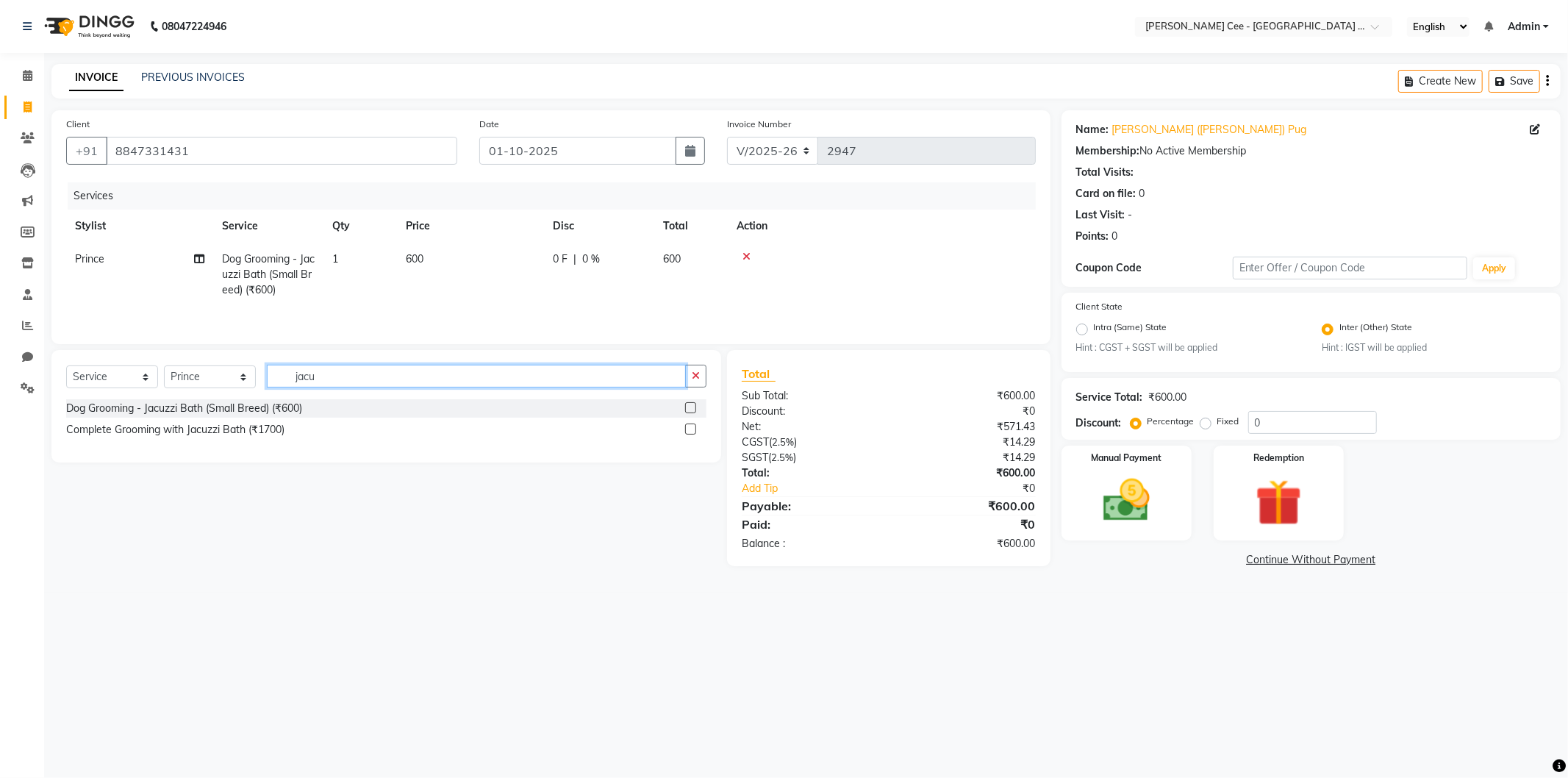
click at [342, 375] on input "jacu" at bounding box center [475, 376] width 419 height 23
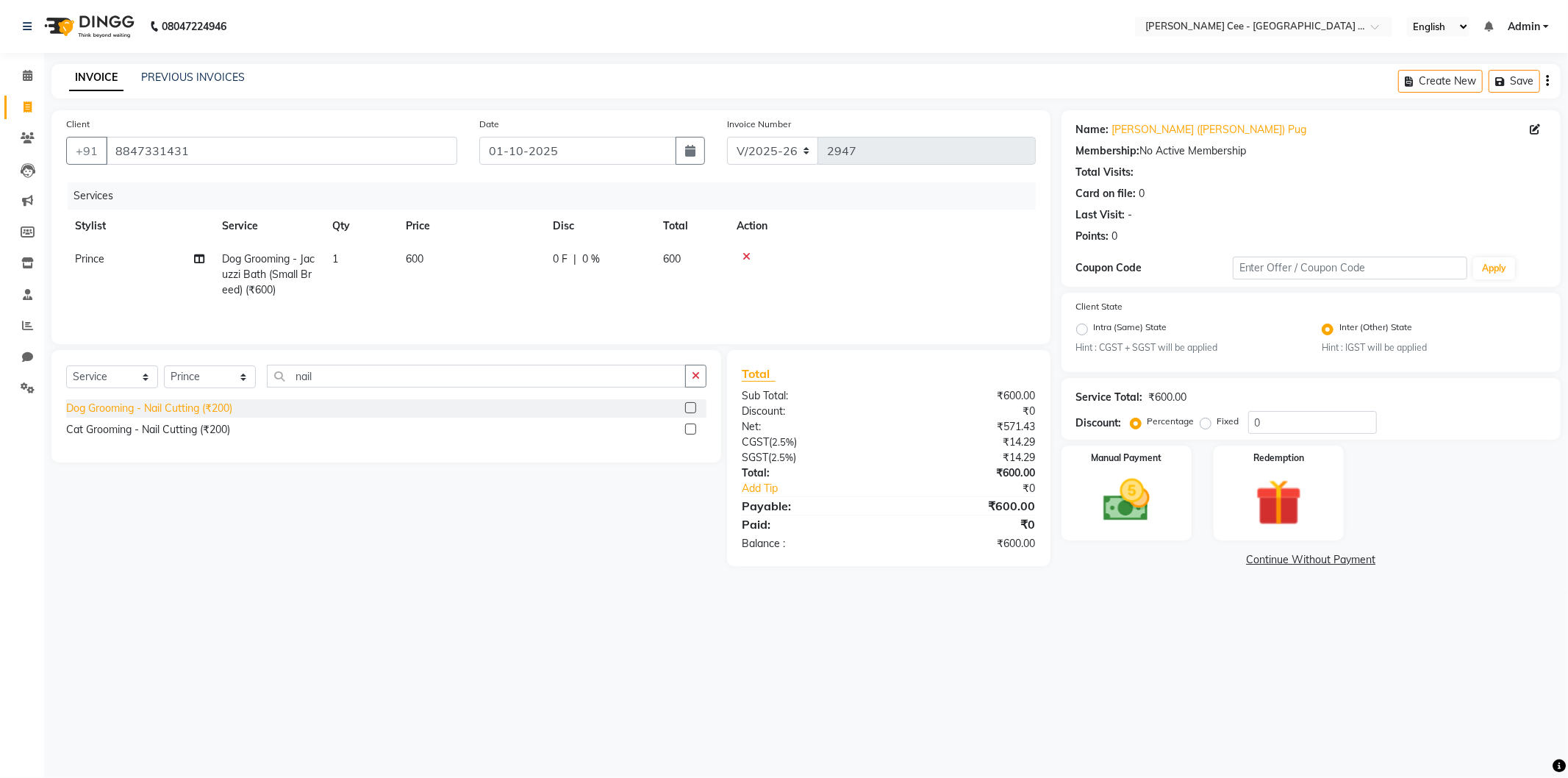
click at [196, 408] on div "Dog Grooming - Nail Cutting (₹200)" at bounding box center [149, 408] width 166 height 16
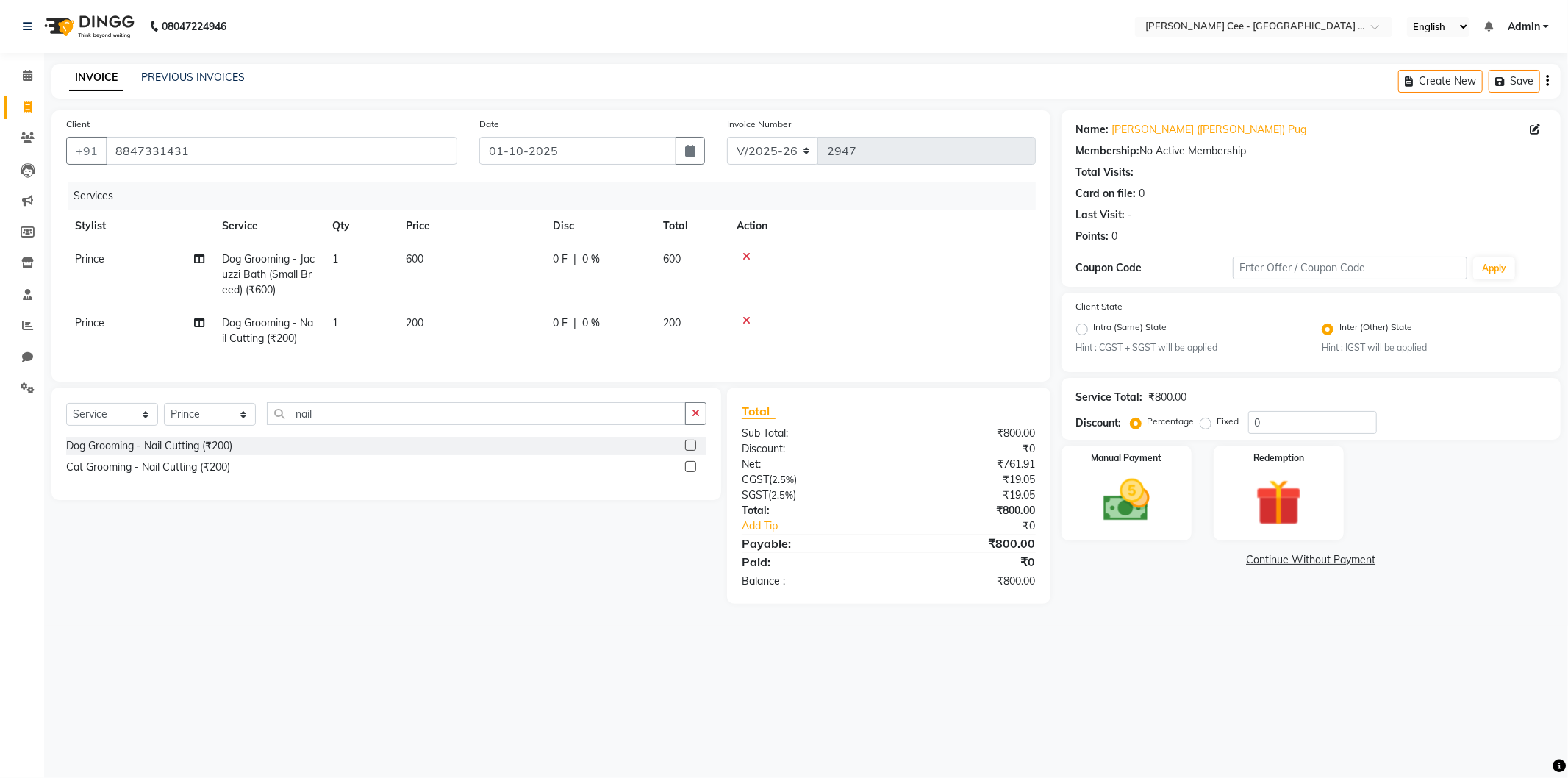
click at [465, 331] on td "200" at bounding box center [470, 330] width 147 height 48
click at [397, 331] on td "1" at bounding box center [361, 330] width 74 height 48
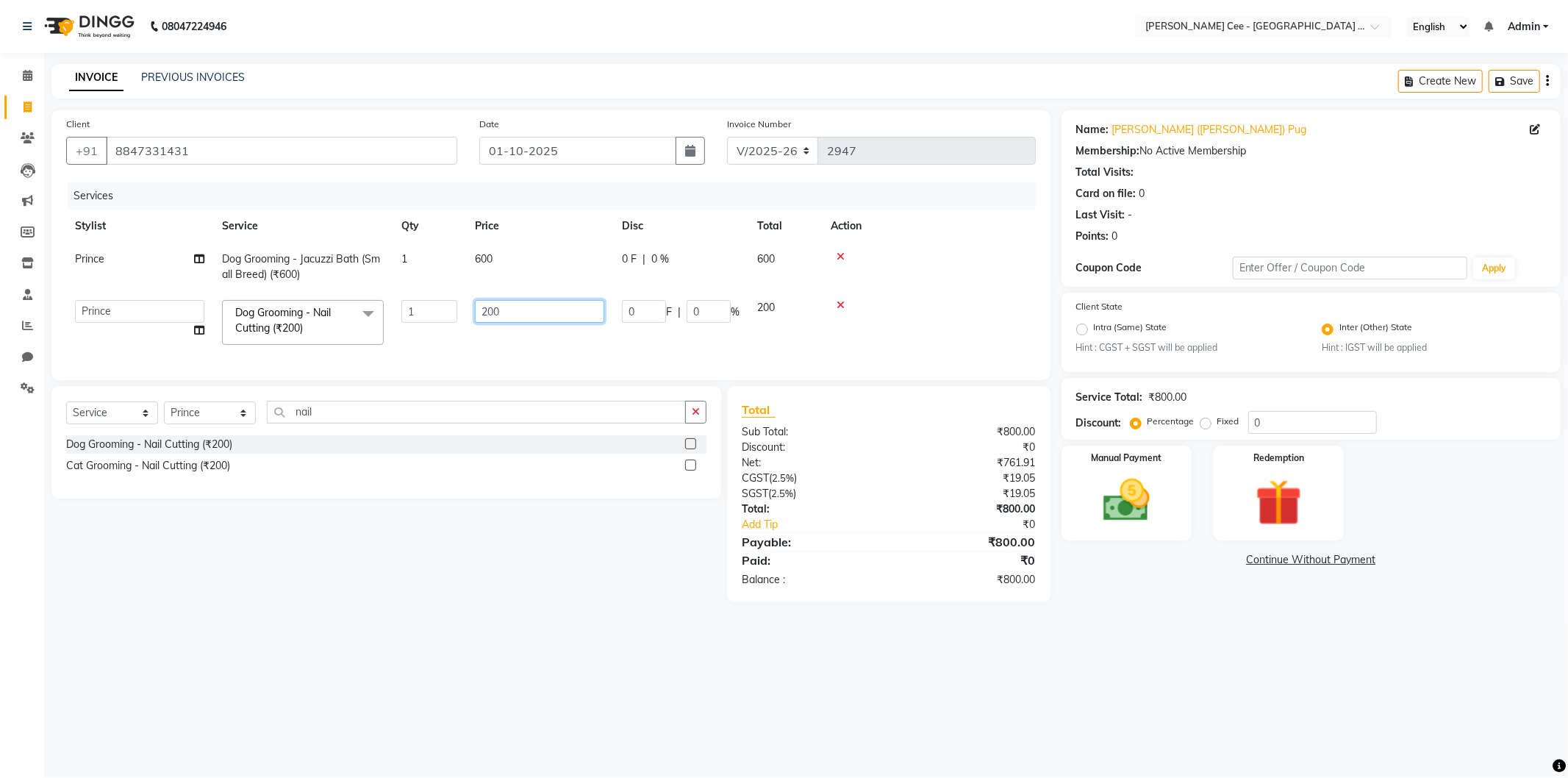
click at [505, 313] on input "200" at bounding box center [539, 312] width 130 height 23
click at [507, 312] on input "200" at bounding box center [539, 312] width 130 height 23
click at [481, 307] on input "number" at bounding box center [539, 312] width 130 height 23
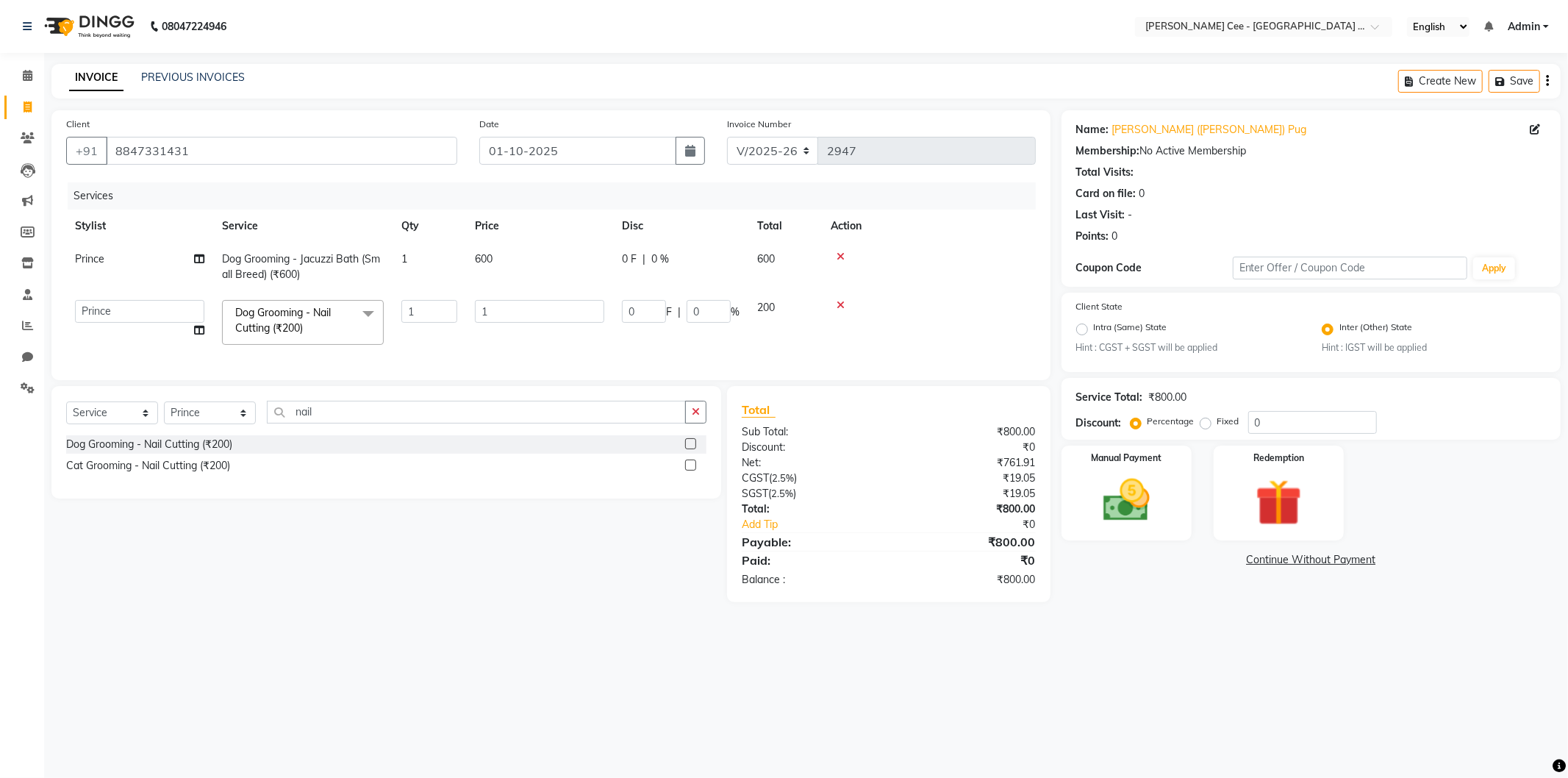
click at [525, 238] on th "Price" at bounding box center [539, 226] width 147 height 33
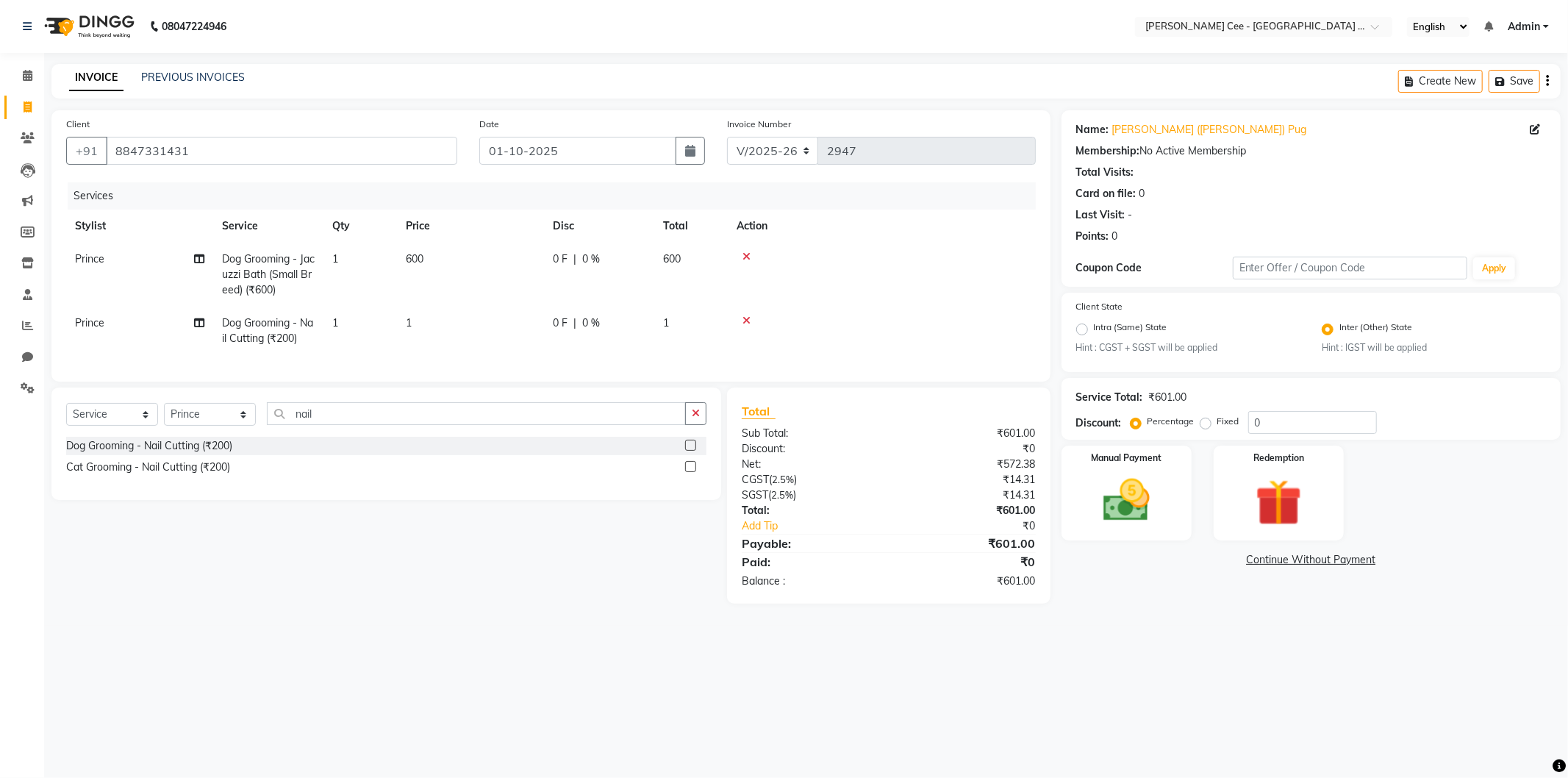
click at [500, 267] on td "600" at bounding box center [470, 275] width 147 height 64
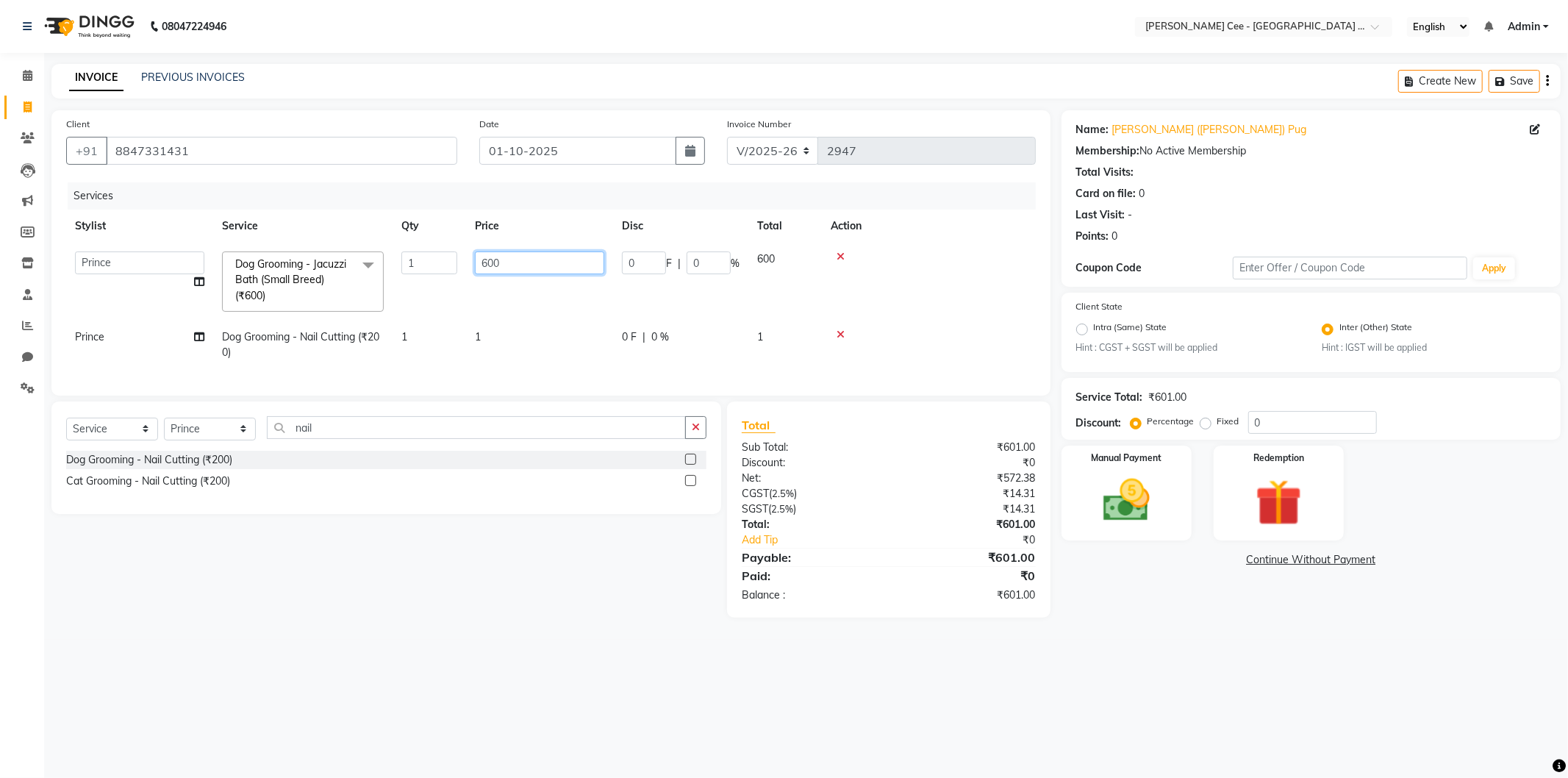
click at [500, 267] on input "600" at bounding box center [539, 263] width 130 height 23
click at [485, 338] on td "1" at bounding box center [539, 344] width 147 height 48
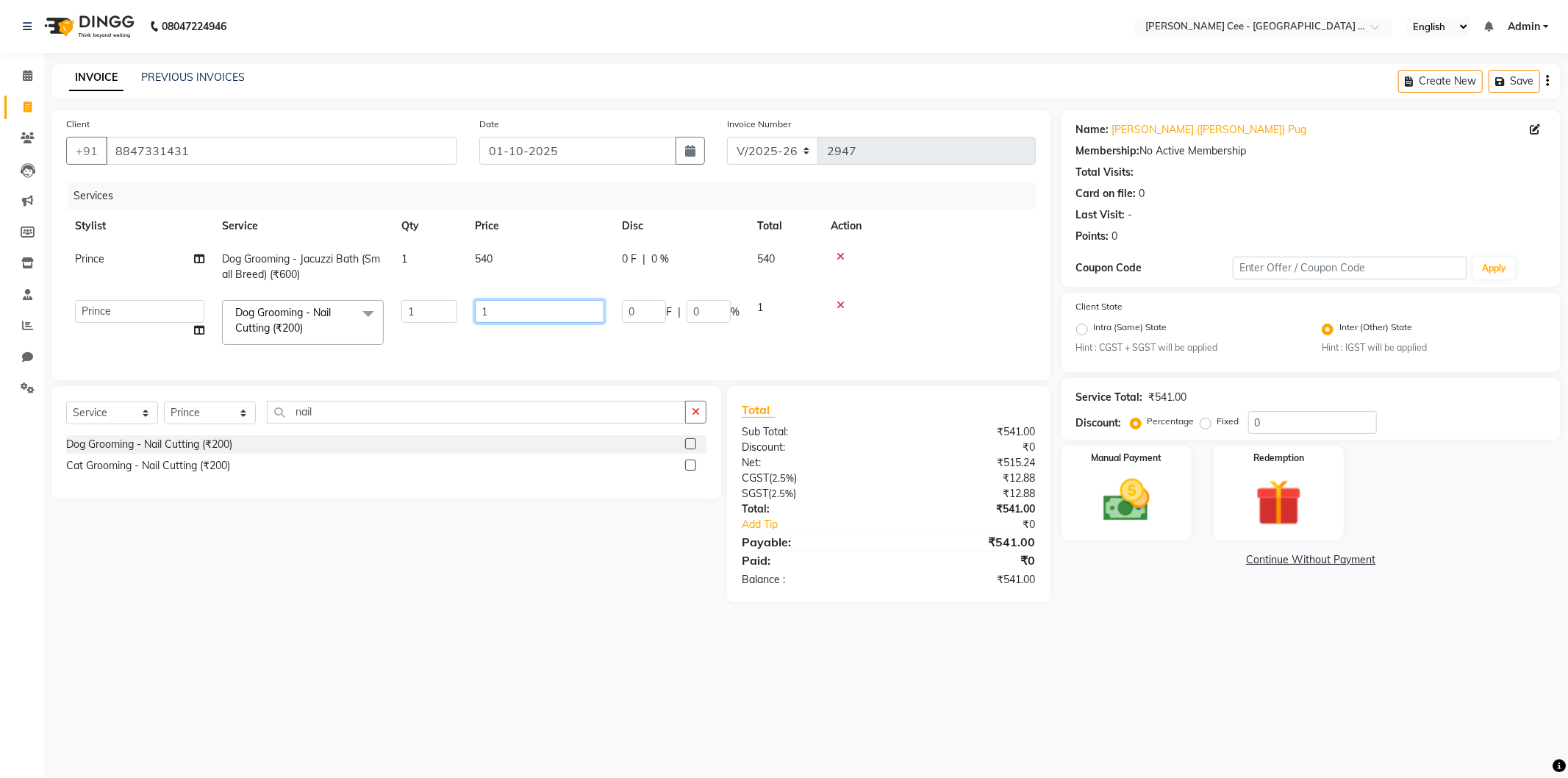
click at [527, 319] on input "1" at bounding box center [539, 312] width 130 height 23
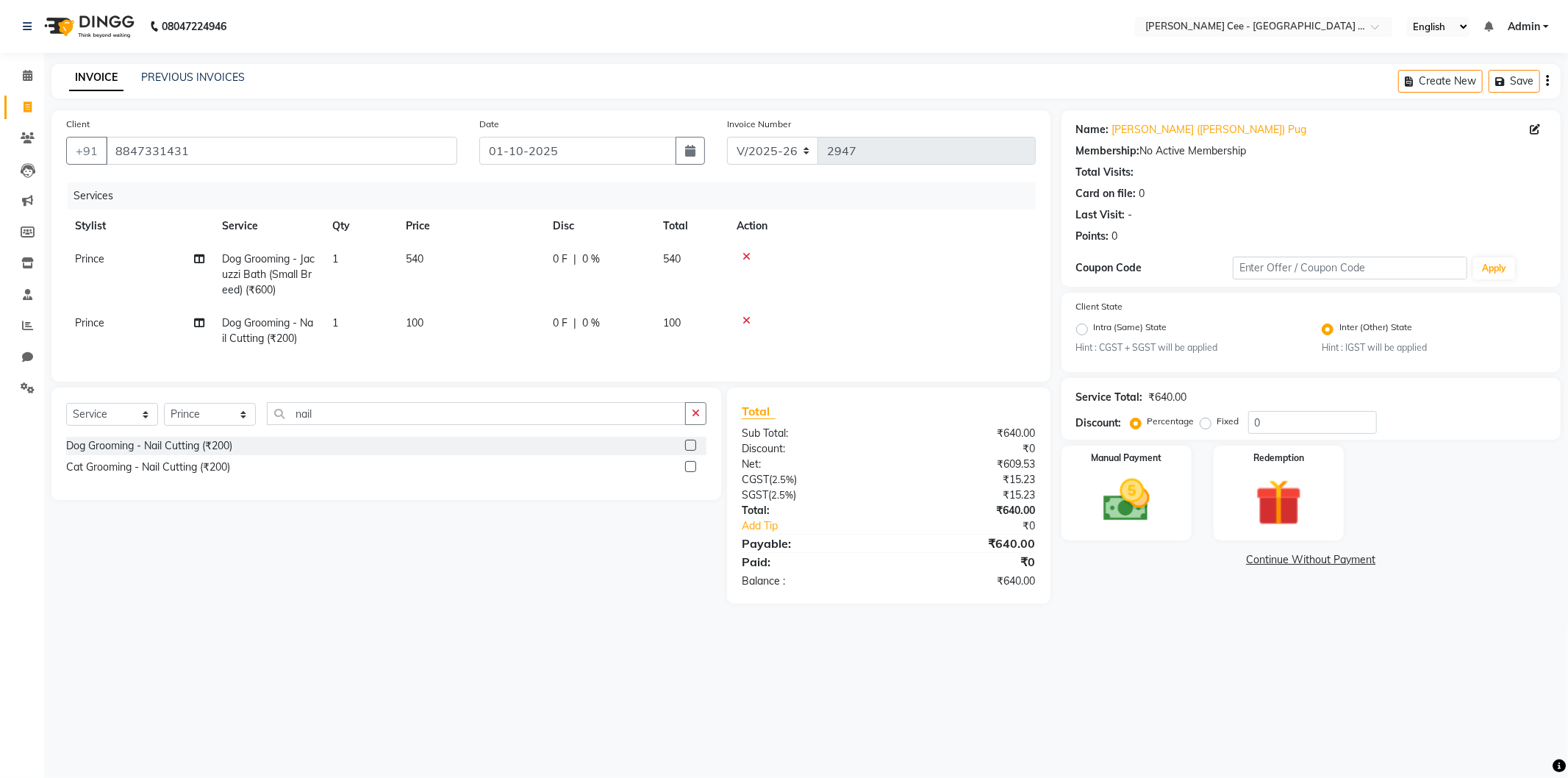
click at [981, 272] on td at bounding box center [882, 275] width 308 height 64
click at [622, 416] on input "nail" at bounding box center [475, 413] width 419 height 23
click at [228, 453] on div "Dog Grooming - Ear Cleaning (₹200)" at bounding box center [152, 445] width 170 height 16
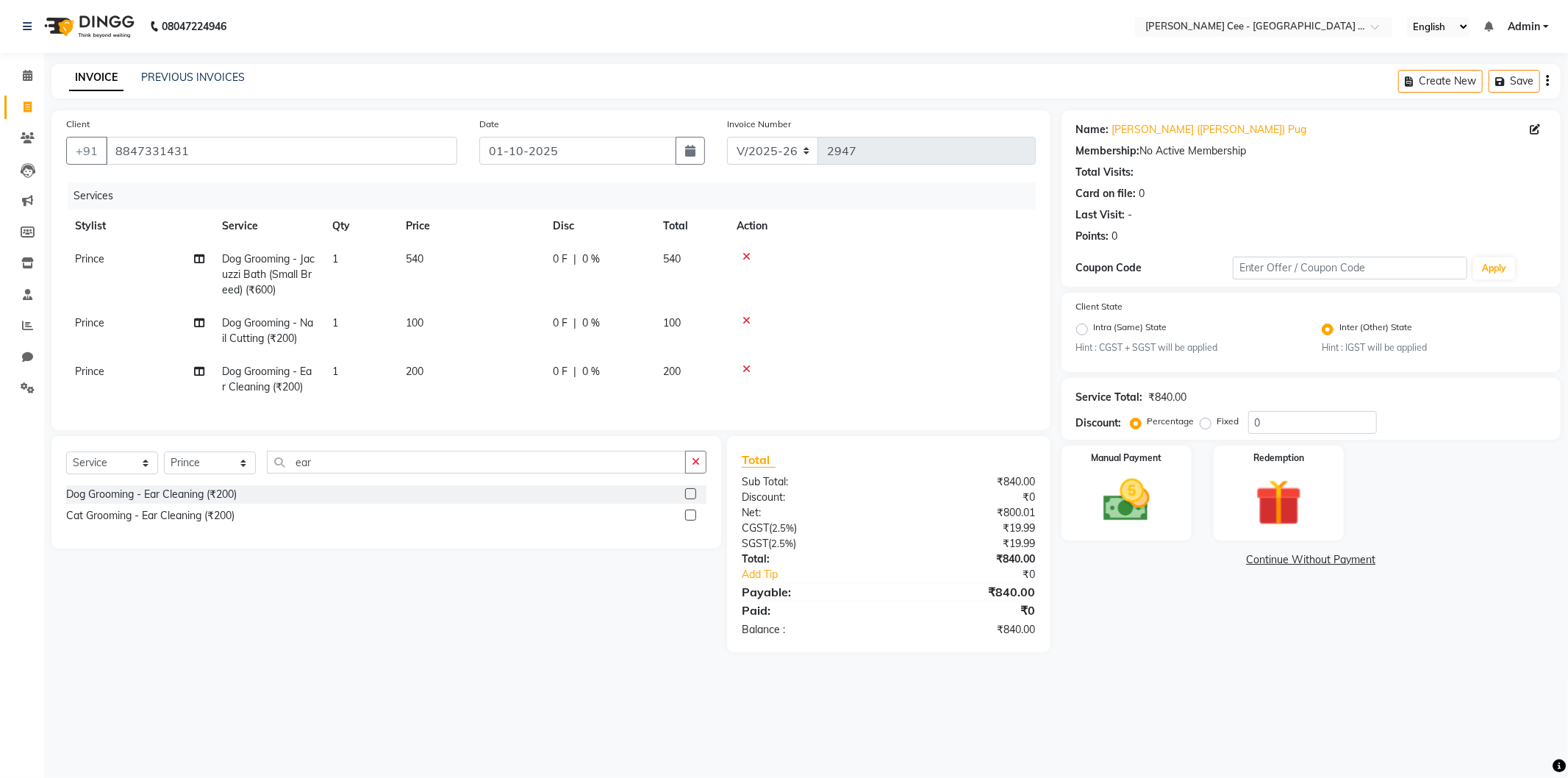
click at [438, 374] on td "200" at bounding box center [470, 379] width 147 height 48
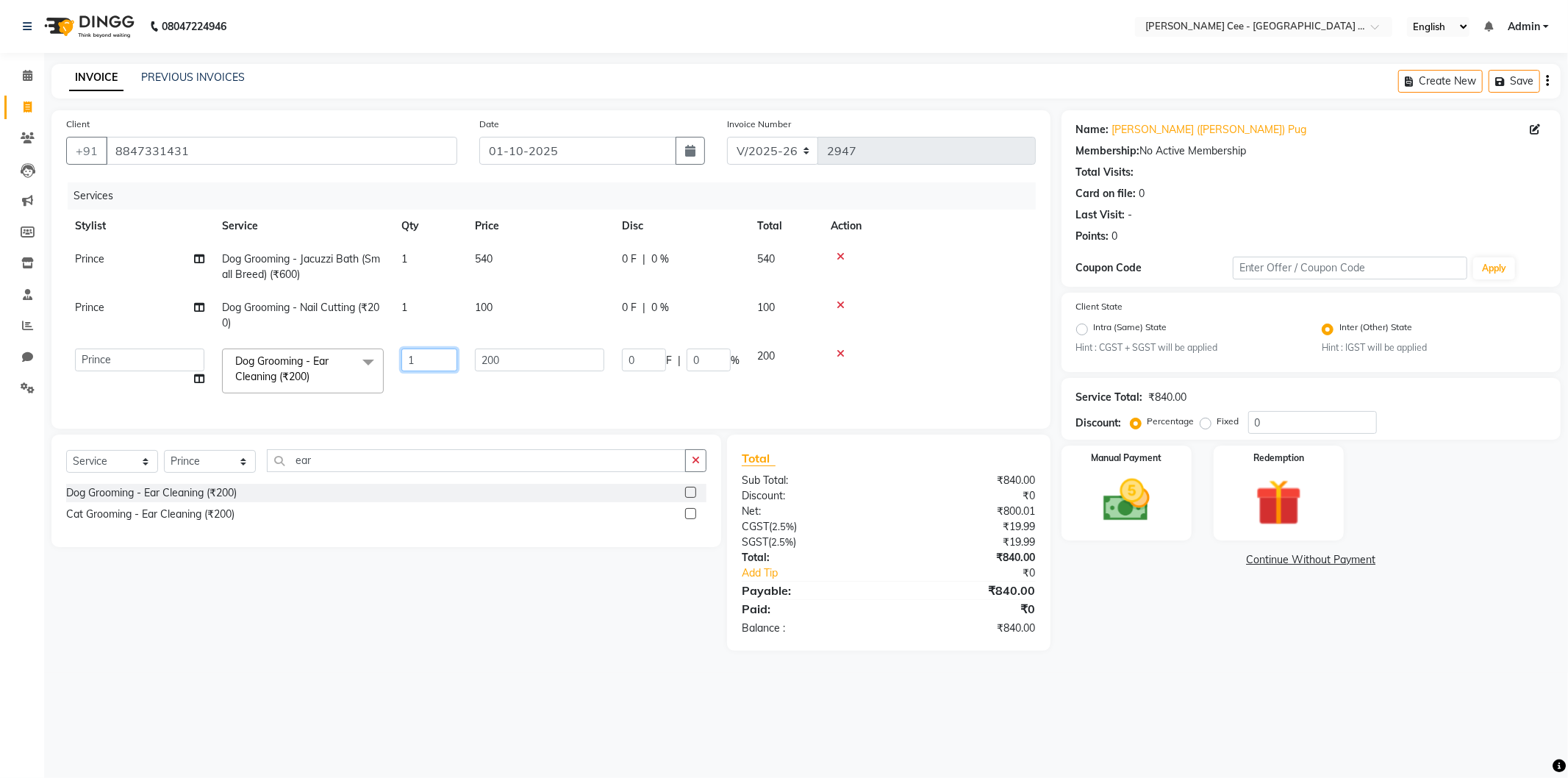
click at [439, 374] on td "1" at bounding box center [429, 371] width 74 height 62
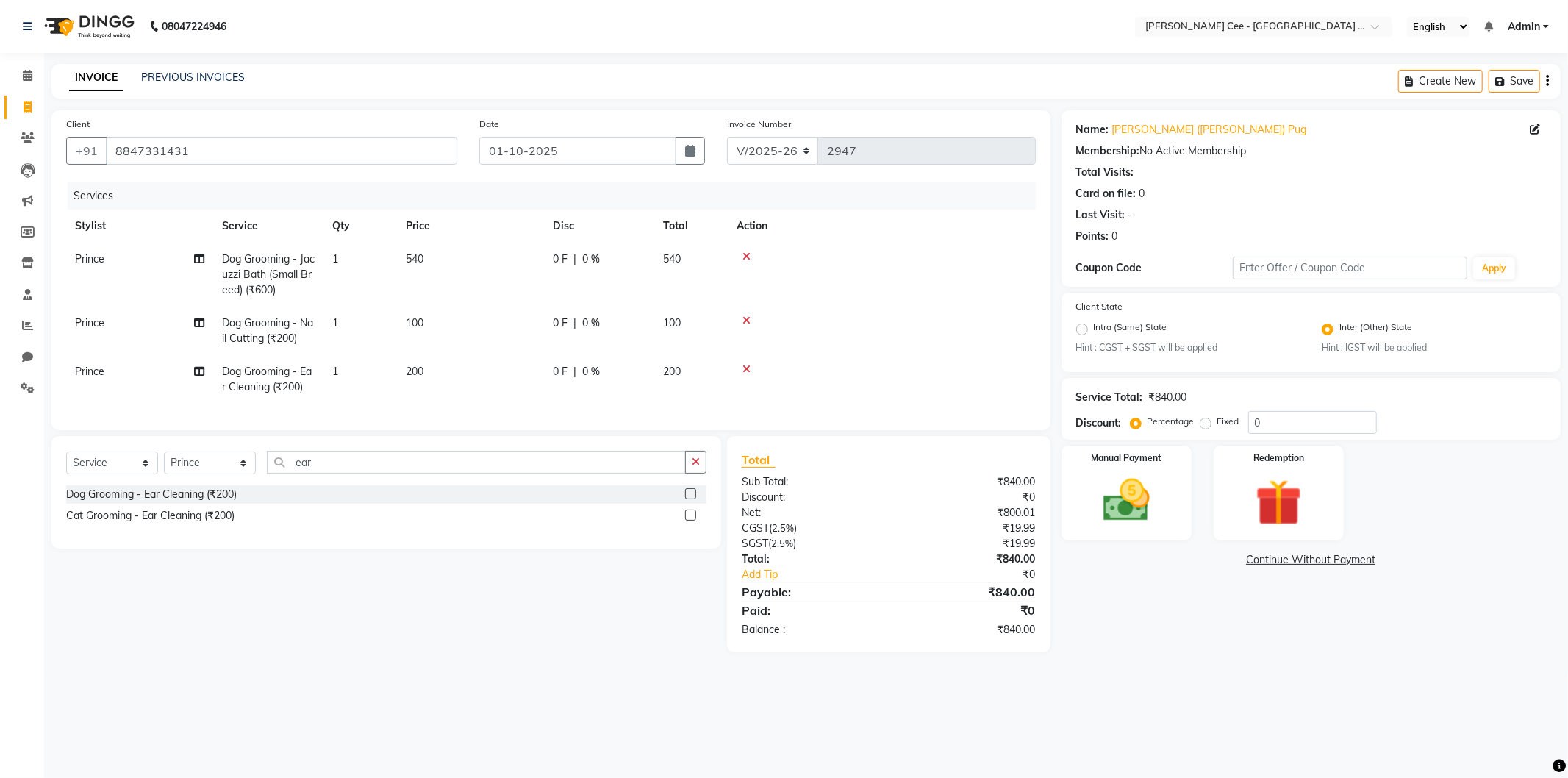
drag, startPoint x: 439, startPoint y: 374, endPoint x: 509, endPoint y: 365, distance: 70.6
click at [443, 374] on tr "Prince Dog Grooming - Ear Cleaning (₹200) 1 200 0 F | 0 % 200" at bounding box center [551, 379] width 970 height 48
click at [518, 367] on td "200" at bounding box center [470, 379] width 147 height 48
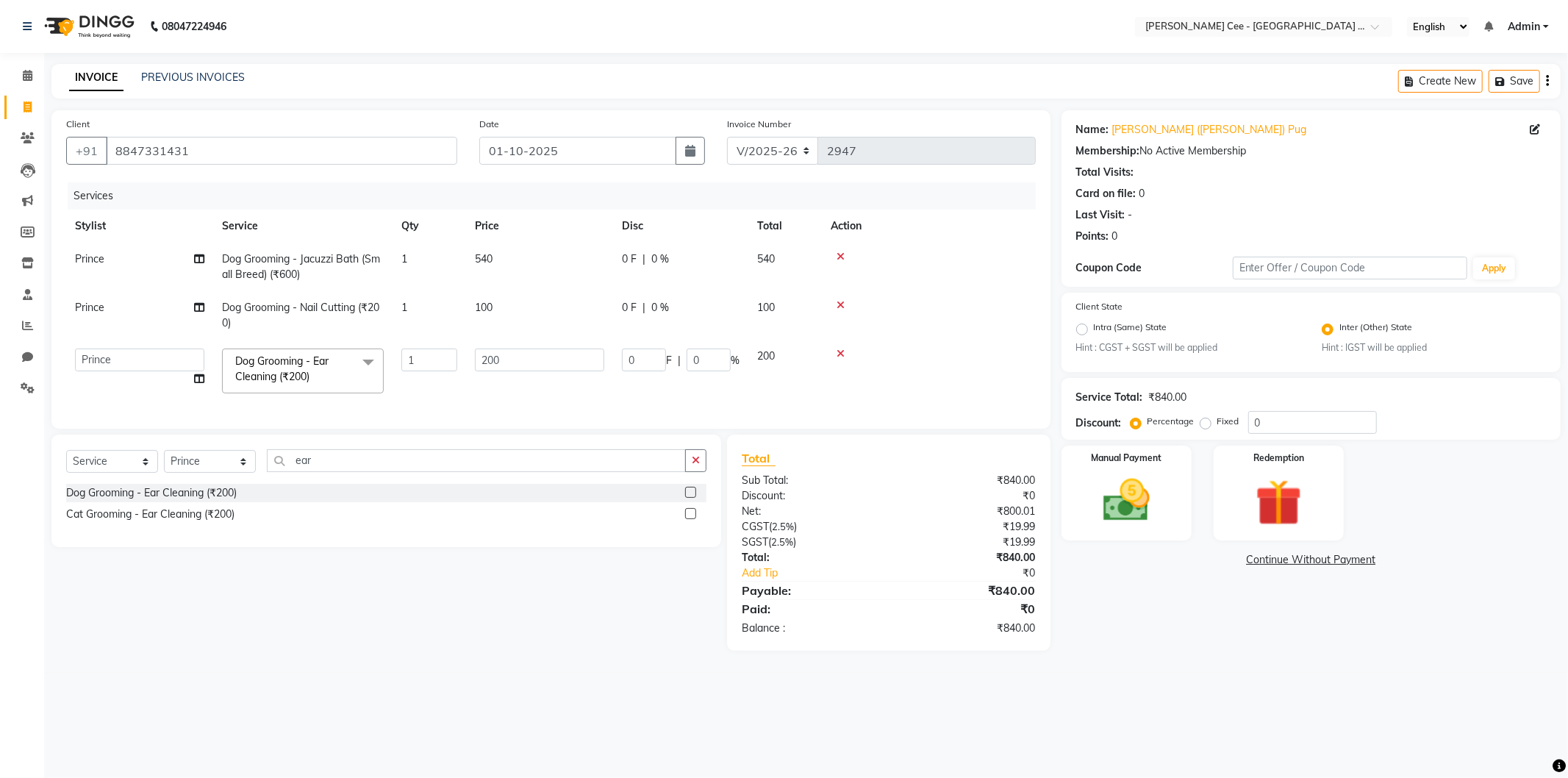
click at [518, 367] on input "200" at bounding box center [539, 360] width 130 height 23
click at [942, 295] on tbody "Prince Dog Grooming - Jacuzzi Bath (Small Breed) (₹600) 1 540 0 F | 0 % 540 Pri…" at bounding box center [551, 322] width 970 height 160
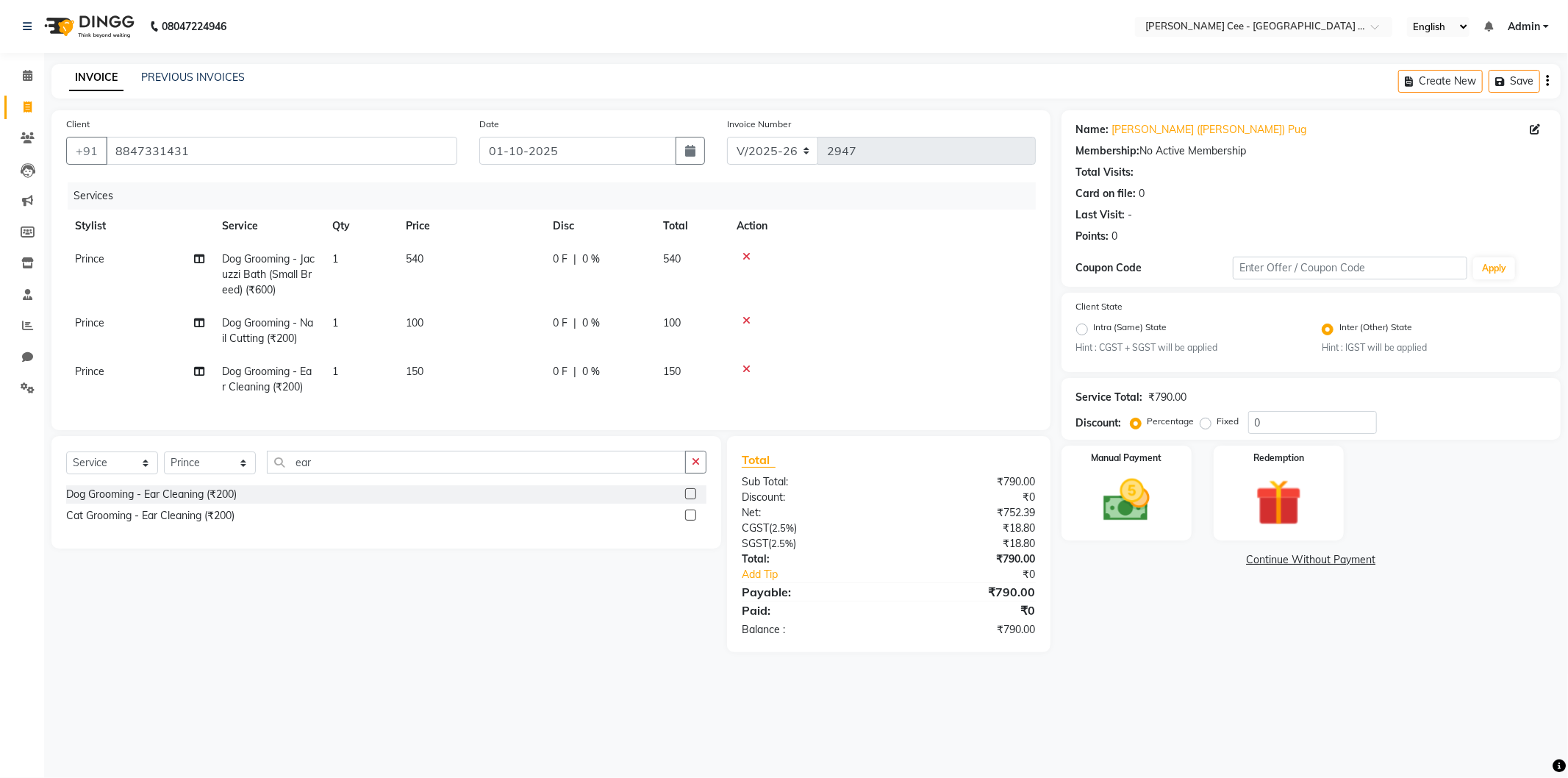
click at [441, 321] on td "100" at bounding box center [470, 330] width 147 height 48
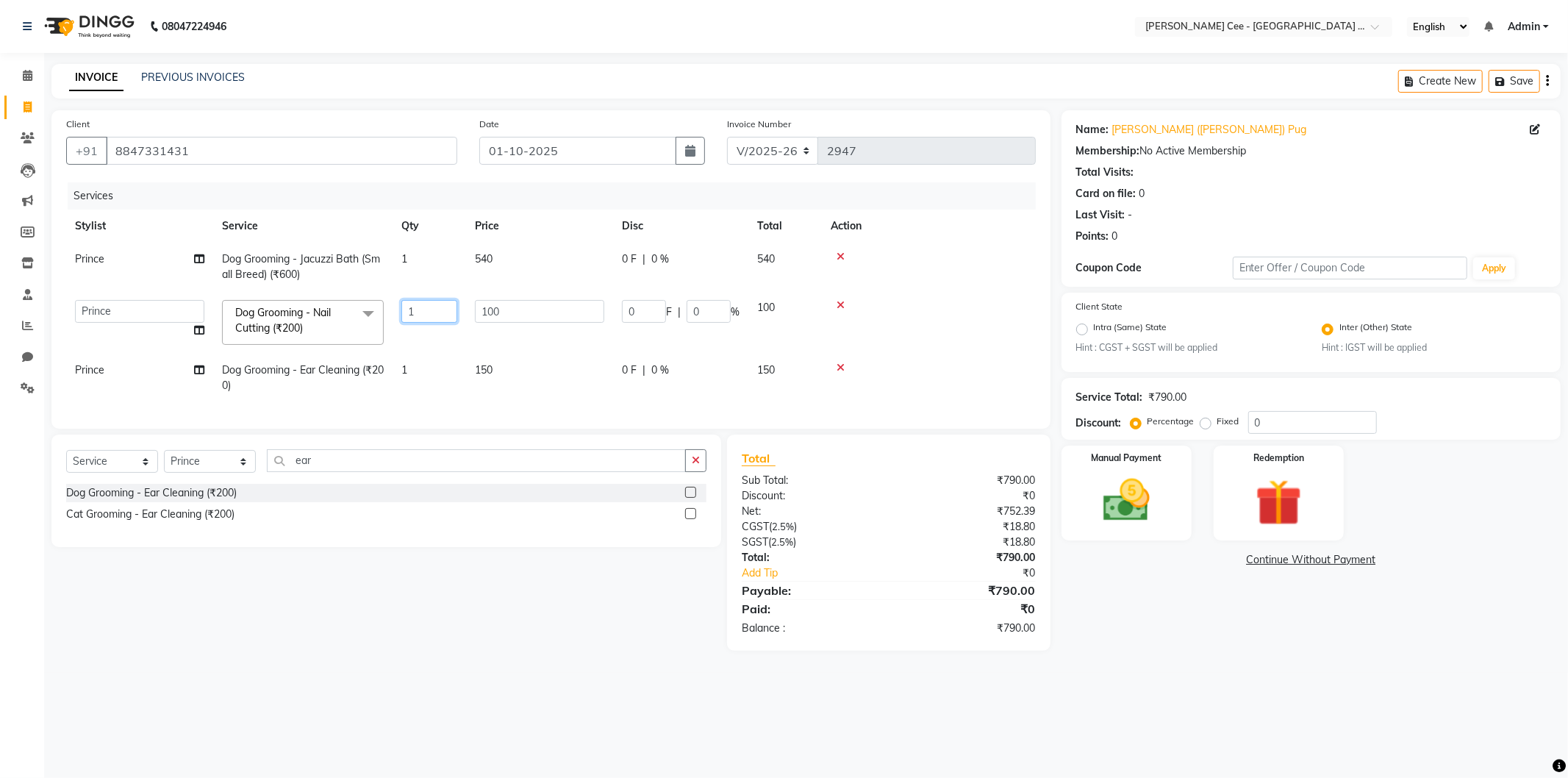
click at [441, 321] on input "1" at bounding box center [429, 312] width 56 height 23
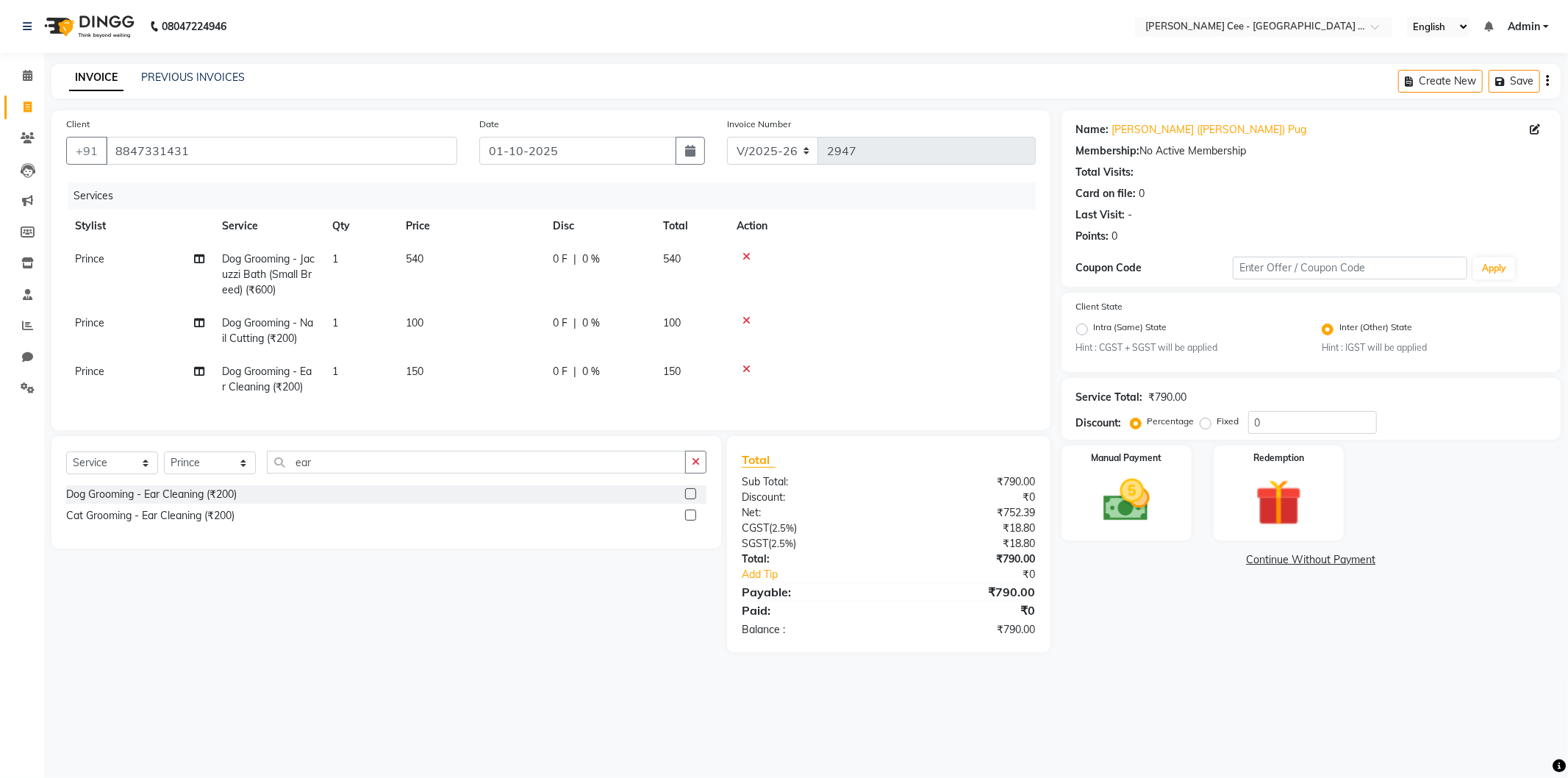
click at [510, 305] on td "540" at bounding box center [470, 275] width 147 height 64
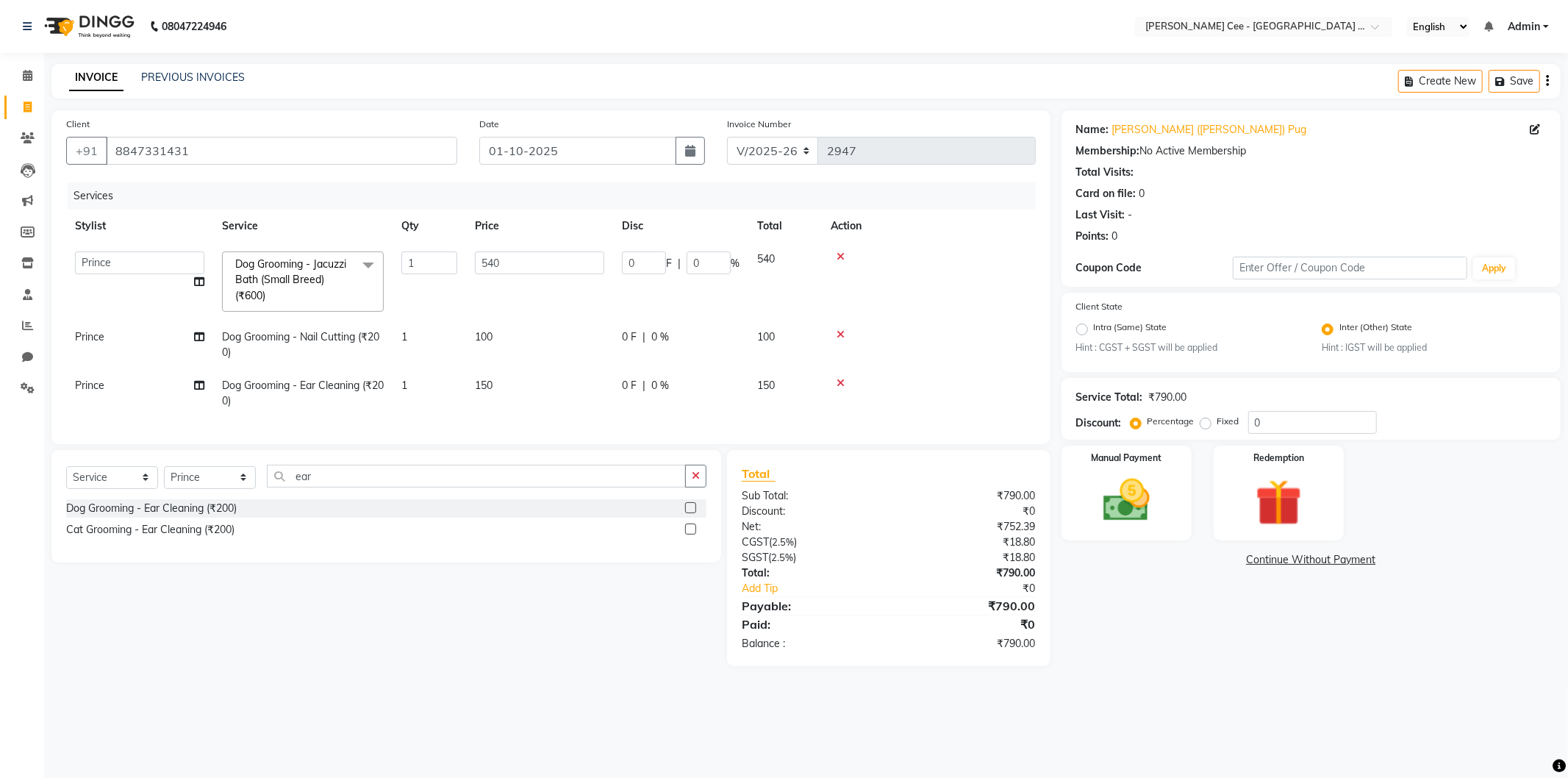
click at [510, 305] on td "540" at bounding box center [539, 281] width 147 height 78
click at [519, 348] on td "100" at bounding box center [539, 344] width 147 height 48
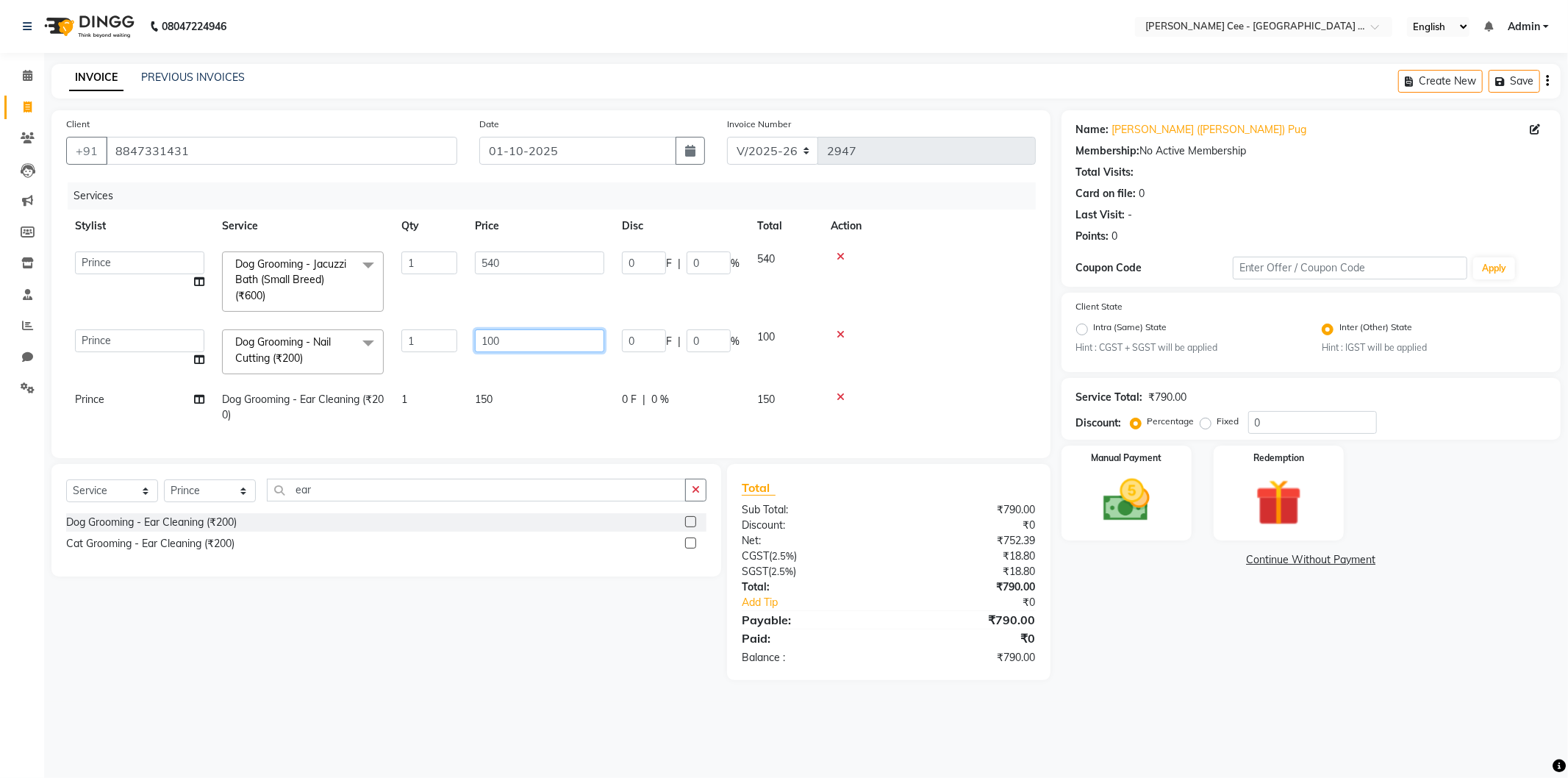
click at [519, 345] on input "100" at bounding box center [539, 341] width 130 height 23
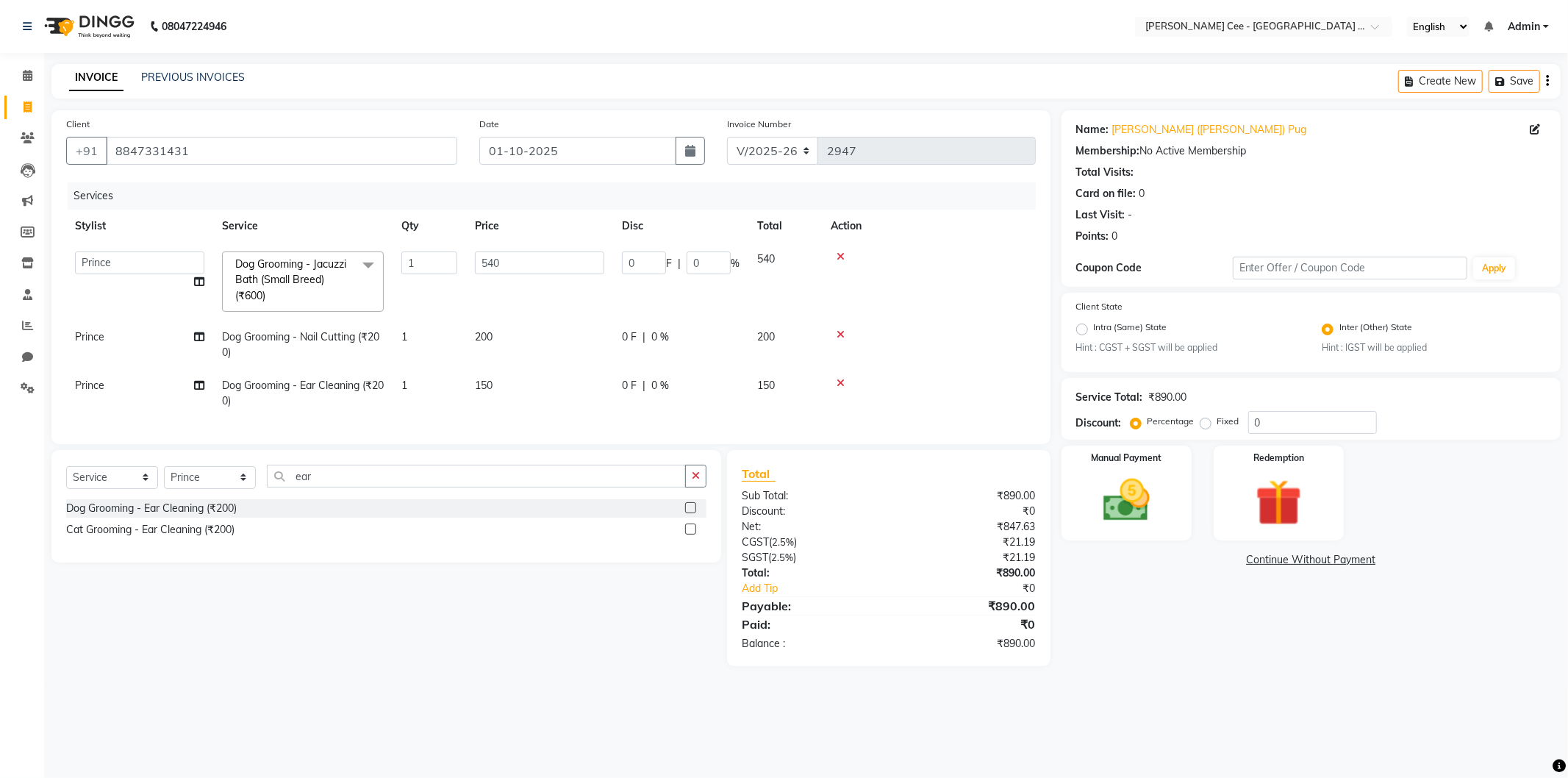
click at [914, 349] on td at bounding box center [928, 344] width 214 height 48
click at [693, 480] on button "button" at bounding box center [696, 476] width 21 height 23
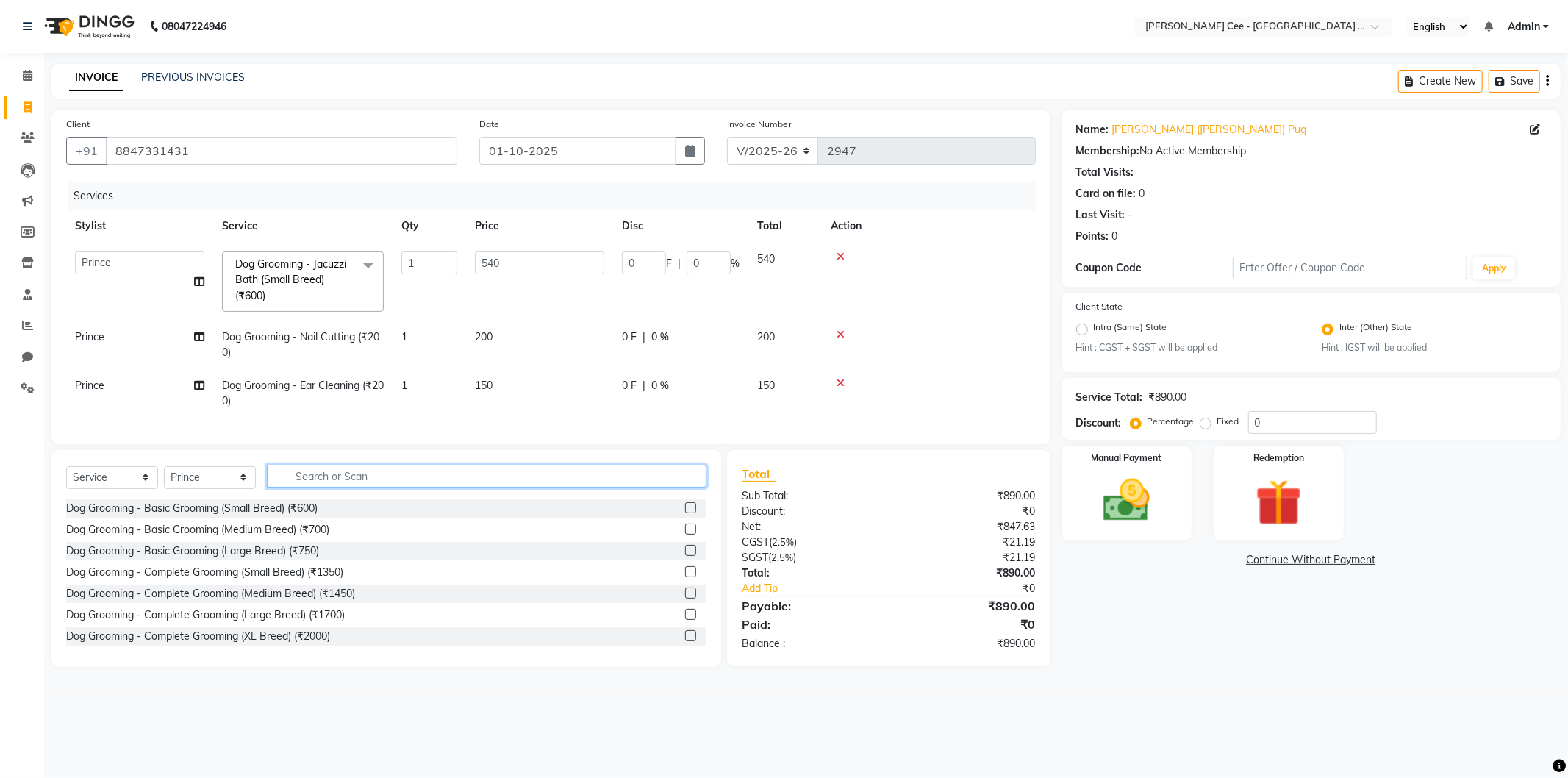
click at [545, 487] on input "text" at bounding box center [486, 476] width 439 height 23
click at [533, 480] on input "text" at bounding box center [486, 476] width 439 height 23
click at [459, 480] on input "text" at bounding box center [486, 476] width 439 height 23
click at [422, 487] on input "text" at bounding box center [486, 476] width 439 height 23
click at [409, 486] on input "text" at bounding box center [486, 476] width 439 height 23
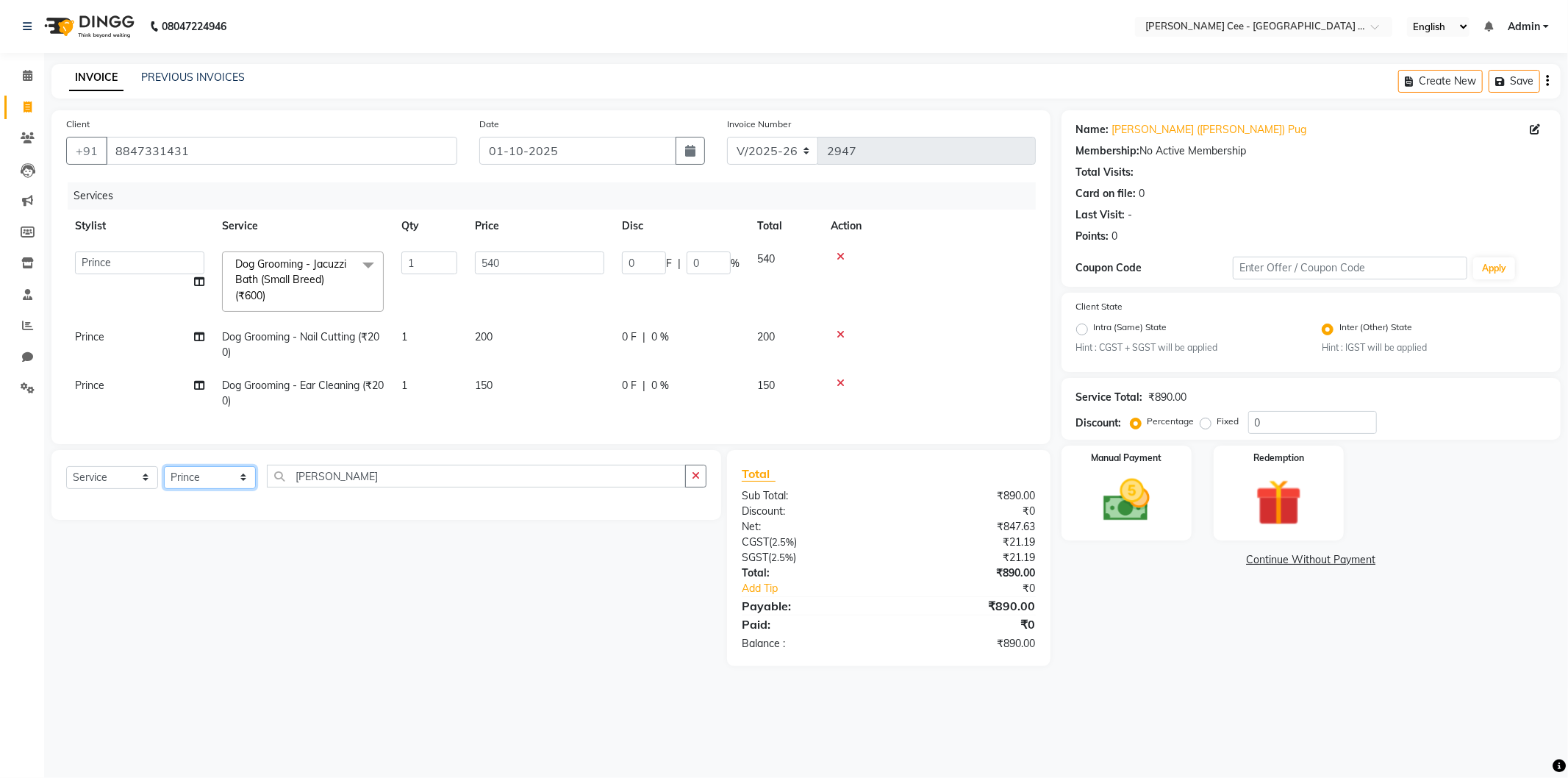
drag, startPoint x: 213, startPoint y: 491, endPoint x: 208, endPoint y: 501, distance: 11.2
click at [213, 489] on select "Select Stylist Arsh (Helper) Avinash [PERSON_NAME] [PERSON_NAME] [PERSON_NAME] …" at bounding box center [210, 477] width 92 height 23
click at [164, 479] on select "Select Stylist Arsh (Helper) Avinash [PERSON_NAME] [PERSON_NAME] [PERSON_NAME] …" at bounding box center [210, 477] width 92 height 23
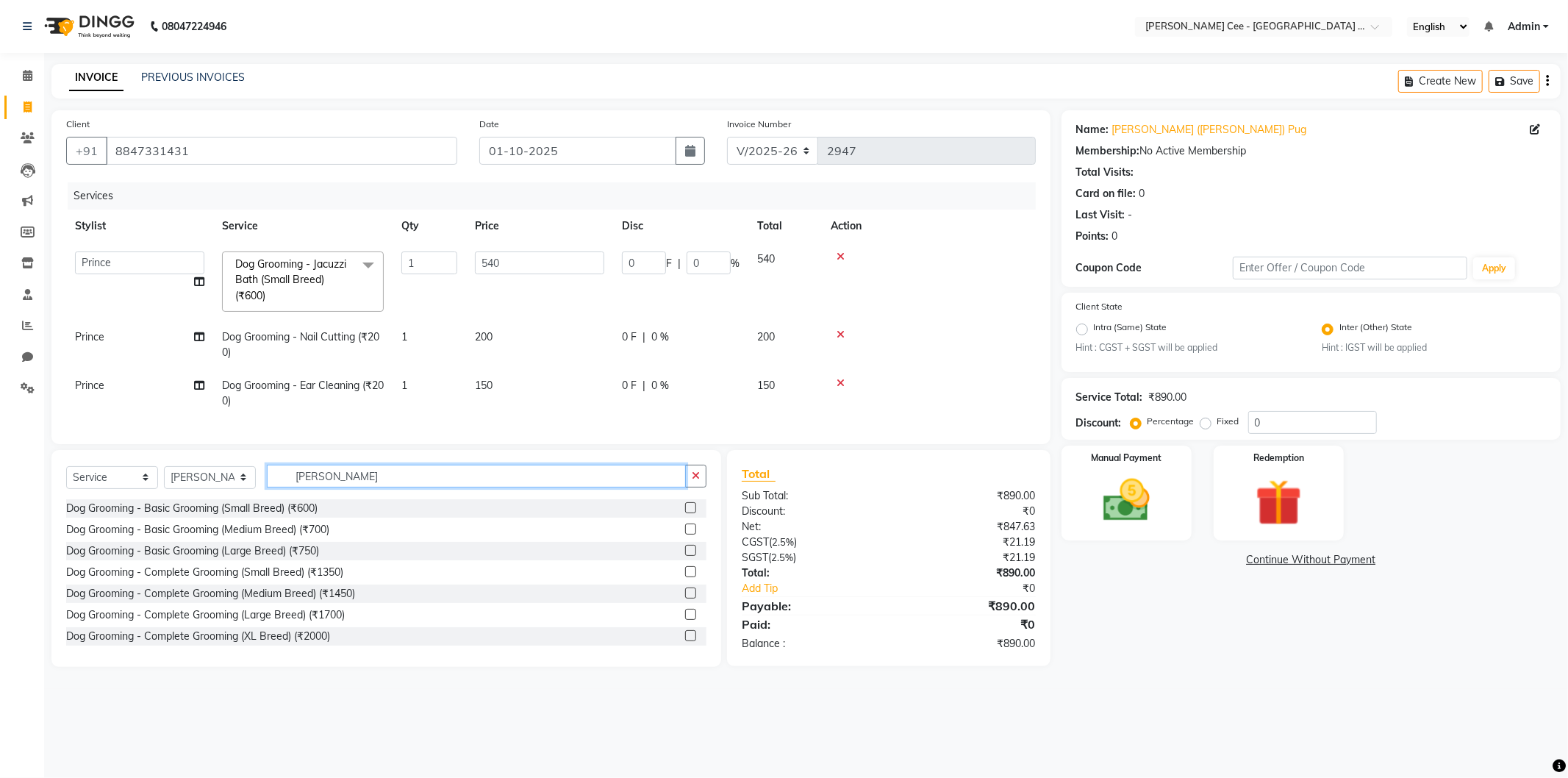
click at [364, 487] on input "chelsea" at bounding box center [475, 476] width 419 height 23
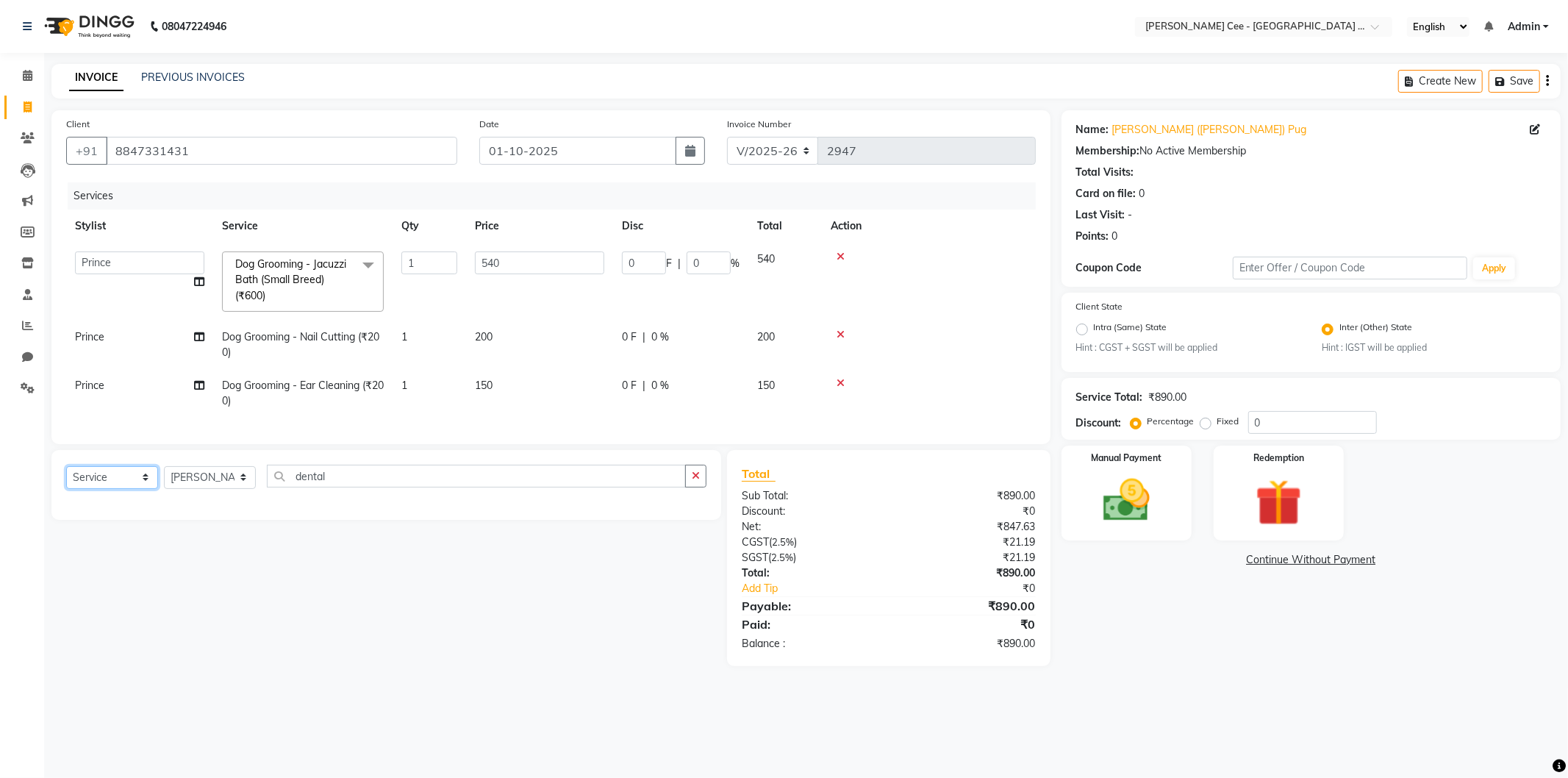
click at [125, 489] on select "Select Service Product Membership Package Voucher Prepaid Gift Card" at bounding box center [112, 477] width 92 height 23
click at [66, 479] on select "Select Service Product Membership Package Voucher Prepaid Gift Card" at bounding box center [112, 477] width 92 height 23
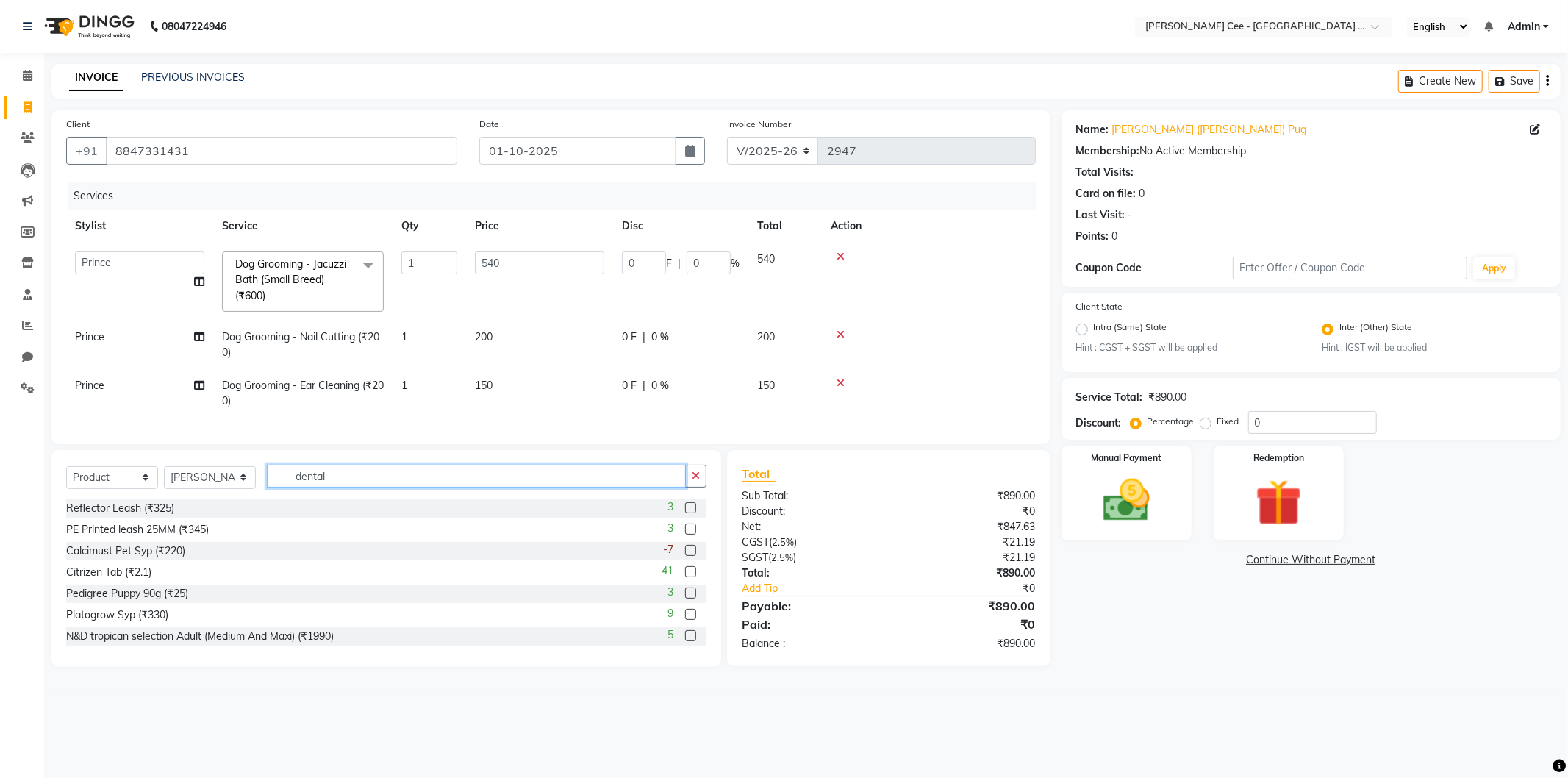
click at [358, 486] on input "dental" at bounding box center [475, 476] width 419 height 23
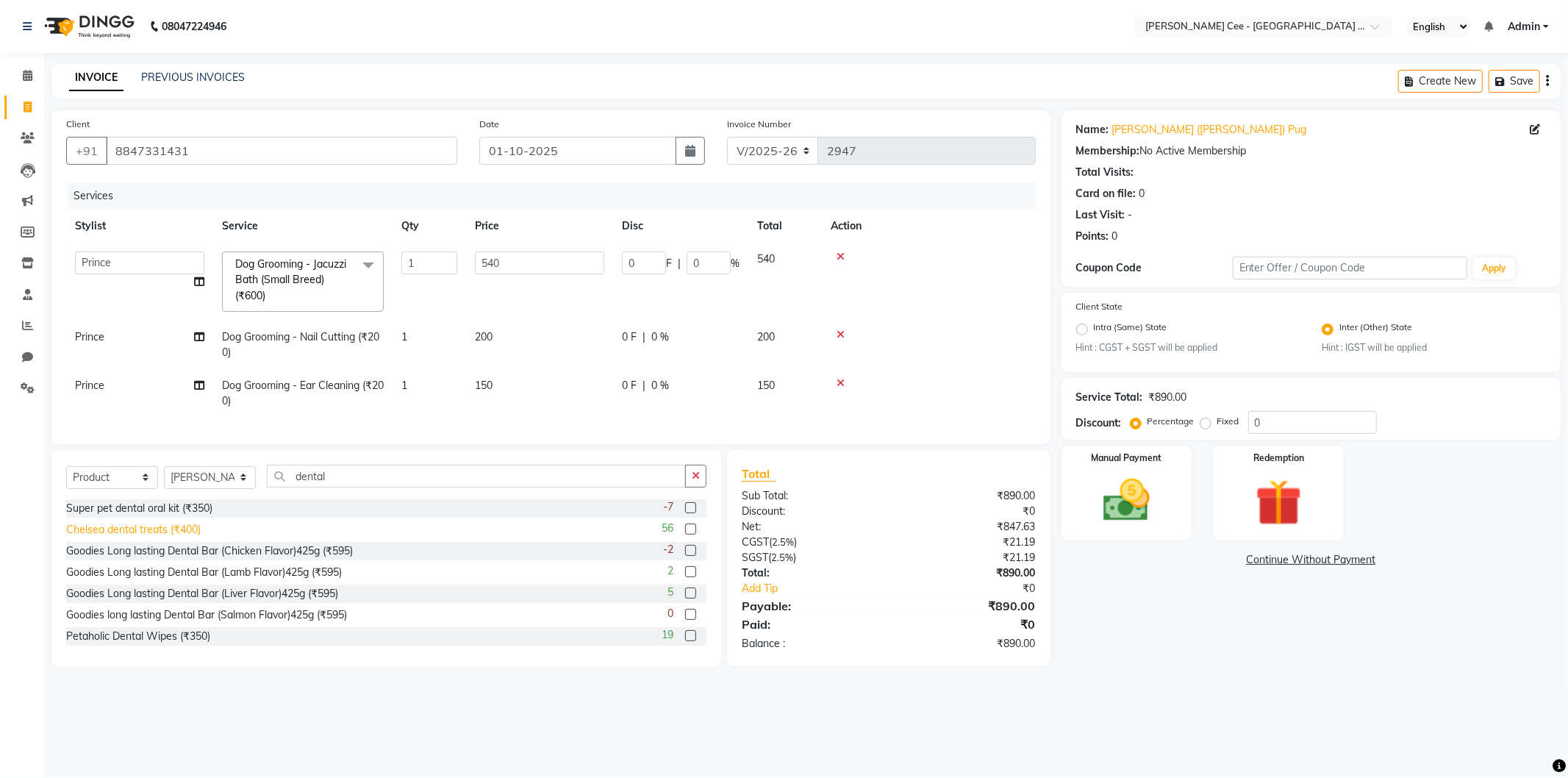
click at [196, 537] on div "Chelsea dental treats (₹400)" at bounding box center [134, 530] width 134 height 16
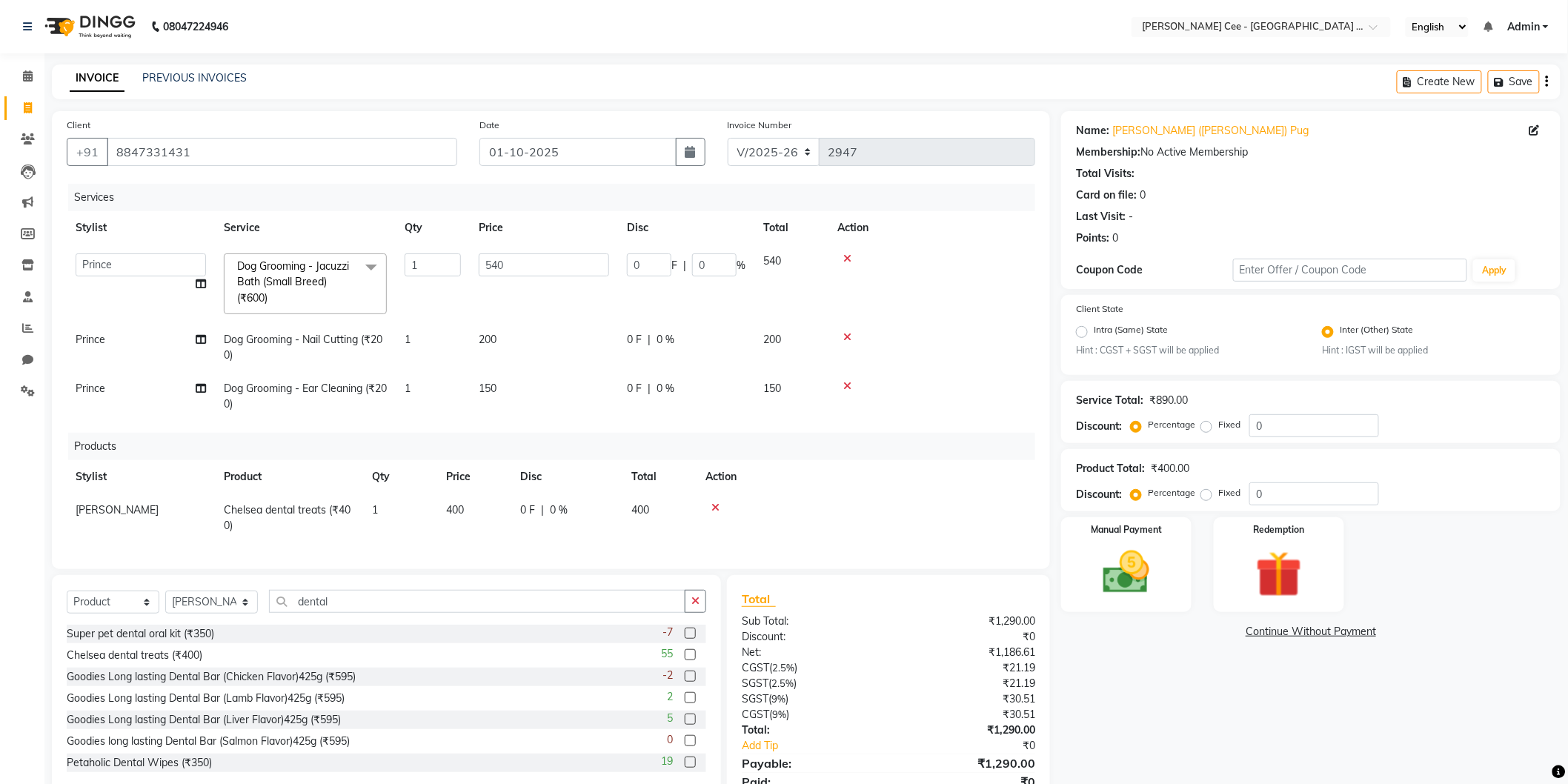
click at [714, 507] on icon at bounding box center [716, 507] width 8 height 11
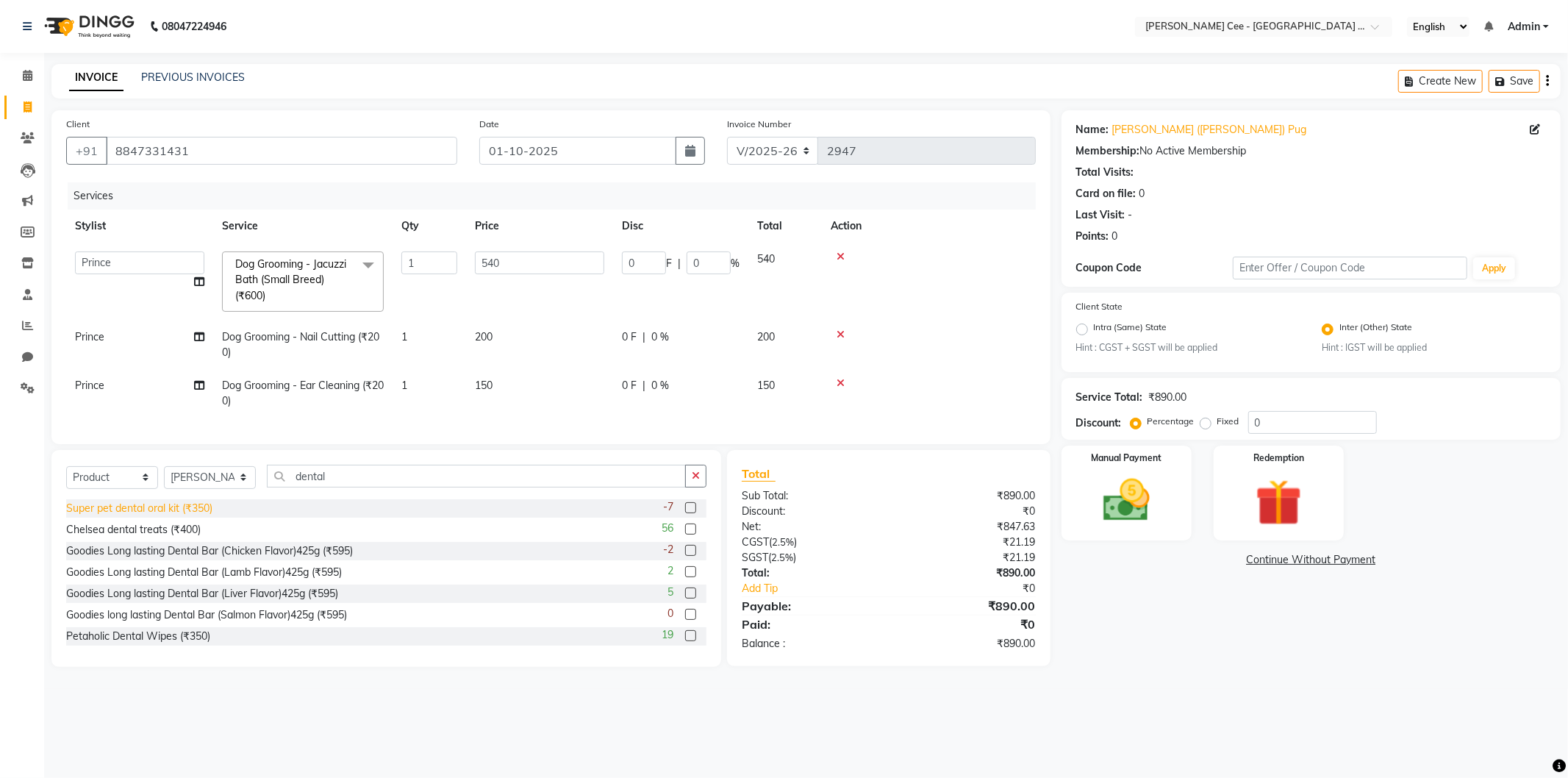
click at [196, 515] on div "Super pet dental oral kit (₹350)" at bounding box center [139, 508] width 146 height 16
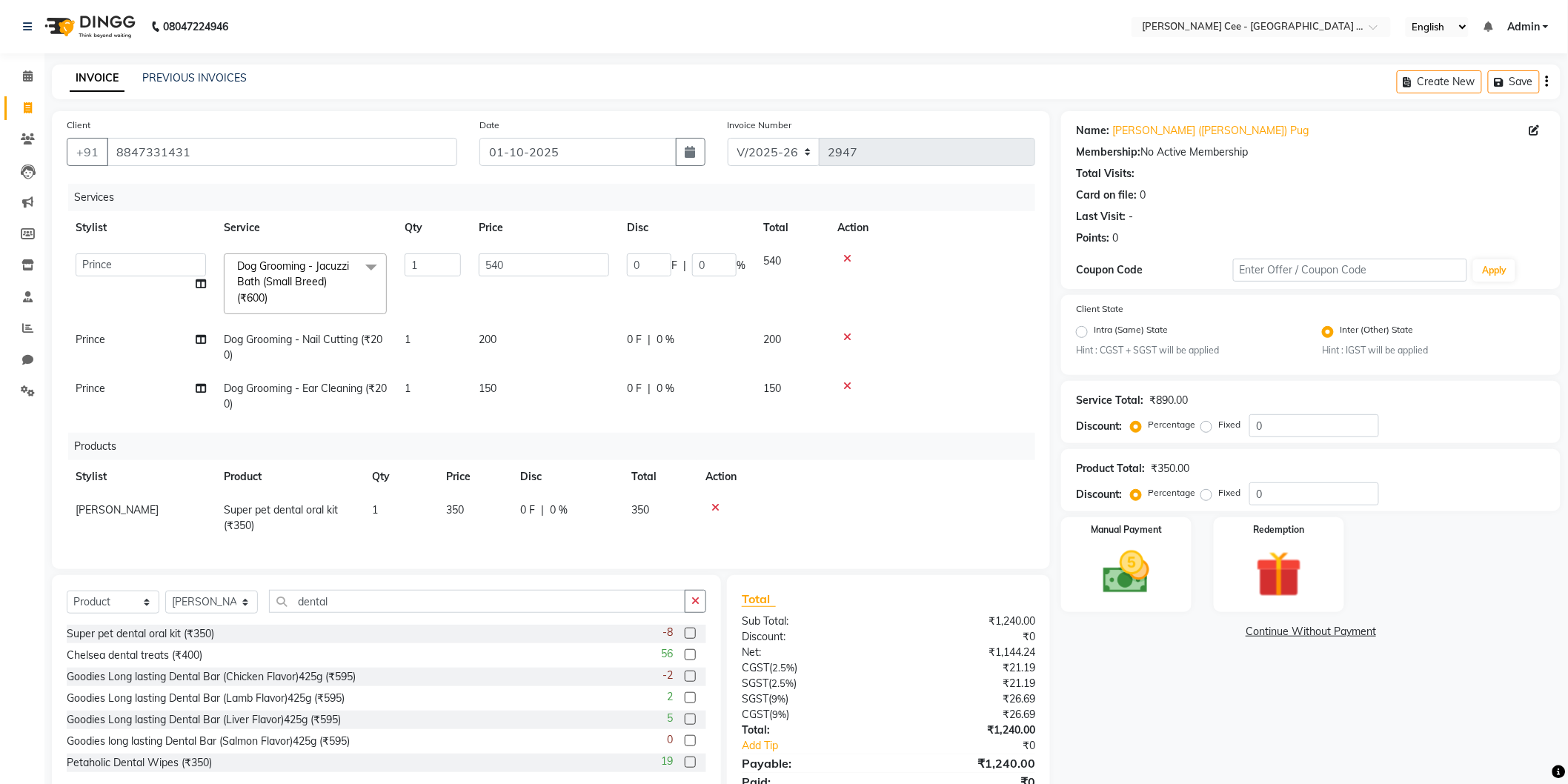
click at [477, 515] on td "350" at bounding box center [474, 517] width 74 height 49
click at [477, 514] on input "350" at bounding box center [474, 514] width 56 height 23
click at [482, 508] on input "350" at bounding box center [474, 514] width 56 height 23
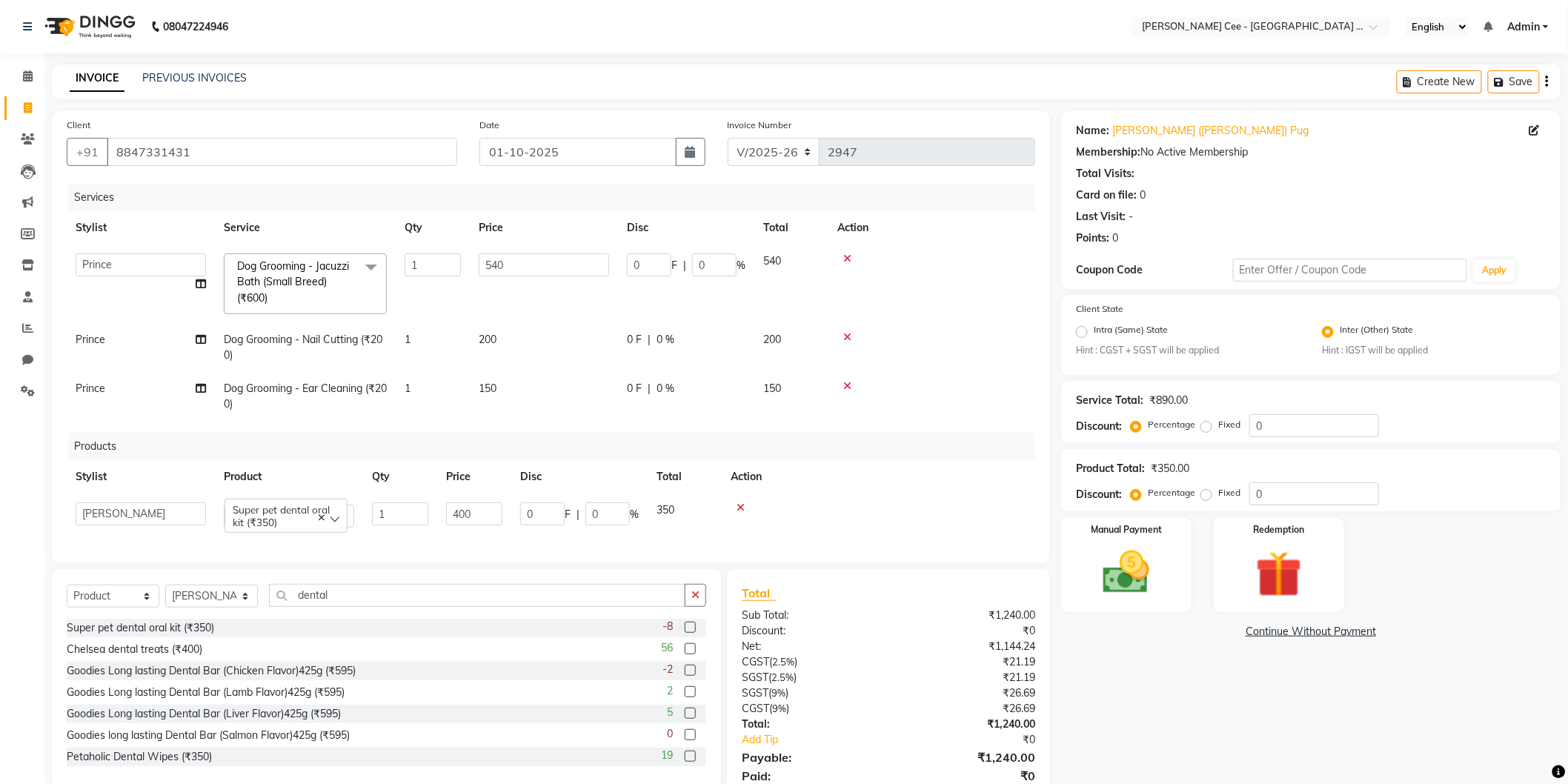
click at [799, 486] on th "Action" at bounding box center [878, 477] width 313 height 33
click at [558, 520] on td "0 F | 0 %" at bounding box center [567, 517] width 111 height 49
click at [589, 511] on input "0" at bounding box center [608, 514] width 45 height 23
drag, startPoint x: 843, startPoint y: 498, endPoint x: 849, endPoint y: 487, distance: 12.5
click at [849, 489] on table "Stylist Product Qty Price Disc Total Action Arsh (Helper) Avinash Dr Kamalpreet…" at bounding box center [551, 497] width 969 height 75
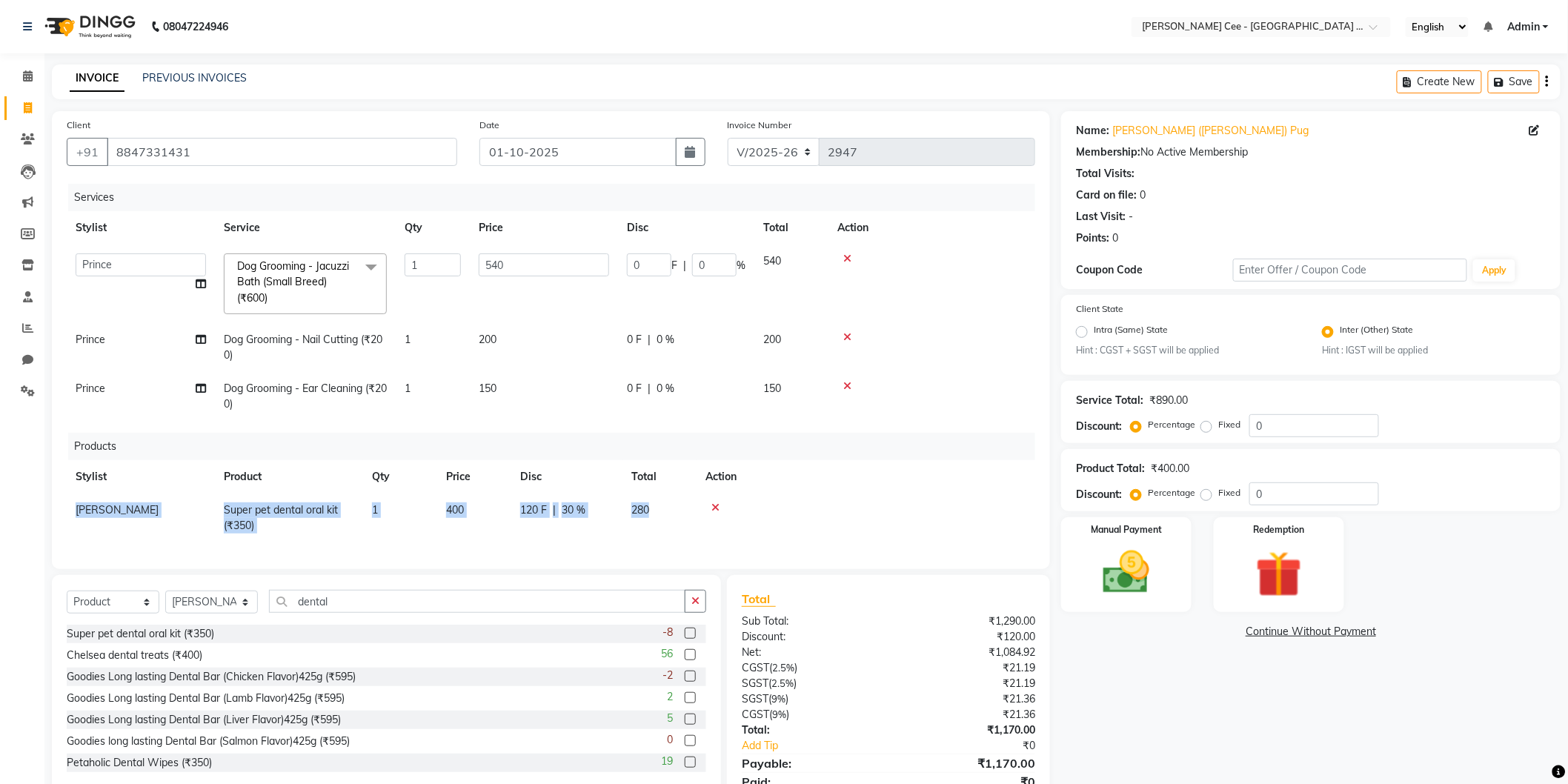
click at [849, 487] on th "Action" at bounding box center [866, 477] width 339 height 33
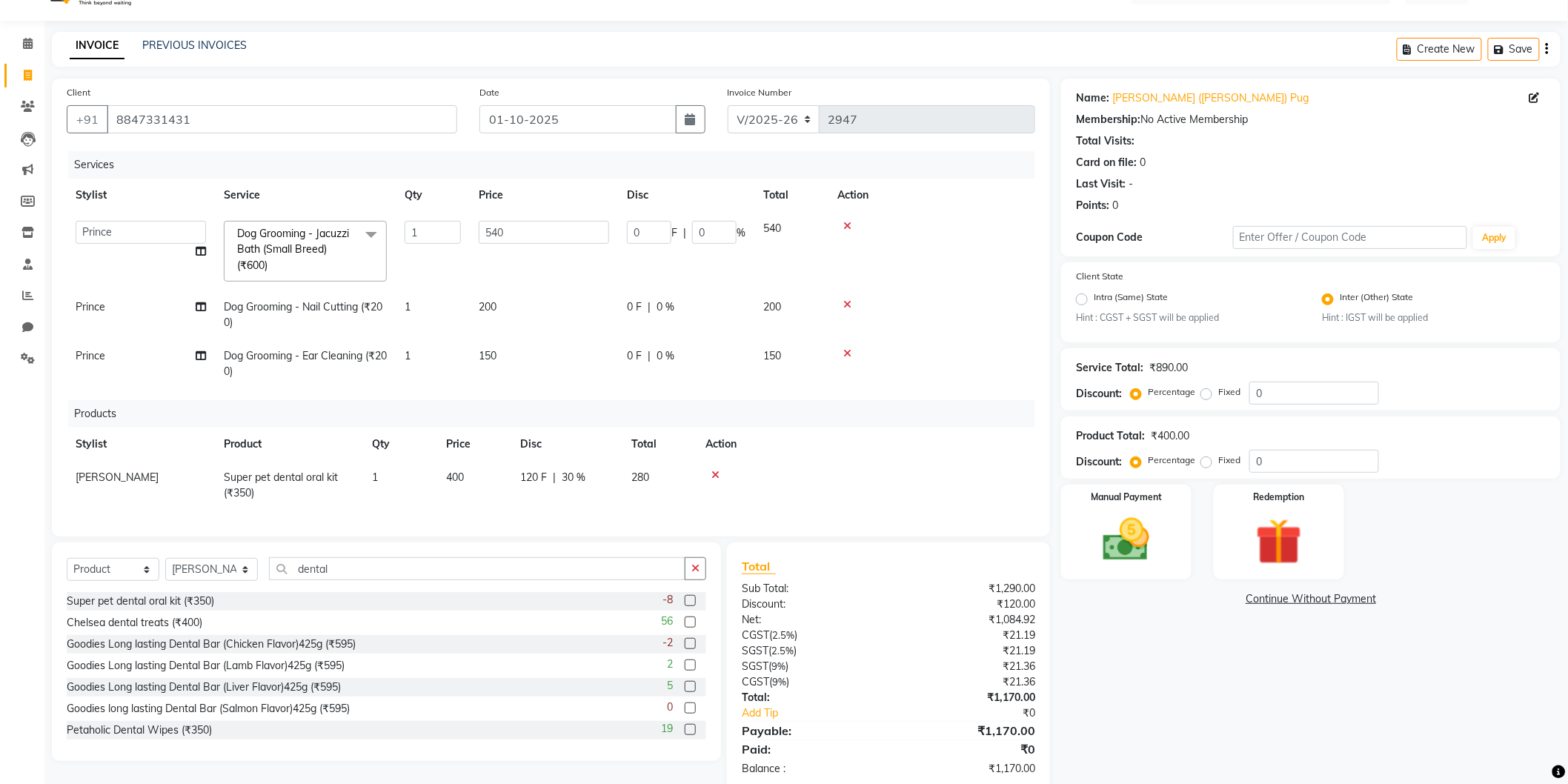
scroll to position [61, 0]
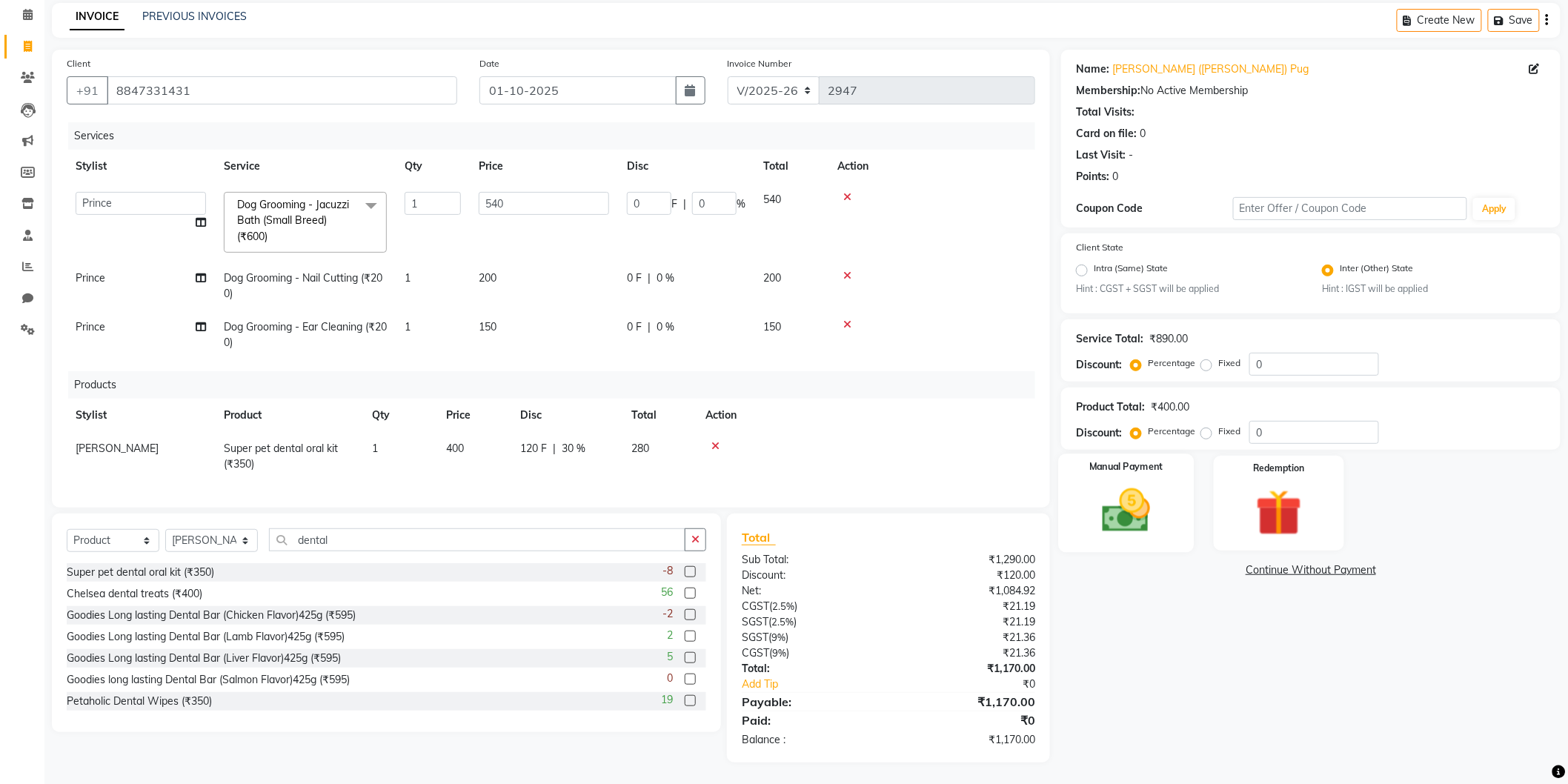
click at [1171, 526] on div "Manual Payment" at bounding box center [1127, 503] width 136 height 98
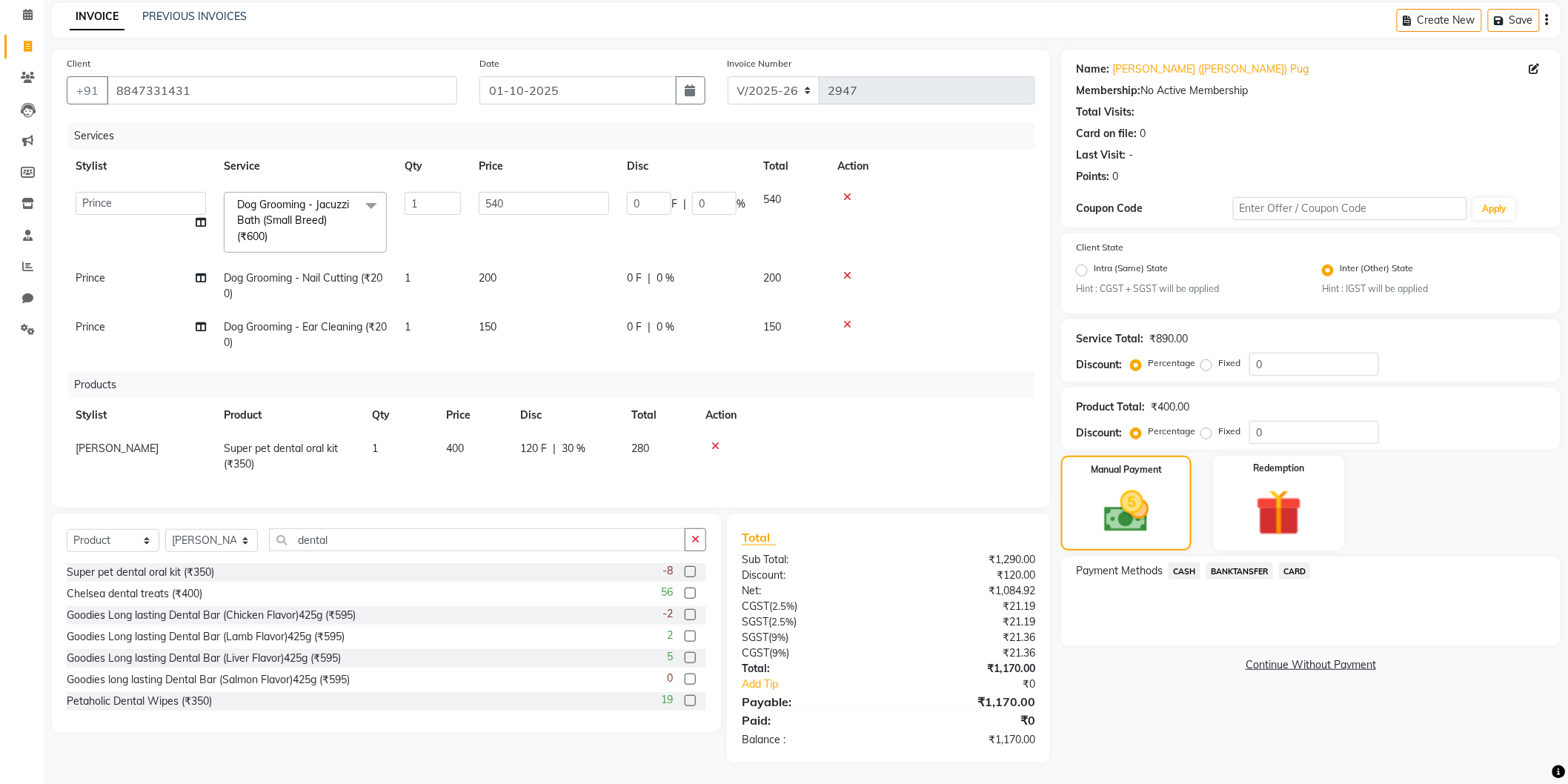
click at [1229, 563] on span "BANKTANSFER" at bounding box center [1240, 571] width 67 height 17
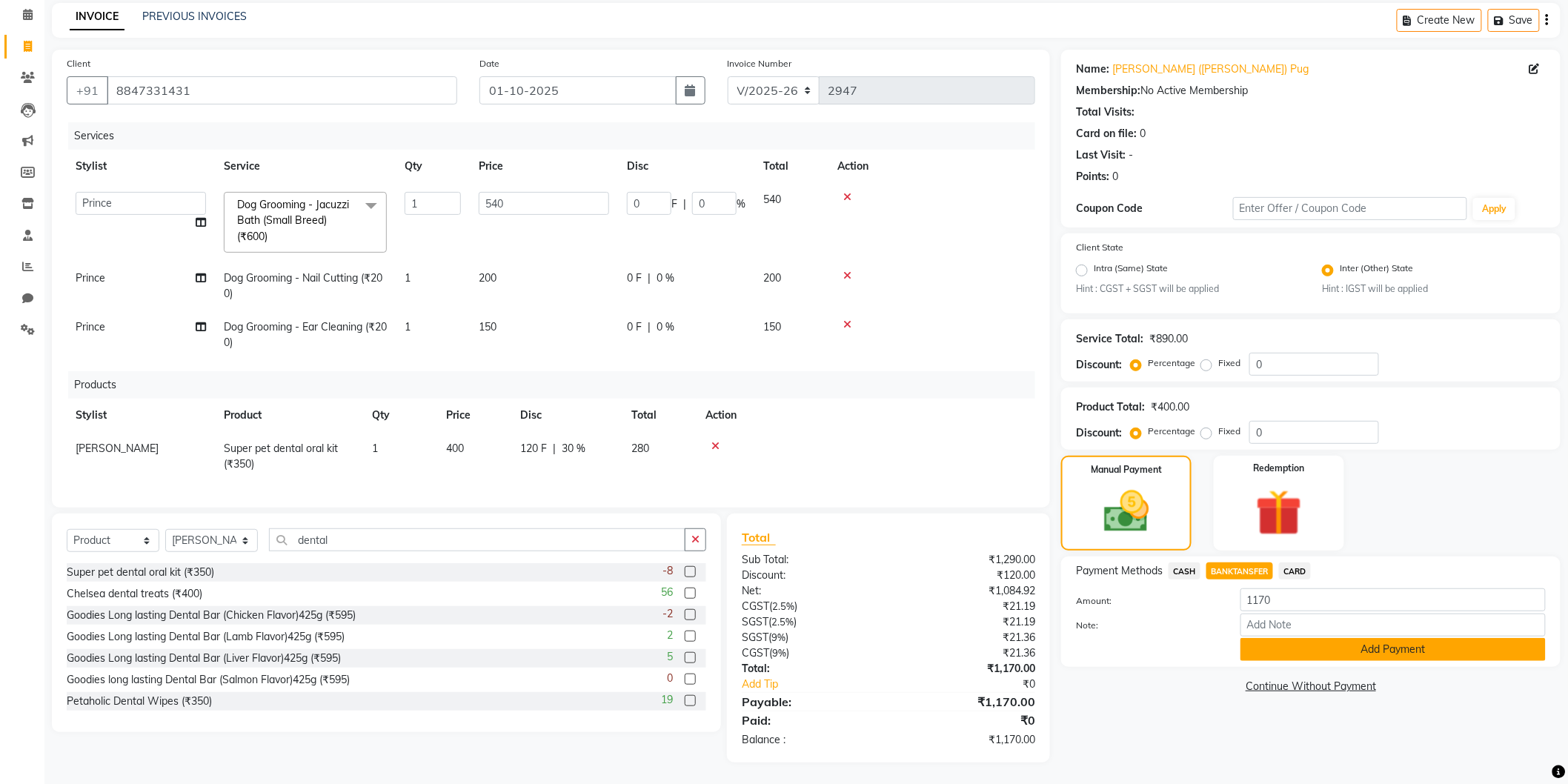
click at [1284, 642] on button "Add Payment" at bounding box center [1393, 649] width 305 height 23
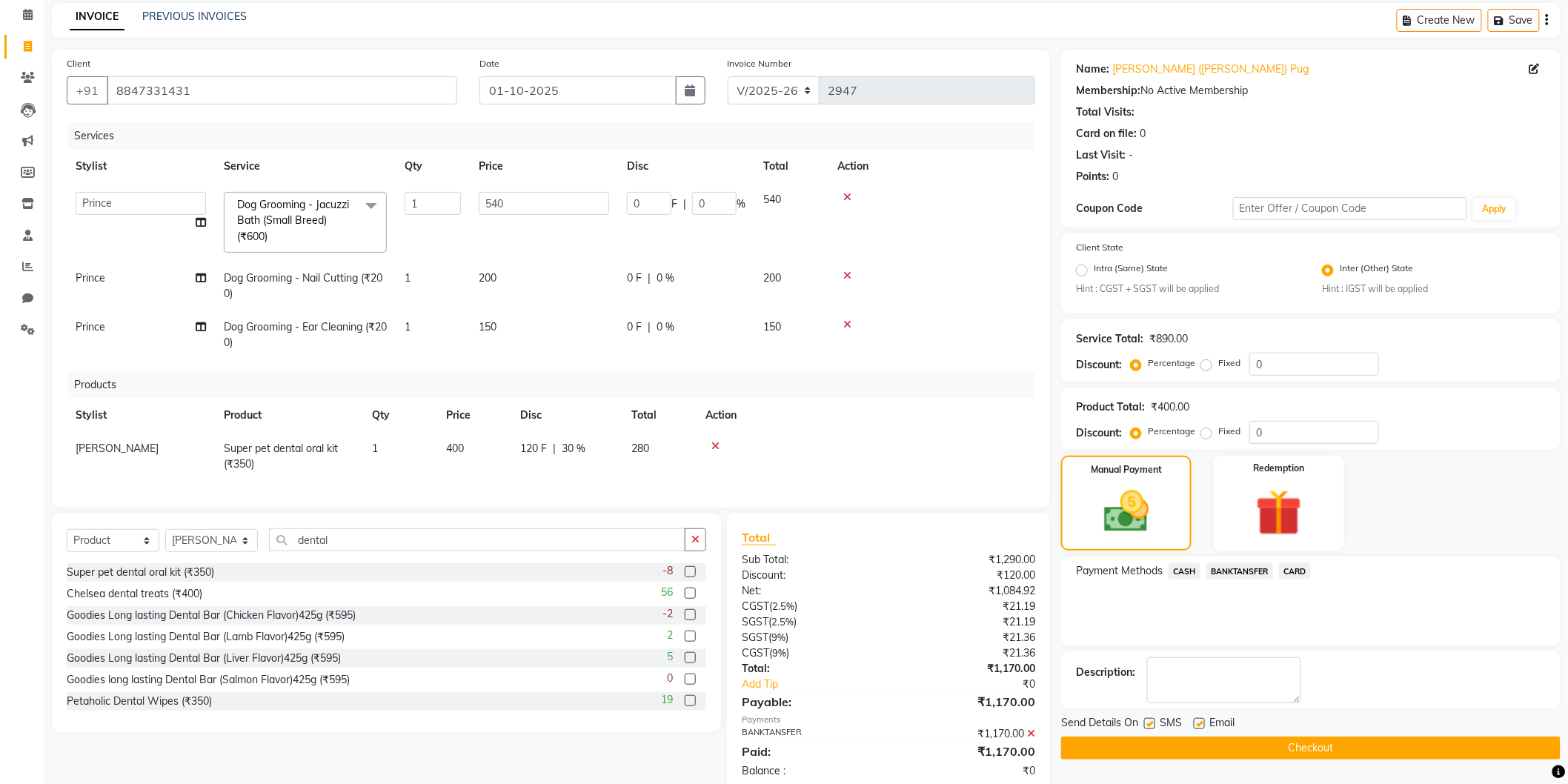
click at [1184, 732] on div "SMS" at bounding box center [1169, 724] width 50 height 18
click at [1184, 747] on button "Checkout" at bounding box center [1311, 748] width 499 height 23
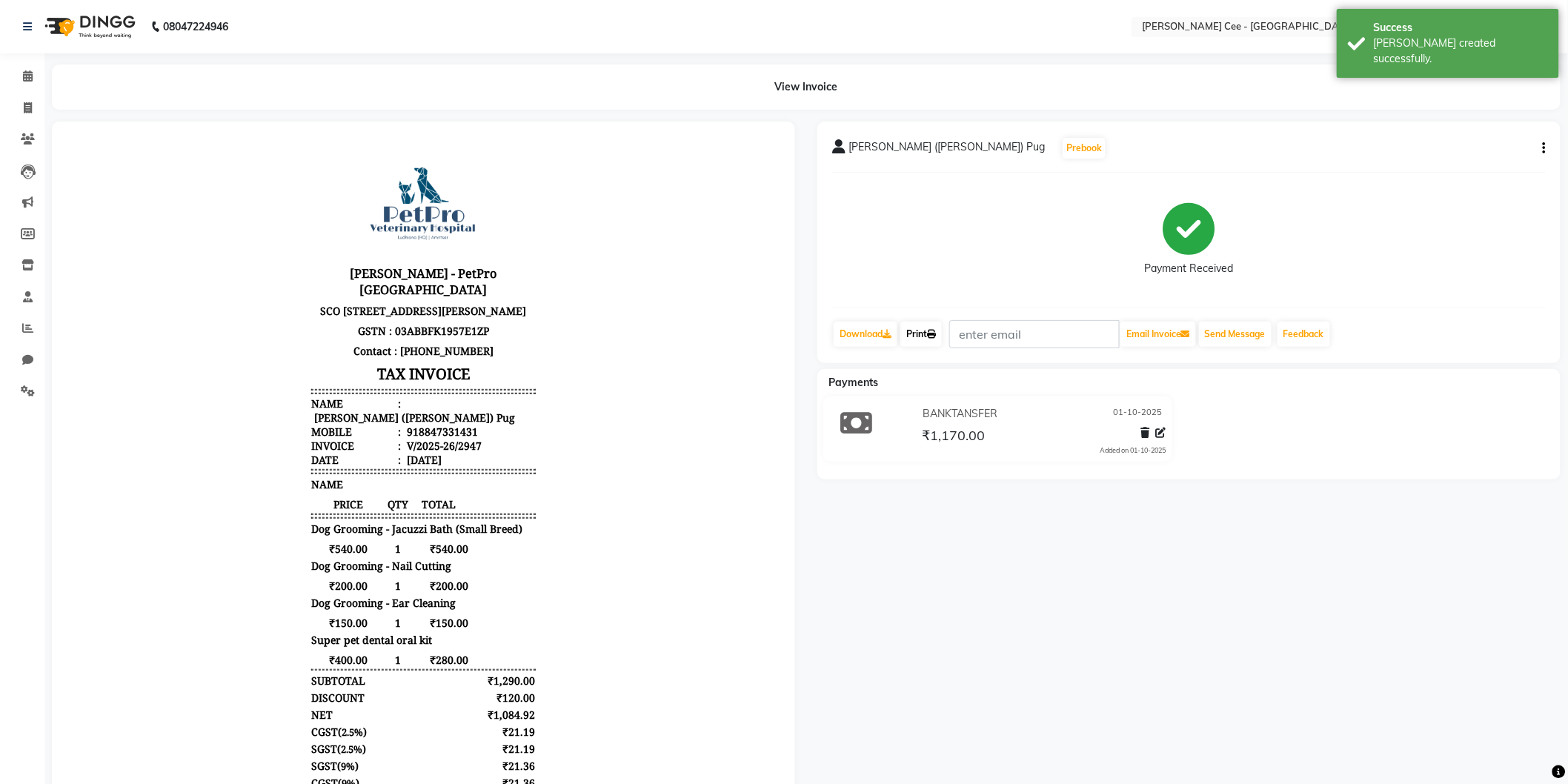
click at [930, 340] on link "Print" at bounding box center [921, 334] width 41 height 25
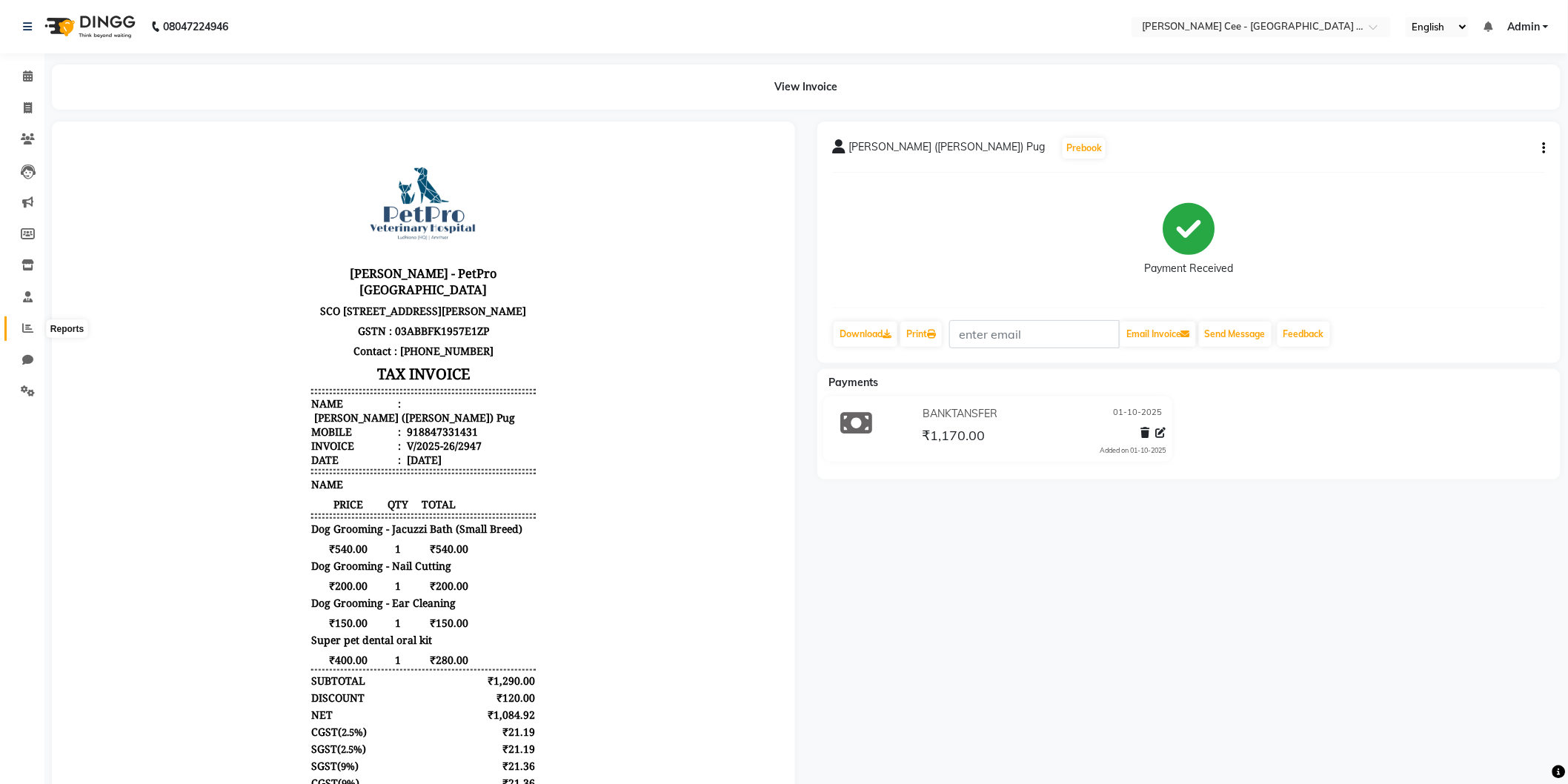
click at [31, 326] on icon at bounding box center [27, 327] width 11 height 11
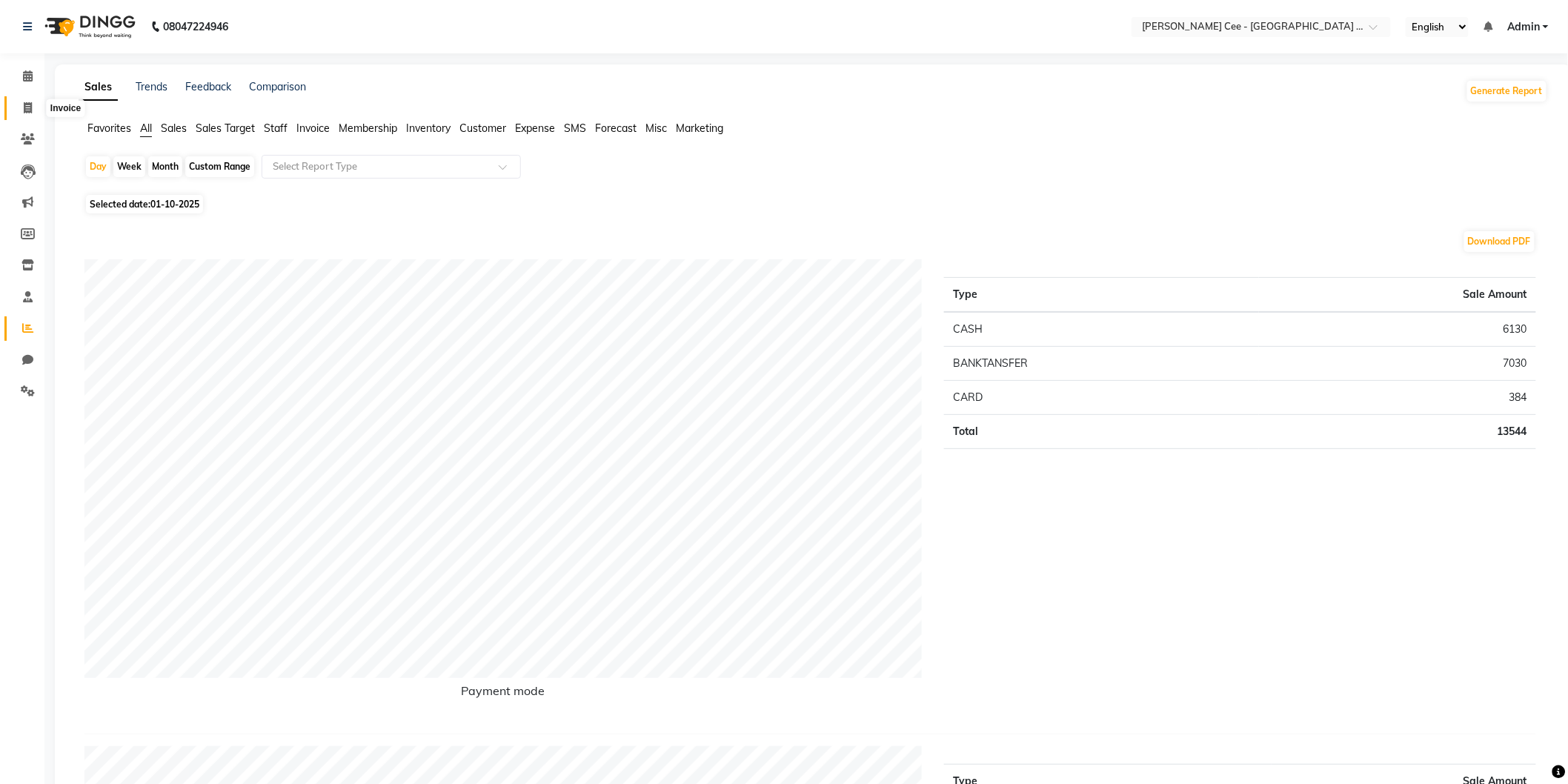
click at [33, 102] on span at bounding box center [27, 108] width 26 height 17
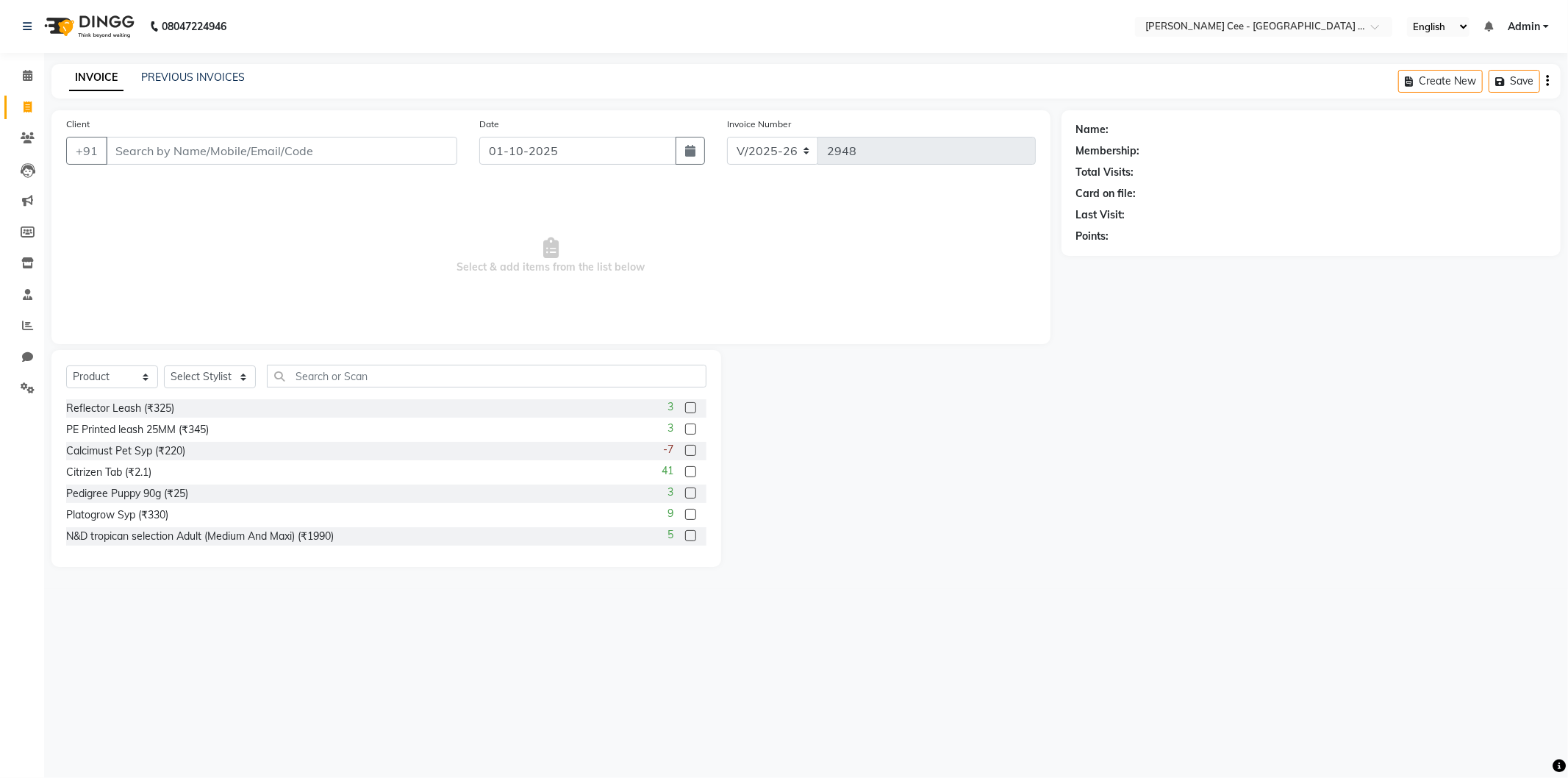
click at [163, 160] on input "Client" at bounding box center [281, 151] width 352 height 28
click at [175, 144] on input "Client" at bounding box center [281, 151] width 352 height 28
click at [150, 149] on input "Client" at bounding box center [281, 151] width 352 height 28
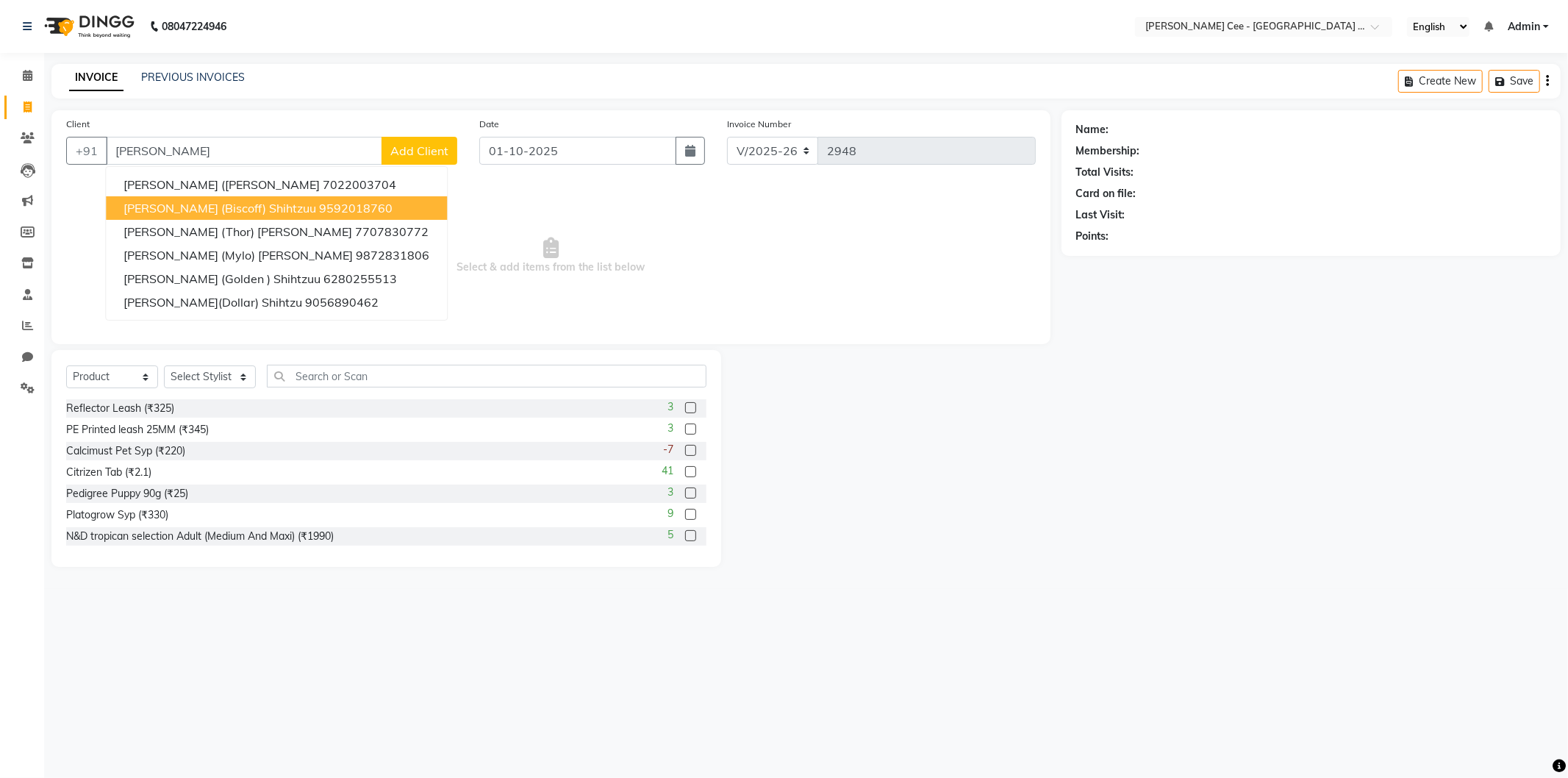
drag, startPoint x: 202, startPoint y: 206, endPoint x: 268, endPoint y: 353, distance: 161.1
click at [202, 206] on span "Gurkirat (biscoff) shihtzuu" at bounding box center [220, 208] width 193 height 15
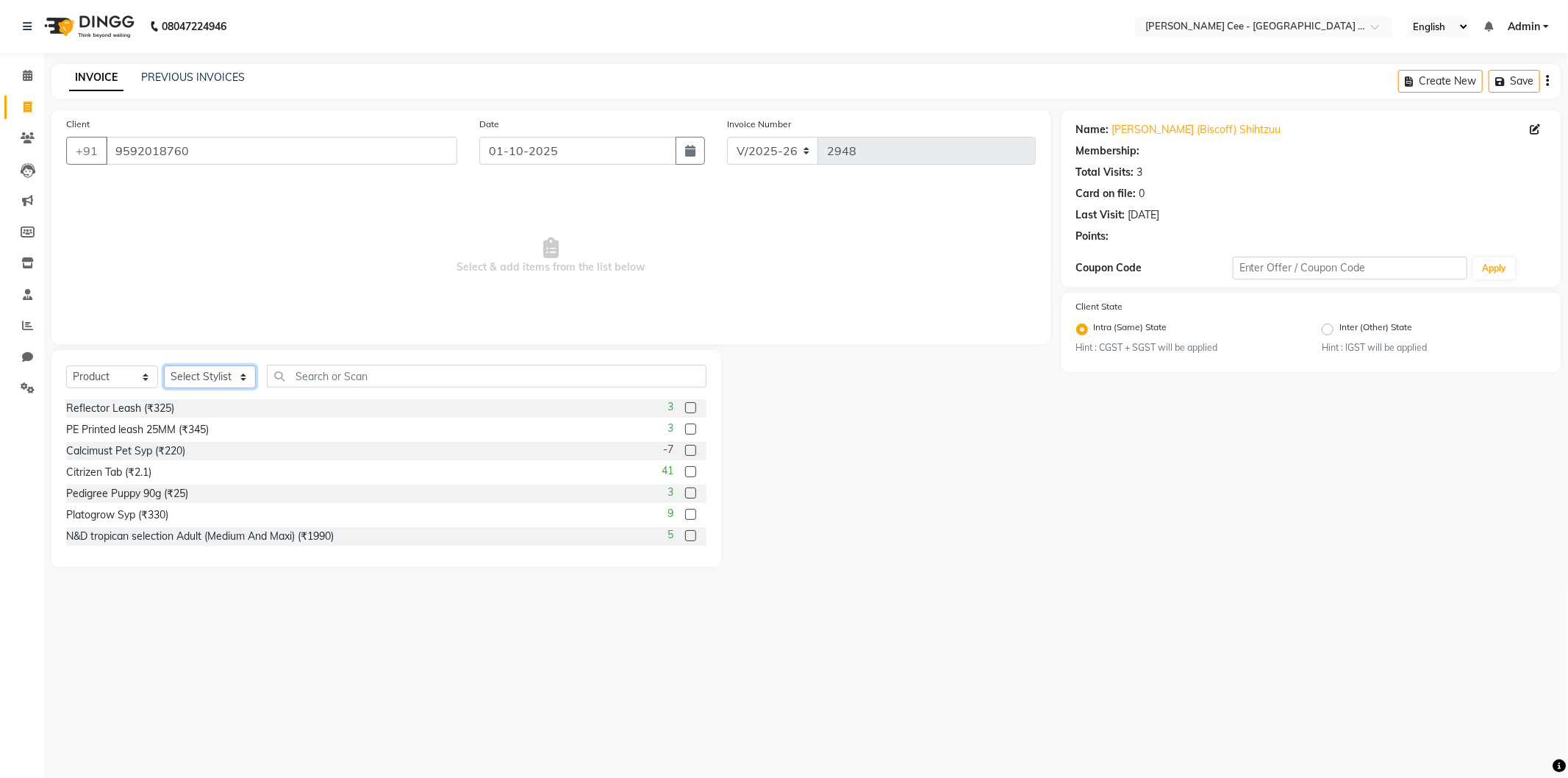
drag, startPoint x: 235, startPoint y: 375, endPoint x: 240, endPoint y: 388, distance: 13.9
click at [236, 375] on select "Select Stylist Arsh (Helper) Avinash [PERSON_NAME] [PERSON_NAME] [PERSON_NAME] …" at bounding box center [210, 377] width 92 height 23
click at [164, 366] on select "Select Stylist Arsh (Helper) Avinash [PERSON_NAME] [PERSON_NAME] [PERSON_NAME] …" at bounding box center [210, 377] width 92 height 23
click at [130, 378] on select "Select Service Product Membership Package Voucher Prepaid Gift Card" at bounding box center [112, 377] width 92 height 23
click at [66, 366] on select "Select Service Product Membership Package Voucher Prepaid Gift Card" at bounding box center [112, 377] width 92 height 23
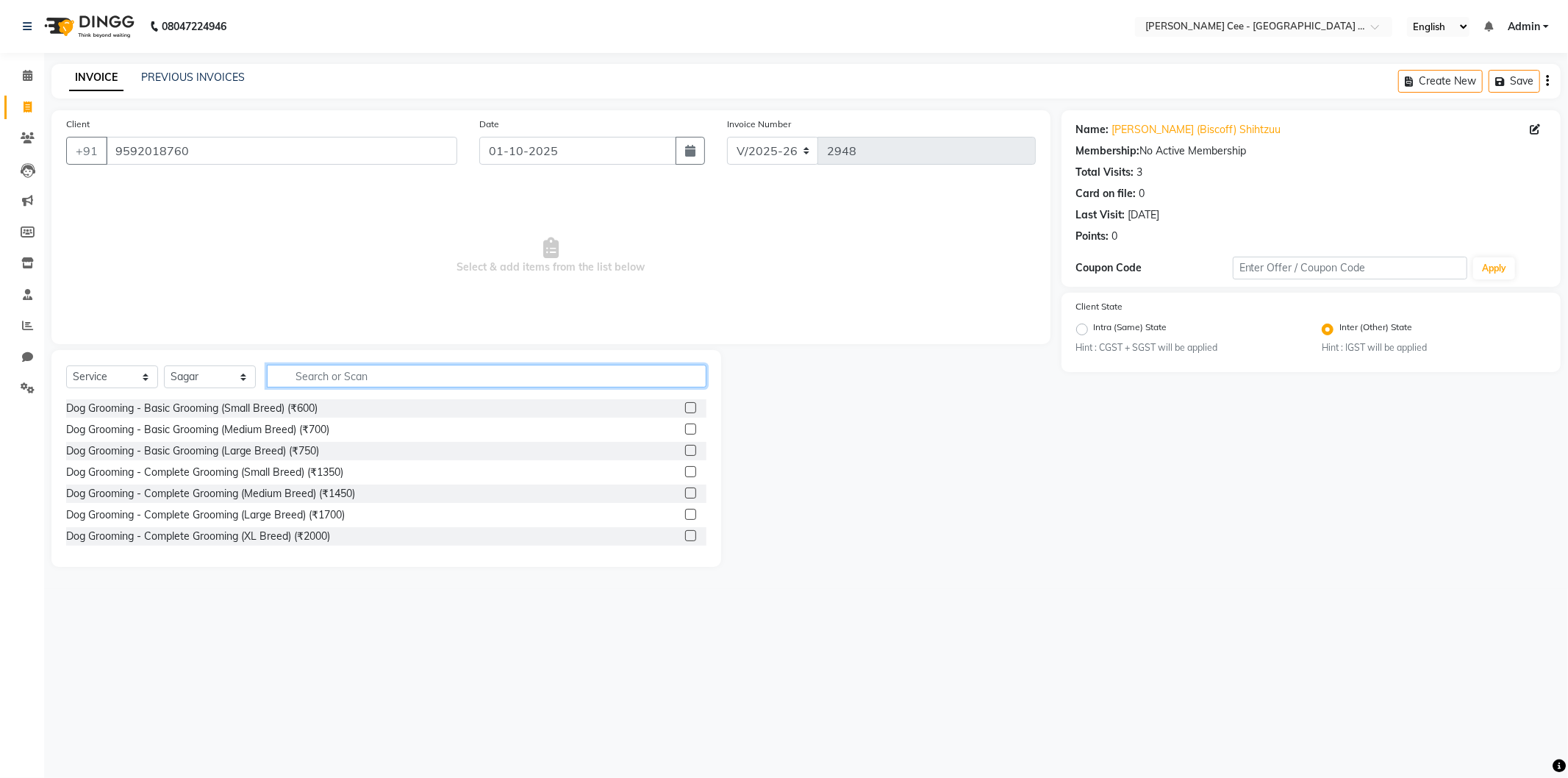
click at [288, 370] on input "text" at bounding box center [486, 376] width 439 height 23
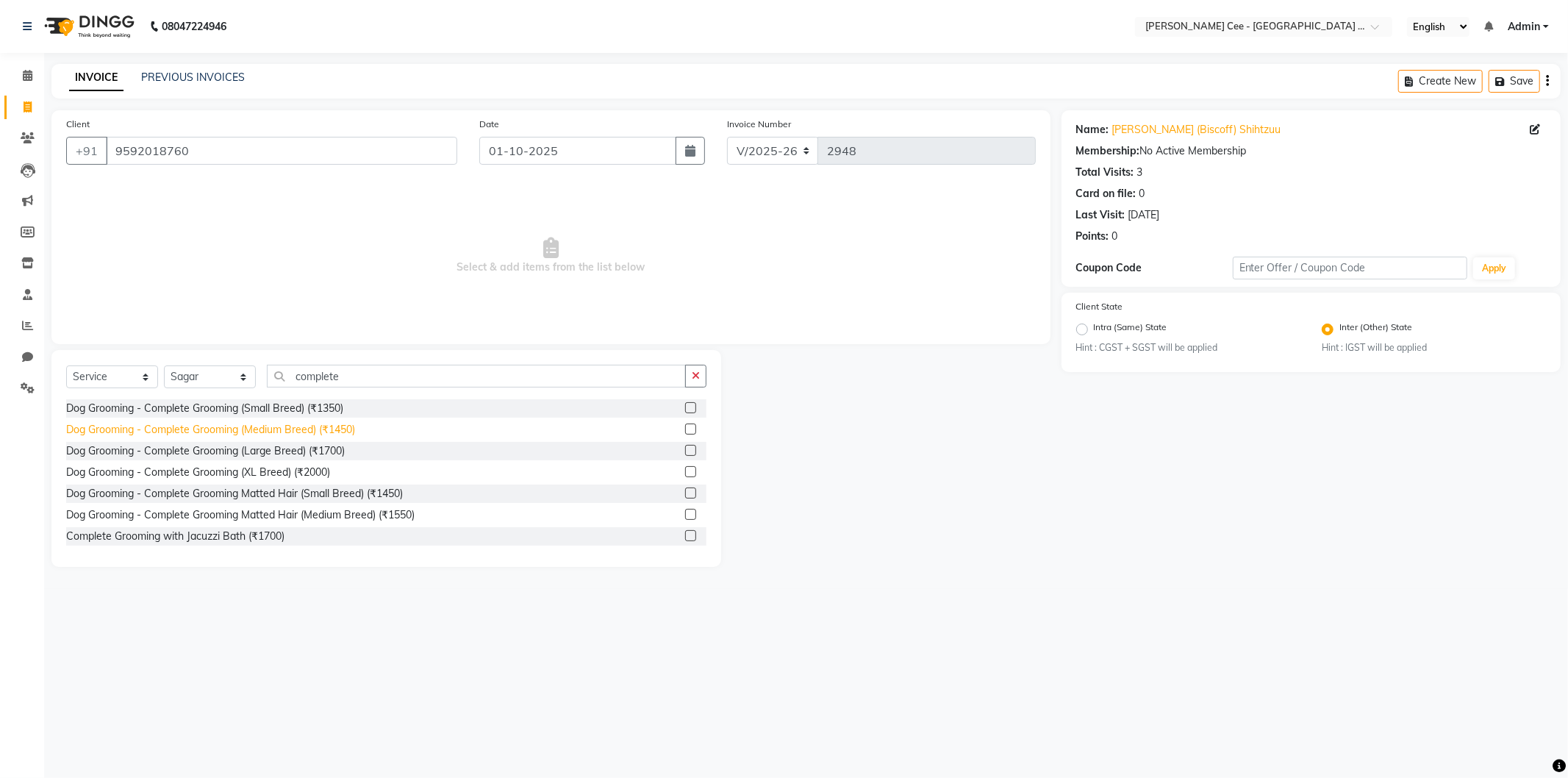
click at [260, 434] on div "Dog Grooming - Complete Grooming (Medium Breed) (₹1450)" at bounding box center [211, 430] width 289 height 16
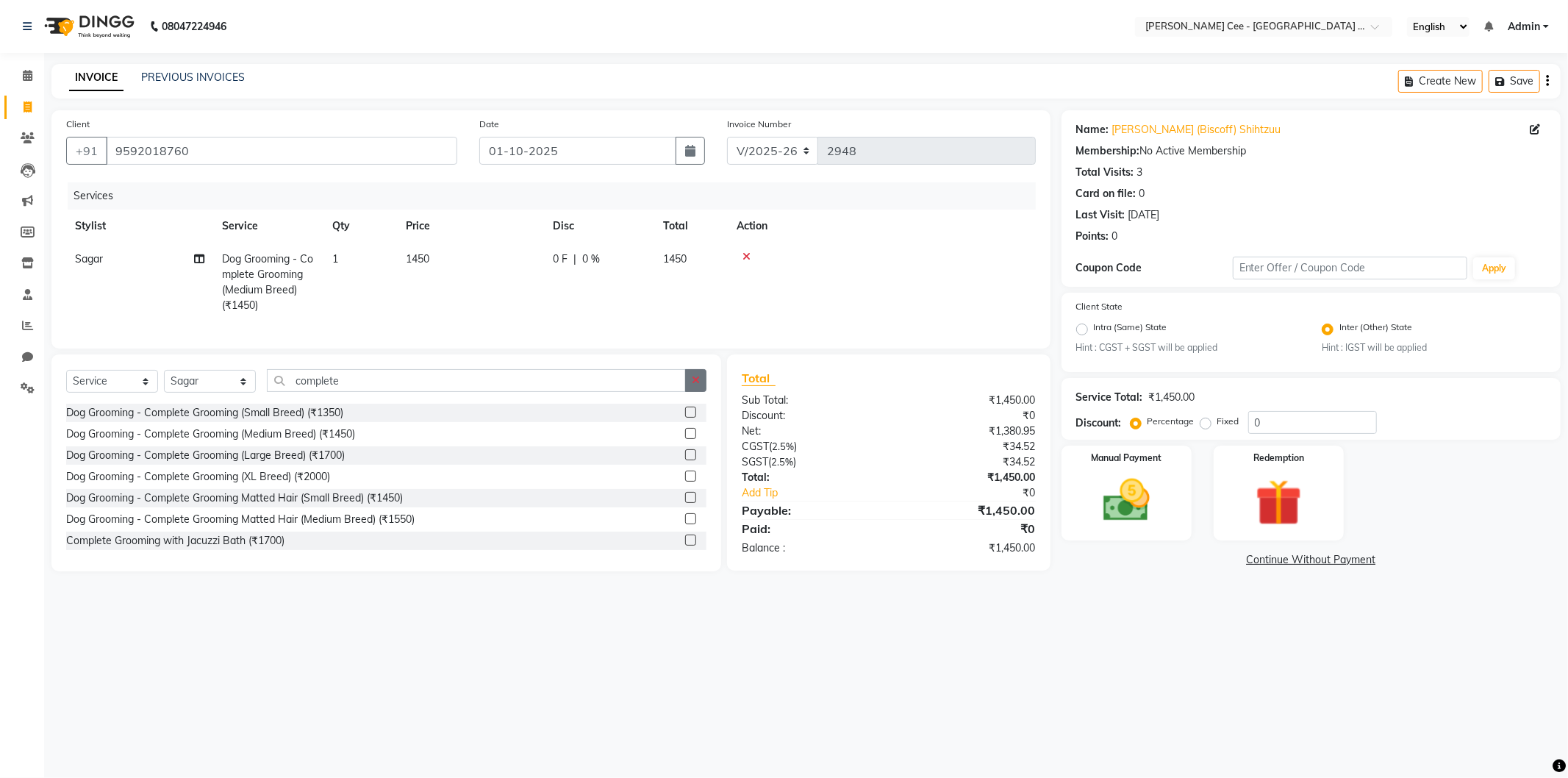
click at [693, 385] on icon "button" at bounding box center [696, 380] width 8 height 11
click at [233, 388] on select "Select Stylist Arsh (Helper) Avinash [PERSON_NAME] [PERSON_NAME] [PERSON_NAME] …" at bounding box center [210, 381] width 92 height 23
click at [164, 382] on select "Select Stylist Arsh (Helper) Avinash [PERSON_NAME] [PERSON_NAME] [PERSON_NAME] …" at bounding box center [210, 381] width 92 height 23
drag, startPoint x: 125, startPoint y: 394, endPoint x: 124, endPoint y: 405, distance: 11.0
click at [125, 393] on select "Select Service Product Membership Package Voucher Prepaid Gift Card" at bounding box center [112, 381] width 92 height 23
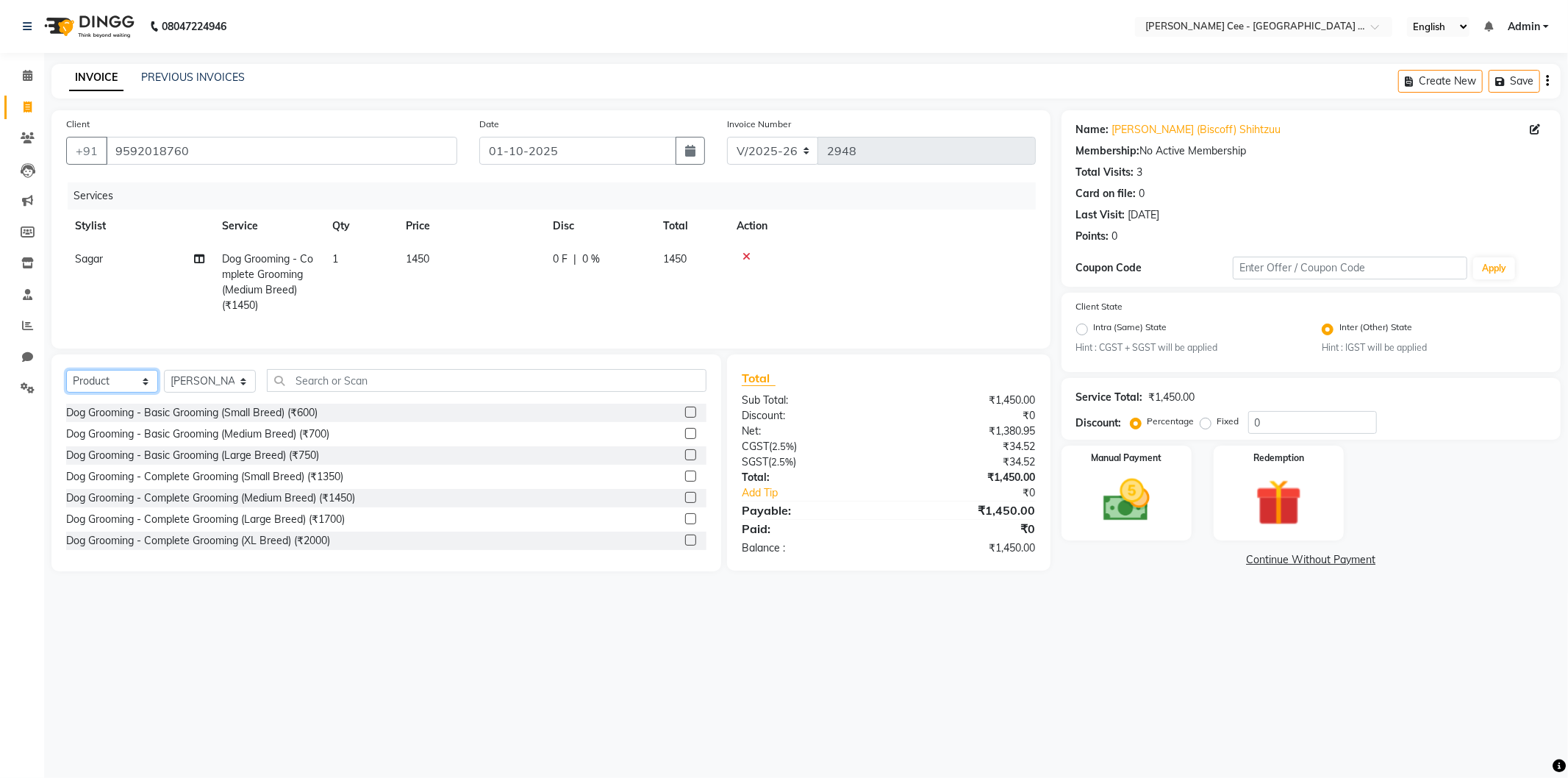
click at [66, 382] on select "Select Service Product Membership Package Voucher Prepaid Gift Card" at bounding box center [112, 381] width 92 height 23
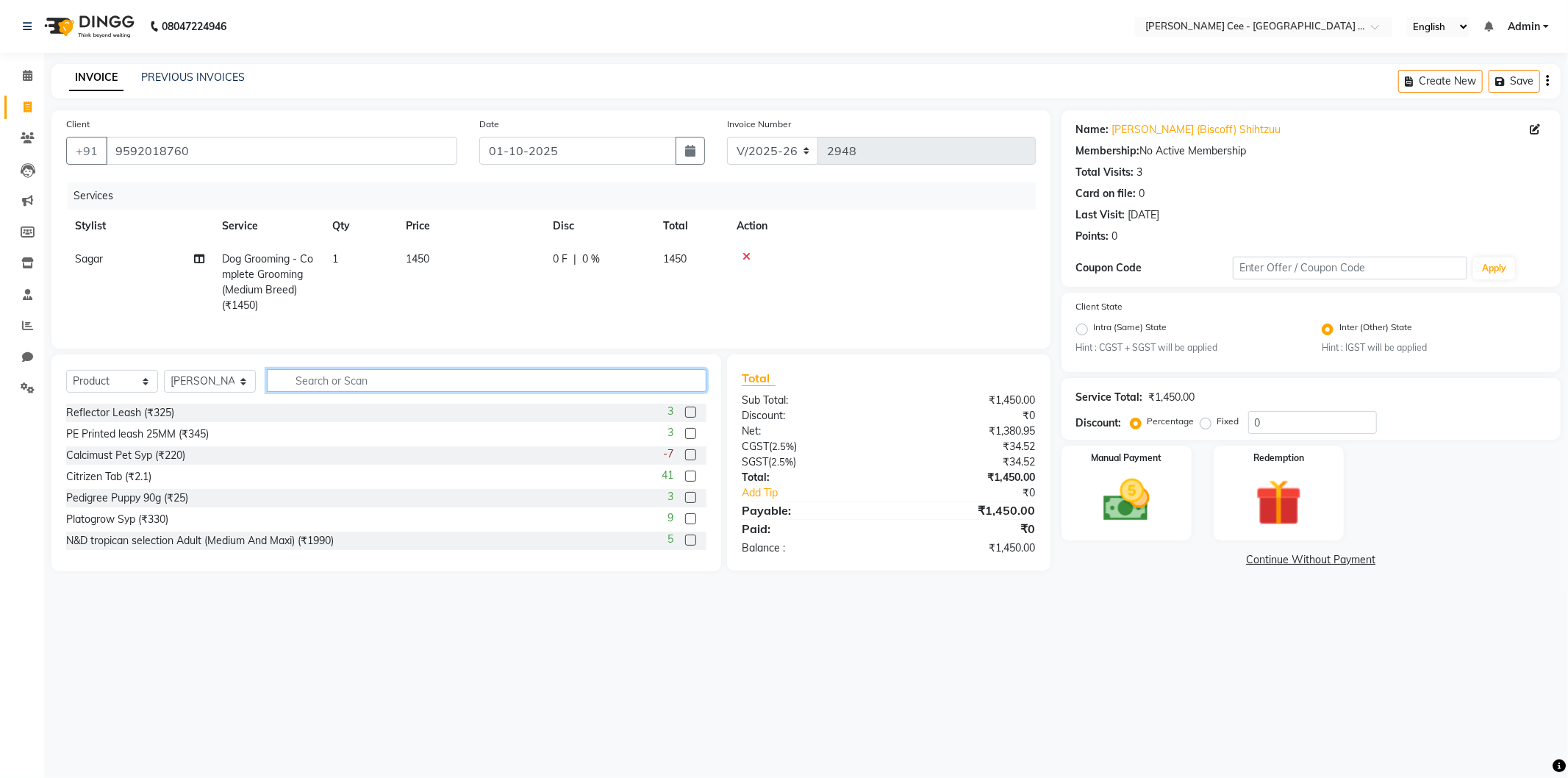
click at [363, 391] on input "text" at bounding box center [486, 380] width 439 height 23
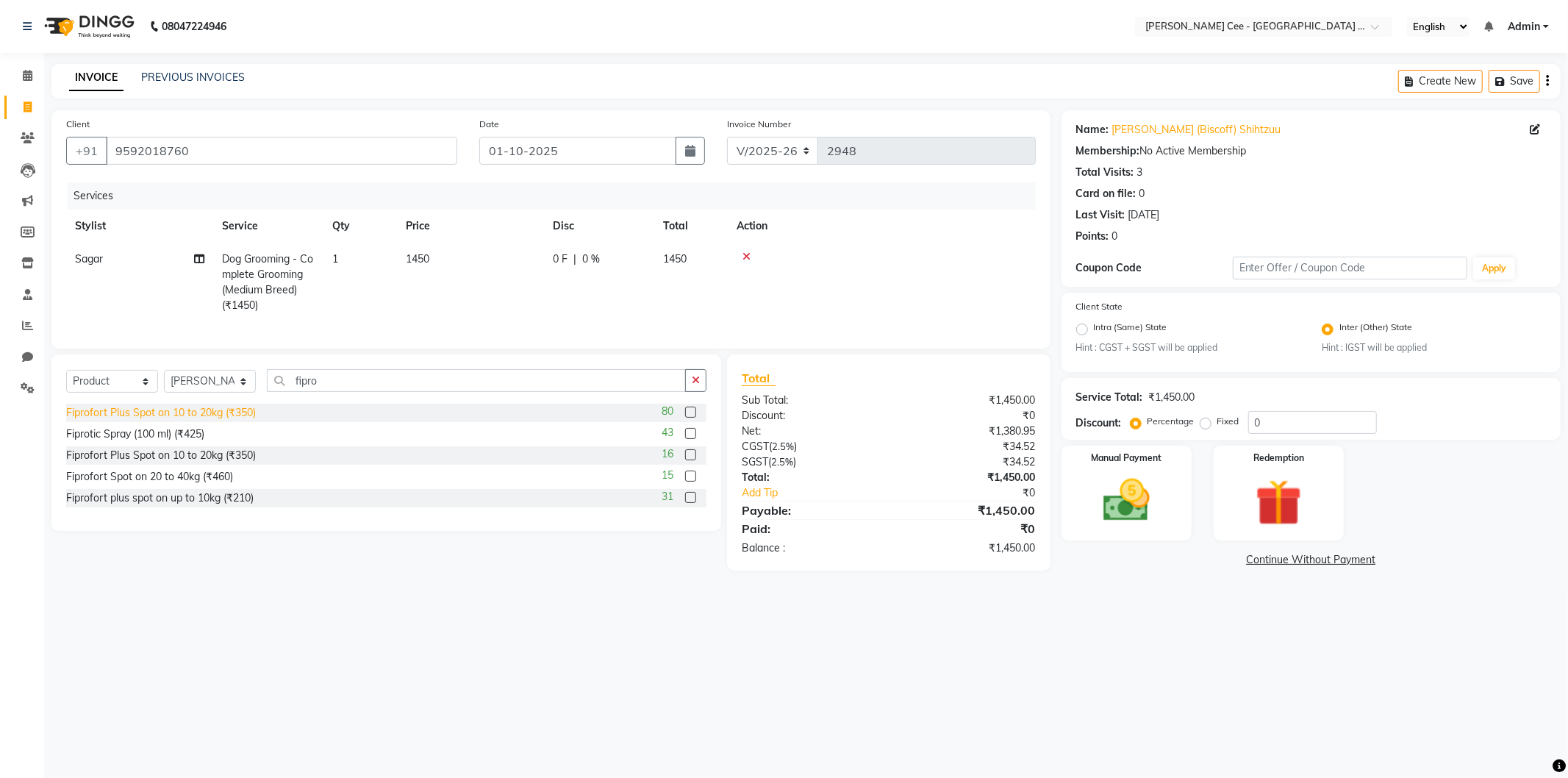
click at [245, 421] on div "Fiprofort Plus Spot on 10 to 20kg (₹350)" at bounding box center [161, 412] width 189 height 16
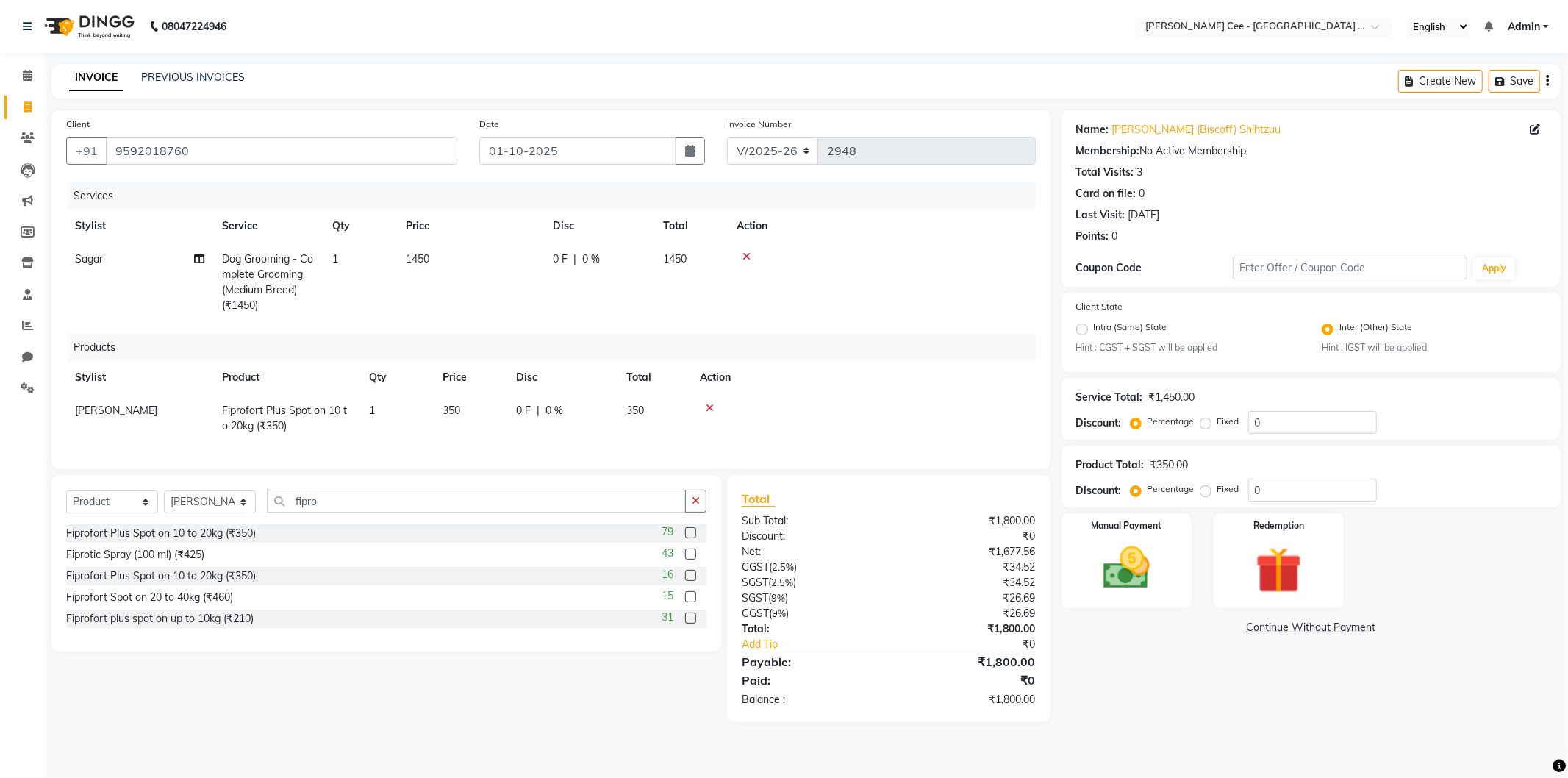
click at [469, 412] on td "350" at bounding box center [470, 418] width 74 height 48
click at [469, 412] on input "350" at bounding box center [470, 414] width 56 height 23
drag, startPoint x: 469, startPoint y: 412, endPoint x: 434, endPoint y: 413, distance: 35.0
click at [467, 412] on input "350" at bounding box center [470, 414] width 56 height 23
click at [841, 380] on th "Action" at bounding box center [875, 377] width 320 height 33
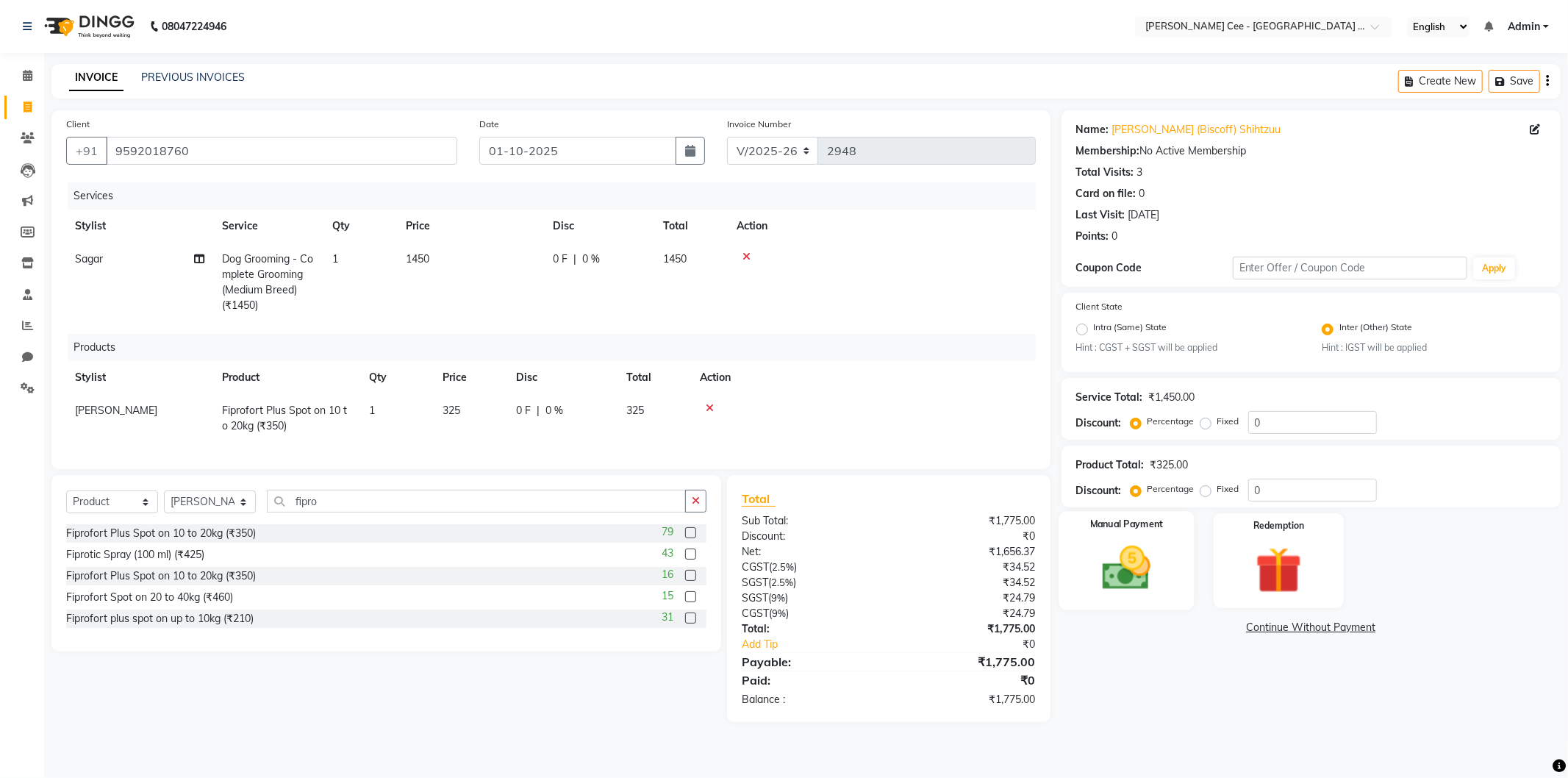
click at [1137, 549] on img at bounding box center [1126, 568] width 79 height 56
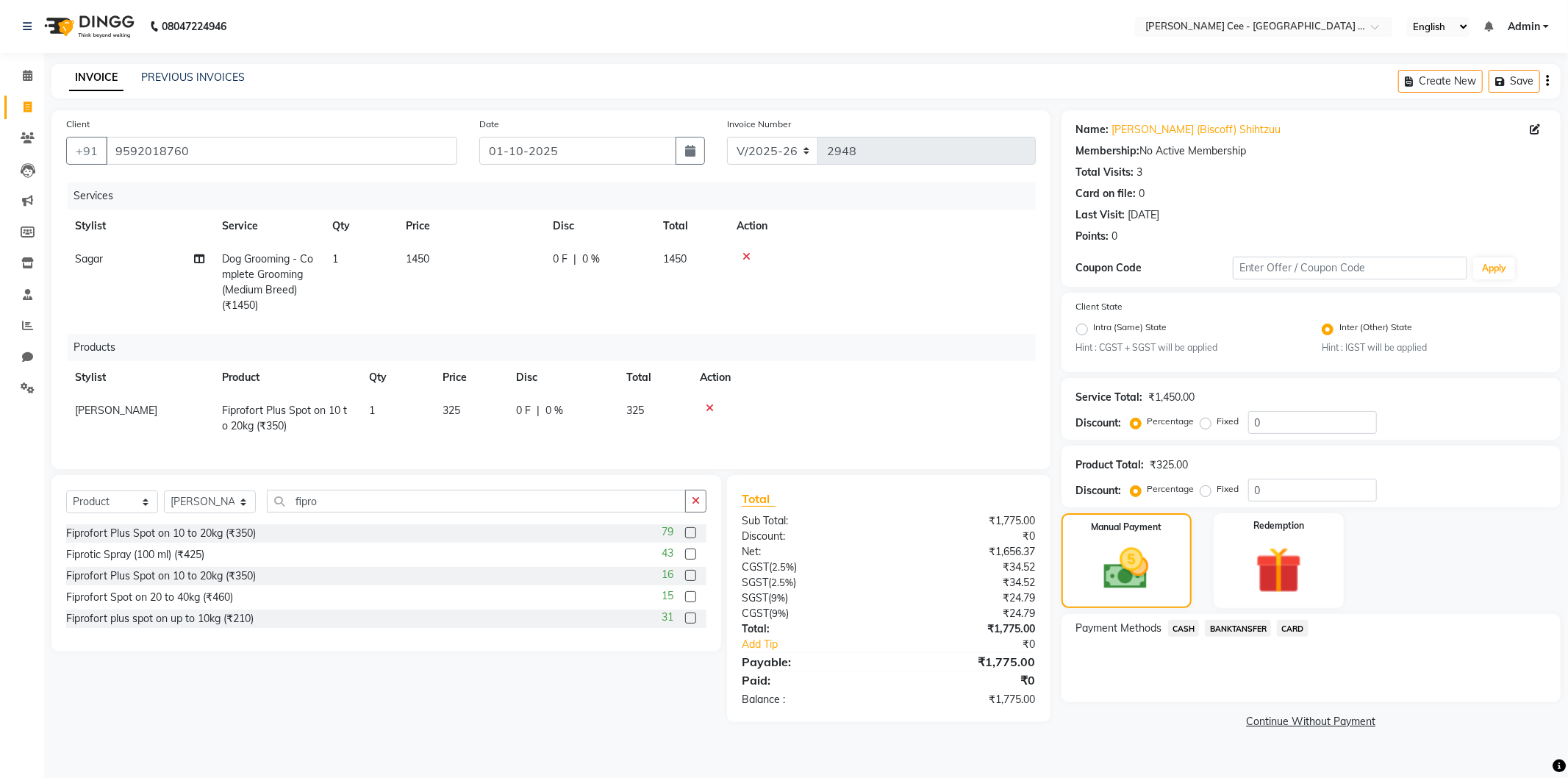
click at [1179, 623] on span "CASH" at bounding box center [1184, 628] width 32 height 17
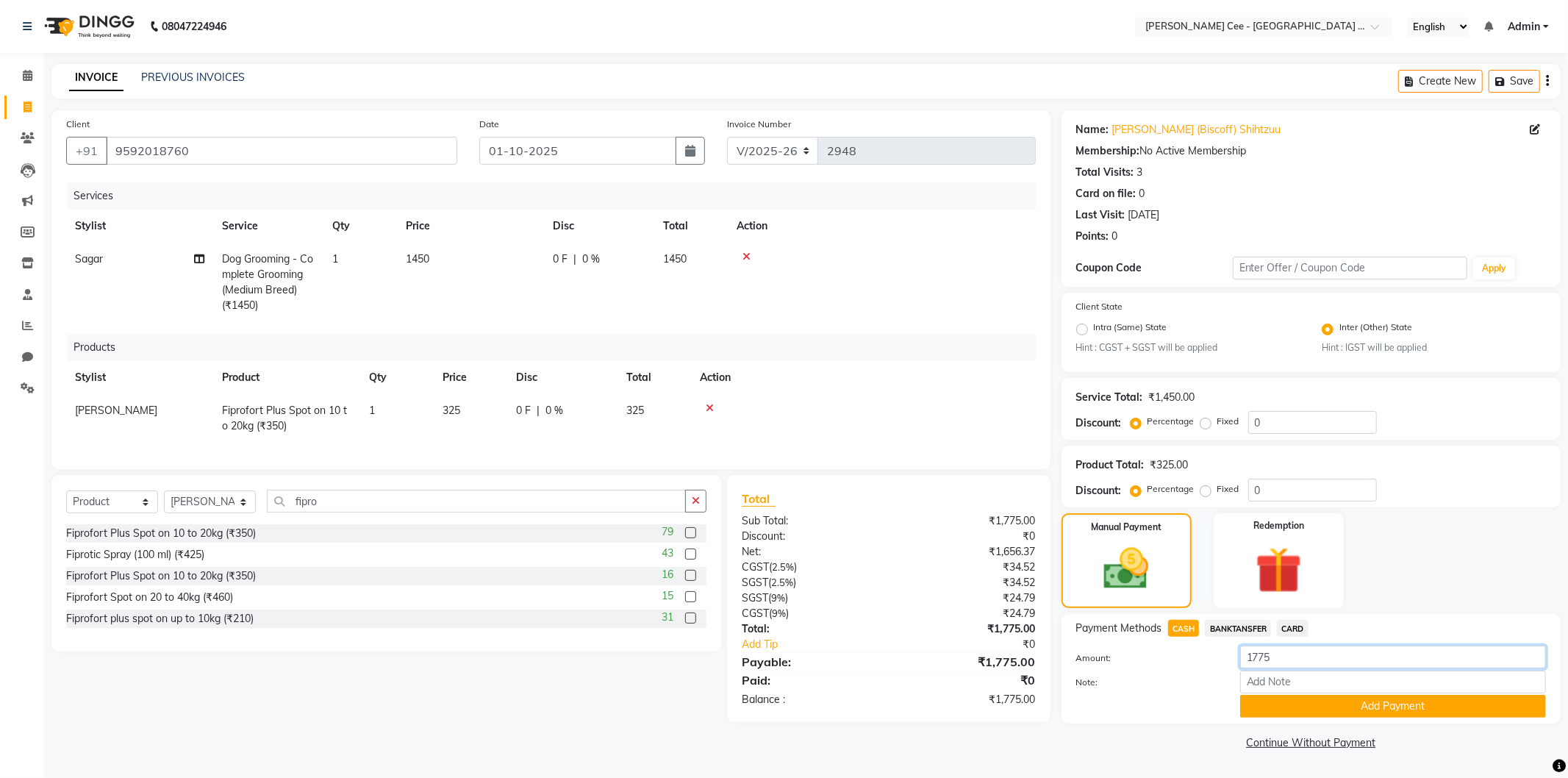
click at [1272, 662] on input "1775" at bounding box center [1393, 657] width 306 height 23
click at [1273, 662] on input "1775" at bounding box center [1393, 657] width 306 height 23
click at [1248, 623] on span "BANKTANSFER" at bounding box center [1238, 628] width 66 height 17
drag, startPoint x: 1180, startPoint y: 627, endPoint x: 1279, endPoint y: 647, distance: 101.0
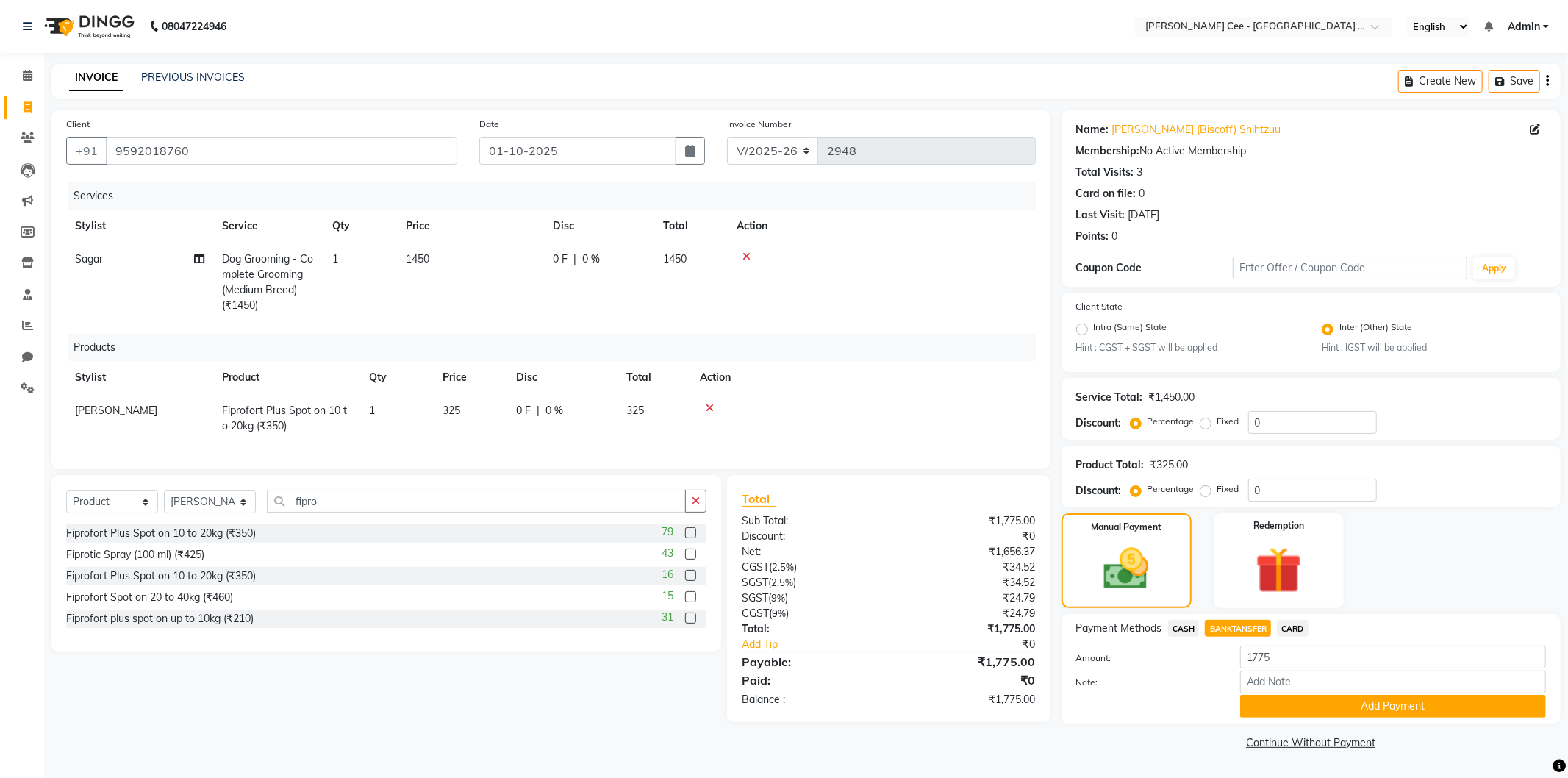
click at [1184, 627] on span "CASH" at bounding box center [1184, 628] width 32 height 17
click at [1290, 651] on input "1775" at bounding box center [1393, 657] width 306 height 23
click at [1320, 707] on button "Add Payment" at bounding box center [1393, 706] width 306 height 23
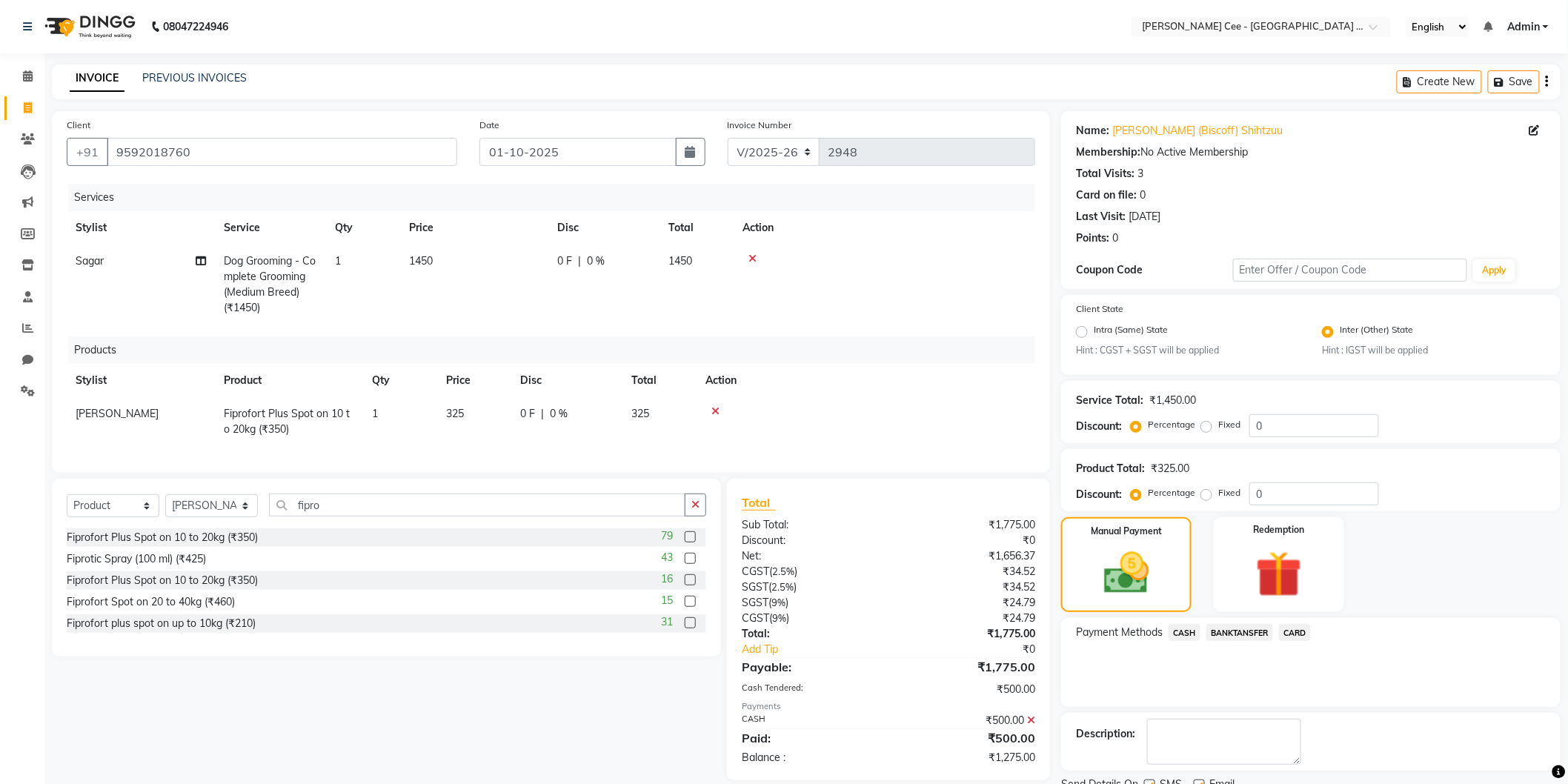
click at [1240, 625] on span "BANKTANSFER" at bounding box center [1240, 632] width 67 height 17
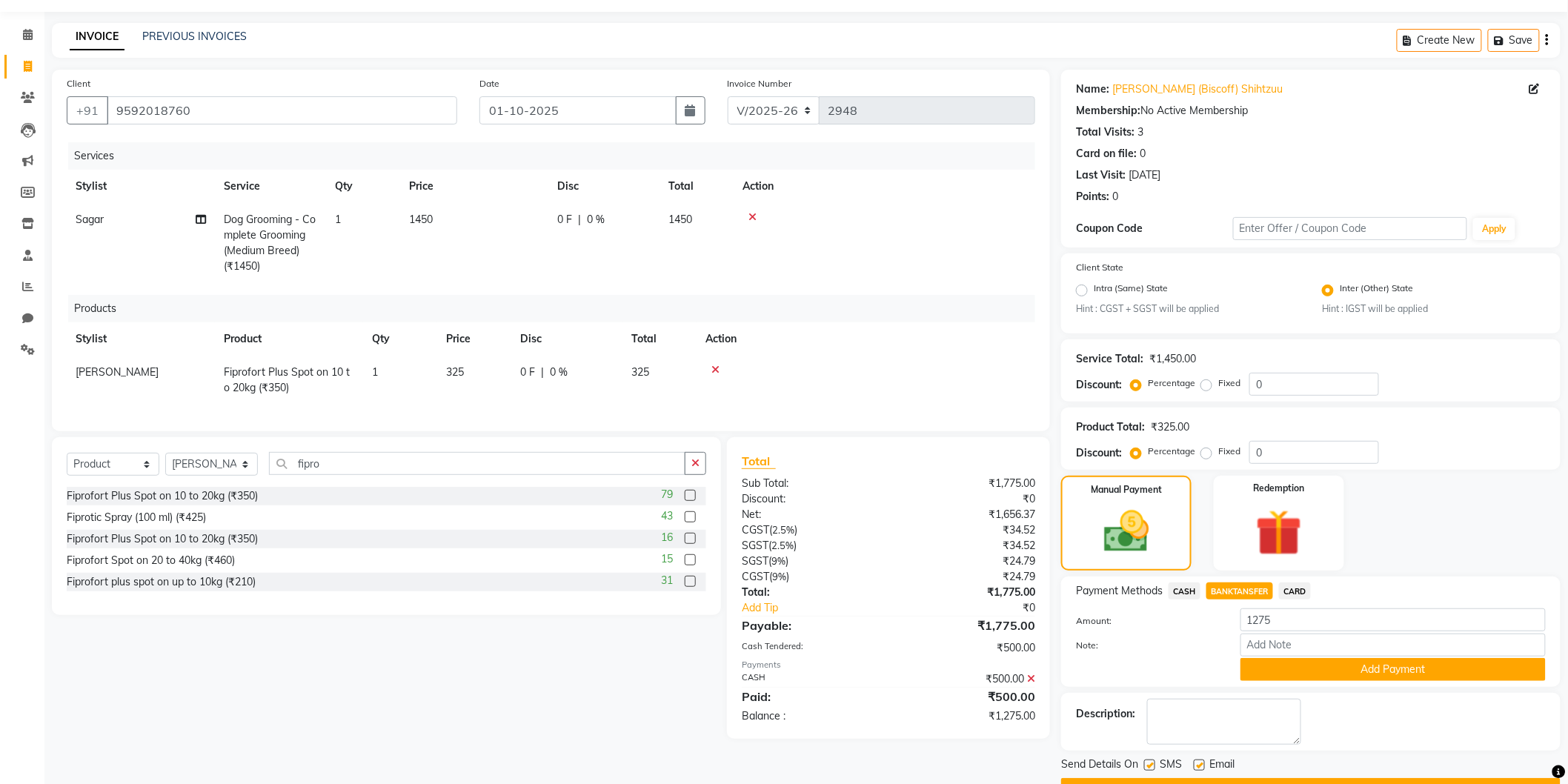
scroll to position [82, 0]
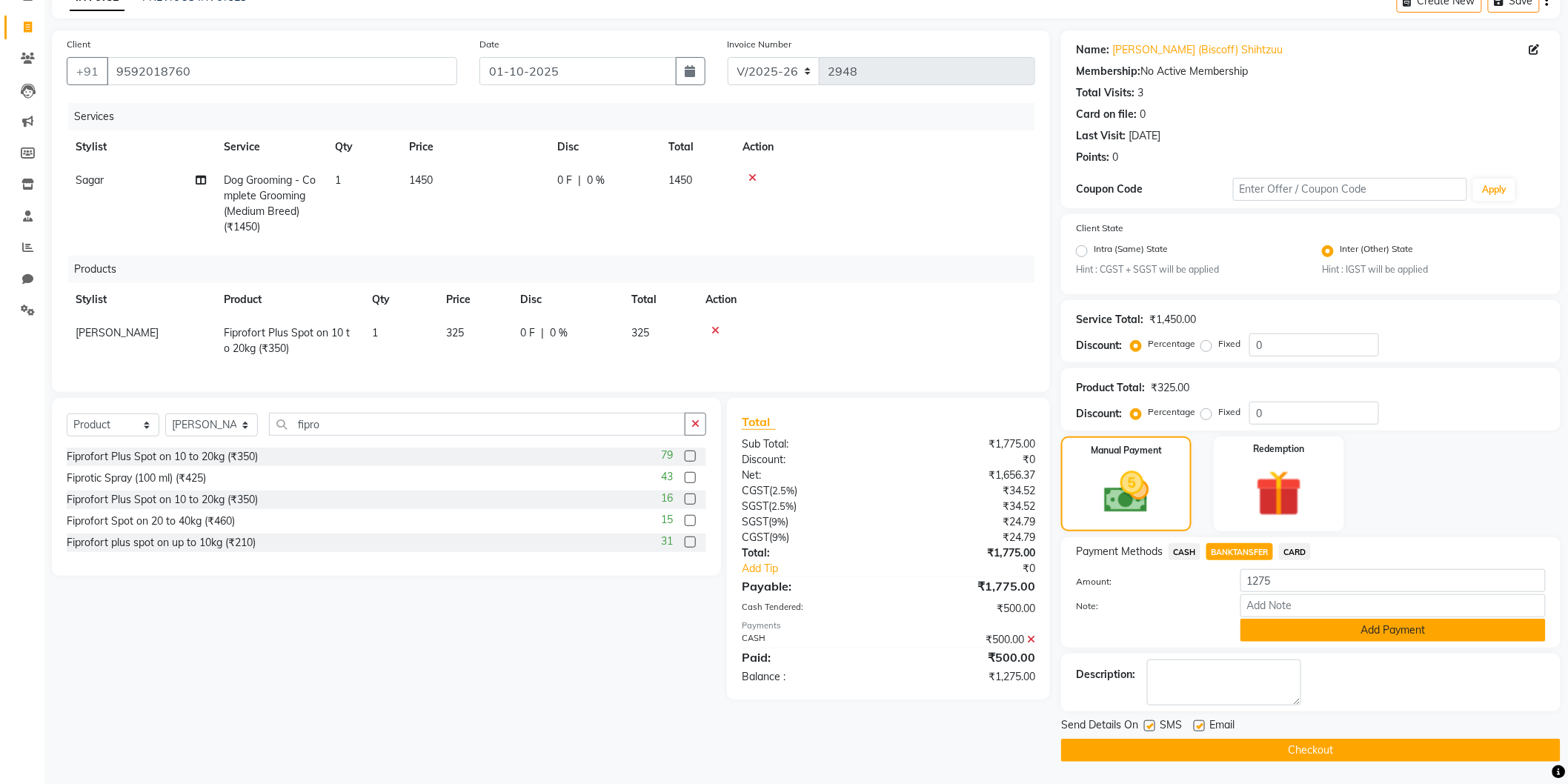
click at [1289, 637] on button "Add Payment" at bounding box center [1393, 630] width 305 height 23
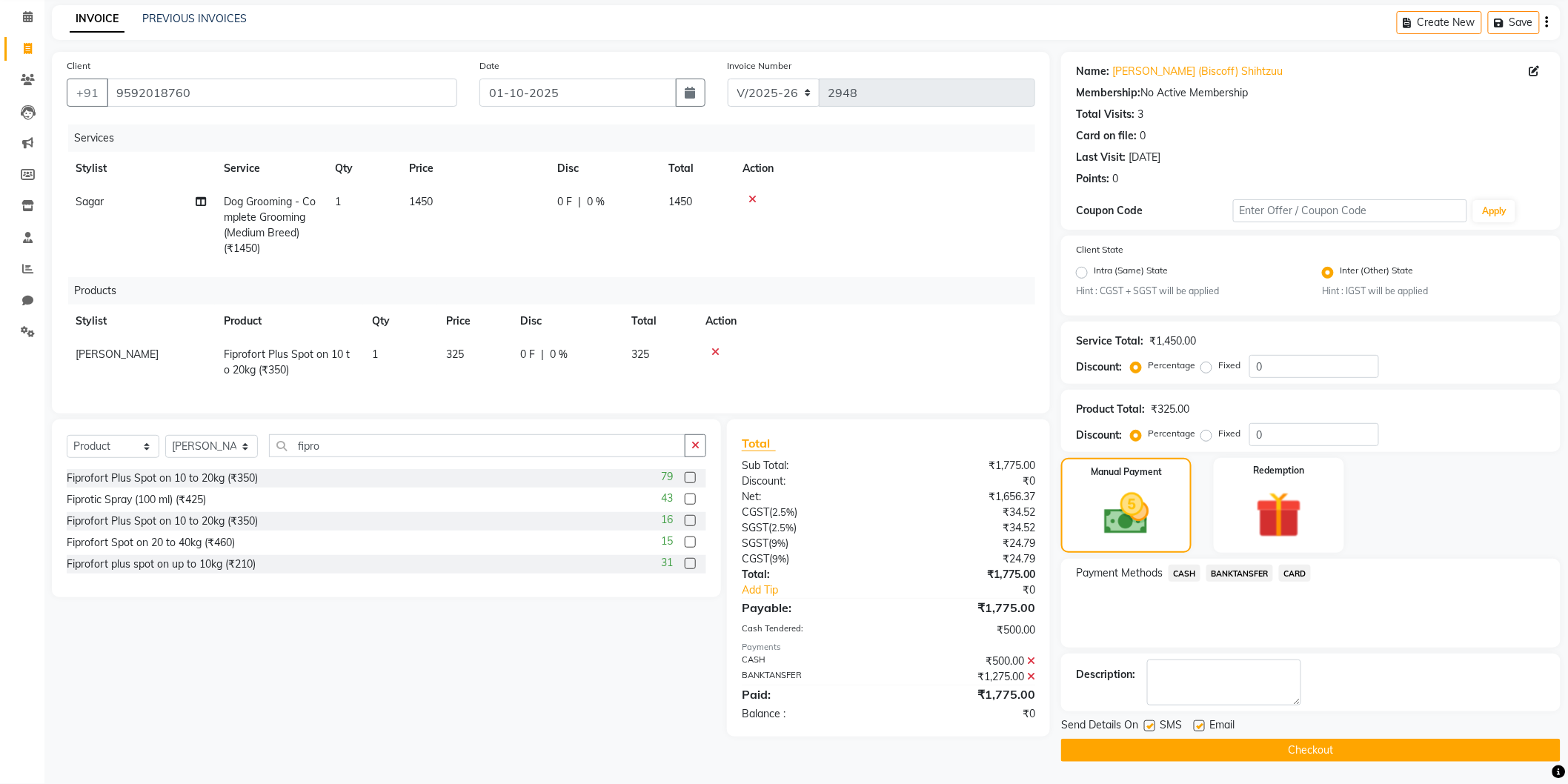
click at [1078, 749] on button "Checkout" at bounding box center [1311, 750] width 499 height 23
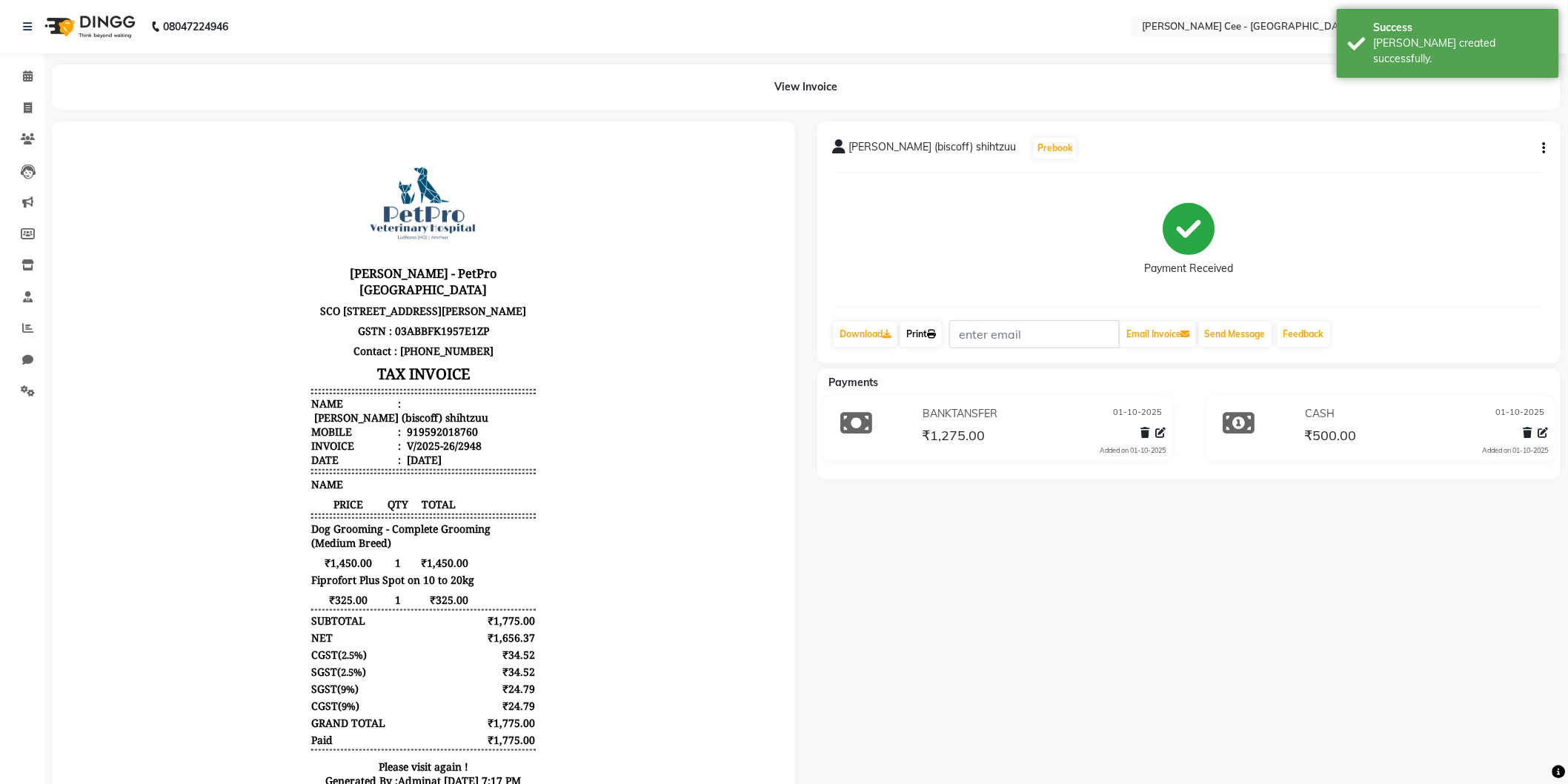
click at [930, 322] on link "Print" at bounding box center [921, 334] width 41 height 25
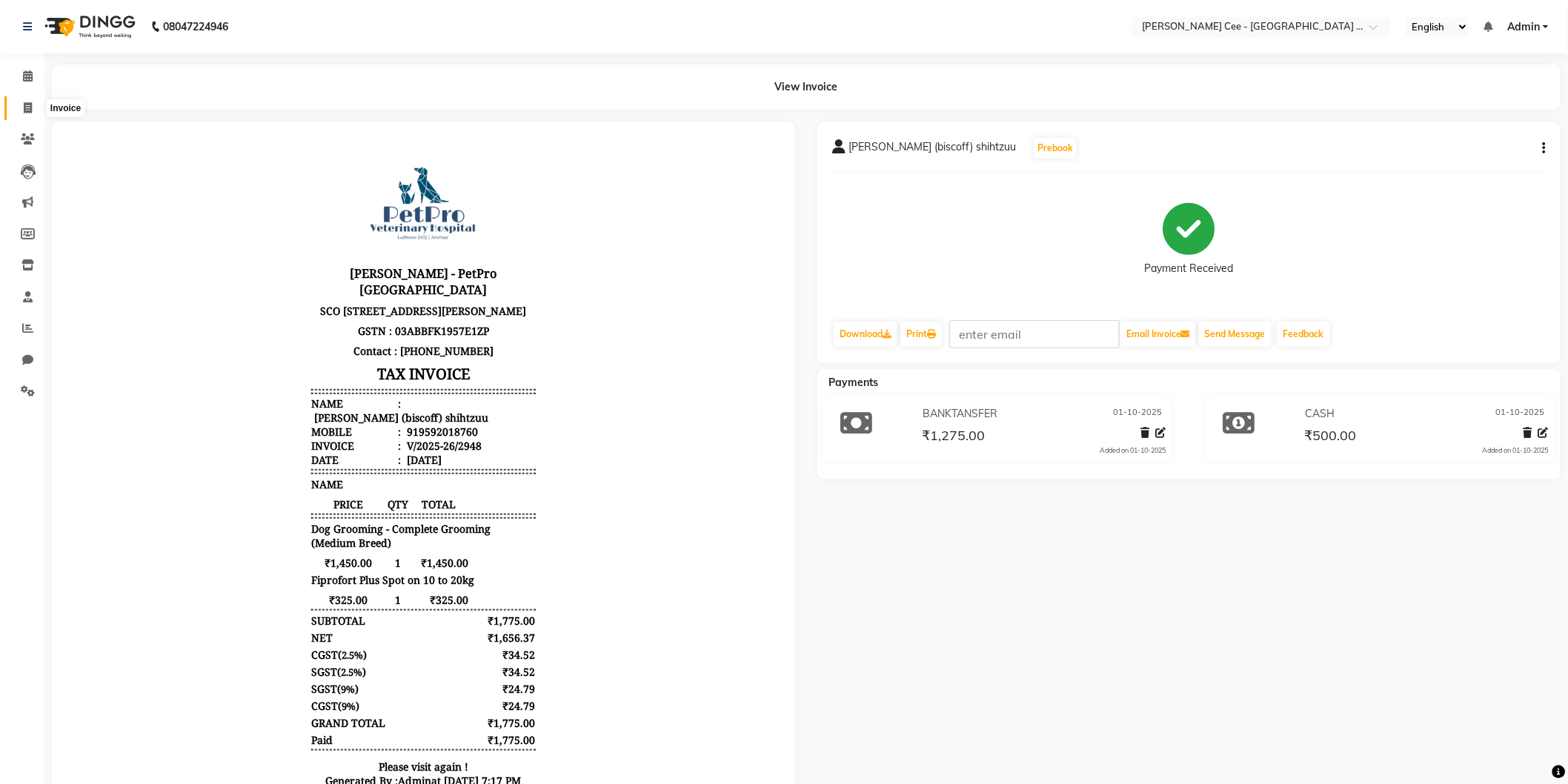
click at [18, 111] on span at bounding box center [27, 108] width 26 height 17
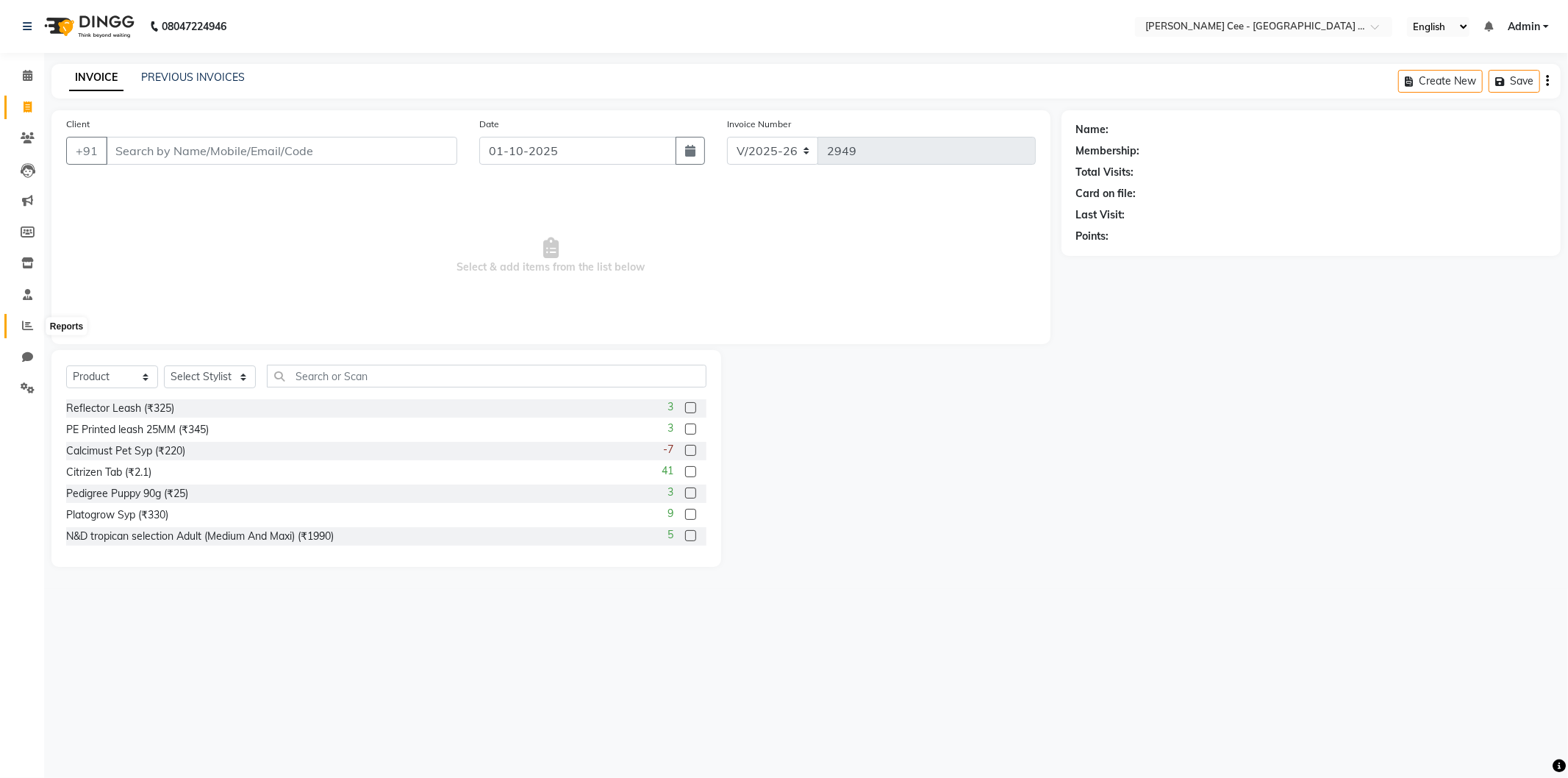
click at [27, 326] on icon at bounding box center [27, 325] width 11 height 11
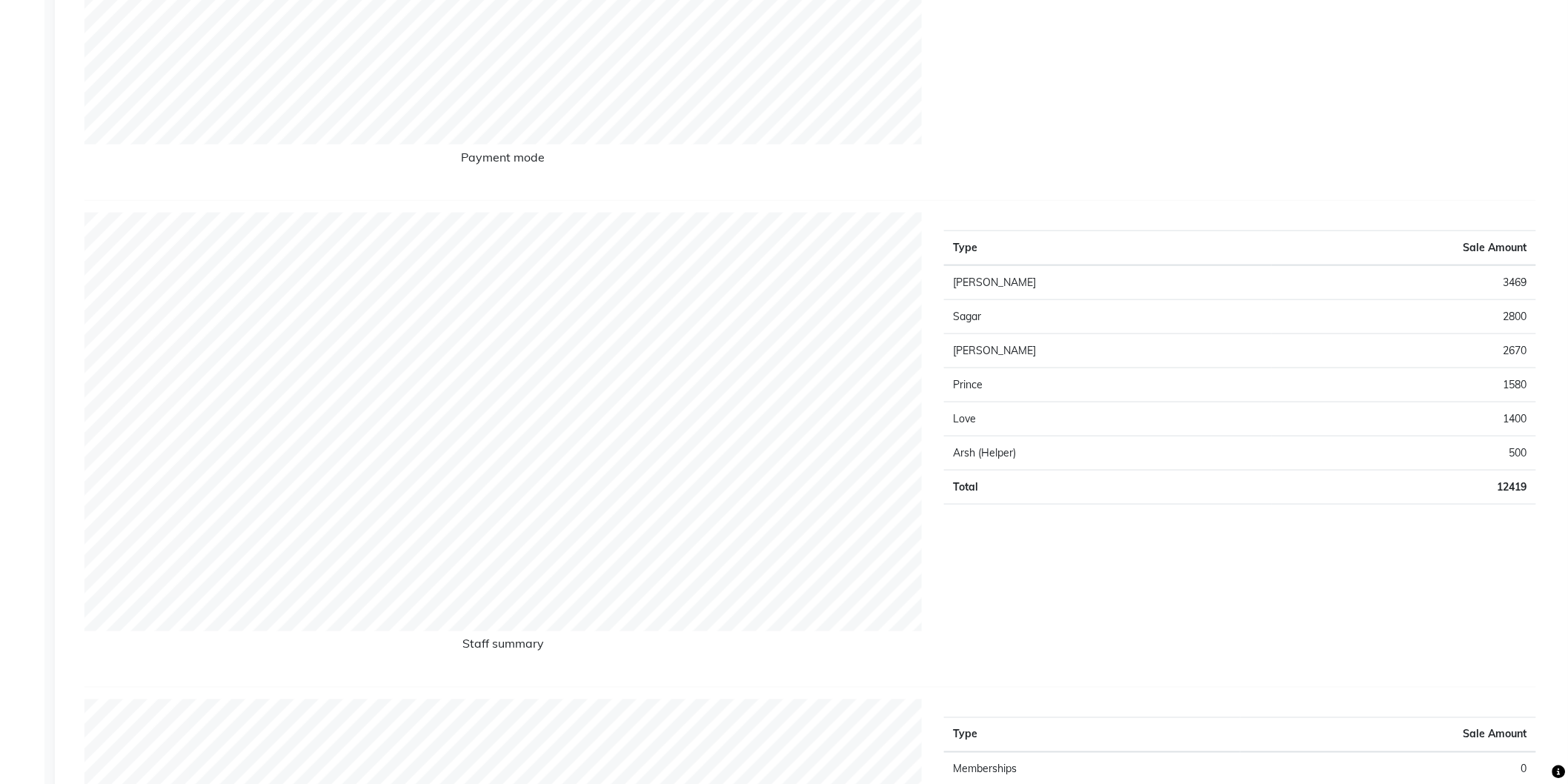
scroll to position [549, 0]
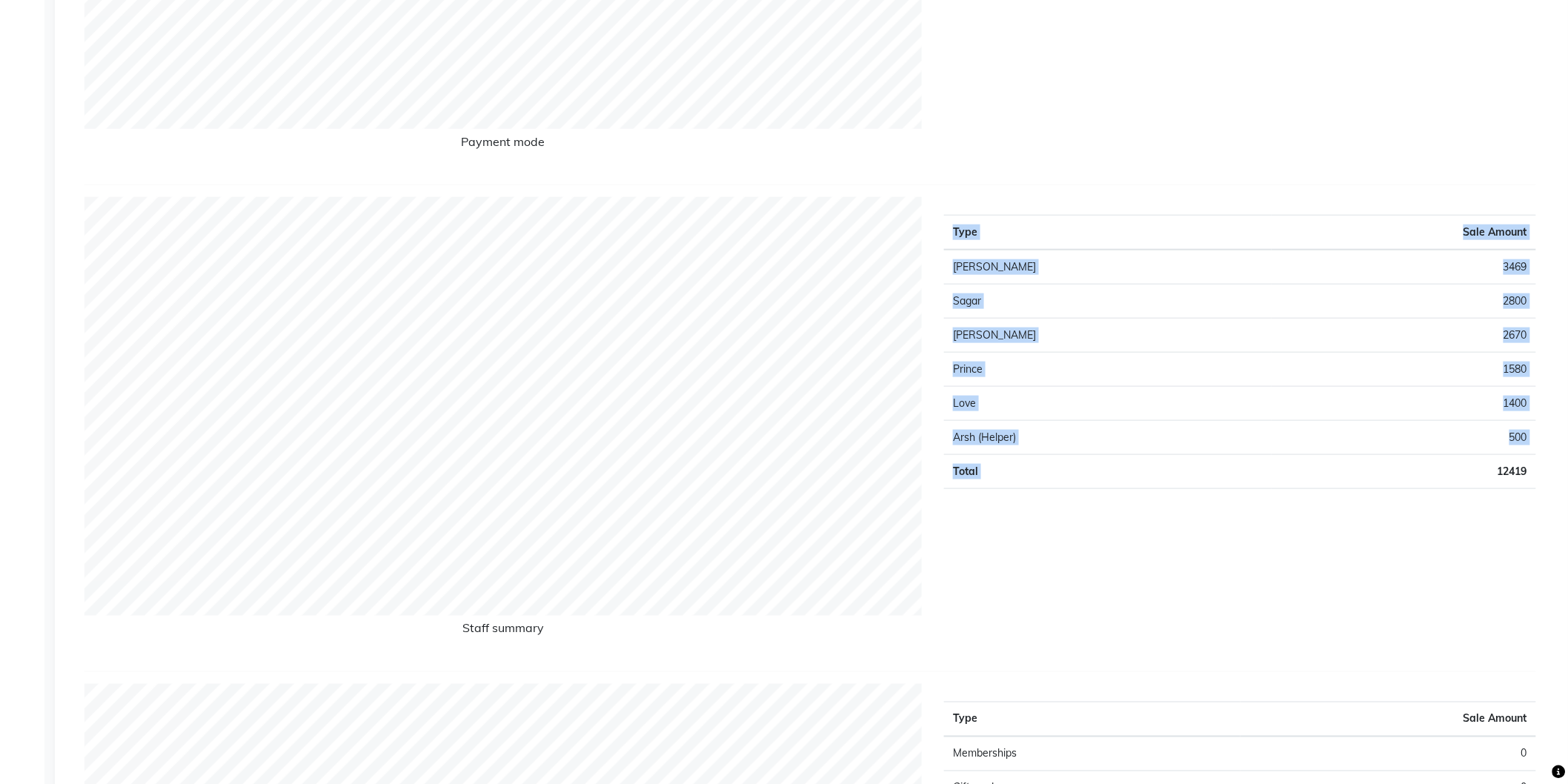
drag, startPoint x: 1499, startPoint y: 475, endPoint x: 1544, endPoint y: 471, distance: 45.2
click at [1544, 471] on div "Type Sale Amount Manpreet Singh 3469 Sagar 2800 Jashanpreet Singh 2670 Prince 1…" at bounding box center [1240, 429] width 614 height 463
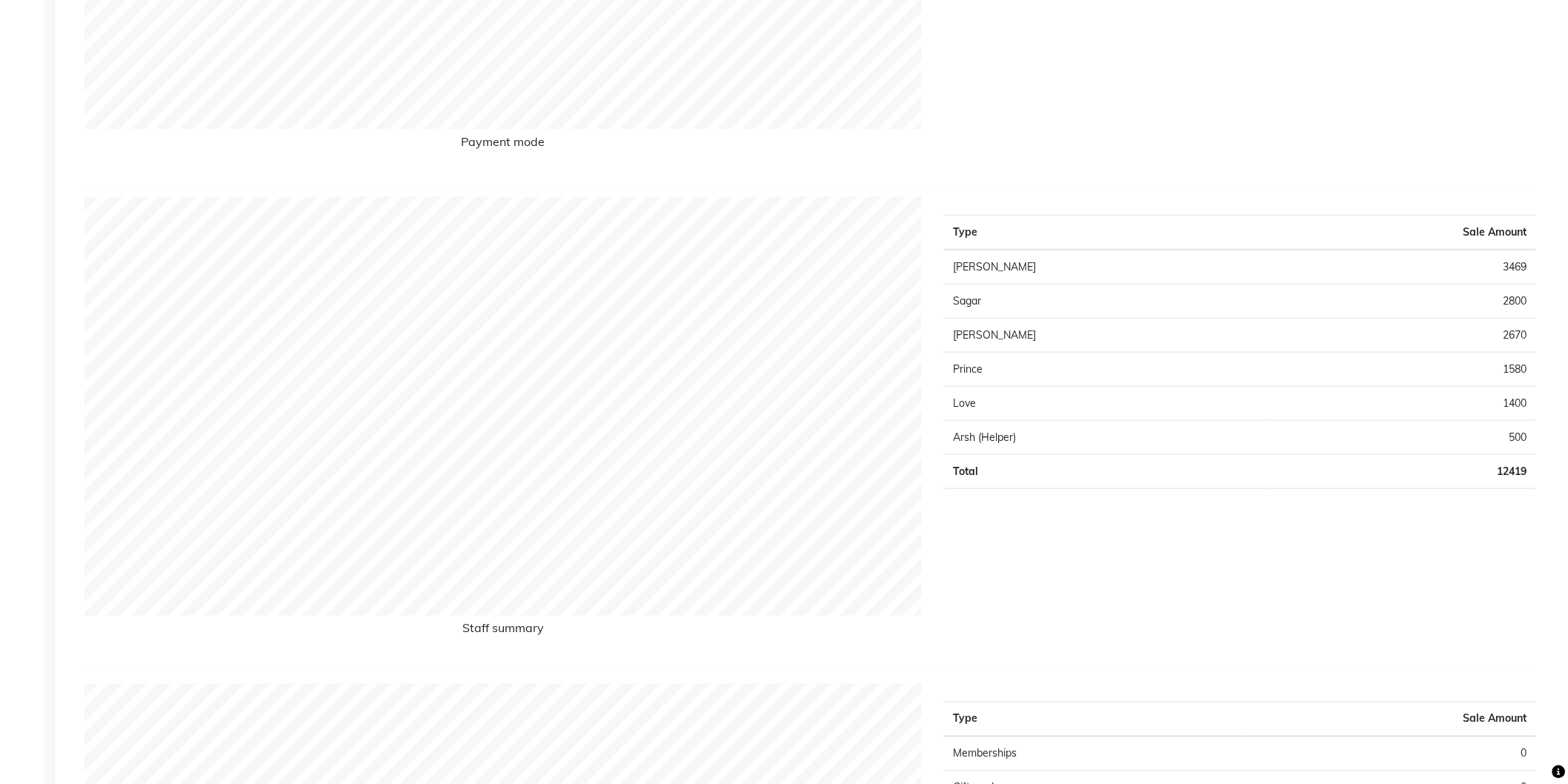
click at [1141, 353] on td "Prince" at bounding box center [1108, 369] width 327 height 34
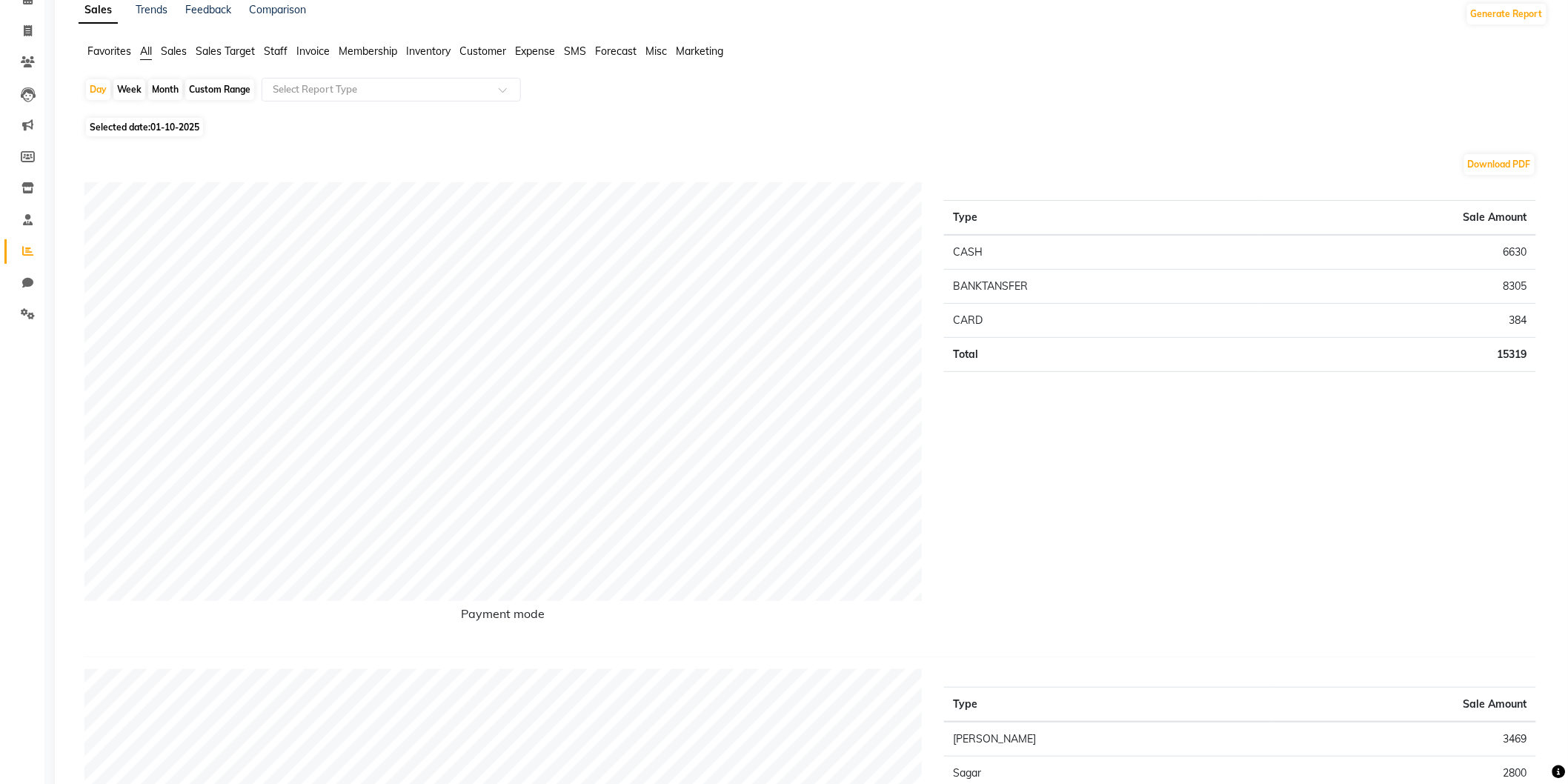
scroll to position [0, 0]
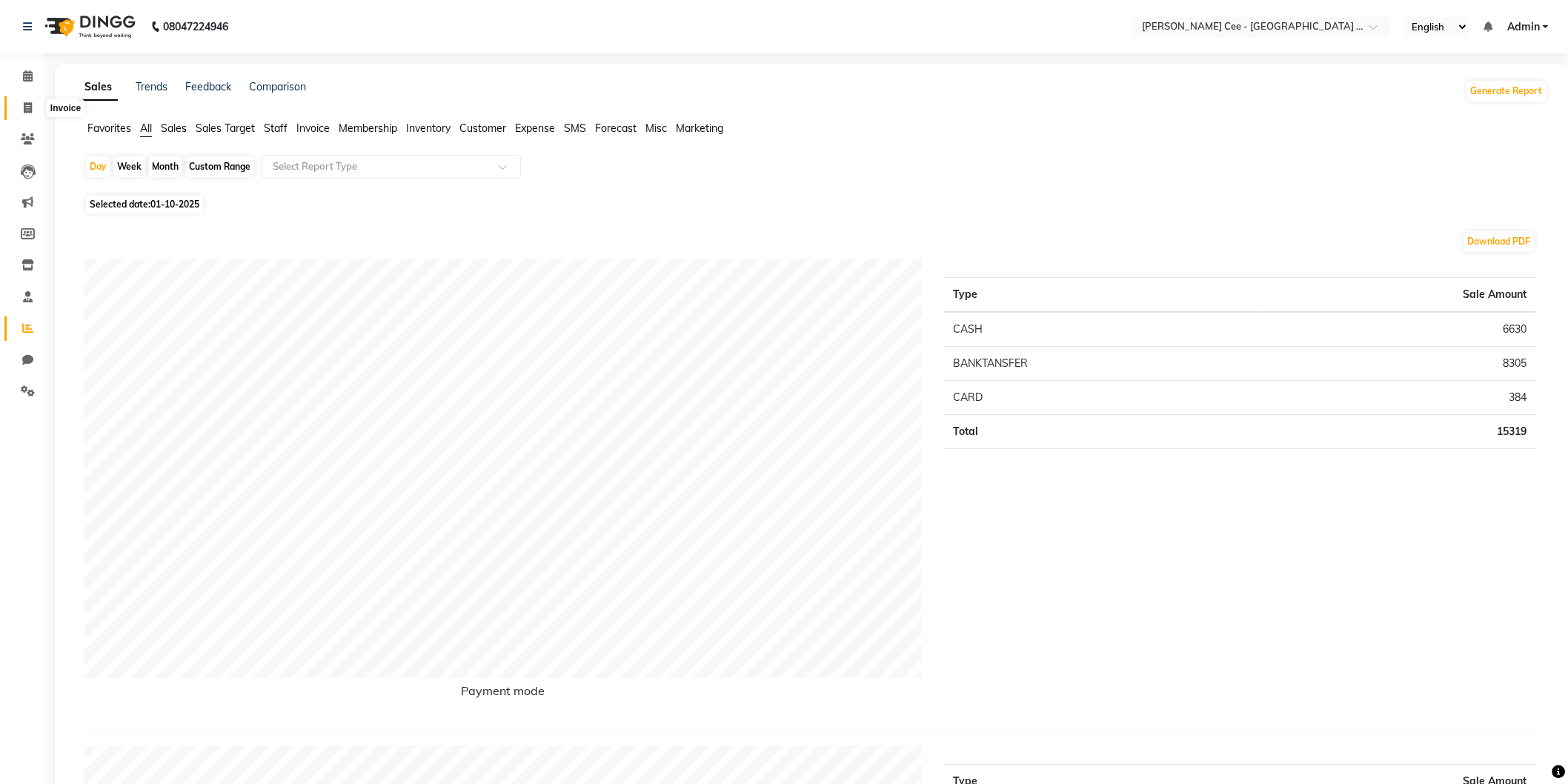
click at [30, 114] on span at bounding box center [27, 108] width 26 height 17
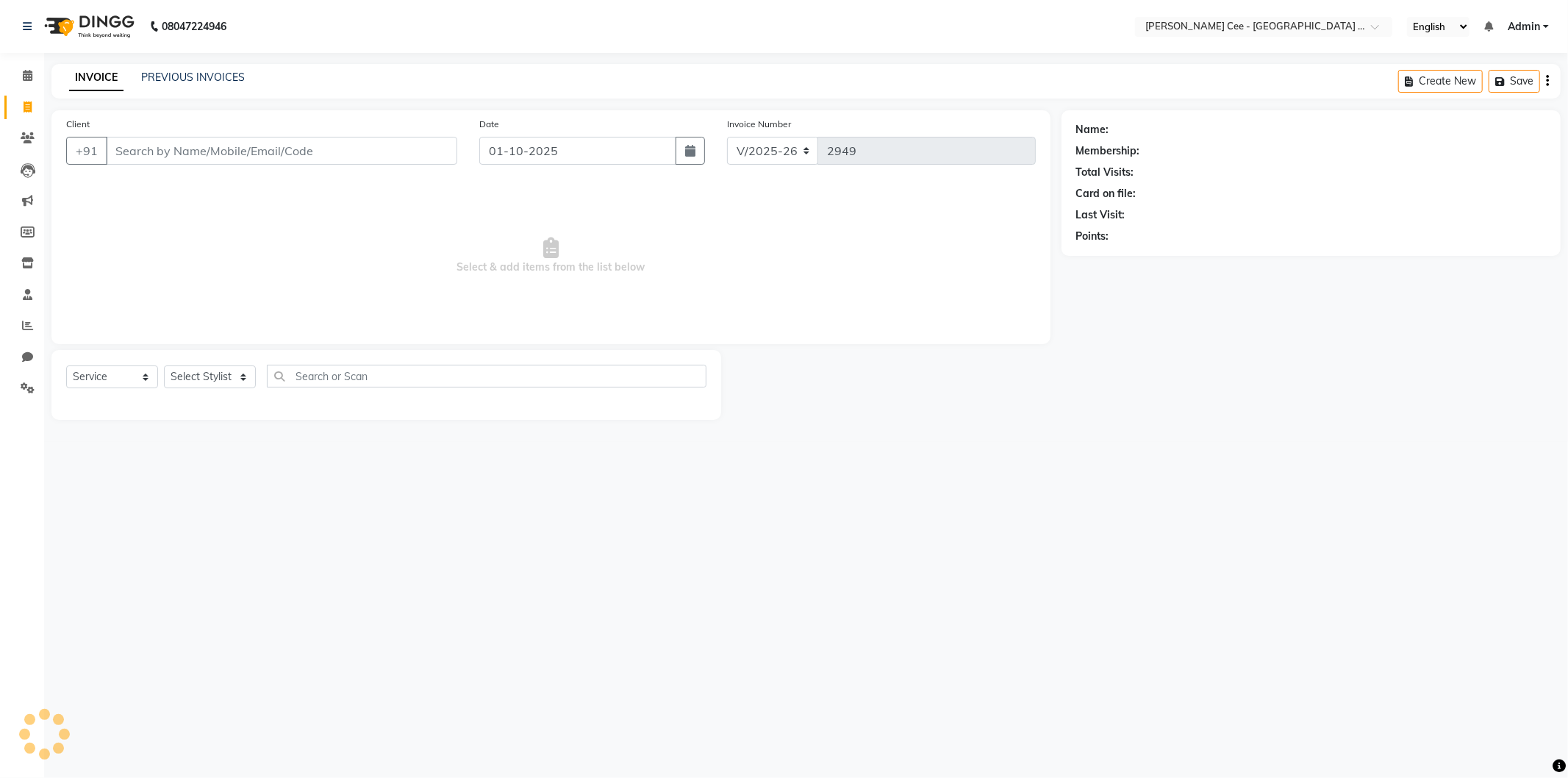
click at [202, 149] on input "Client" at bounding box center [281, 151] width 352 height 28
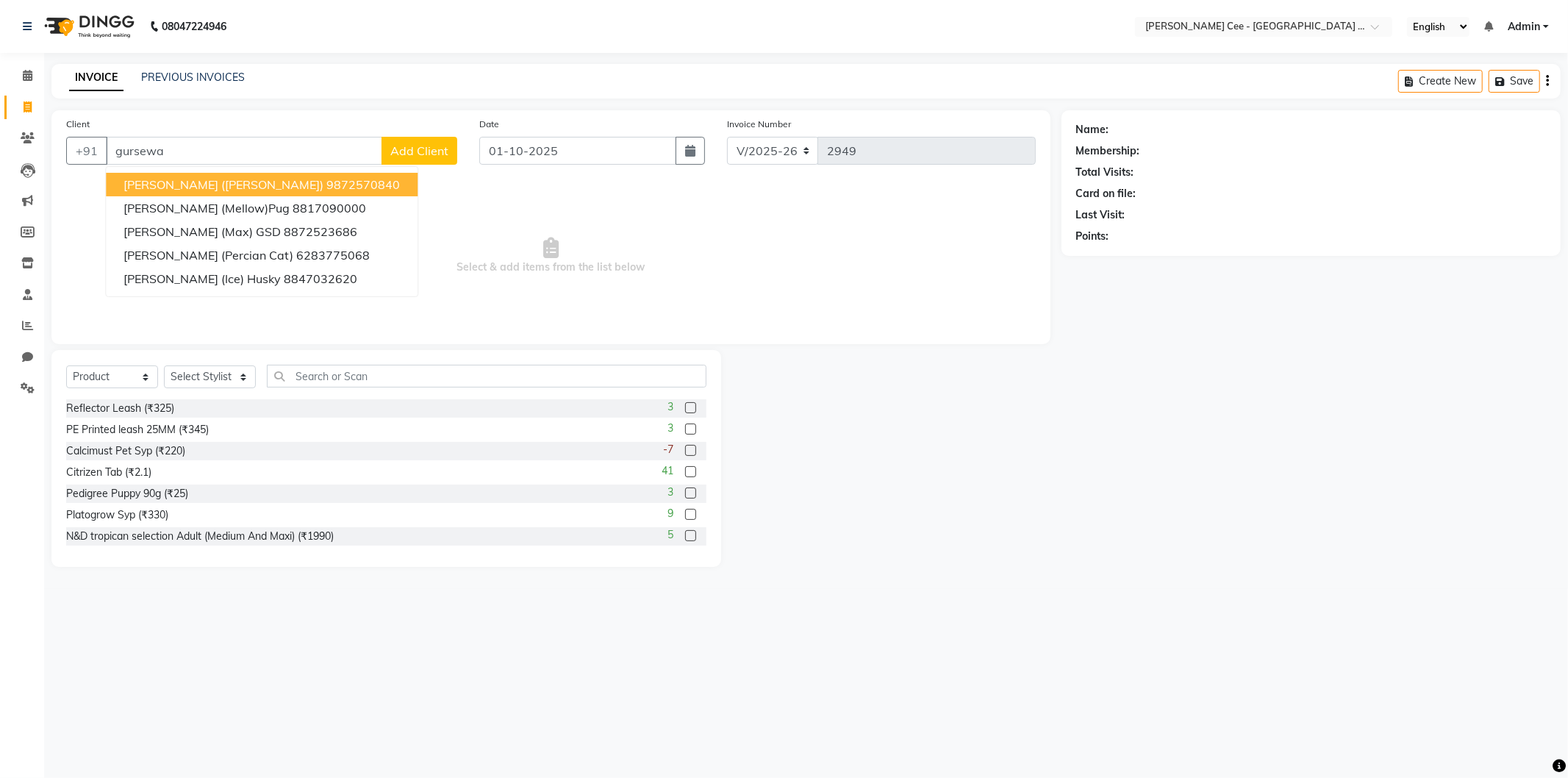
click at [198, 188] on span "Gursewak (Zora)" at bounding box center [224, 184] width 200 height 15
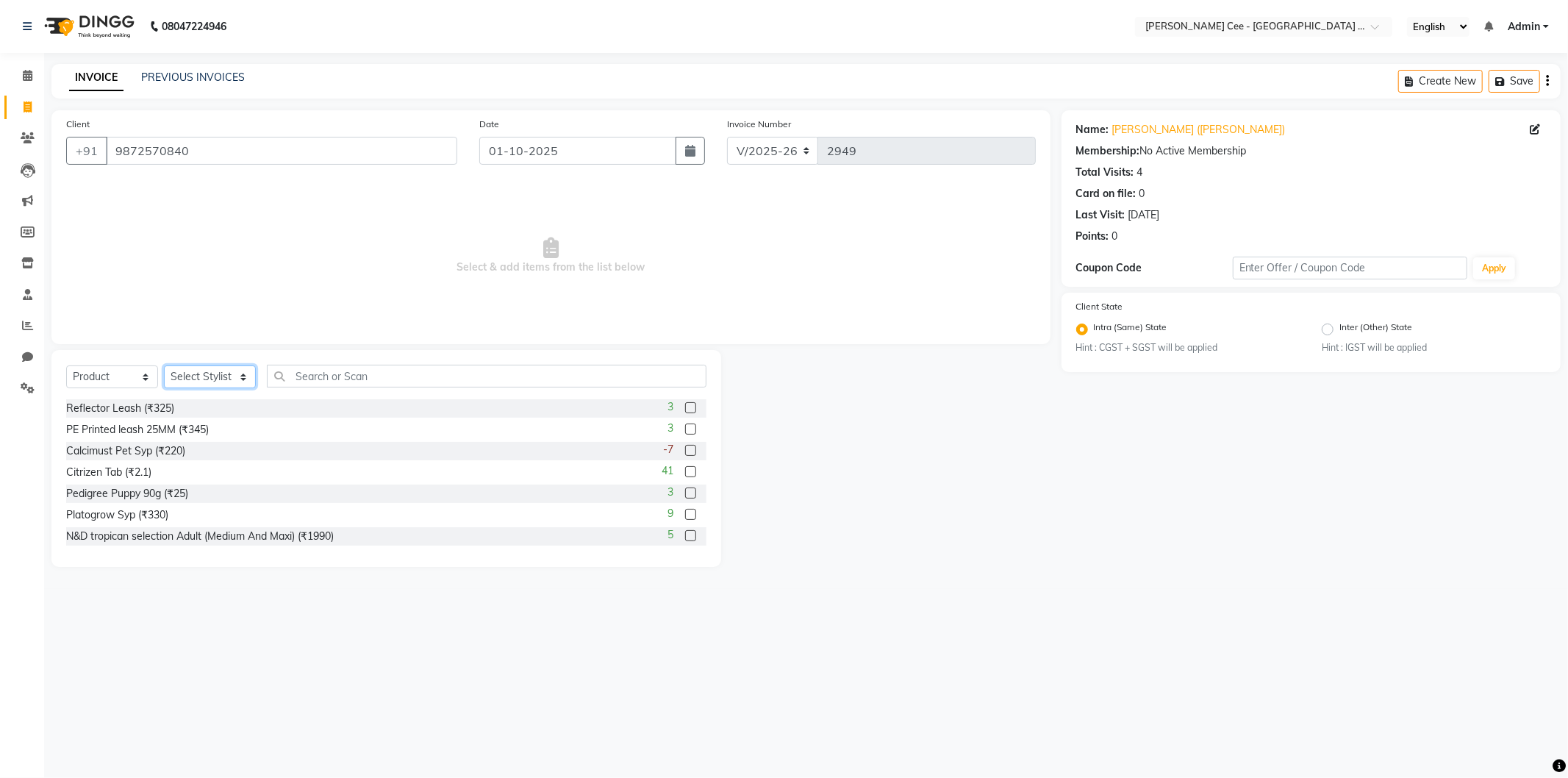
click at [229, 380] on select "Select Stylist Arsh (Helper) Avinash [PERSON_NAME] [PERSON_NAME] [PERSON_NAME] …" at bounding box center [210, 377] width 92 height 23
click at [164, 366] on select "Select Stylist Arsh (Helper) Avinash [PERSON_NAME] [PERSON_NAME] [PERSON_NAME] …" at bounding box center [210, 377] width 92 height 23
drag, startPoint x: 111, startPoint y: 379, endPoint x: 112, endPoint y: 388, distance: 9.1
click at [111, 384] on select "Select Service Product Membership Package Voucher Prepaid Gift Card" at bounding box center [112, 377] width 92 height 23
click at [66, 366] on select "Select Service Product Membership Package Voucher Prepaid Gift Card" at bounding box center [112, 377] width 92 height 23
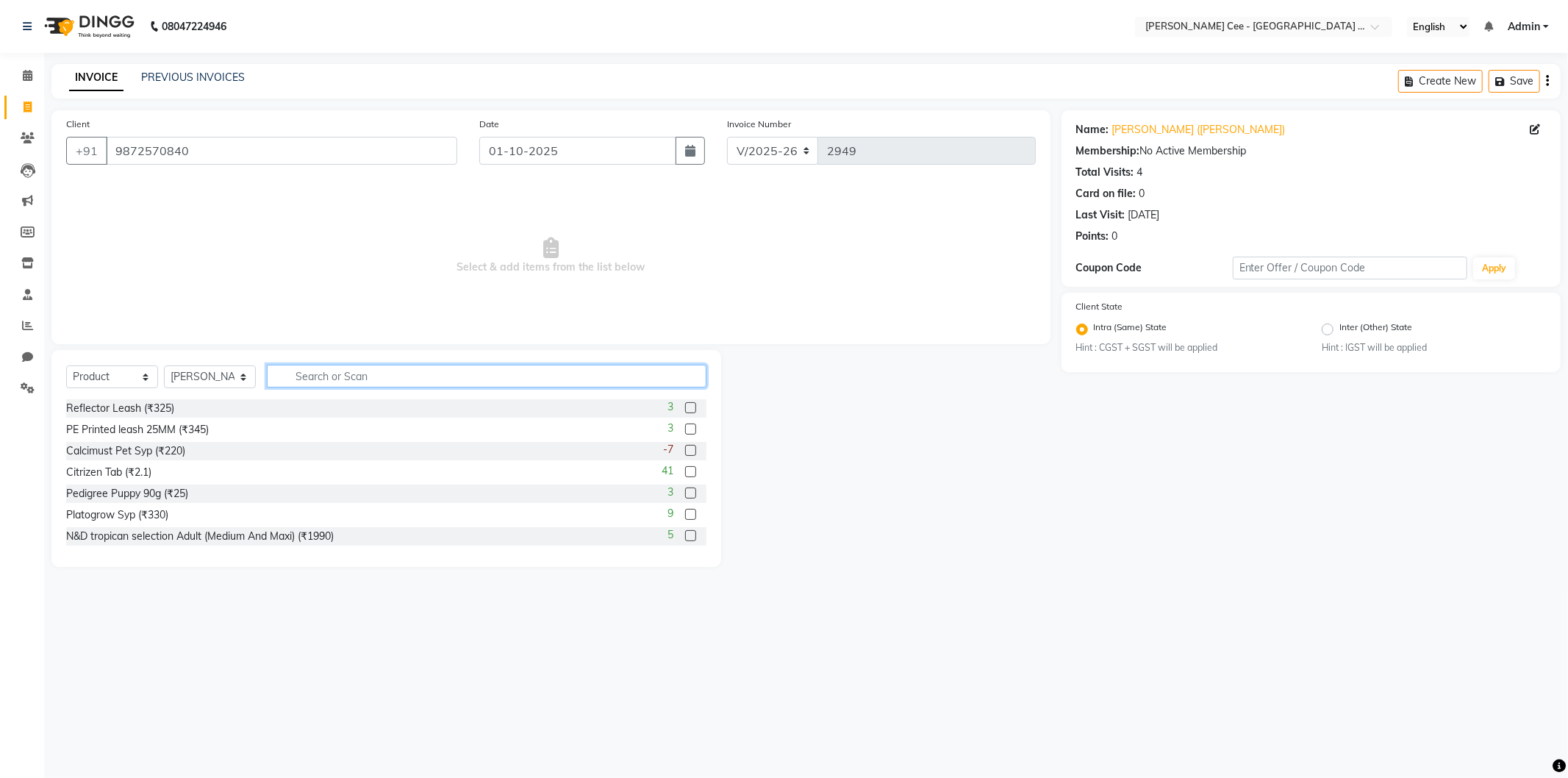
click at [318, 374] on input "text" at bounding box center [486, 376] width 439 height 23
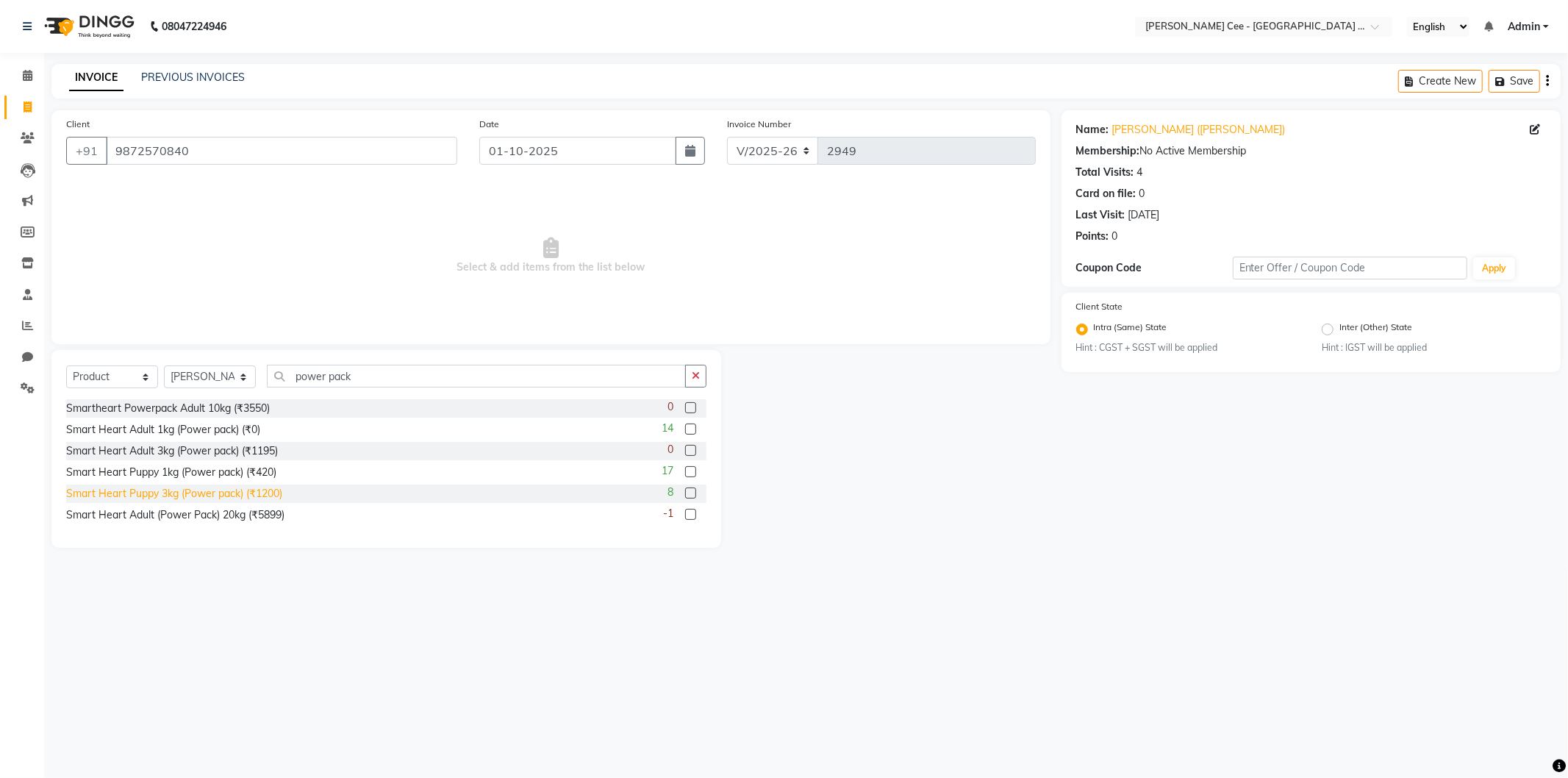
click at [280, 489] on div "Smart Heart Puppy 3kg (Power pack) (₹1200)" at bounding box center [175, 494] width 216 height 16
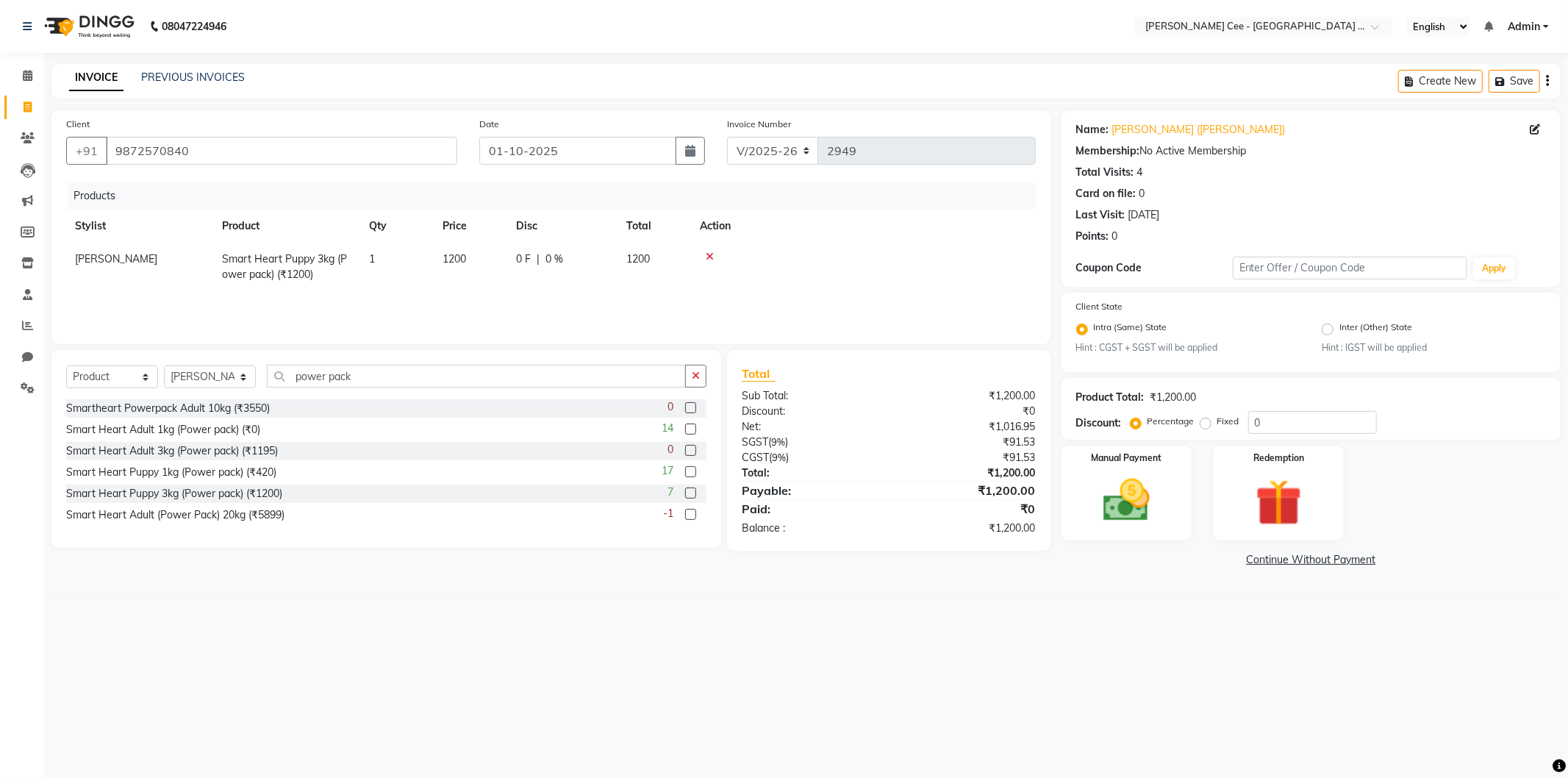
click at [559, 263] on span "0 %" at bounding box center [554, 259] width 18 height 16
click at [590, 260] on input "0" at bounding box center [602, 263] width 44 height 23
click at [893, 239] on th "Action" at bounding box center [863, 226] width 345 height 33
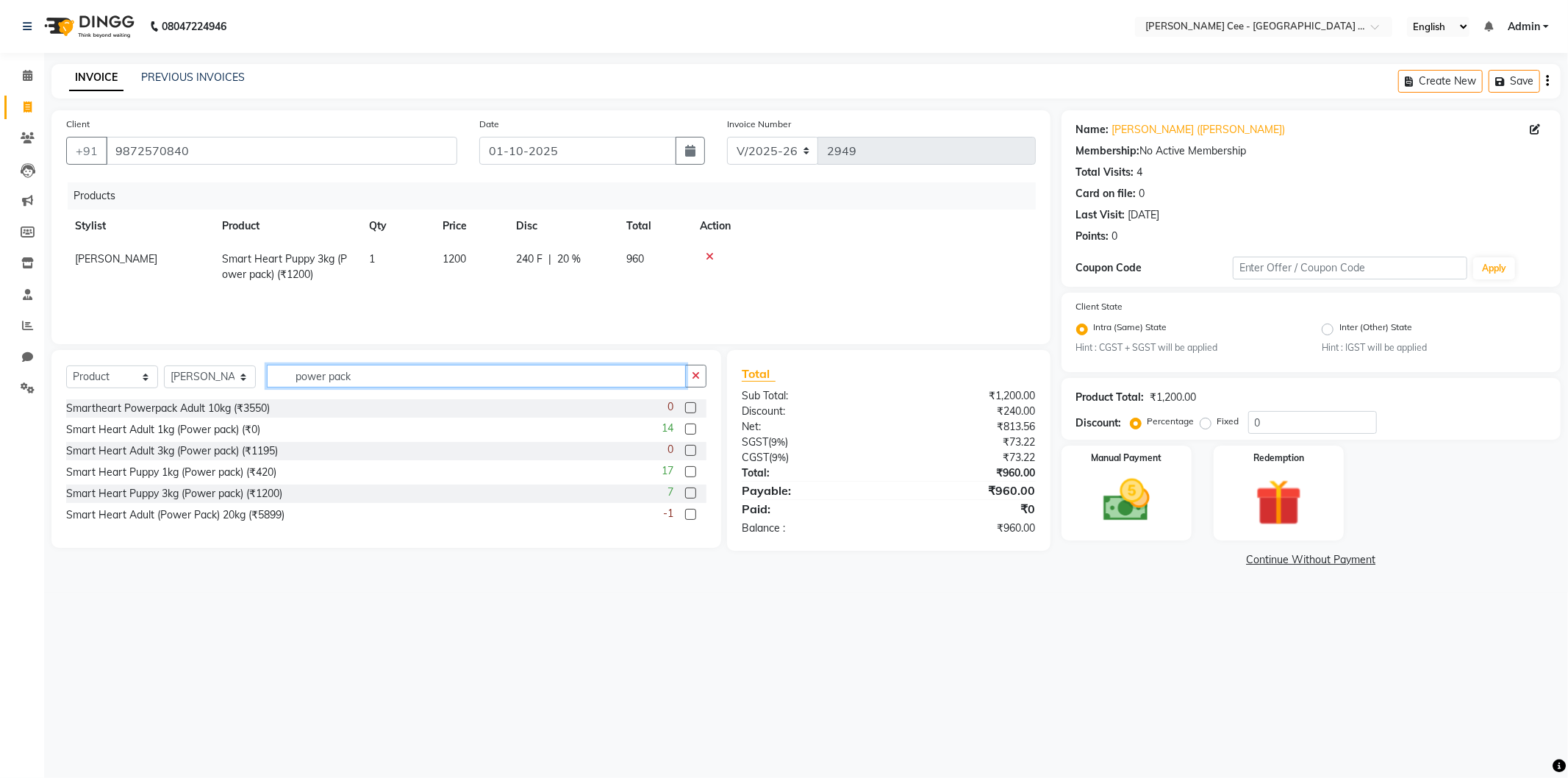
click at [493, 365] on input "power pack" at bounding box center [475, 376] width 419 height 23
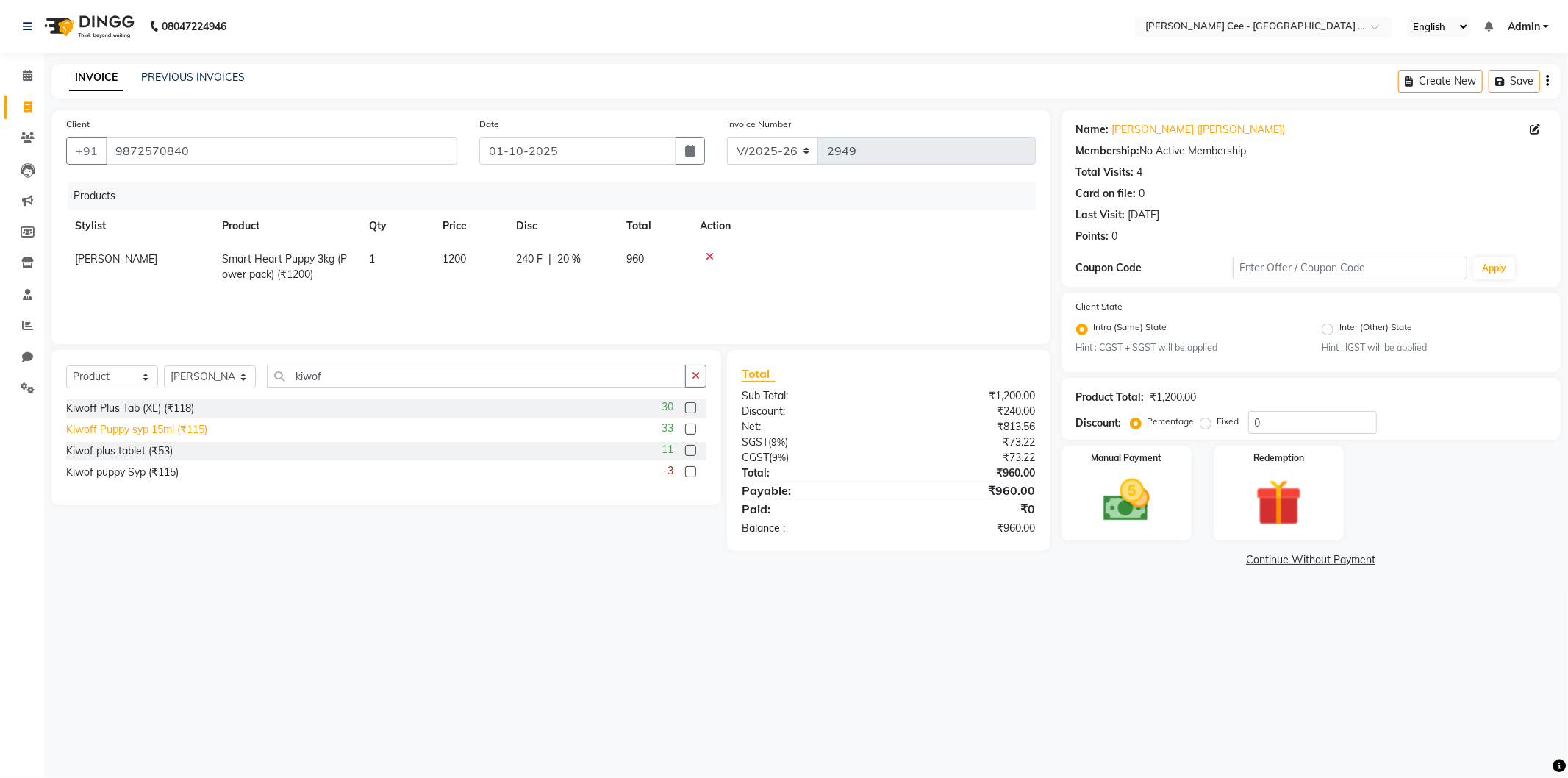
click at [126, 453] on div "Kiwof plus tablet (₹53)" at bounding box center [120, 451] width 107 height 16
click at [426, 306] on td "1" at bounding box center [397, 307] width 74 height 33
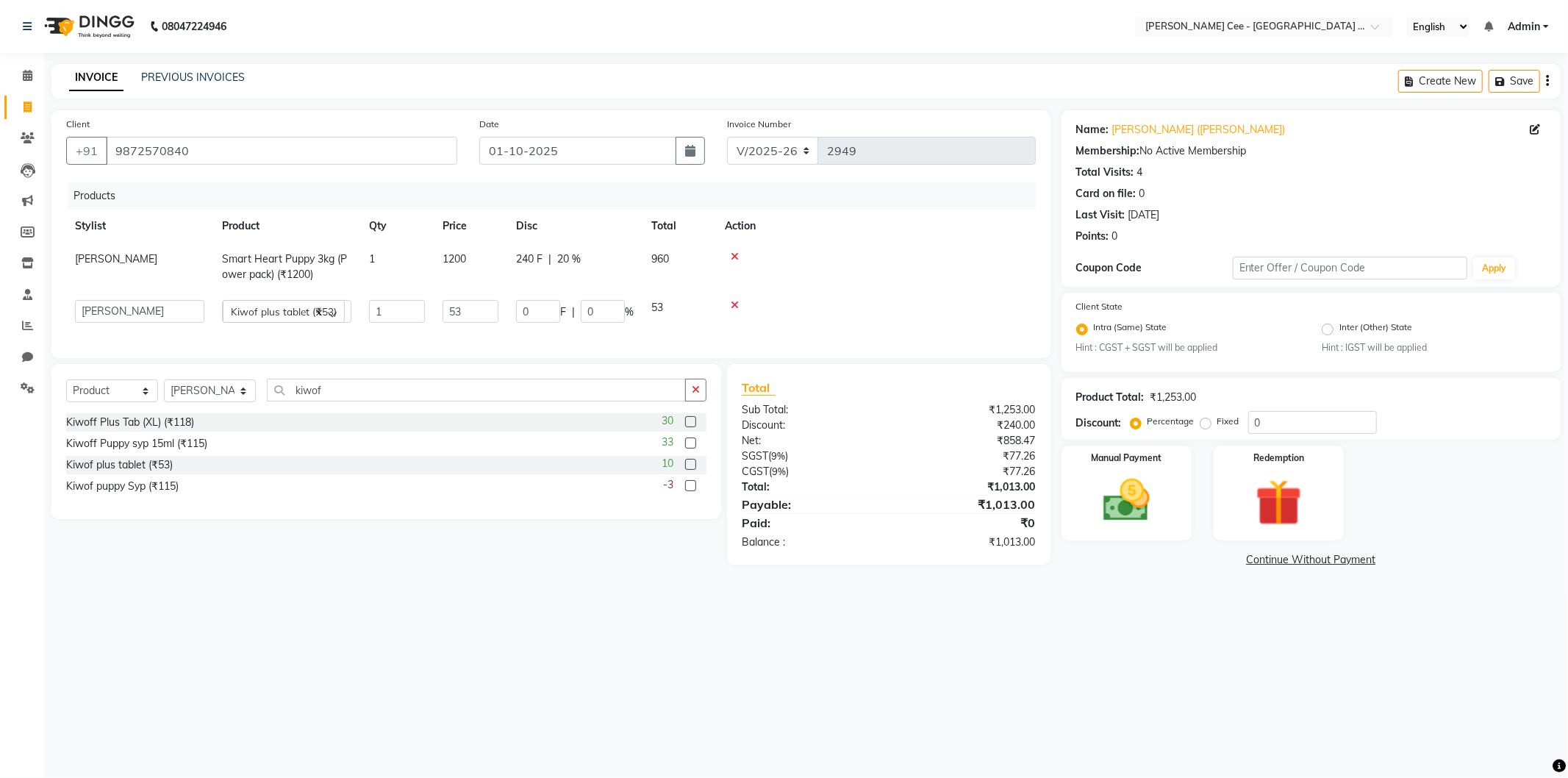
click at [426, 306] on td "1" at bounding box center [397, 311] width 74 height 40
click at [794, 240] on th "Action" at bounding box center [875, 226] width 320 height 33
click at [693, 388] on icon "button" at bounding box center [696, 382] width 8 height 11
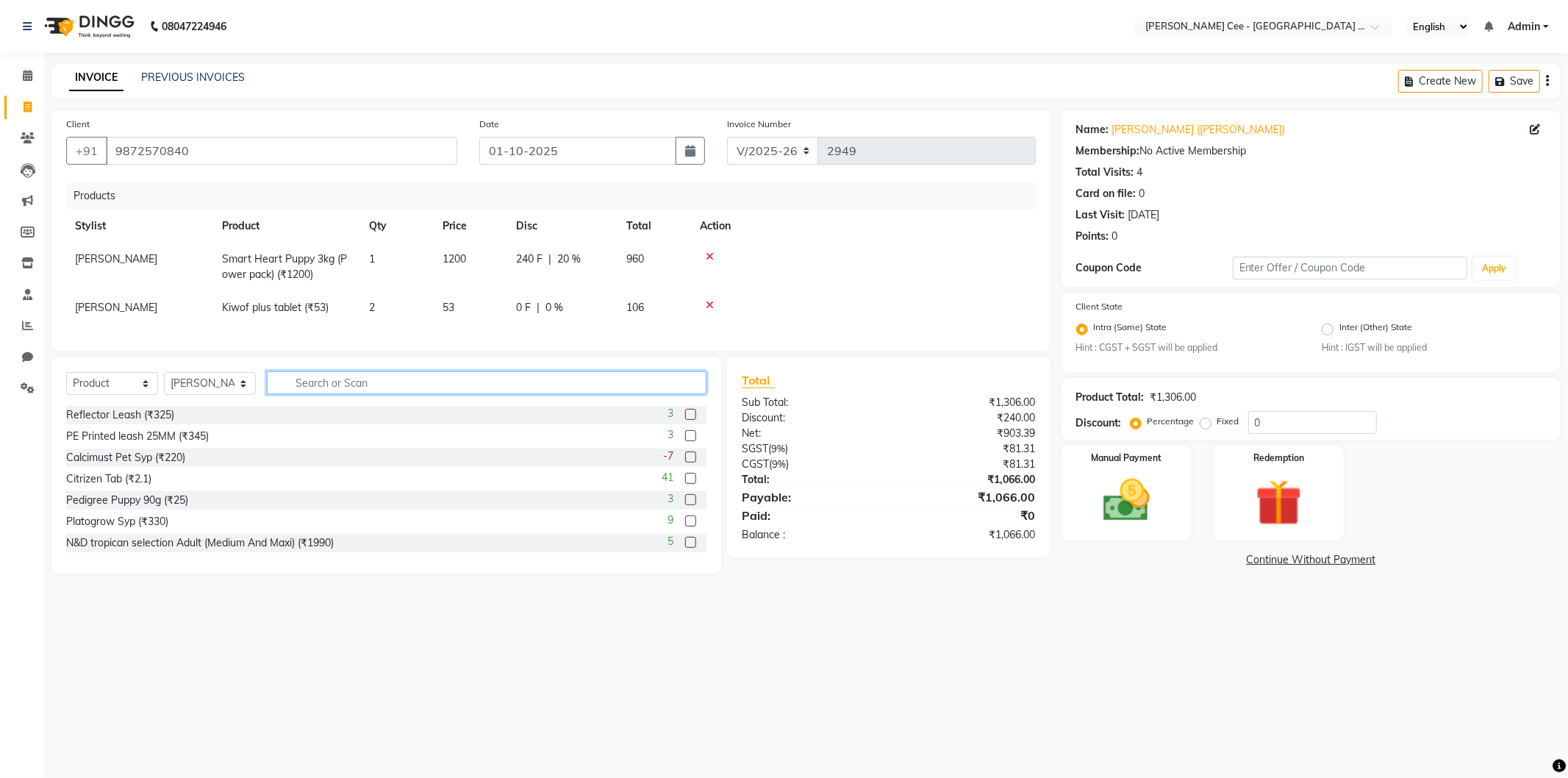
click at [629, 394] on input "text" at bounding box center [486, 383] width 439 height 23
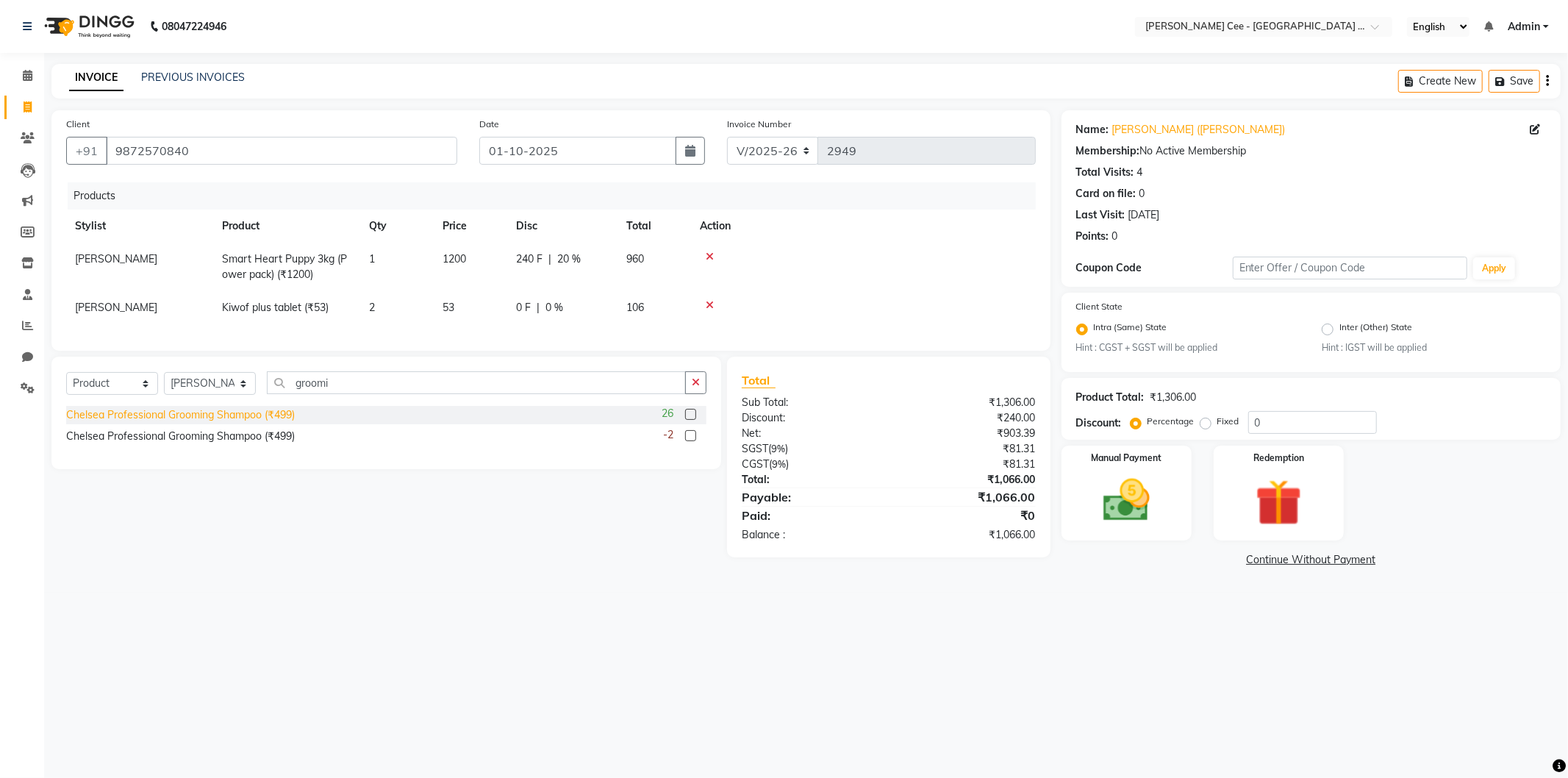
click at [281, 423] on div "Chelsea Professional Grooming Shampoo (₹499)" at bounding box center [180, 415] width 229 height 16
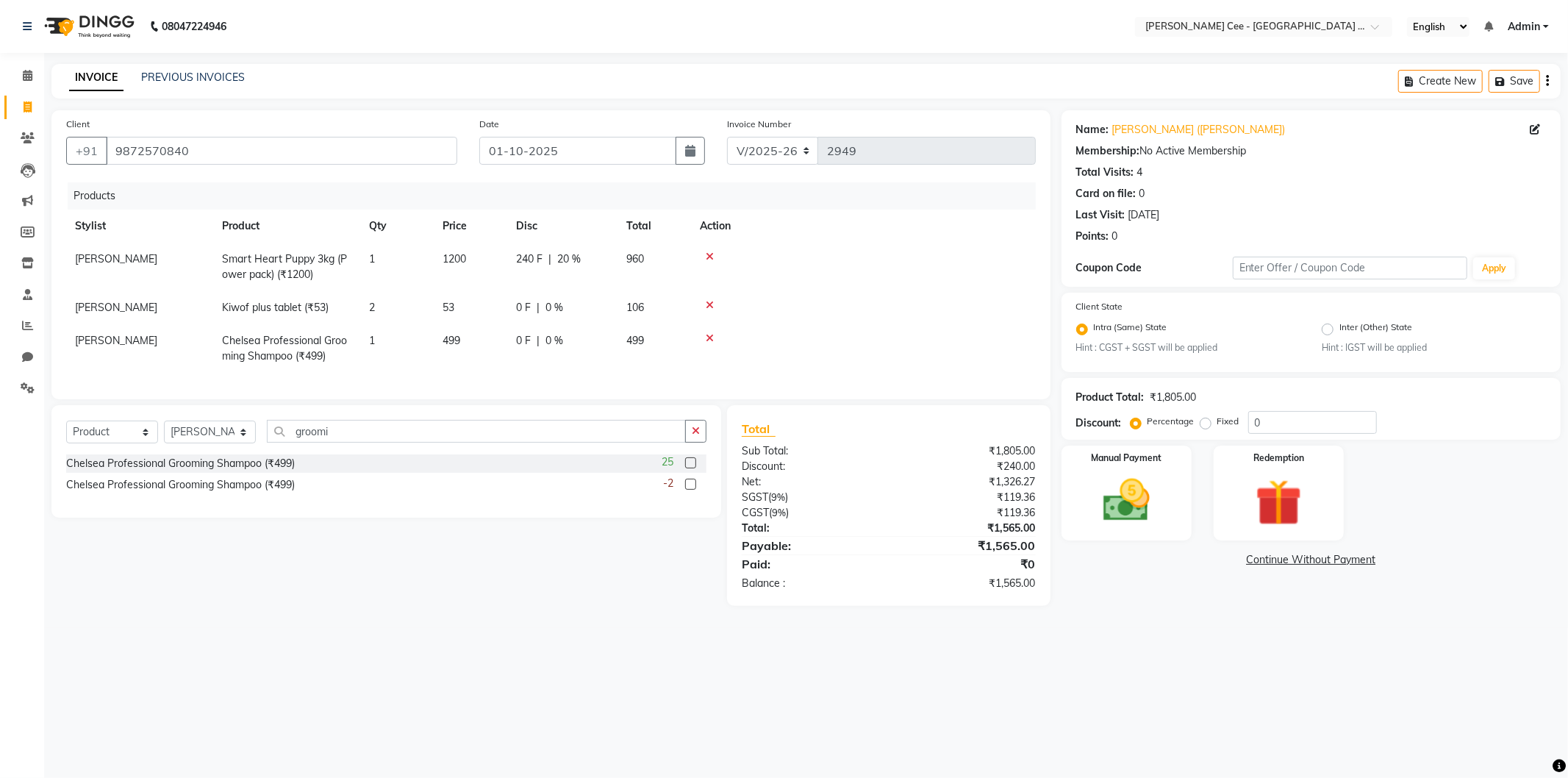
click at [560, 353] on td "0 F | 0 %" at bounding box center [562, 348] width 110 height 48
click at [586, 340] on input "0" at bounding box center [602, 344] width 44 height 23
click at [873, 275] on td at bounding box center [863, 266] width 345 height 48
click at [555, 335] on div "149.7 F | 30 %" at bounding box center [561, 340] width 93 height 16
click at [557, 340] on input "149.7" at bounding box center [538, 344] width 44 height 23
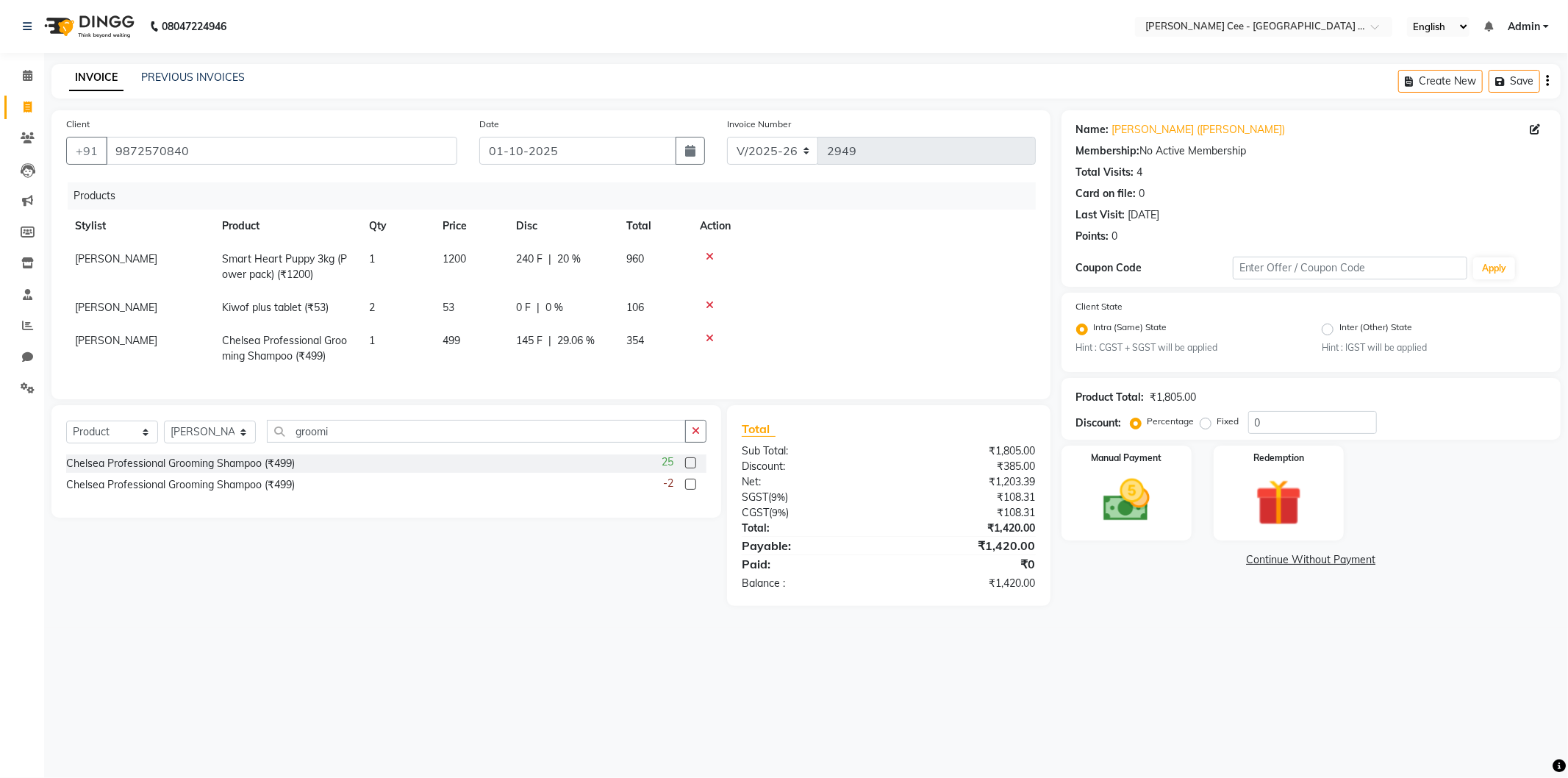
click at [893, 294] on td at bounding box center [863, 307] width 345 height 33
click at [808, 291] on td at bounding box center [863, 307] width 345 height 33
click at [708, 337] on icon at bounding box center [710, 338] width 8 height 11
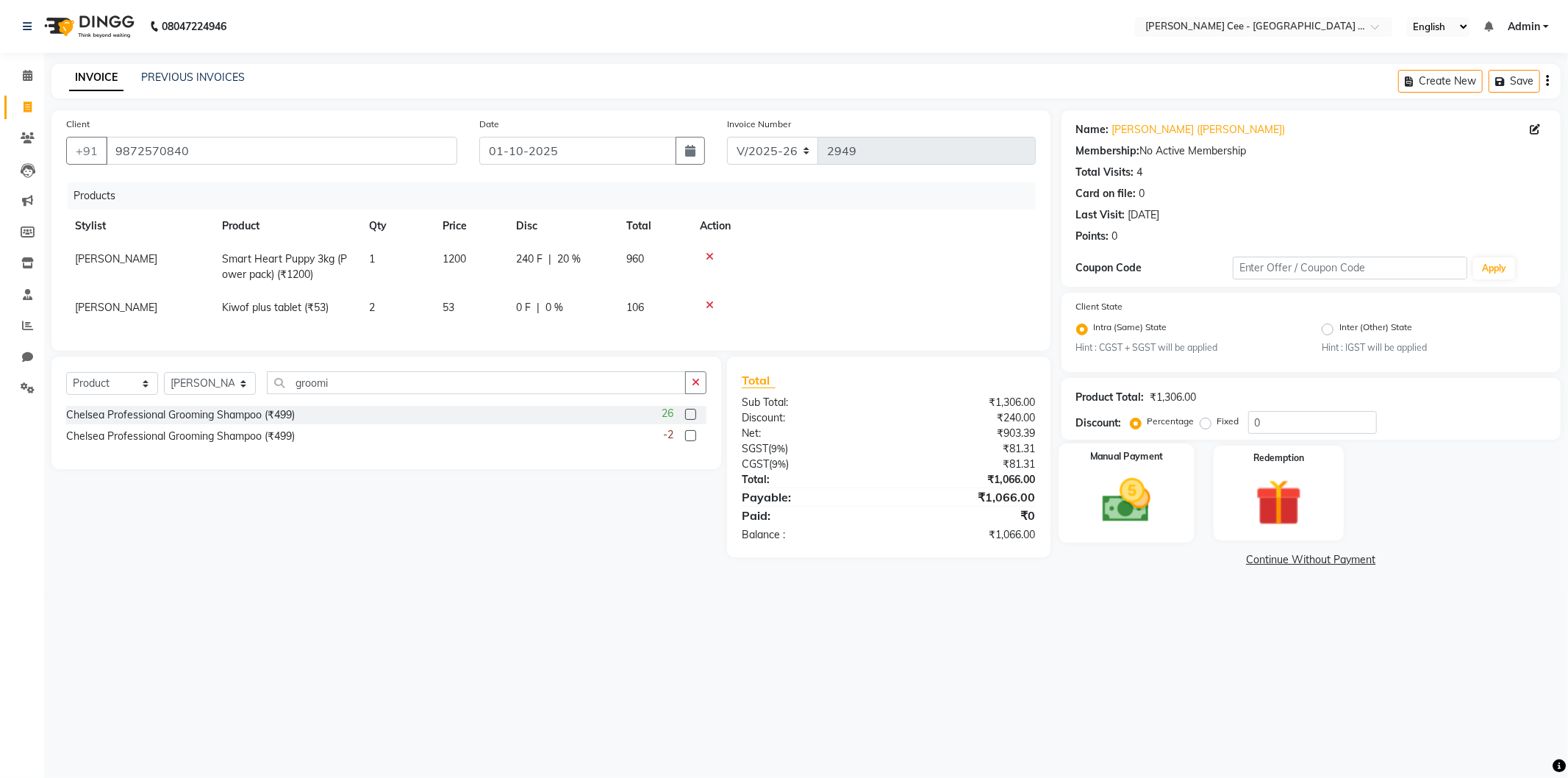
click at [1158, 531] on div "Manual Payment" at bounding box center [1125, 494] width 135 height 98
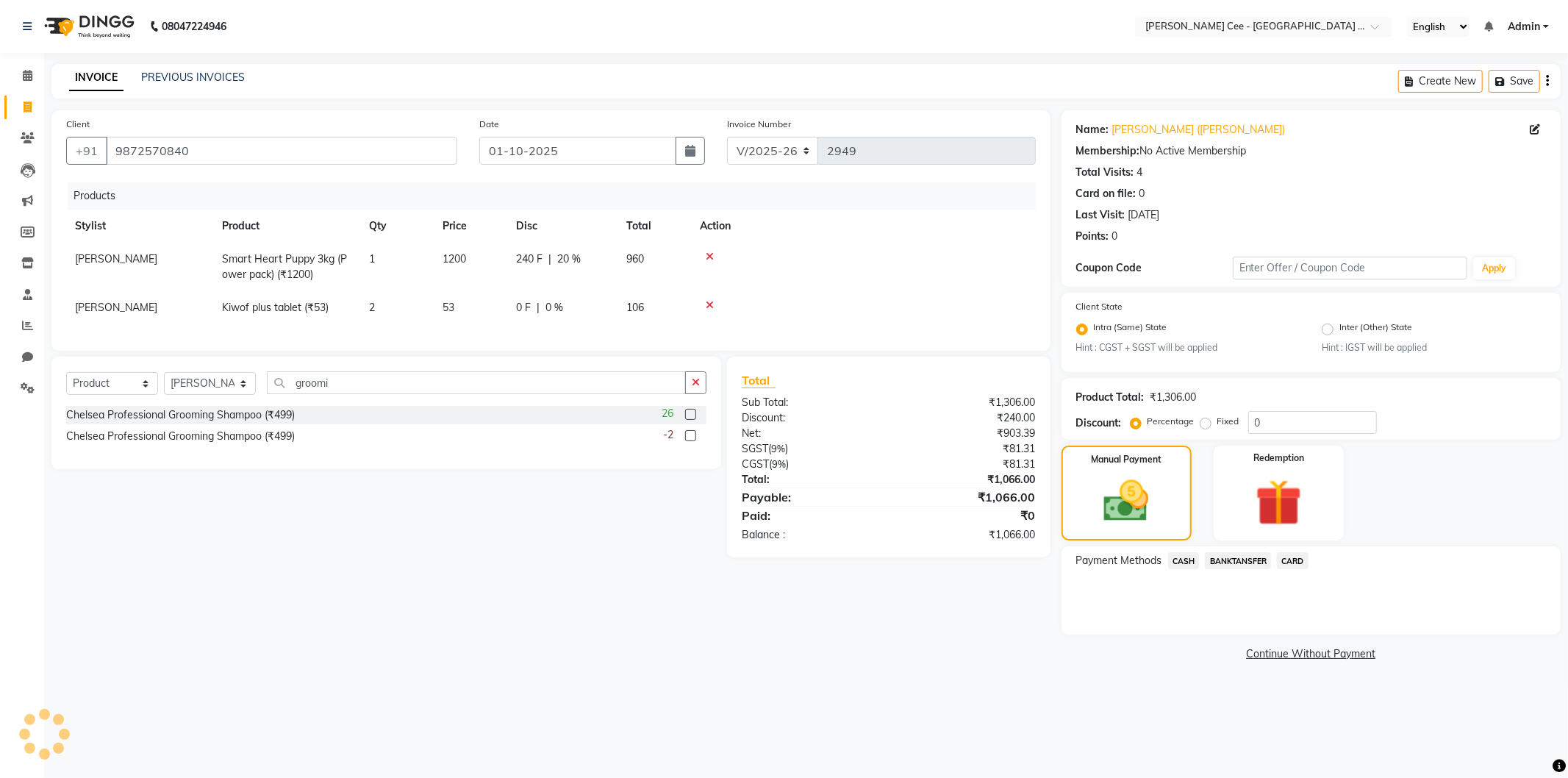
click at [1184, 562] on span "CASH" at bounding box center [1184, 560] width 32 height 17
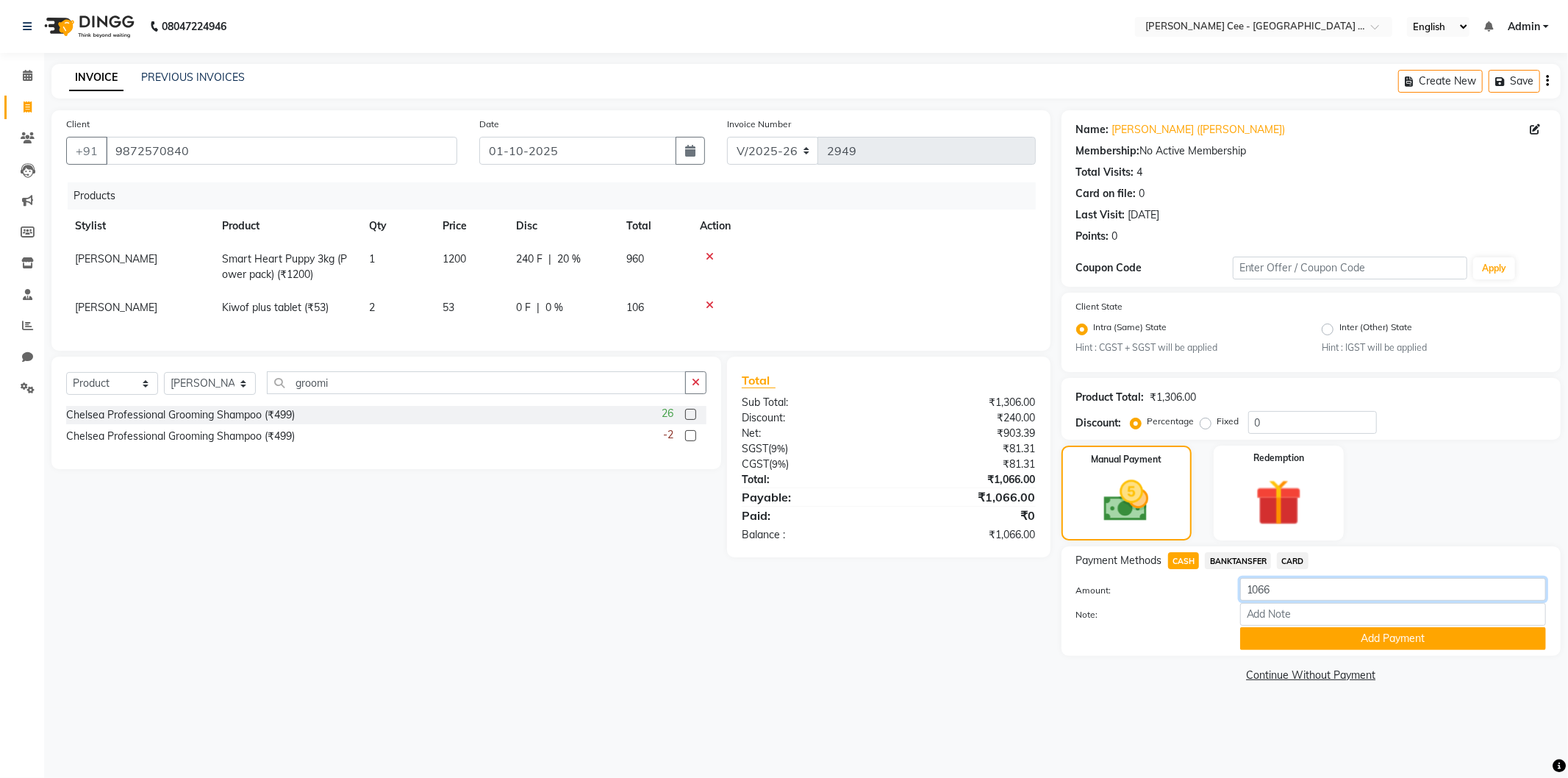
click at [1272, 592] on input "1066" at bounding box center [1393, 589] width 306 height 23
click at [1310, 633] on button "Add Payment" at bounding box center [1393, 639] width 306 height 23
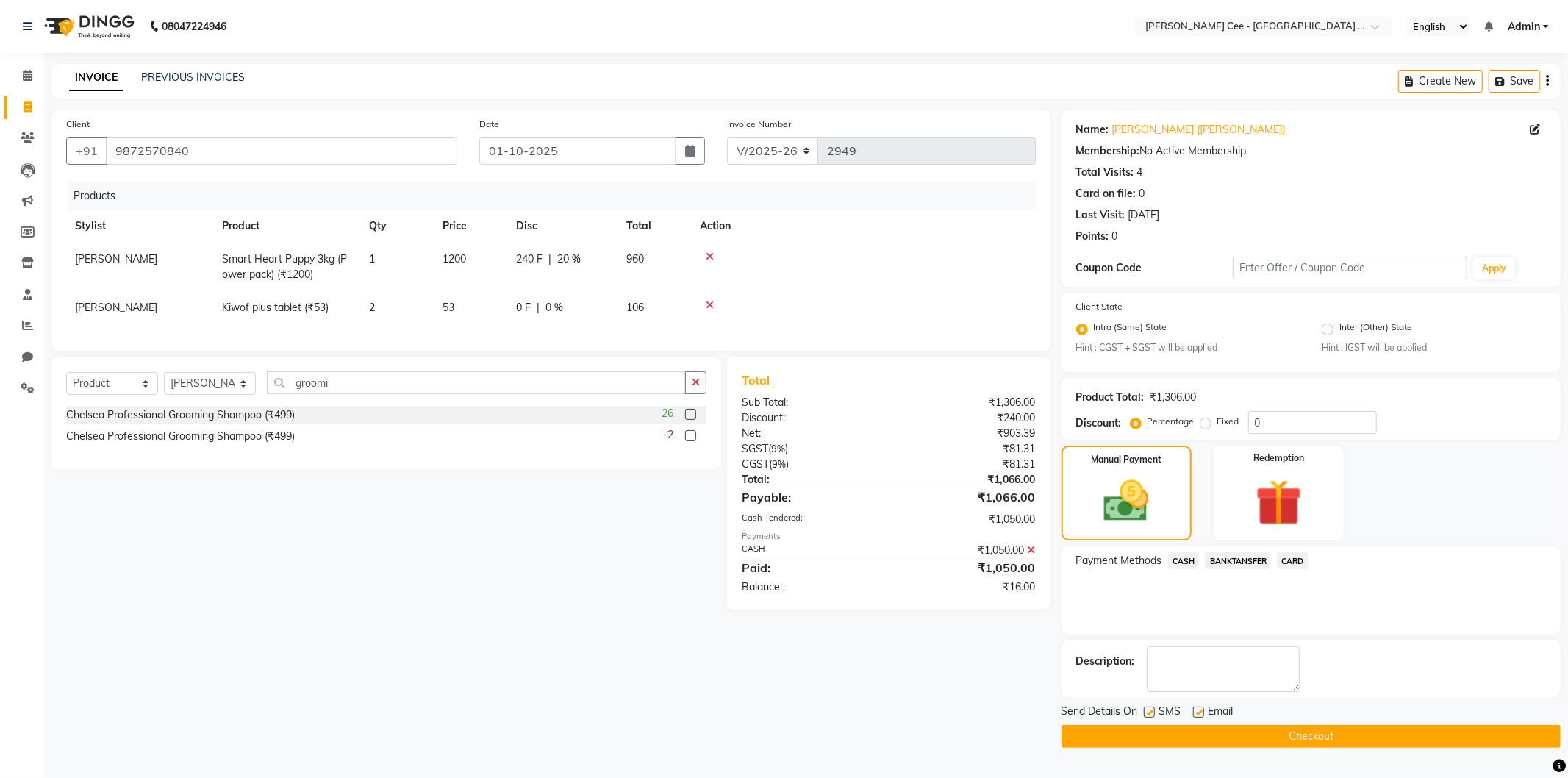
click at [1031, 555] on icon at bounding box center [1032, 549] width 8 height 11
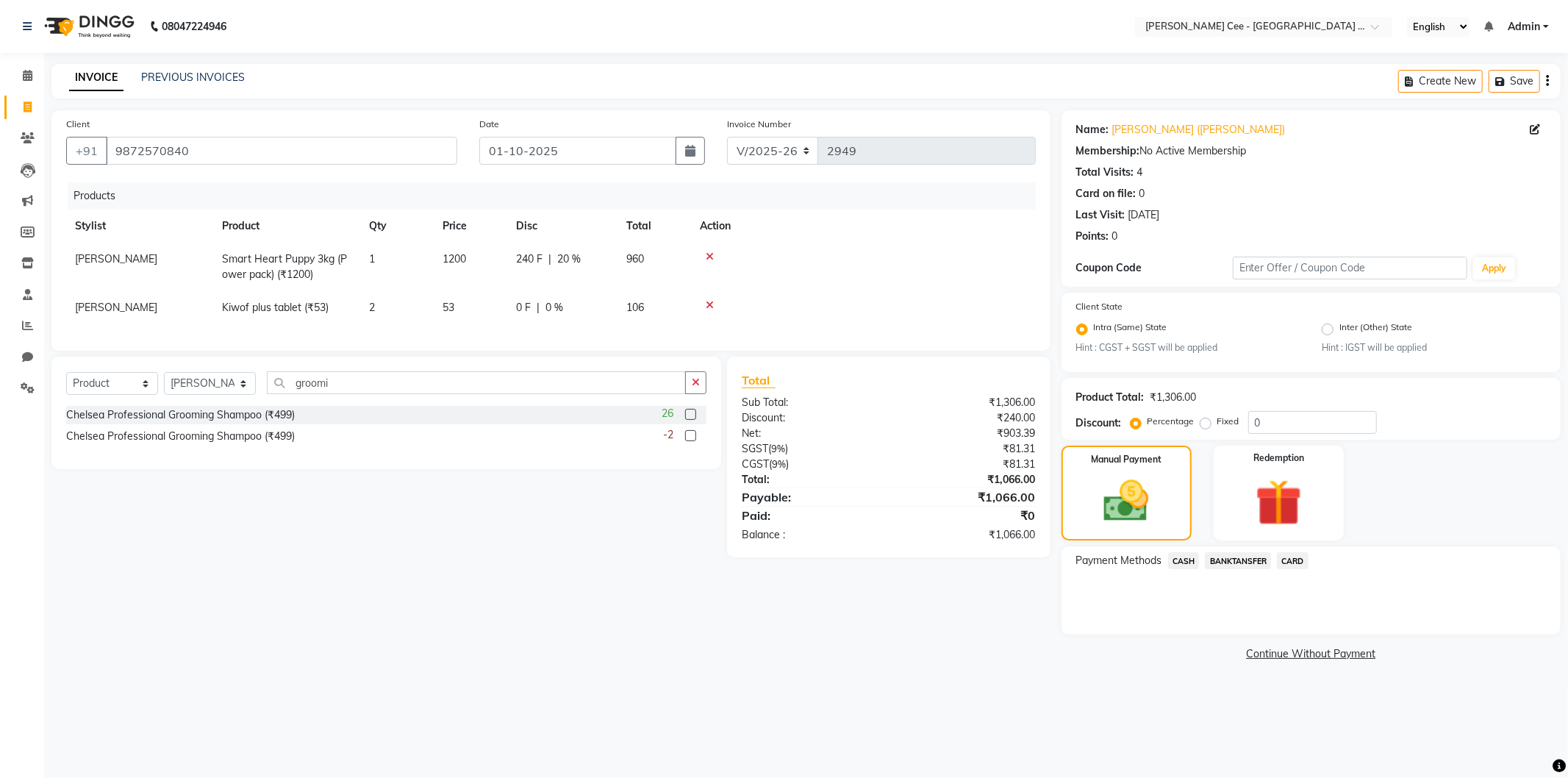
click at [1185, 559] on span "CASH" at bounding box center [1184, 560] width 32 height 17
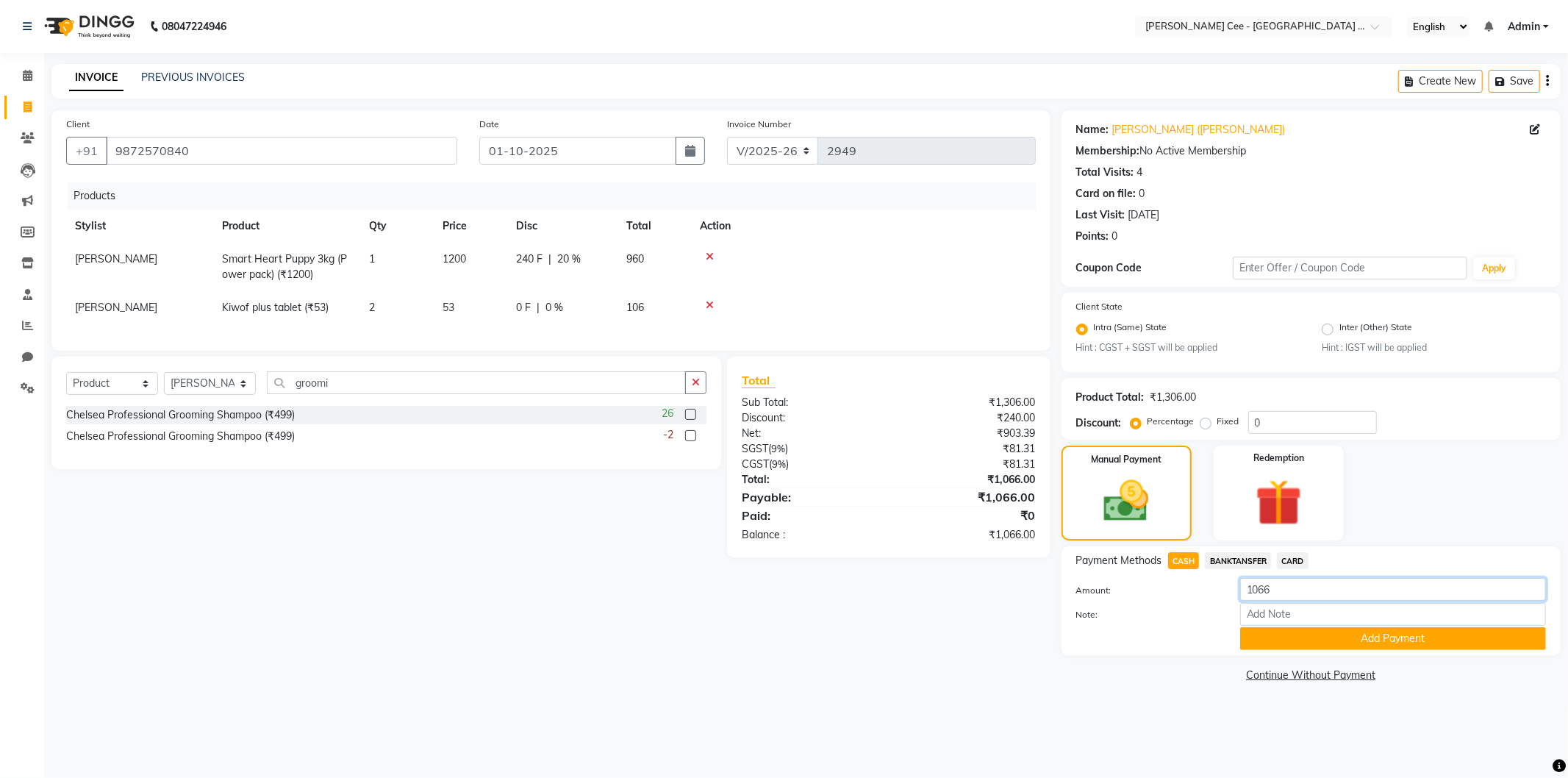
click at [1280, 587] on input "1066" at bounding box center [1393, 589] width 306 height 23
click at [1291, 635] on button "Add Payment" at bounding box center [1393, 639] width 306 height 23
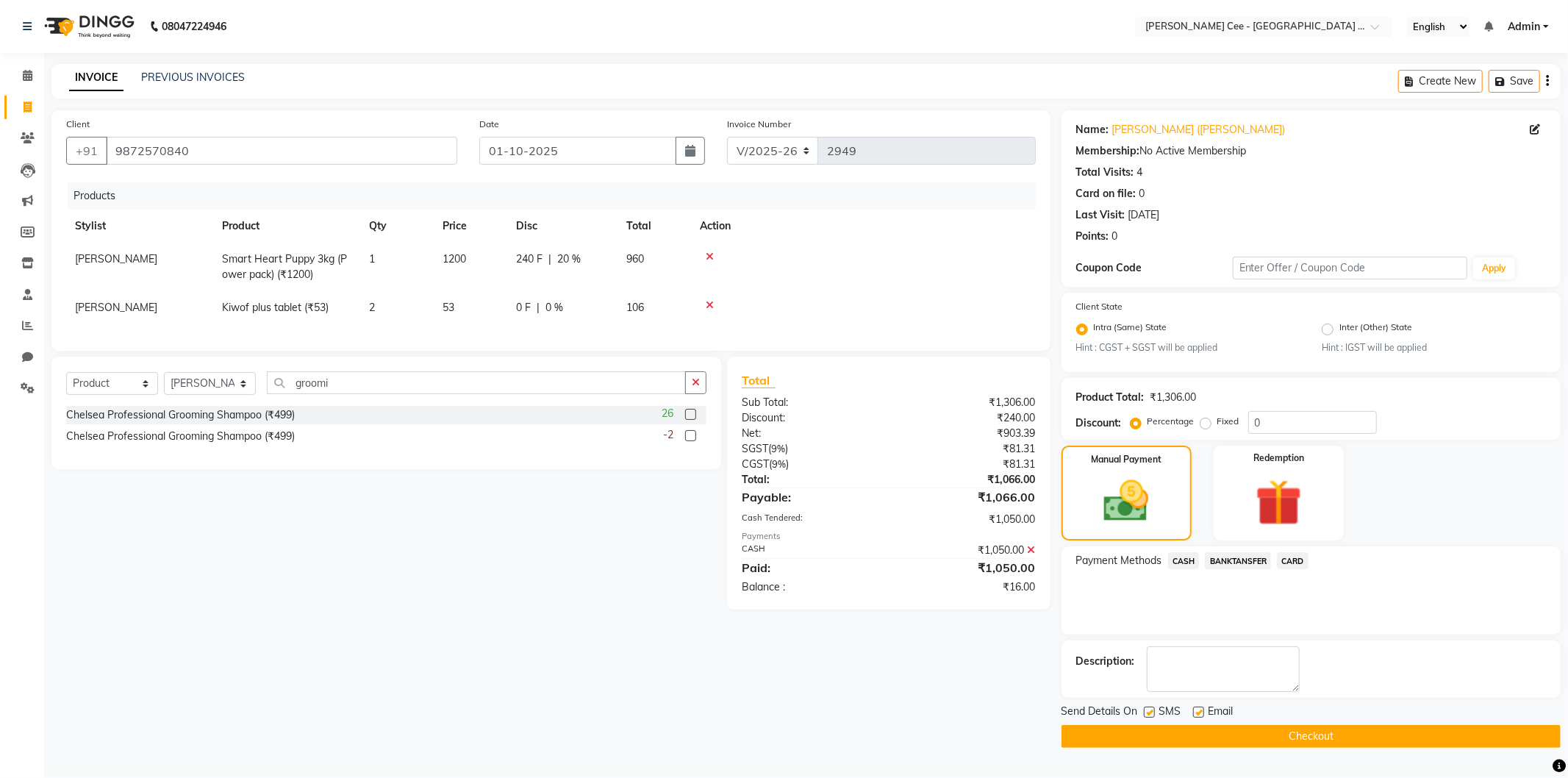
click at [1231, 732] on button "Checkout" at bounding box center [1311, 736] width 499 height 23
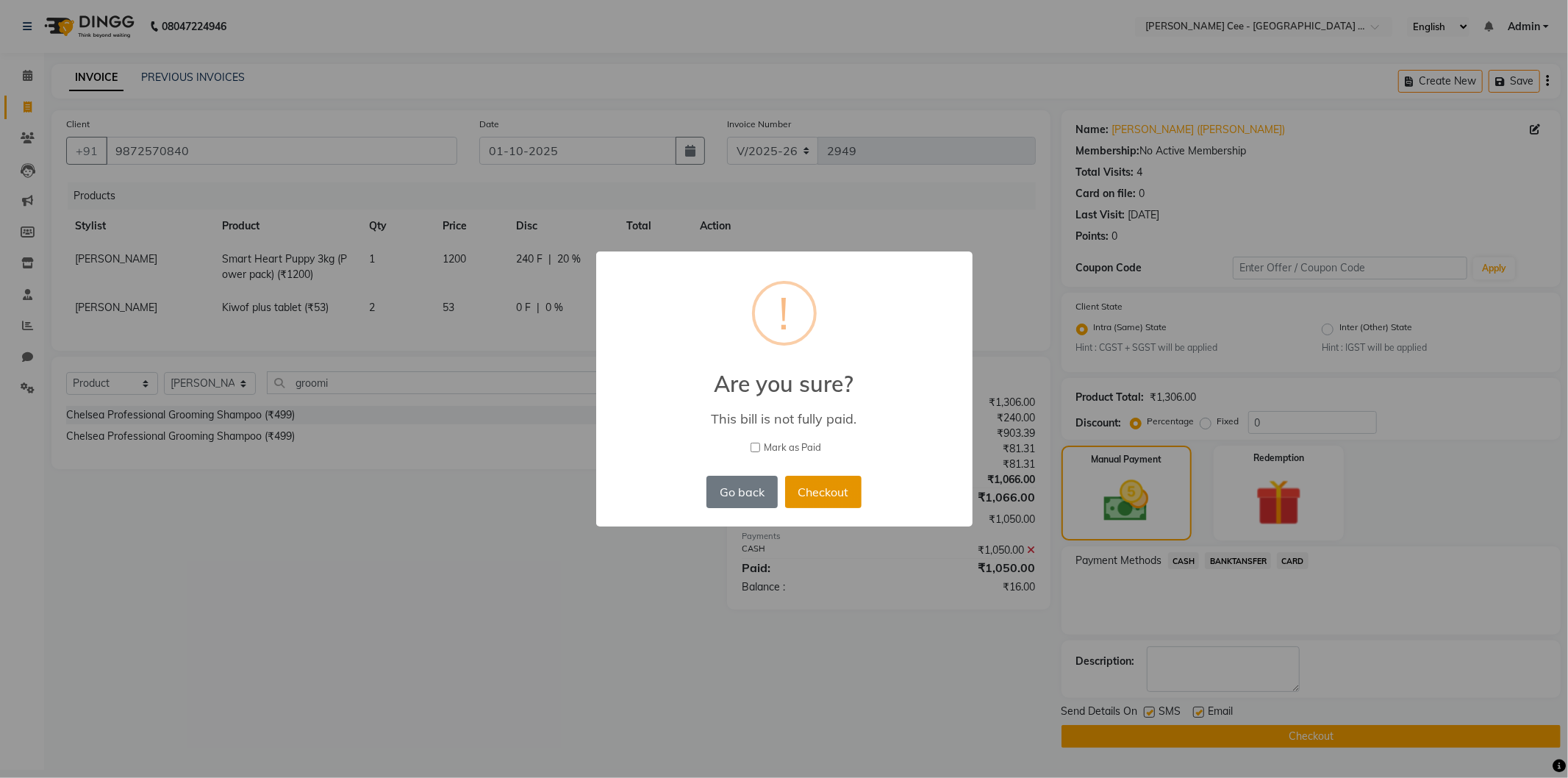
click at [826, 491] on button "Checkout" at bounding box center [823, 491] width 76 height 32
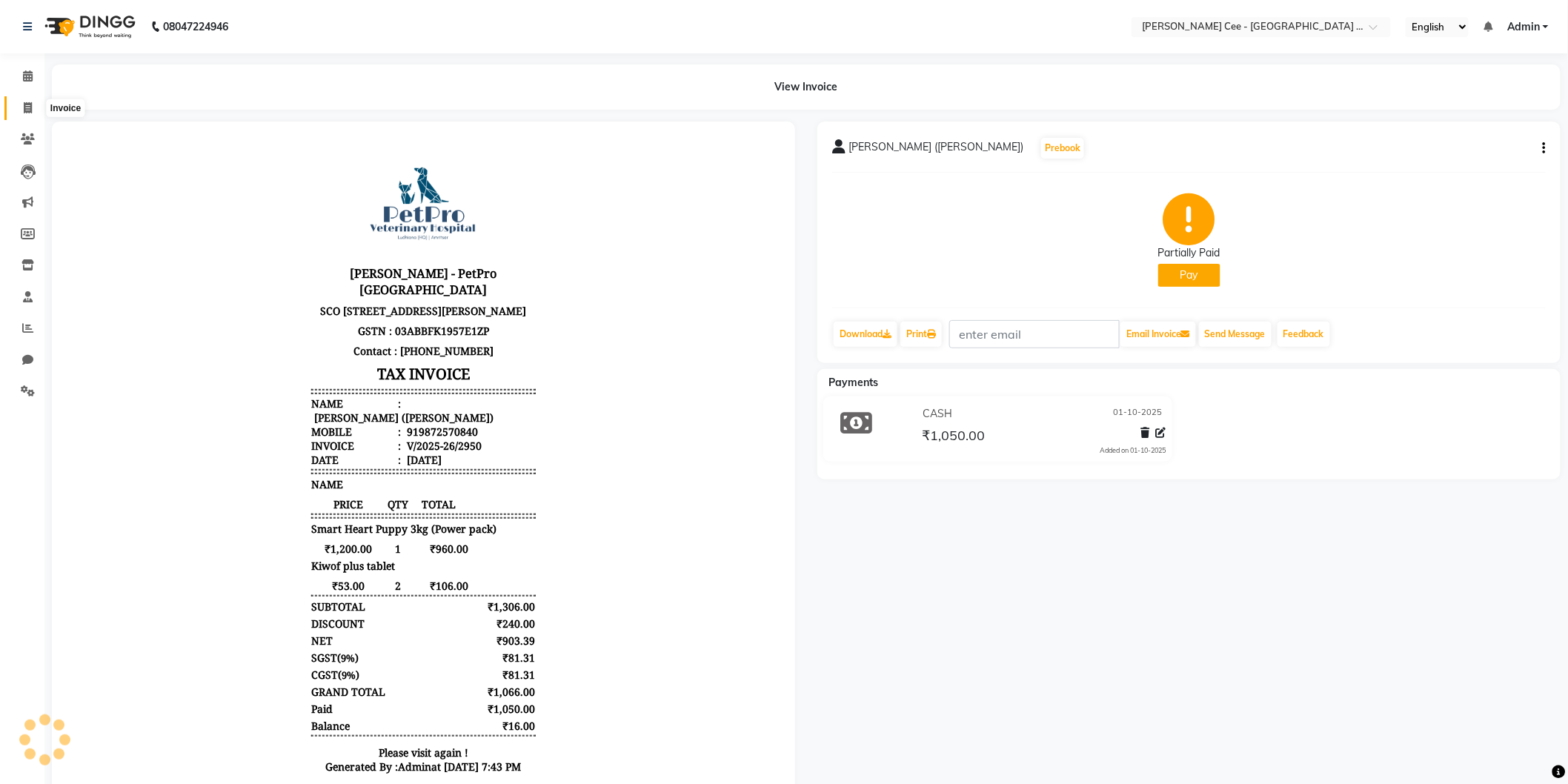
click at [25, 104] on icon at bounding box center [28, 107] width 8 height 11
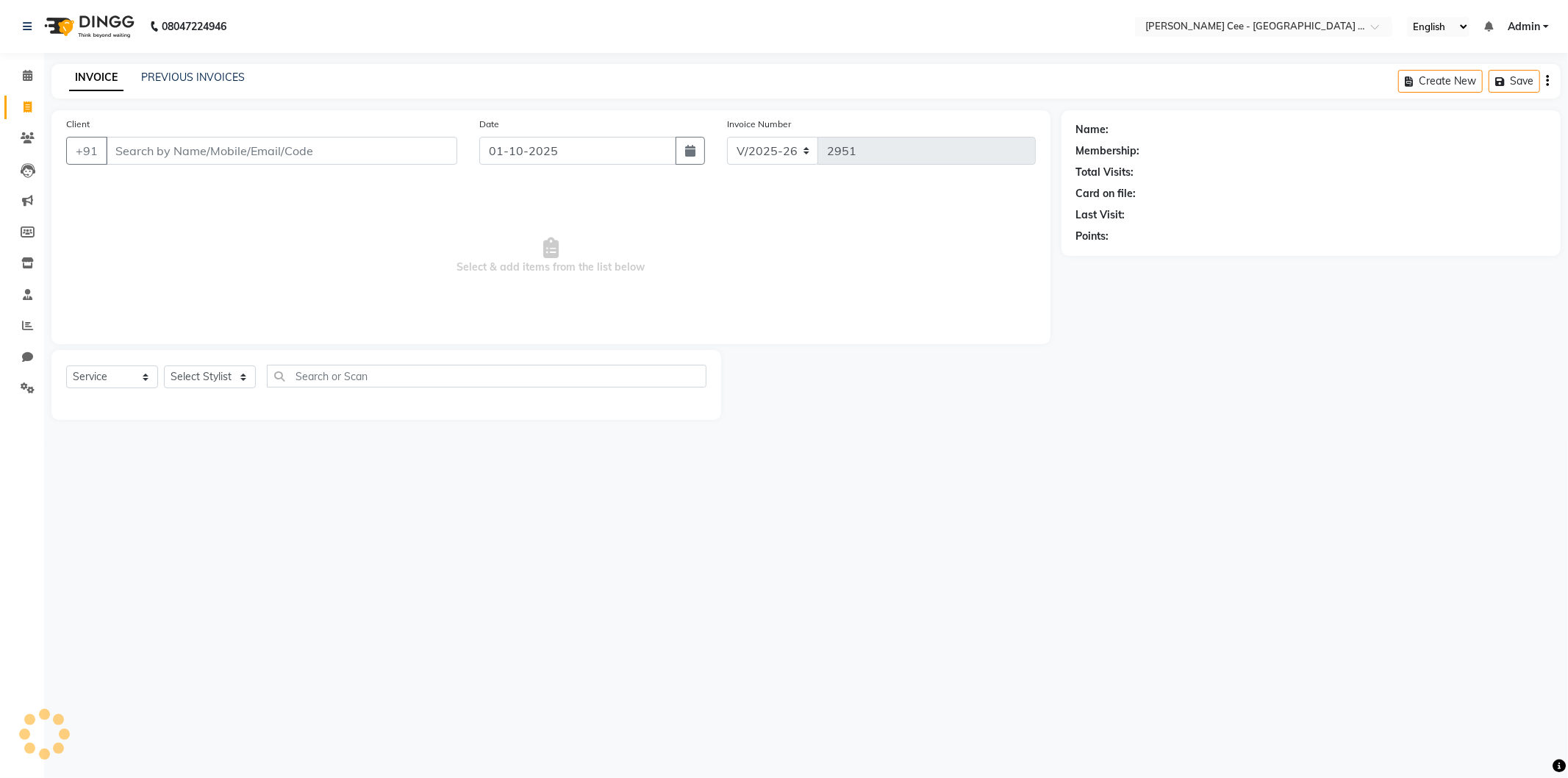
click at [194, 147] on input "Client" at bounding box center [281, 151] width 352 height 28
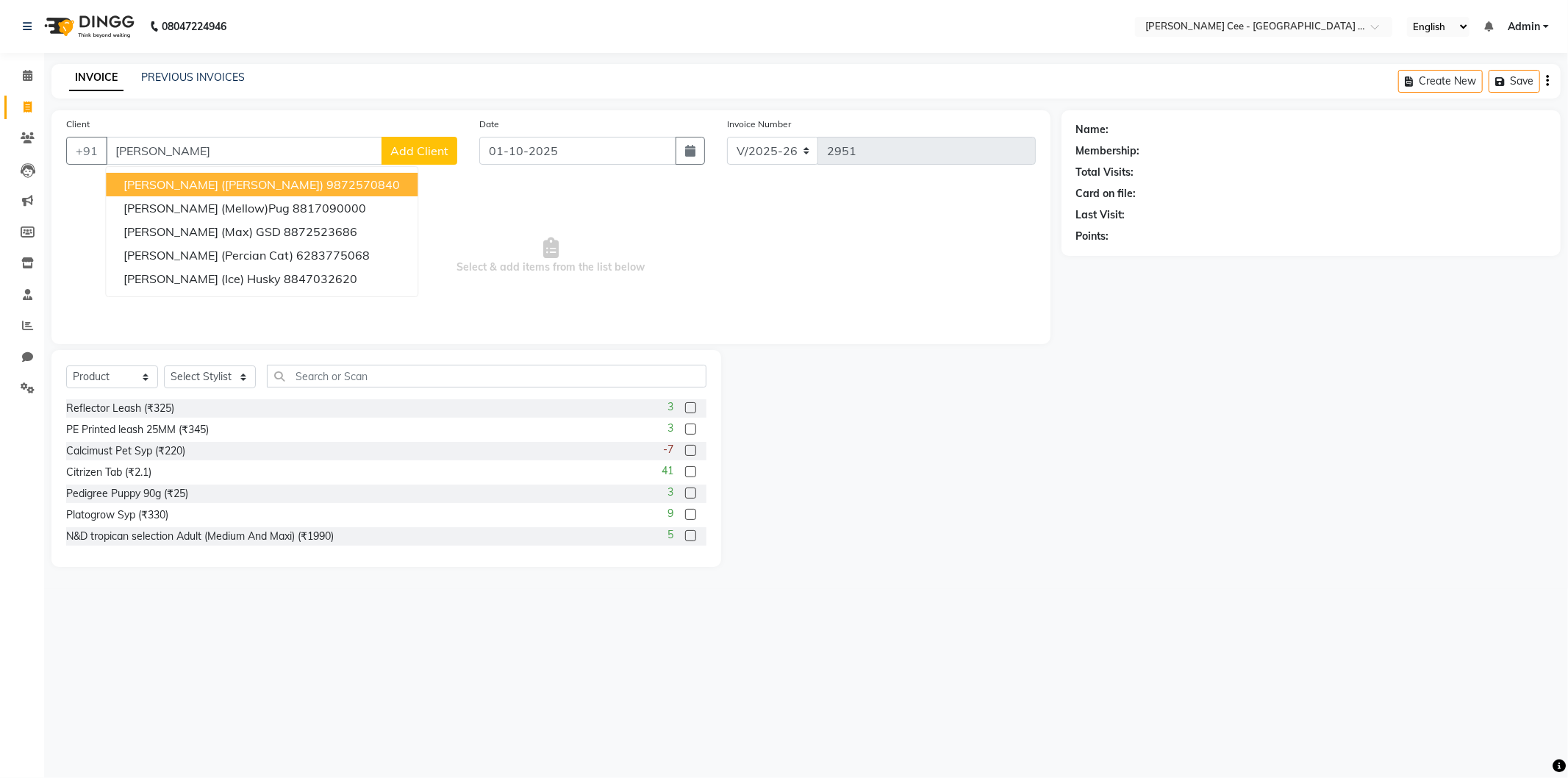
click at [326, 178] on ngb-highlight "9872570840" at bounding box center [363, 184] width 74 height 15
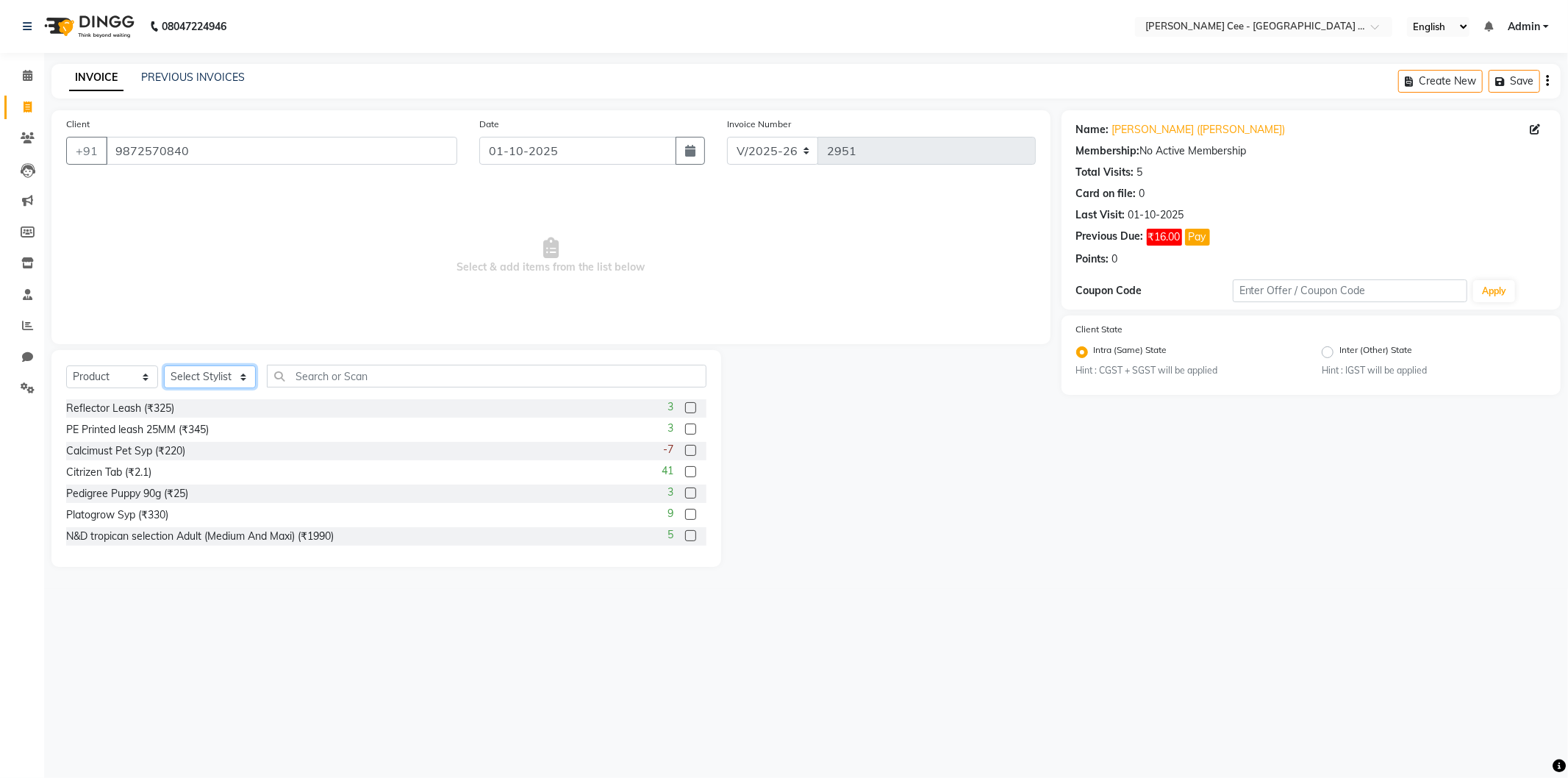
click at [230, 377] on select "Select Stylist Arsh (Helper) Avinash [PERSON_NAME] [PERSON_NAME] [PERSON_NAME] …" at bounding box center [210, 377] width 92 height 23
click at [164, 366] on select "Select Stylist Arsh (Helper) Avinash [PERSON_NAME] [PERSON_NAME] [PERSON_NAME] …" at bounding box center [210, 377] width 92 height 23
click at [140, 380] on select "Select Service Product Membership Package Voucher Prepaid Gift Card" at bounding box center [112, 377] width 92 height 23
click at [66, 366] on select "Select Service Product Membership Package Voucher Prepaid Gift Card" at bounding box center [112, 377] width 92 height 23
click at [296, 367] on input "text" at bounding box center [486, 376] width 439 height 23
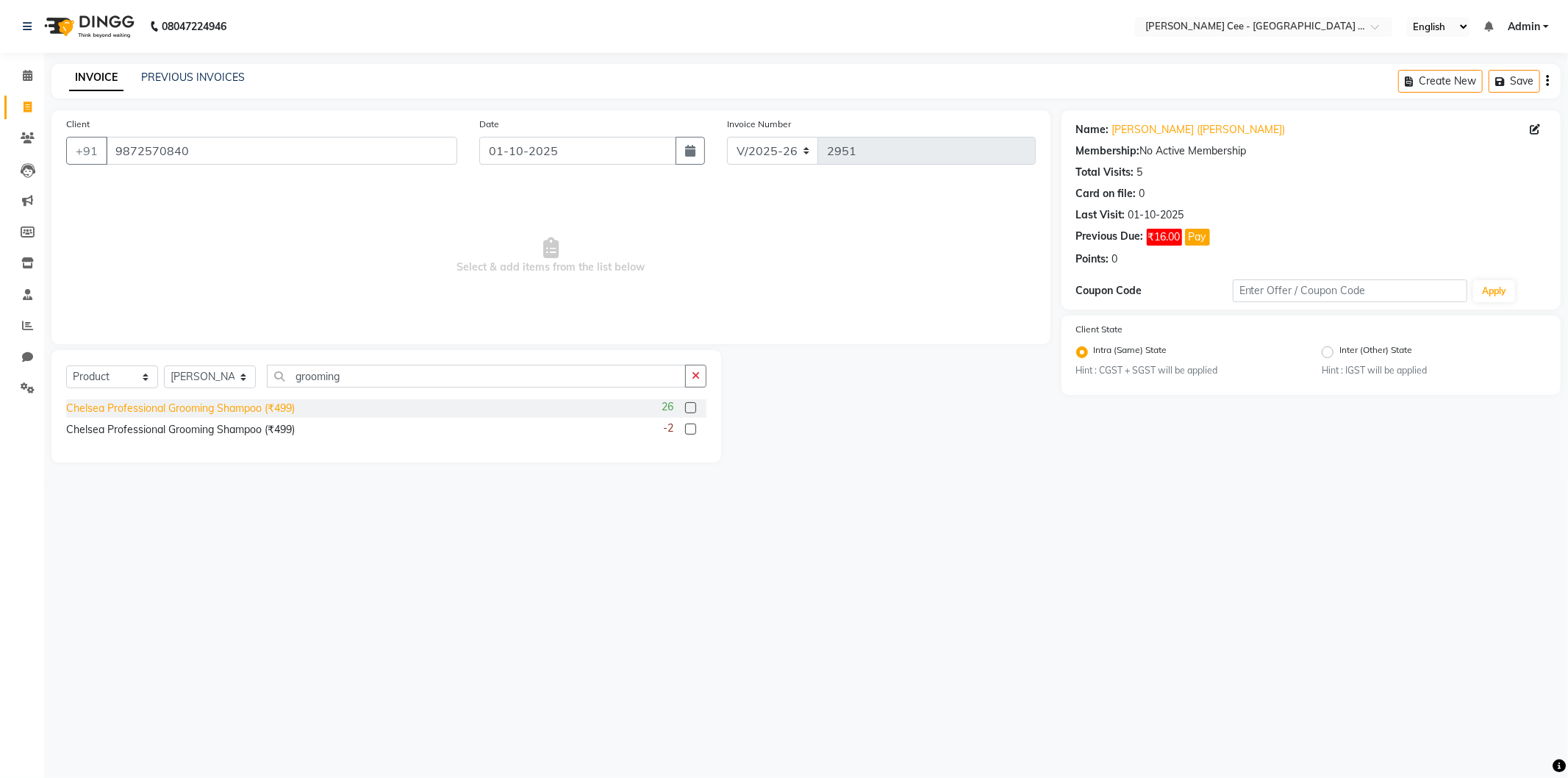
click at [289, 413] on div "Chelsea Professional Grooming Shampoo (₹499)" at bounding box center [180, 408] width 229 height 16
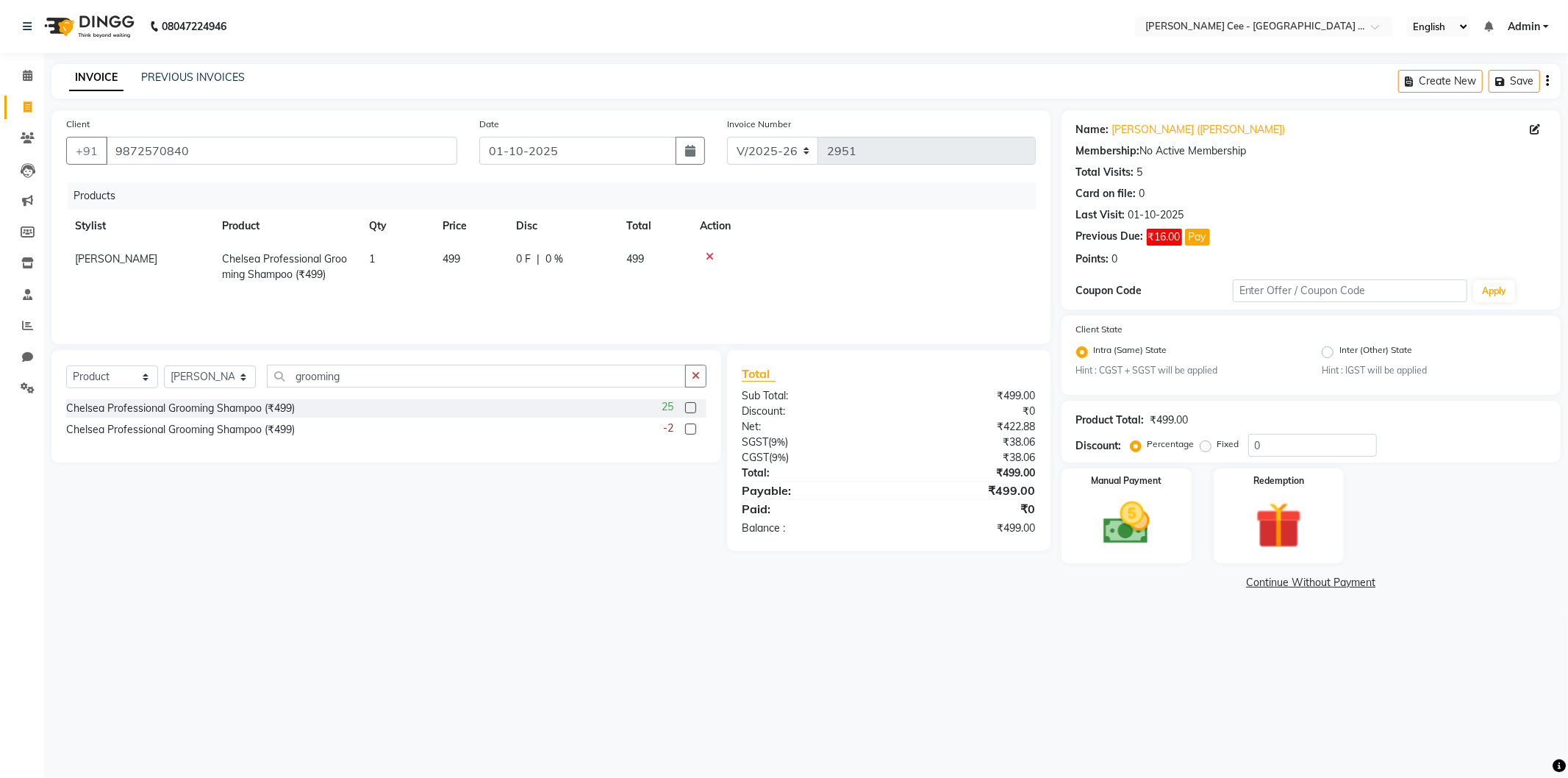
click at [557, 255] on span "0 %" at bounding box center [554, 259] width 18 height 16
click at [580, 266] on input "0" at bounding box center [602, 263] width 44 height 23
click at [894, 248] on td at bounding box center [863, 266] width 345 height 48
click at [538, 263] on span "99.8 F" at bounding box center [529, 259] width 29 height 16
click at [555, 260] on input "99.8" at bounding box center [538, 263] width 44 height 23
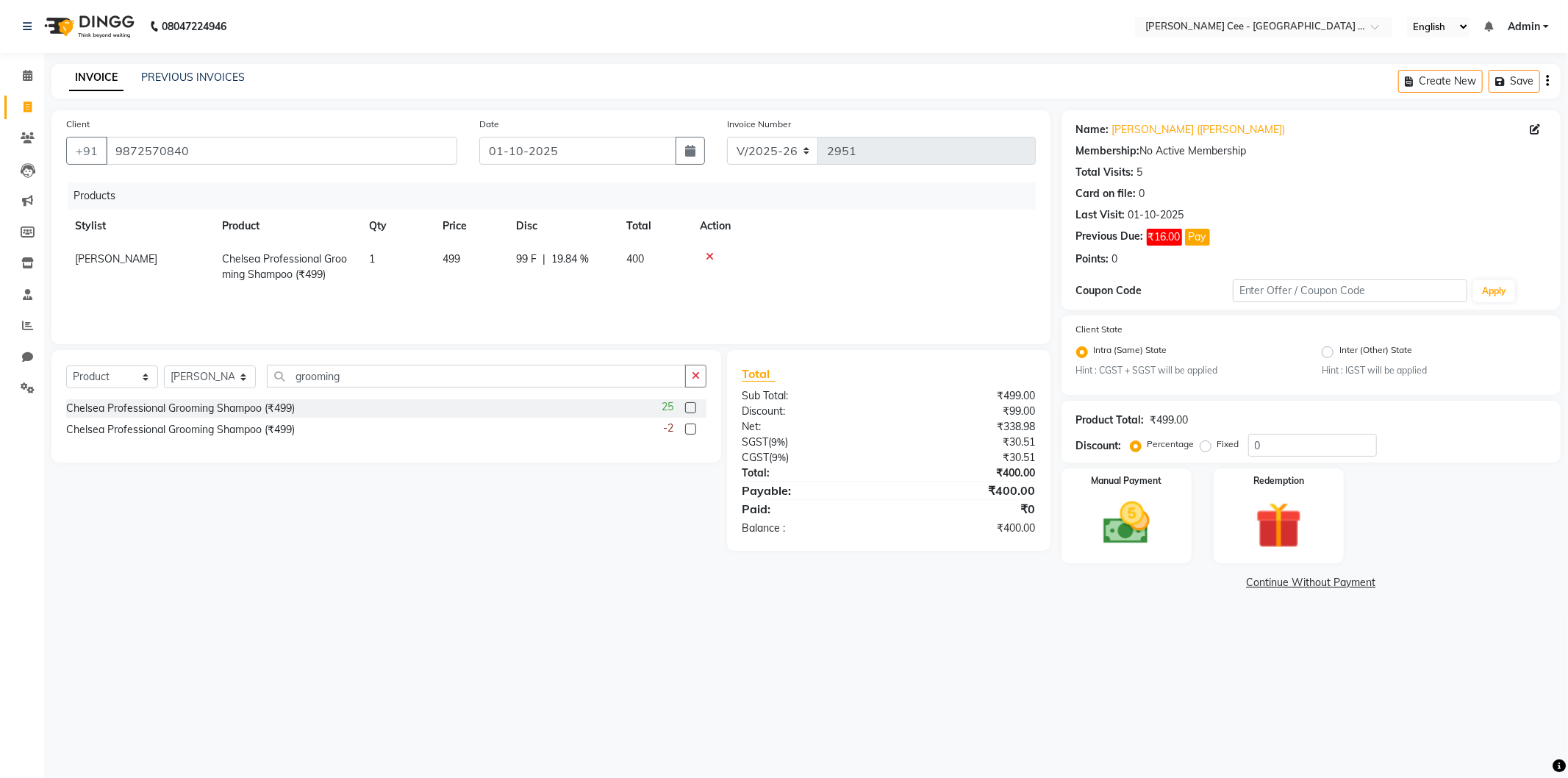
click at [816, 235] on th "Action" at bounding box center [863, 226] width 345 height 33
click at [589, 262] on span "19.84 %" at bounding box center [570, 259] width 38 height 16
click at [589, 262] on input "19.84" at bounding box center [602, 263] width 44 height 23
click at [880, 289] on td at bounding box center [863, 266] width 345 height 48
click at [480, 258] on td "499" at bounding box center [470, 266] width 74 height 48
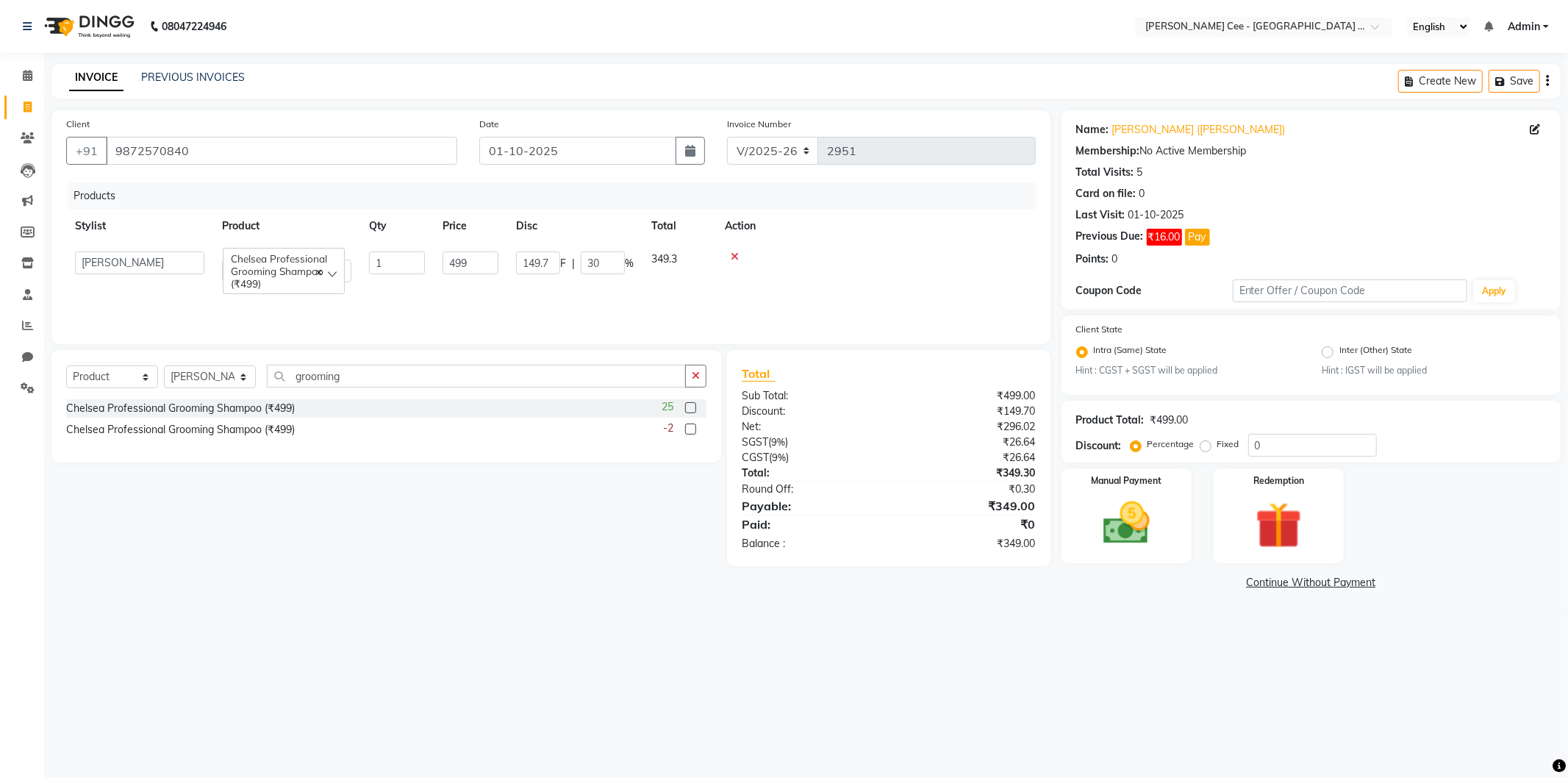
click at [480, 258] on input "499" at bounding box center [470, 263] width 56 height 23
click at [481, 257] on input "499" at bounding box center [470, 263] width 56 height 23
click at [842, 268] on td at bounding box center [875, 266] width 320 height 48
click at [545, 268] on td "149.7 F | 29.94 %" at bounding box center [562, 266] width 110 height 48
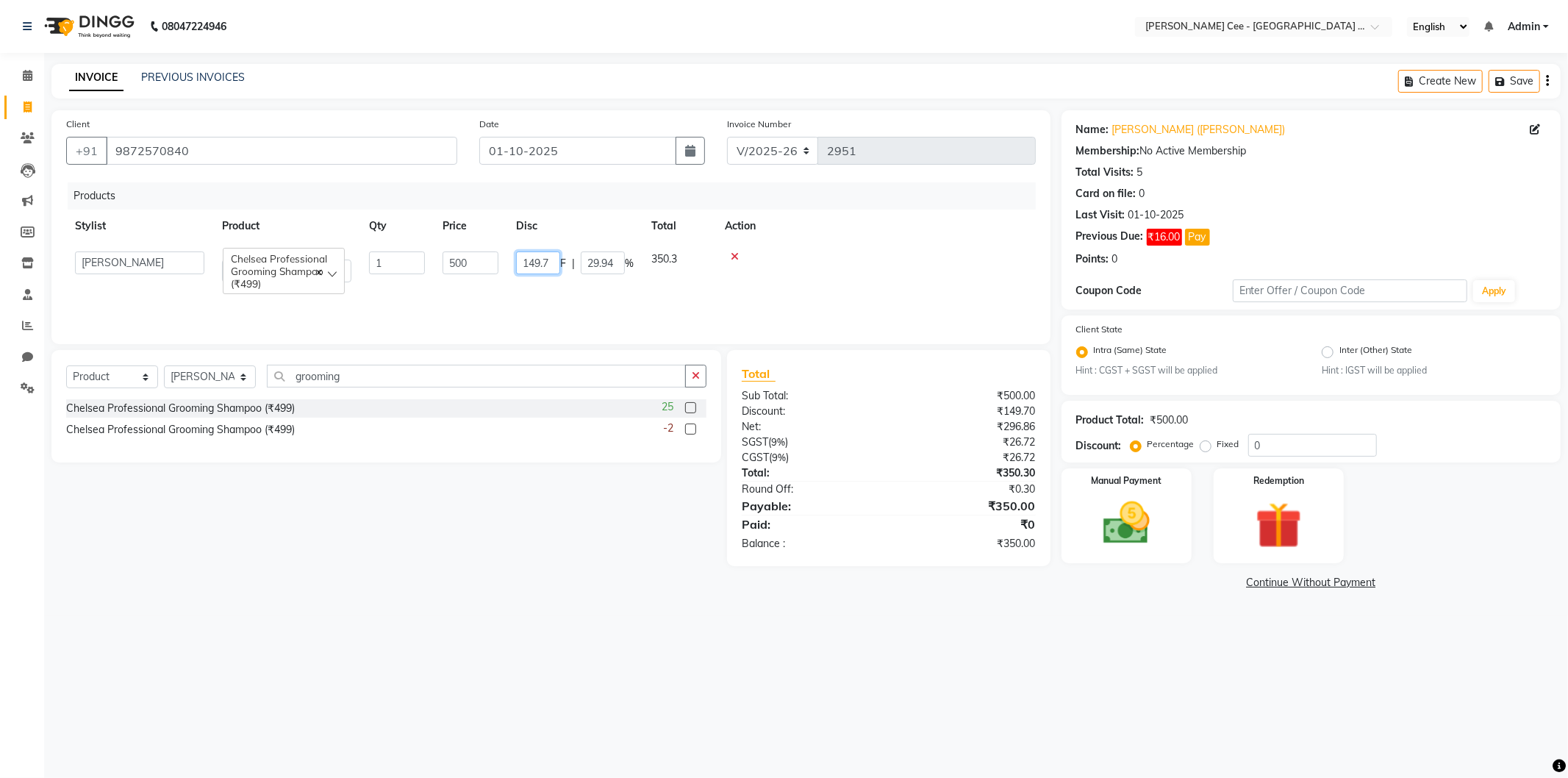
click at [557, 262] on input "149.7" at bounding box center [538, 263] width 44 height 23
click at [873, 244] on td at bounding box center [875, 266] width 320 height 48
click at [544, 266] on div "149 F | 29.8 %" at bounding box center [561, 259] width 93 height 16
click at [544, 266] on input "149" at bounding box center [538, 263] width 44 height 23
click at [873, 258] on div at bounding box center [863, 257] width 327 height 11
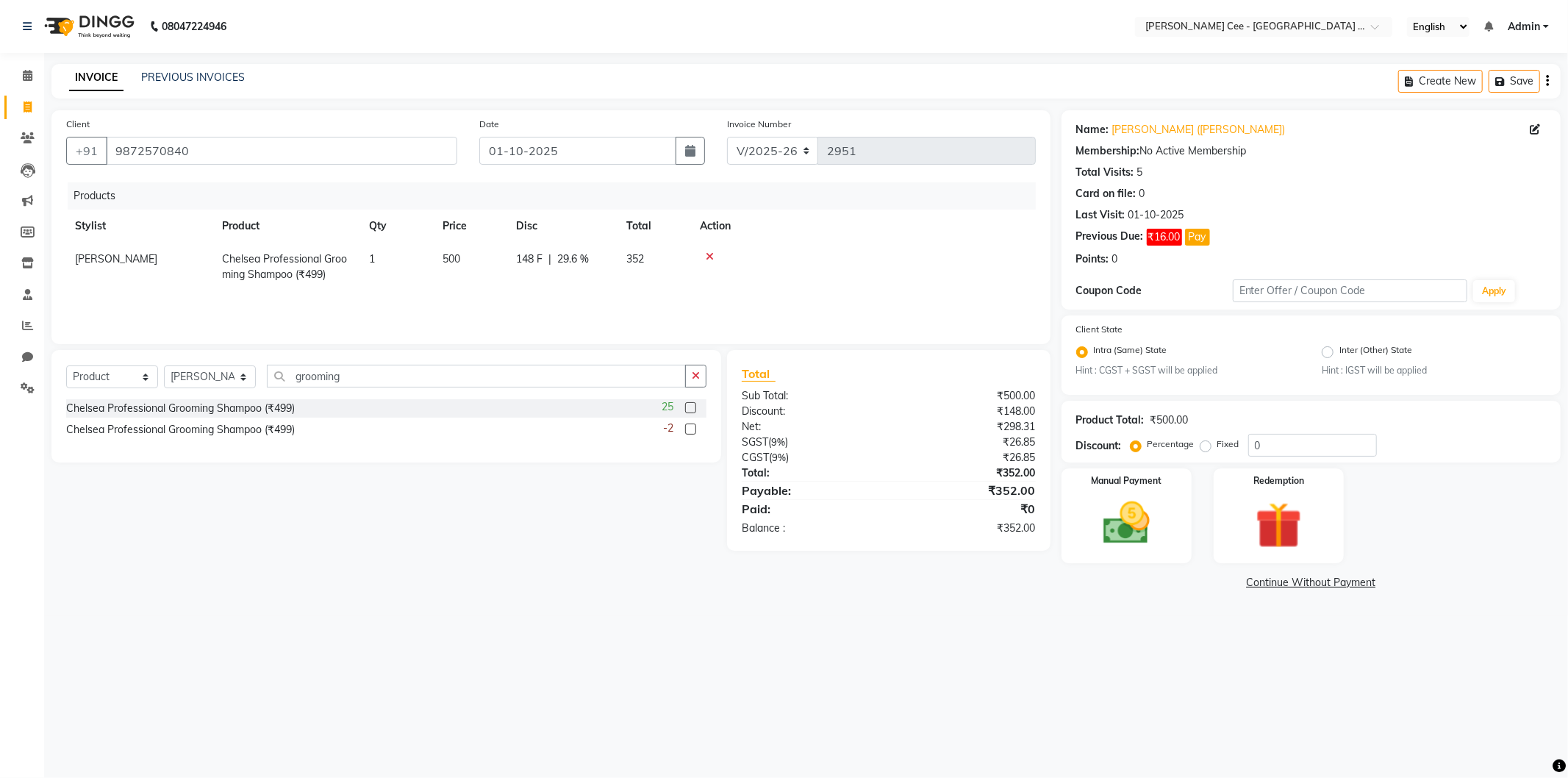
click at [534, 272] on td "148 F | 29.6 %" at bounding box center [562, 266] width 110 height 48
click at [554, 267] on input "148" at bounding box center [538, 263] width 44 height 23
click at [829, 246] on td at bounding box center [863, 266] width 345 height 48
click at [1151, 535] on img at bounding box center [1126, 523] width 79 height 56
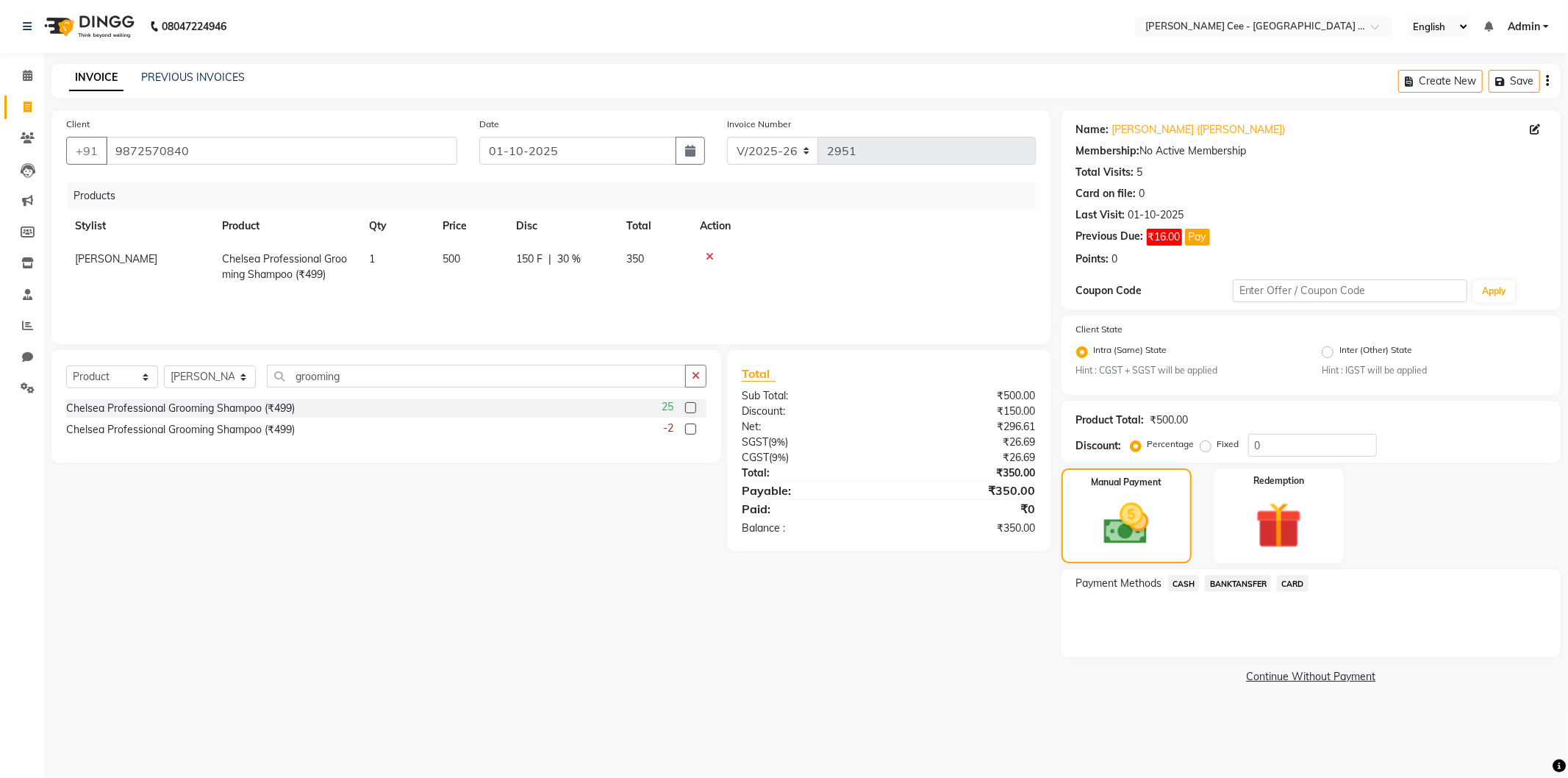
click at [1225, 580] on span "BANKTANSFER" at bounding box center [1238, 583] width 66 height 17
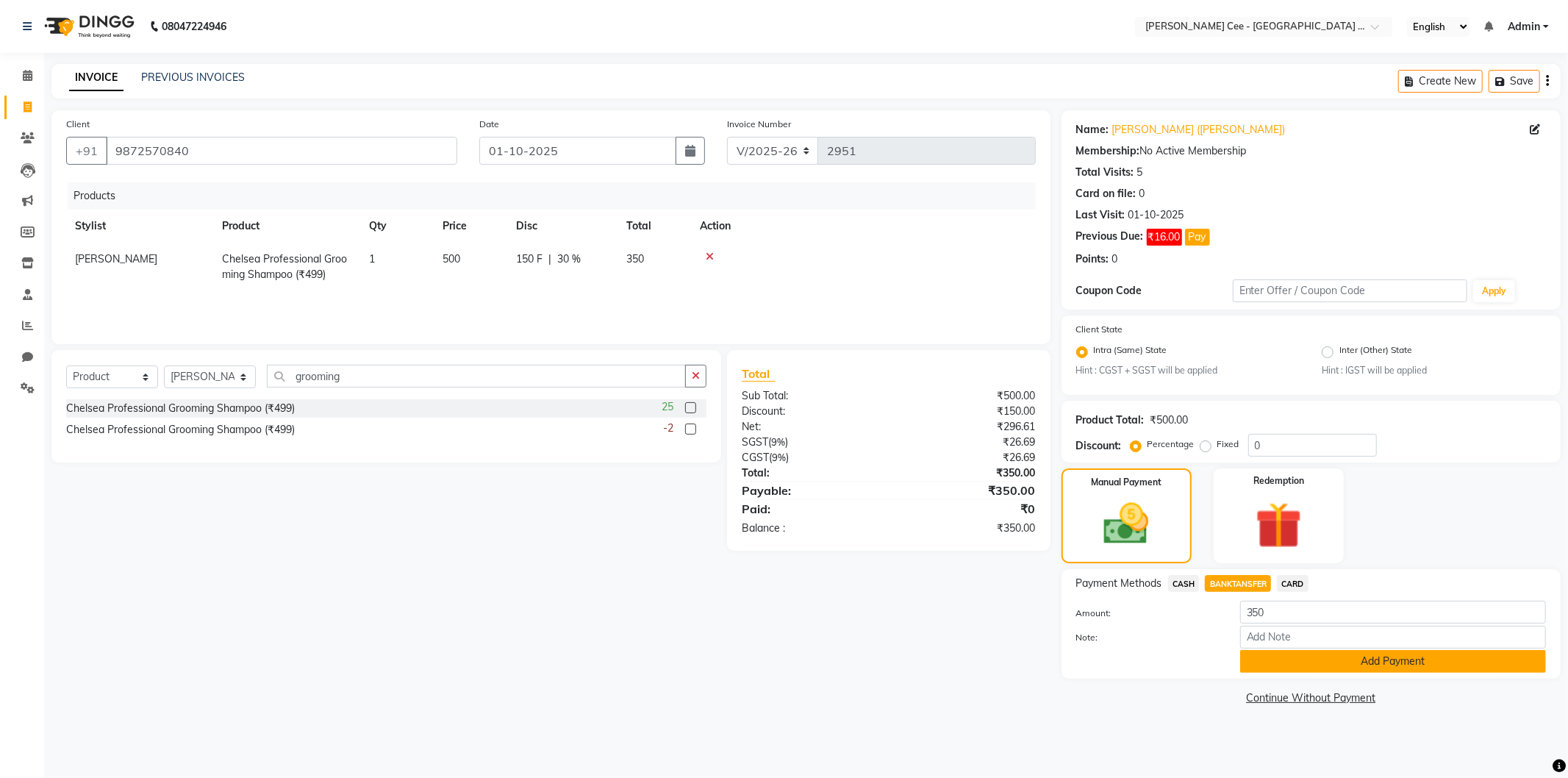
click at [1242, 656] on button "Add Payment" at bounding box center [1393, 662] width 306 height 23
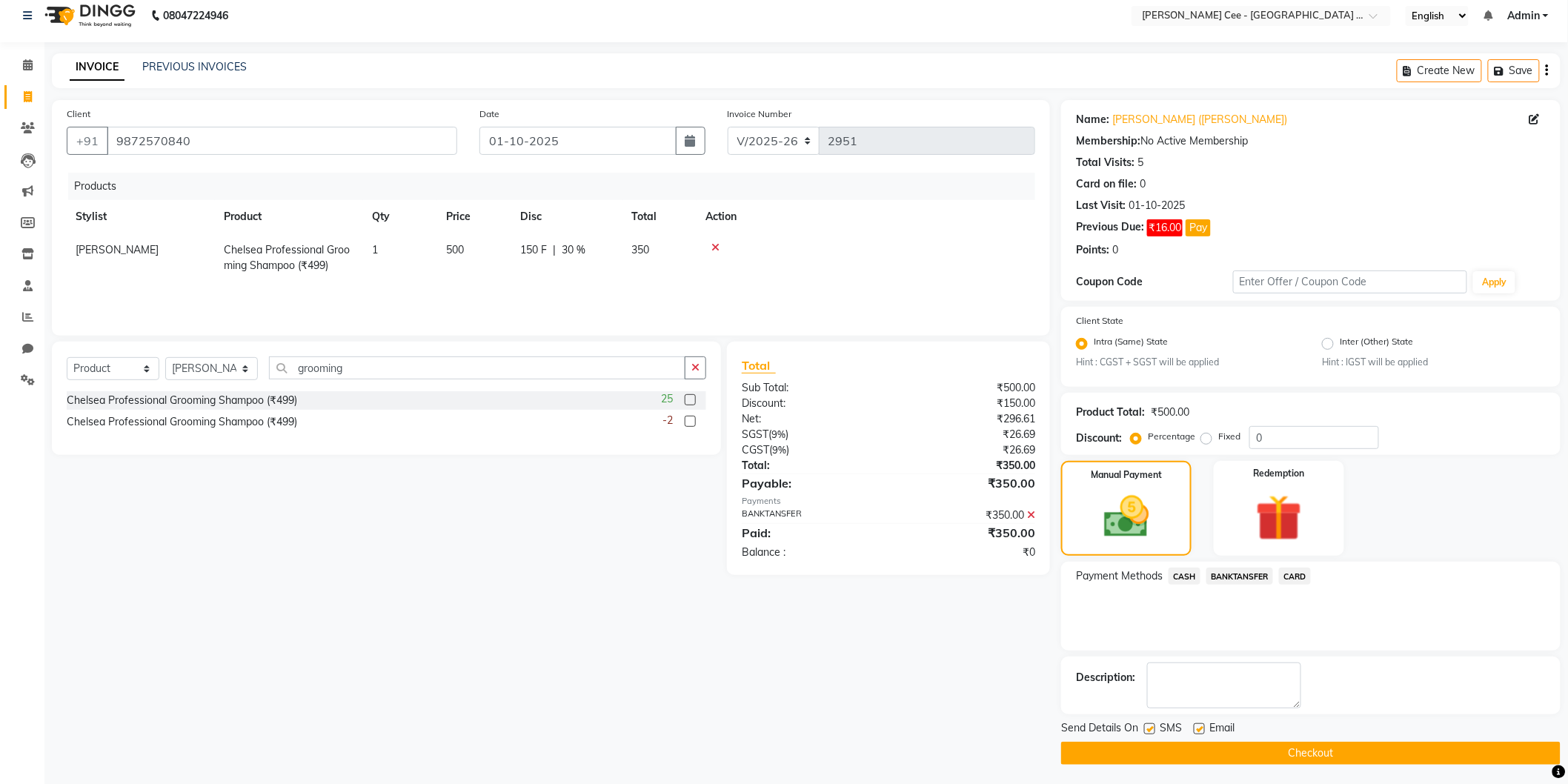
scroll to position [13, 0]
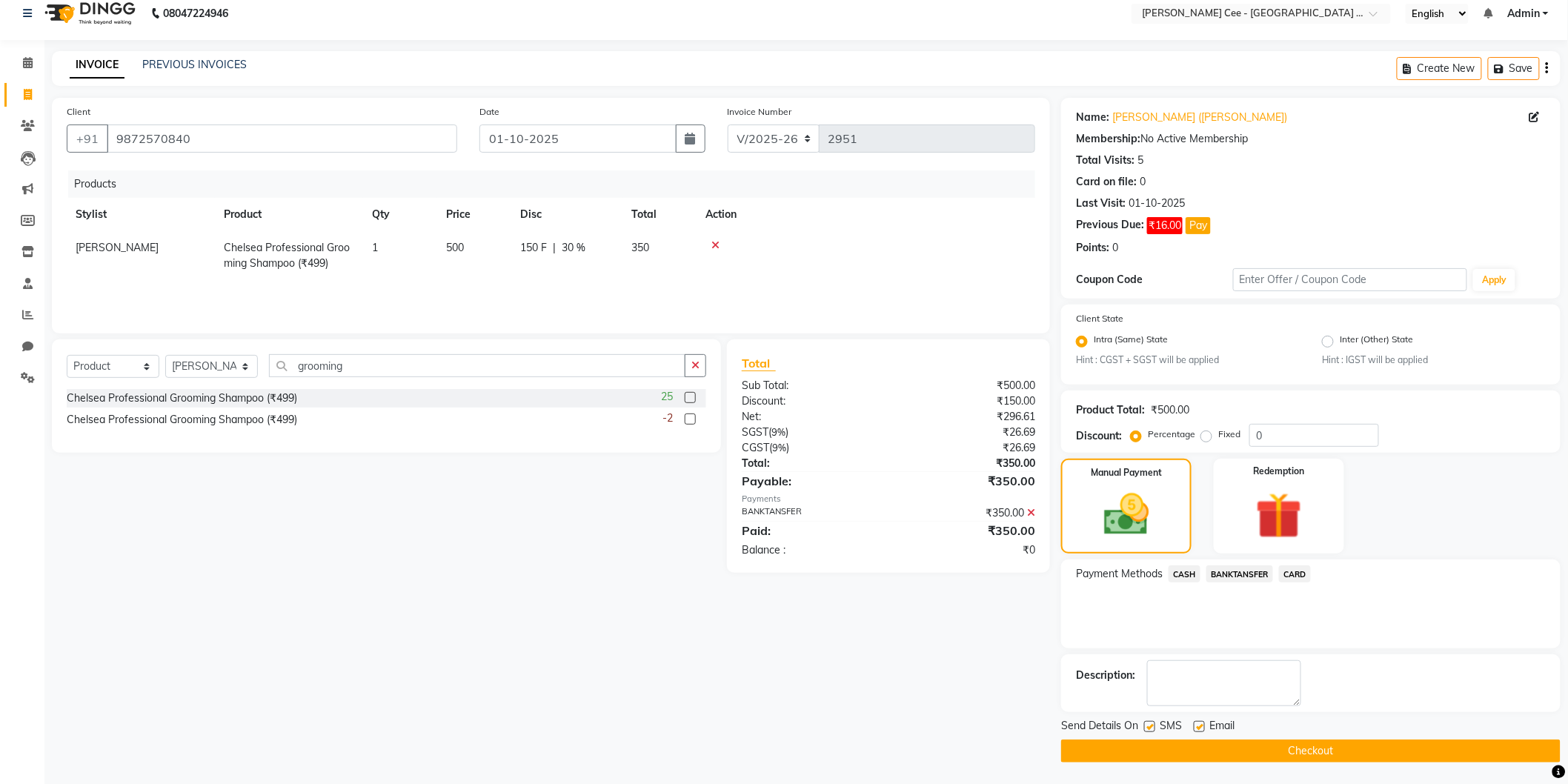
click at [1249, 747] on button "Checkout" at bounding box center [1311, 751] width 499 height 23
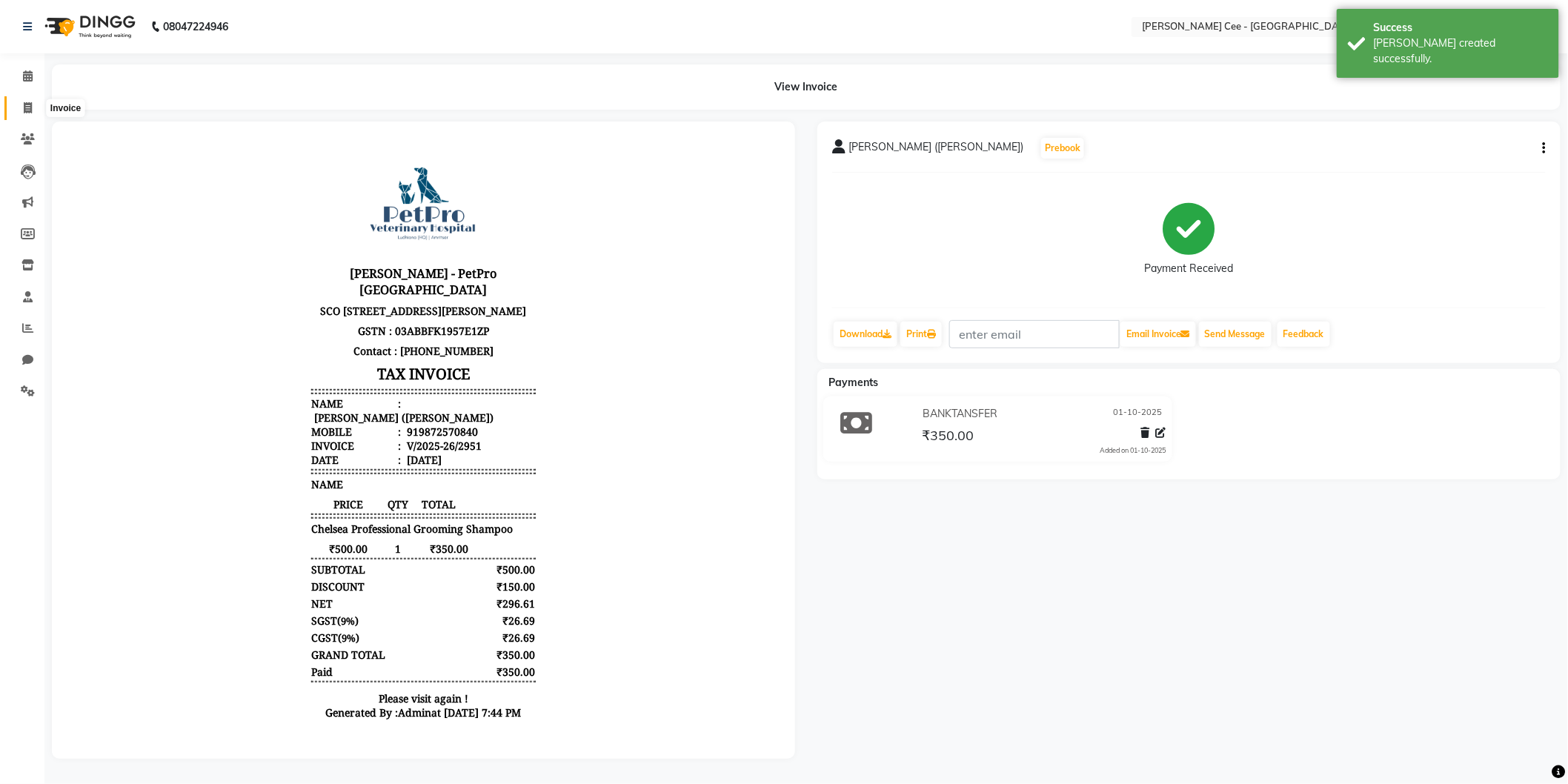
click at [25, 100] on span at bounding box center [27, 108] width 26 height 17
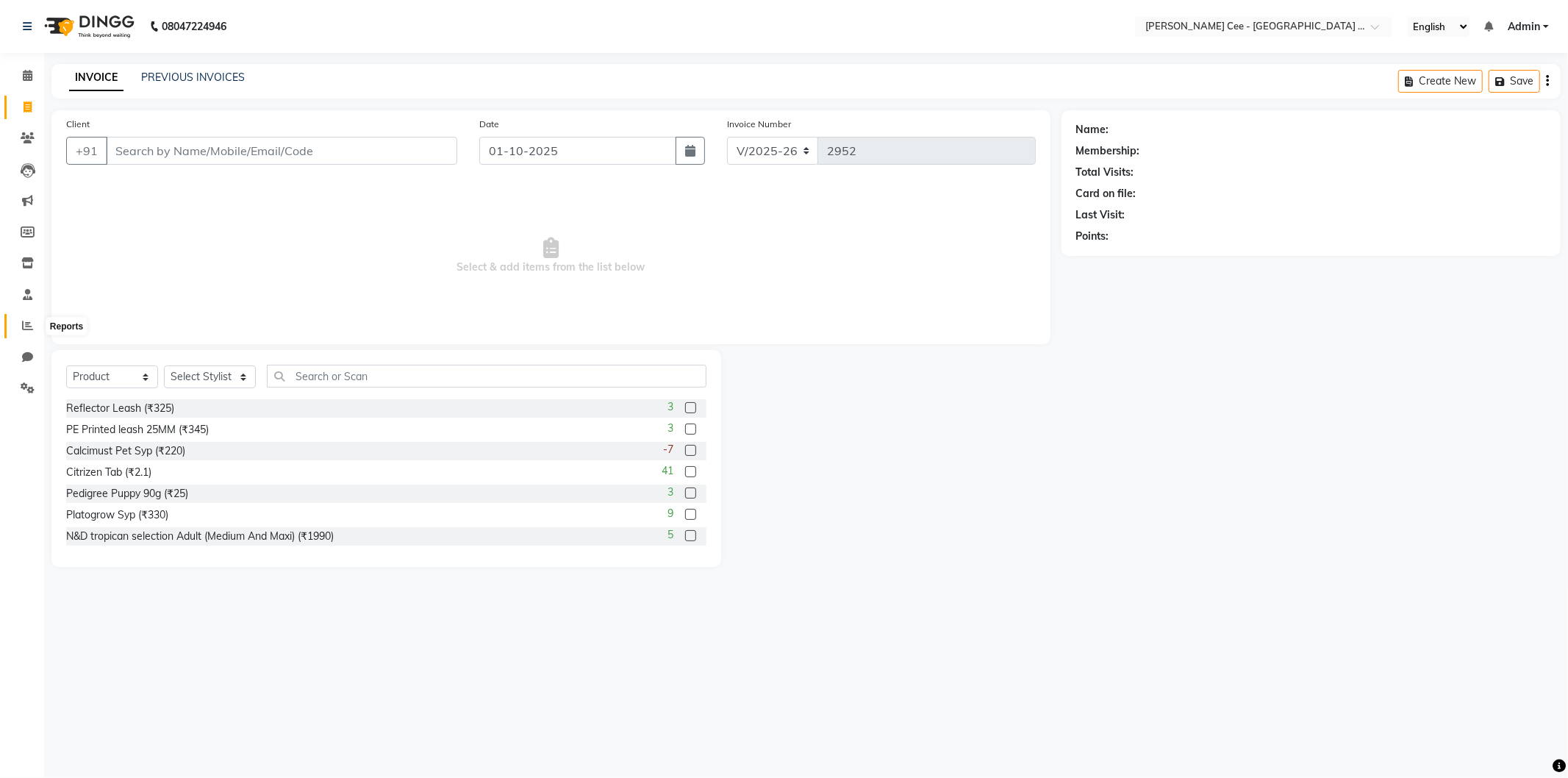
click at [22, 320] on icon at bounding box center [27, 325] width 11 height 11
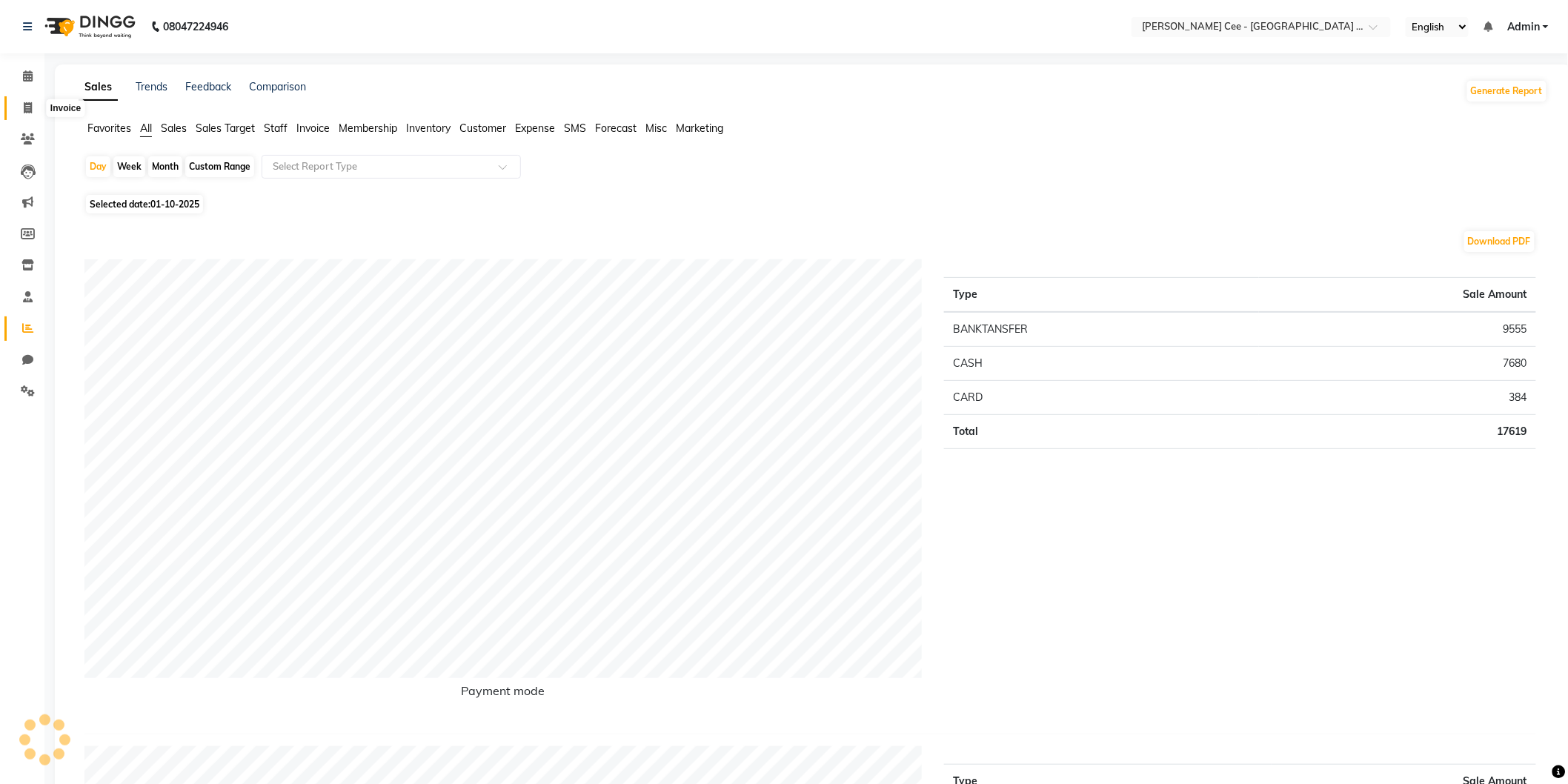
click at [15, 114] on span at bounding box center [27, 108] width 26 height 17
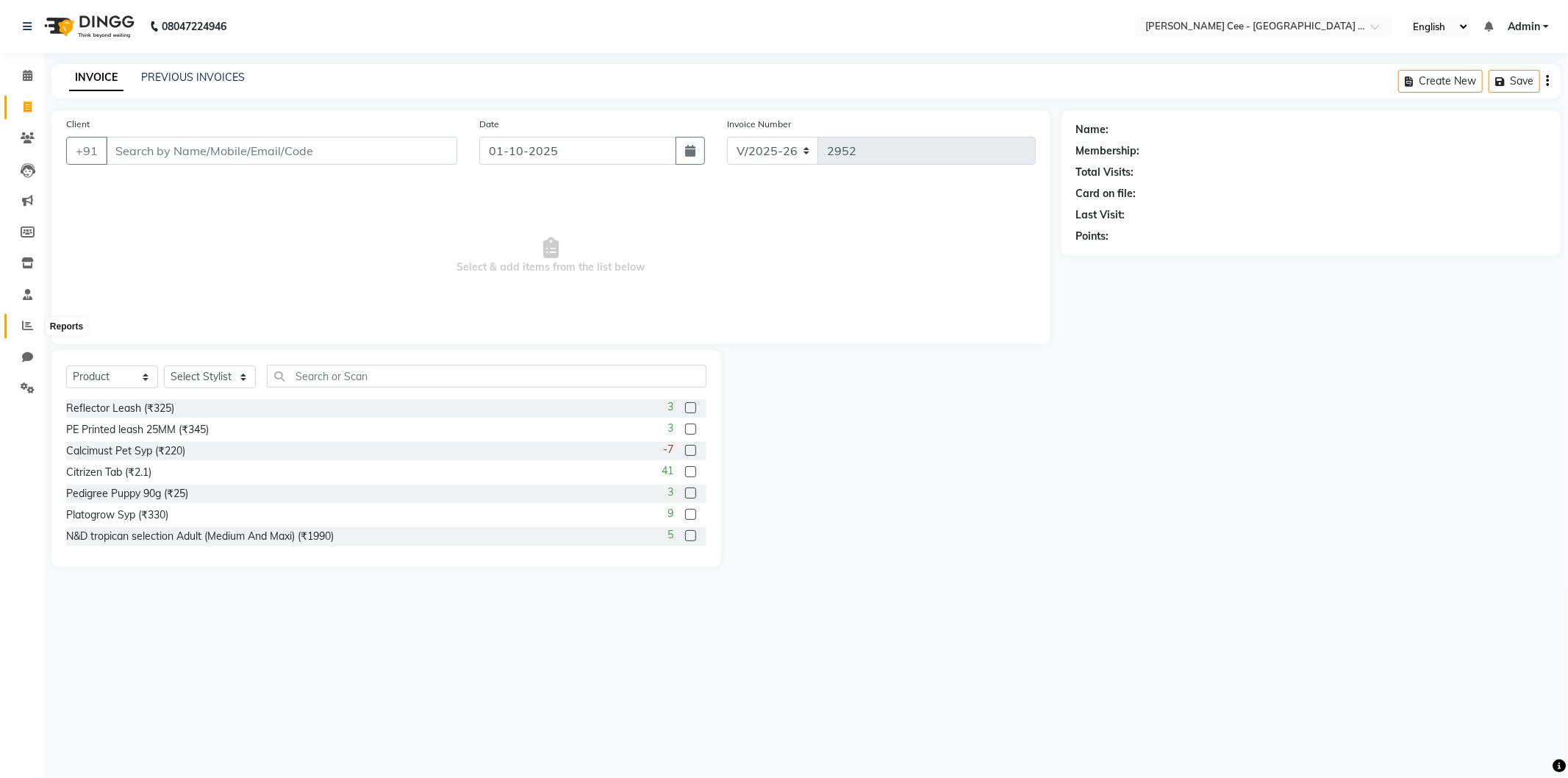
click at [25, 329] on icon at bounding box center [27, 325] width 11 height 11
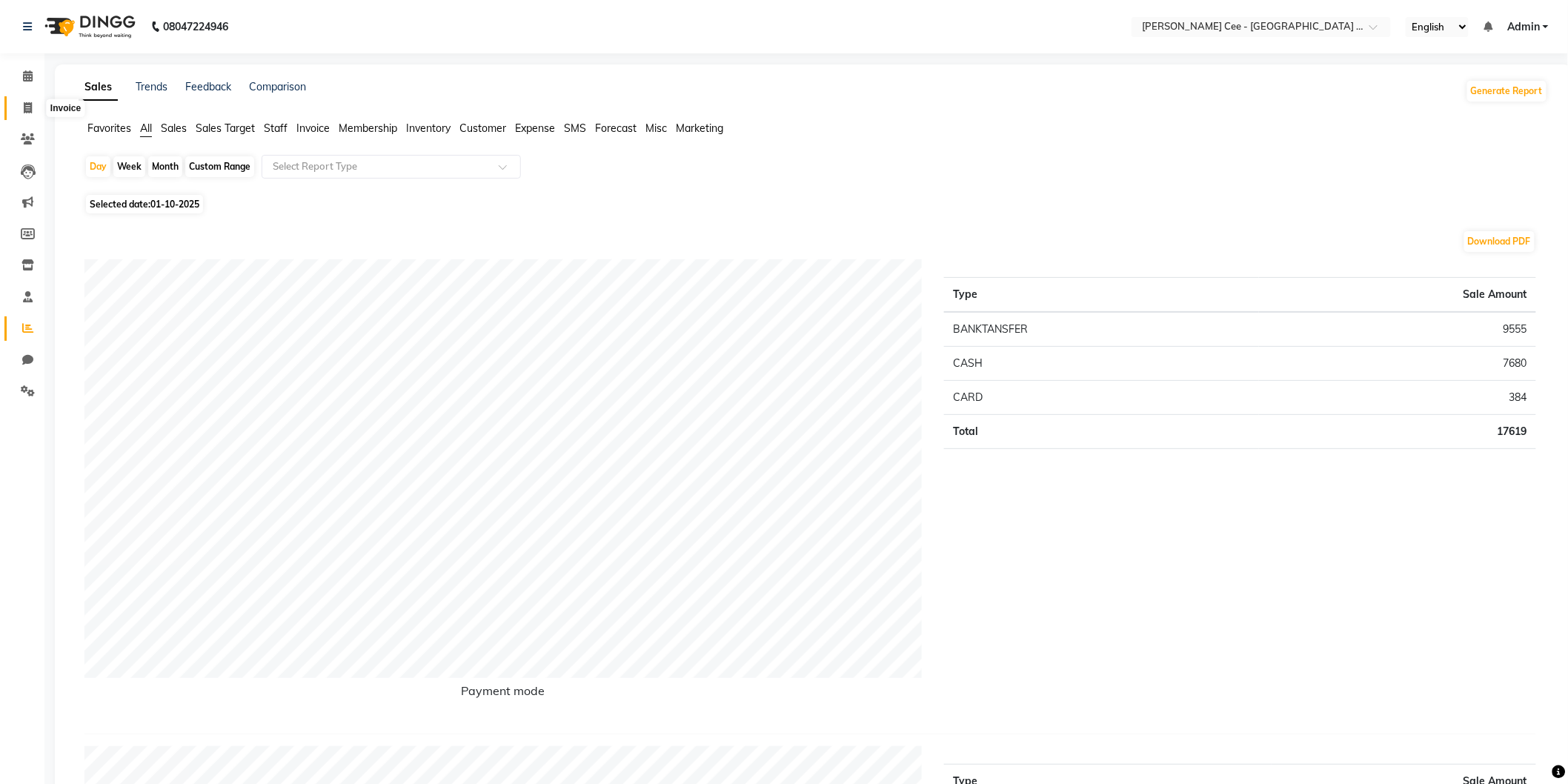
click at [17, 110] on span at bounding box center [27, 108] width 26 height 17
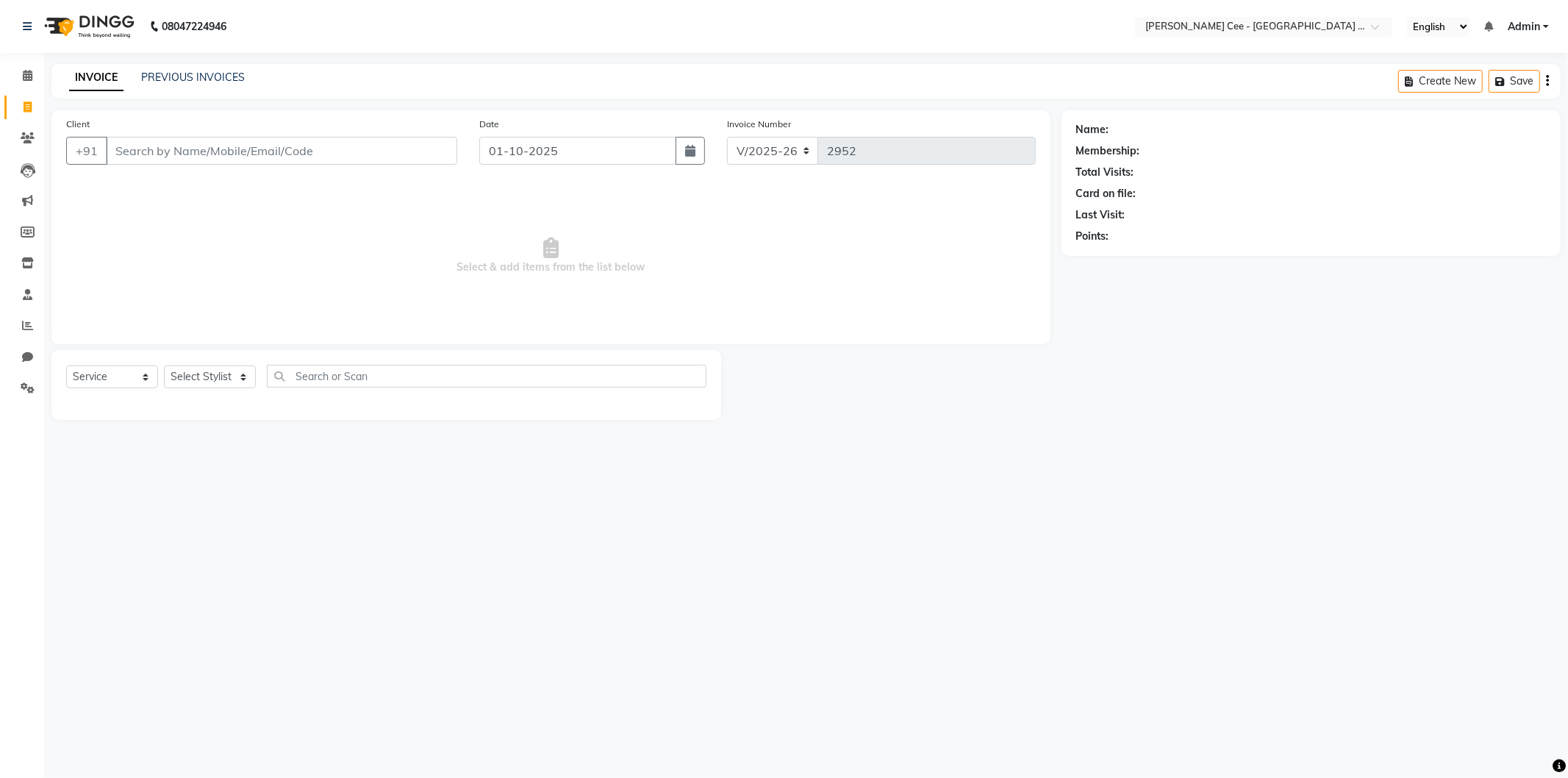
click at [263, 148] on input "Client" at bounding box center [281, 151] width 352 height 28
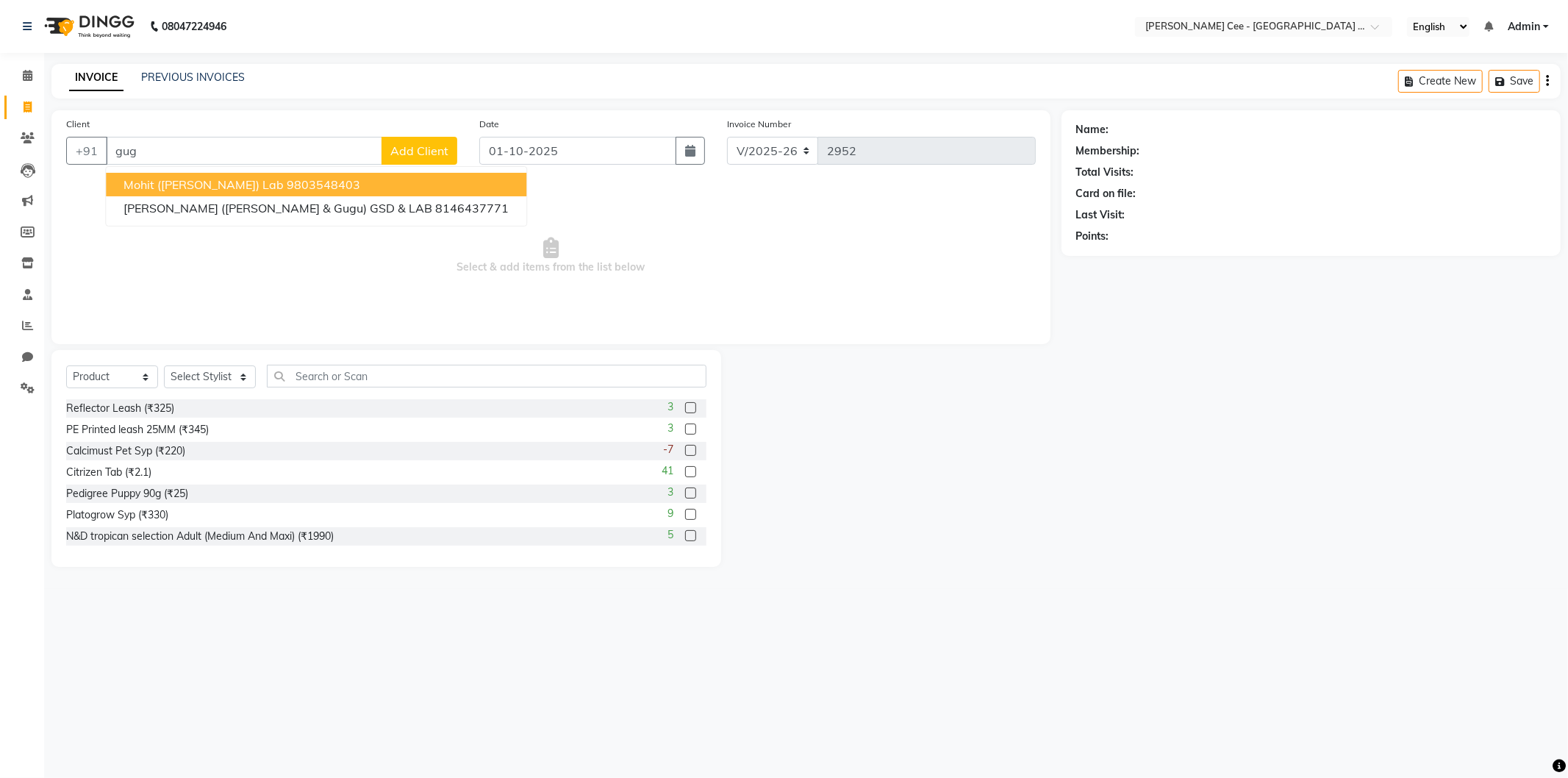
click at [311, 181] on button "Mohit (Guggu) Lab 9803548403" at bounding box center [316, 184] width 420 height 24
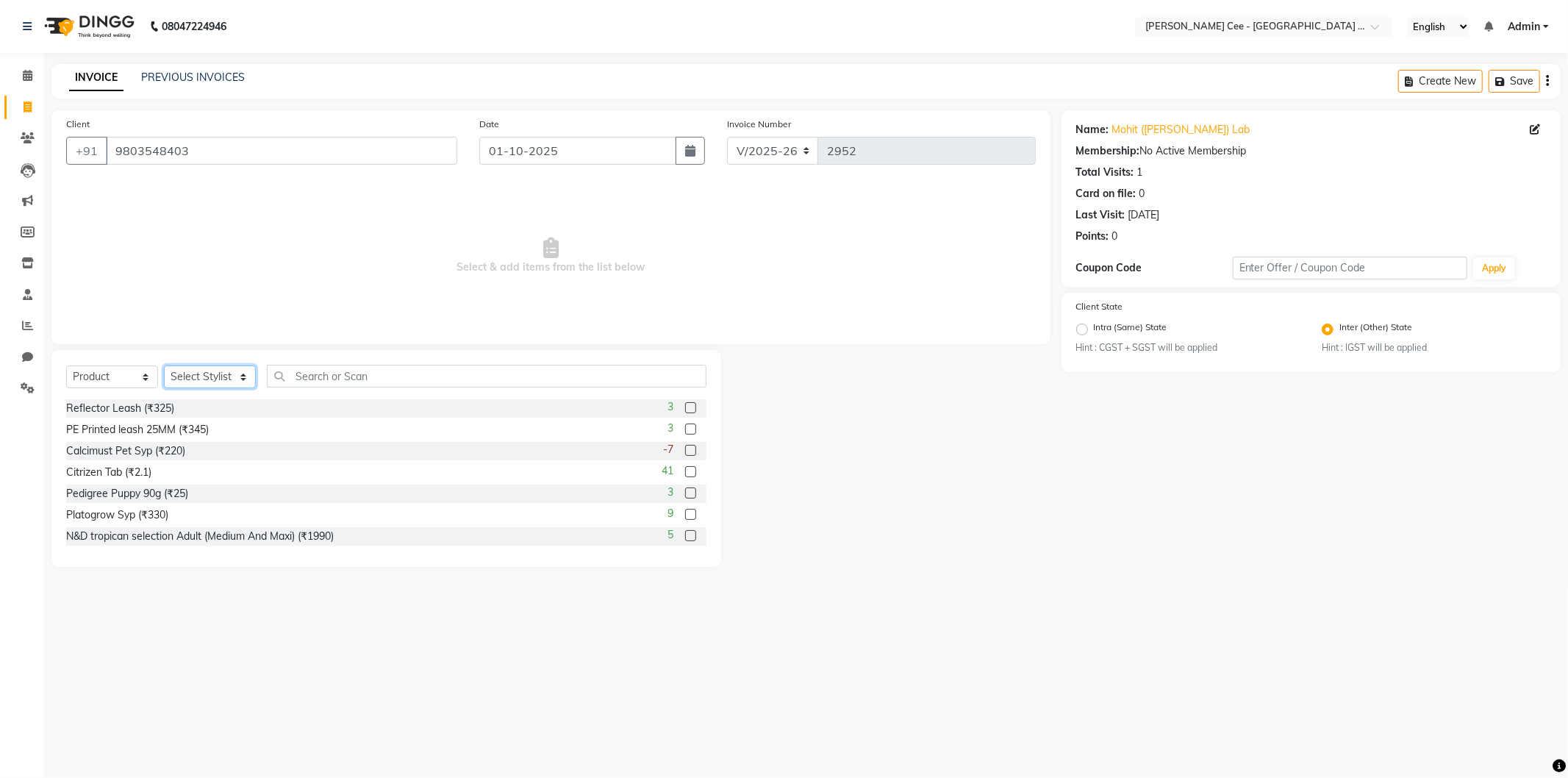
drag, startPoint x: 204, startPoint y: 377, endPoint x: 202, endPoint y: 387, distance: 10.2
click at [207, 379] on select "Select Stylist Arsh (Helper) Avinash [PERSON_NAME] [PERSON_NAME] [PERSON_NAME] …" at bounding box center [210, 377] width 92 height 23
click at [164, 366] on select "Select Stylist Arsh (Helper) Avinash [PERSON_NAME] [PERSON_NAME] [PERSON_NAME] …" at bounding box center [210, 377] width 92 height 23
click at [305, 377] on input "text" at bounding box center [486, 376] width 439 height 23
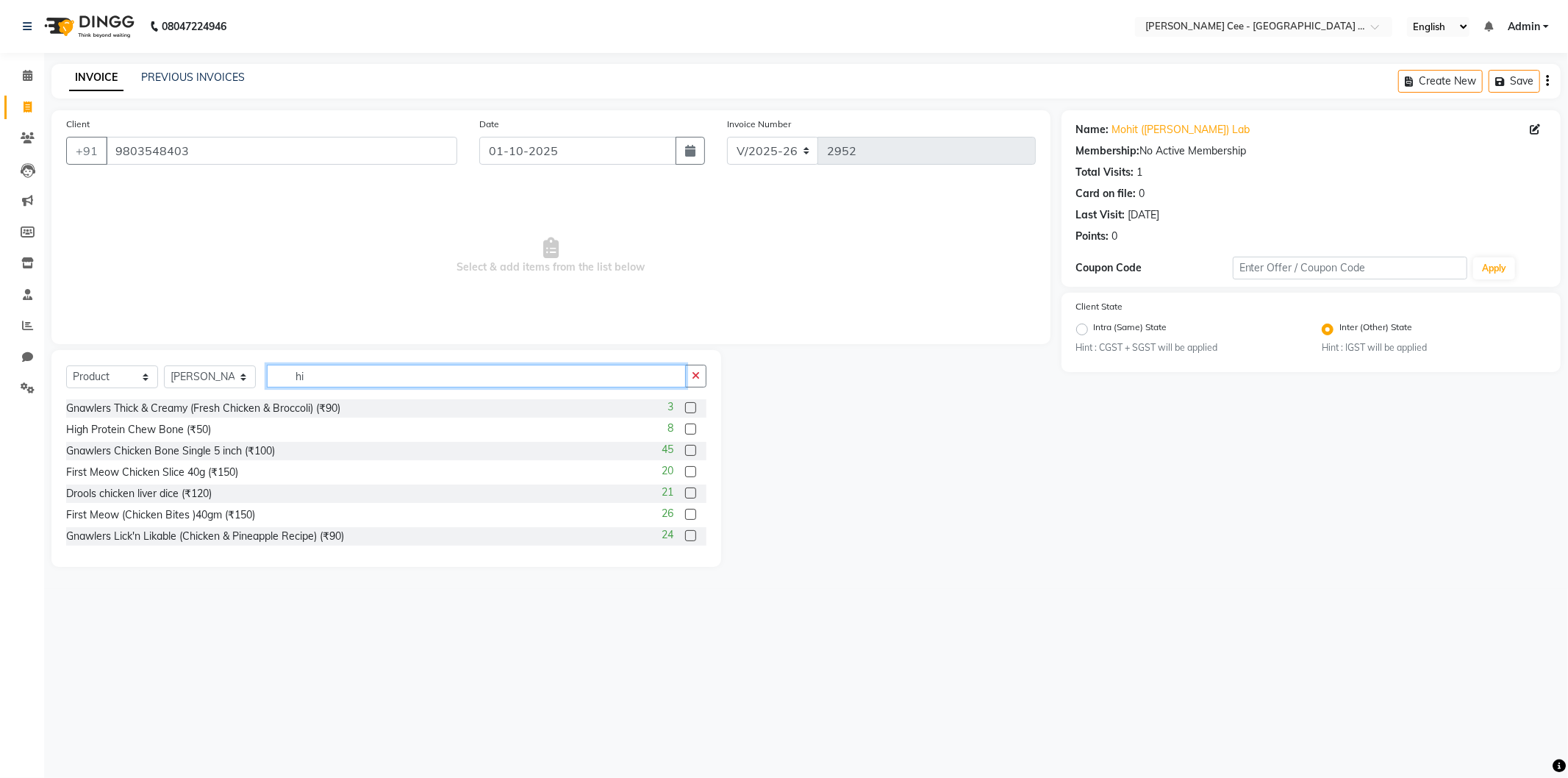
click at [473, 371] on input "hi" at bounding box center [475, 376] width 419 height 23
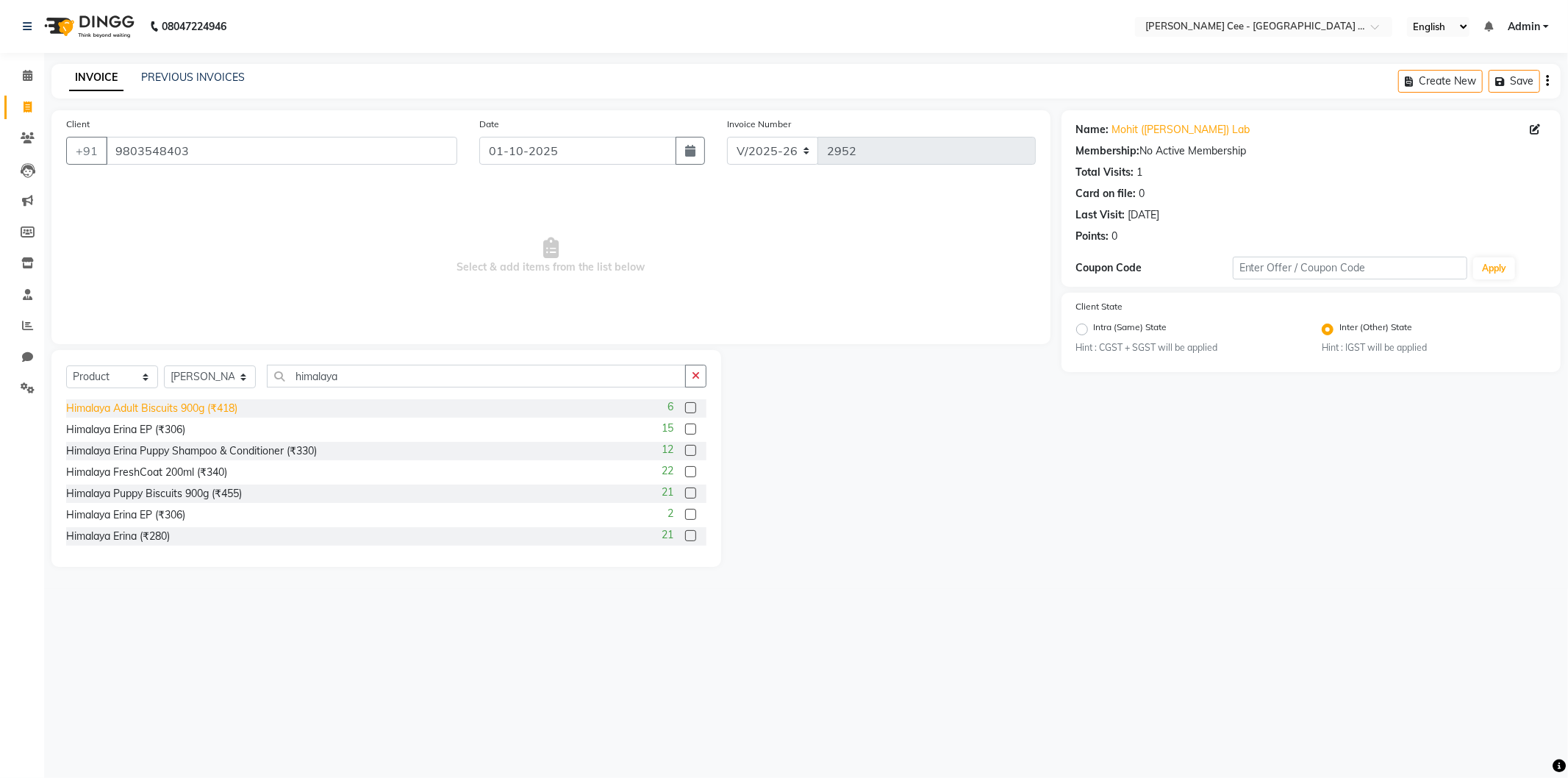
click at [235, 404] on div "Himalaya Adult Biscuits 900g (₹418)" at bounding box center [152, 408] width 171 height 16
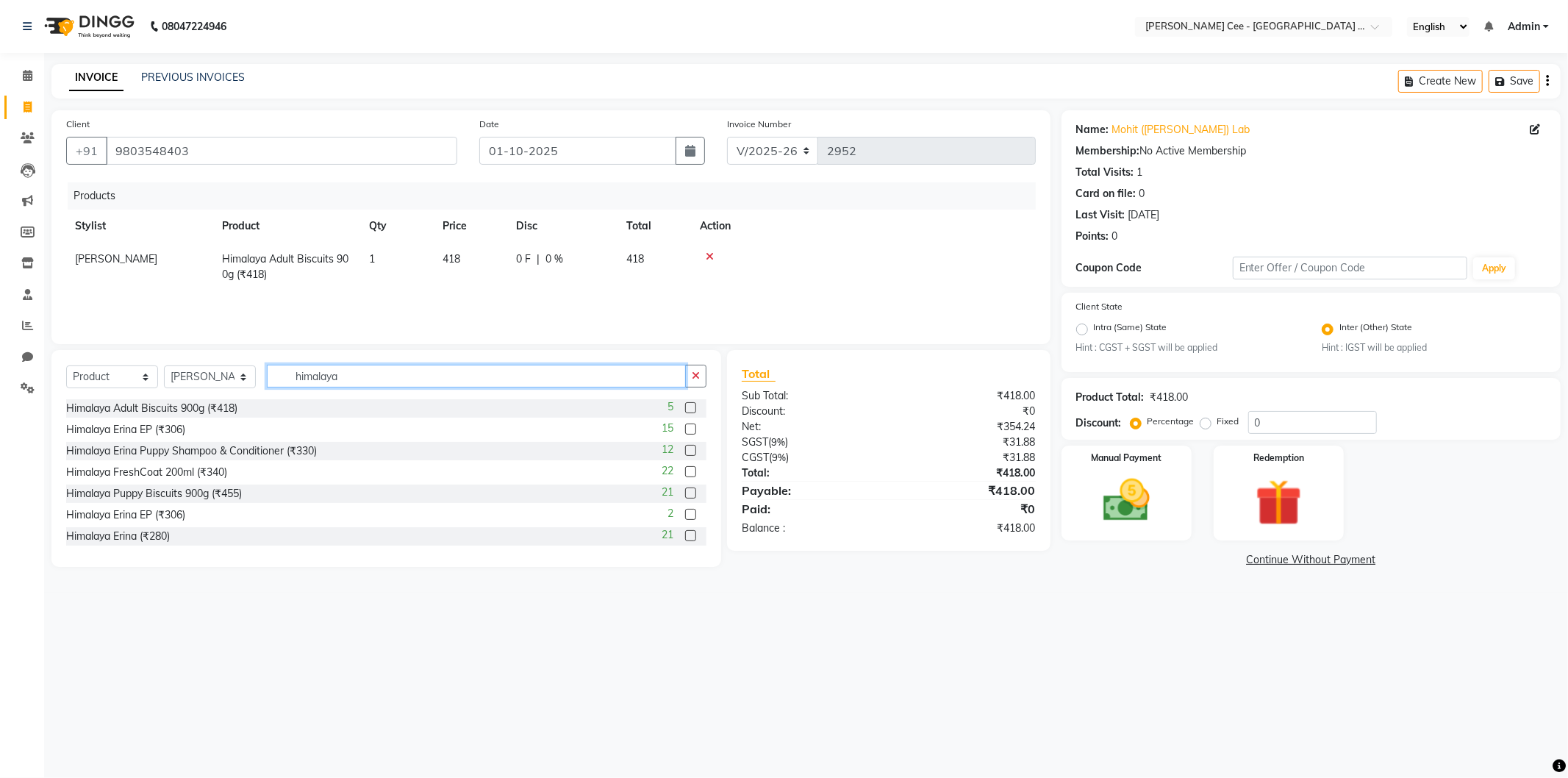
click at [336, 380] on input "himalaya" at bounding box center [475, 376] width 419 height 23
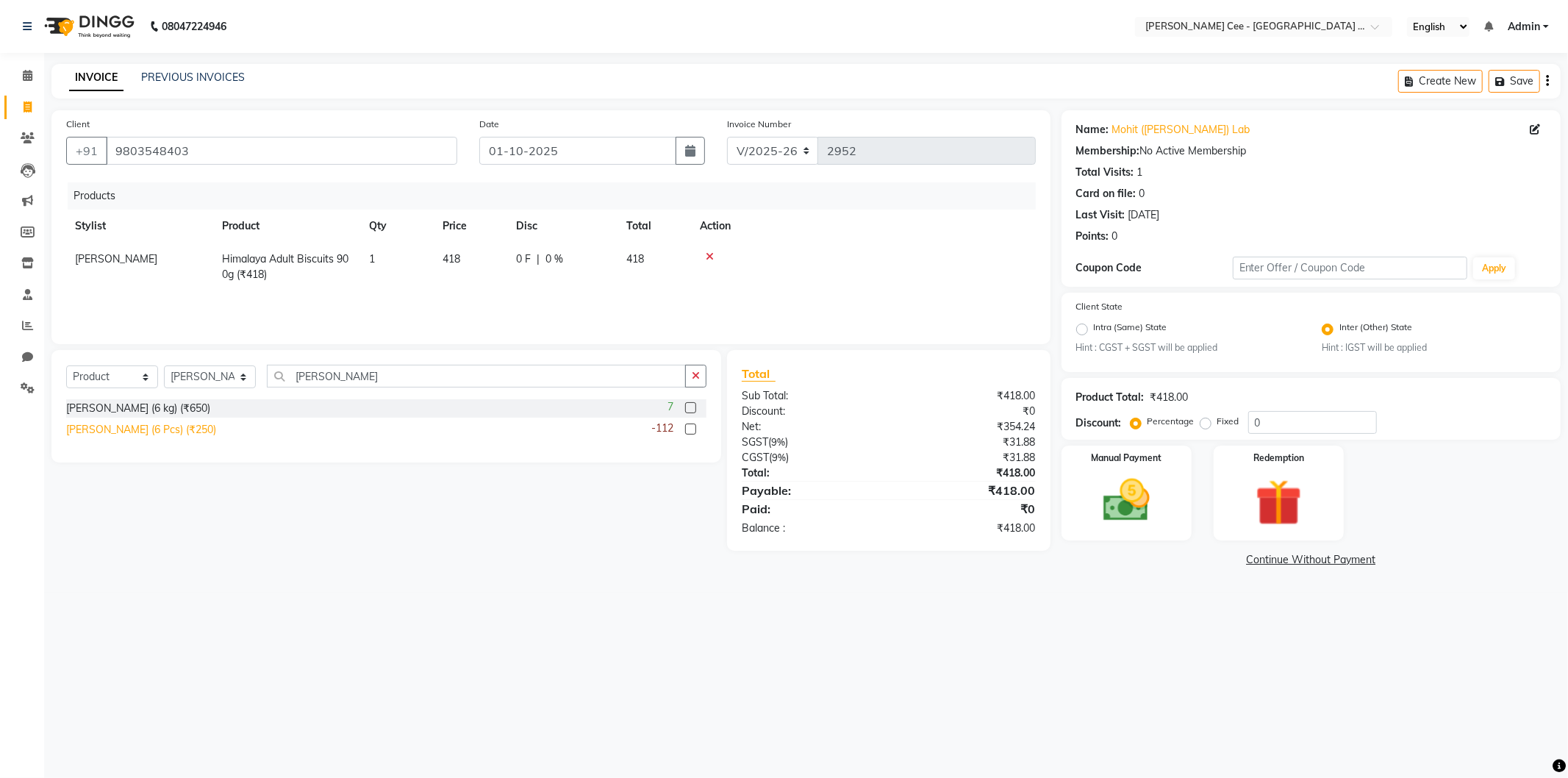
click at [184, 423] on div "Chelsea Bones (6 Pcs) (₹250)" at bounding box center [141, 430] width 150 height 16
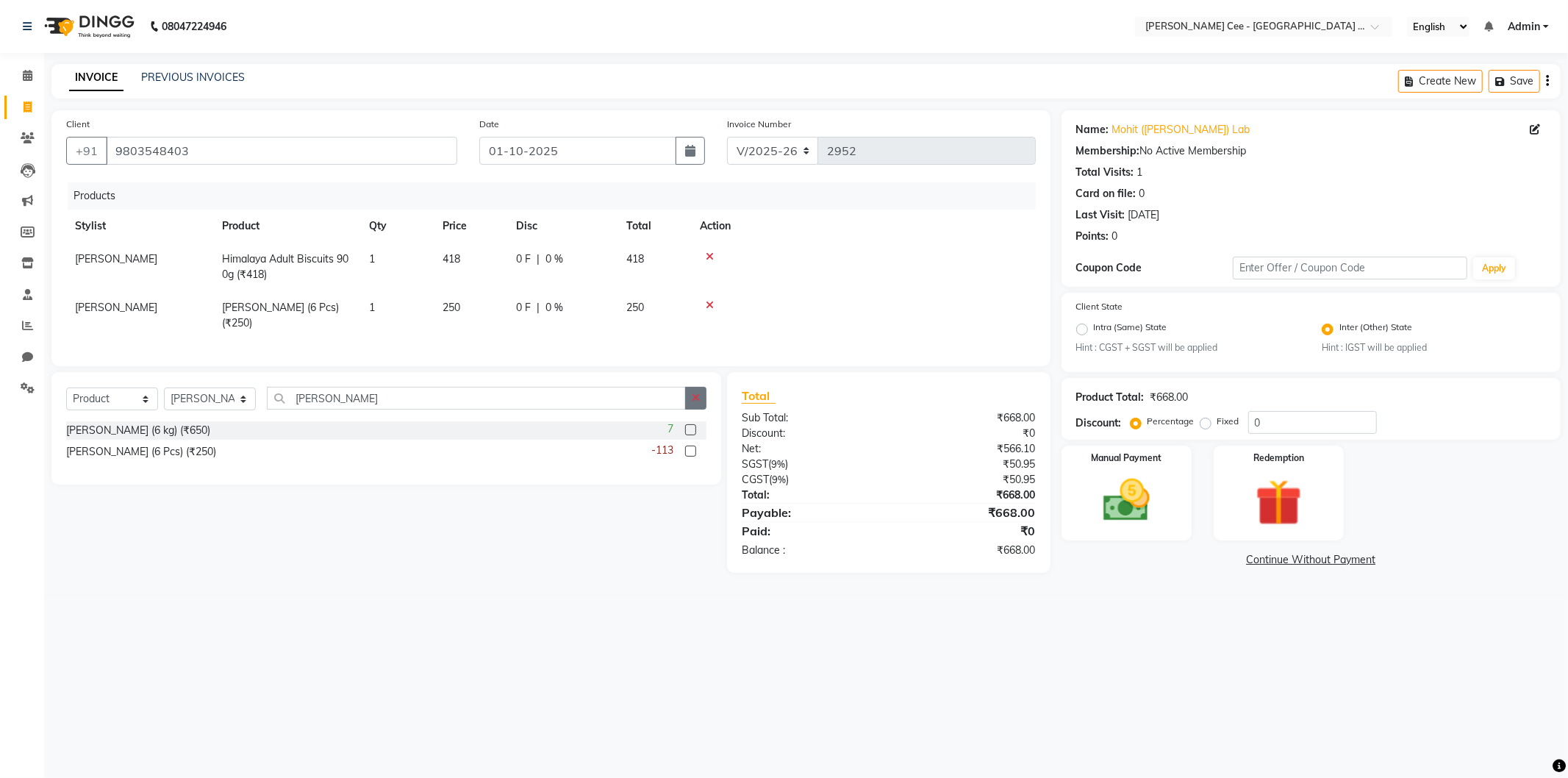
click at [693, 403] on icon "button" at bounding box center [696, 398] width 8 height 11
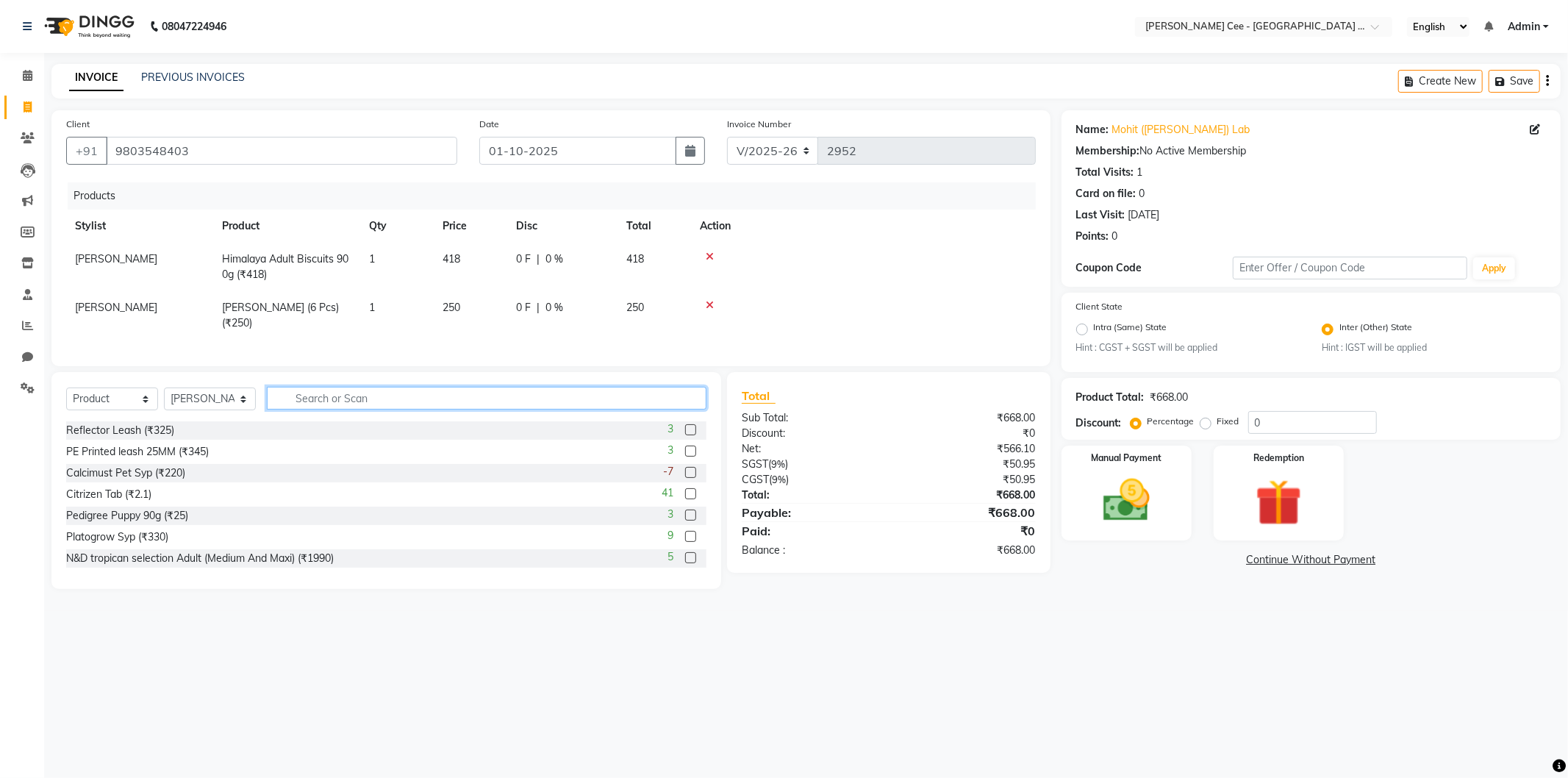
click at [611, 409] on input "text" at bounding box center [486, 398] width 439 height 23
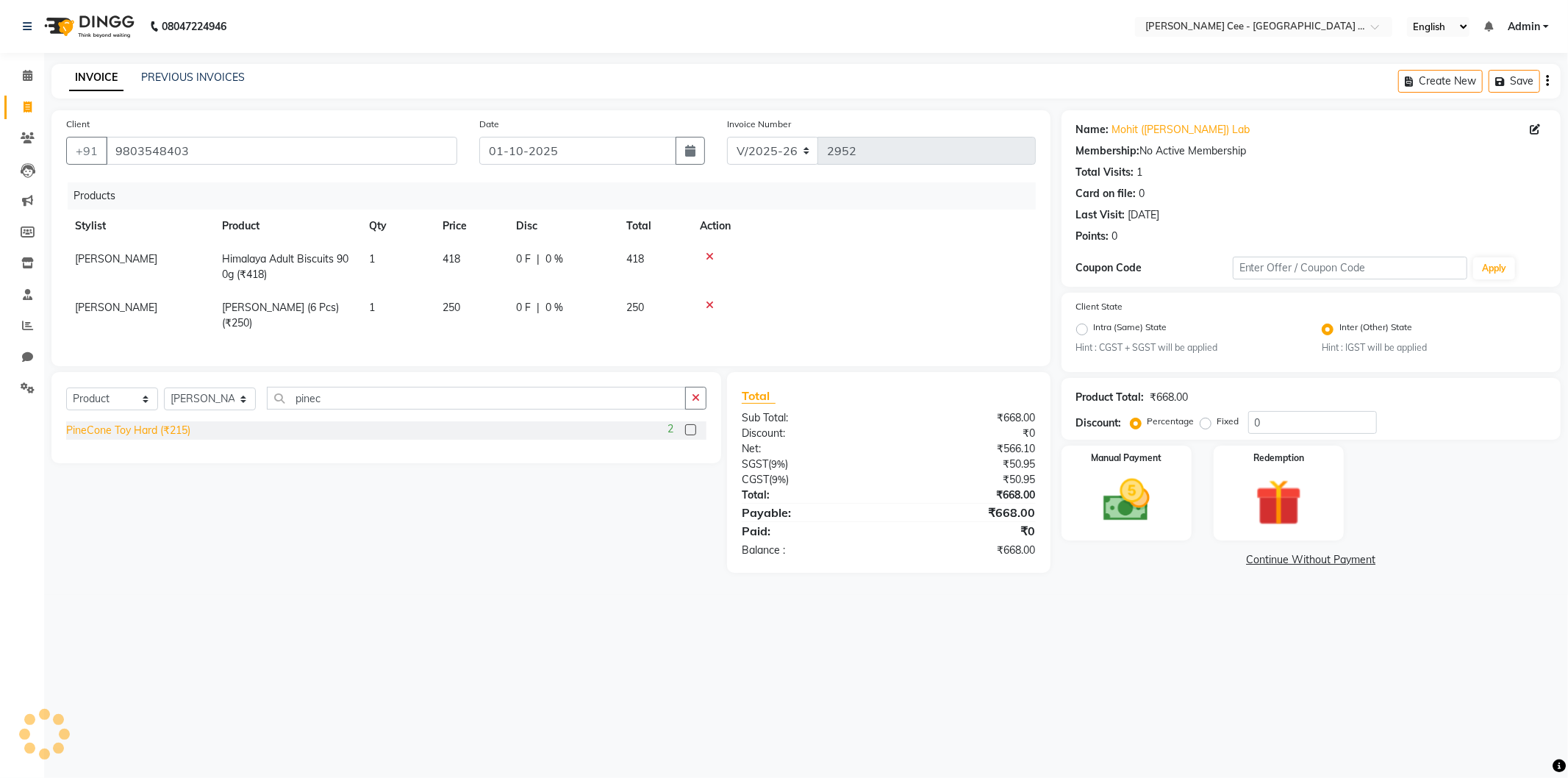
click at [180, 435] on div "PineCone Toy Hard (₹215)" at bounding box center [129, 430] width 125 height 16
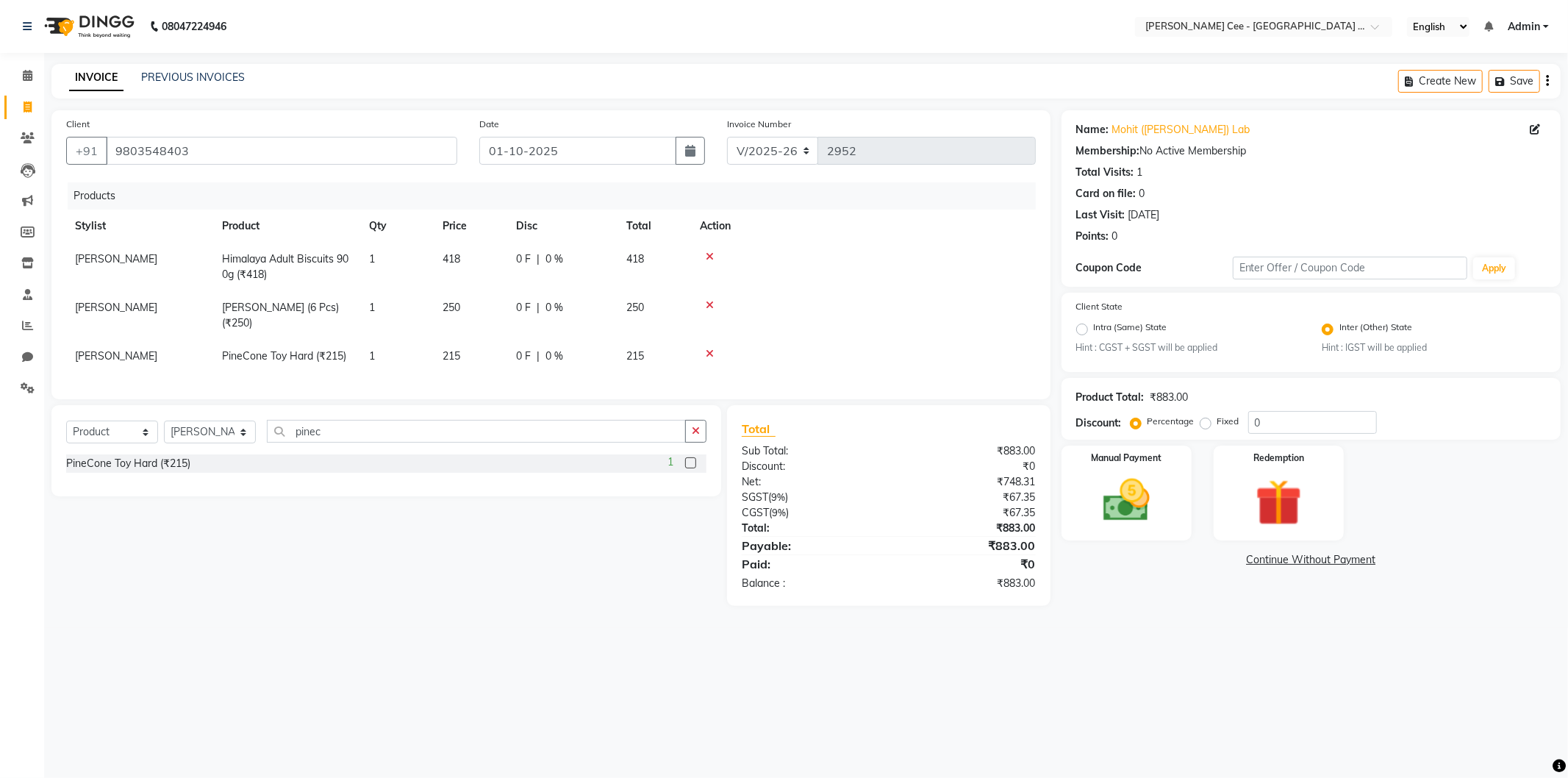
click at [604, 362] on div "0 F | 0 %" at bounding box center [561, 356] width 93 height 16
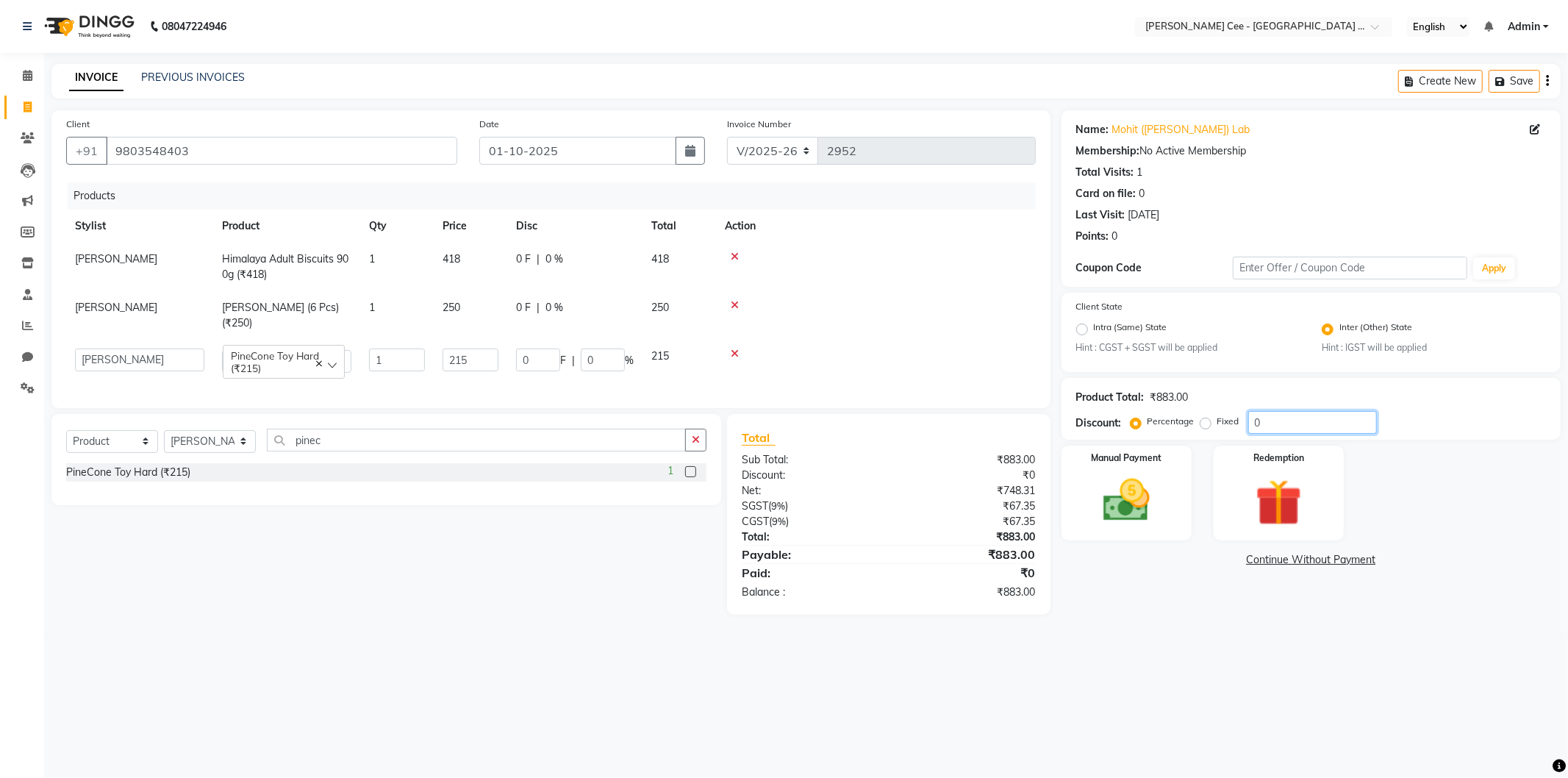
click at [1252, 430] on input "0" at bounding box center [1312, 422] width 129 height 23
click at [605, 361] on input "20" at bounding box center [602, 360] width 44 height 23
click at [605, 362] on input "20" at bounding box center [602, 360] width 44 height 23
click at [884, 350] on div at bounding box center [875, 353] width 302 height 11
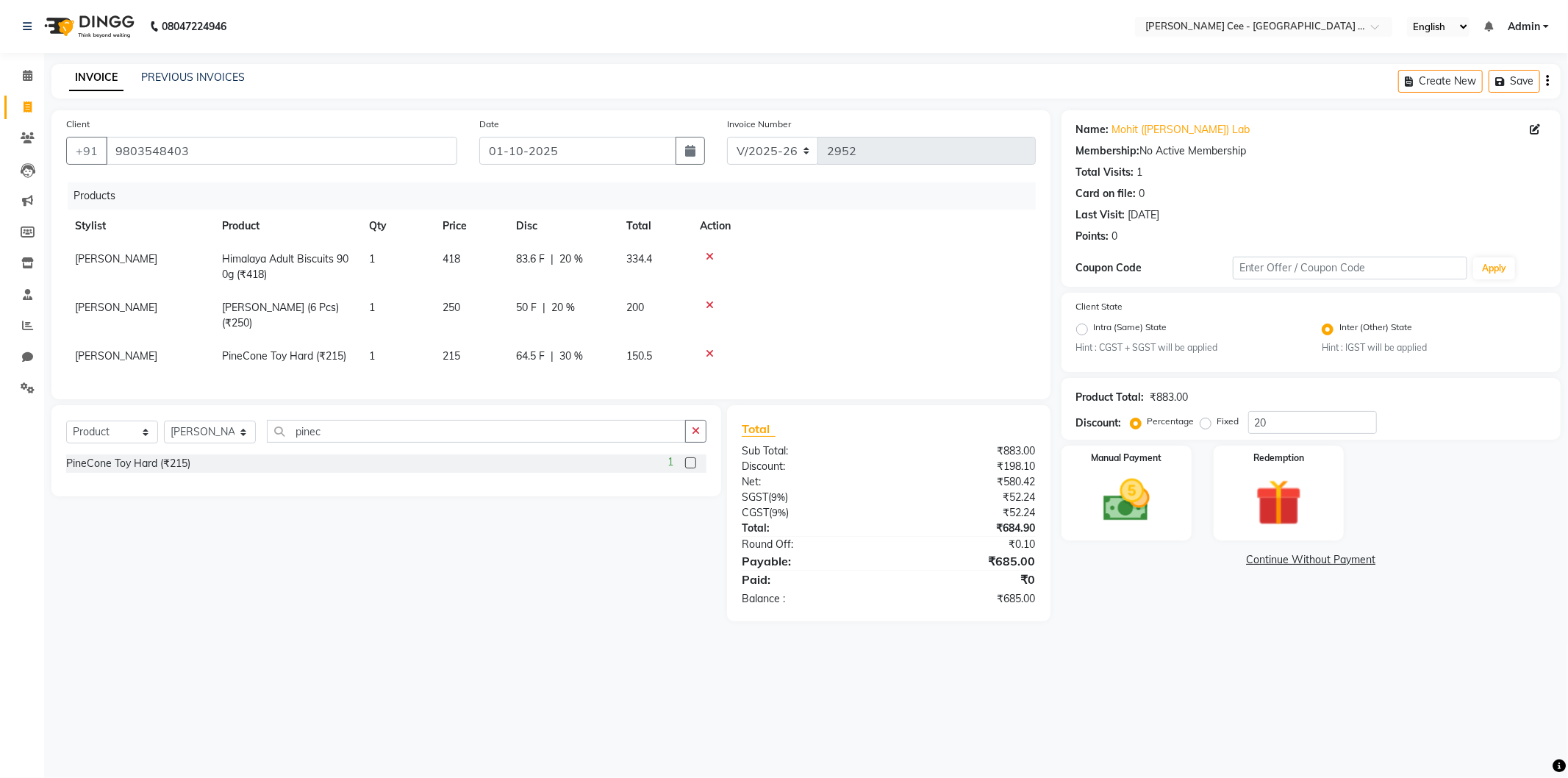
click at [537, 363] on span "64.5 F" at bounding box center [529, 356] width 29 height 16
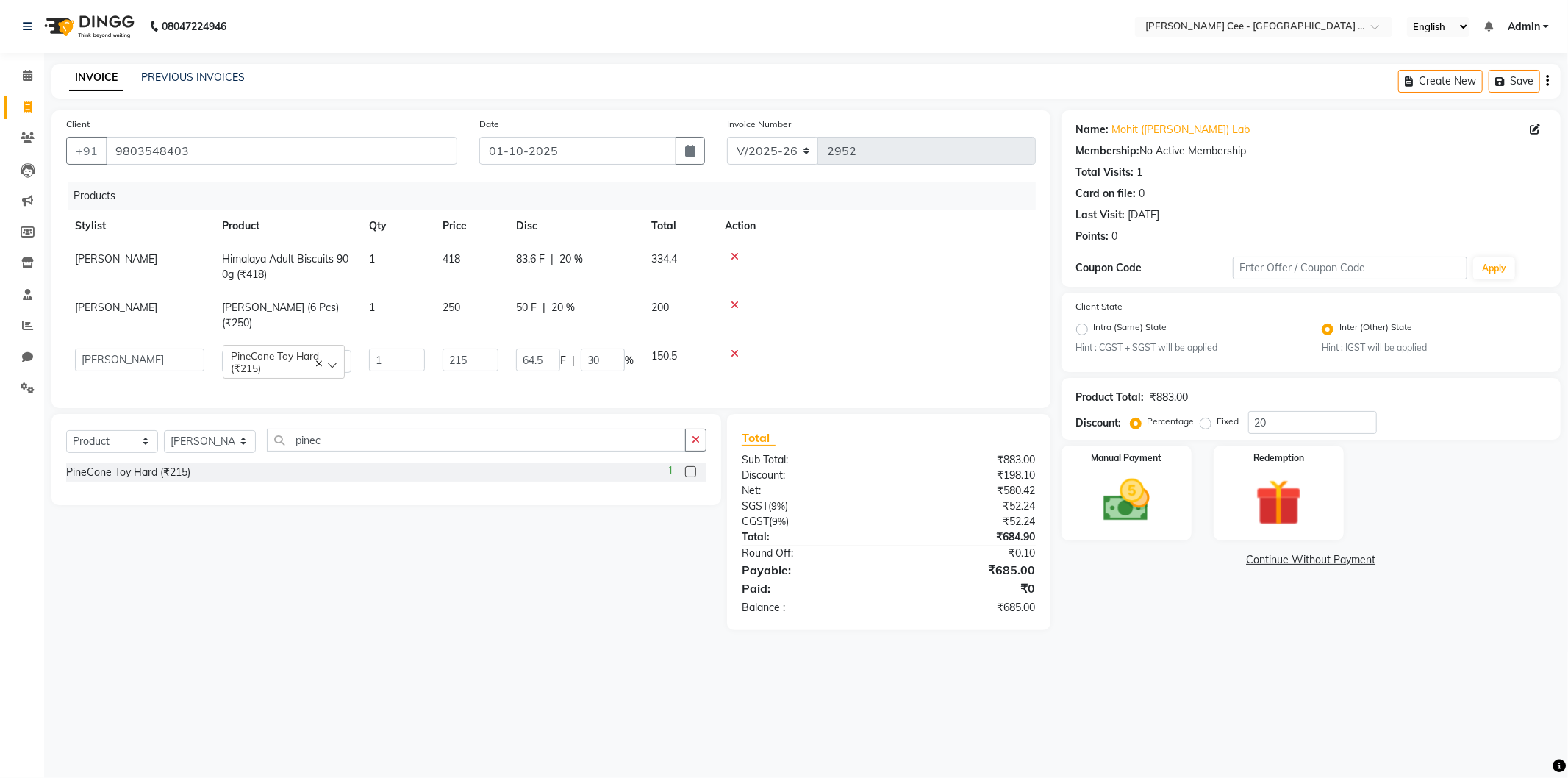
click at [891, 298] on td at bounding box center [875, 315] width 320 height 48
click at [1120, 512] on img at bounding box center [1126, 501] width 79 height 56
click at [1227, 557] on span "BANKTANSFER" at bounding box center [1238, 560] width 66 height 17
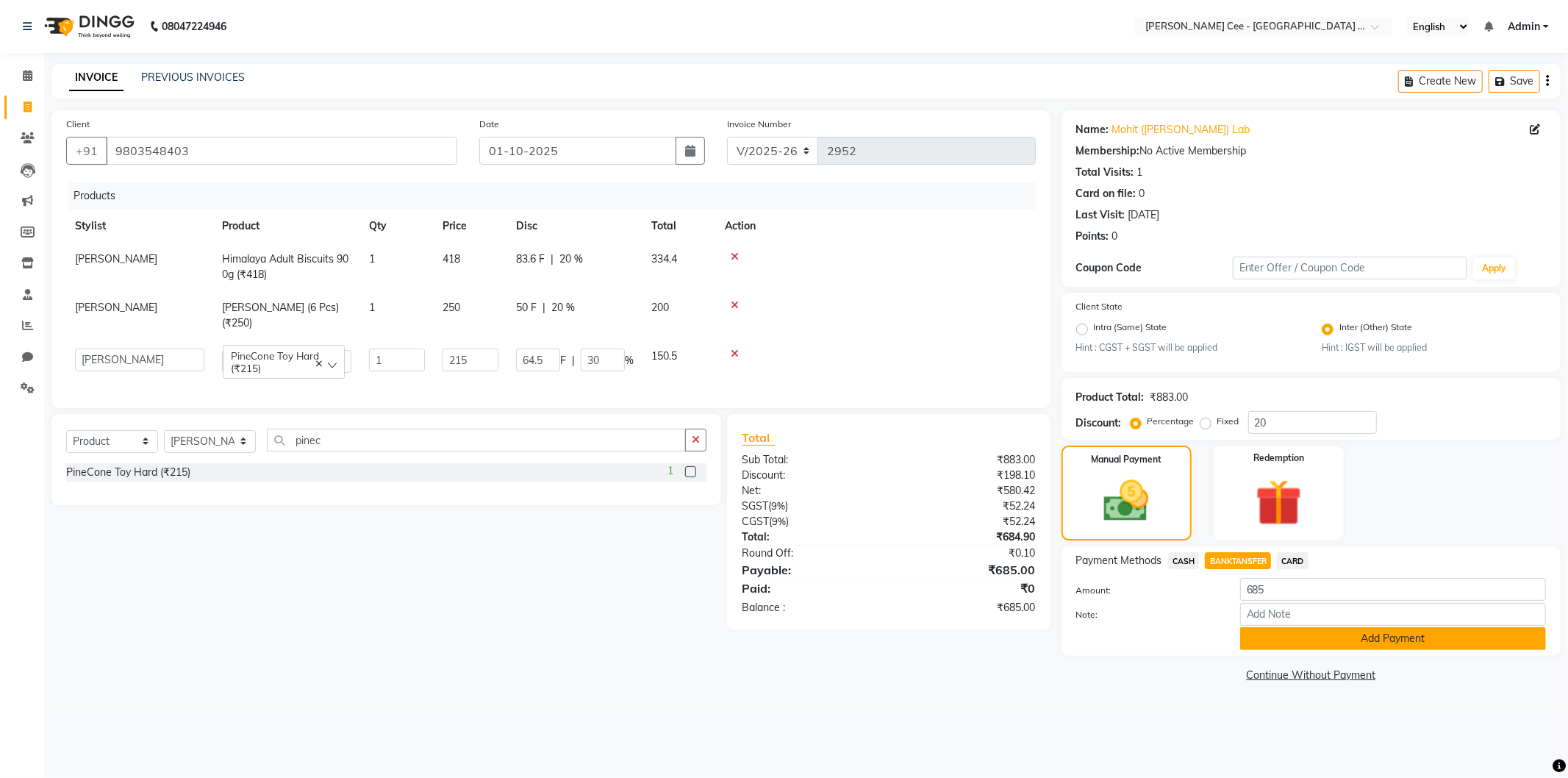
click at [1284, 642] on button "Add Payment" at bounding box center [1393, 639] width 306 height 23
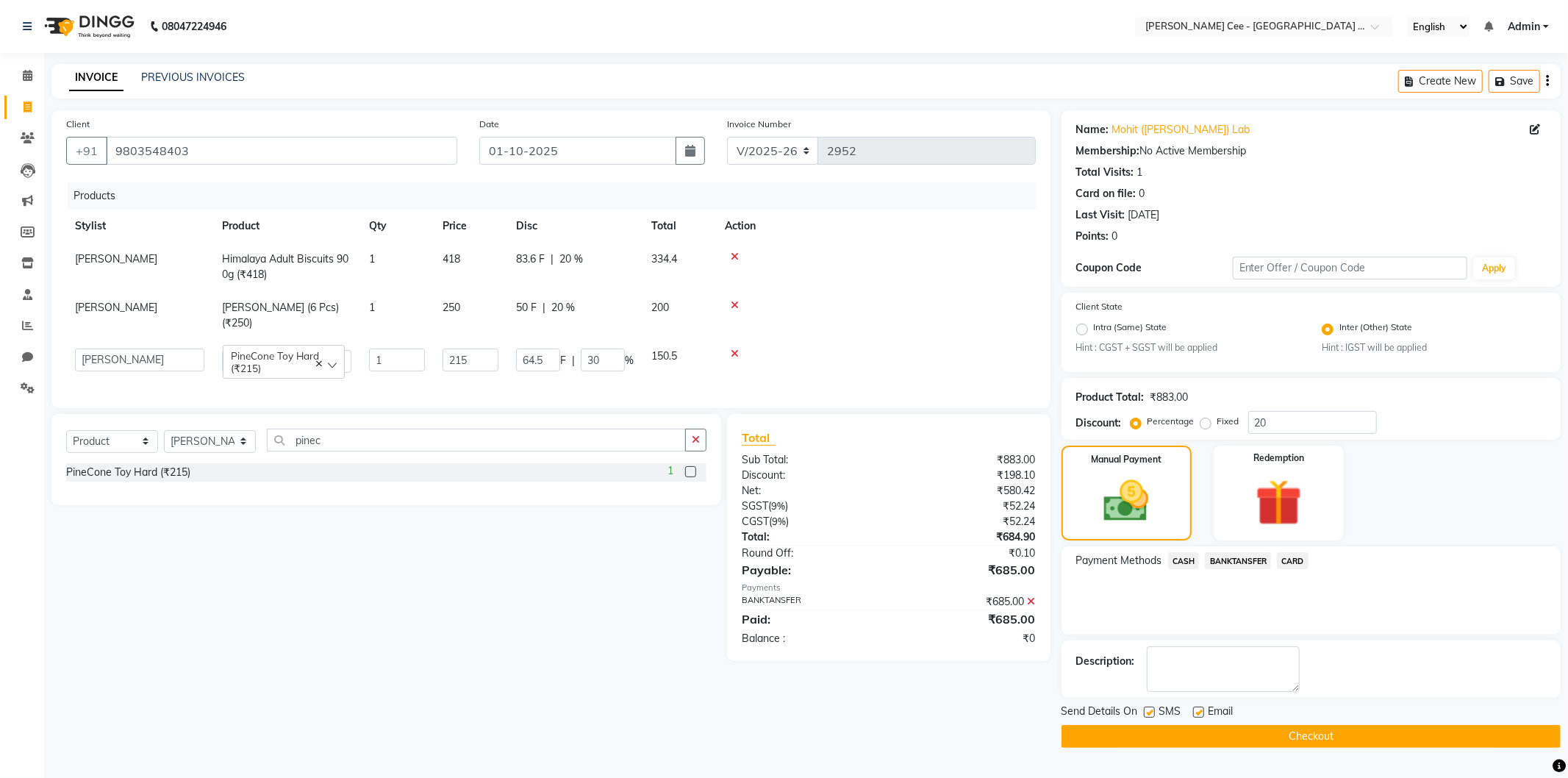
click at [1155, 741] on button "Checkout" at bounding box center [1311, 736] width 499 height 23
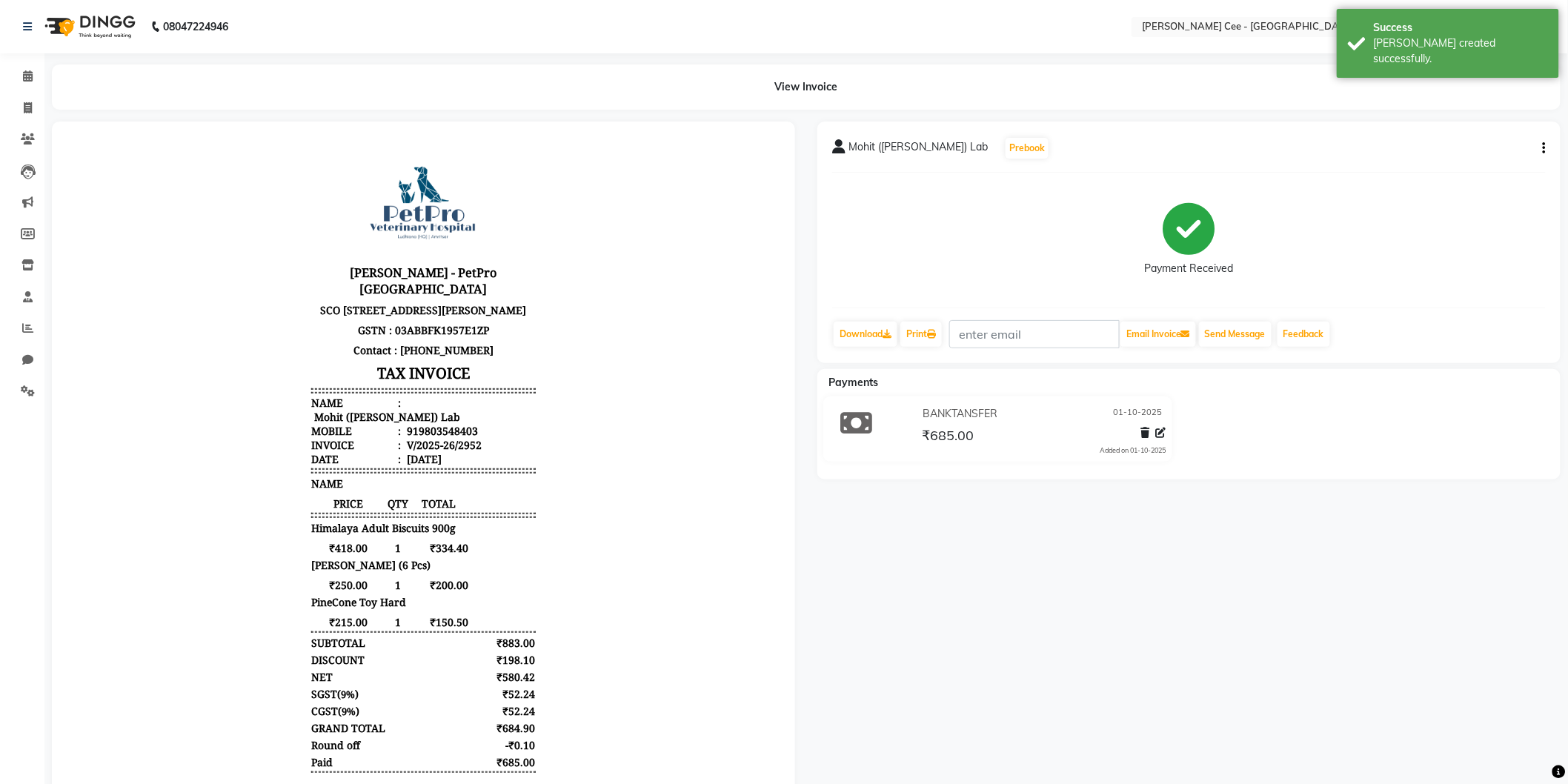
scroll to position [11, 0]
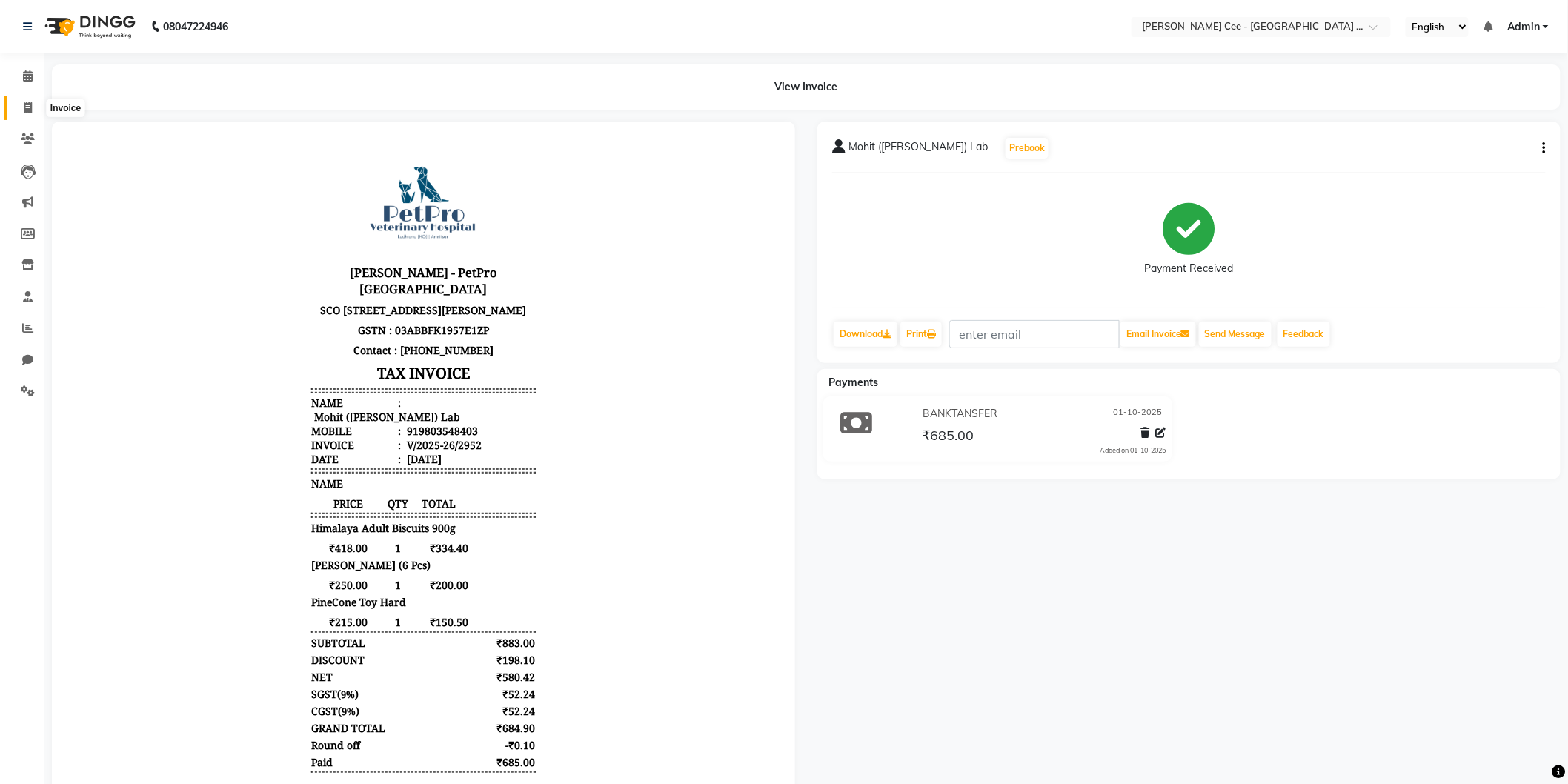
click at [32, 107] on span at bounding box center [27, 108] width 26 height 17
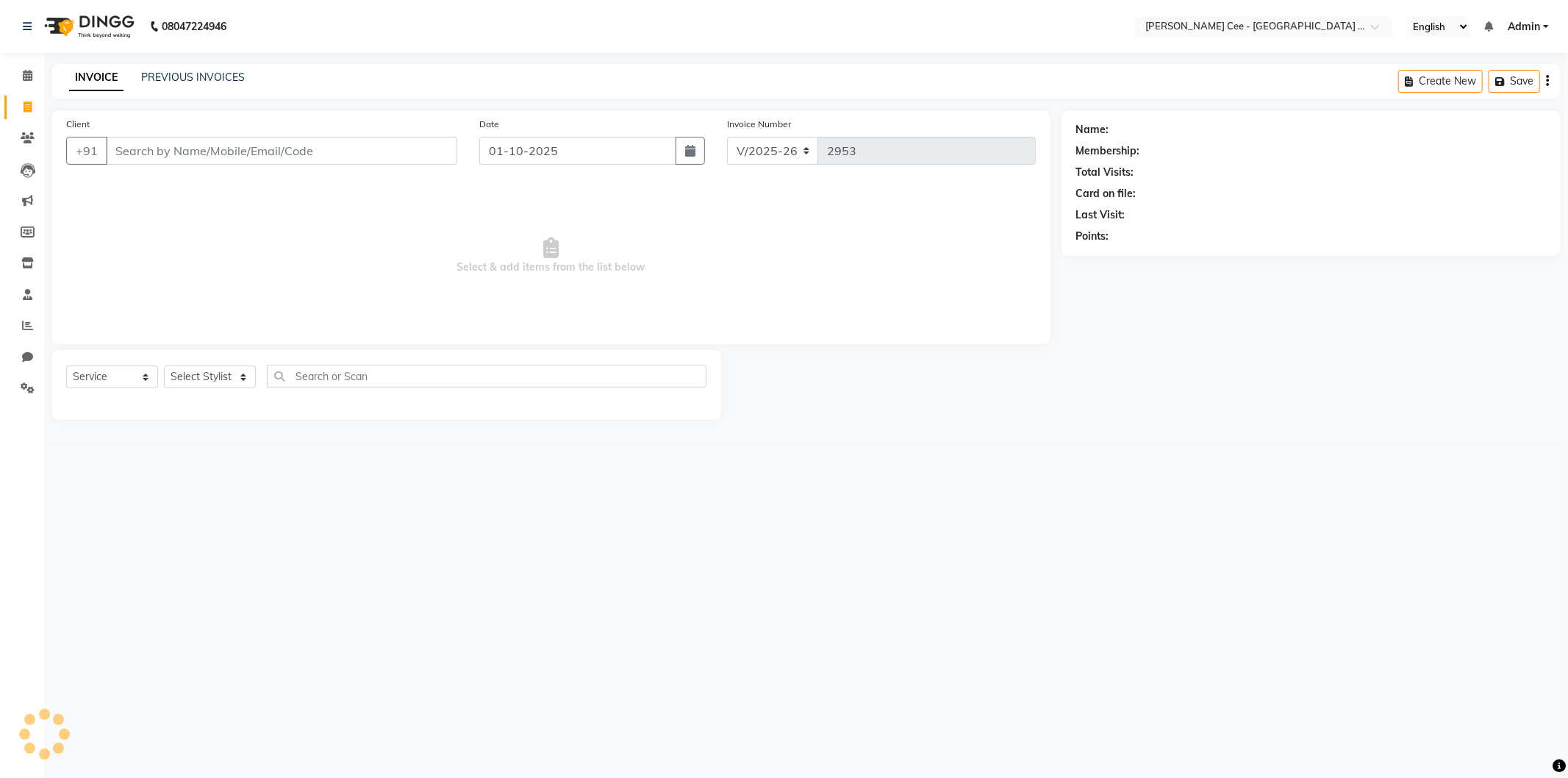
click at [188, 153] on input "Client" at bounding box center [281, 151] width 352 height 28
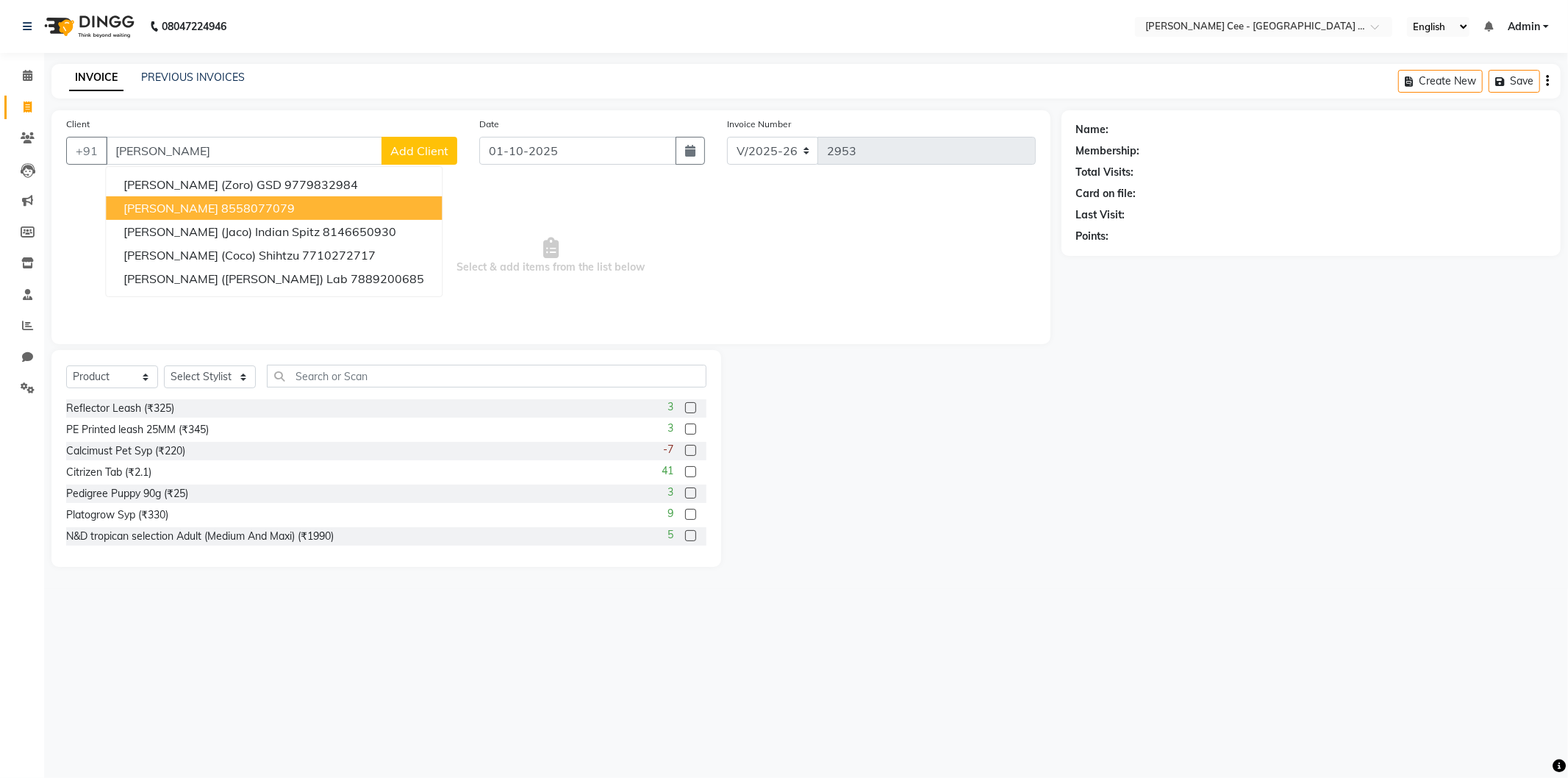
click at [252, 207] on ngb-highlight "8558077079" at bounding box center [258, 208] width 74 height 15
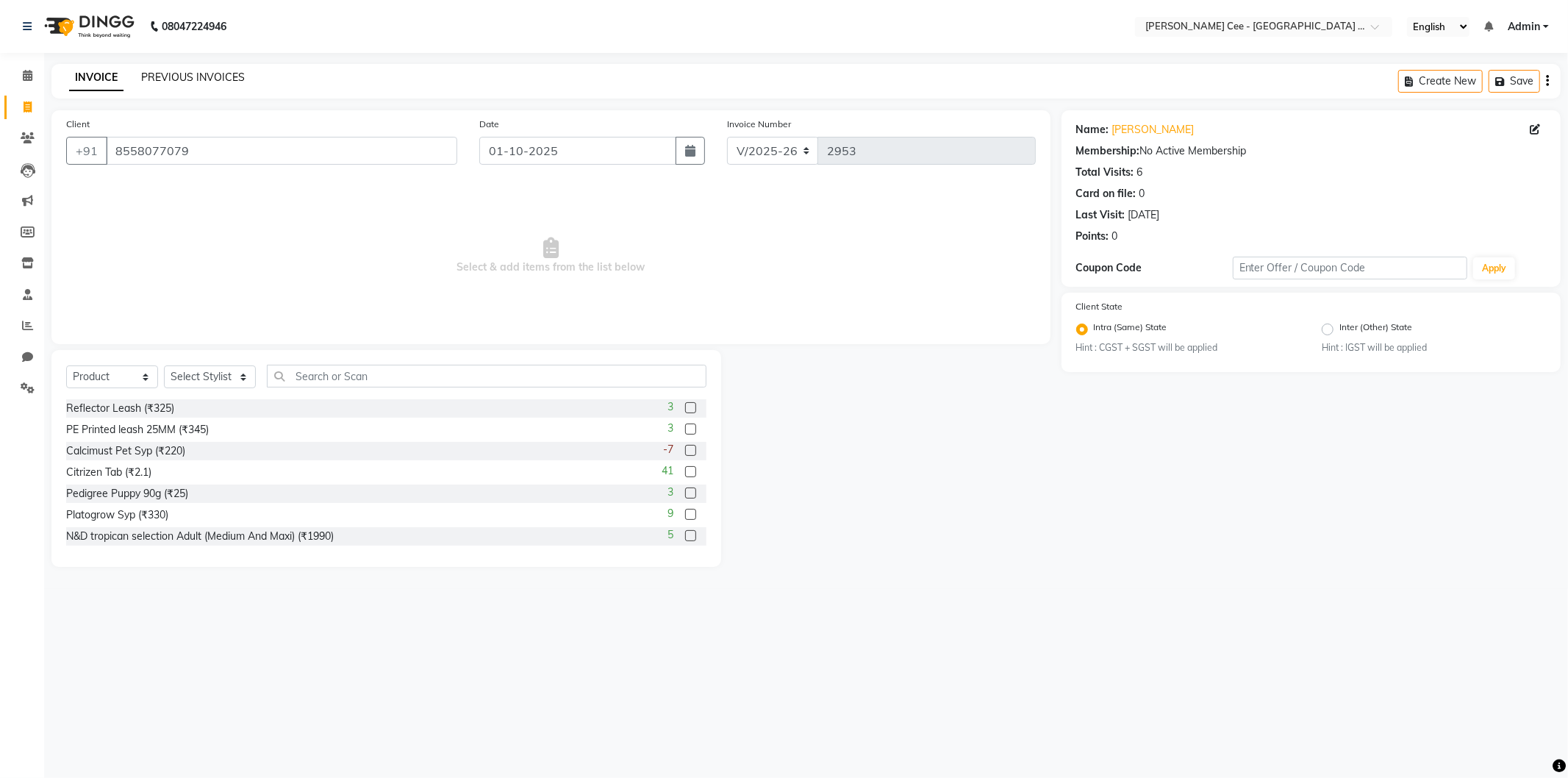
click at [165, 75] on link "PREVIOUS INVOICES" at bounding box center [193, 77] width 103 height 13
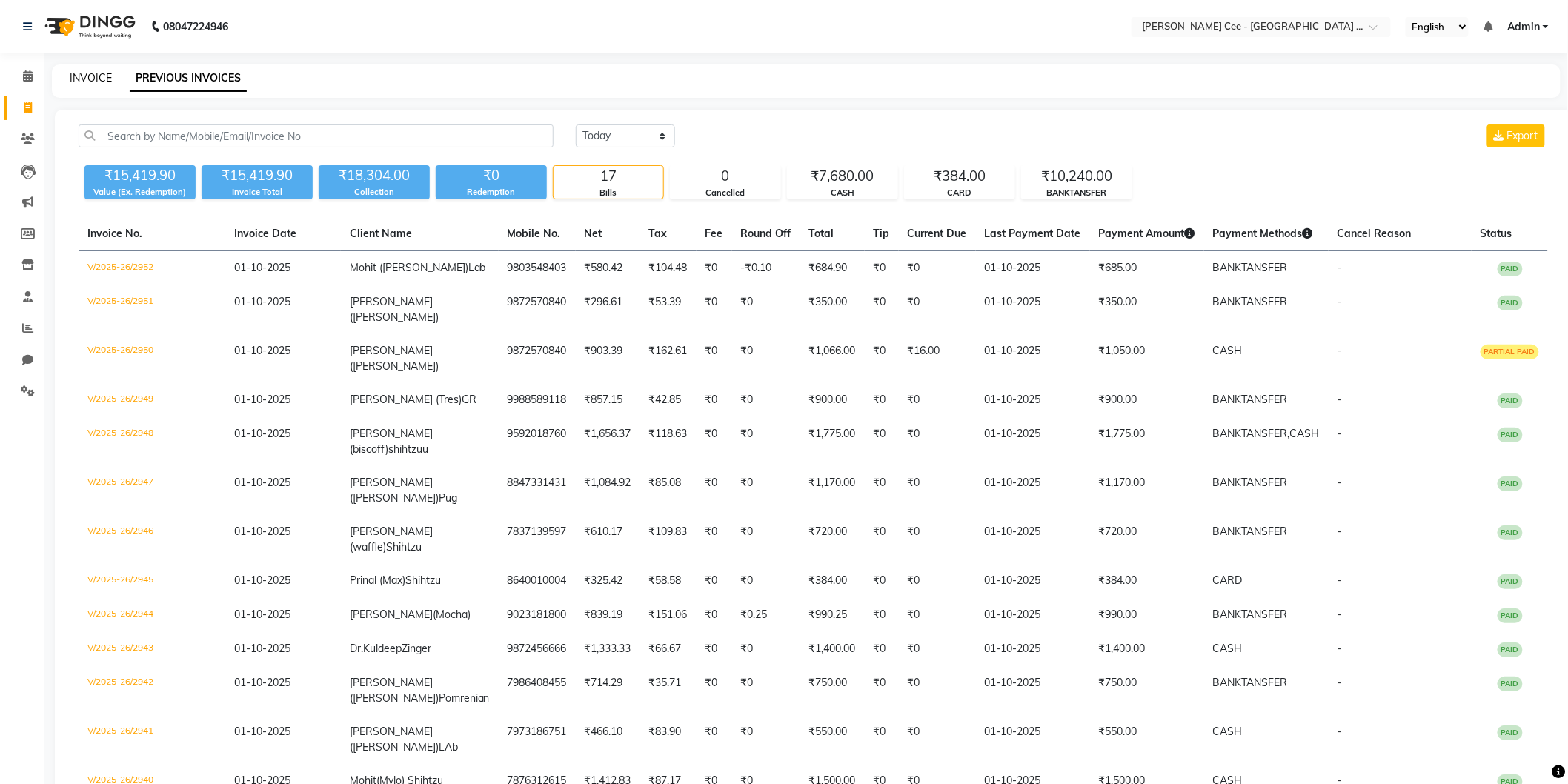
click at [78, 78] on link "INVOICE" at bounding box center [90, 78] width 42 height 13
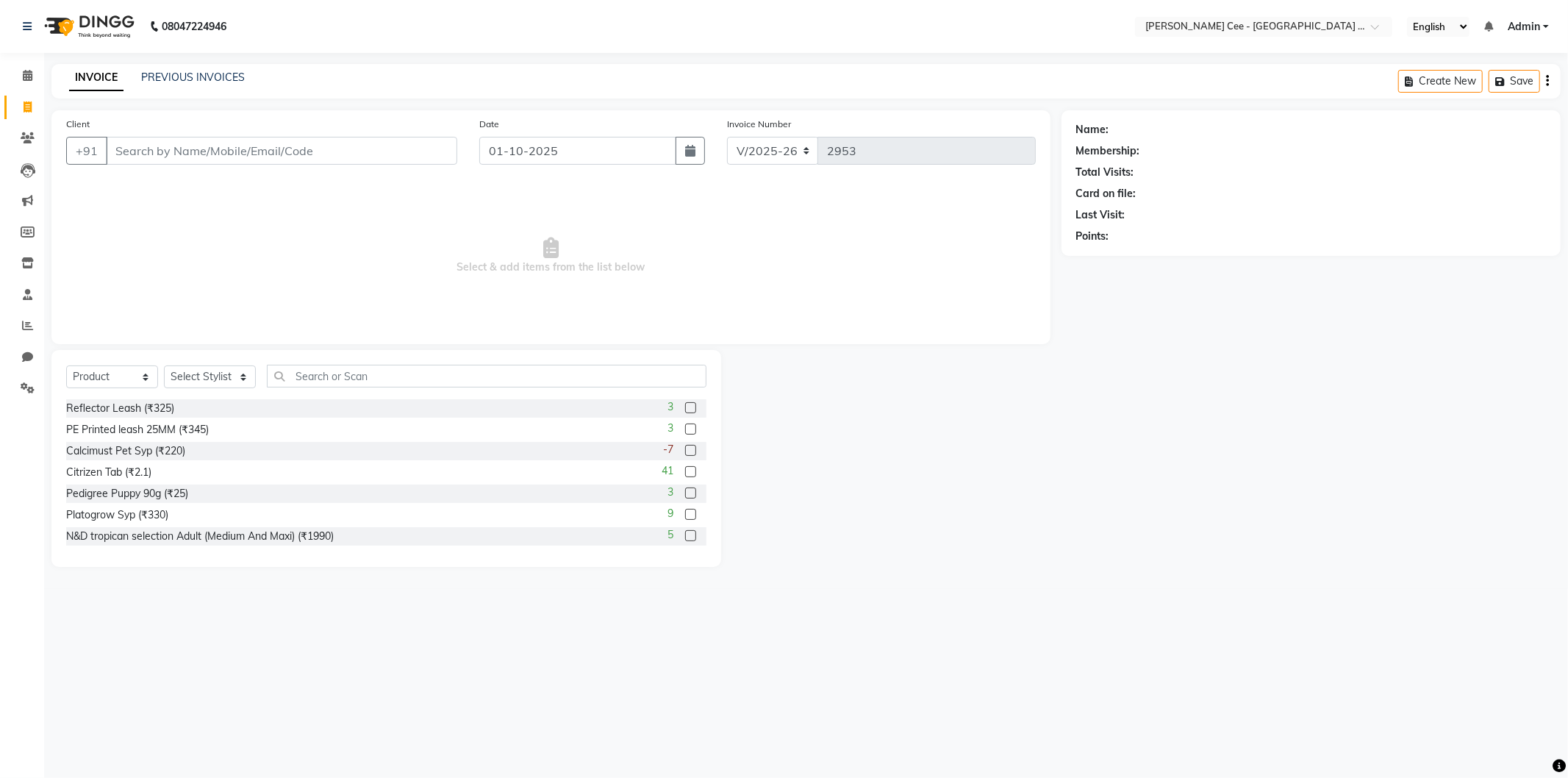
click at [163, 151] on input "Client" at bounding box center [281, 151] width 352 height 28
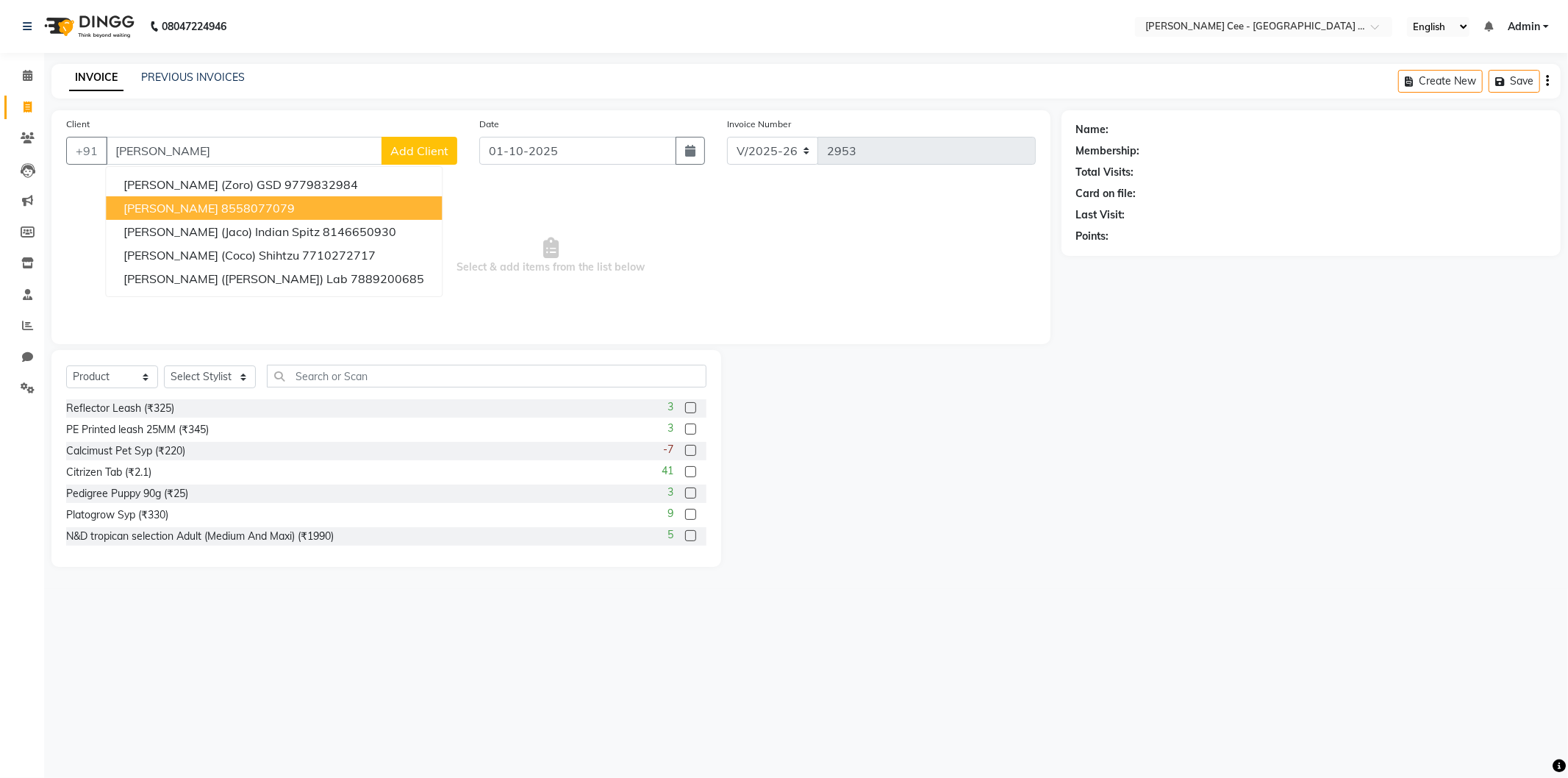
click at [165, 196] on button "Navjot Oreo 8558077079" at bounding box center [274, 207] width 336 height 24
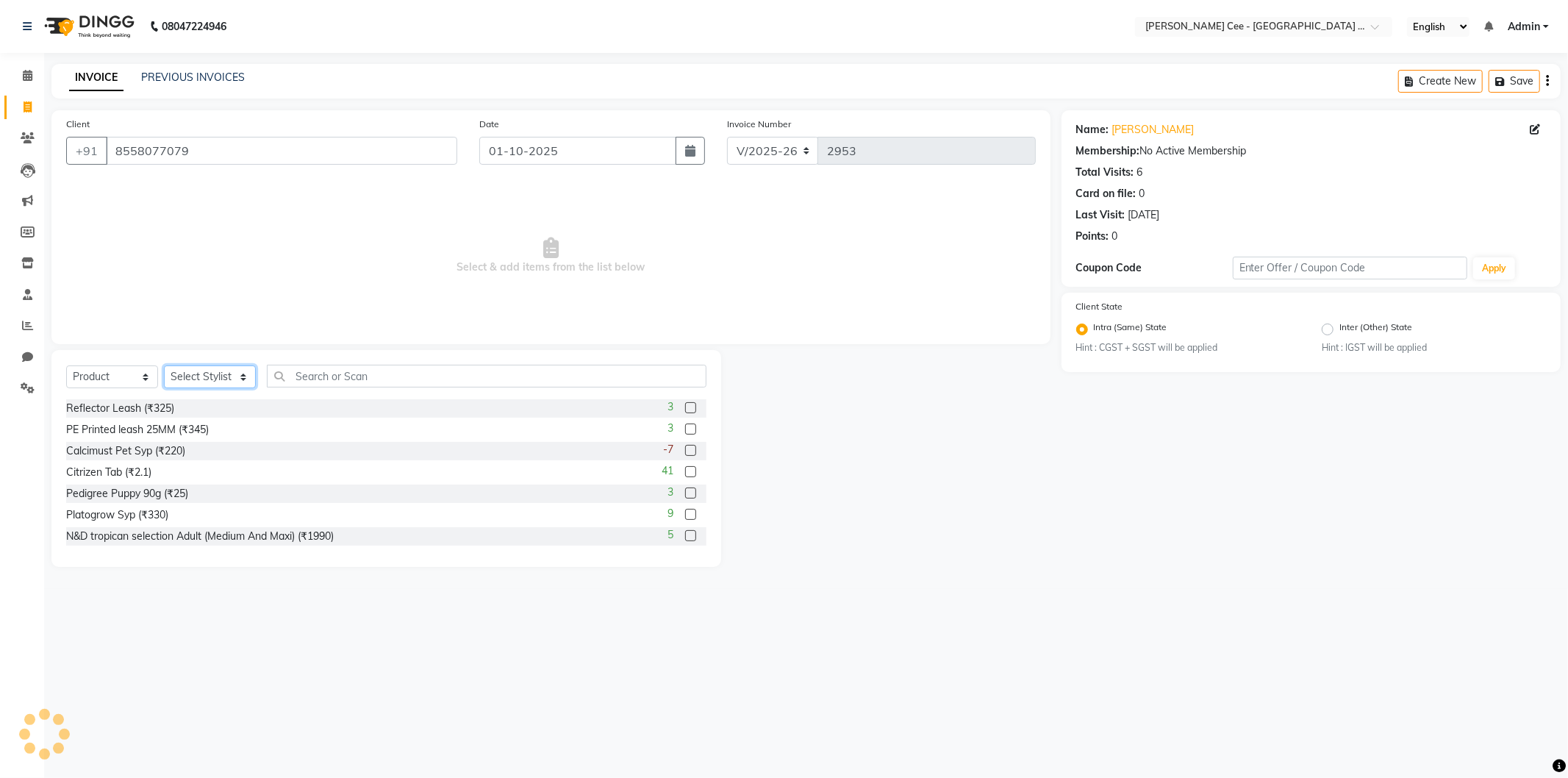
click at [225, 377] on select "Select Stylist Arsh (Helper) Avinash [PERSON_NAME] [PERSON_NAME] [PERSON_NAME] …" at bounding box center [210, 377] width 92 height 23
click at [164, 366] on select "Select Stylist Arsh (Helper) Avinash [PERSON_NAME] [PERSON_NAME] [PERSON_NAME] …" at bounding box center [210, 377] width 92 height 23
click at [133, 378] on select "Select Service Product Membership Package Voucher Prepaid Gift Card" at bounding box center [112, 377] width 92 height 23
click at [66, 366] on select "Select Service Product Membership Package Voucher Prepaid Gift Card" at bounding box center [112, 377] width 92 height 23
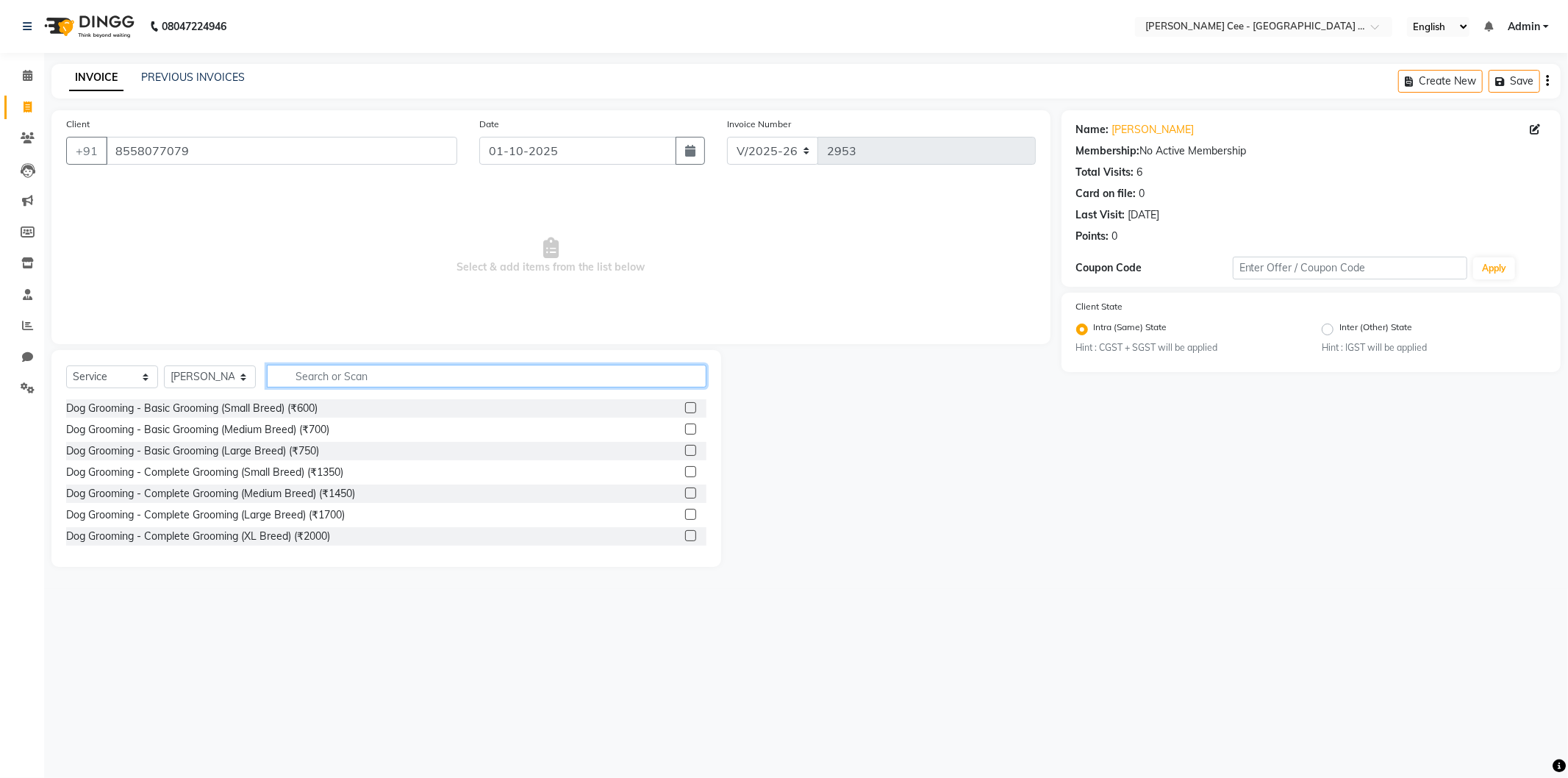
drag, startPoint x: 349, startPoint y: 377, endPoint x: 348, endPoint y: 340, distance: 37.0
click at [352, 375] on input "text" at bounding box center [486, 376] width 439 height 23
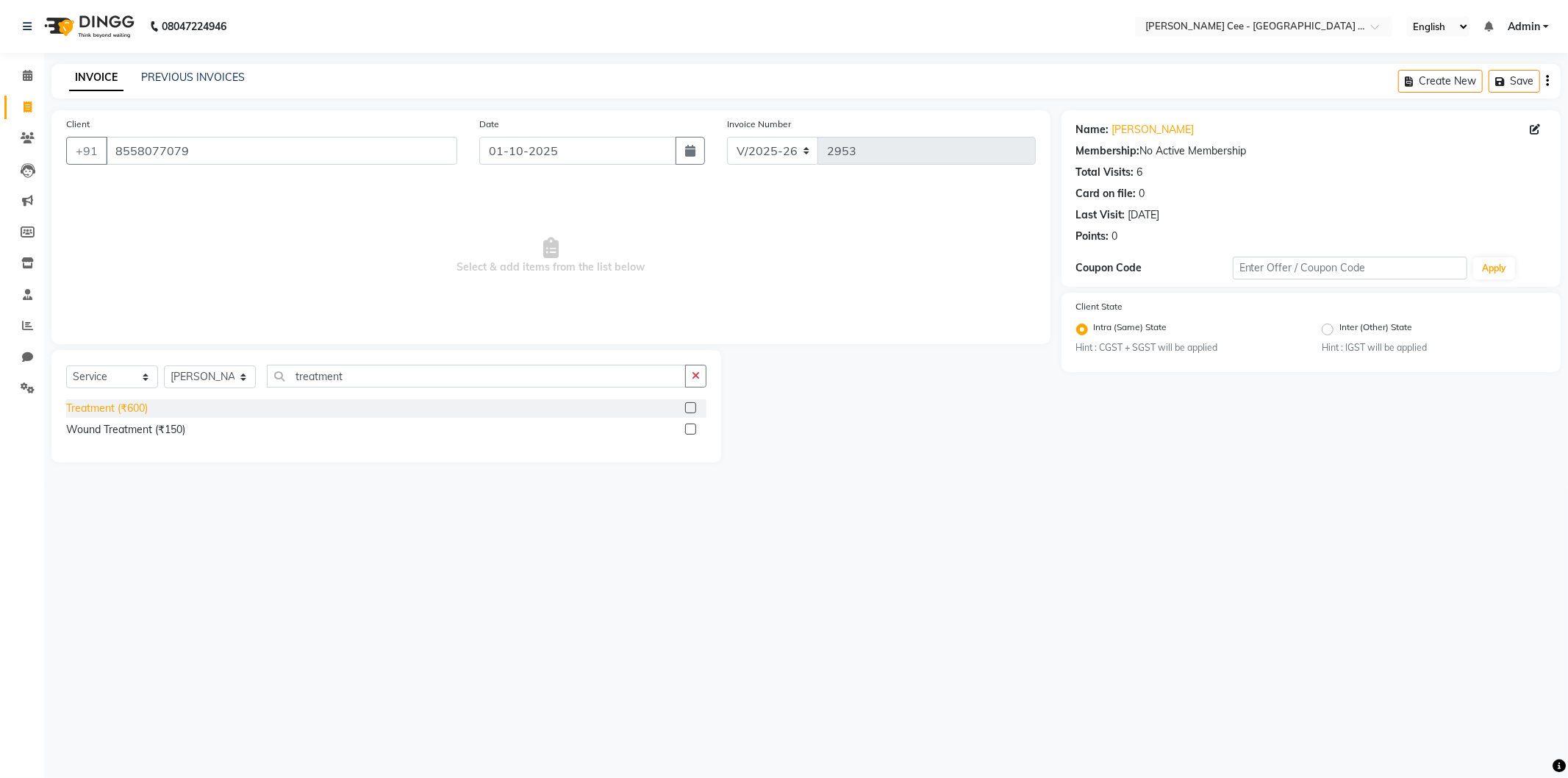
click at [121, 408] on div "Treatment (₹600)" at bounding box center [107, 408] width 82 height 16
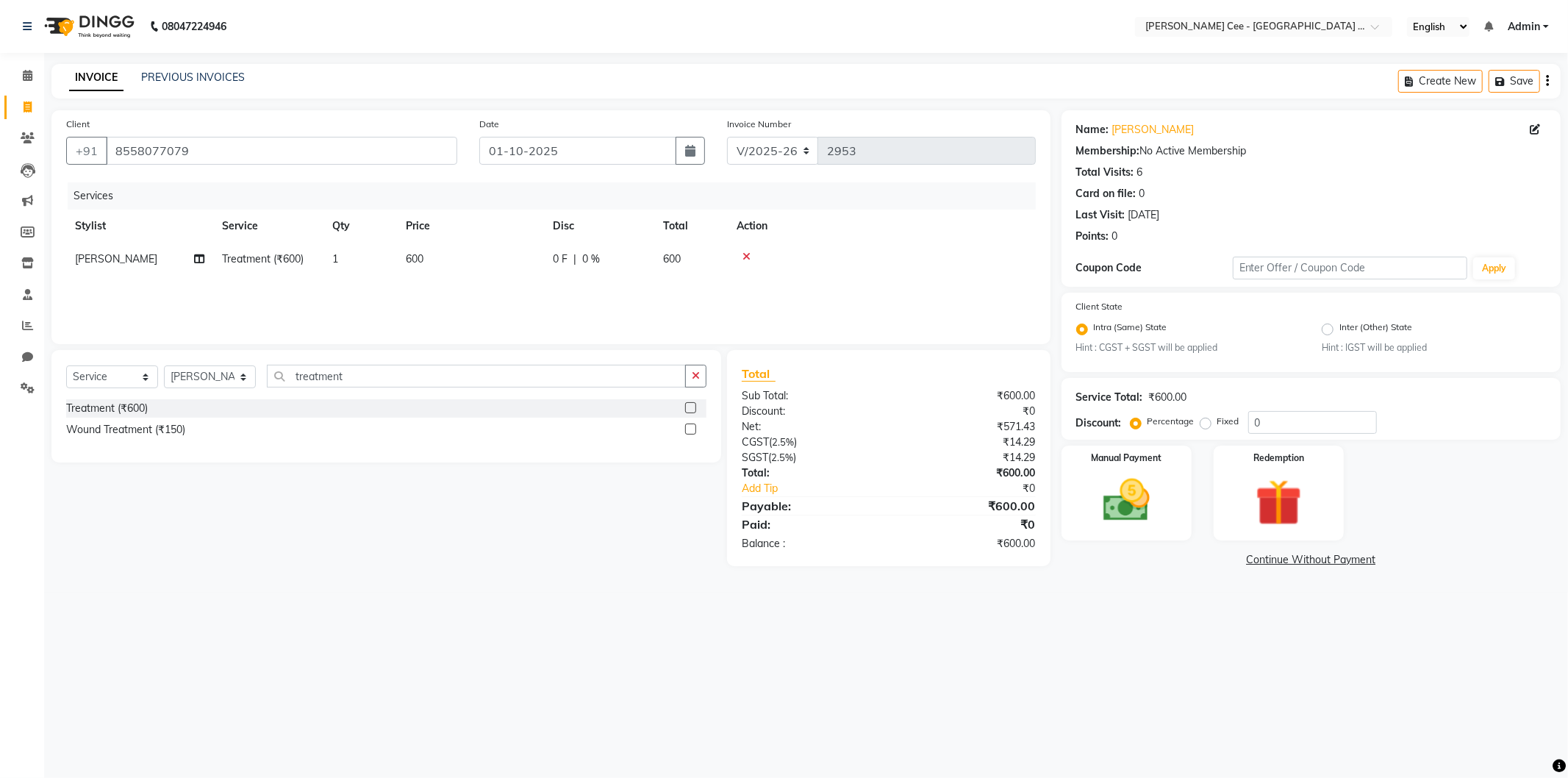
click at [441, 259] on td "600" at bounding box center [470, 259] width 147 height 33
click at [441, 259] on input "1" at bounding box center [429, 263] width 56 height 23
click at [443, 259] on input "1" at bounding box center [429, 263] width 56 height 23
click at [509, 260] on td "600" at bounding box center [470, 259] width 147 height 33
click at [509, 260] on input "600" at bounding box center [539, 263] width 130 height 23
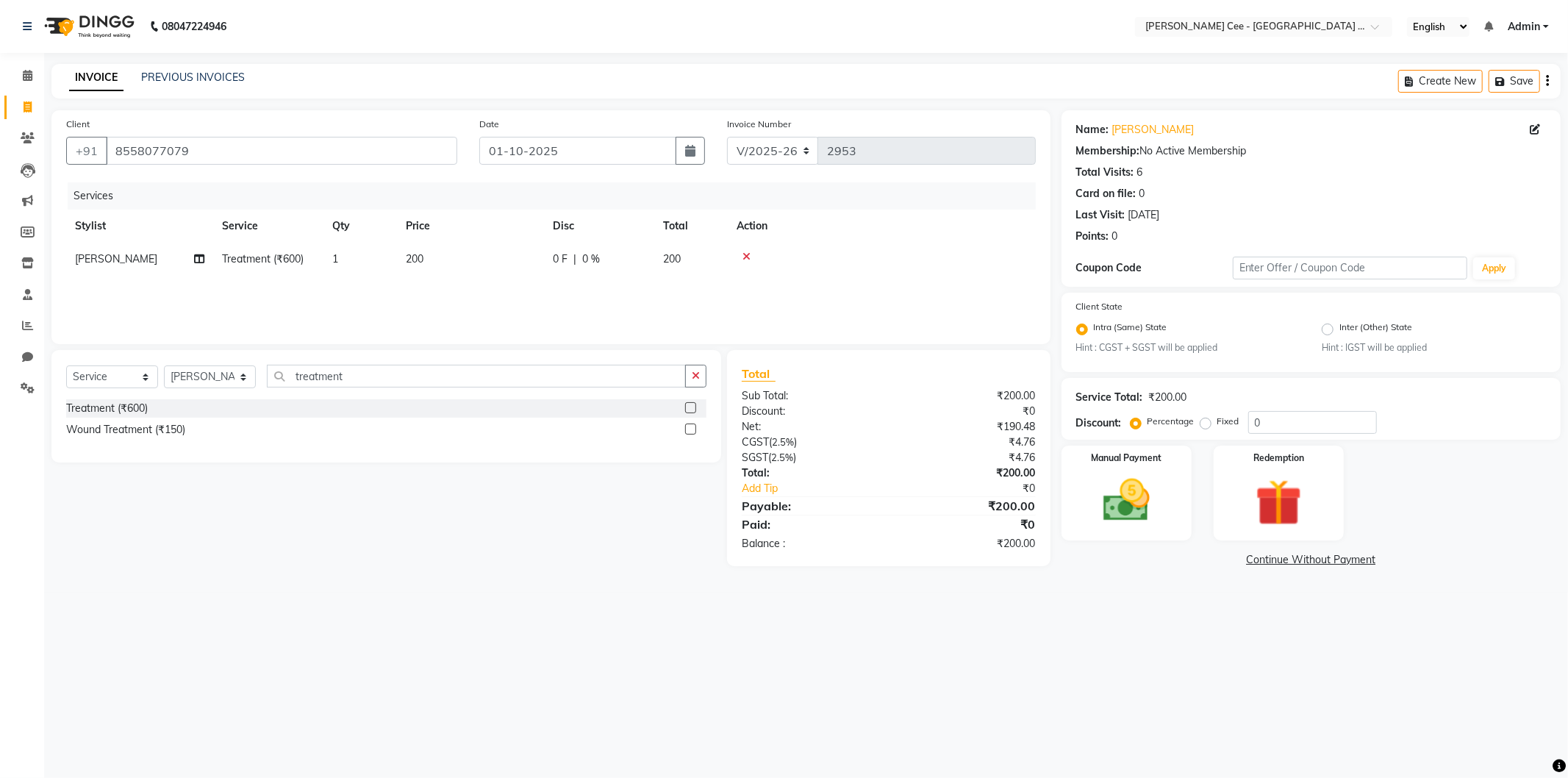
click at [911, 247] on td at bounding box center [882, 259] width 308 height 33
click at [687, 375] on button "button" at bounding box center [696, 376] width 21 height 23
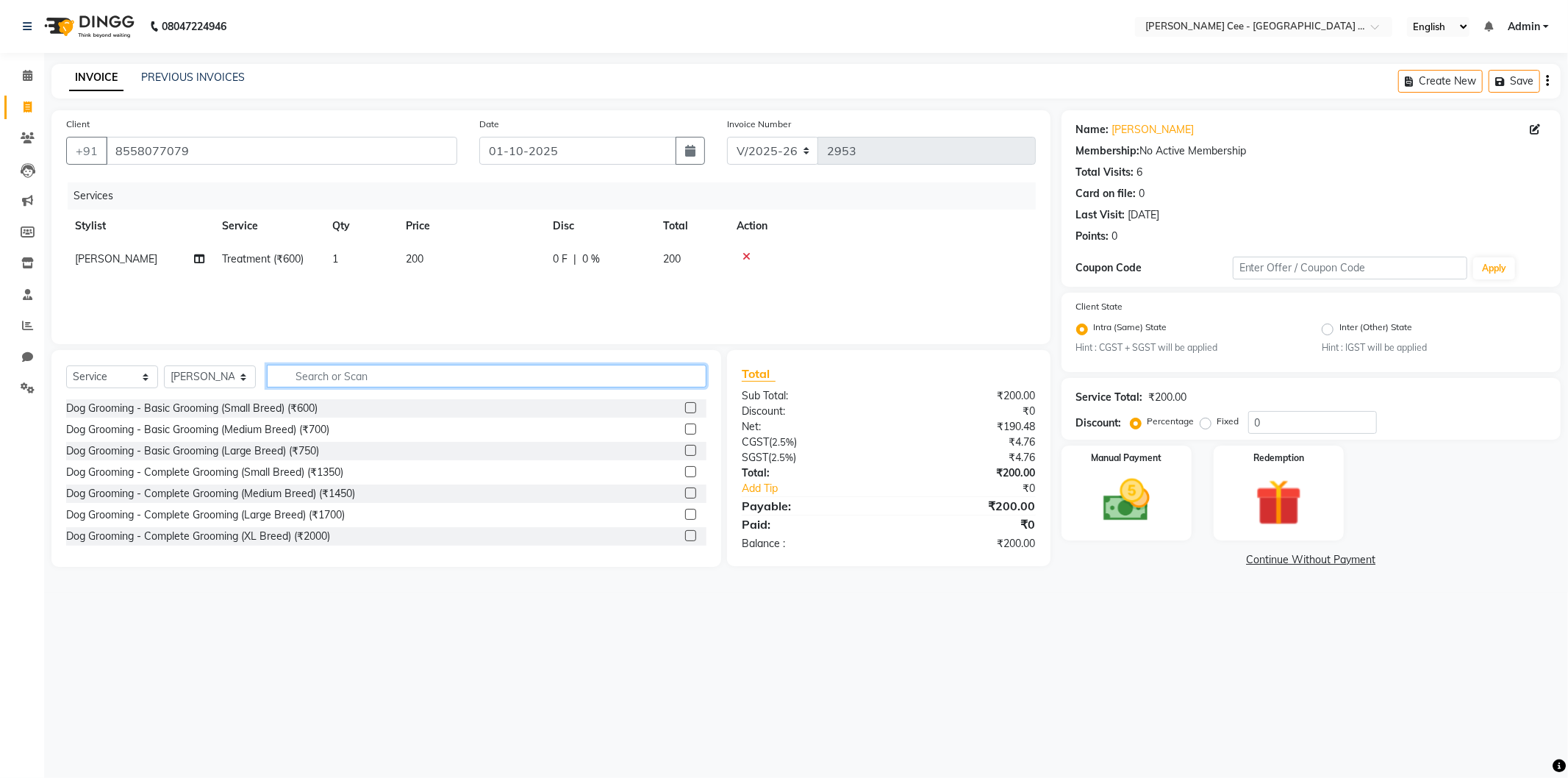
click at [625, 383] on input "text" at bounding box center [486, 376] width 439 height 23
click at [114, 368] on select "Select Service Product Membership Package Voucher Prepaid Gift Card" at bounding box center [112, 377] width 92 height 23
click at [66, 366] on select "Select Service Product Membership Package Voucher Prepaid Gift Card" at bounding box center [112, 377] width 92 height 23
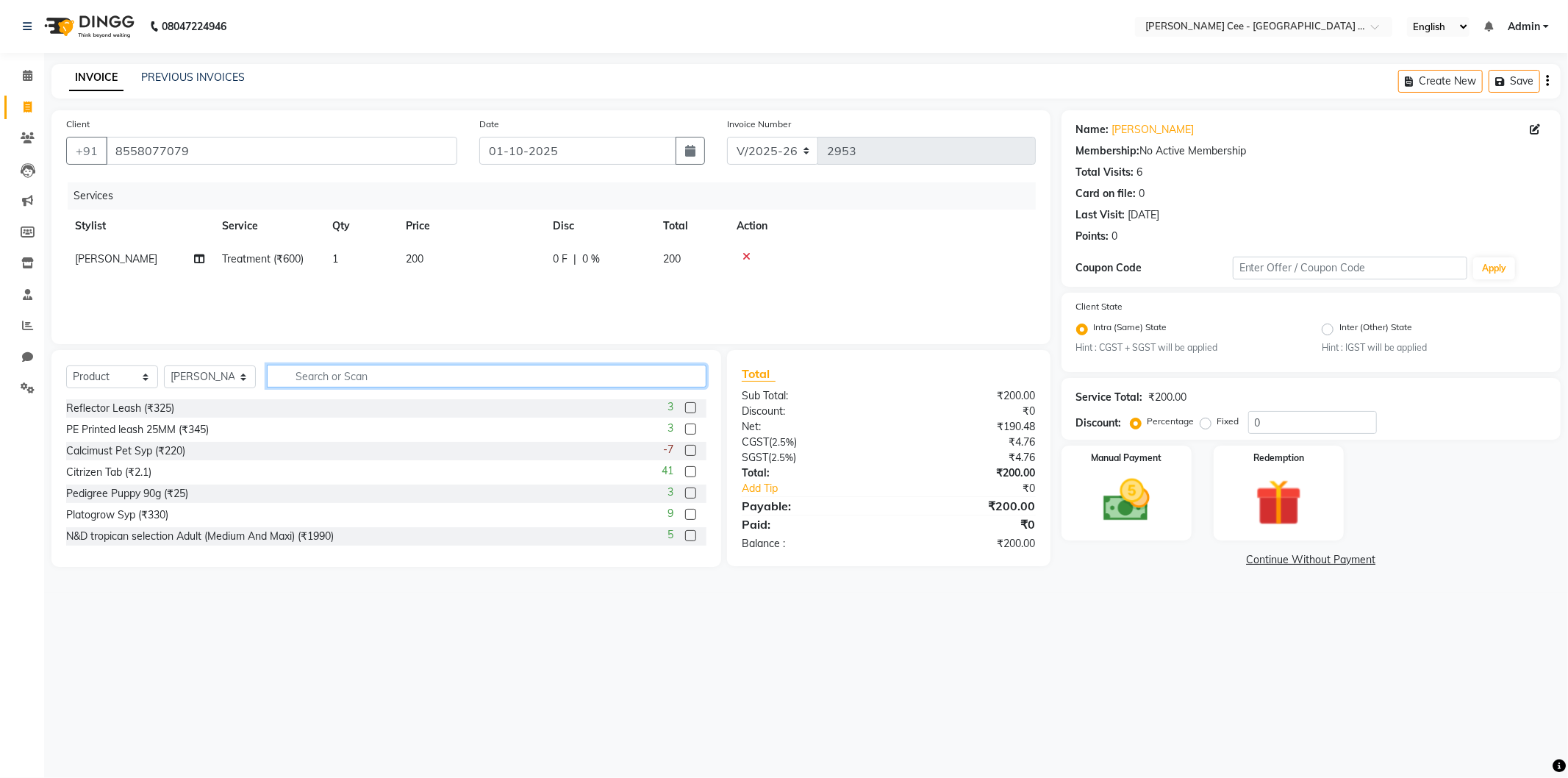
click at [343, 369] on input "text" at bounding box center [486, 376] width 439 height 23
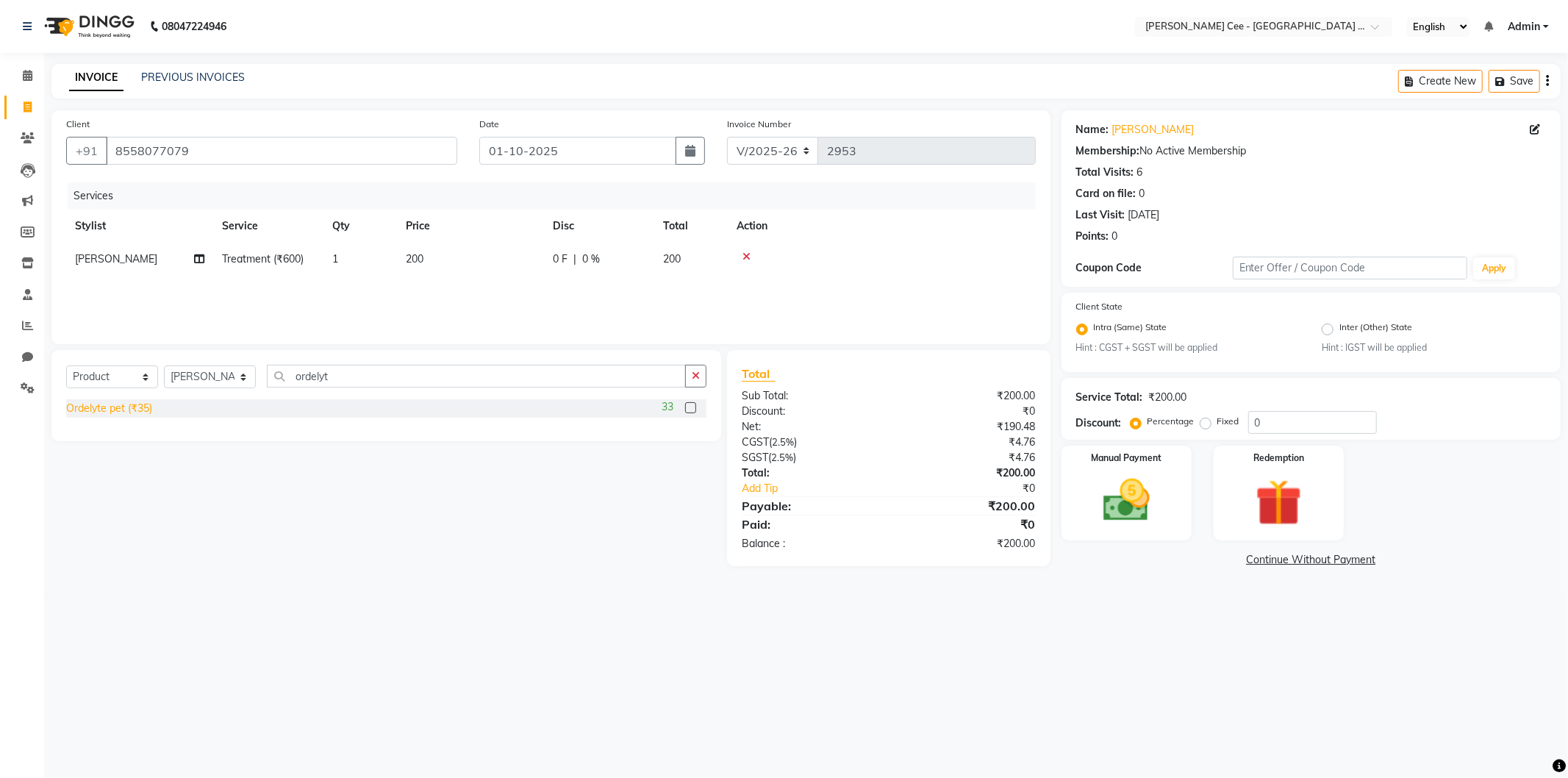
click at [107, 410] on div "Ordelyte pet (₹35)" at bounding box center [109, 408] width 86 height 16
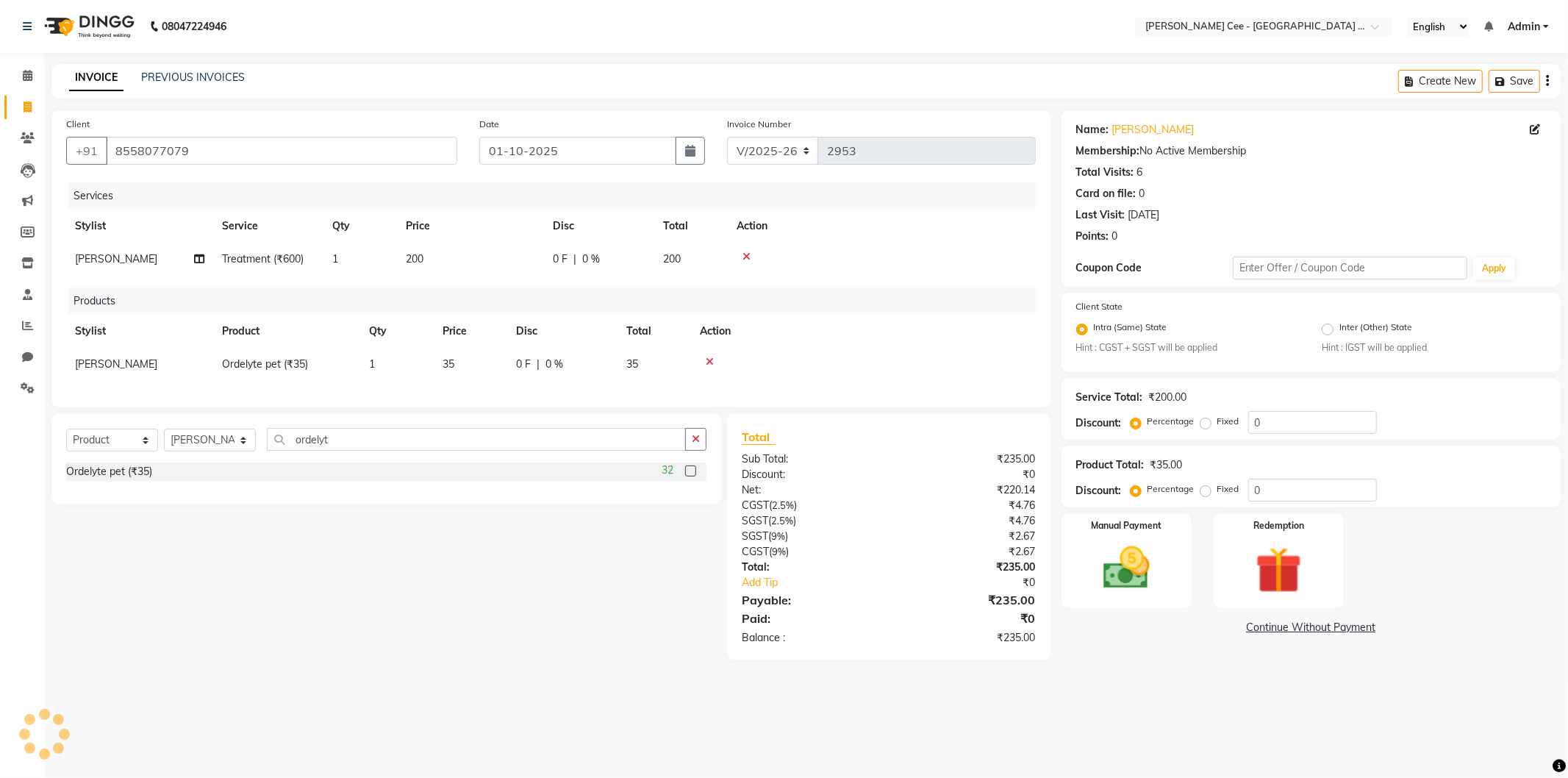
click at [383, 368] on td "1" at bounding box center [397, 364] width 74 height 33
click at [383, 368] on input "1" at bounding box center [397, 368] width 56 height 23
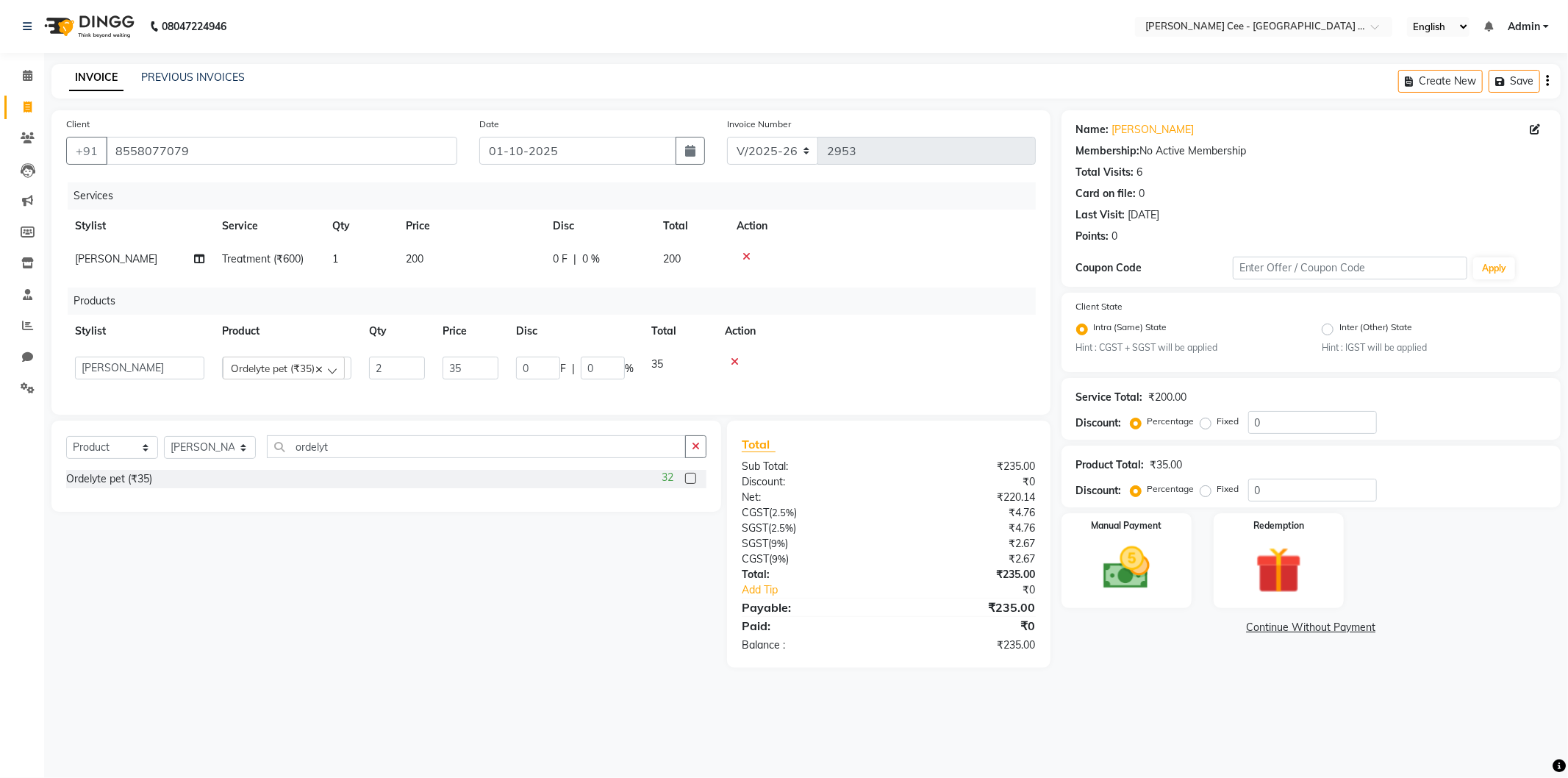
click at [915, 345] on table "Stylist Product Qty Price Disc Total Action Arsh (Helper) Avinash Dr Kamalpreet…" at bounding box center [551, 352] width 970 height 74
click at [701, 451] on button "button" at bounding box center [696, 439] width 21 height 23
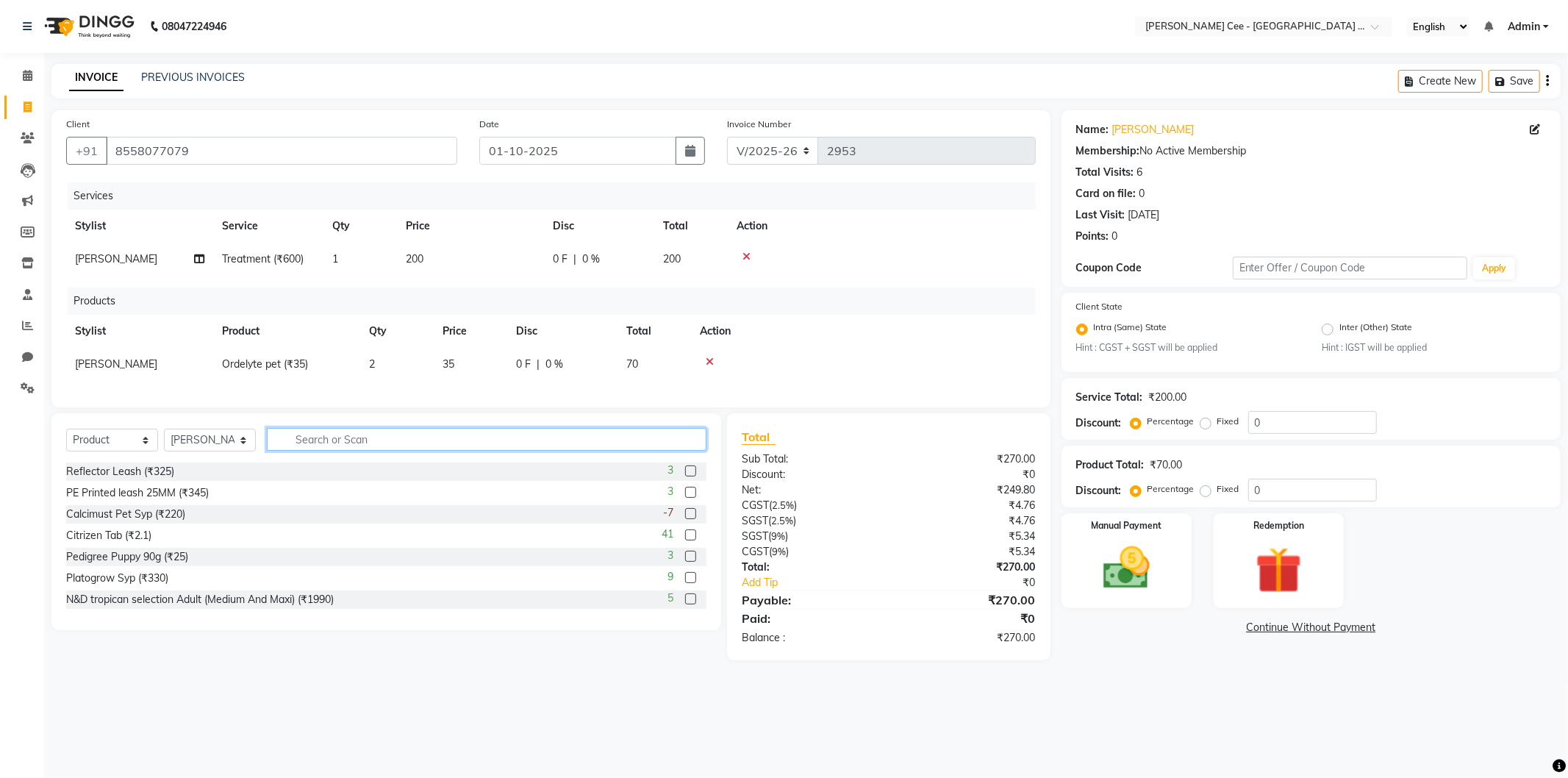
click at [532, 451] on input "text" at bounding box center [486, 439] width 439 height 23
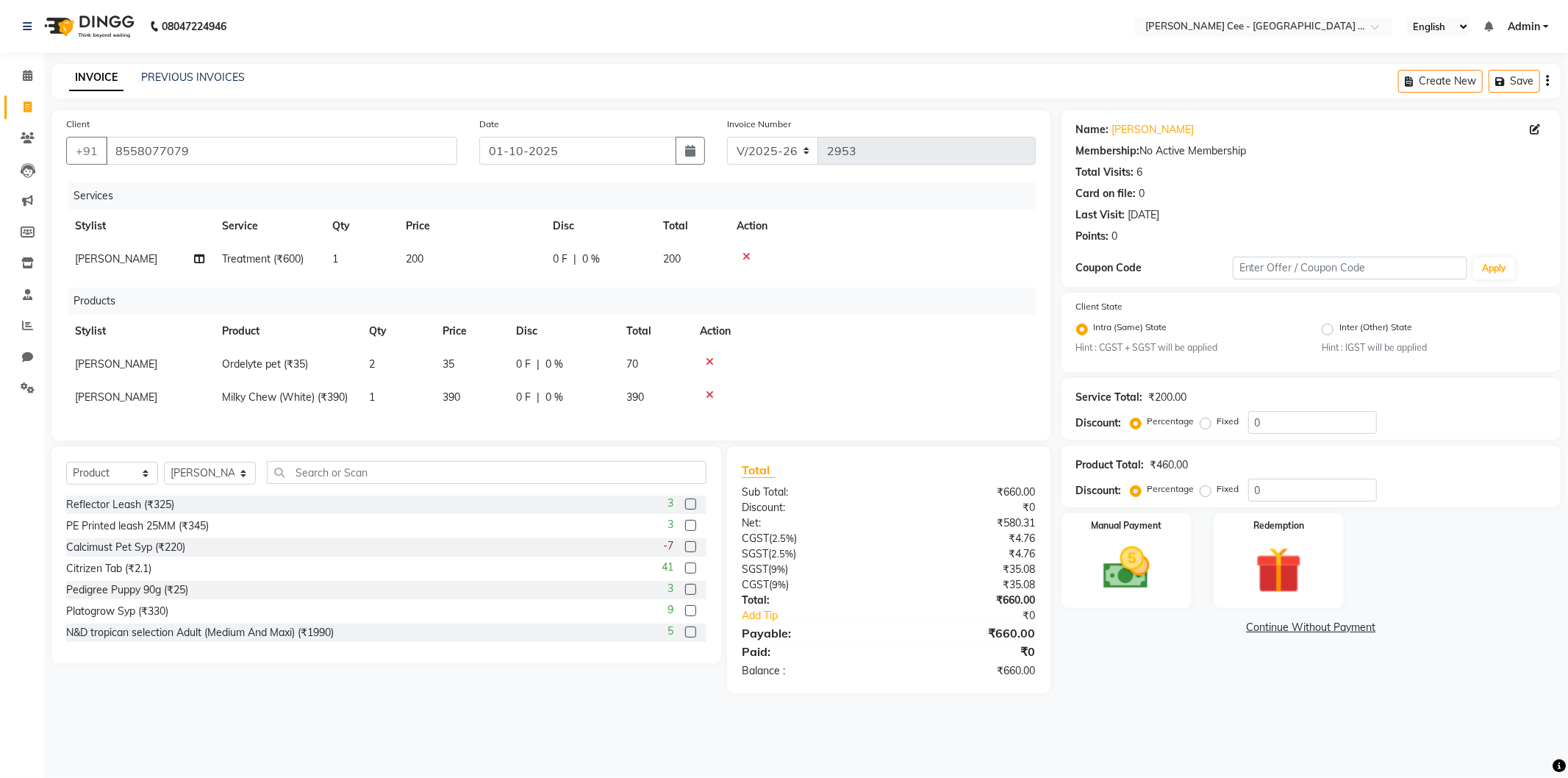
click at [621, 399] on td "390" at bounding box center [654, 397] width 74 height 33
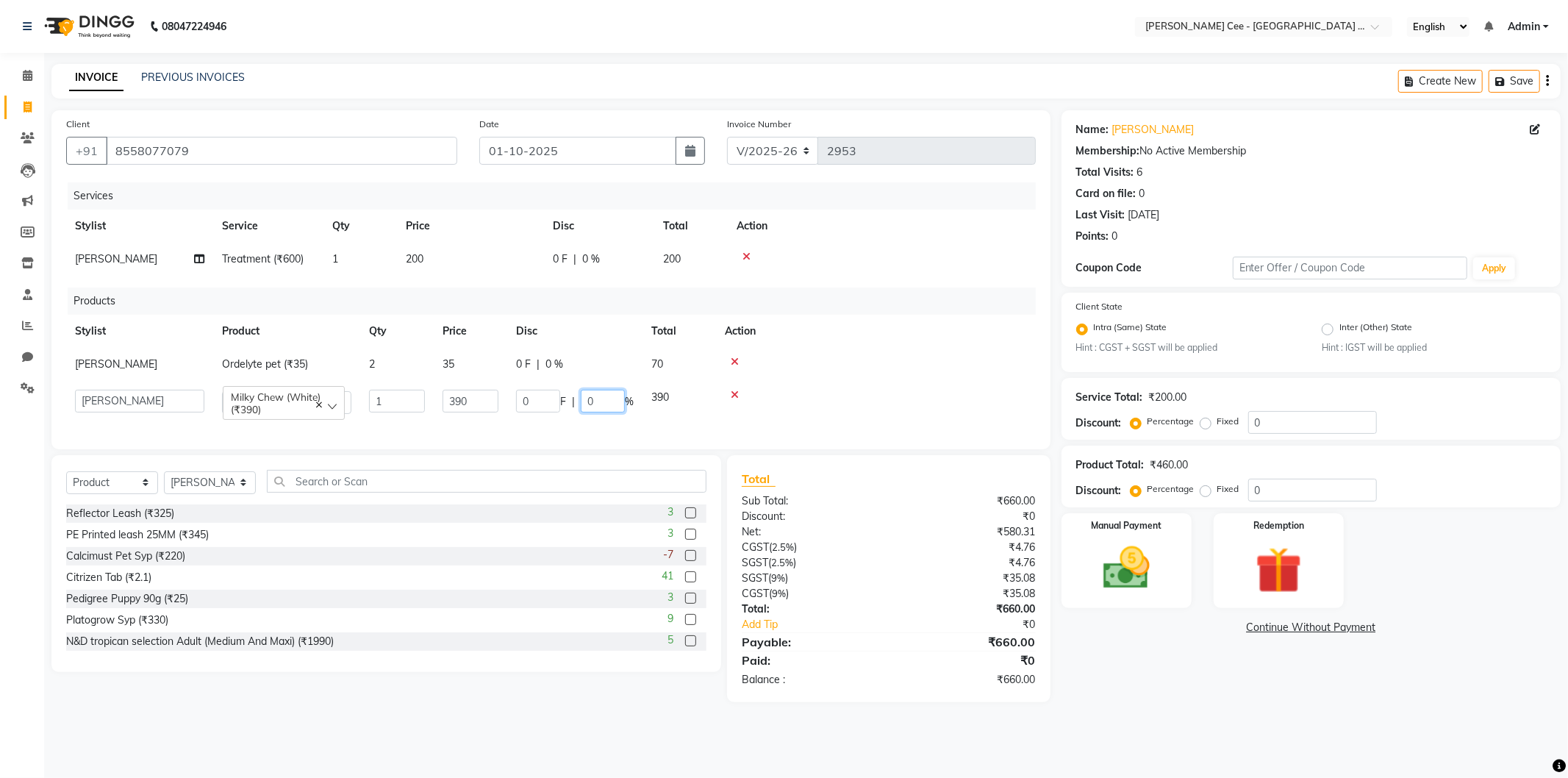
click at [608, 393] on input "0" at bounding box center [602, 401] width 44 height 23
click at [913, 359] on div at bounding box center [875, 362] width 302 height 11
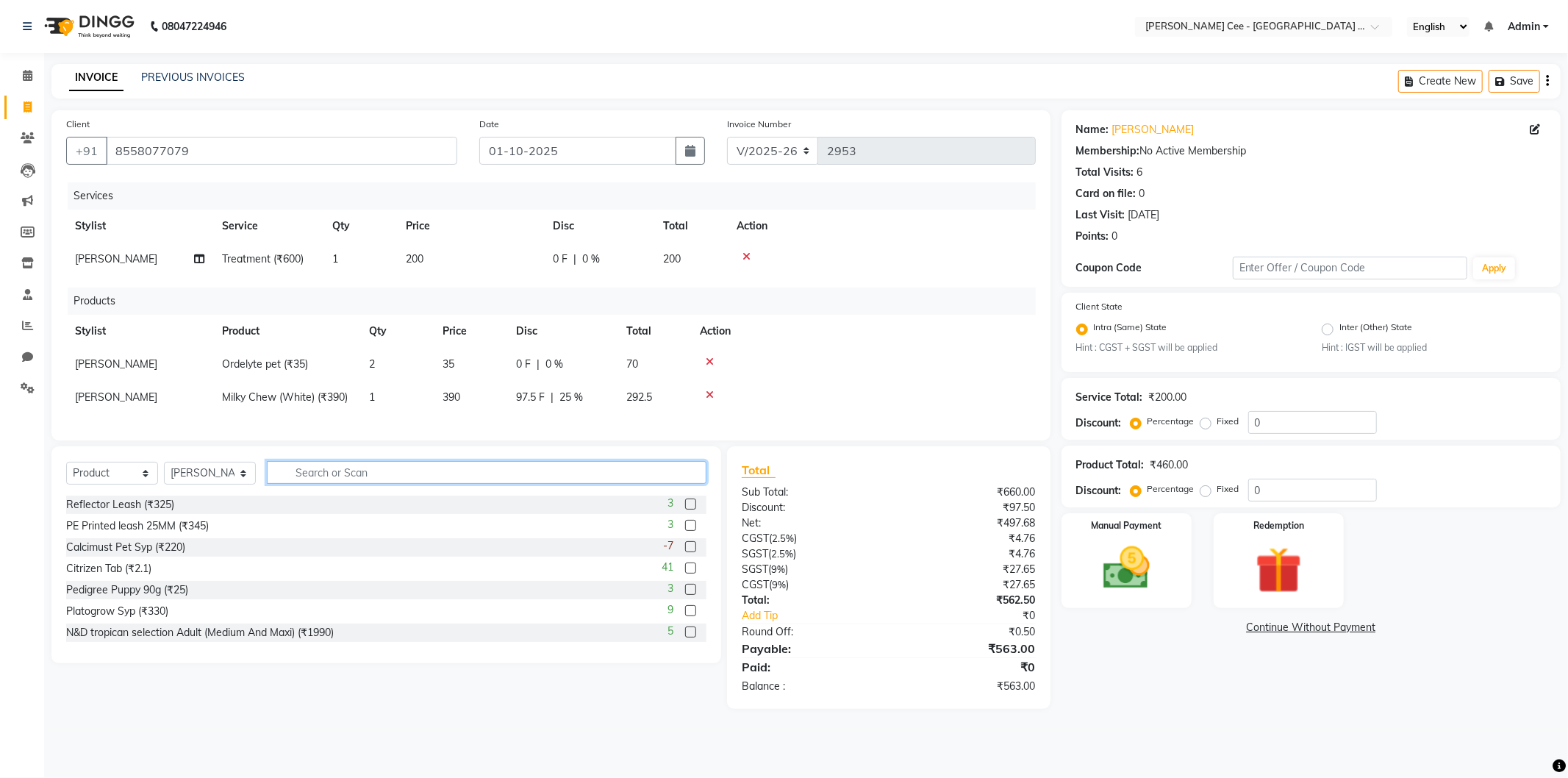
click at [395, 484] on input "text" at bounding box center [486, 472] width 439 height 23
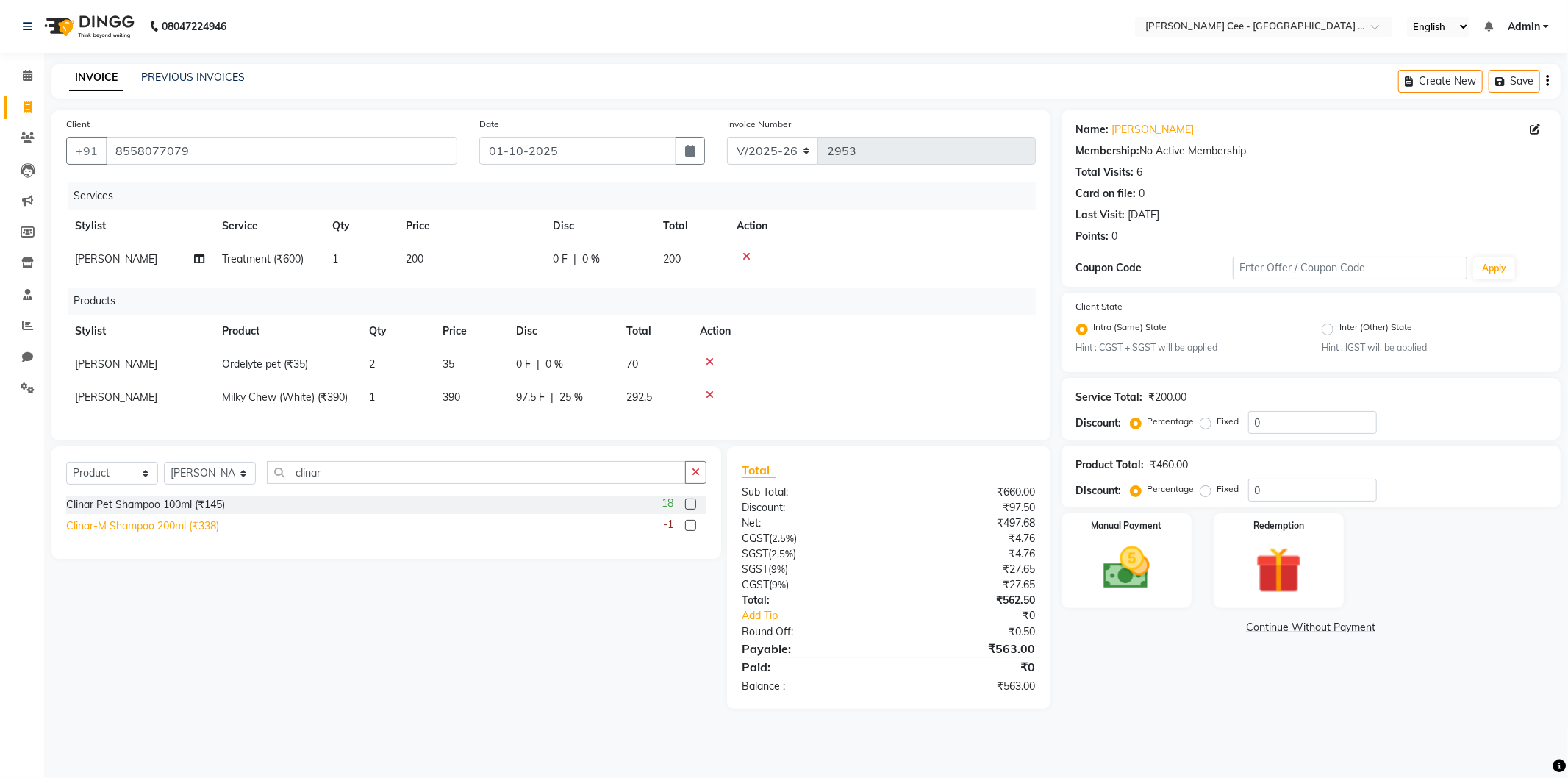
click at [211, 532] on div "Clinar-M Shampoo 200ml (₹338)" at bounding box center [143, 525] width 153 height 16
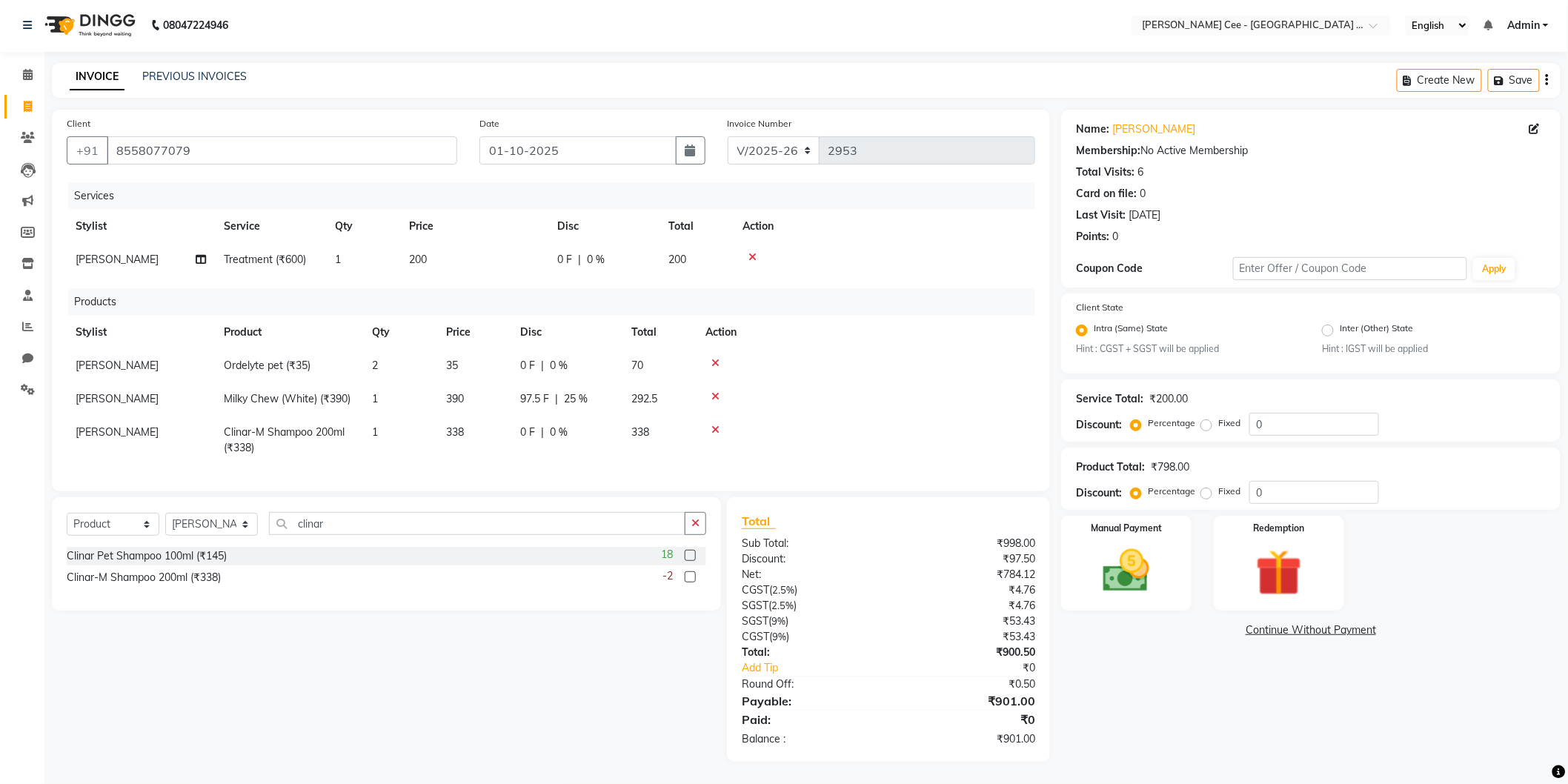
scroll to position [12, 0]
click at [541, 391] on span "97.5 F" at bounding box center [534, 398] width 29 height 16
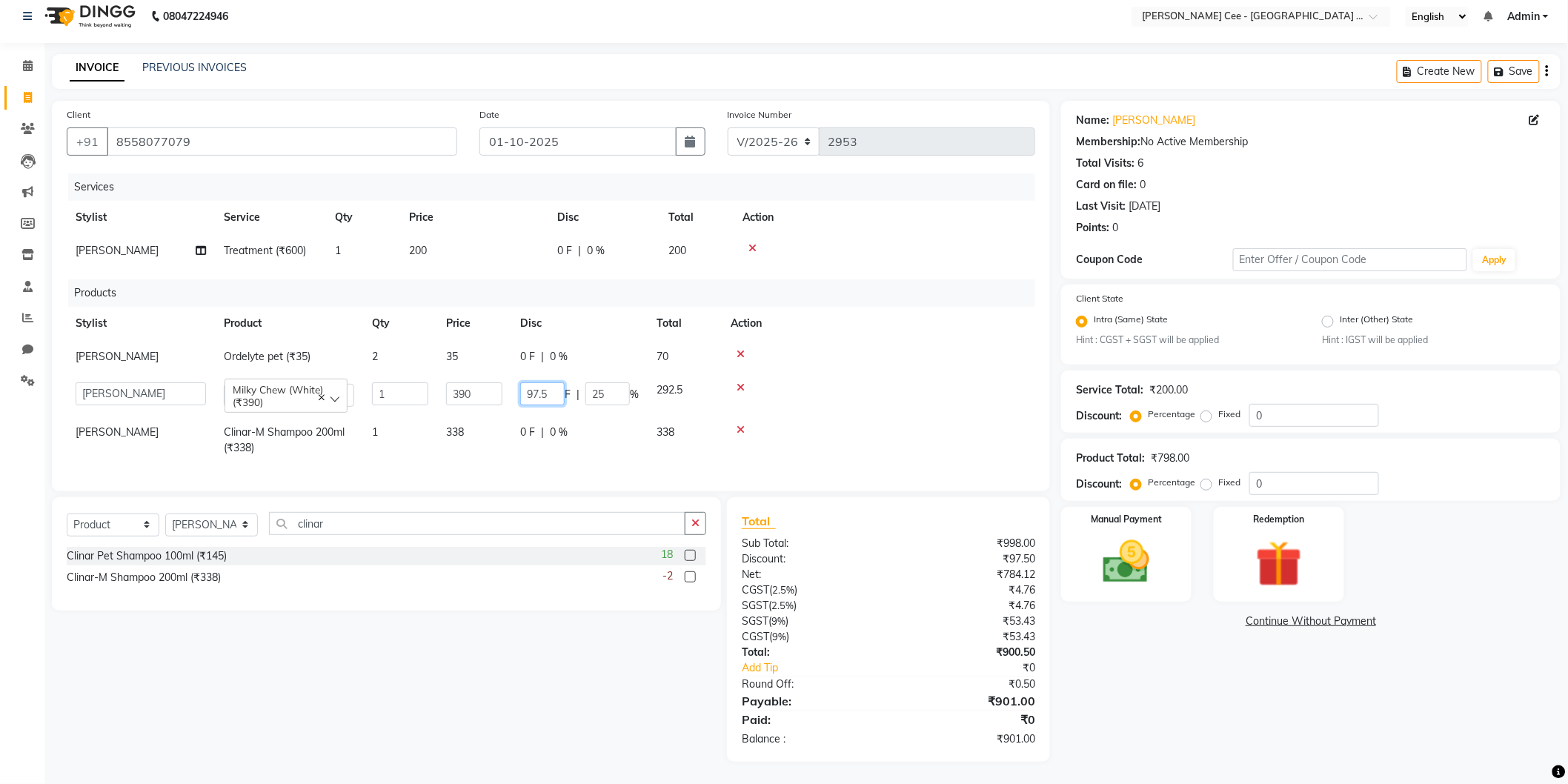
click at [550, 391] on input "97.5" at bounding box center [542, 394] width 45 height 23
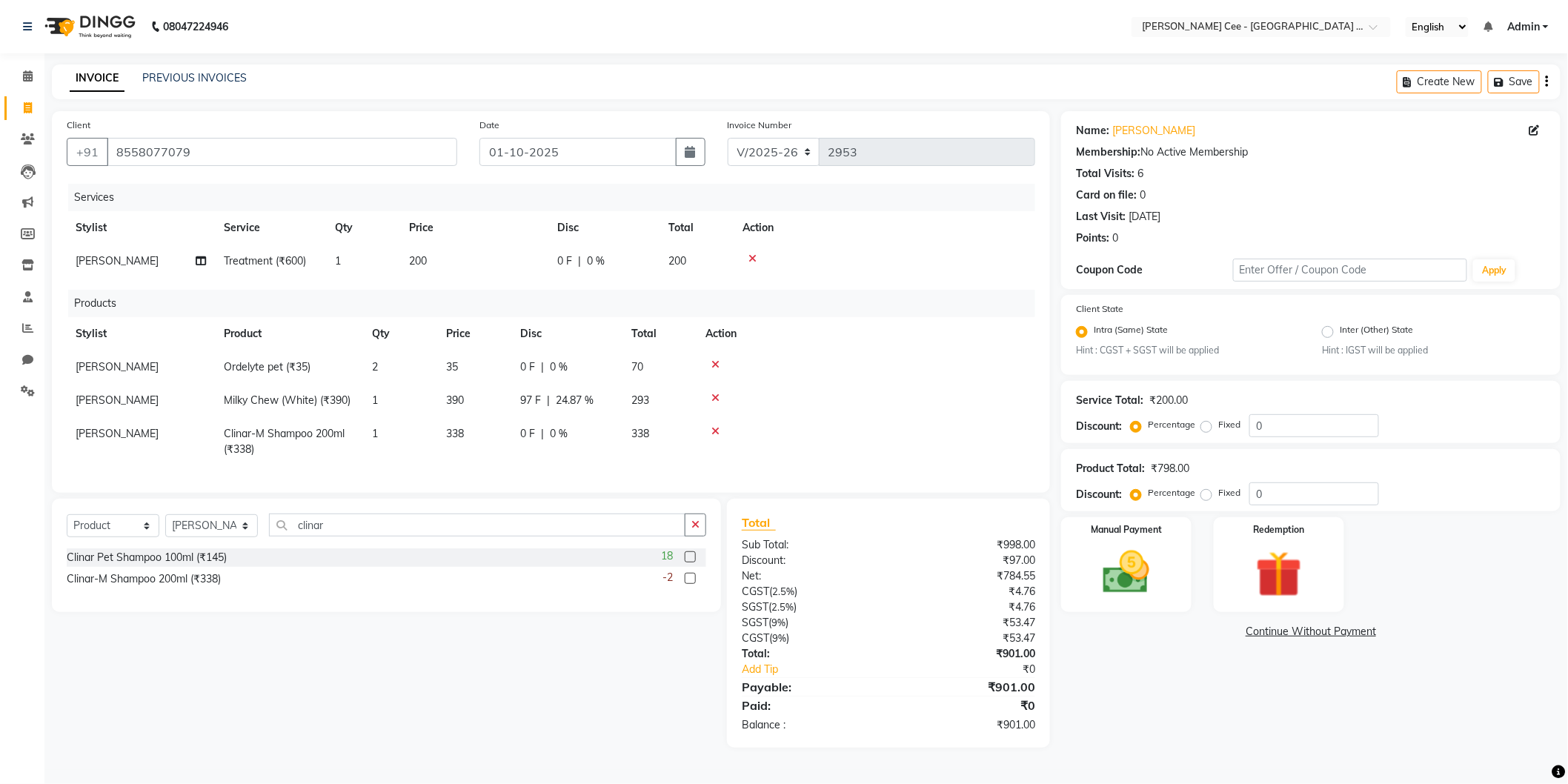
click at [905, 387] on td at bounding box center [866, 400] width 339 height 33
click at [530, 411] on td "97 F | 24.87 %" at bounding box center [567, 400] width 111 height 33
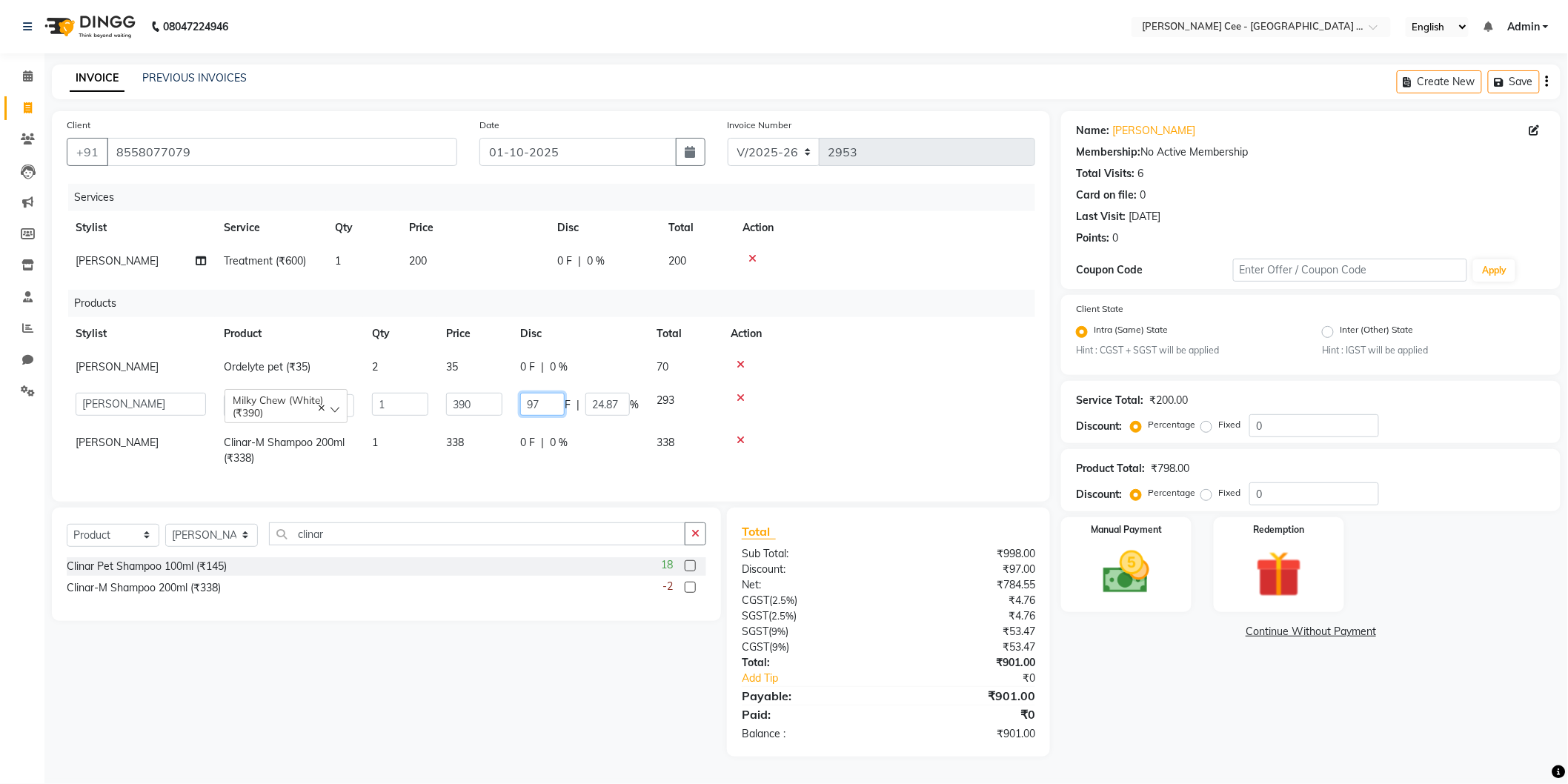
click at [553, 405] on input "97" at bounding box center [542, 404] width 45 height 23
click at [854, 386] on td at bounding box center [883, 404] width 322 height 42
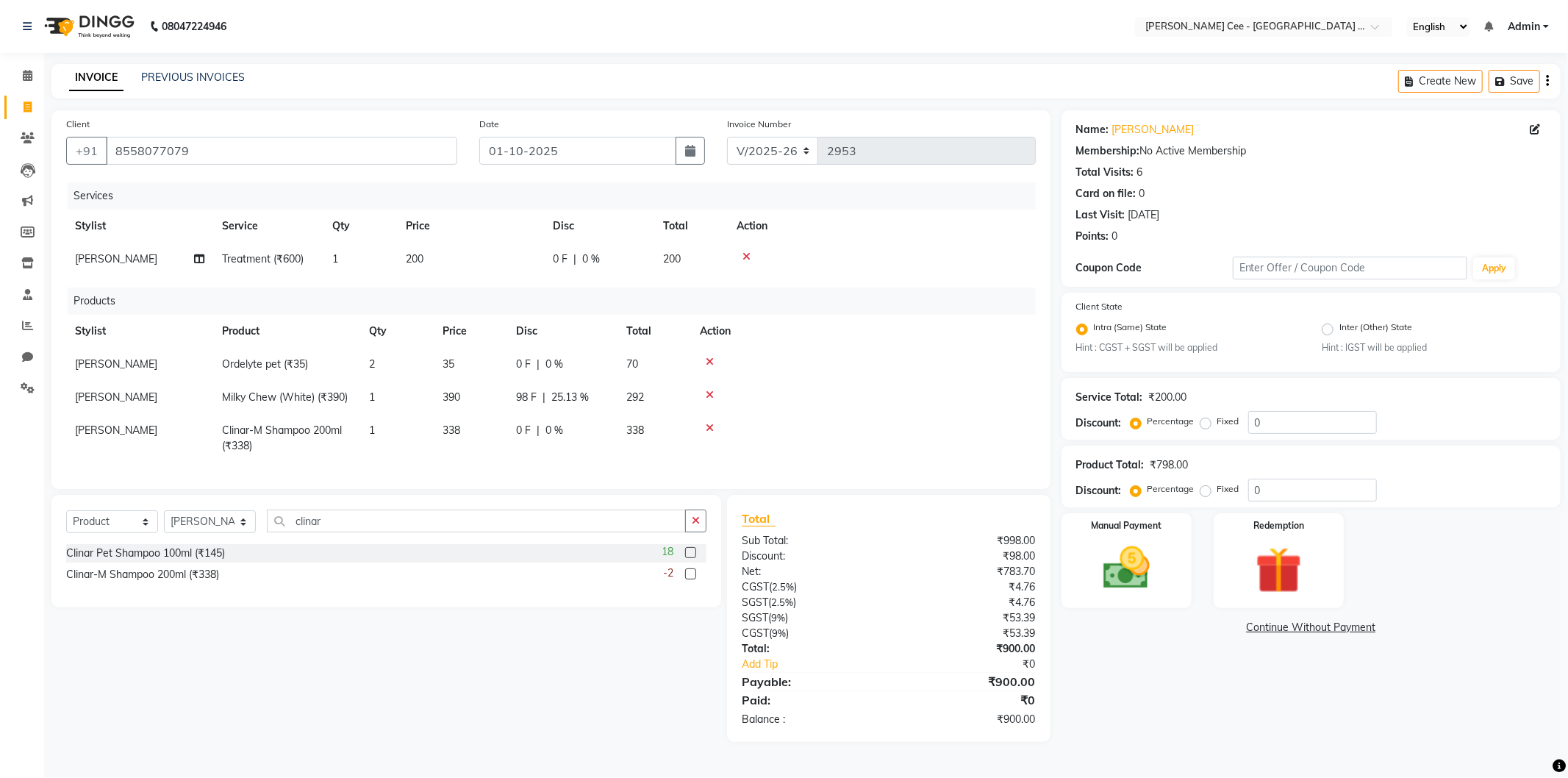
click at [1290, 627] on link "Continue Without Payment" at bounding box center [1311, 627] width 493 height 16
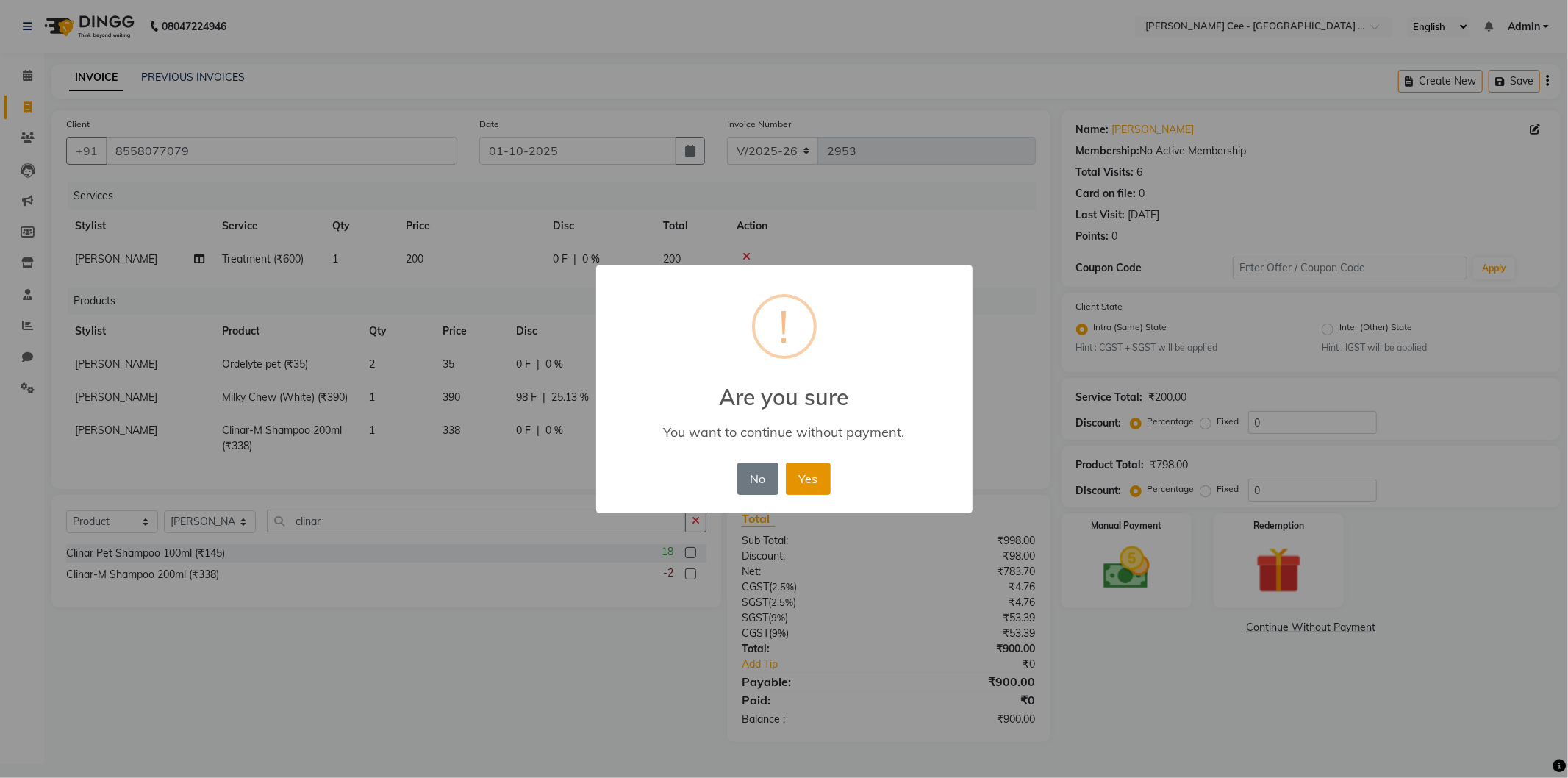
click at [824, 480] on button "Yes" at bounding box center [808, 478] width 45 height 32
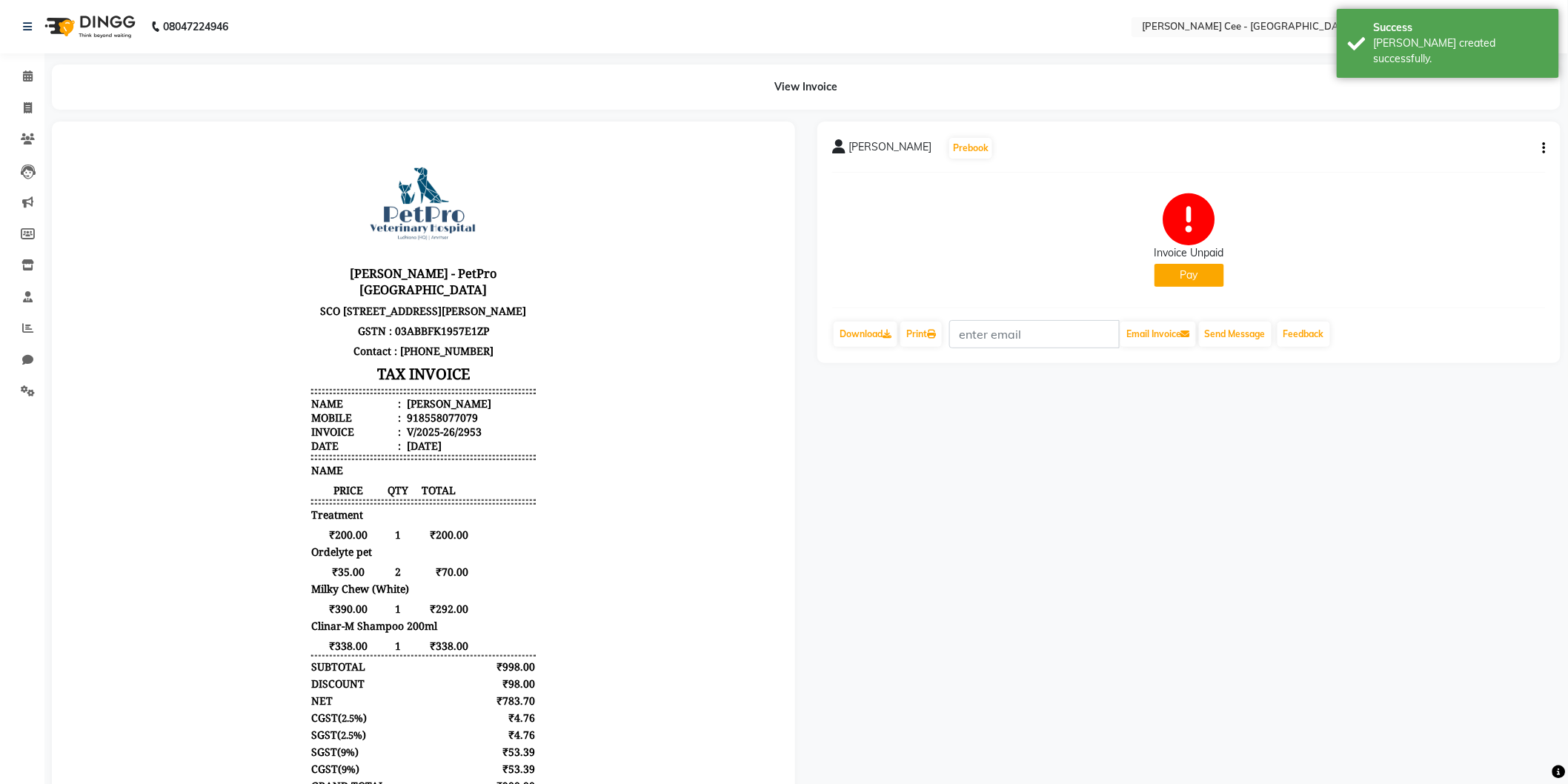
scroll to position [11, 0]
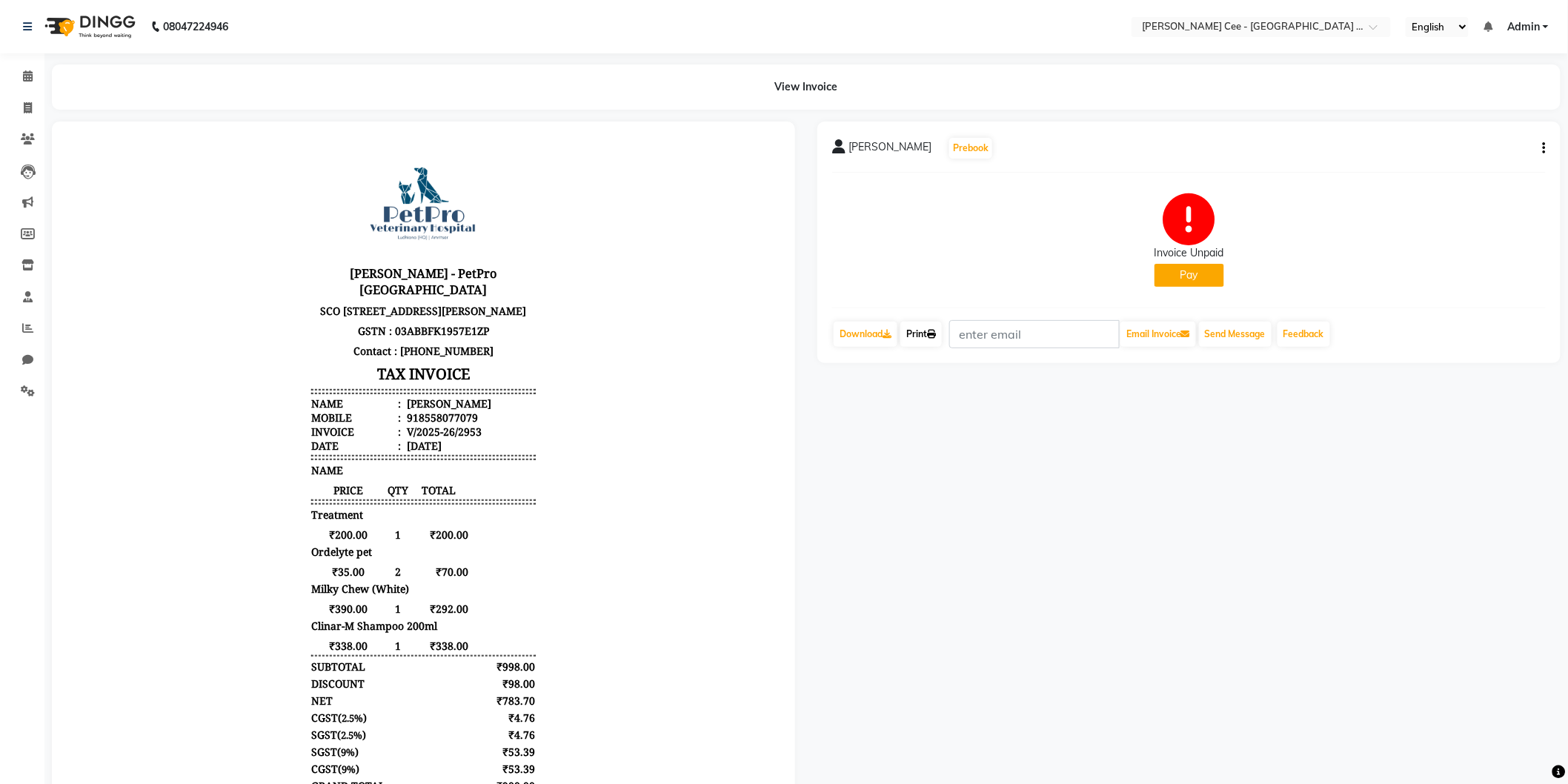
click at [923, 336] on link "Print" at bounding box center [921, 334] width 41 height 25
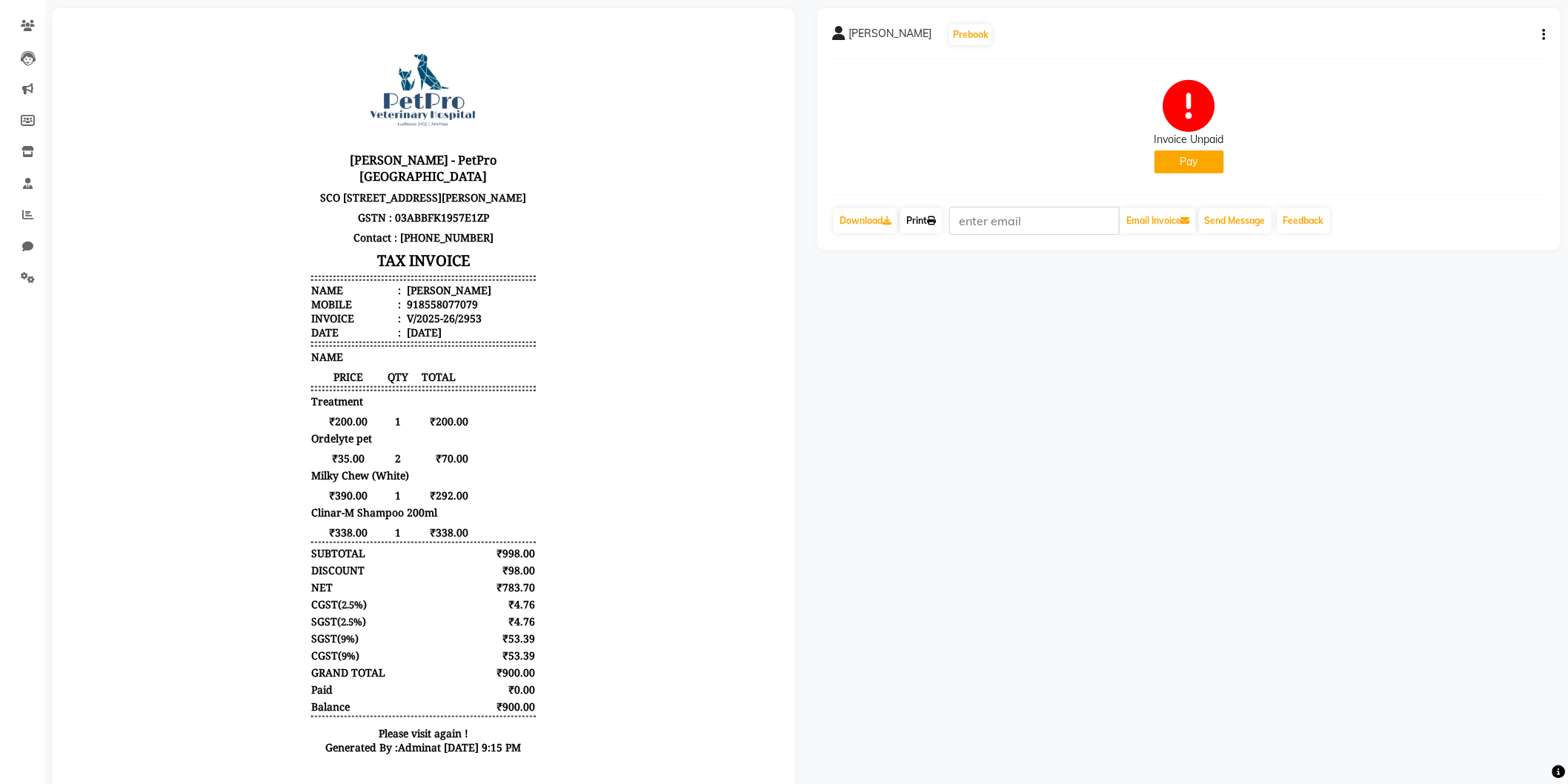
scroll to position [169, 0]
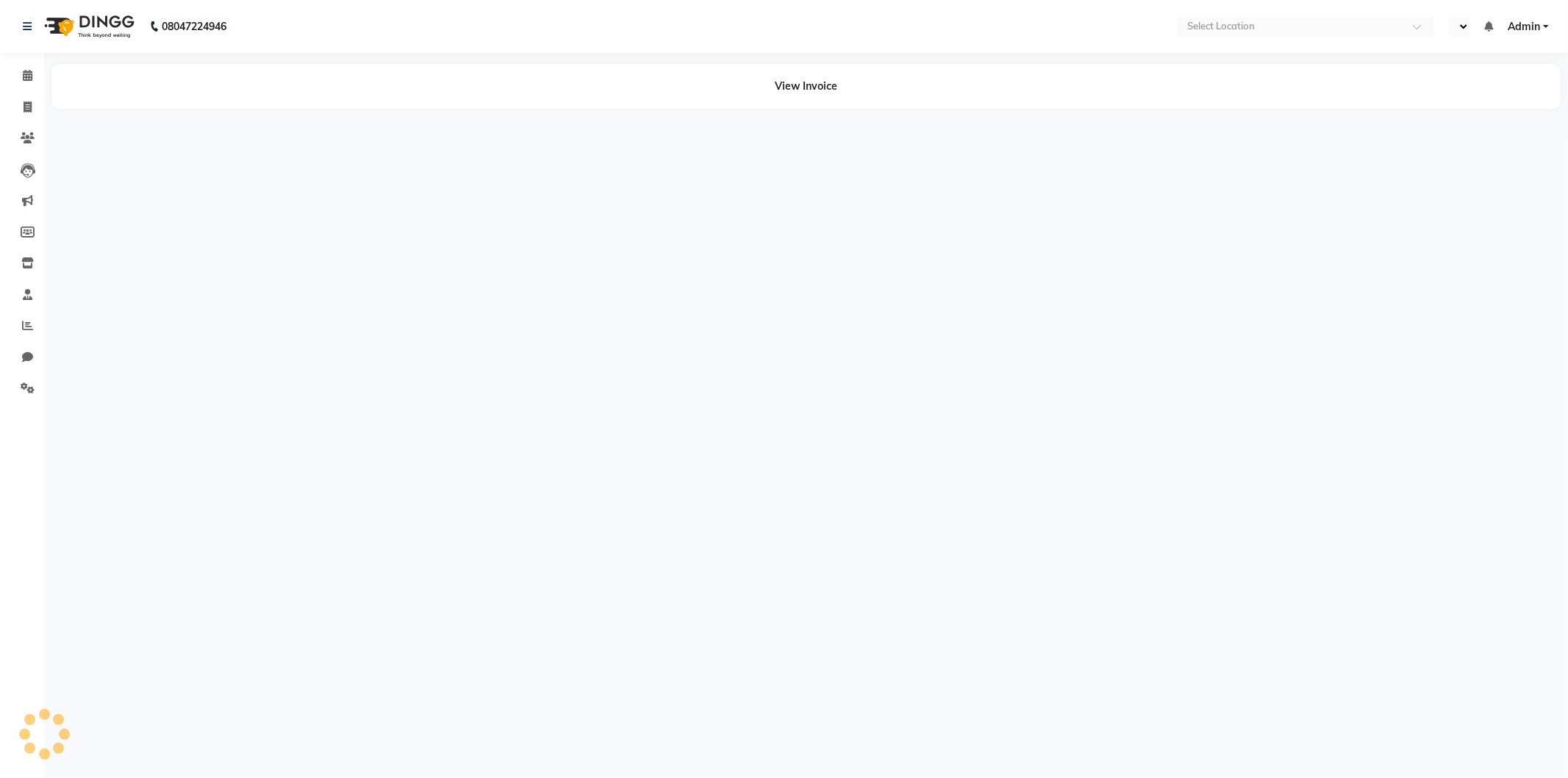
select select "en"
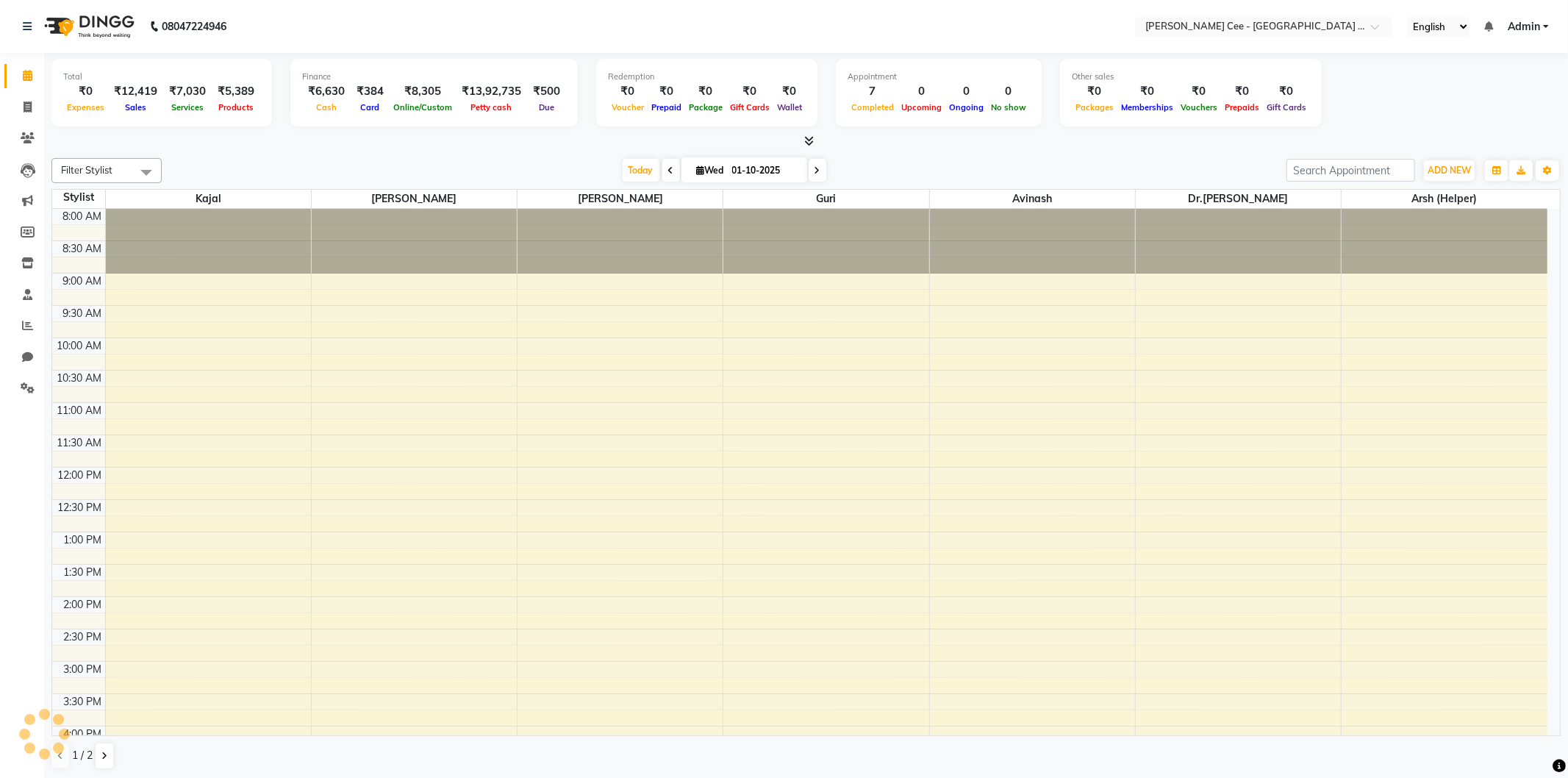
select select "en"
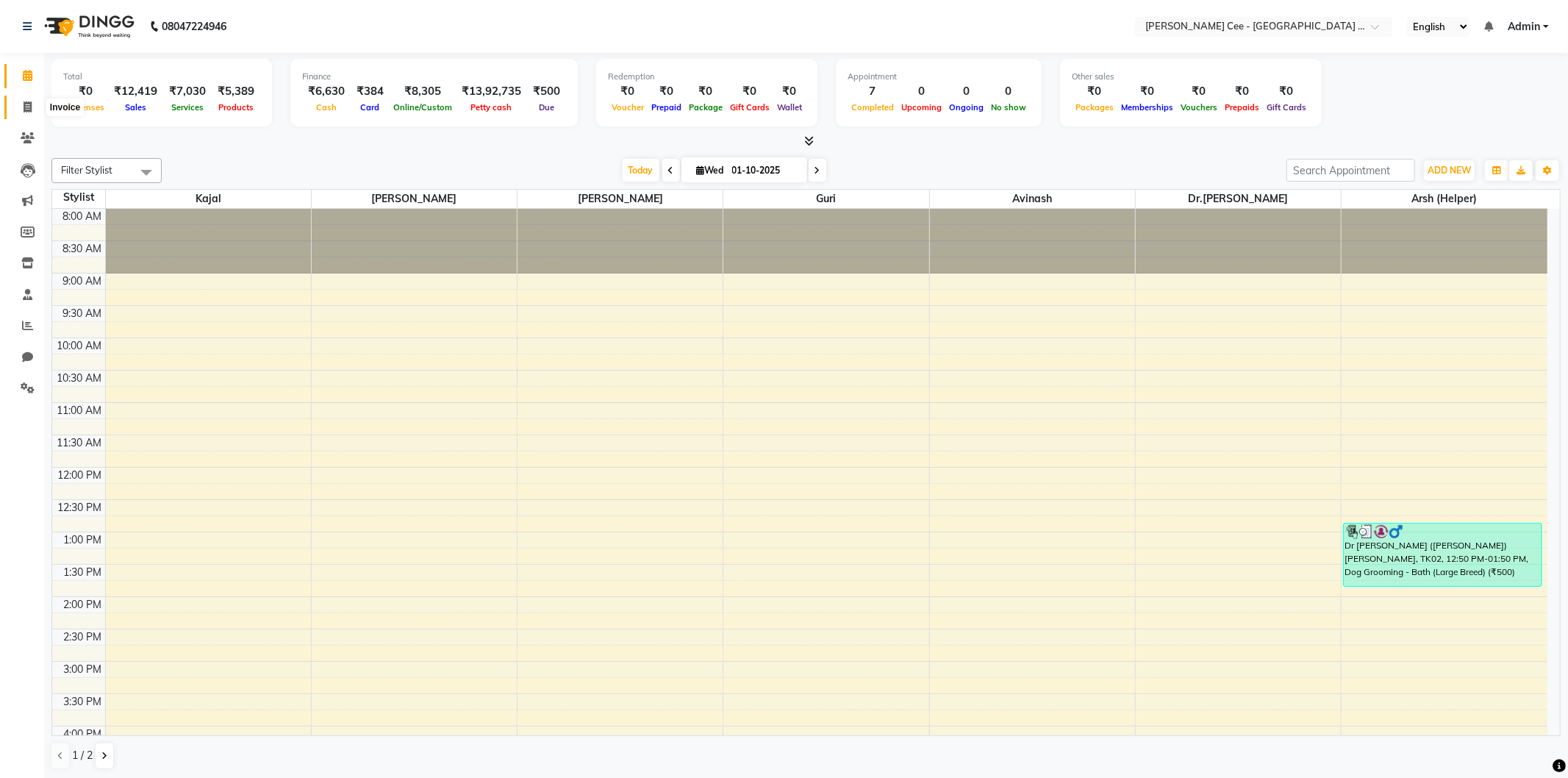
click at [18, 112] on span at bounding box center [27, 107] width 25 height 17
select select "service"
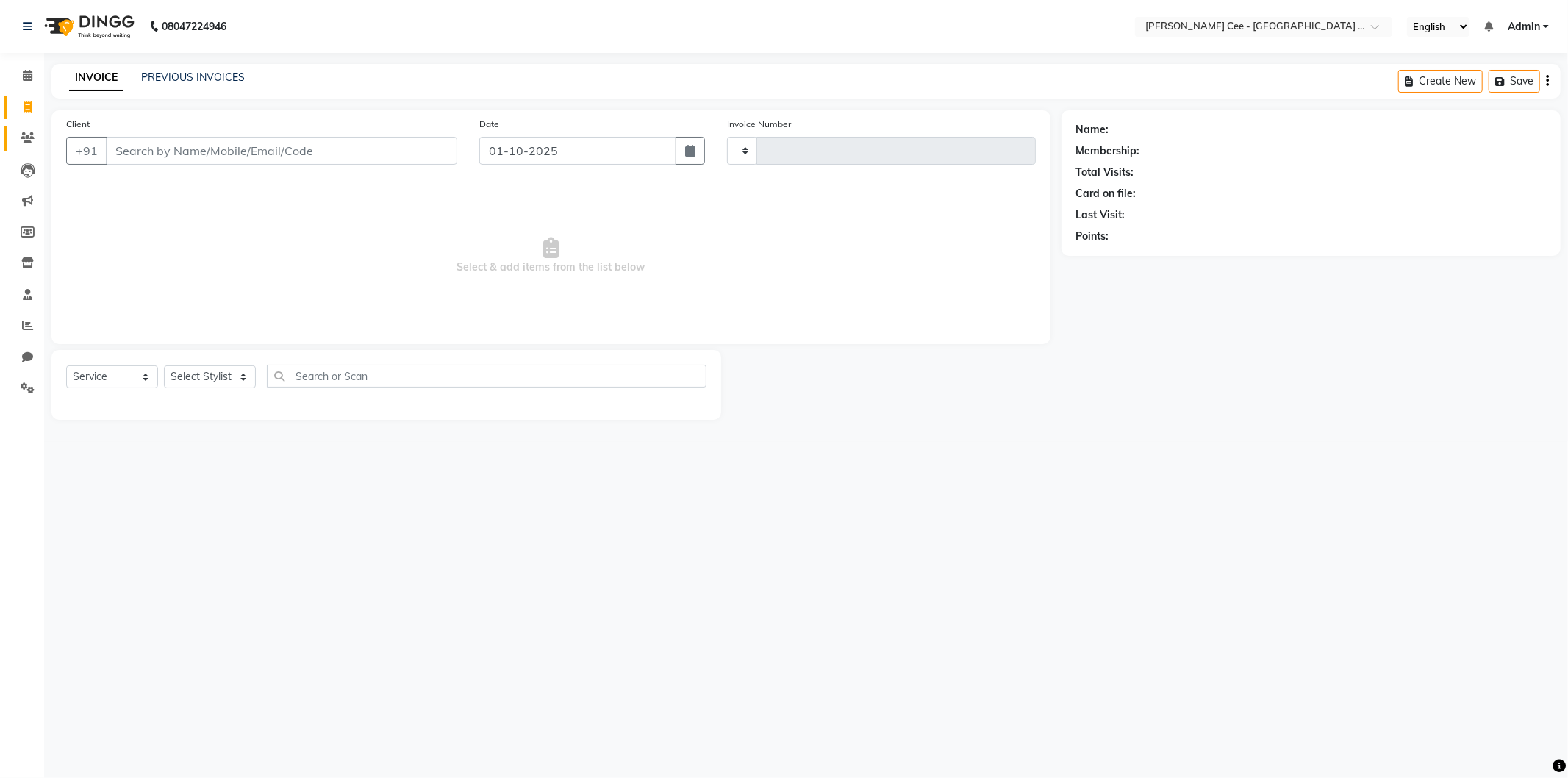
type input "2949"
select select "8239"
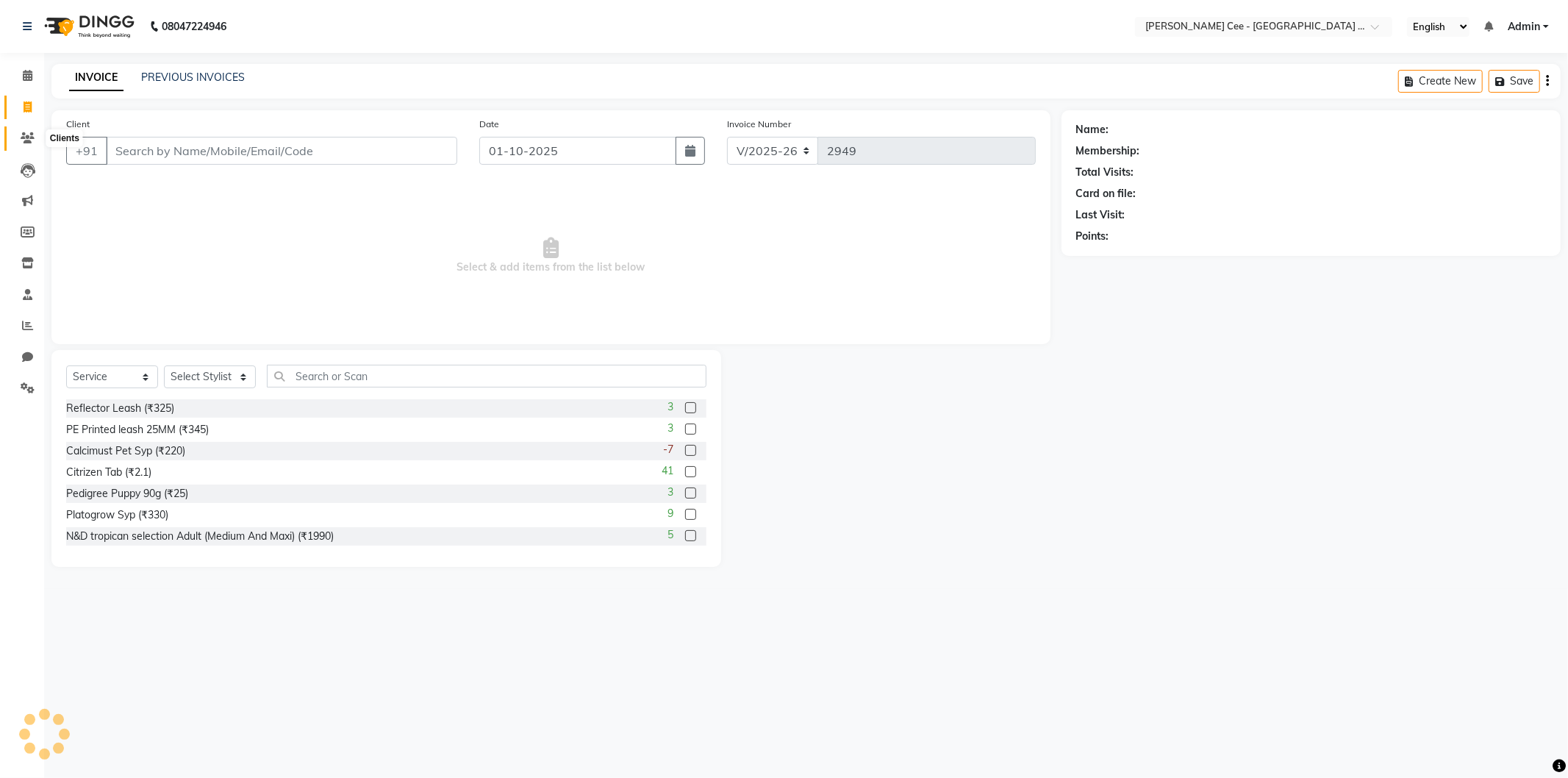
select select "product"
click at [228, 155] on input "Client" at bounding box center [281, 151] width 352 height 28
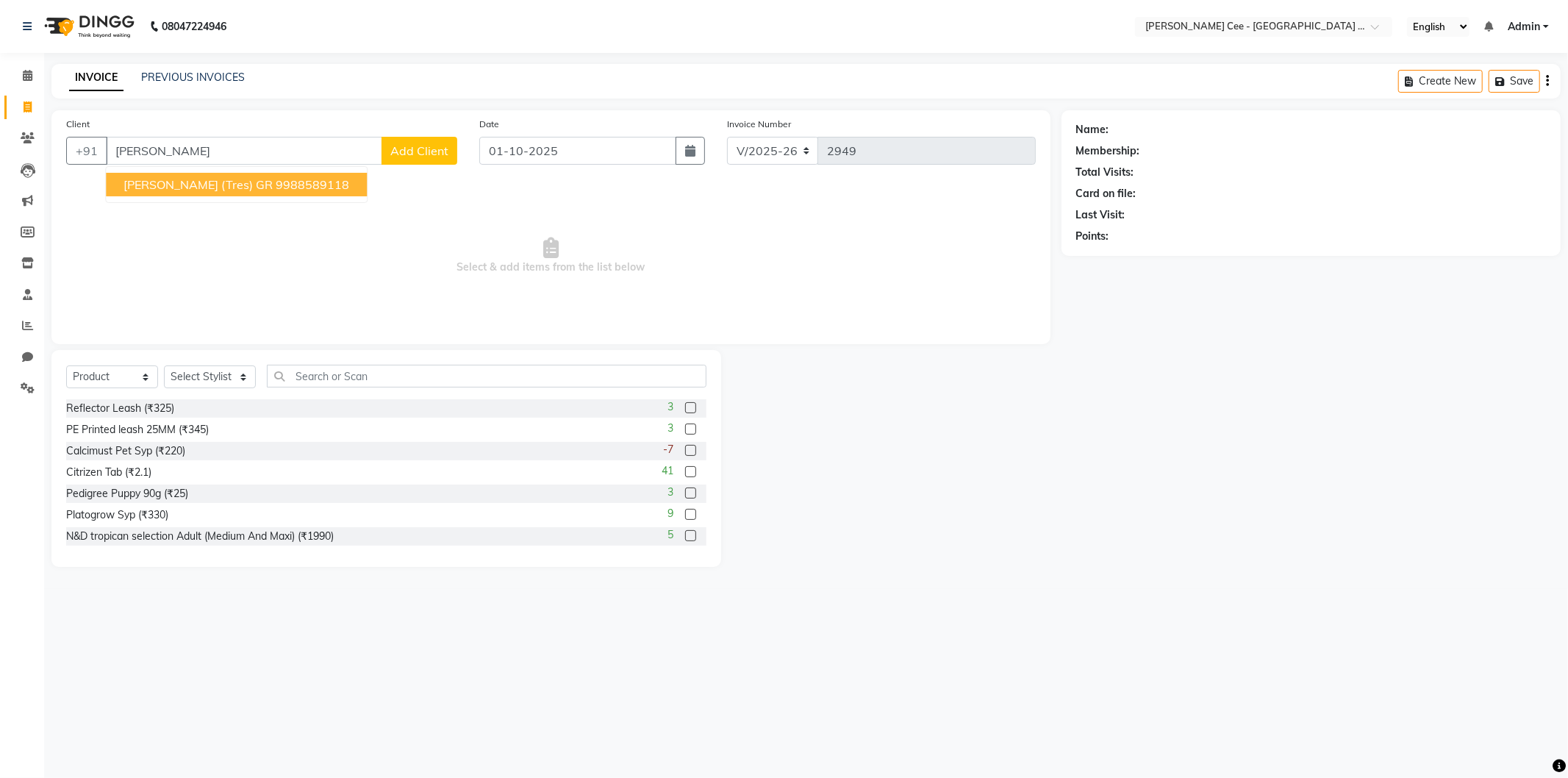
click at [275, 182] on ngb-highlight "9988589118" at bounding box center [312, 184] width 74 height 15
type input "9988589118"
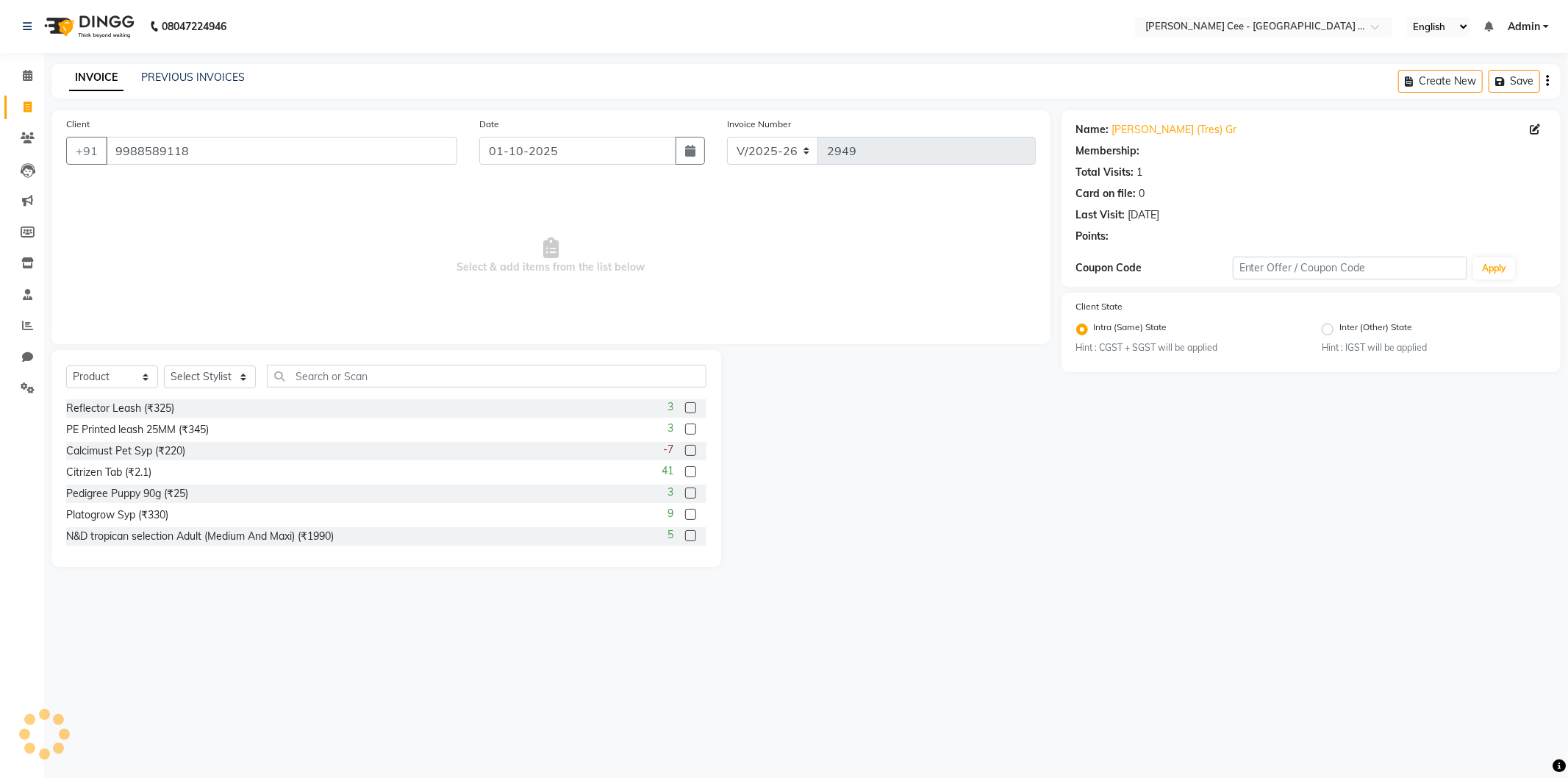
radio input "false"
radio input "true"
click at [230, 380] on select "Select Stylist Arsh (Helper) Avinash [PERSON_NAME] [PERSON_NAME] [PERSON_NAME] …" at bounding box center [210, 377] width 92 height 23
click at [164, 366] on select "Select Stylist Arsh (Helper) Avinash [PERSON_NAME] [PERSON_NAME] [PERSON_NAME] …" at bounding box center [210, 377] width 92 height 23
drag, startPoint x: 202, startPoint y: 372, endPoint x: 200, endPoint y: 386, distance: 14.1
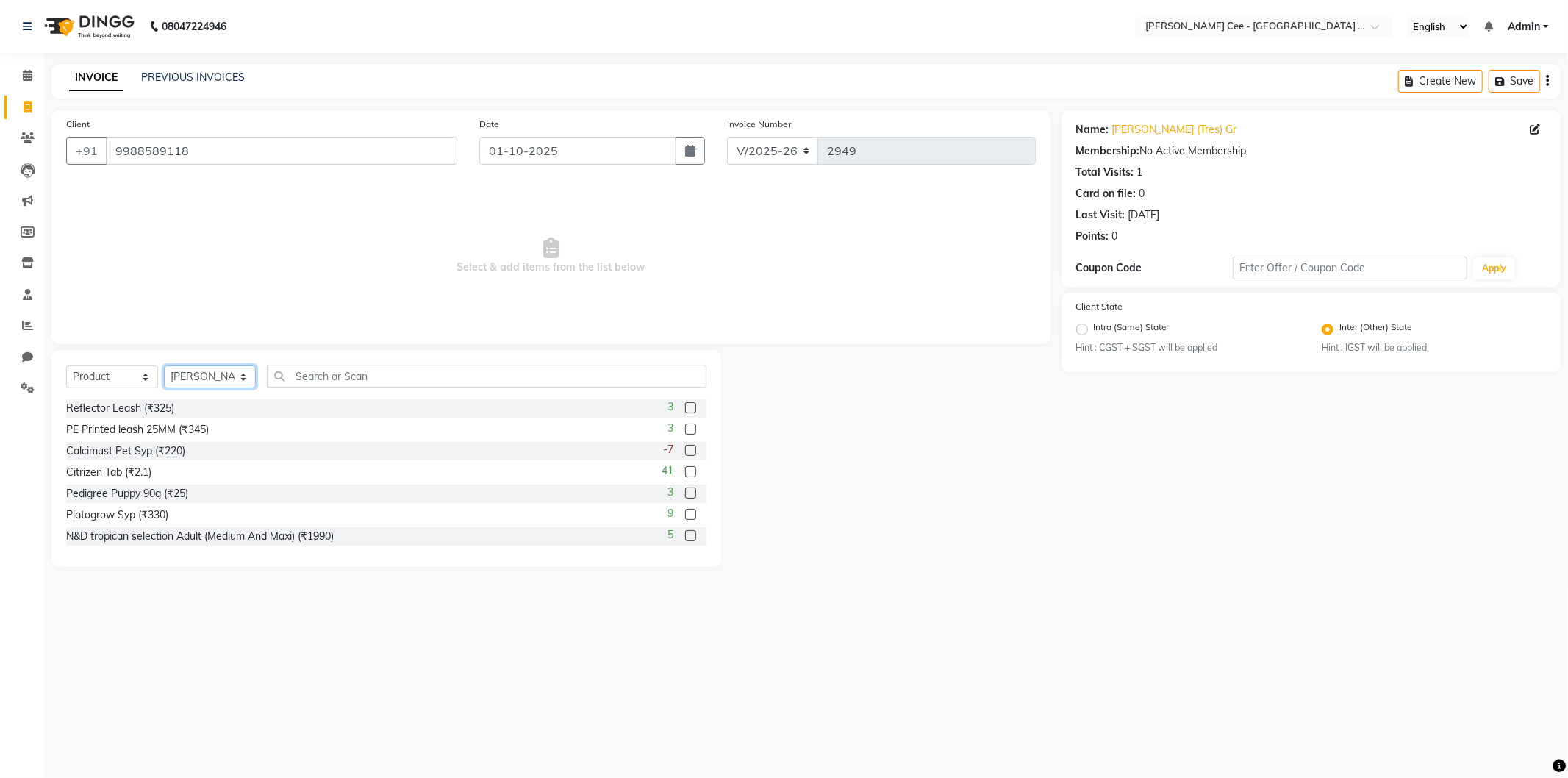
click at [202, 372] on select "Select Stylist Arsh (Helper) Avinash [PERSON_NAME] [PERSON_NAME] [PERSON_NAME] …" at bounding box center [210, 377] width 92 height 23
select select "86349"
click at [164, 366] on select "Select Stylist Arsh (Helper) Avinash [PERSON_NAME] [PERSON_NAME] [PERSON_NAME] …" at bounding box center [210, 377] width 92 height 23
click at [121, 372] on select "Select Service Product Membership Package Voucher Prepaid Gift Card" at bounding box center [112, 377] width 92 height 23
select select "service"
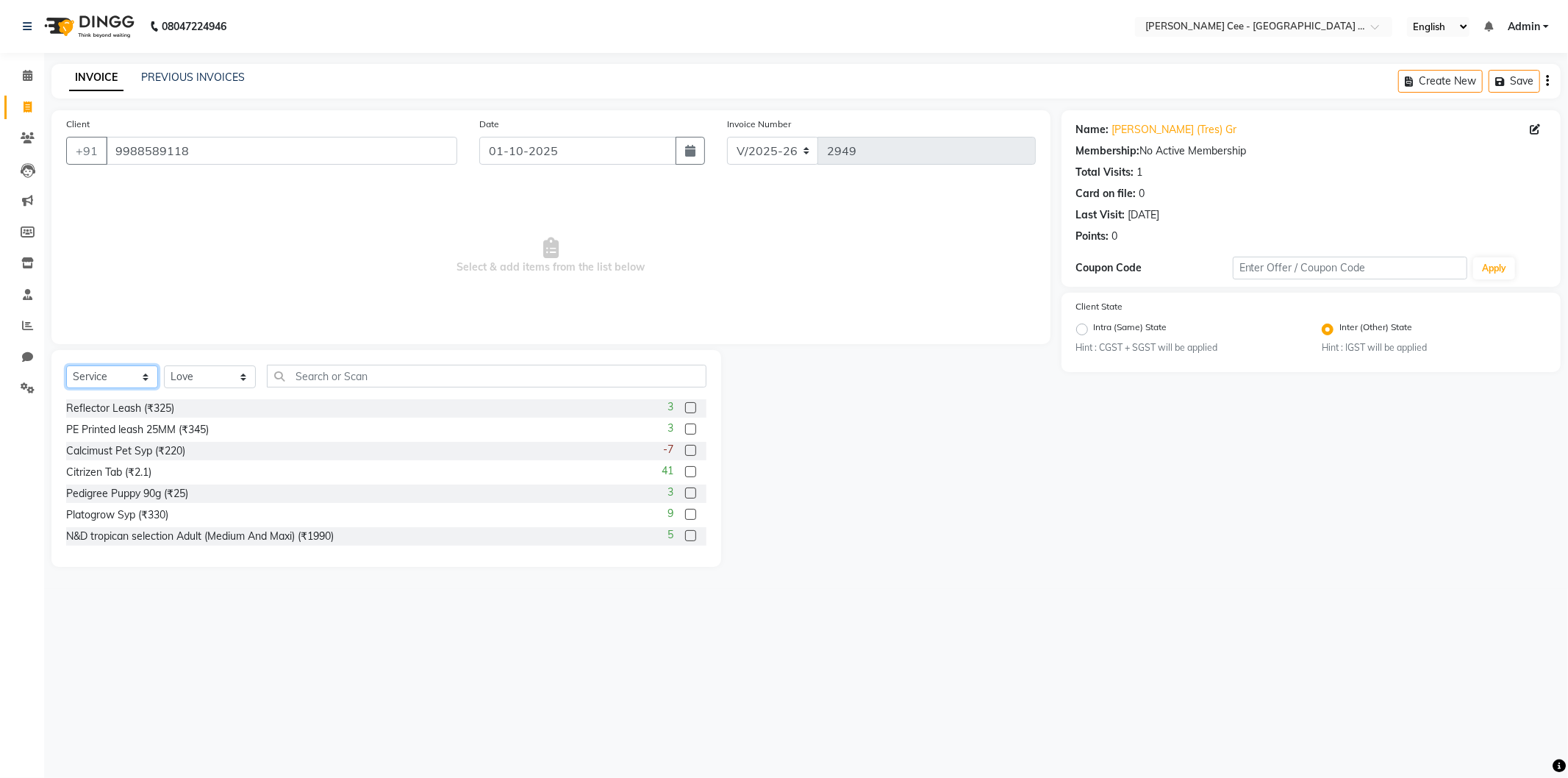
click at [66, 366] on select "Select Service Product Membership Package Voucher Prepaid Gift Card" at bounding box center [112, 377] width 92 height 23
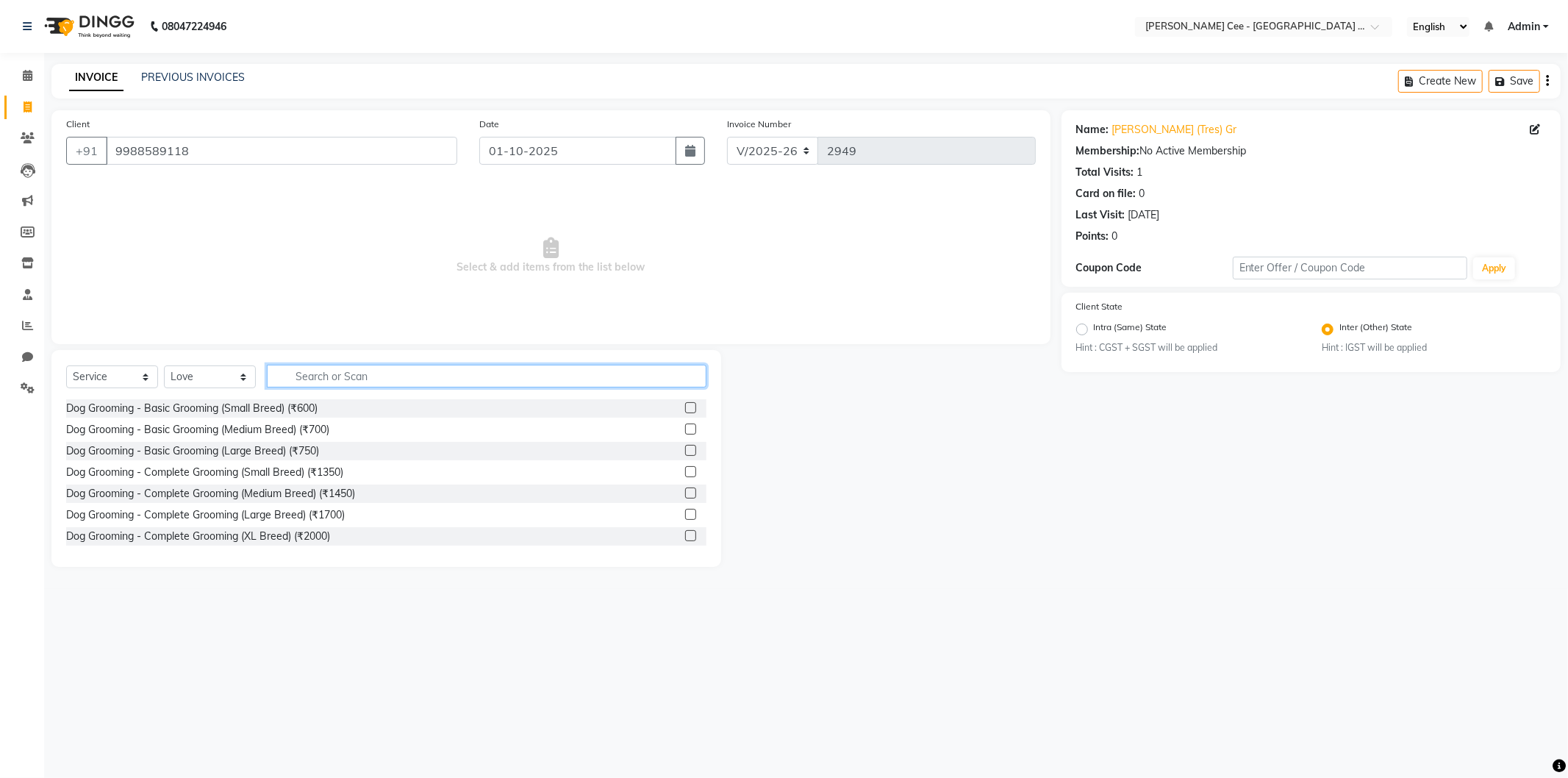
click at [357, 373] on input "text" at bounding box center [486, 376] width 439 height 23
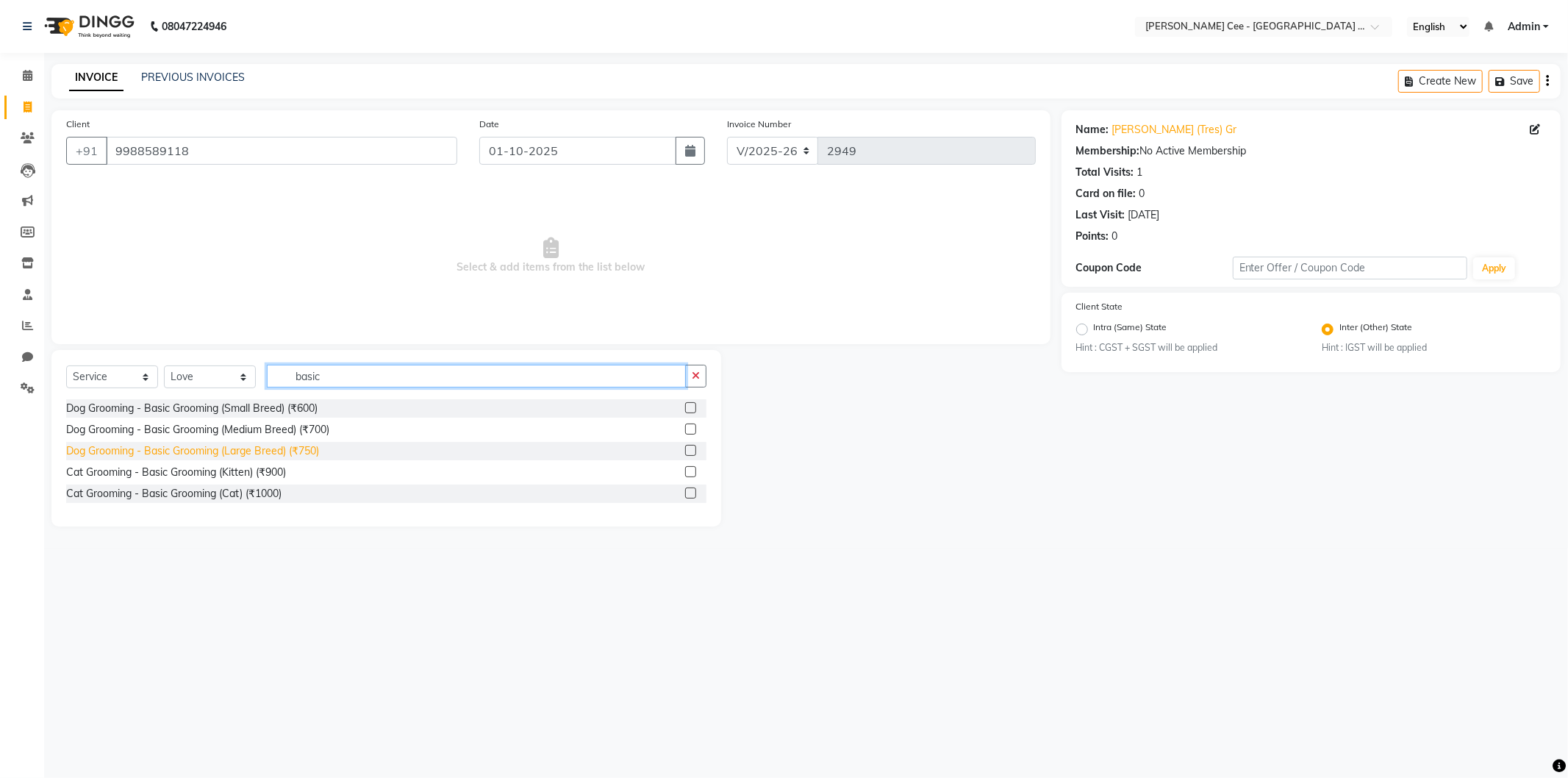
type input "basic"
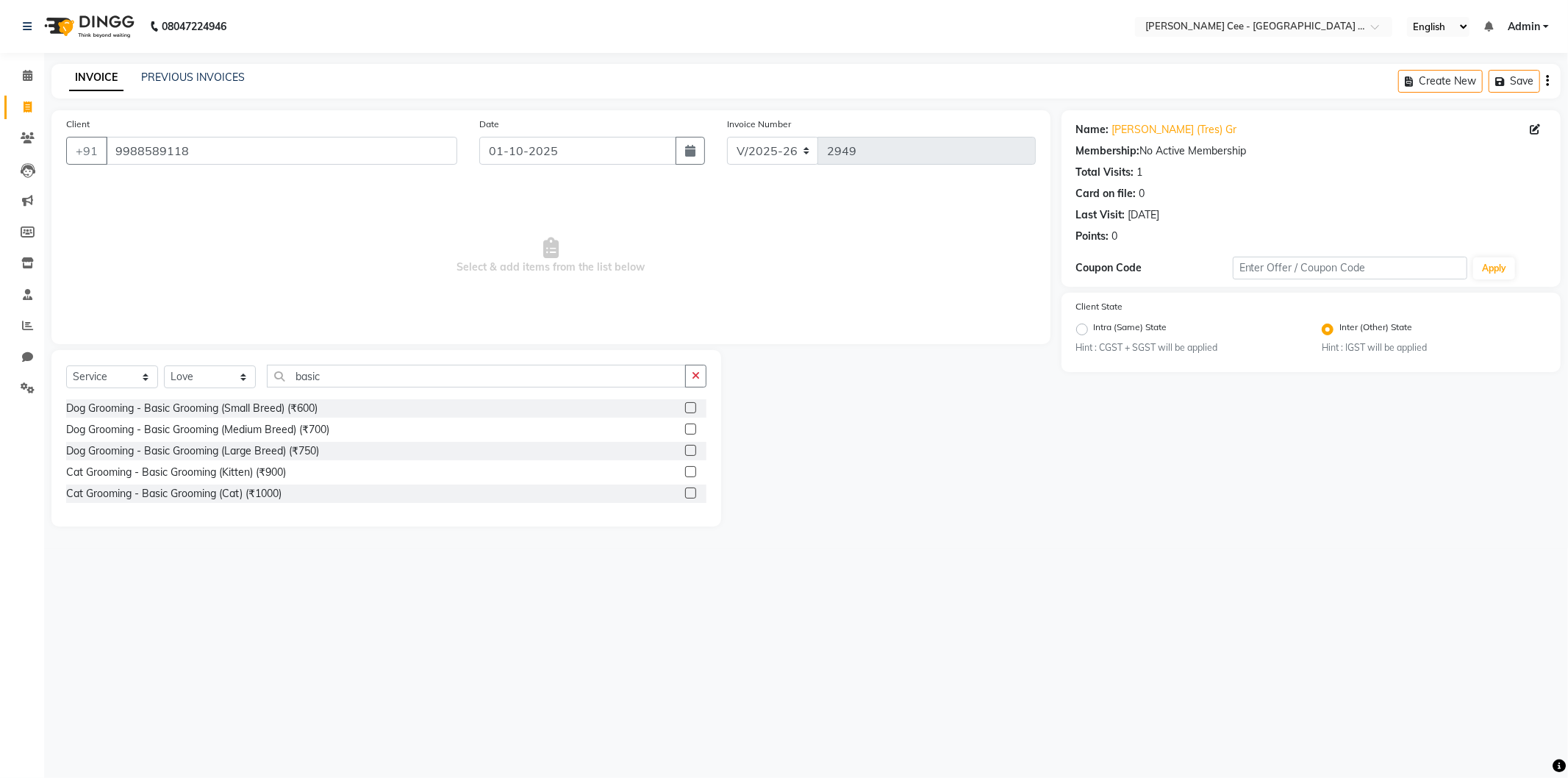
drag, startPoint x: 304, startPoint y: 453, endPoint x: 366, endPoint y: 388, distance: 89.8
click at [304, 452] on div "Dog Grooming - Basic Grooming (Large Breed) (₹750)" at bounding box center [193, 451] width 252 height 16
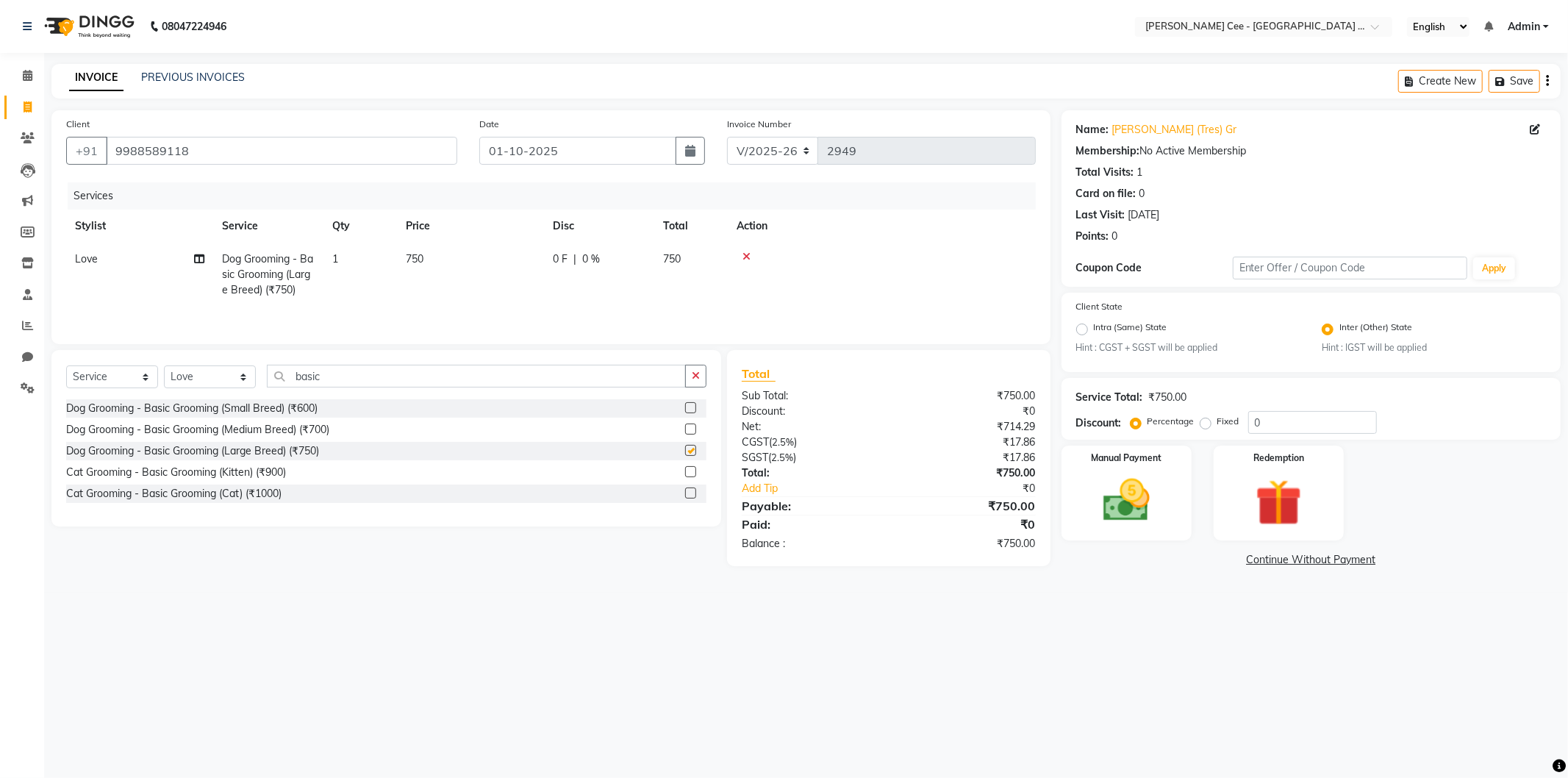
checkbox input "false"
click at [363, 378] on input "basic" at bounding box center [475, 376] width 419 height 23
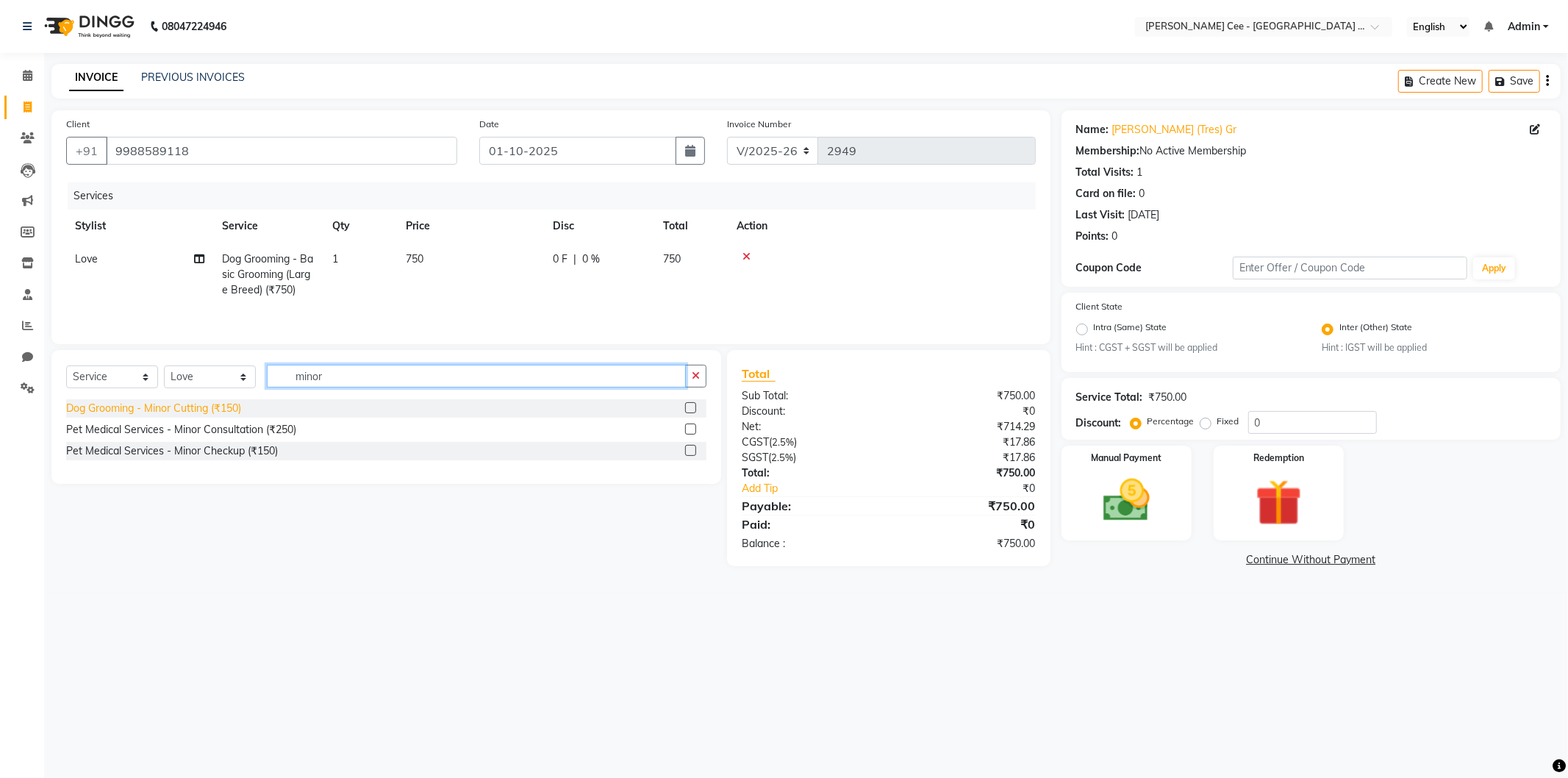
type input "minor"
click at [239, 407] on div "Dog Grooming - Minor Cutting (₹150)" at bounding box center [153, 408] width 175 height 16
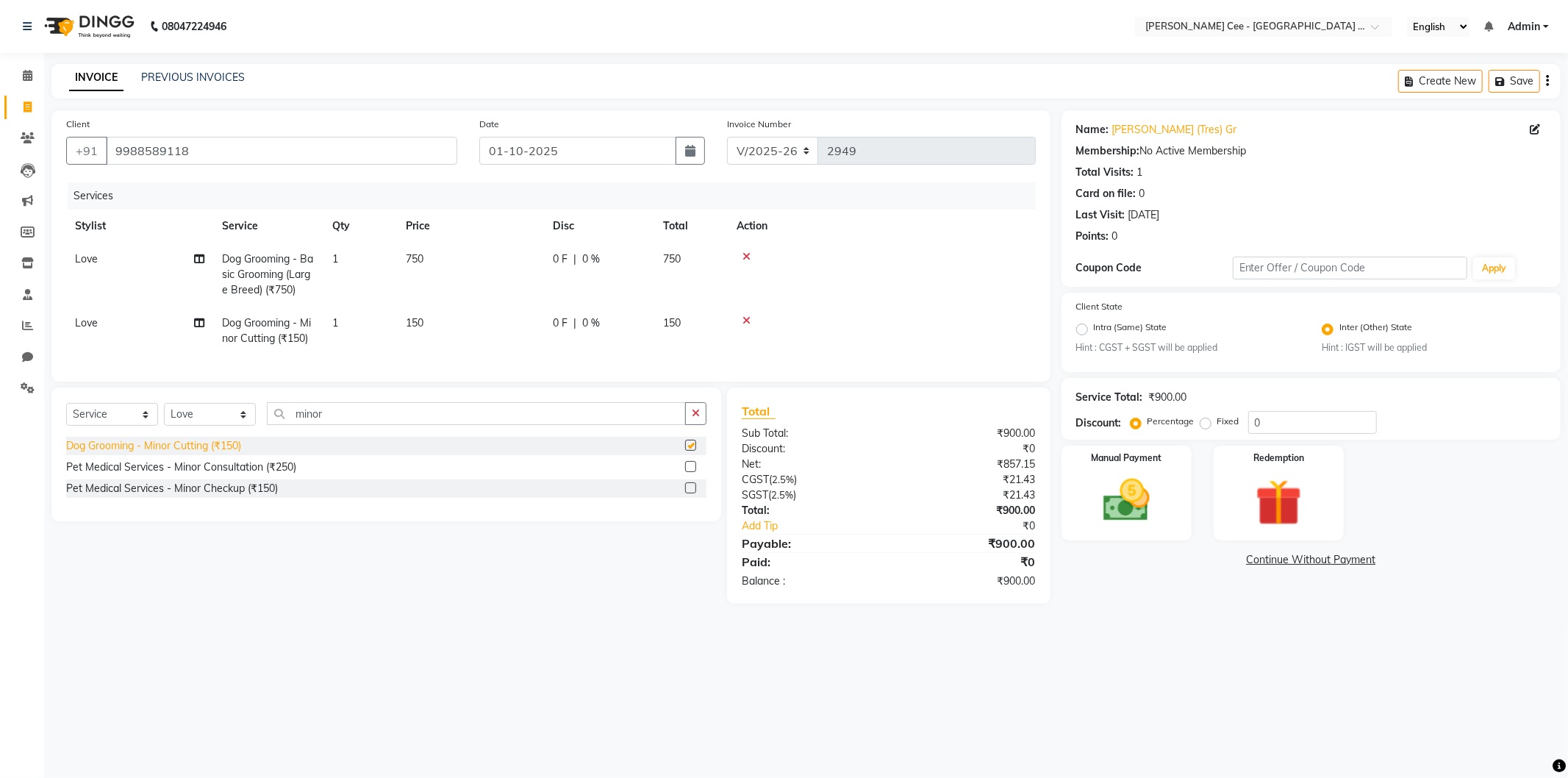
checkbox input "false"
click at [1154, 485] on img at bounding box center [1126, 501] width 79 height 56
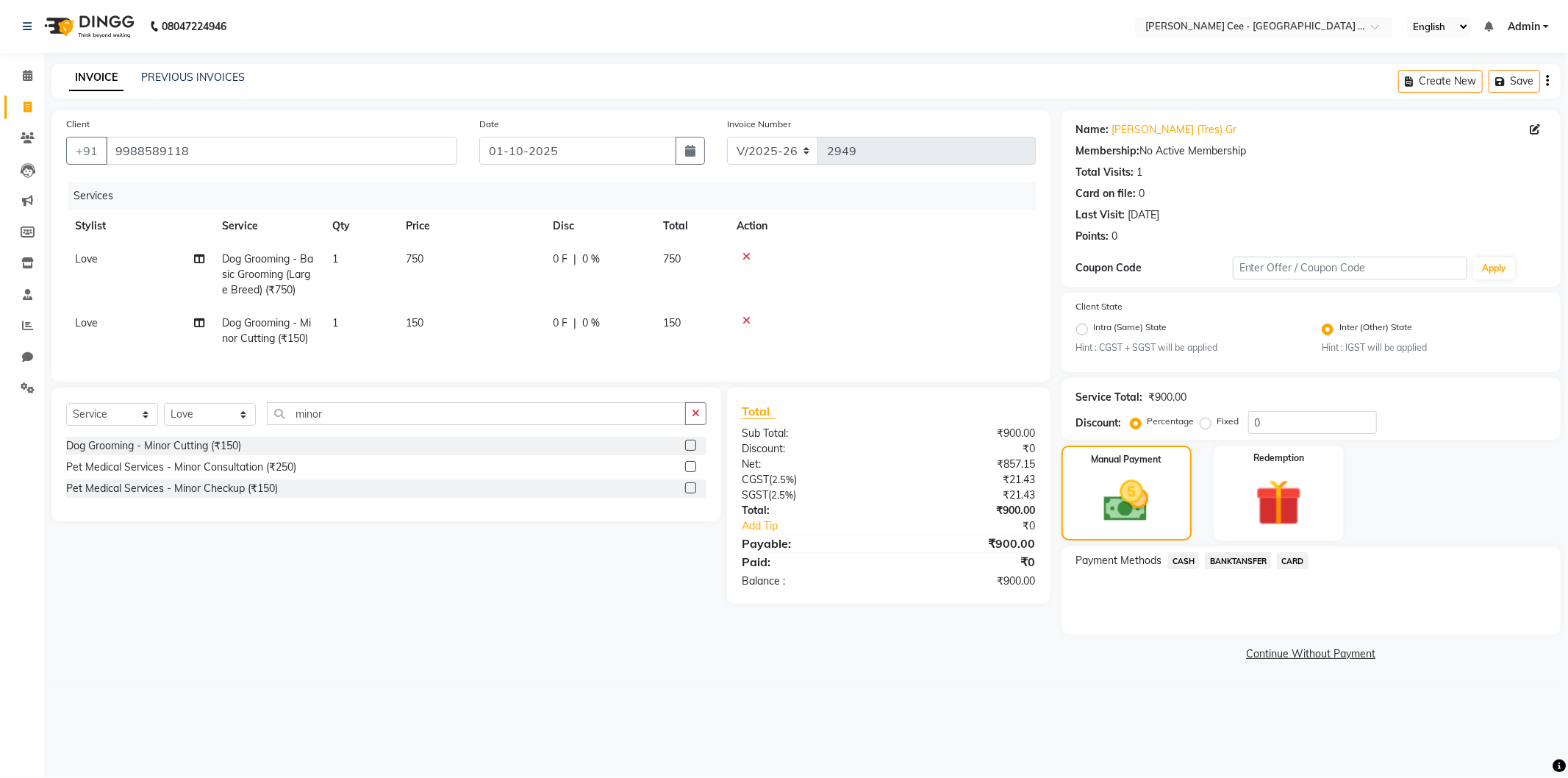
click at [1215, 558] on span "BANKTANSFER" at bounding box center [1238, 560] width 66 height 17
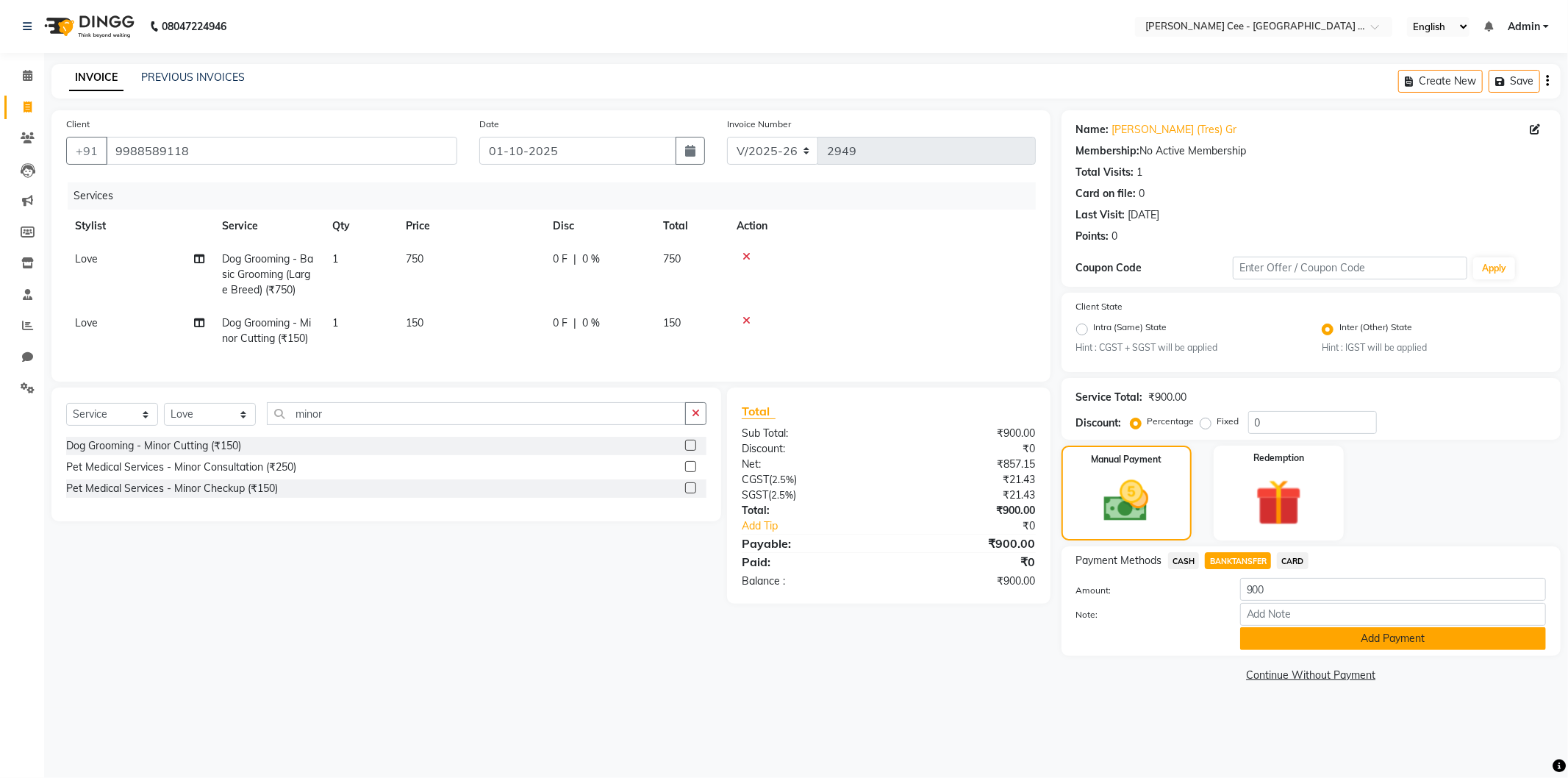
click at [1276, 630] on button "Add Payment" at bounding box center [1393, 639] width 306 height 23
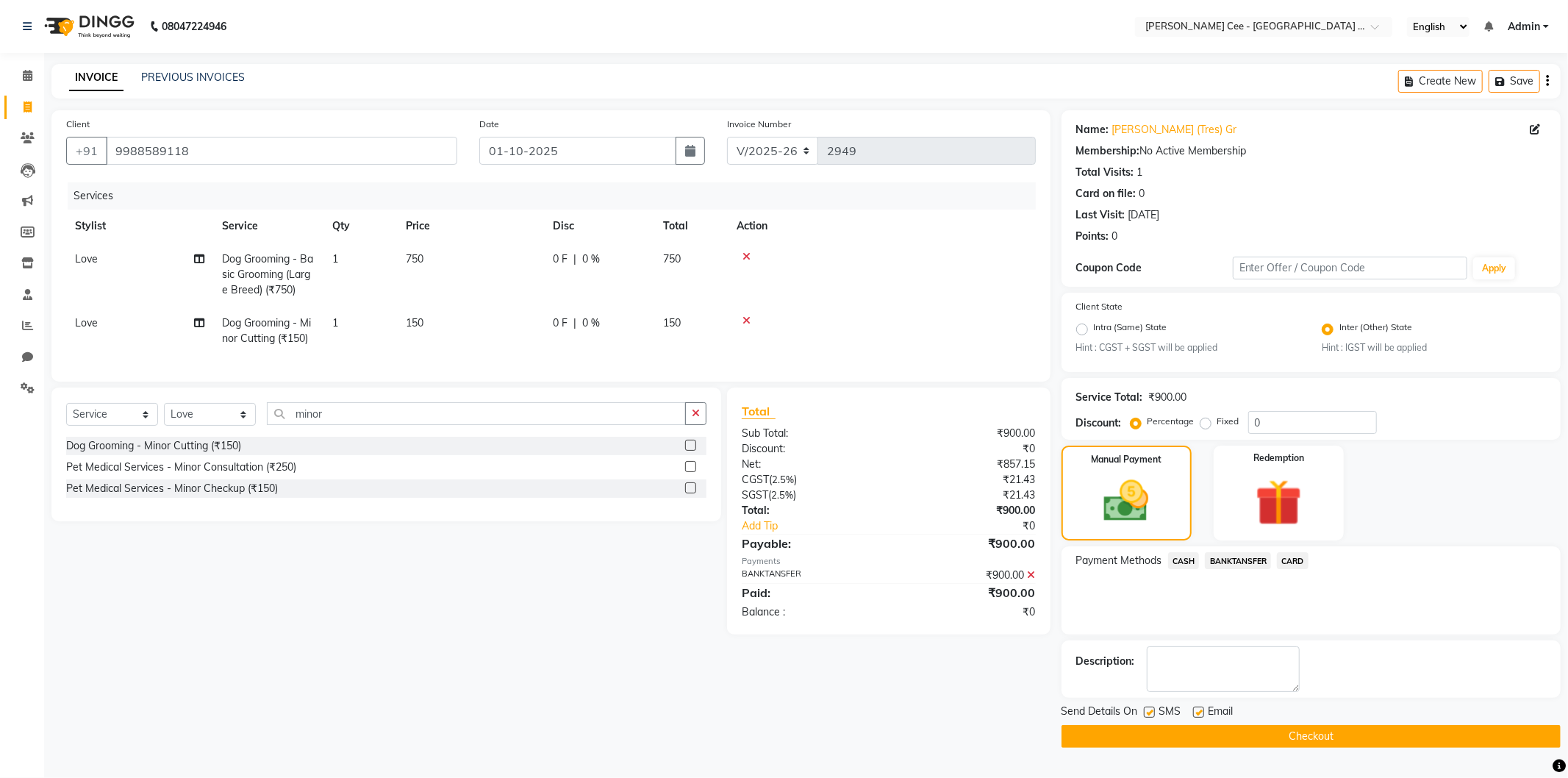
click at [1284, 730] on button "Checkout" at bounding box center [1311, 736] width 499 height 23
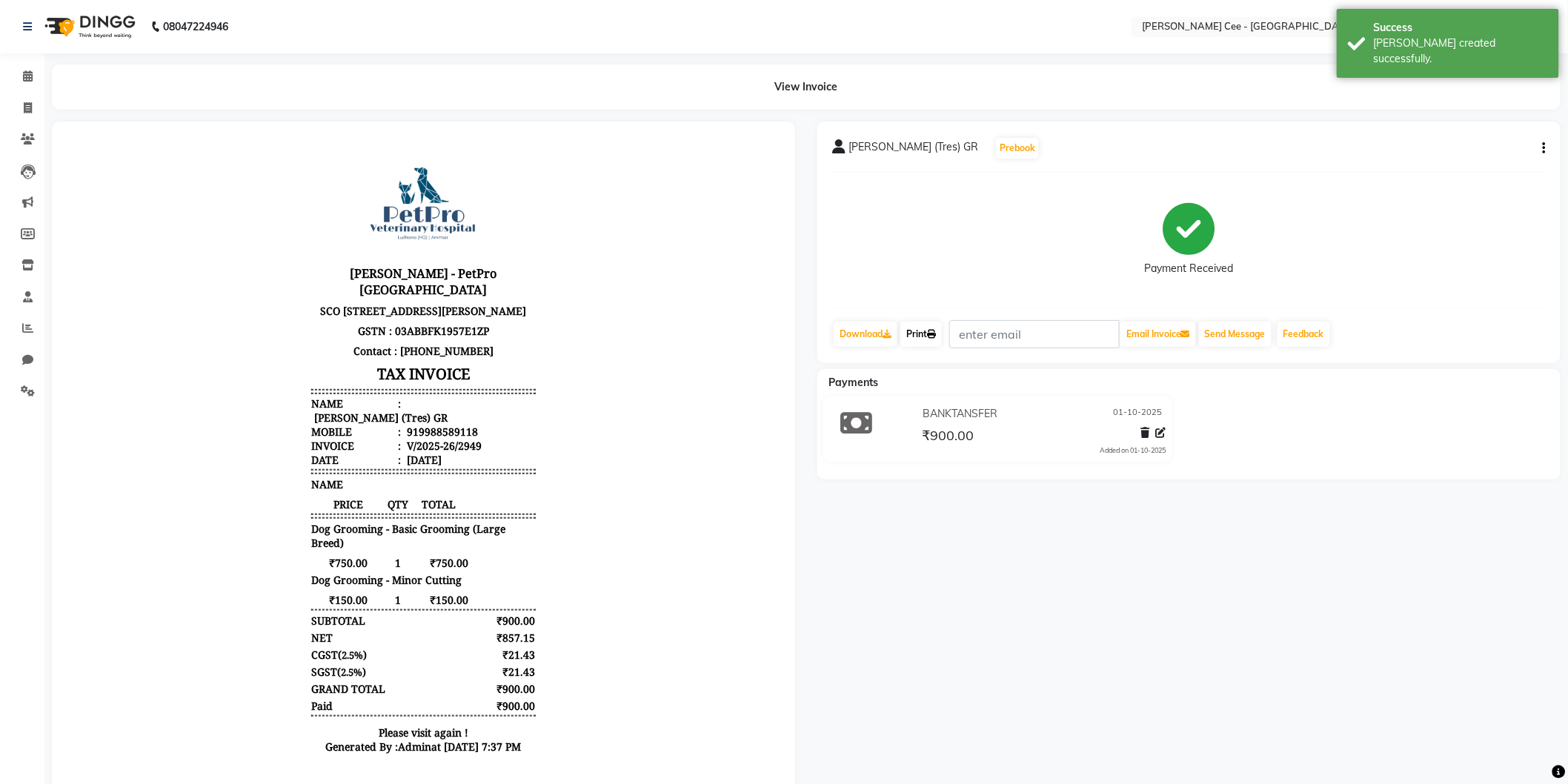
click at [936, 333] on icon at bounding box center [932, 334] width 9 height 9
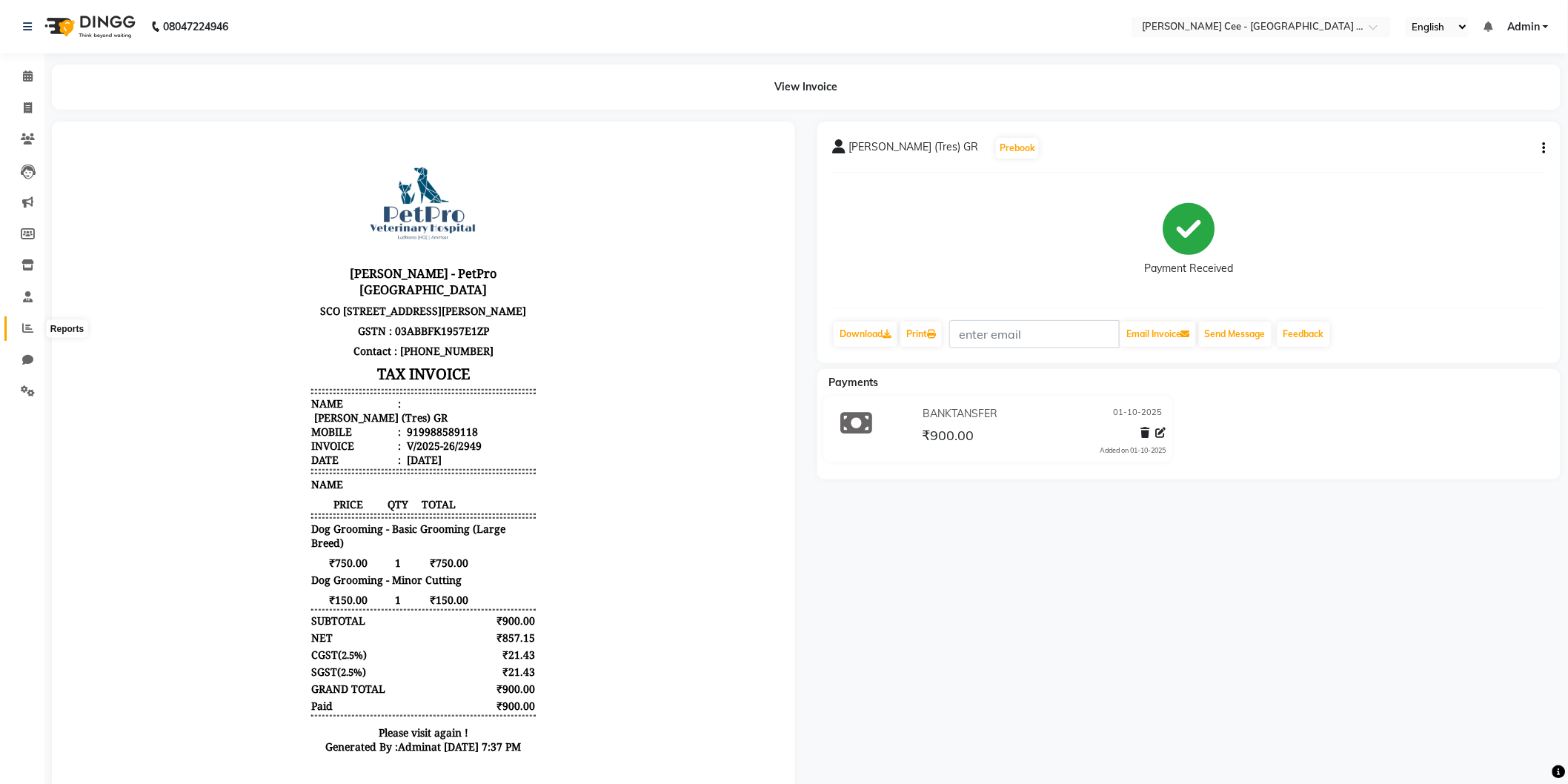
click at [18, 334] on span at bounding box center [27, 328] width 26 height 17
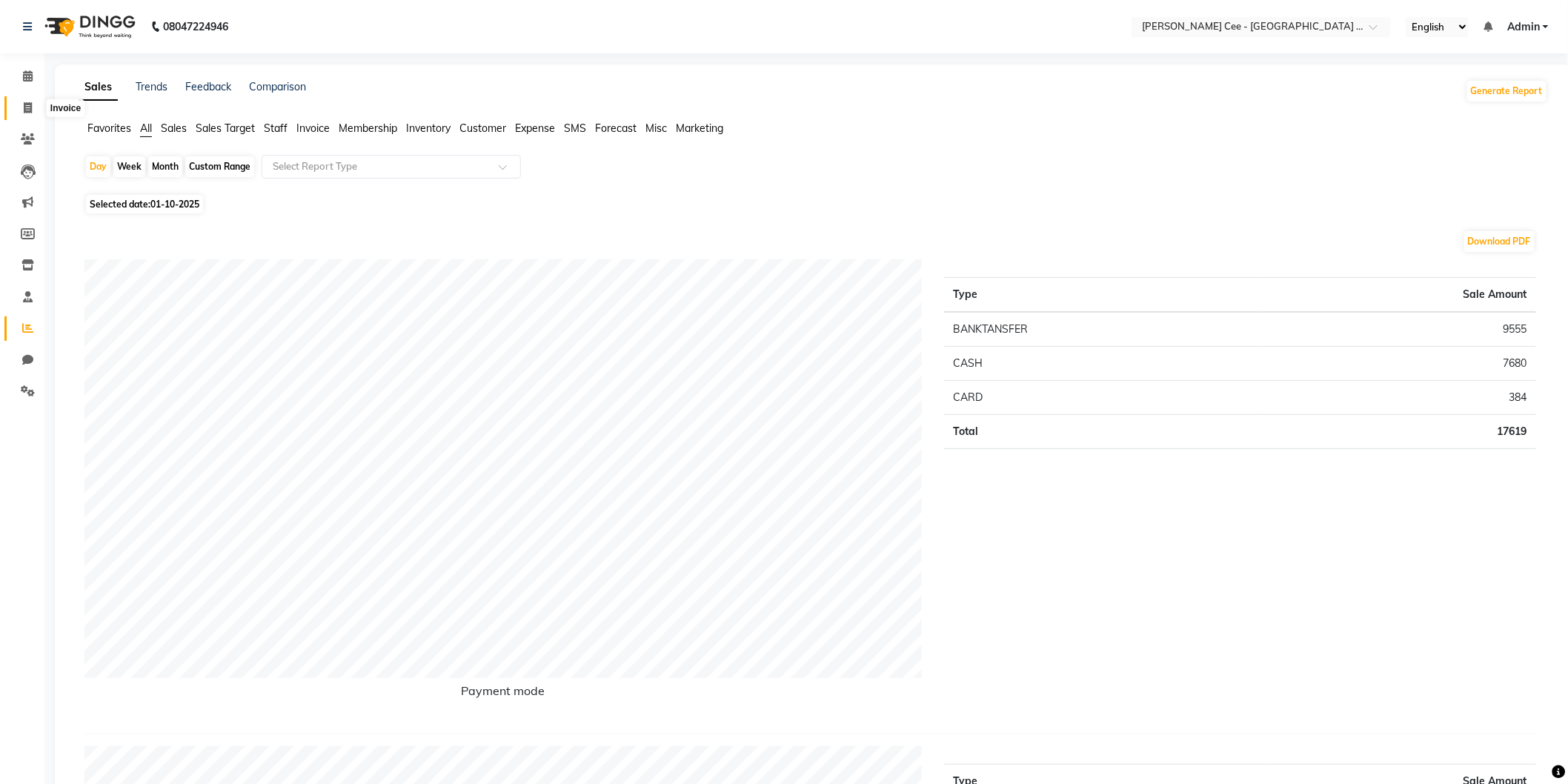
click at [19, 114] on span at bounding box center [27, 108] width 26 height 17
select select "service"
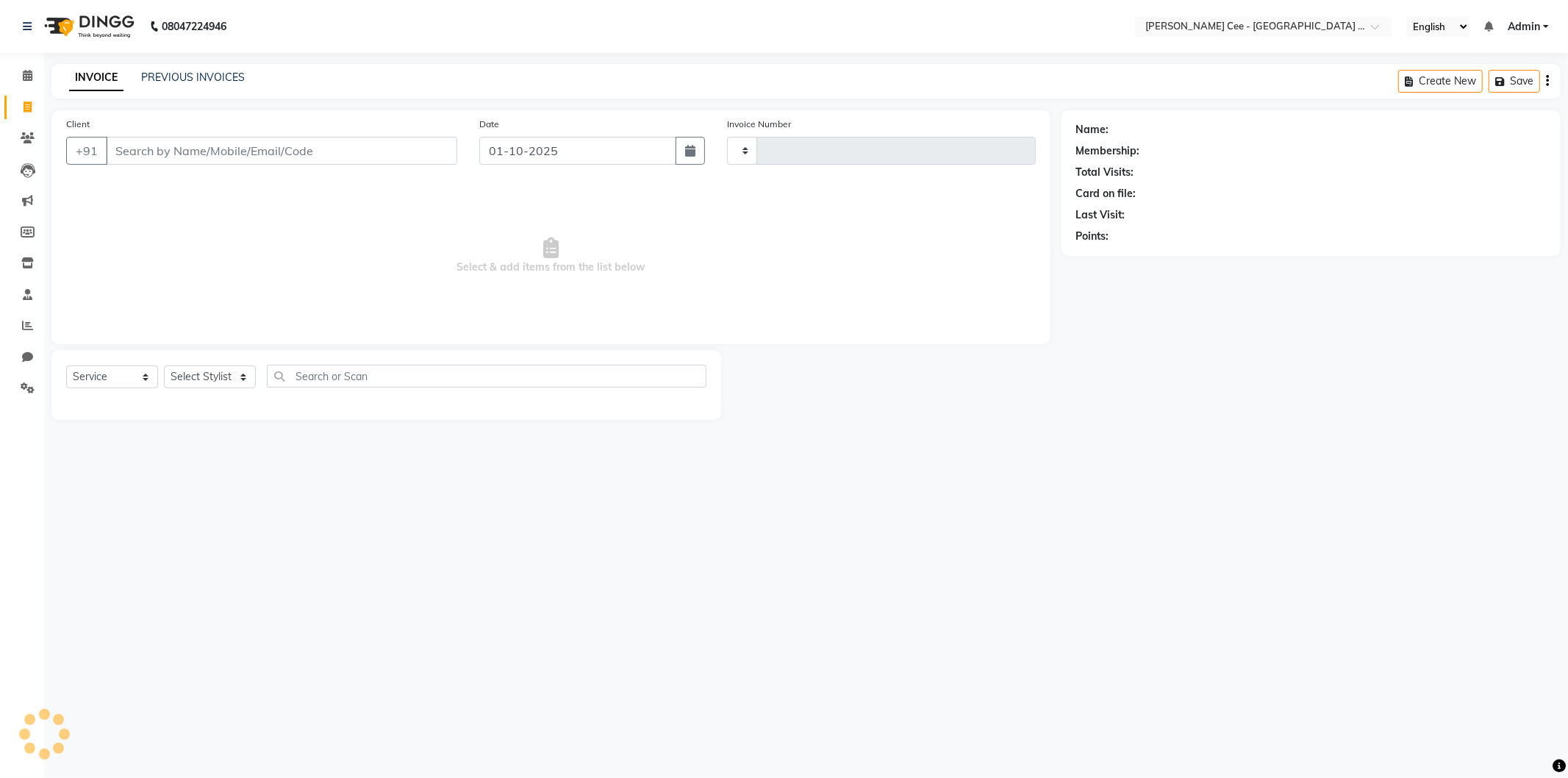
type input "2952"
select select "8239"
click at [23, 57] on div "Calendar Invoice Clients Leads Marketing Members Inventory Staff Reports Chat S…" at bounding box center [99, 398] width 198 height 714
click at [25, 75] on icon at bounding box center [28, 75] width 10 height 11
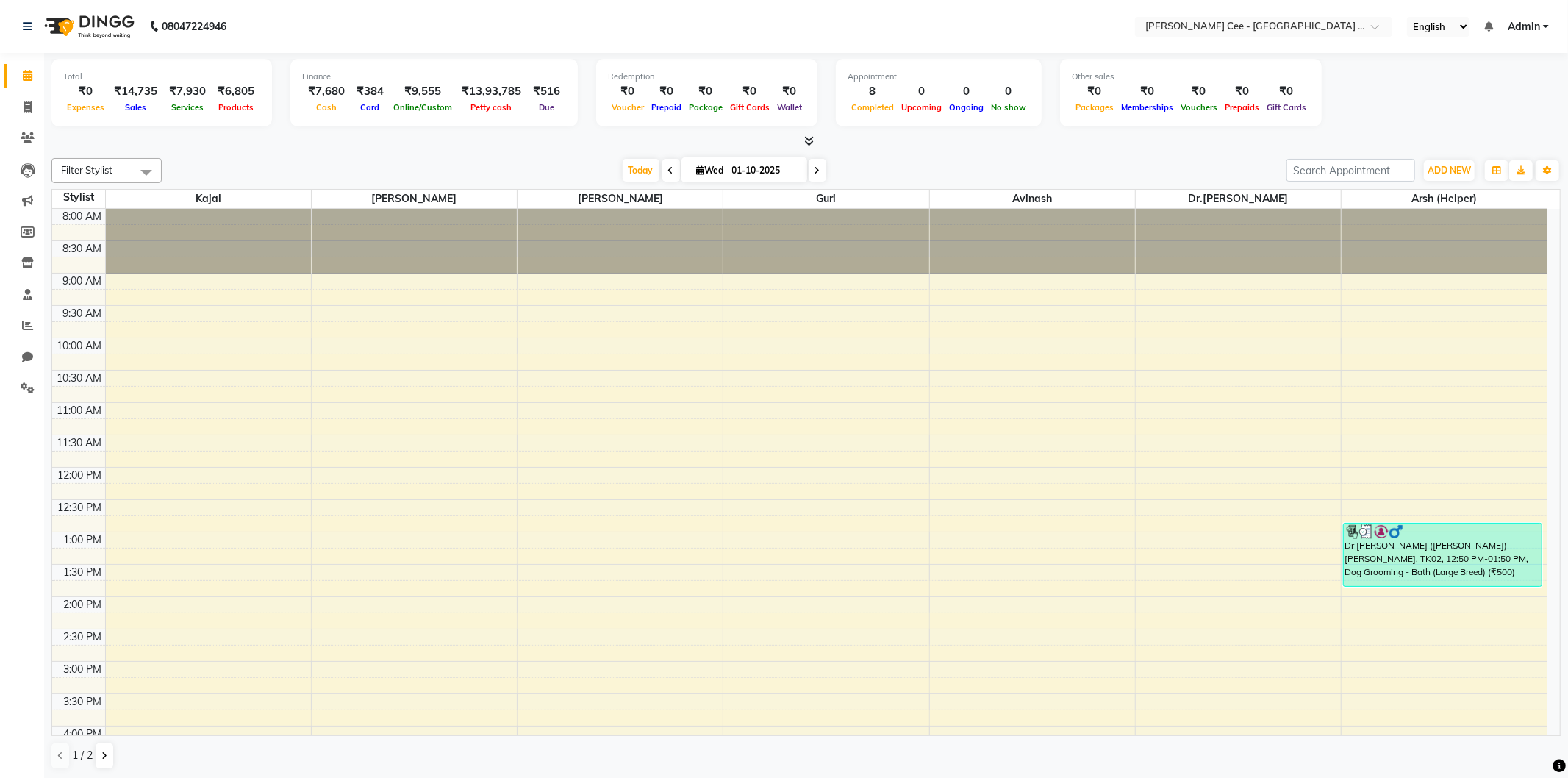
click at [139, 110] on span "Sales" at bounding box center [135, 107] width 29 height 11
click at [31, 288] on span at bounding box center [27, 295] width 25 height 17
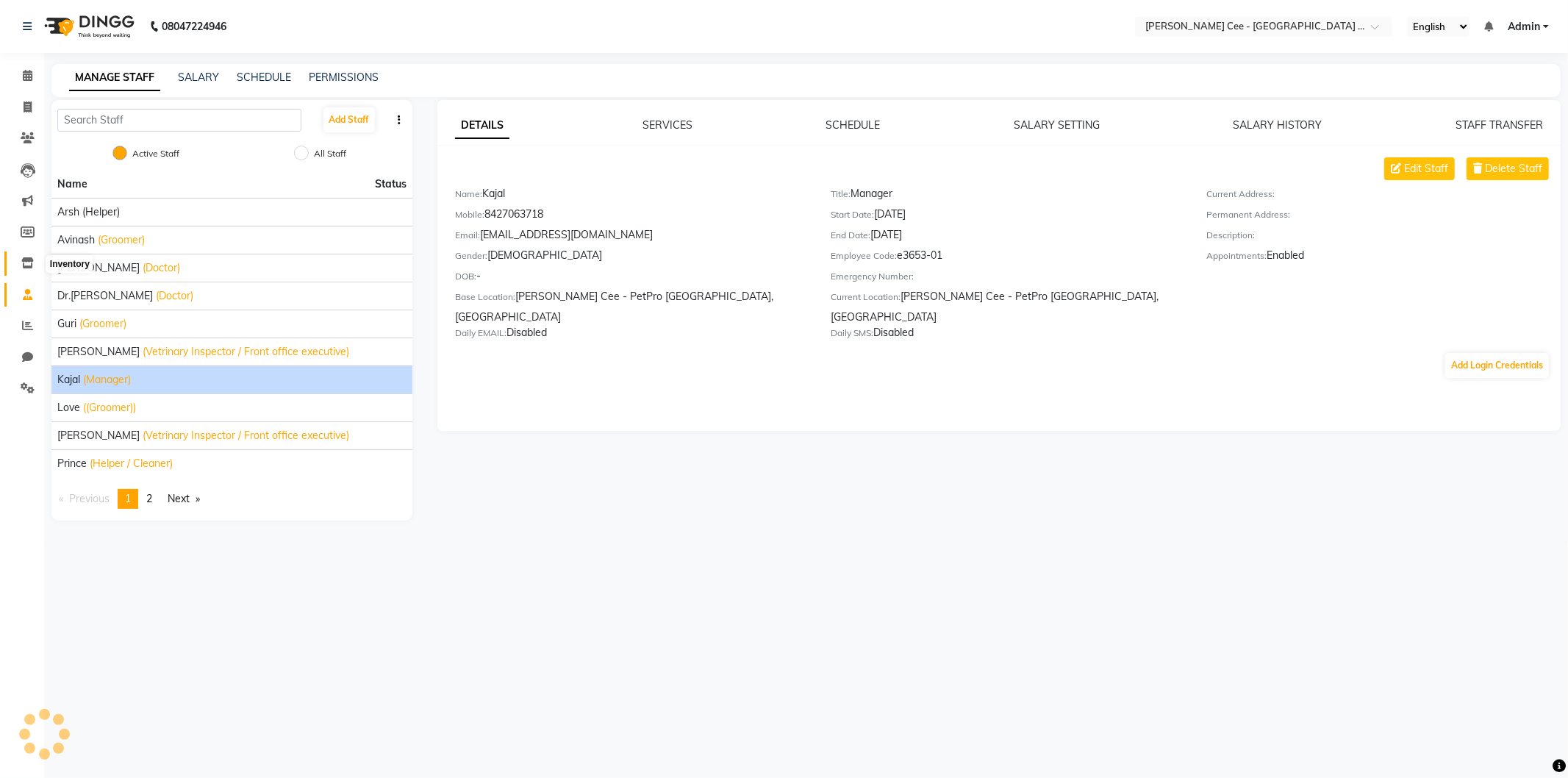
click at [28, 266] on icon at bounding box center [27, 262] width 12 height 11
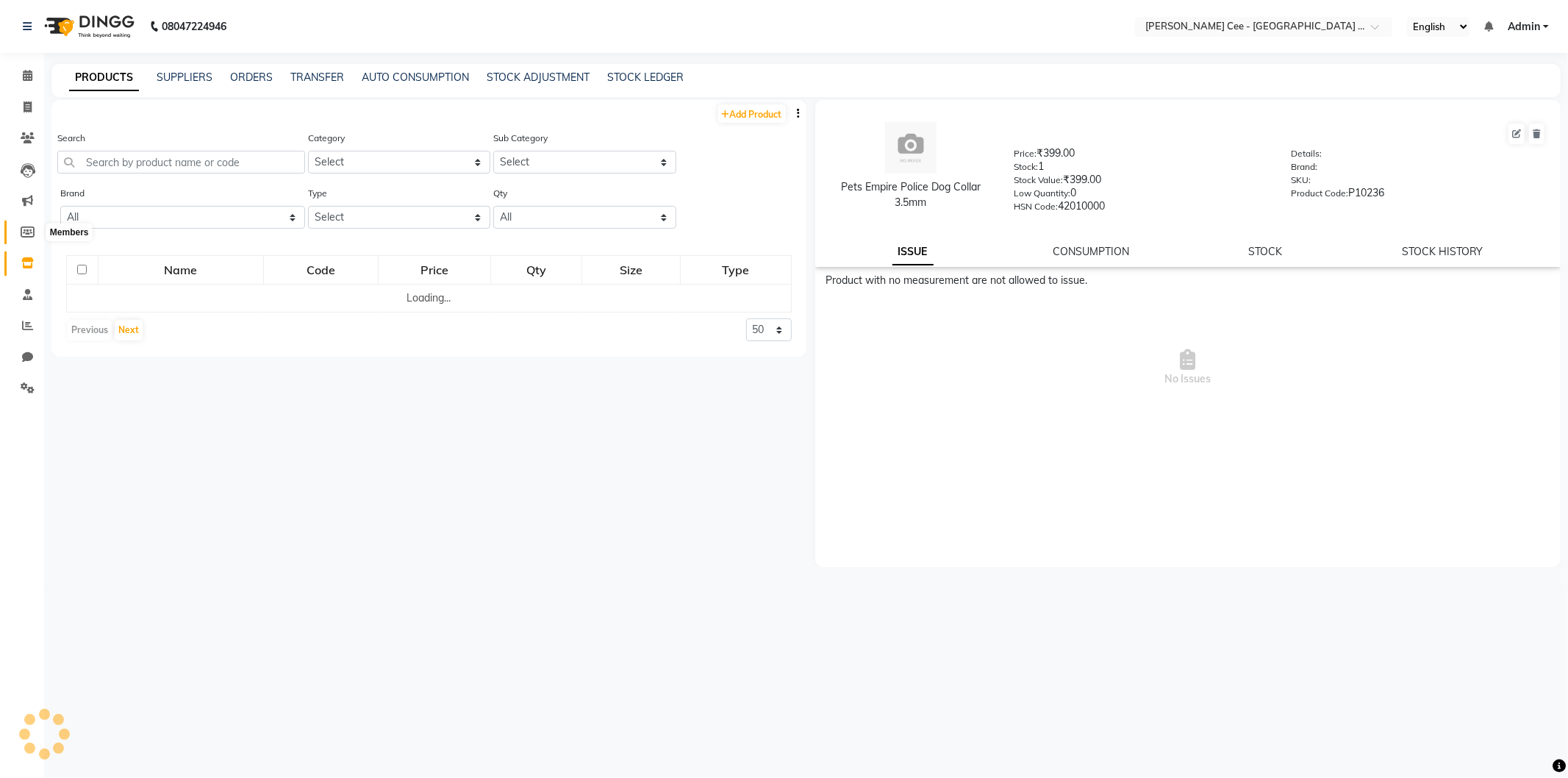
click at [26, 239] on span at bounding box center [27, 232] width 25 height 17
select select
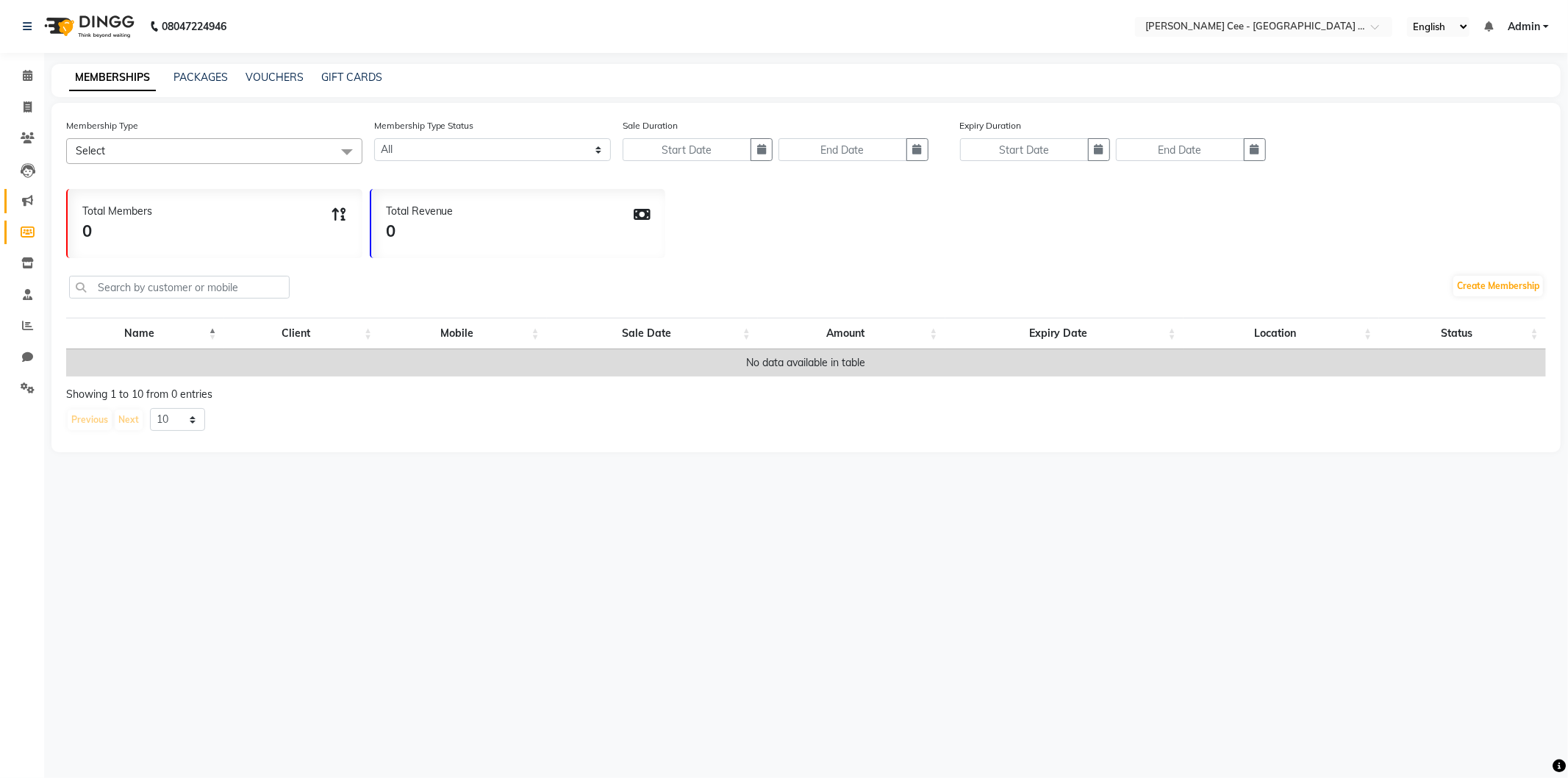
click at [17, 212] on link "Marketing" at bounding box center [21, 201] width 35 height 25
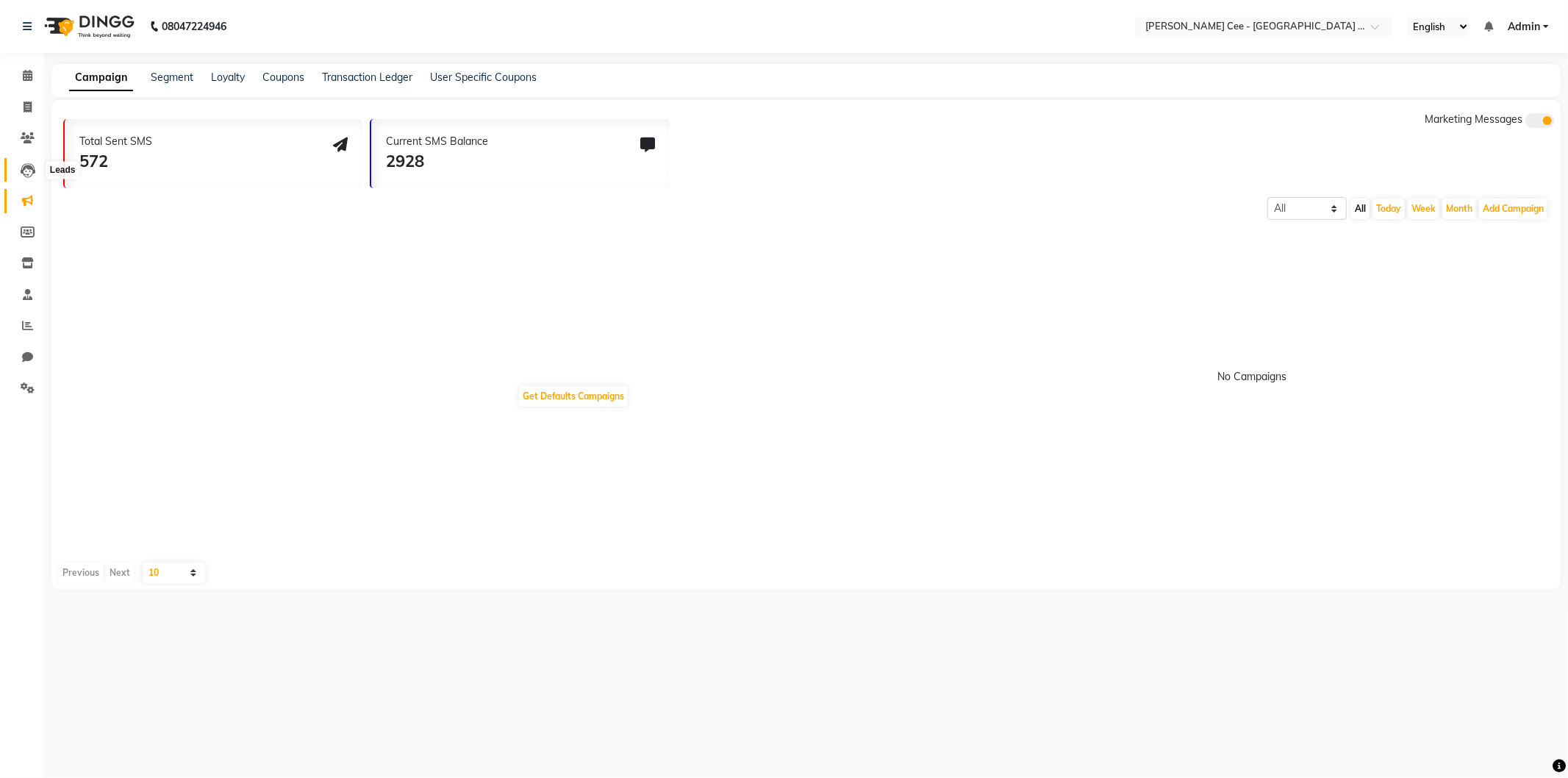
click at [18, 178] on span at bounding box center [27, 170] width 25 height 17
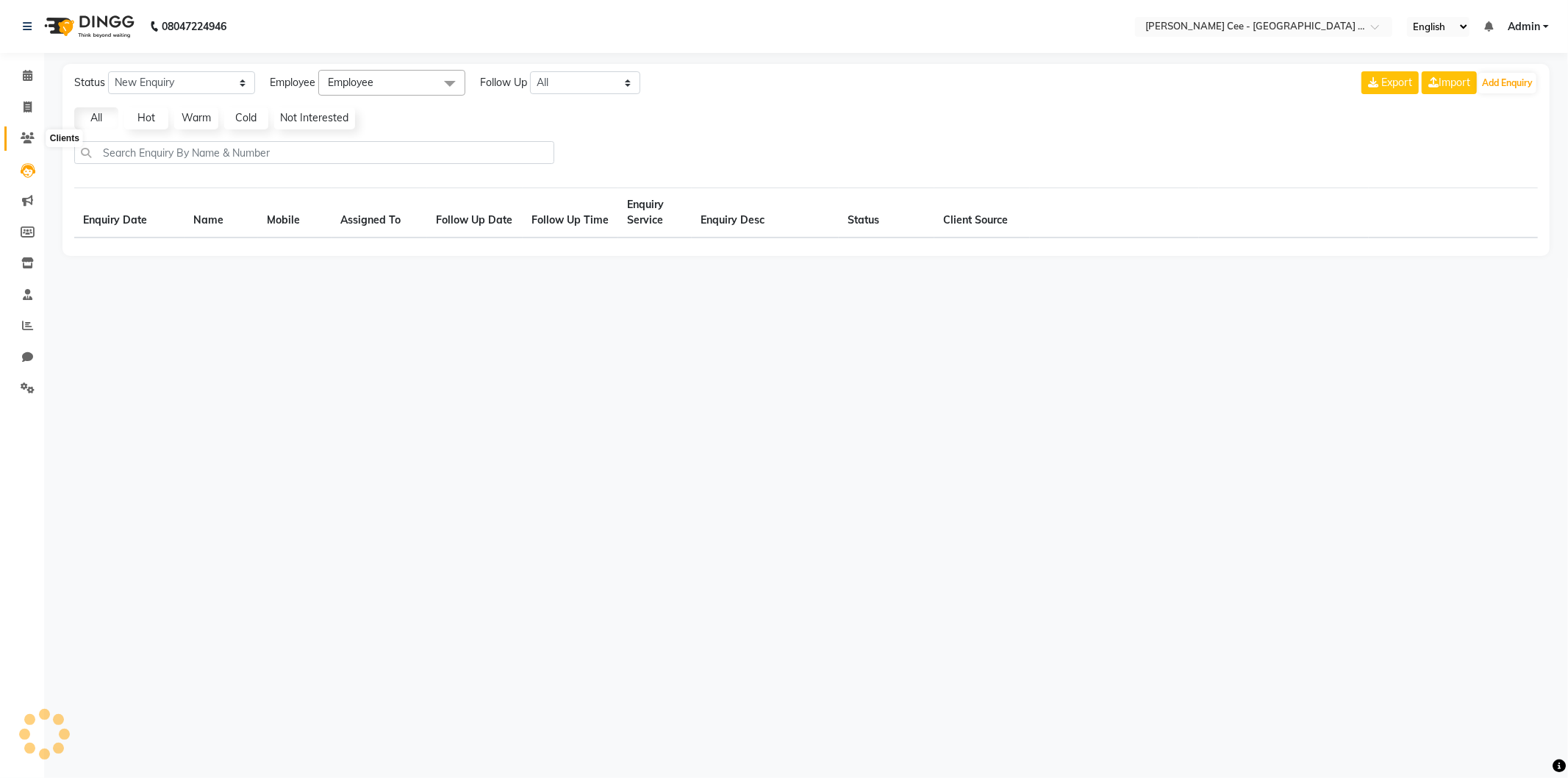
click at [16, 137] on span at bounding box center [27, 139] width 25 height 17
